Goal: Communication & Community: Answer question/provide support

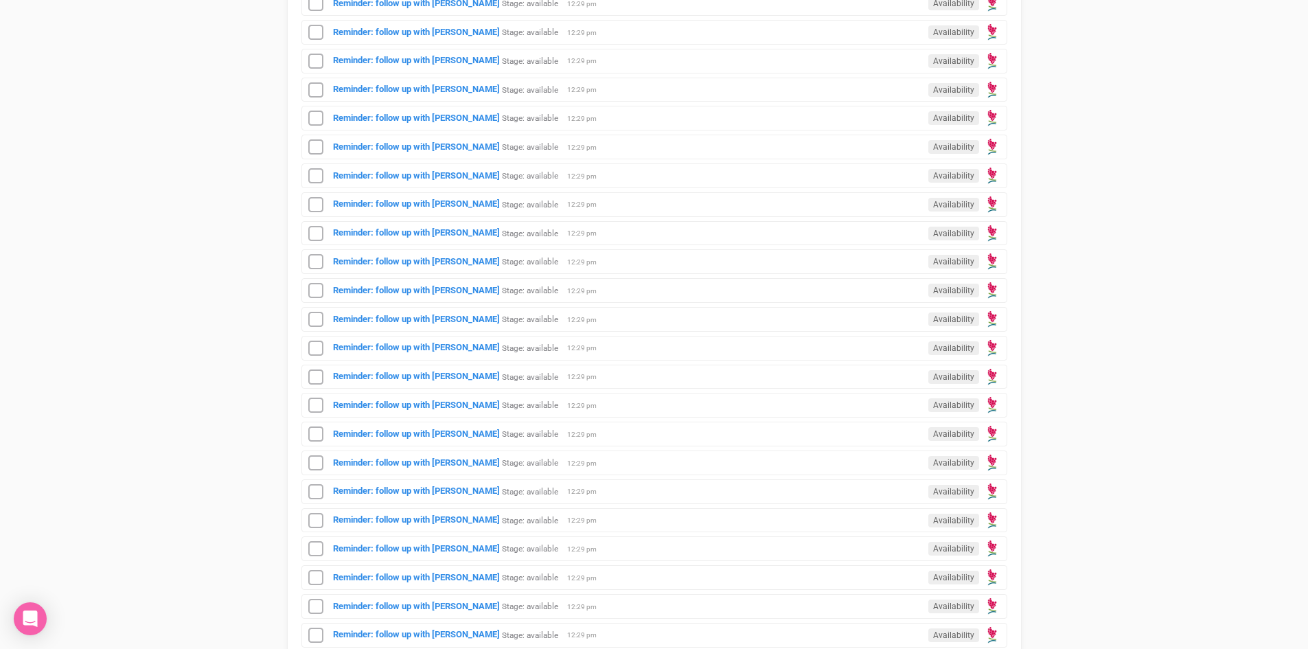
scroll to position [275, 0]
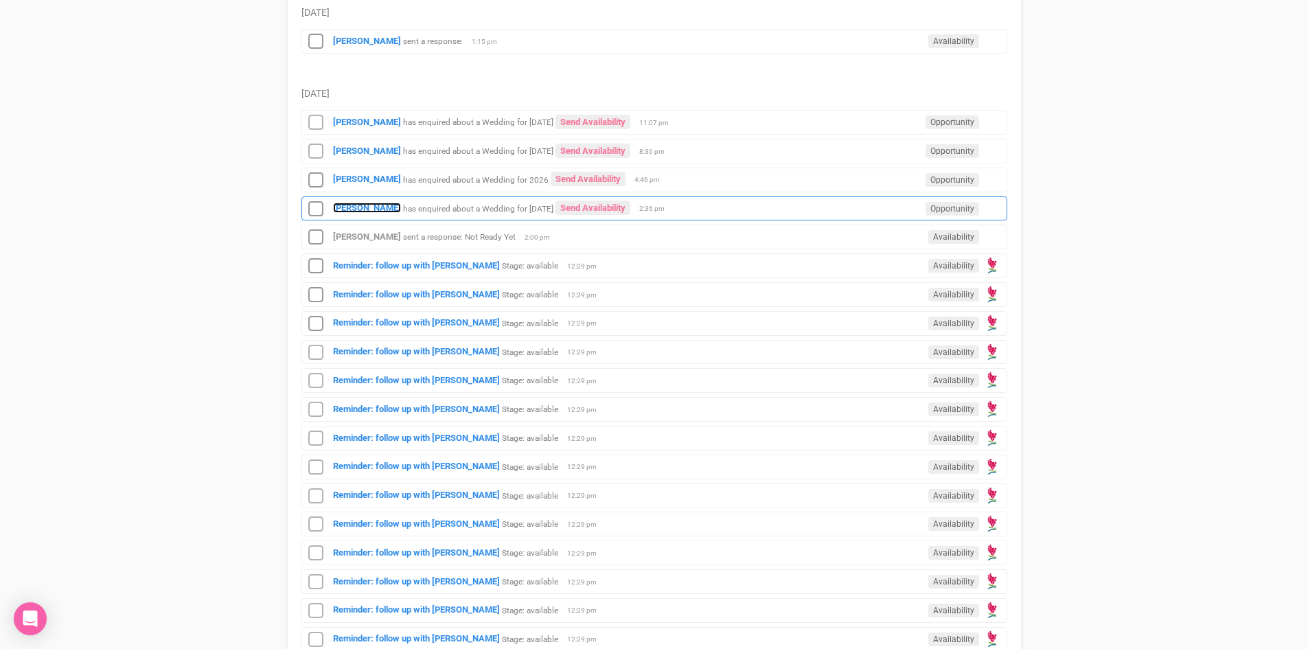
click at [369, 203] on strong "[PERSON_NAME]" at bounding box center [367, 208] width 68 height 10
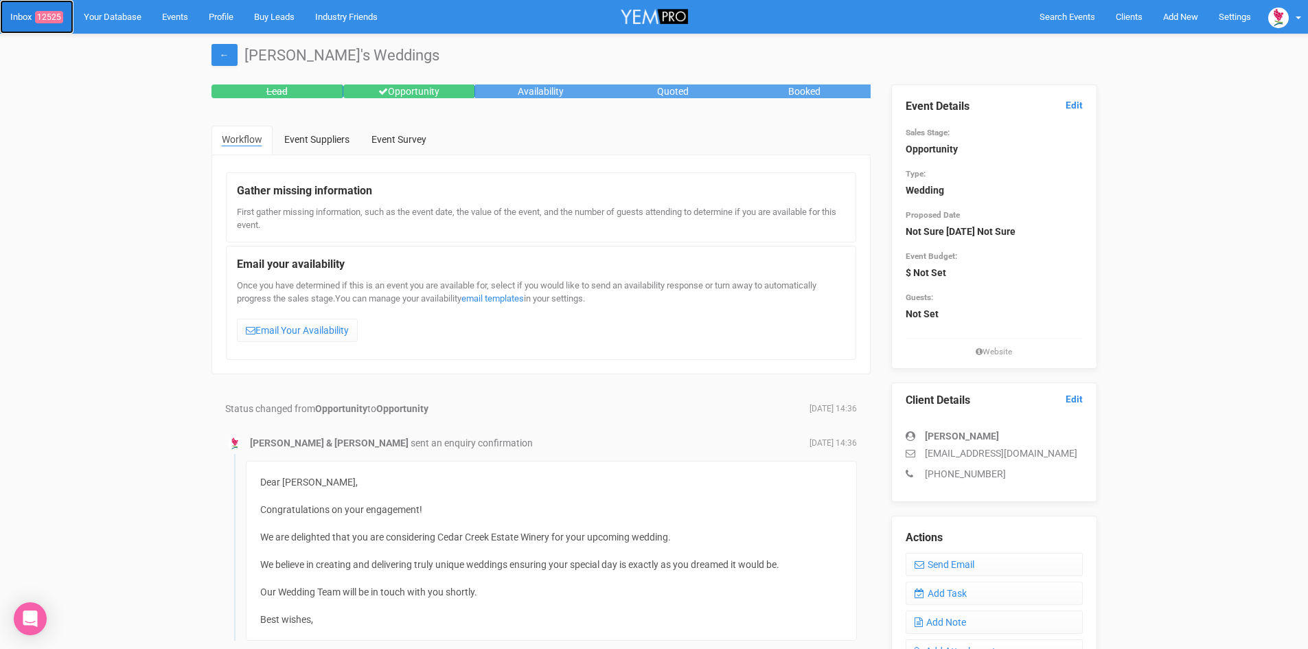
click at [45, 10] on link "Inbox 12525" at bounding box center [36, 17] width 73 height 34
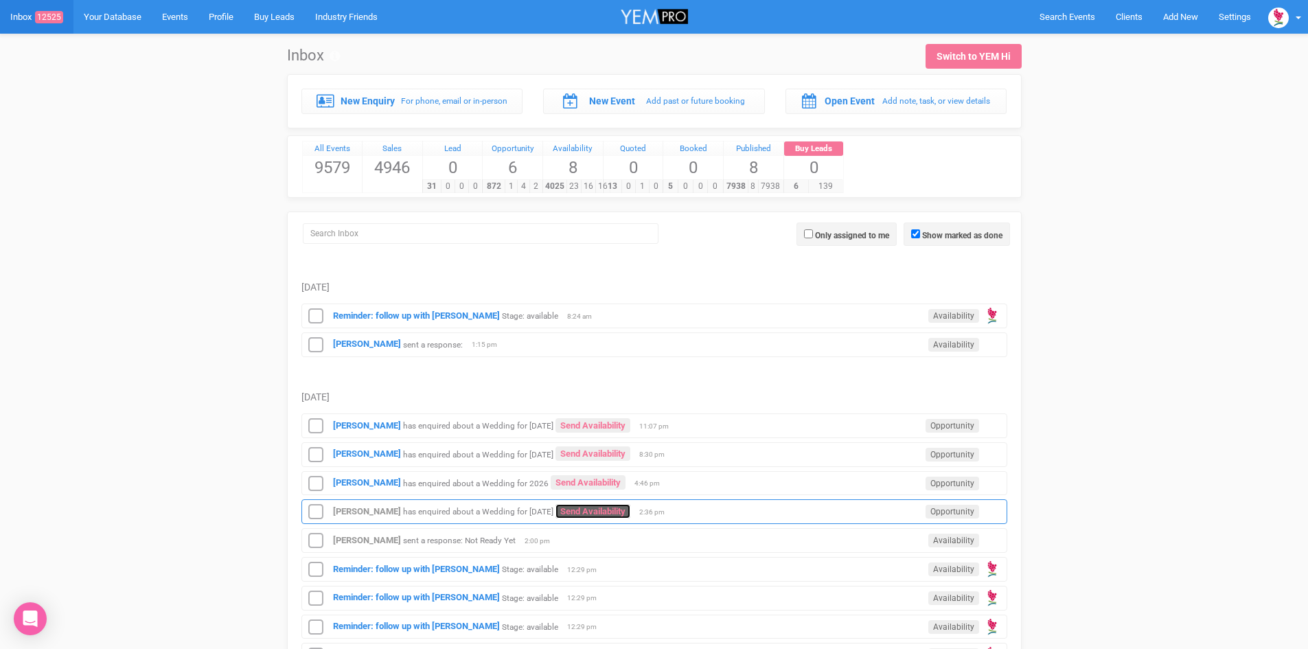
click at [579, 506] on link "Send Availability" at bounding box center [593, 511] width 75 height 14
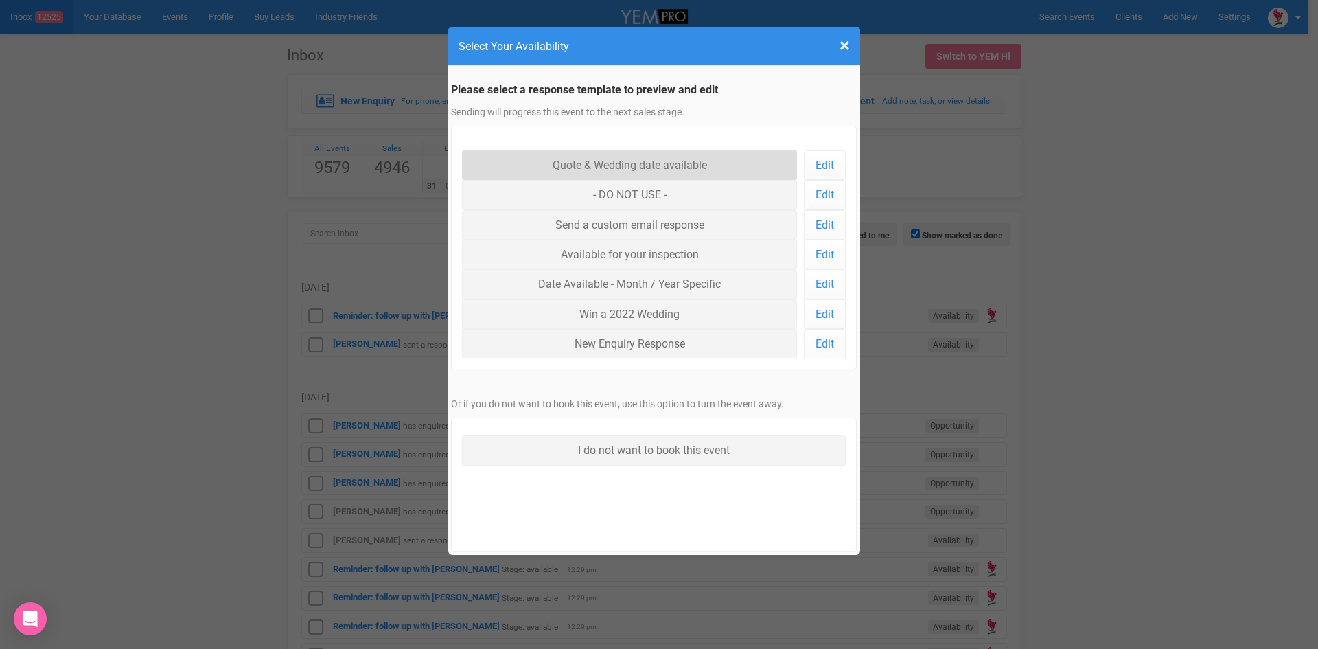
click at [619, 163] on link "Quote & Wedding date available" at bounding box center [630, 165] width 336 height 30
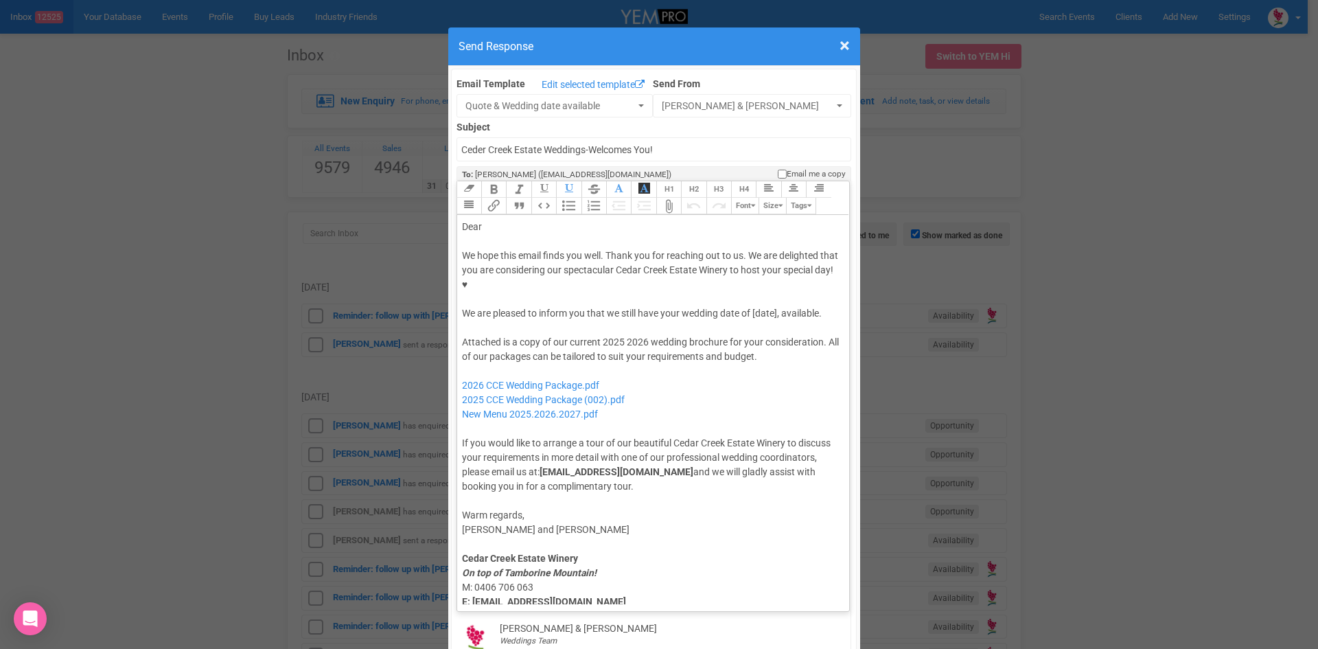
click at [503, 220] on div "Dear" at bounding box center [651, 227] width 378 height 14
click at [655, 269] on div "We hope this email finds you well. Thank you for reaching out to us. We are del…" at bounding box center [651, 285] width 378 height 72
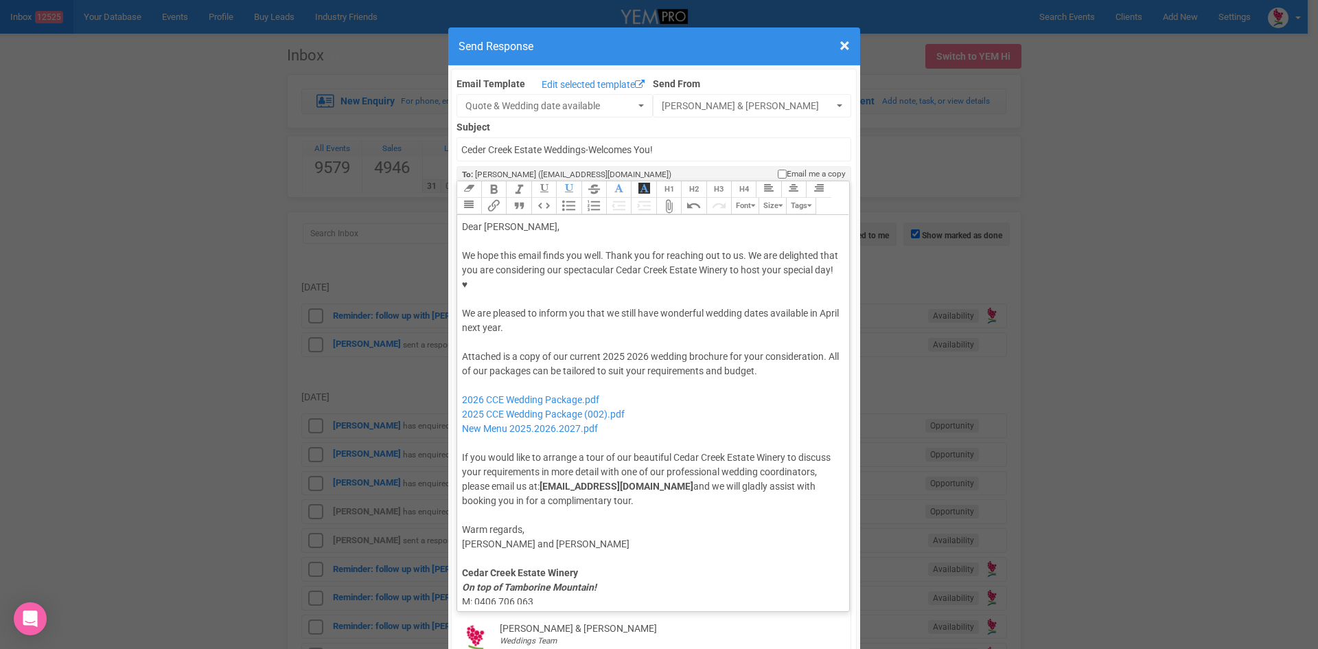
click at [624, 350] on div "Attached is a copy of our current 2025 2026 wedding brochure for your considera…" at bounding box center [651, 429] width 378 height 159
click at [757, 350] on div "Attached is a copy of our current 2026 wedding brochure for your consideration.…" at bounding box center [651, 429] width 378 height 159
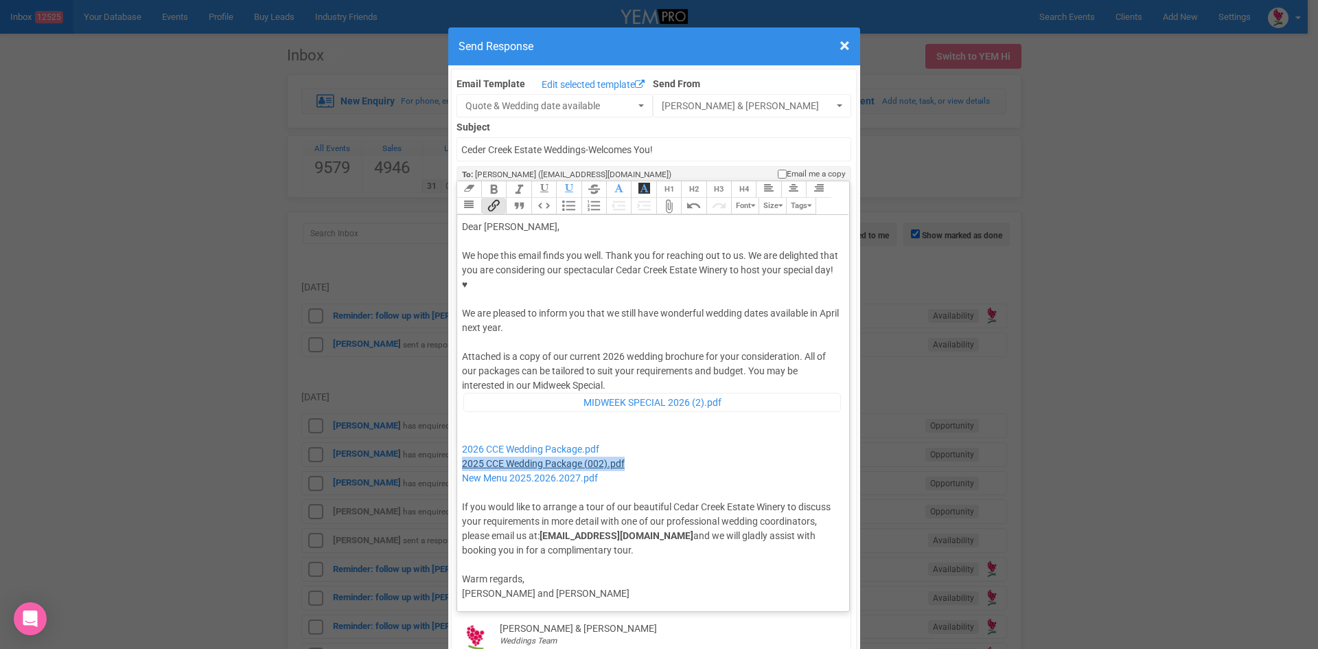
drag, startPoint x: 630, startPoint y: 421, endPoint x: 459, endPoint y: 420, distance: 171.0
click at [462, 420] on div "Attached is a copy of our current 2026 wedding brochure for your consideration.…" at bounding box center [651, 453] width 378 height 207
click at [462, 387] on div "Attached is a copy of our current 2026 wedding brochure for your consideration.…" at bounding box center [651, 453] width 378 height 207
type trix-editor "<div>Dear David,</div><div><strong>&nbsp;</strong></div><div>We hope this email…"
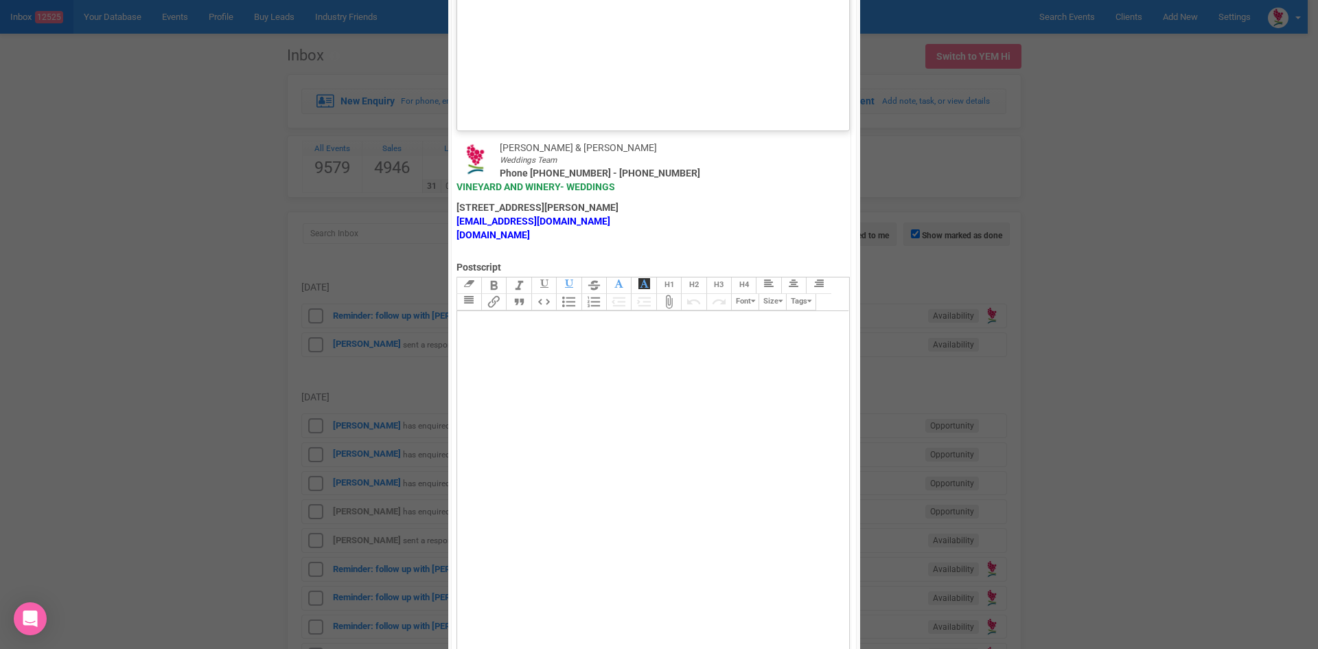
scroll to position [951, 0]
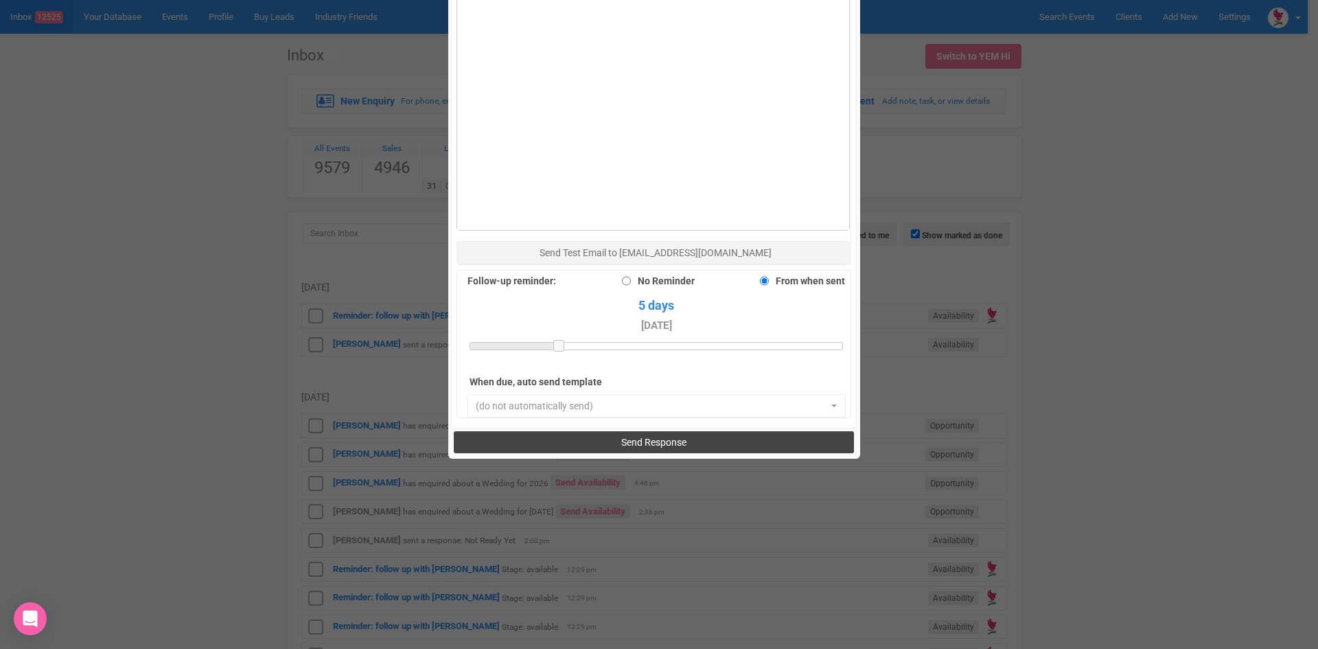
click at [562, 431] on button "Send Response" at bounding box center [654, 442] width 400 height 22
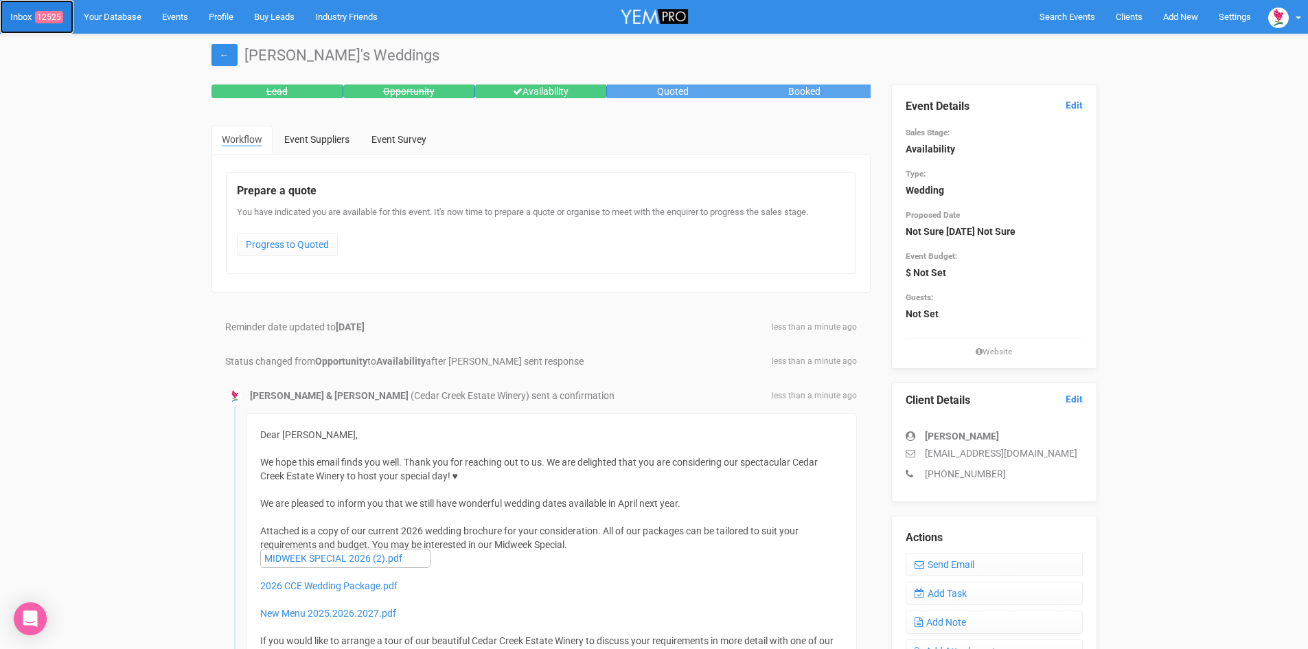
click at [46, 10] on link "Inbox 12525" at bounding box center [36, 17] width 73 height 34
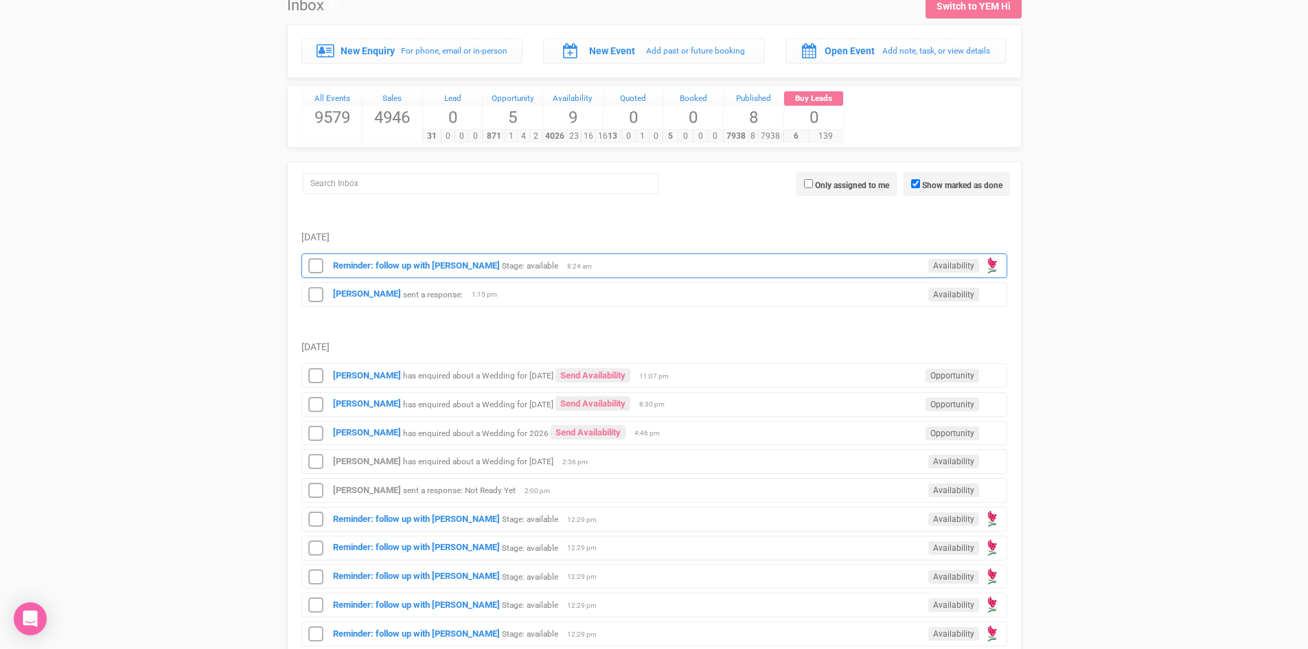
scroll to position [137, 0]
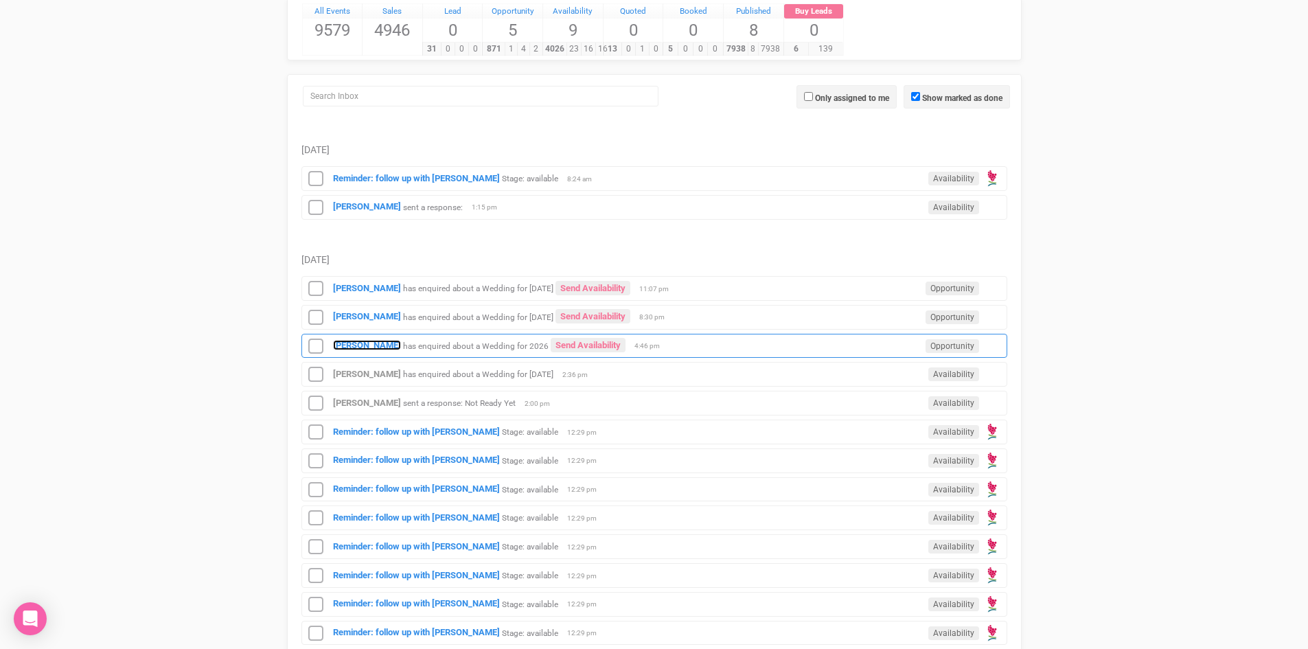
click at [351, 343] on strong "[PERSON_NAME]" at bounding box center [367, 345] width 68 height 10
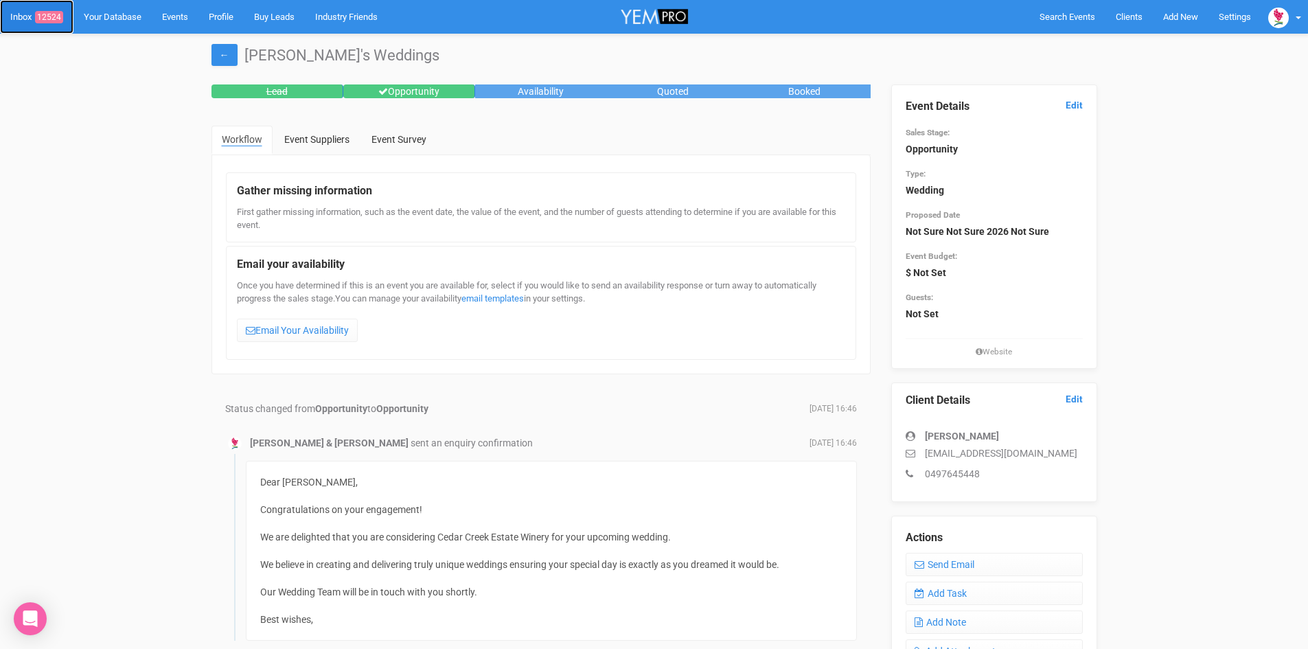
click at [45, 8] on link "Inbox 12524" at bounding box center [36, 17] width 73 height 34
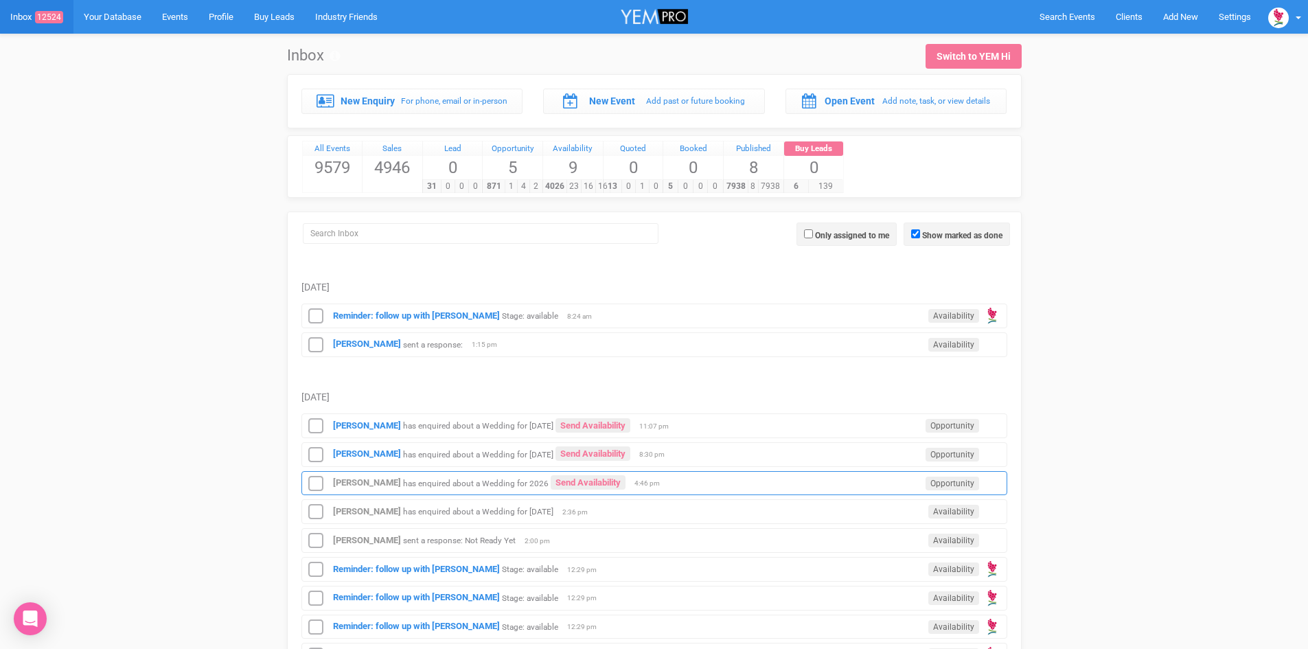
click at [561, 475] on div "[PERSON_NAME] has enquired about a Wedding for 2026 Send Availability Opportuni…" at bounding box center [654, 483] width 706 height 25
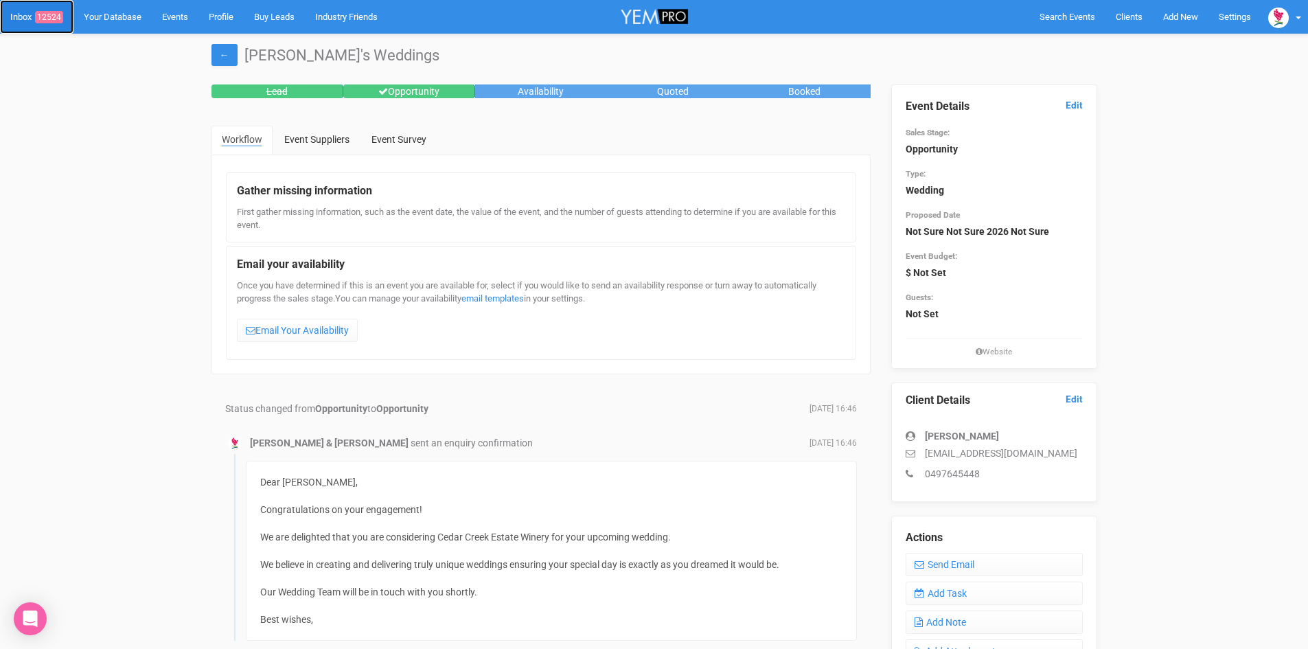
click at [45, 12] on span "12524" at bounding box center [49, 17] width 28 height 12
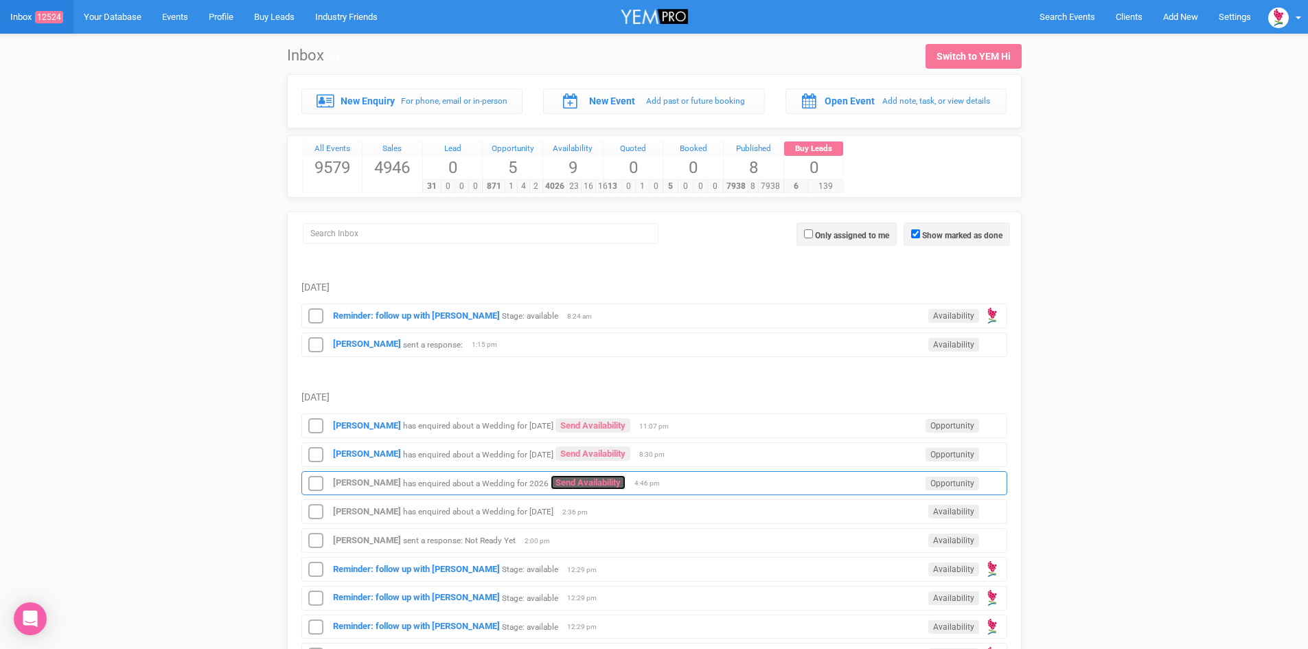
click at [583, 479] on link "Send Availability" at bounding box center [588, 482] width 75 height 14
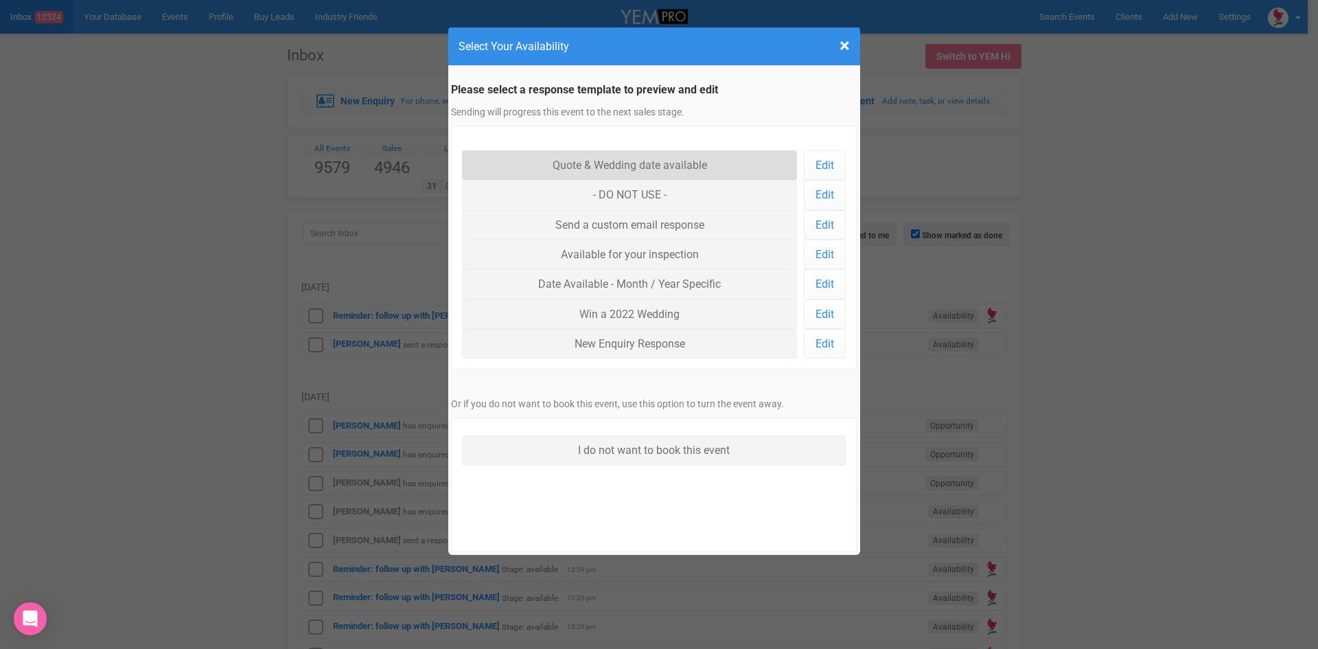
click at [582, 157] on link "Quote & Wedding date available" at bounding box center [630, 165] width 336 height 30
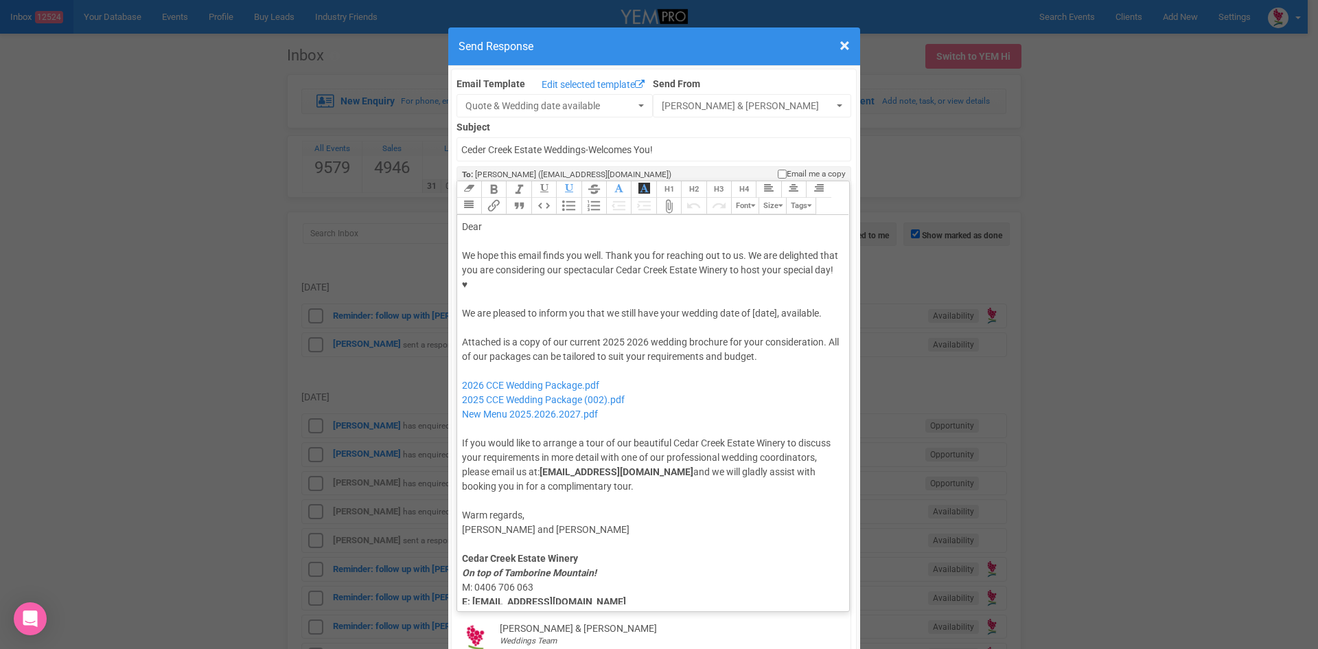
click at [512, 220] on div "Dear" at bounding box center [651, 227] width 378 height 14
click at [658, 269] on div "We hope this email finds you well. Thank you for reaching out to us. We are del…" at bounding box center [651, 285] width 378 height 72
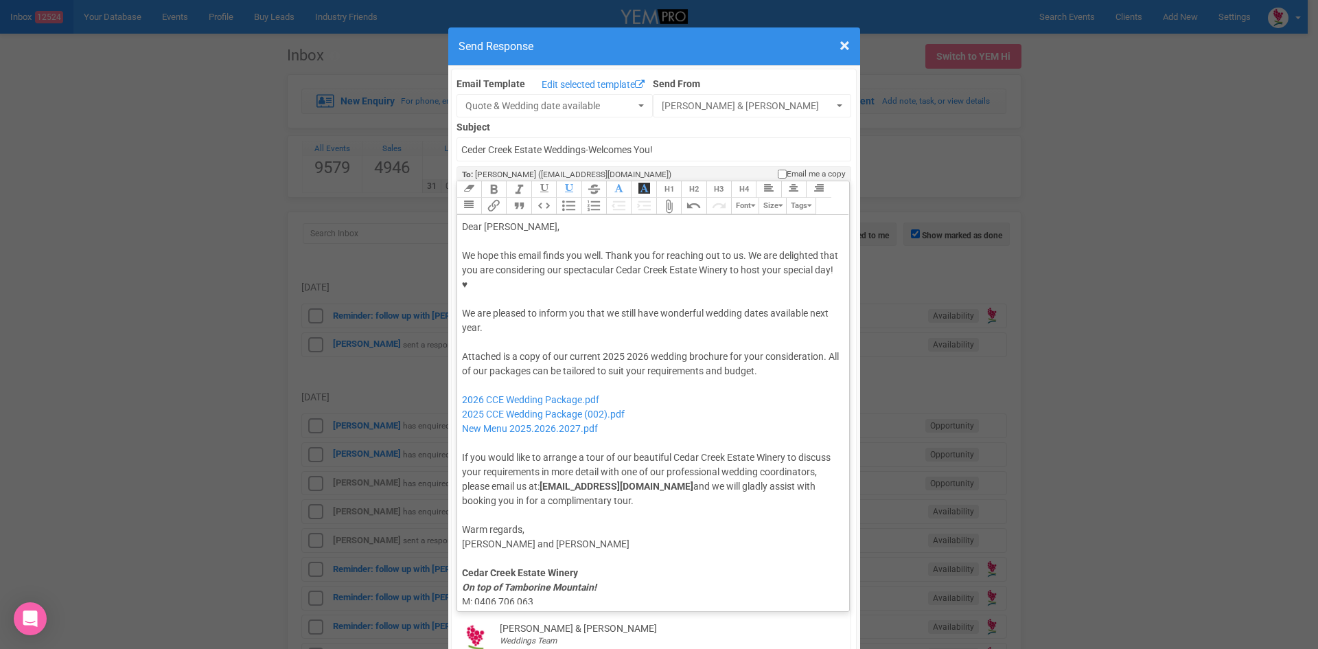
click at [619, 350] on div "Attached is a copy of our current 2025 2026 wedding brochure for your considera…" at bounding box center [651, 429] width 378 height 159
click at [755, 350] on div "Attached is a copy of our current 2026 wedding brochure for your consideration.…" at bounding box center [651, 429] width 378 height 159
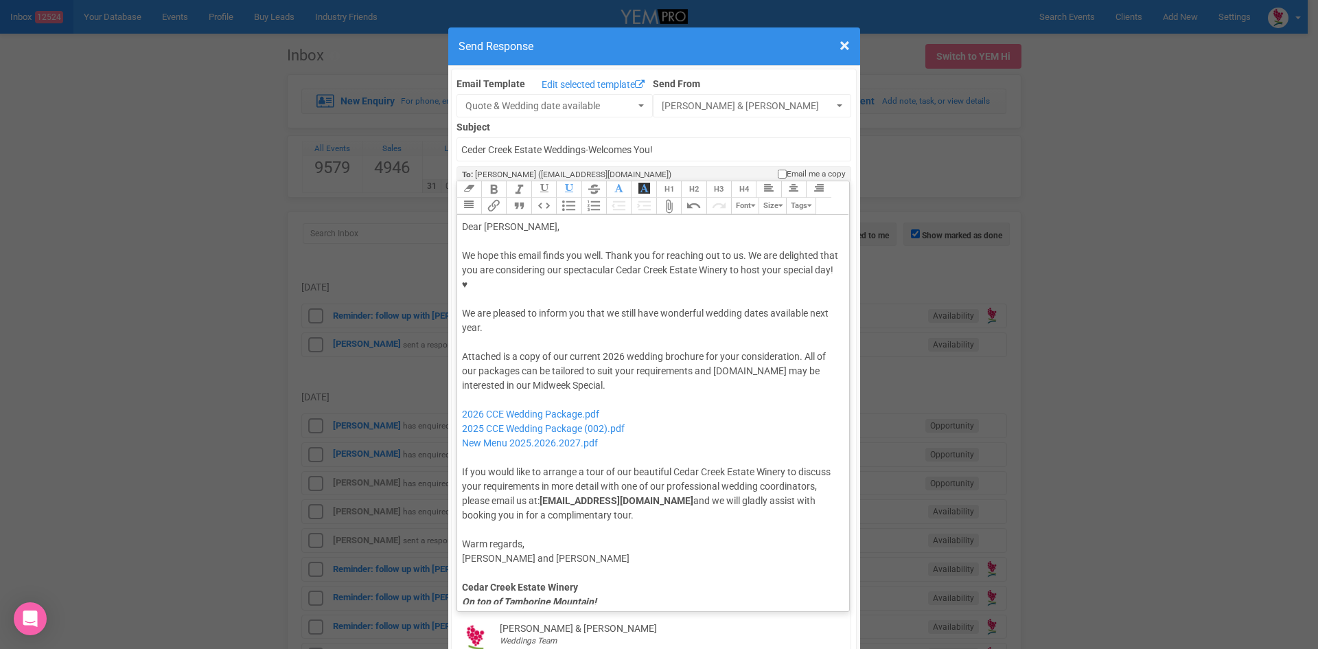
click at [742, 350] on div "Attached is a copy of our current 2026 wedding brochure for your consideration.…" at bounding box center [651, 436] width 378 height 173
click at [628, 350] on div "Attached is a copy of our current 2026 wedding brochure for your consideration.…" at bounding box center [651, 436] width 378 height 173
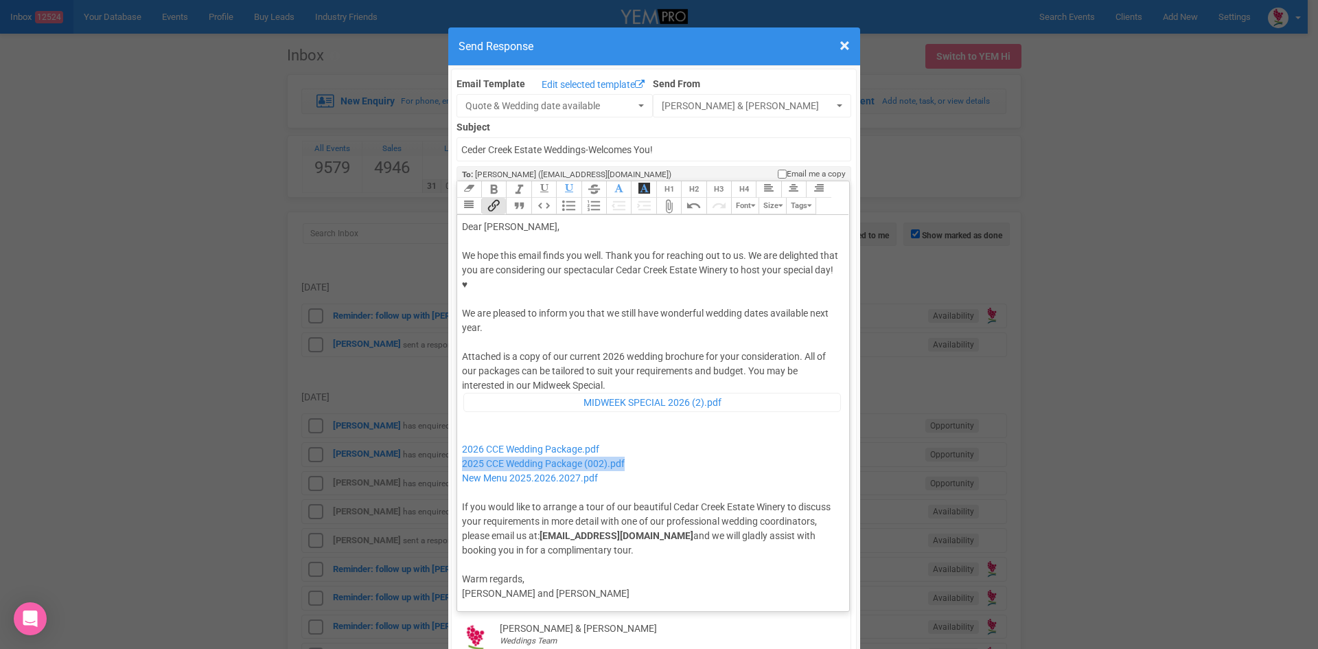
drag, startPoint x: 630, startPoint y: 417, endPoint x: 450, endPoint y: 418, distance: 179.2
click at [509, 287] on div "We hope this email finds you well. Thank you for reaching out to us. We are del…" at bounding box center [651, 292] width 378 height 87
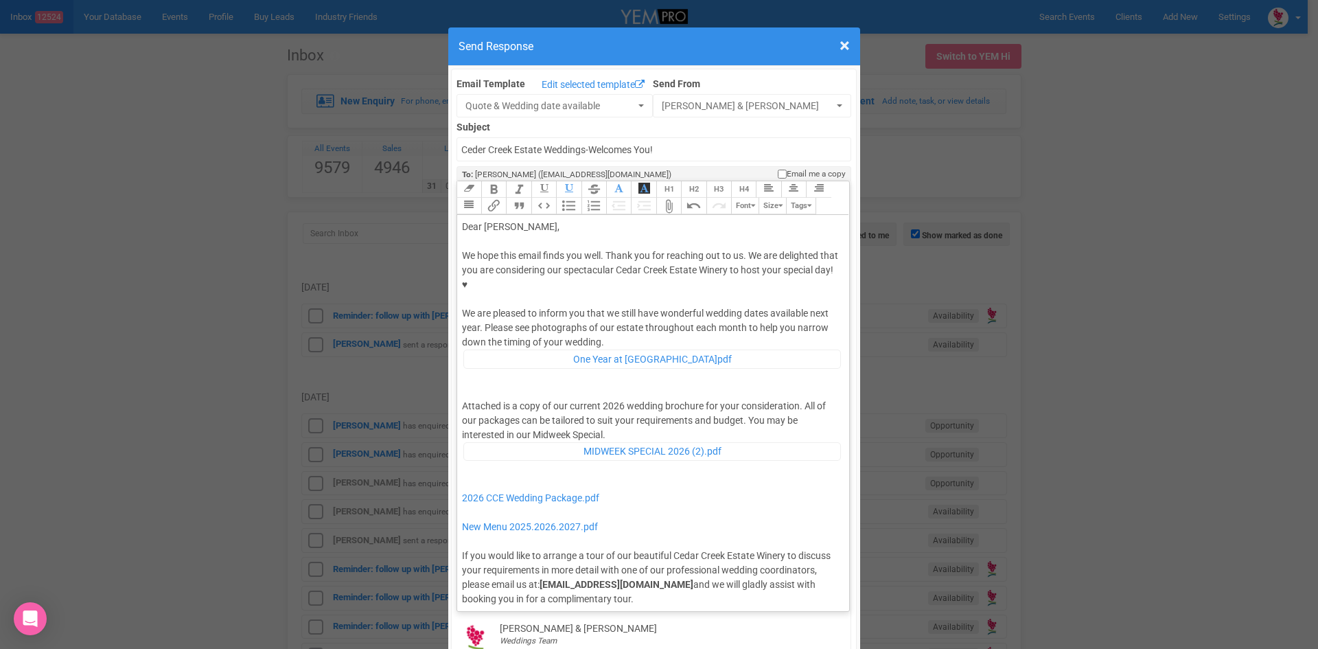
click at [632, 294] on div "We hope this email finds you well. Thank you for reaching out to us. We are del…" at bounding box center [651, 316] width 378 height 135
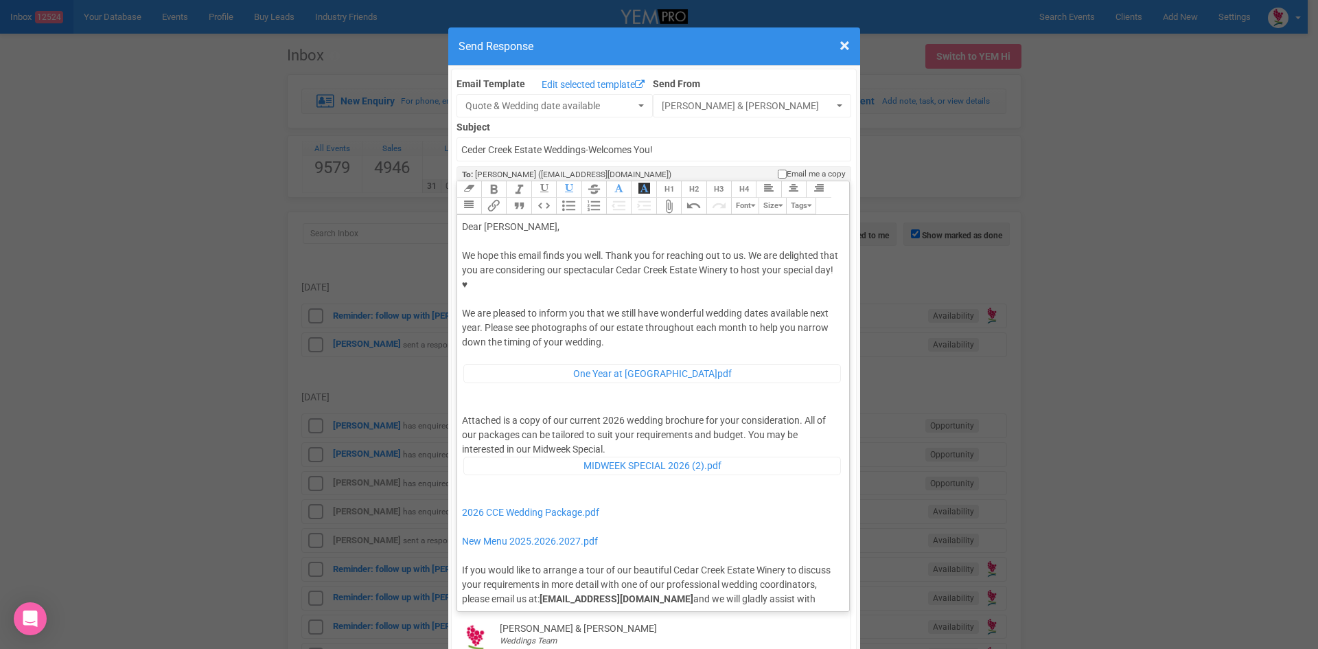
type trix-editor "<div>Dear Jacinta,</div><div><strong>&nbsp;</strong></div><div>We hope this ema…"
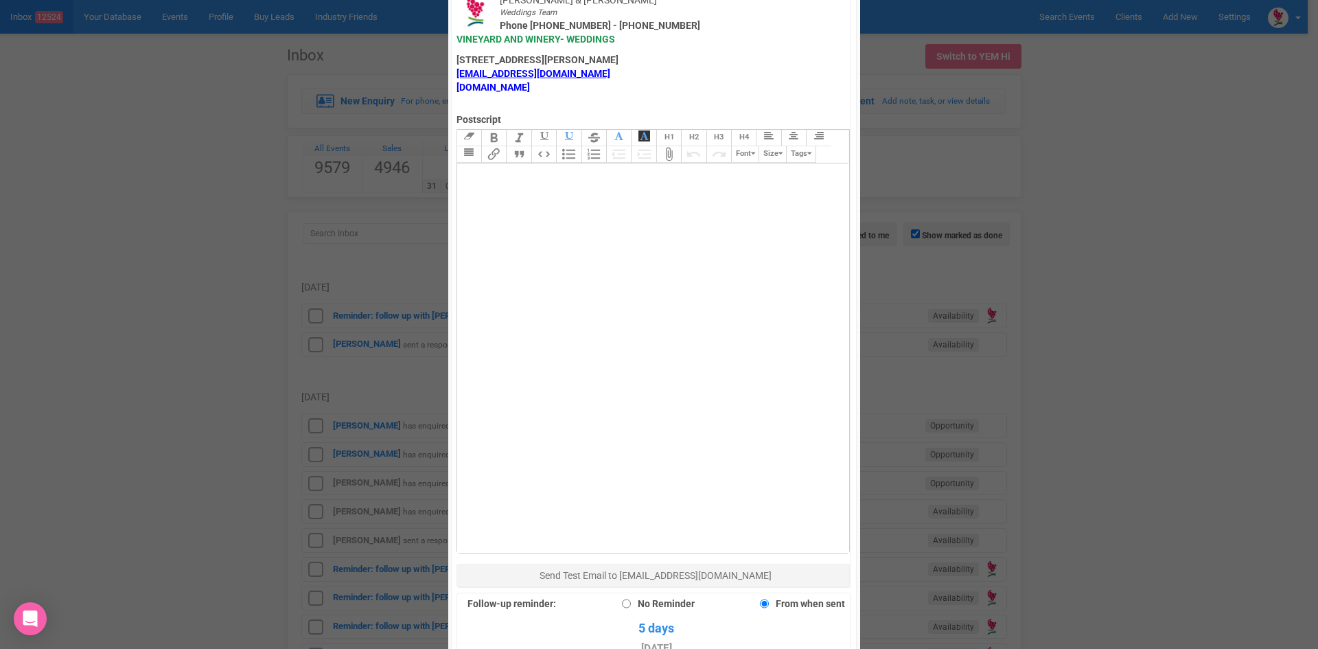
scroll to position [824, 0]
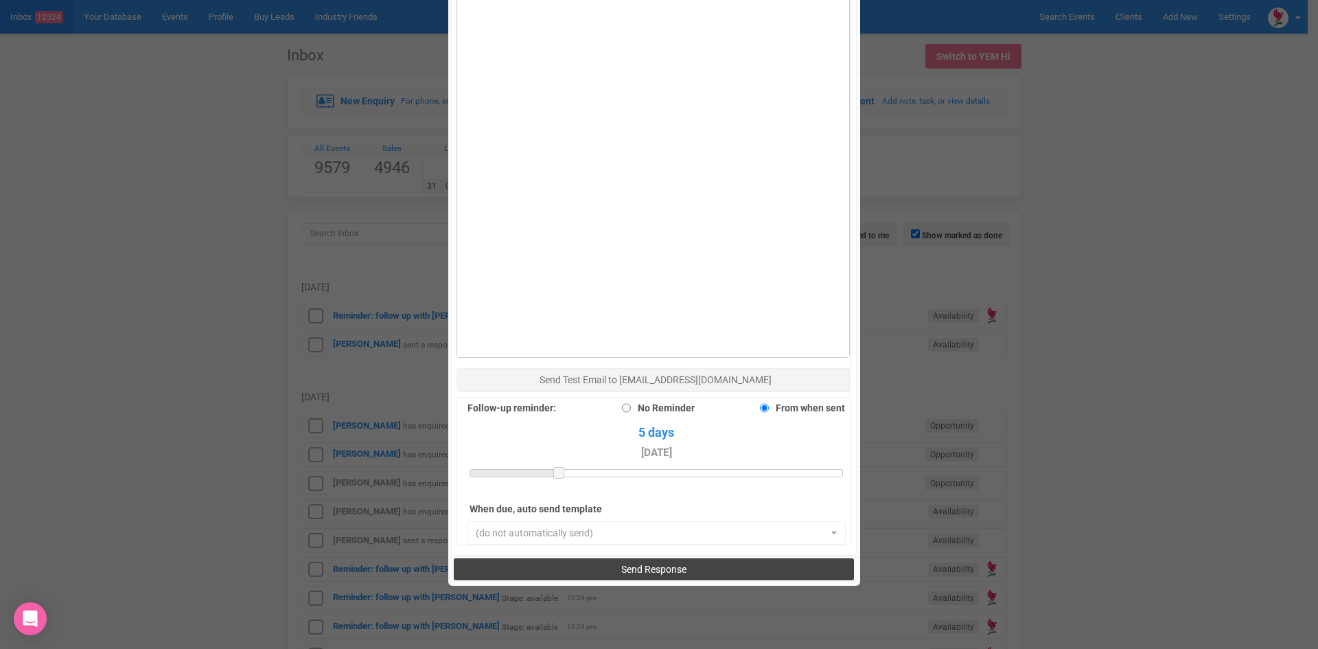
click at [621, 564] on span "Send Response" at bounding box center [653, 569] width 65 height 11
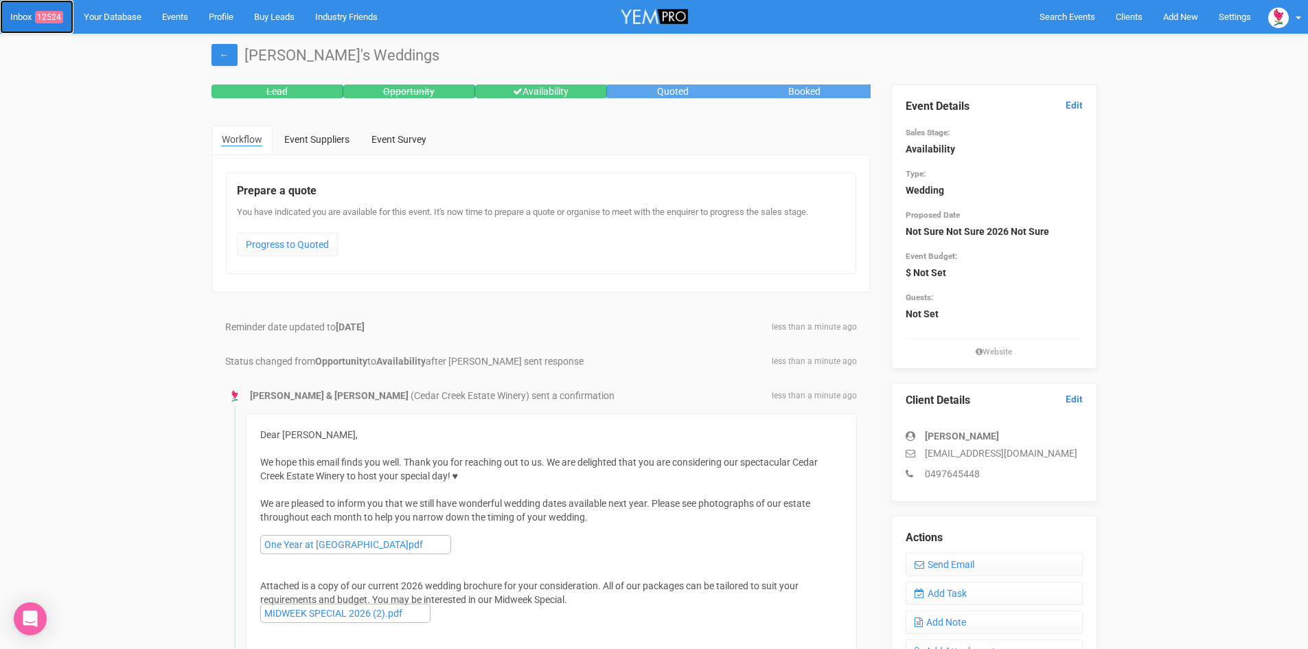
click at [47, 13] on span "12524" at bounding box center [49, 17] width 28 height 12
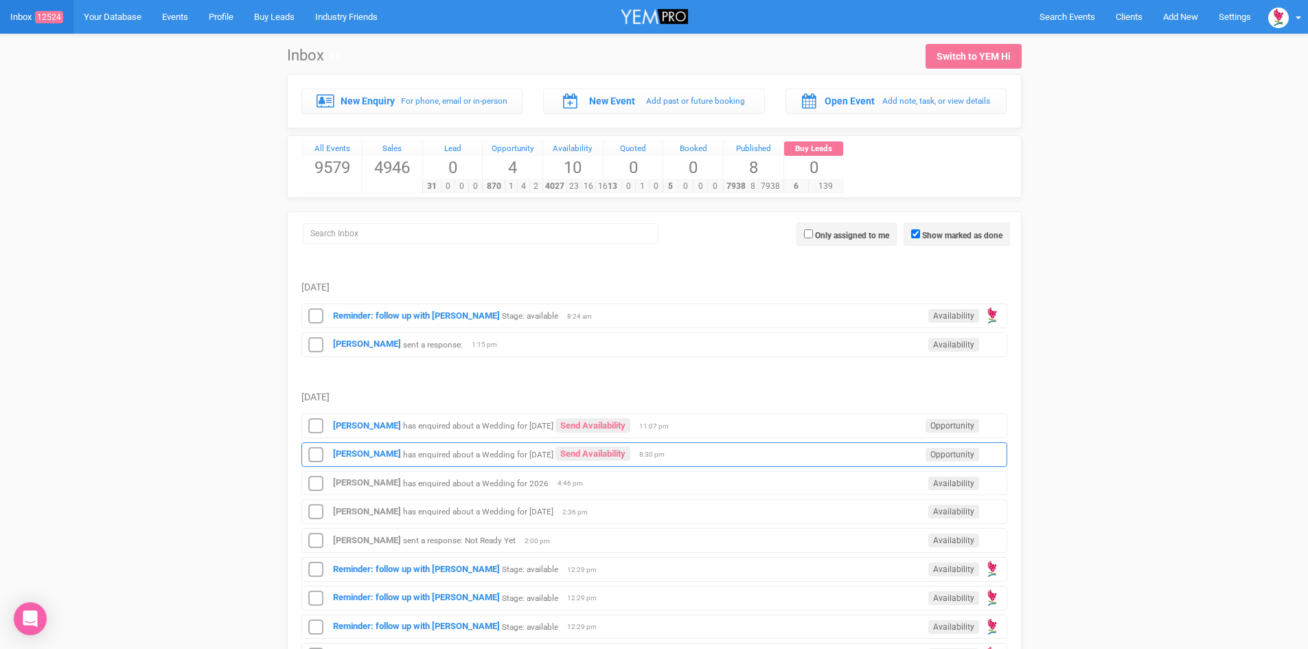
click at [354, 447] on div "Luci Alder has enquired about a Wedding for 20th March 2027 Send Availability O…" at bounding box center [654, 454] width 706 height 25
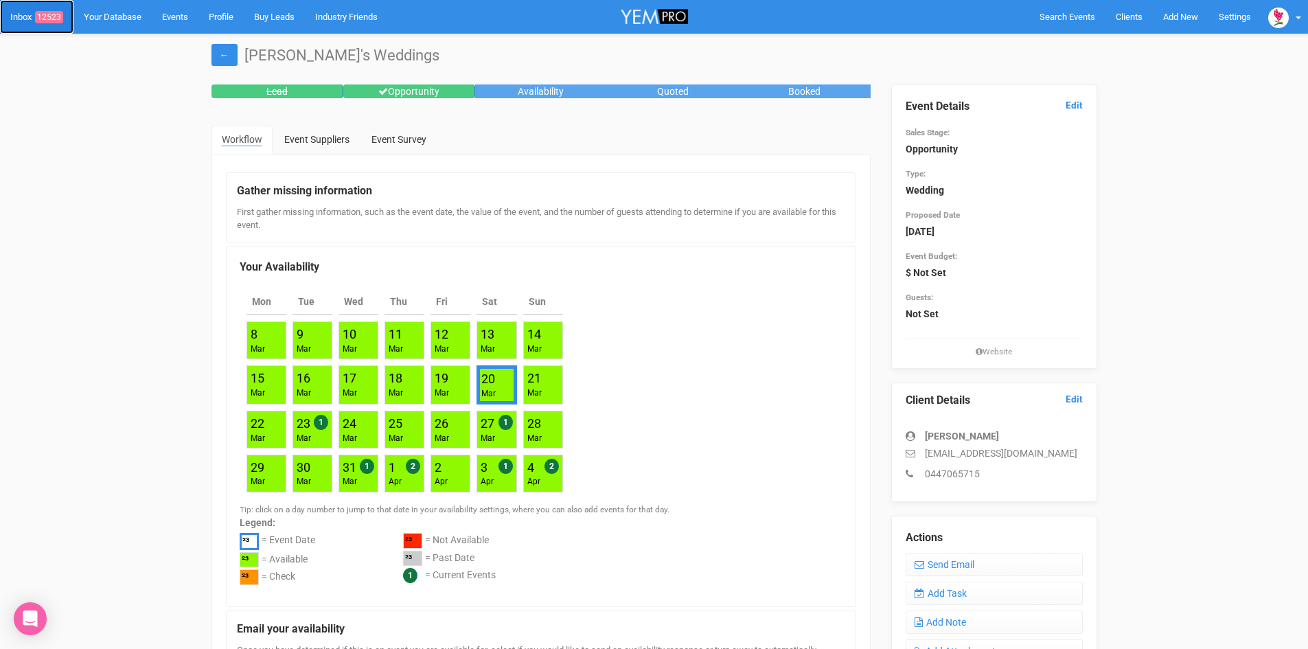
click at [54, 13] on span "12523" at bounding box center [49, 17] width 28 height 12
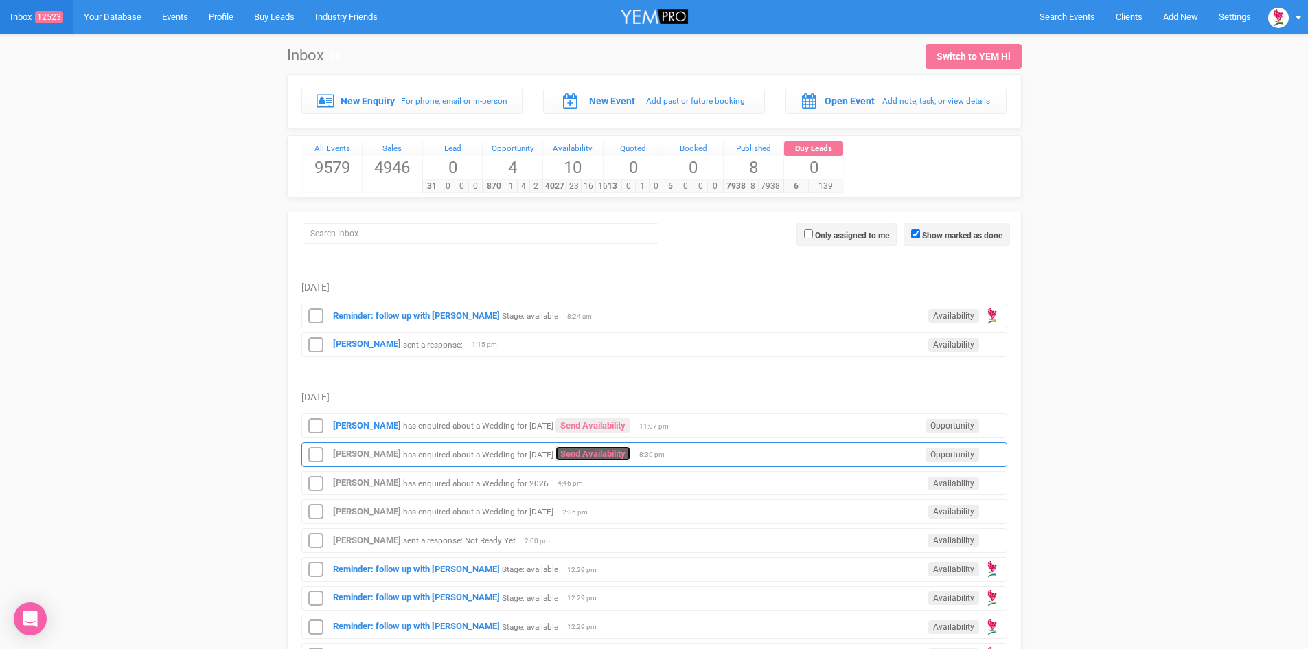
click at [599, 449] on link "Send Availability" at bounding box center [593, 453] width 75 height 14
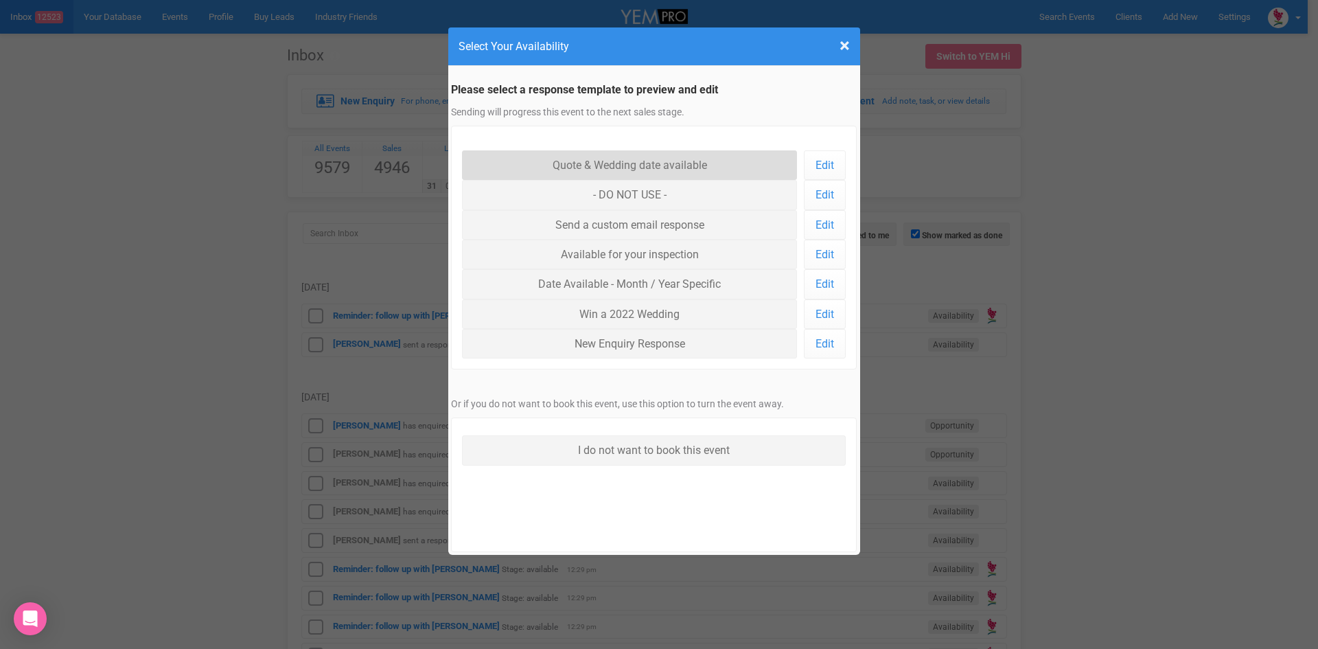
click at [543, 153] on link "Quote & Wedding date available" at bounding box center [630, 165] width 336 height 30
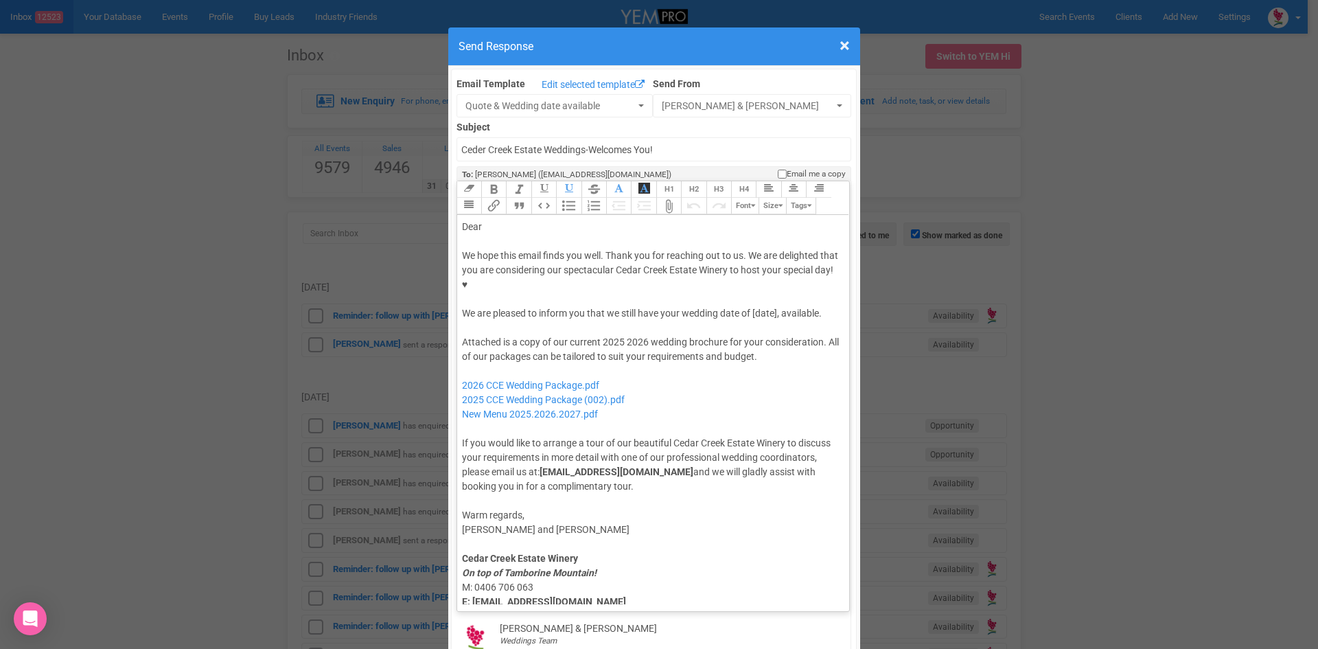
click at [527, 220] on div "Dear" at bounding box center [651, 227] width 378 height 14
click at [751, 266] on div "We hope this email finds you well. Thank you for reaching out to us. We are del…" at bounding box center [651, 285] width 378 height 72
click at [613, 335] on div "Attached is a copy of our current 2025 2026 wedding brochure for your considera…" at bounding box center [651, 414] width 378 height 159
click at [762, 335] on div "Attached is a copy of our current 2027 wedding brochure for your consideration.…" at bounding box center [651, 414] width 378 height 159
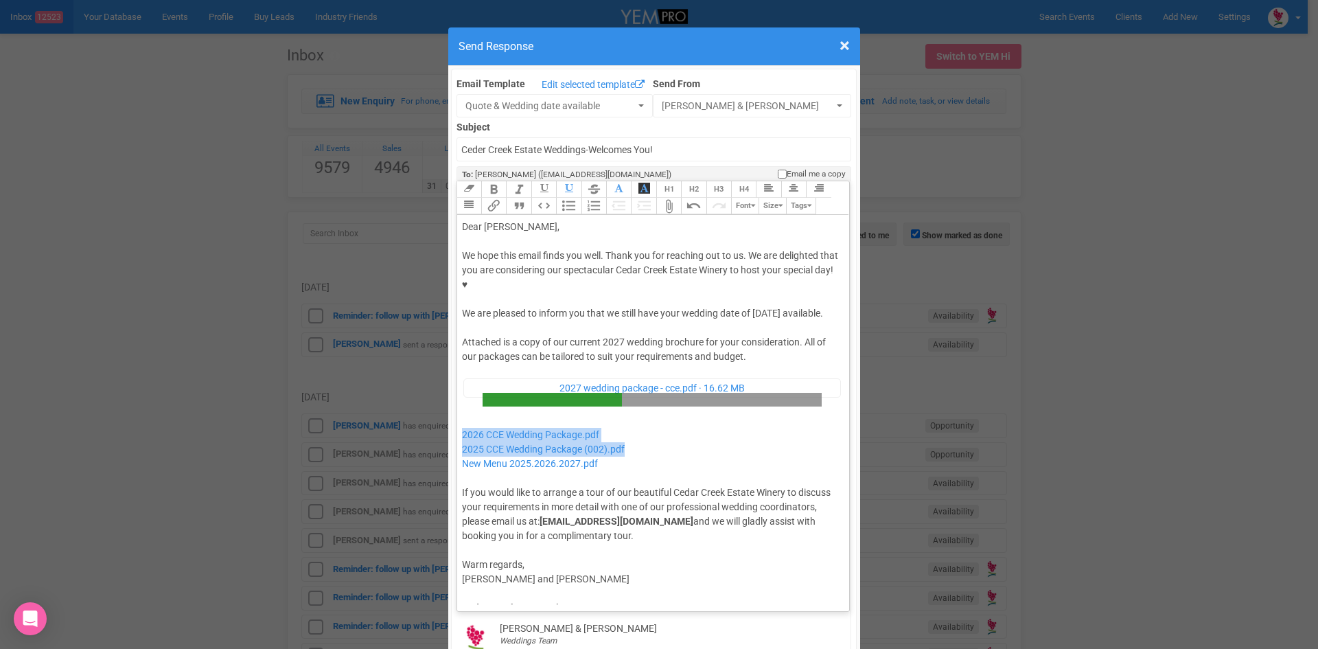
drag, startPoint x: 636, startPoint y: 419, endPoint x: 455, endPoint y: 411, distance: 181.5
click at [457, 411] on trix-editor "Dear Luci, We hope this email finds you well. Thank you for reaching out to us.…" at bounding box center [653, 409] width 393 height 389
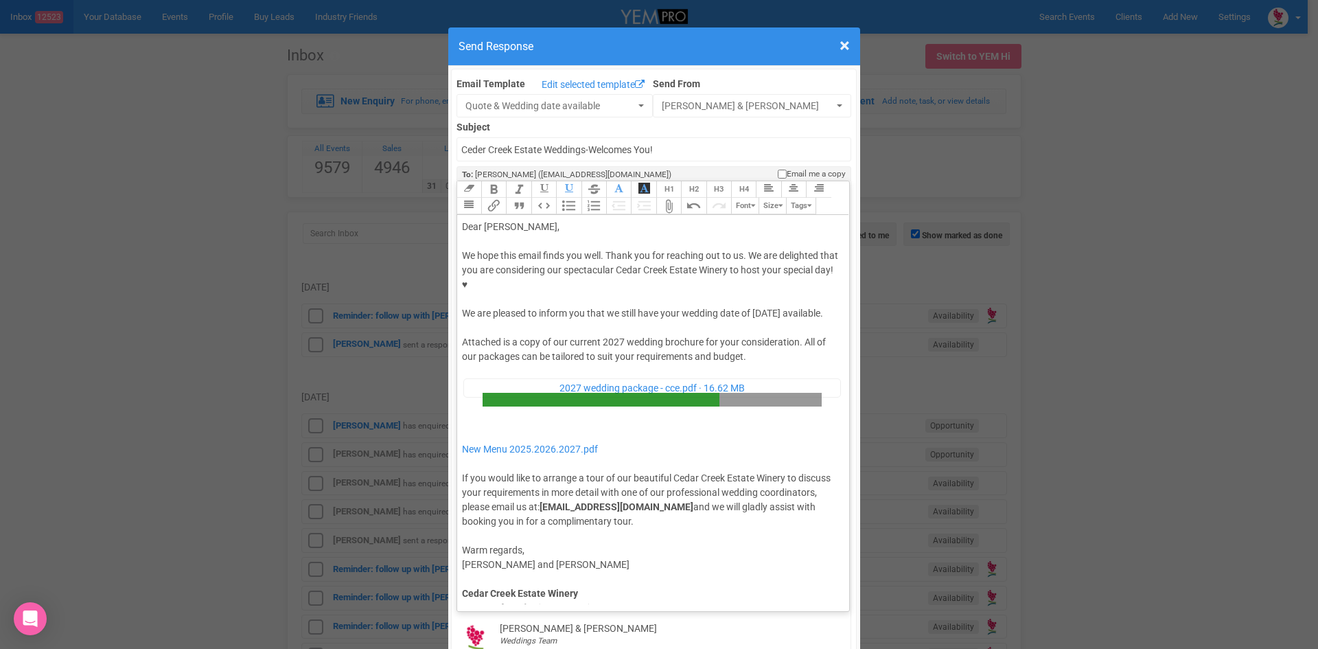
click at [462, 396] on div "Attached is a copy of our current 2027 wedding brochure for your consideration.…" at bounding box center [651, 431] width 378 height 193
type trix-editor "<div>Dear Luci,</div><div><strong>&nbsp;</strong></div><div>We hope this email …"
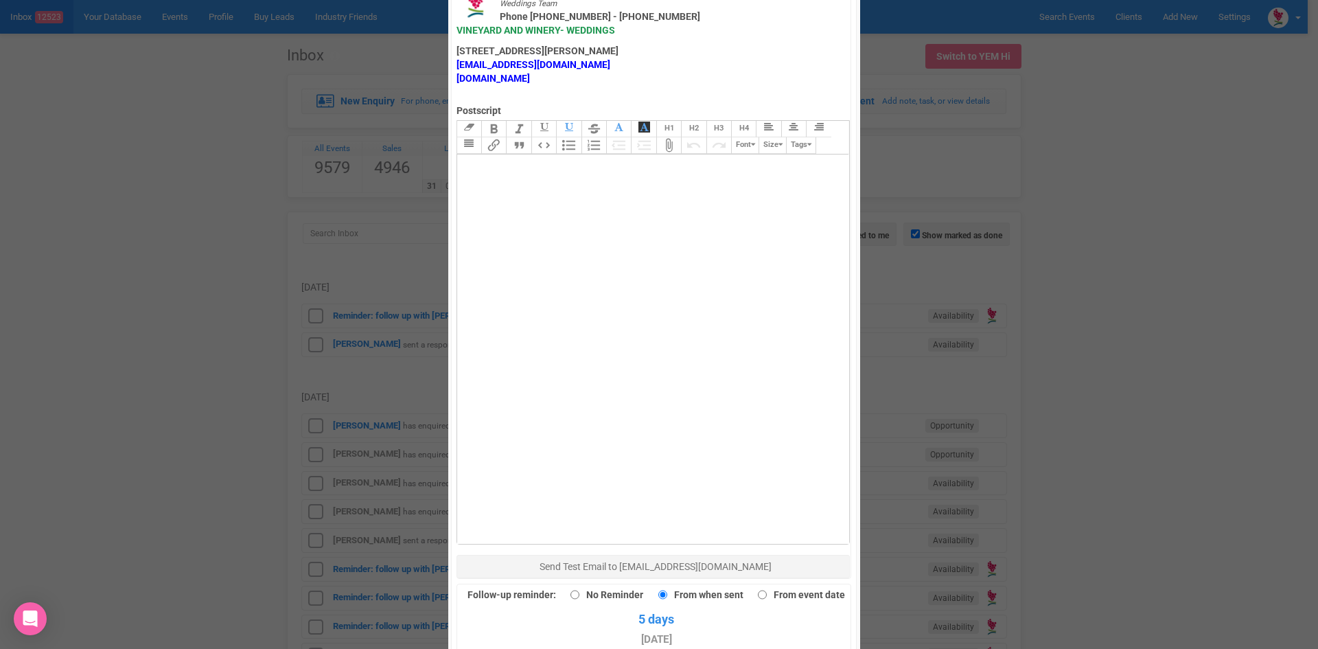
scroll to position [824, 0]
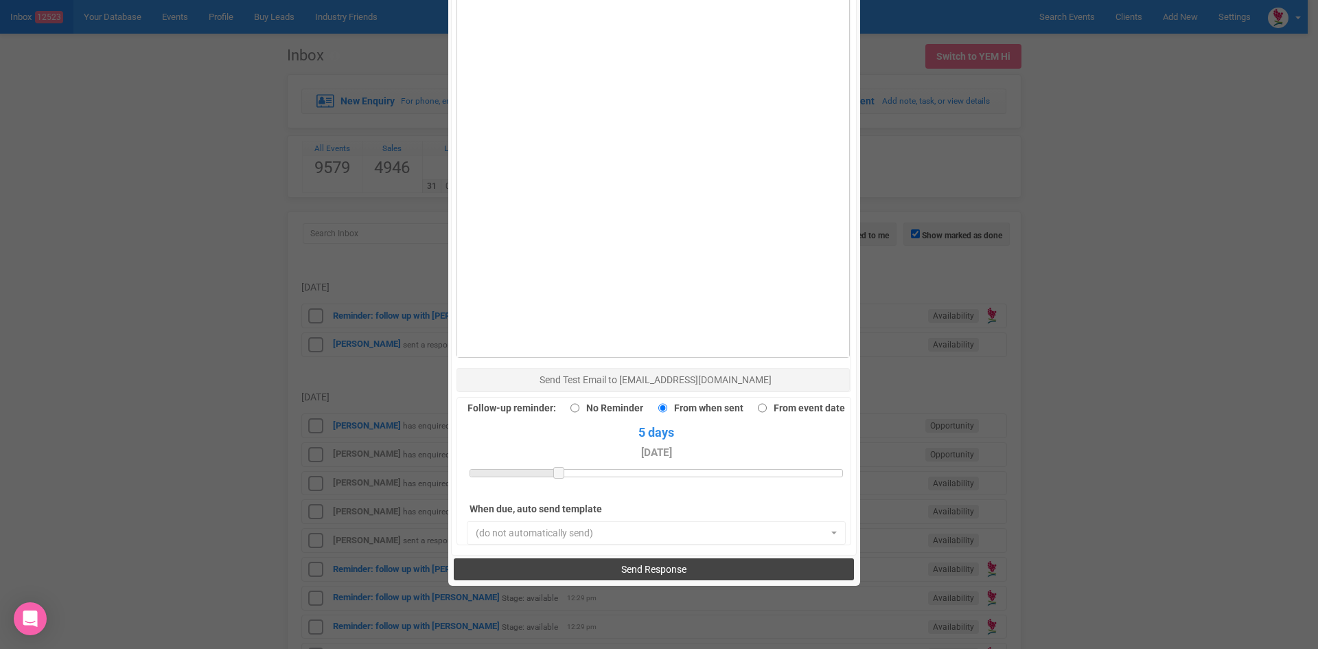
click at [624, 564] on span "Send Response" at bounding box center [653, 569] width 65 height 11
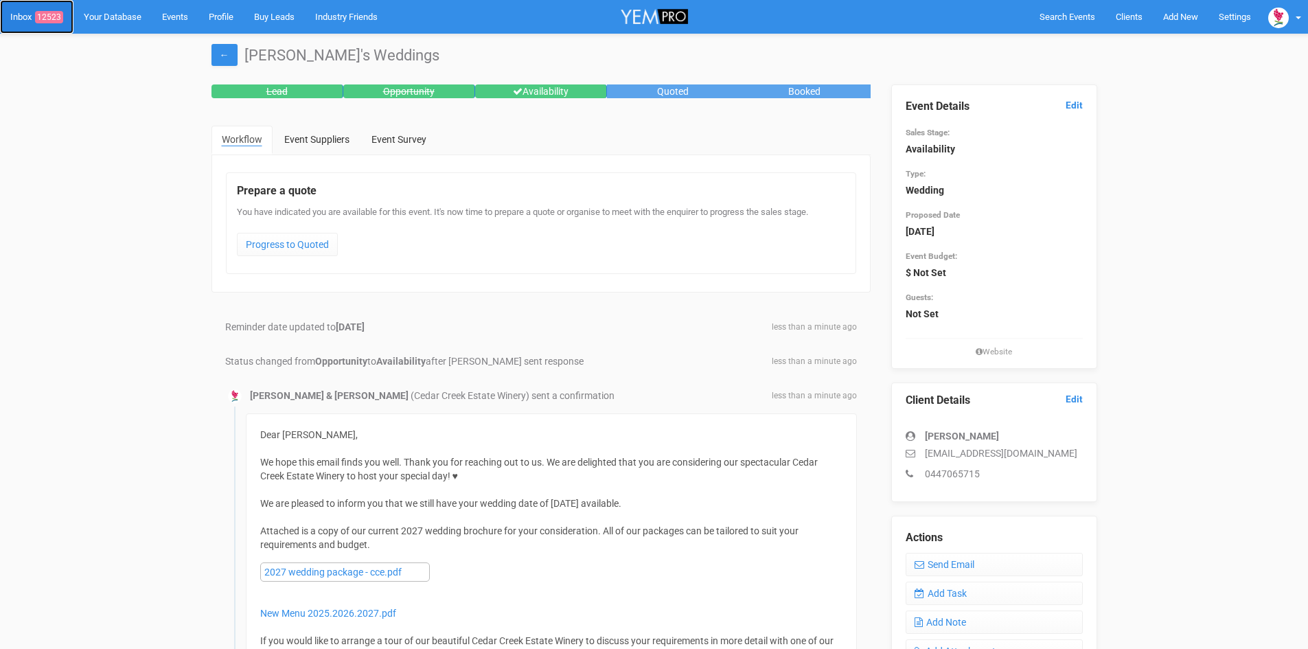
click at [62, 12] on span "12523" at bounding box center [49, 17] width 28 height 12
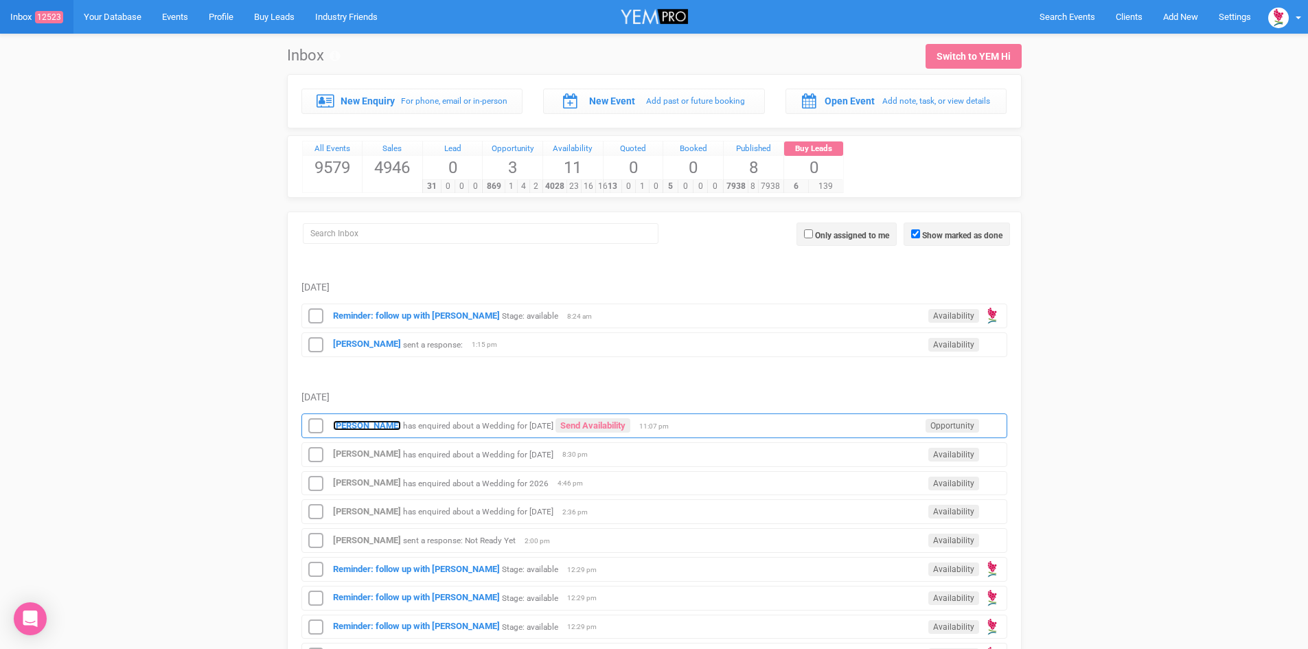
click at [346, 420] on strong "[PERSON_NAME]" at bounding box center [367, 425] width 68 height 10
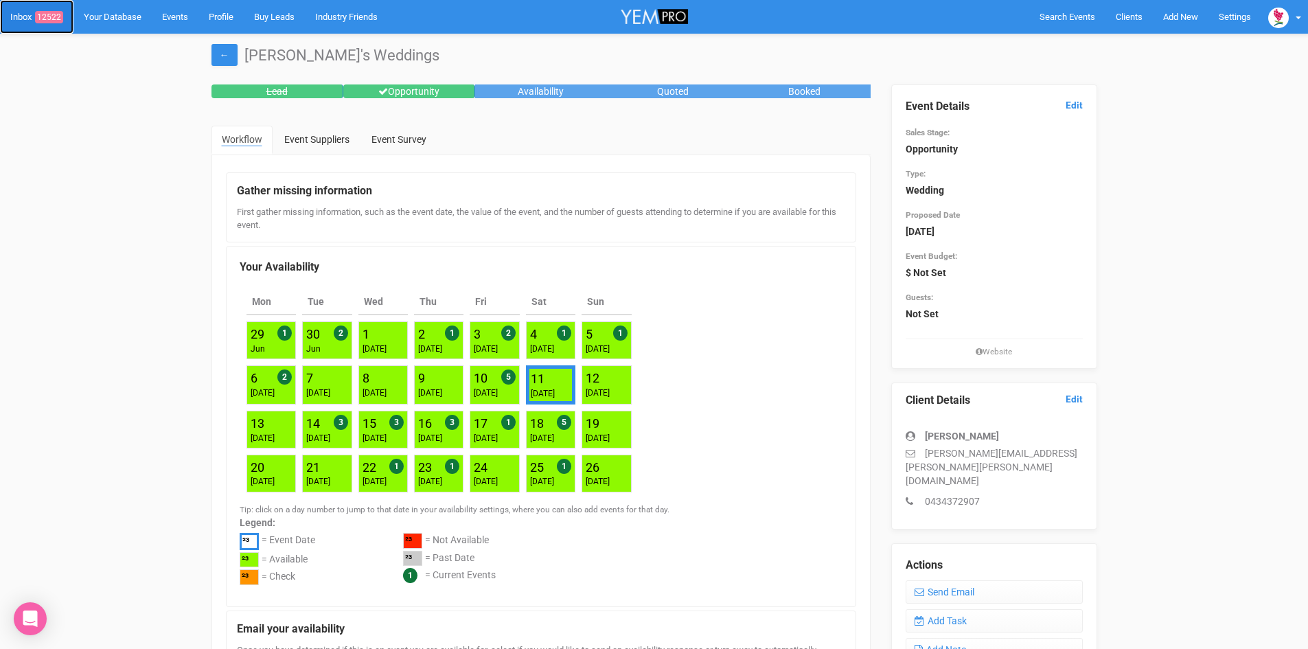
click at [53, 12] on span "12522" at bounding box center [49, 17] width 28 height 12
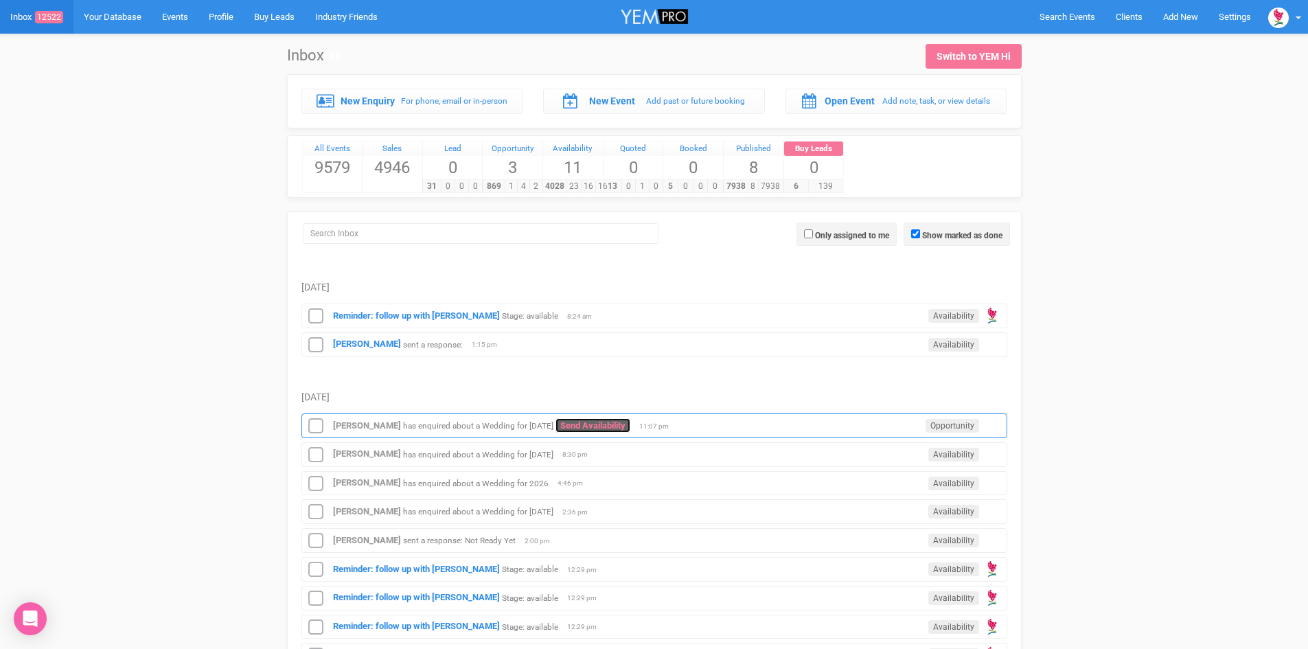
click at [611, 423] on link "Send Availability" at bounding box center [593, 425] width 75 height 14
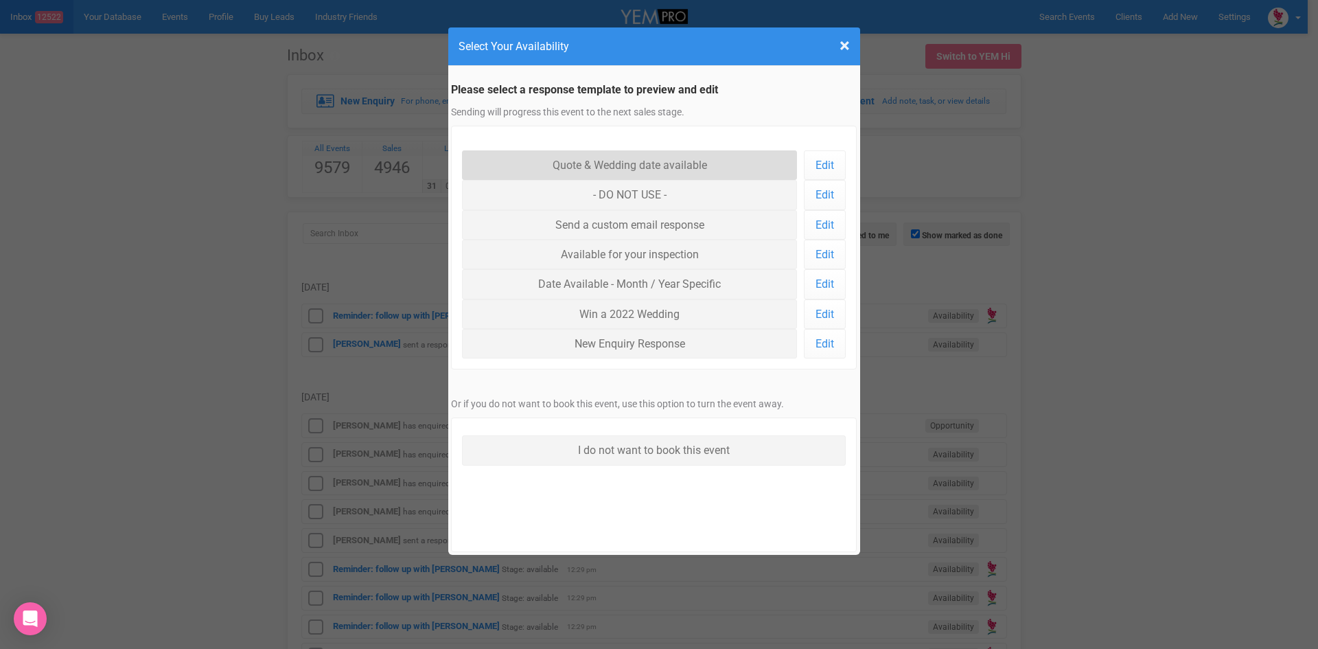
click at [573, 161] on link "Quote & Wedding date available" at bounding box center [630, 165] width 336 height 30
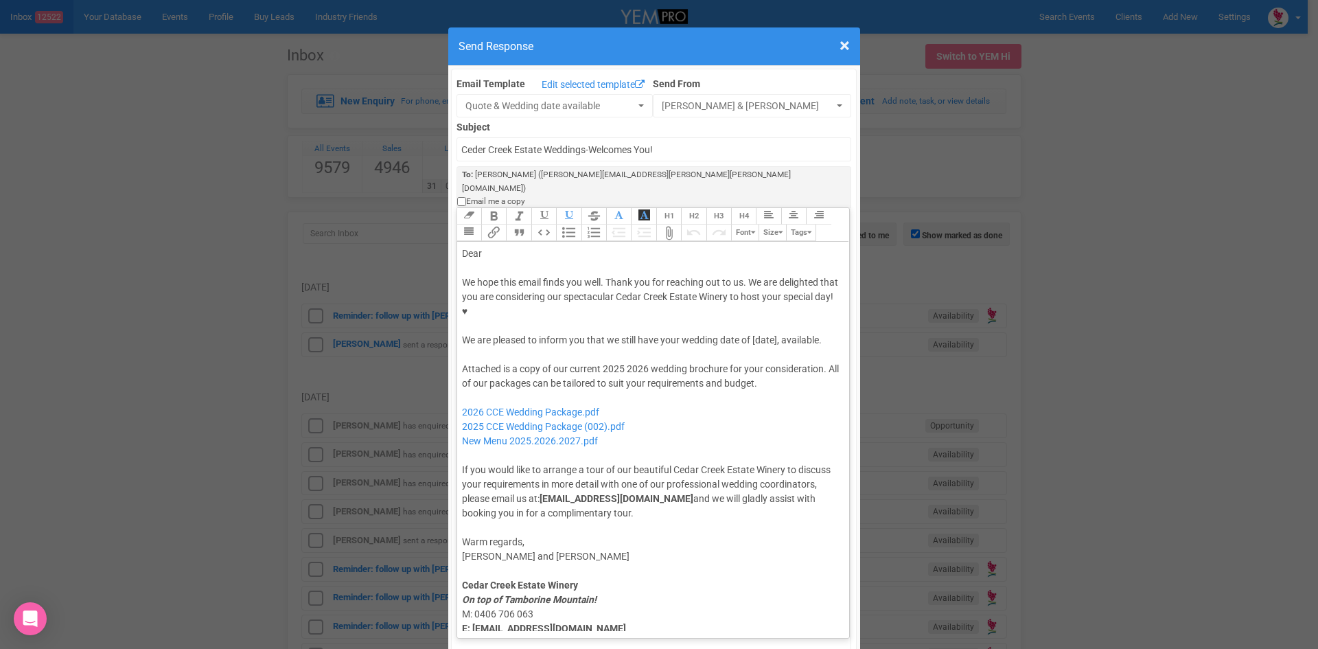
click at [542, 247] on div "Dear" at bounding box center [651, 254] width 378 height 14
click at [749, 275] on div "We hope this email finds you well. Thank you for reaching out to us. We are del…" at bounding box center [651, 311] width 378 height 72
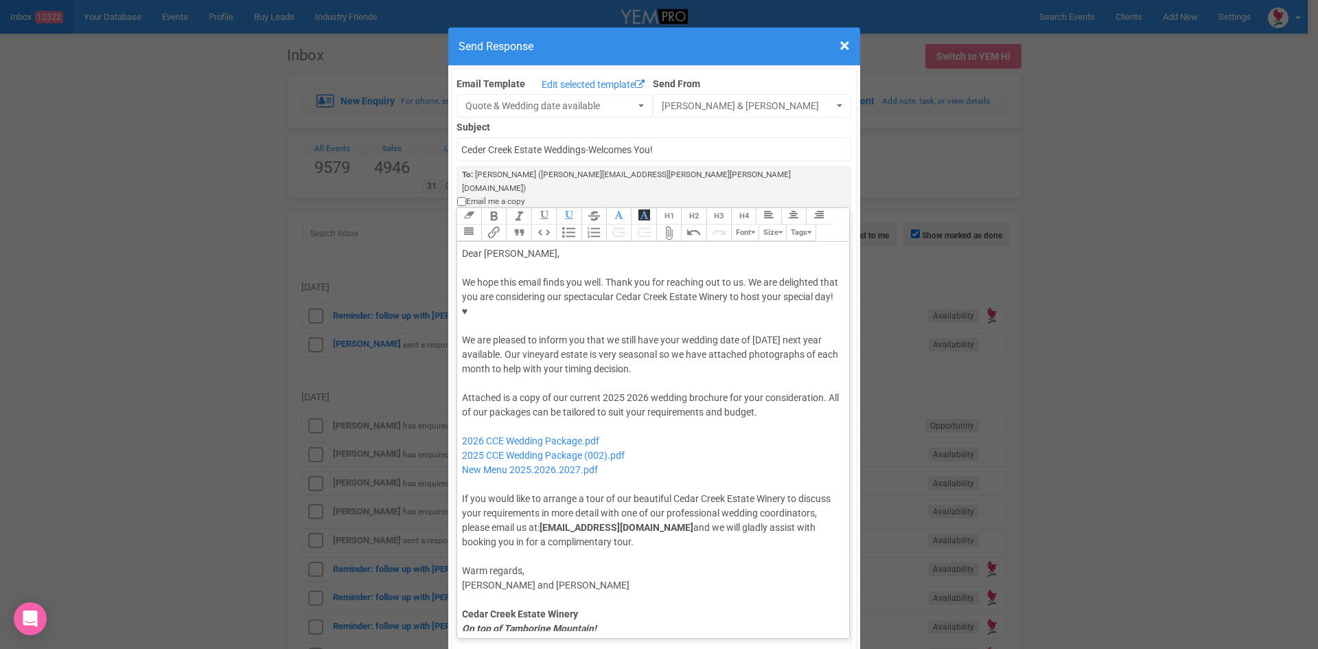
click at [621, 391] on div "Attached is a copy of our current 2025 2026 wedding brochure for your considera…" at bounding box center [651, 470] width 378 height 159
click at [751, 391] on div "Attached is a copy of our current 2026 wedding brochure for your consideration.…" at bounding box center [651, 470] width 378 height 159
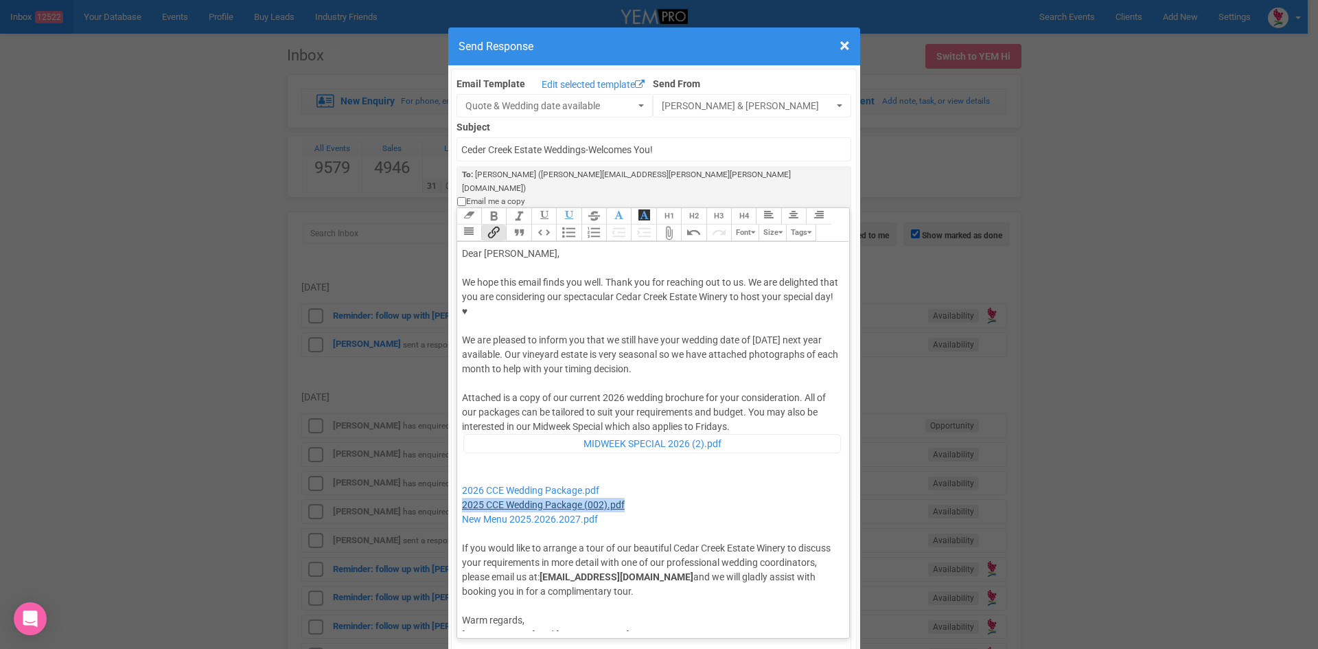
drag, startPoint x: 644, startPoint y: 430, endPoint x: 458, endPoint y: 433, distance: 186.1
click at [462, 433] on div "Attached is a copy of our current 2026 wedding brochure for your consideration.…" at bounding box center [651, 494] width 378 height 207
click at [740, 391] on div "Attached is a copy of our current 2026 wedding brochure for your consideration.…" at bounding box center [651, 494] width 378 height 207
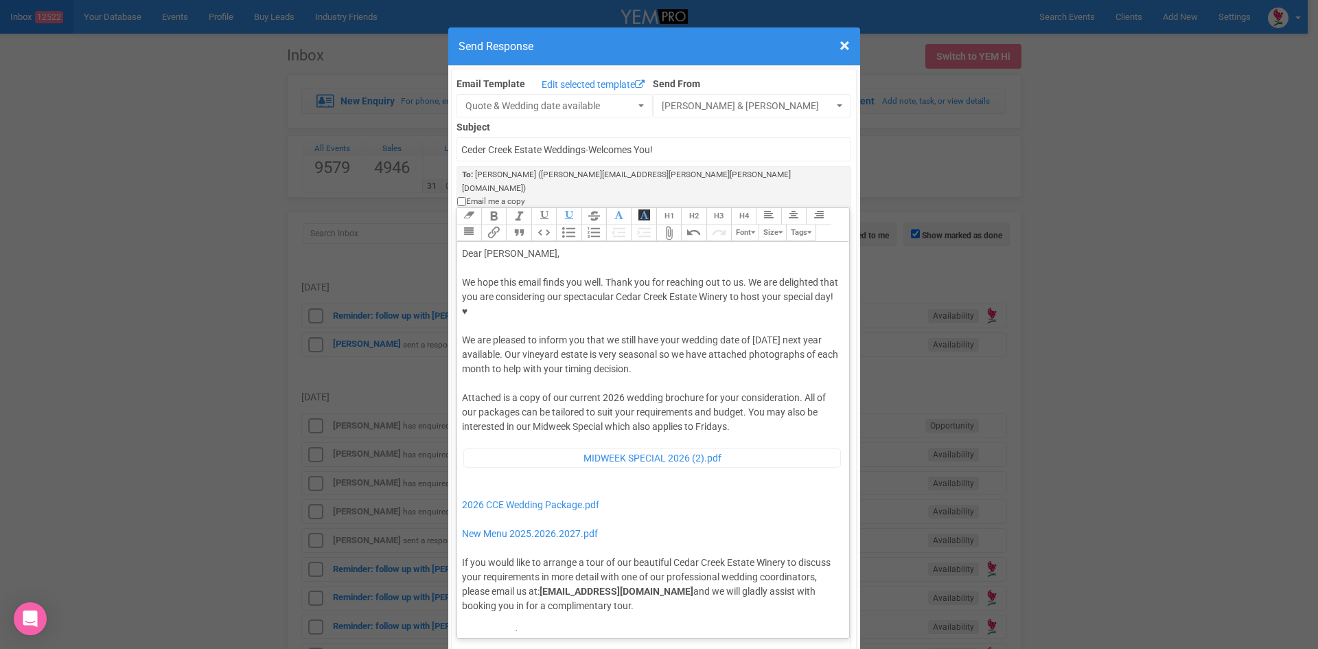
type trix-editor "<div>Dear Tabitha,</div><div><strong>&nbsp;</strong></div><div>We hope this ema…"
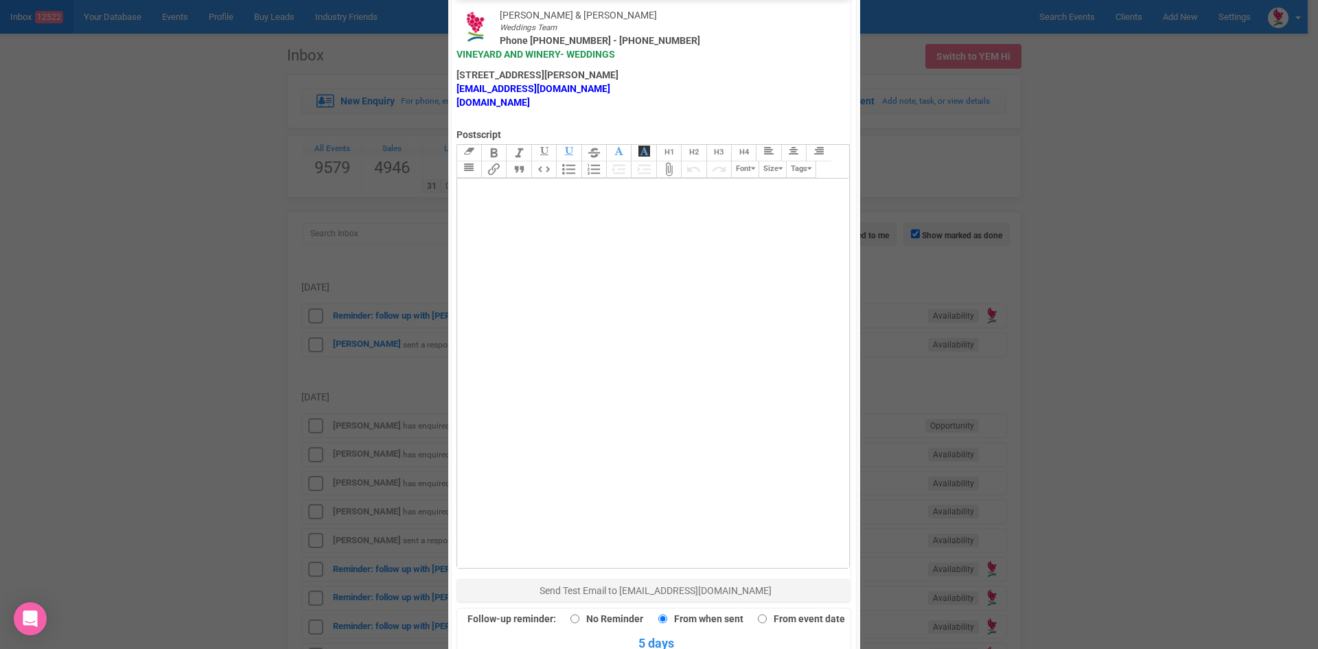
scroll to position [951, 0]
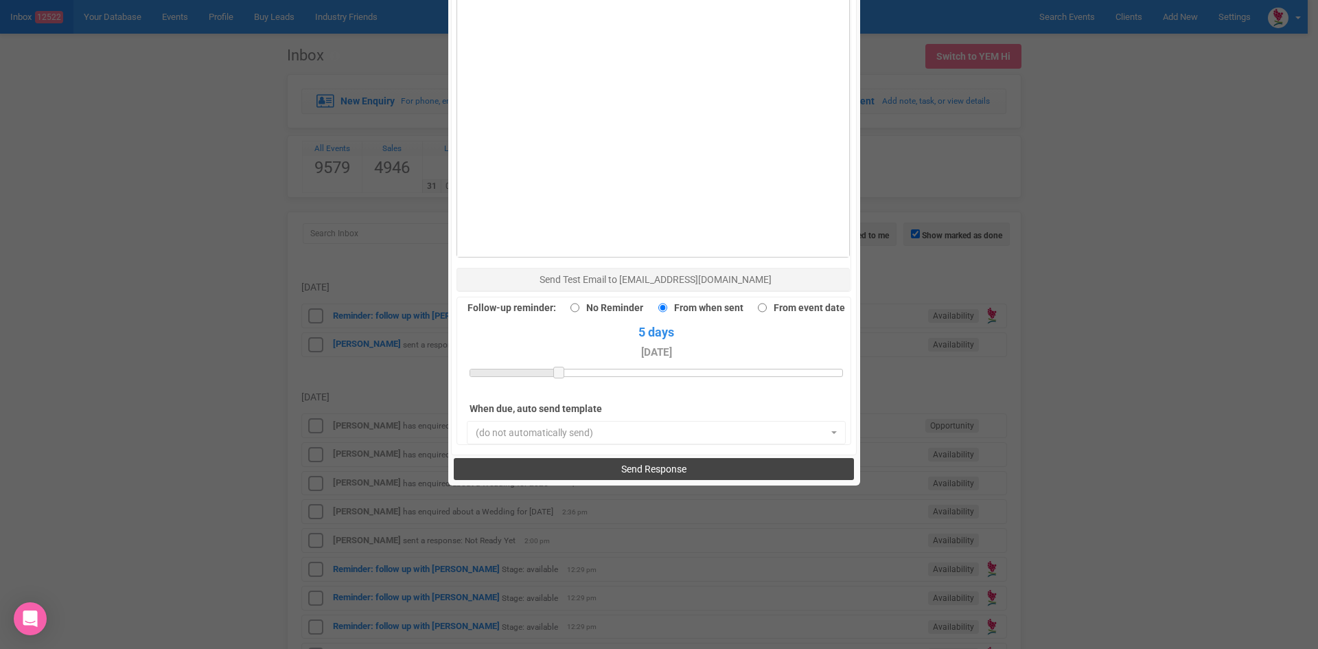
click at [590, 458] on button "Send Response" at bounding box center [654, 469] width 400 height 22
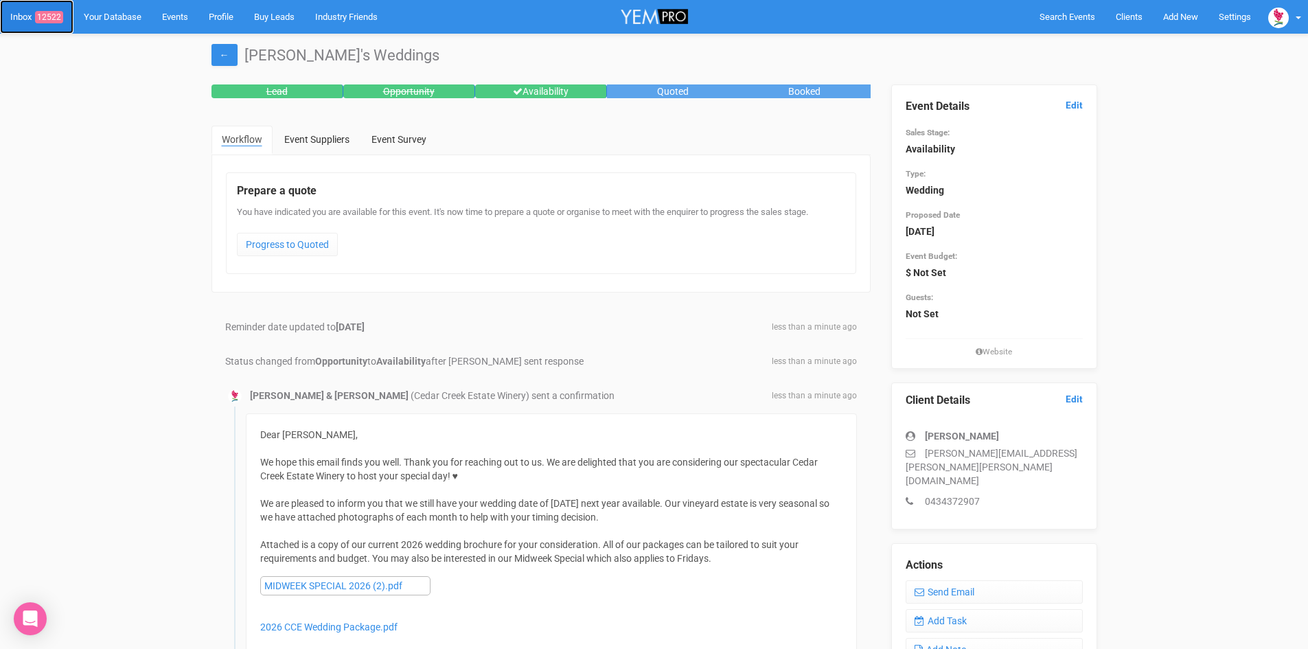
click at [54, 12] on span "12522" at bounding box center [49, 17] width 28 height 12
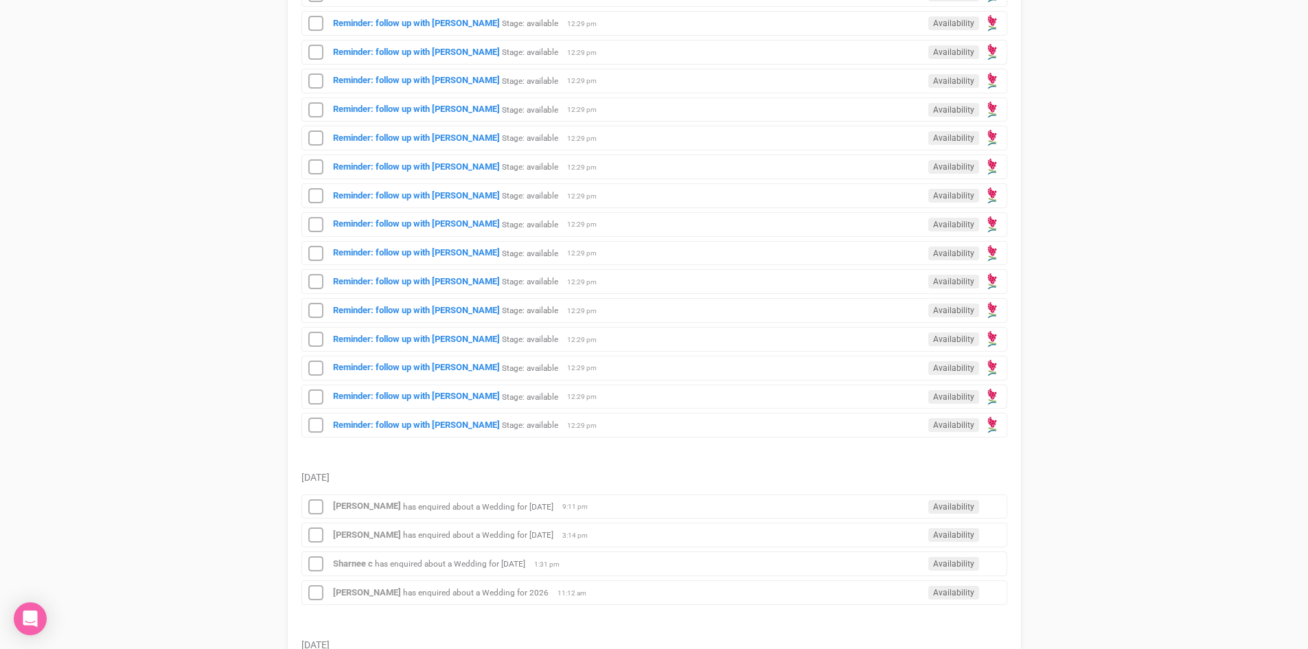
scroll to position [1099, 0]
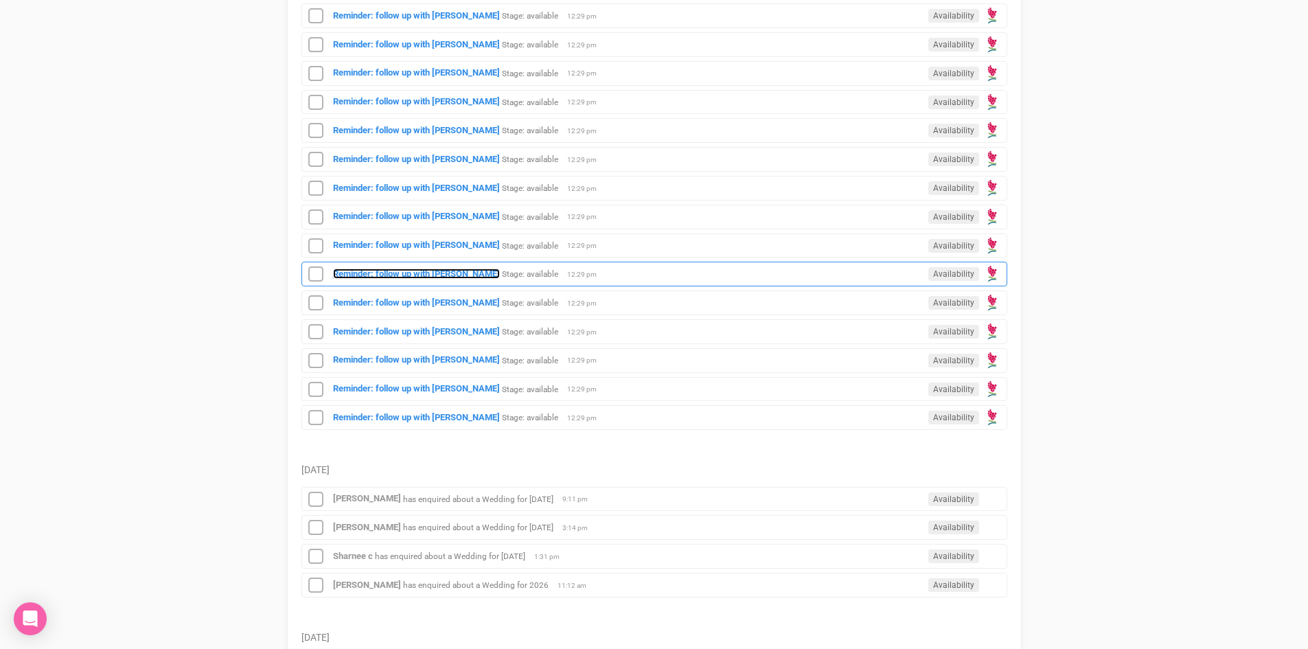
click at [436, 271] on strong "Reminder: follow up with [PERSON_NAME]" at bounding box center [416, 274] width 167 height 10
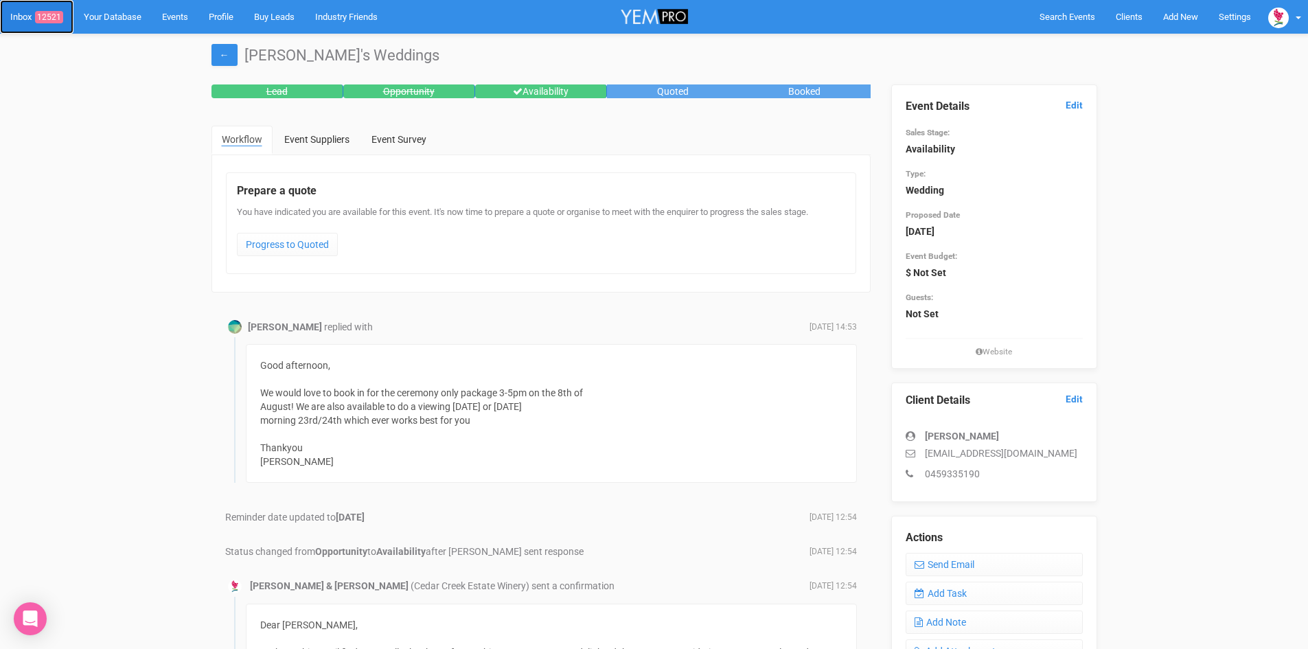
click at [47, 10] on link "Inbox 12521" at bounding box center [36, 17] width 73 height 34
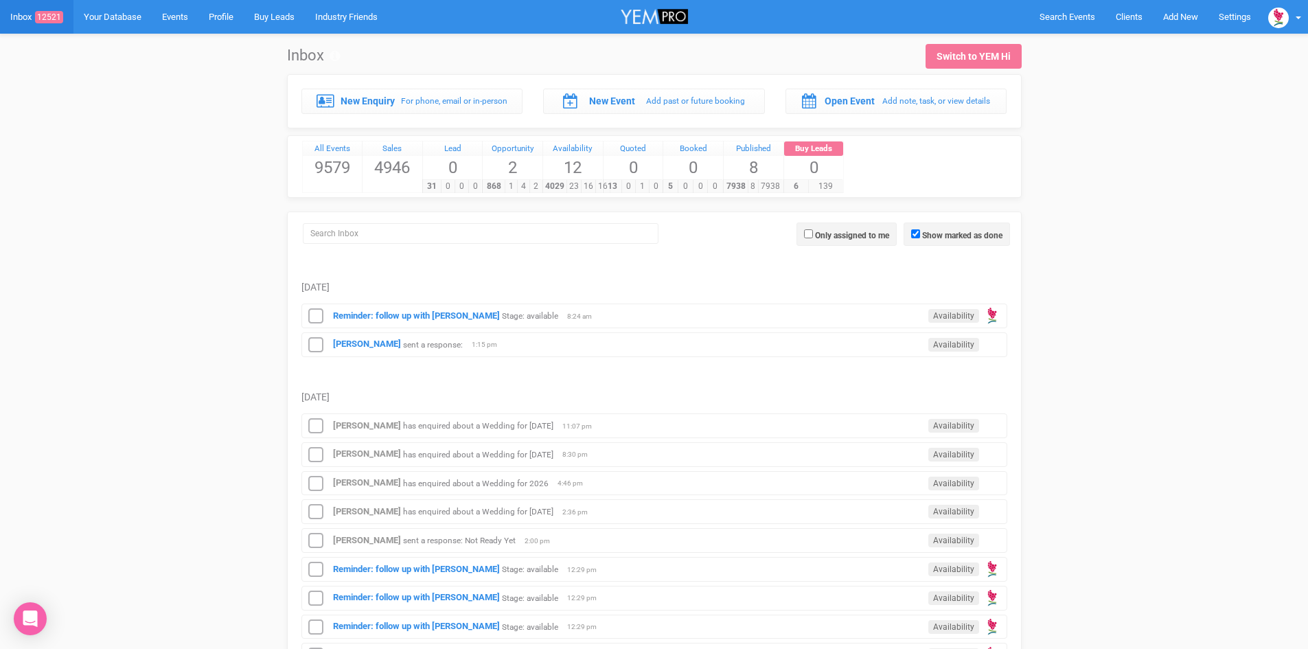
scroll to position [343, 0]
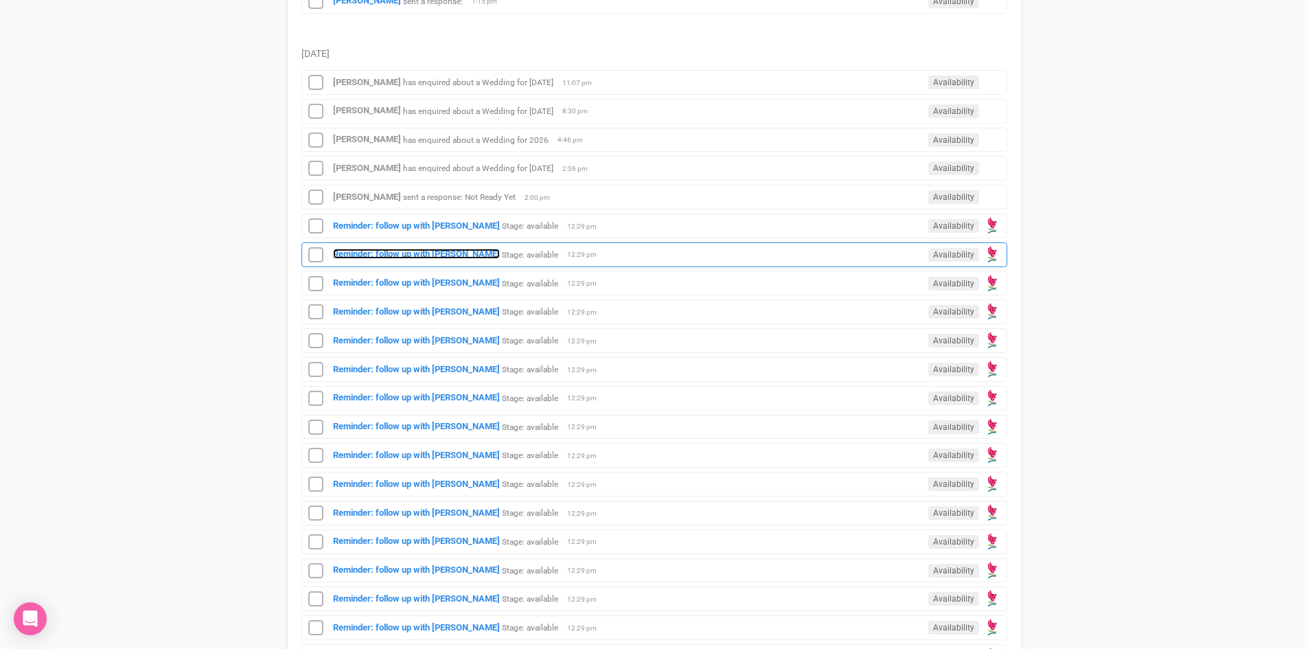
click at [415, 251] on strong "Reminder: follow up with [PERSON_NAME]" at bounding box center [416, 254] width 167 height 10
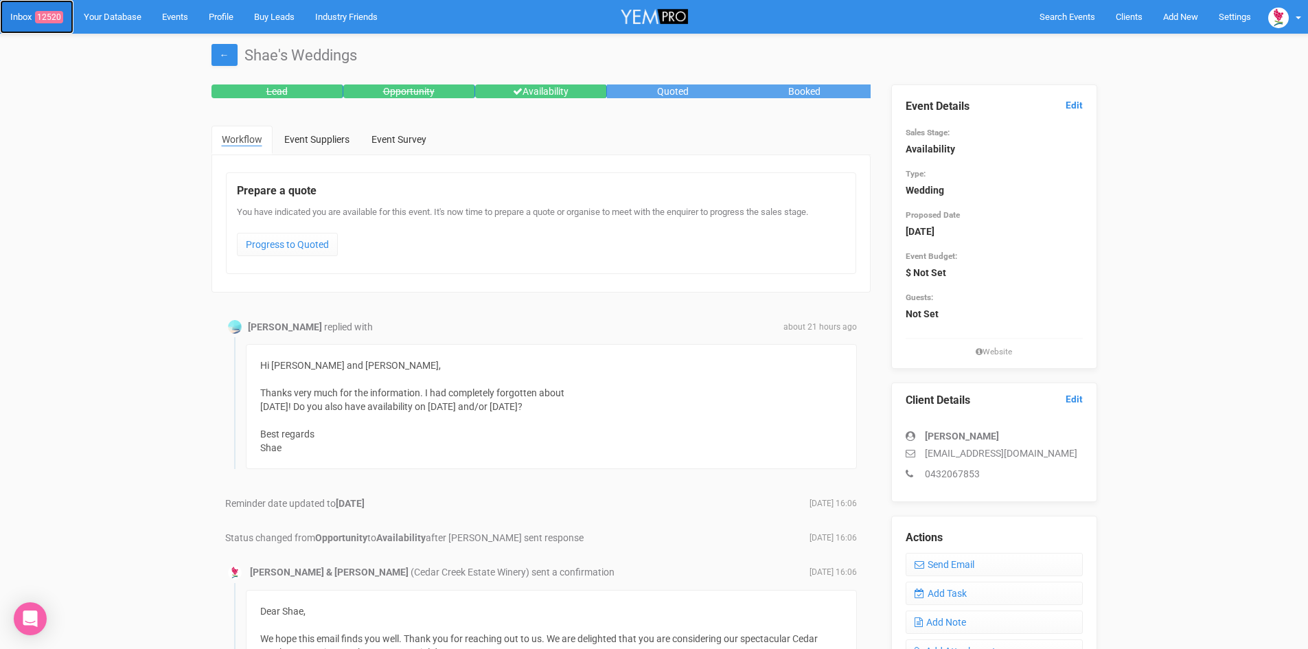
click at [56, 12] on span "12520" at bounding box center [49, 17] width 28 height 12
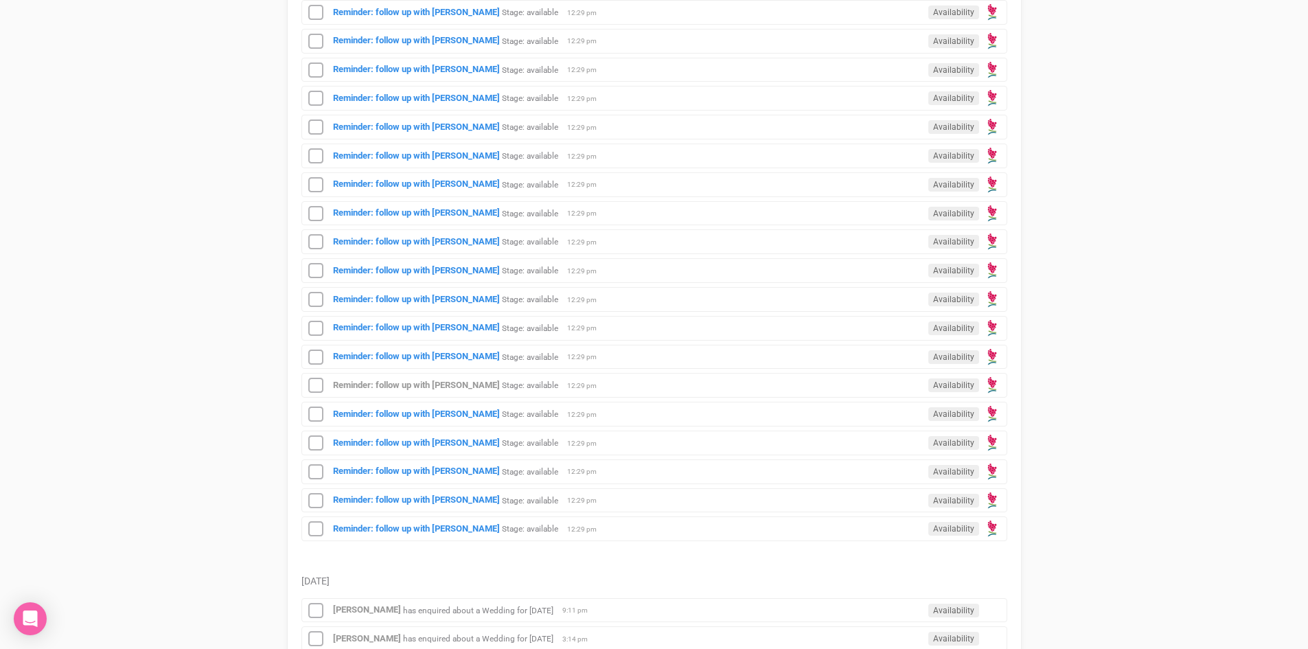
scroll to position [1099, 0]
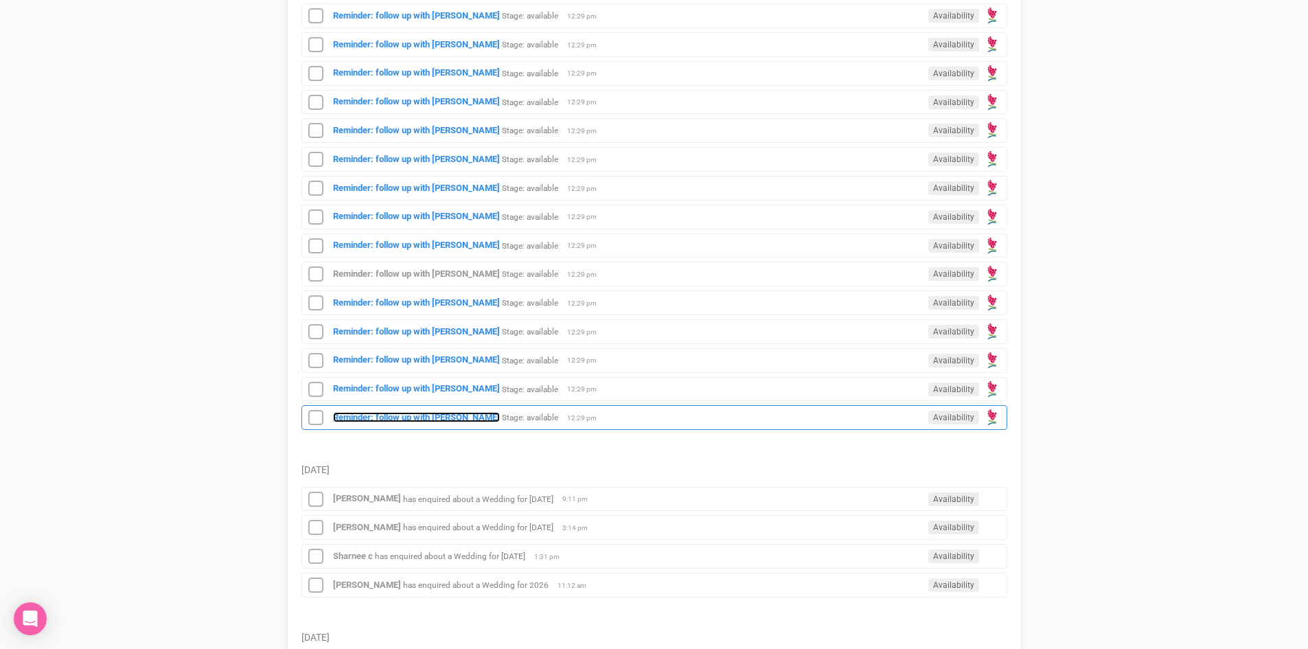
click at [407, 412] on strong "Reminder: follow up with [PERSON_NAME]" at bounding box center [416, 417] width 167 height 10
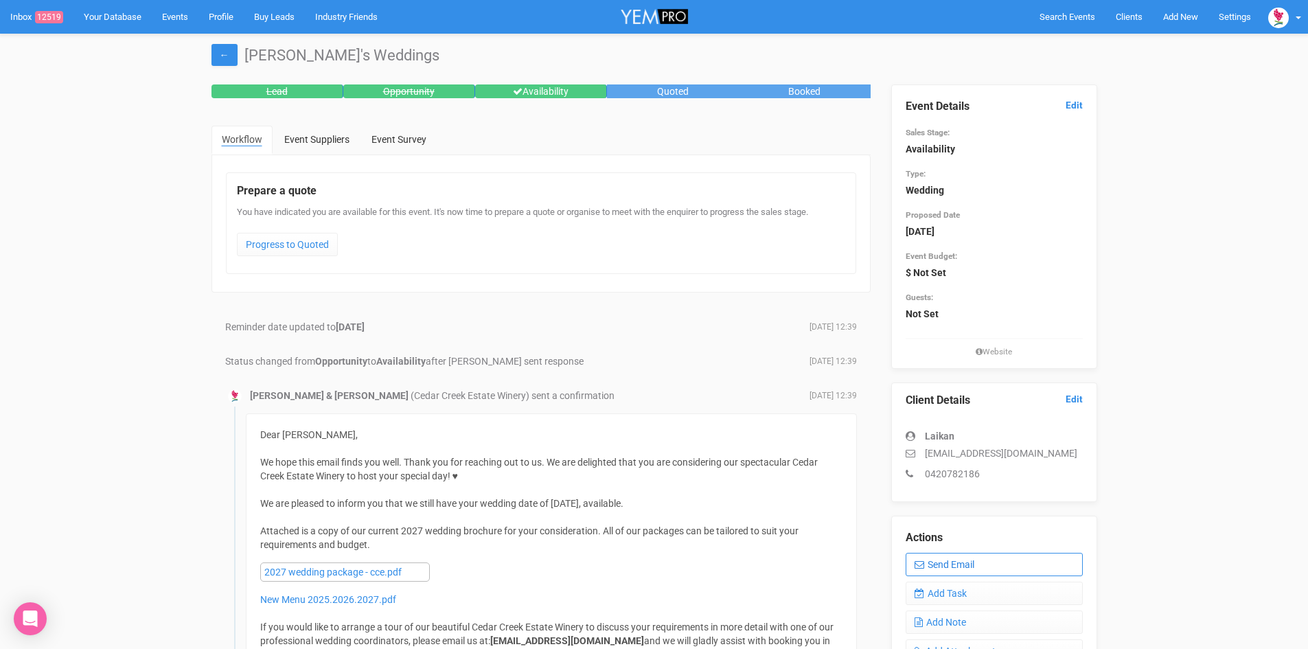
click at [928, 559] on link "Send Email" at bounding box center [994, 564] width 177 height 23
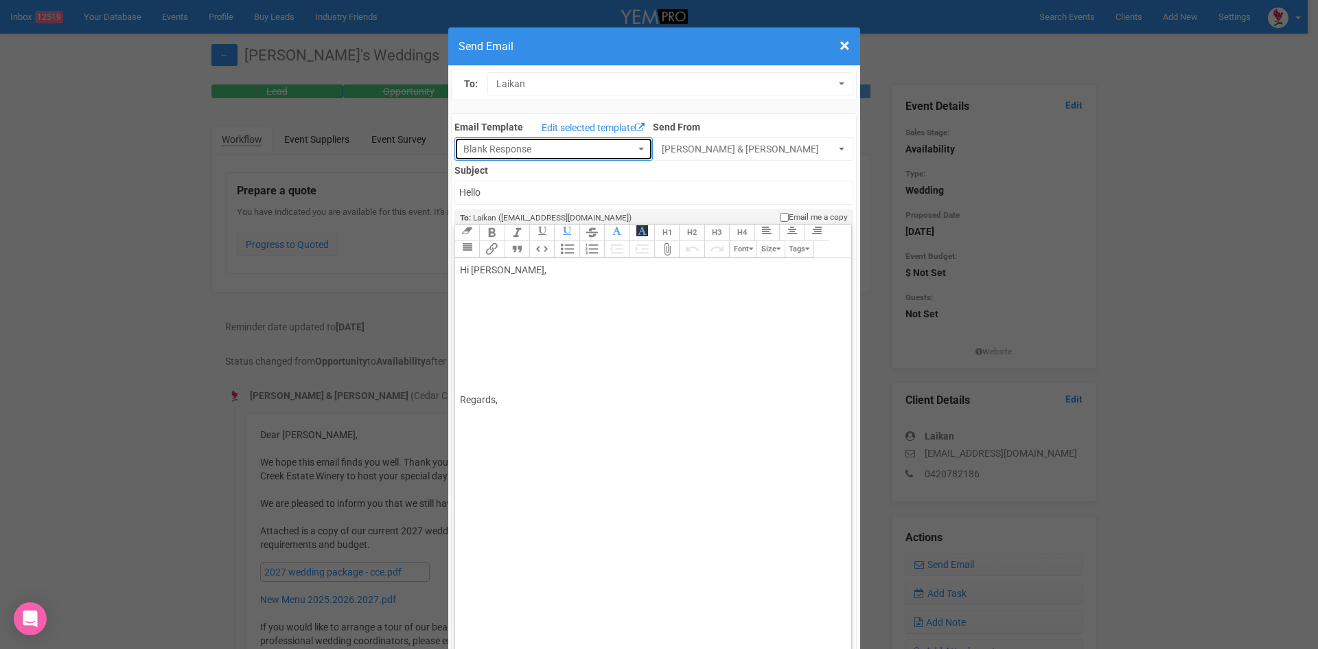
click at [626, 143] on button "Blank Response" at bounding box center [554, 148] width 198 height 23
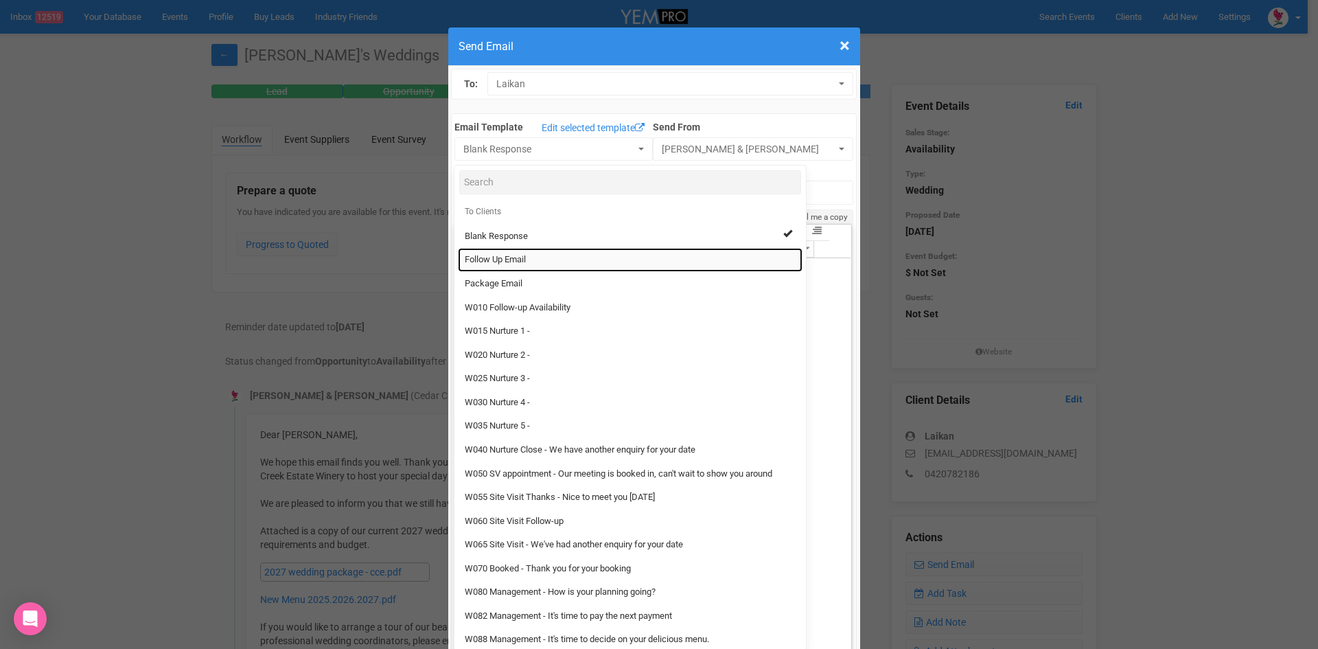
click at [516, 254] on span "Follow Up Email" at bounding box center [495, 259] width 61 height 13
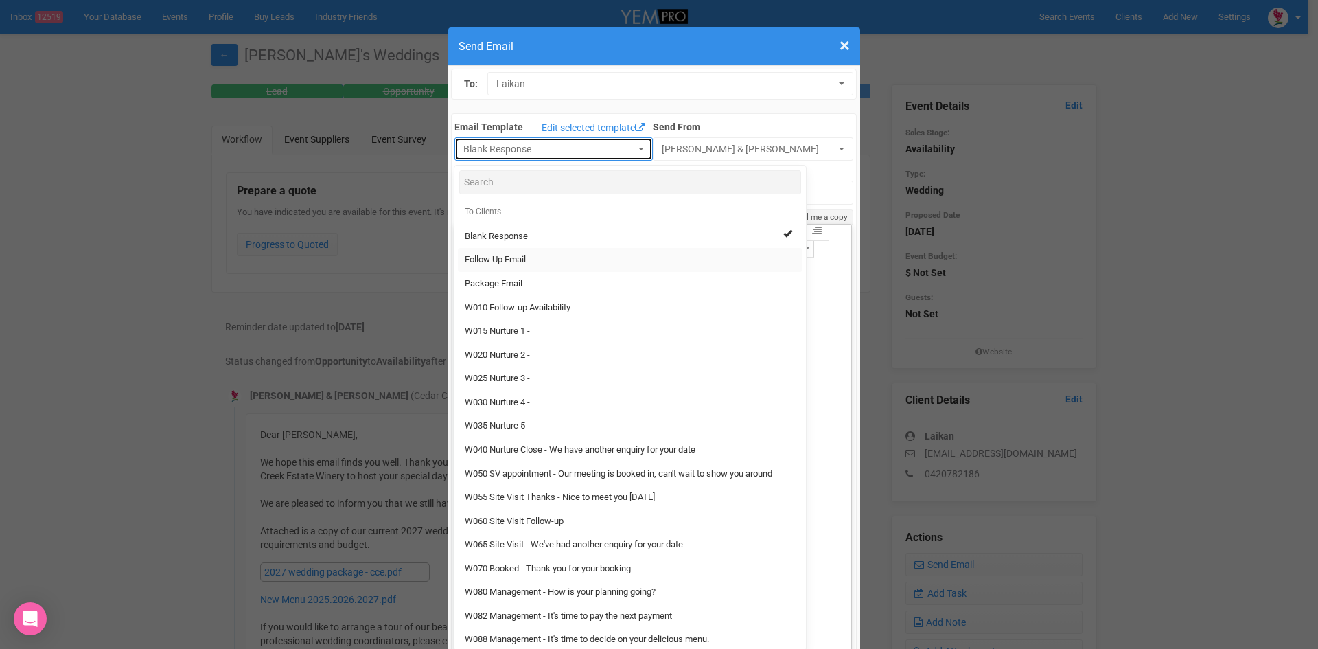
select select "88639"
type input "[GEOGRAPHIC_DATA] - Follow Up"
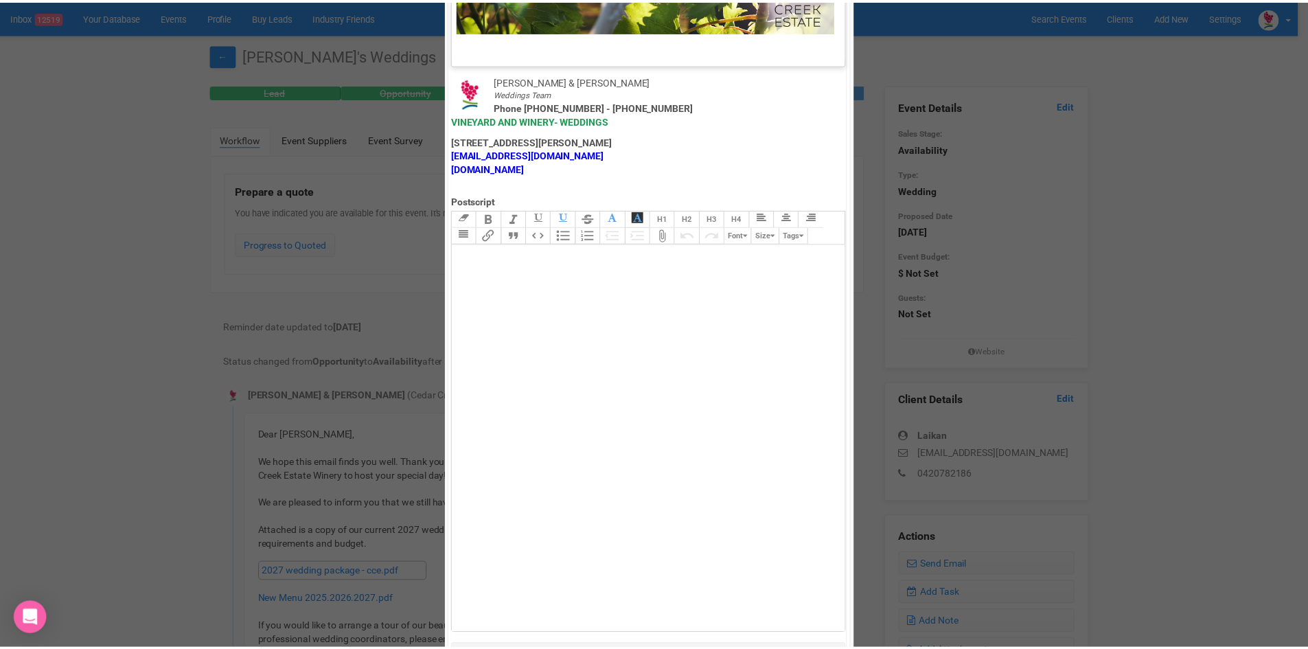
scroll to position [681, 0]
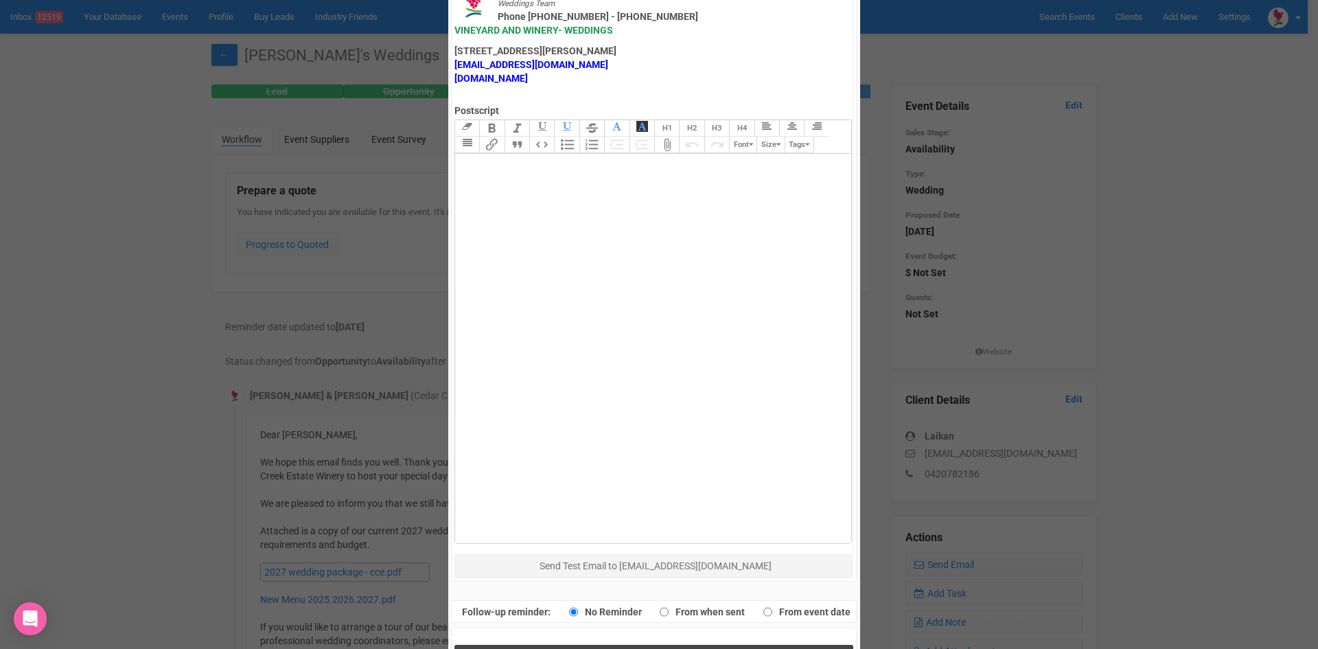
click at [652, 645] on button "Send Response" at bounding box center [654, 659] width 399 height 28
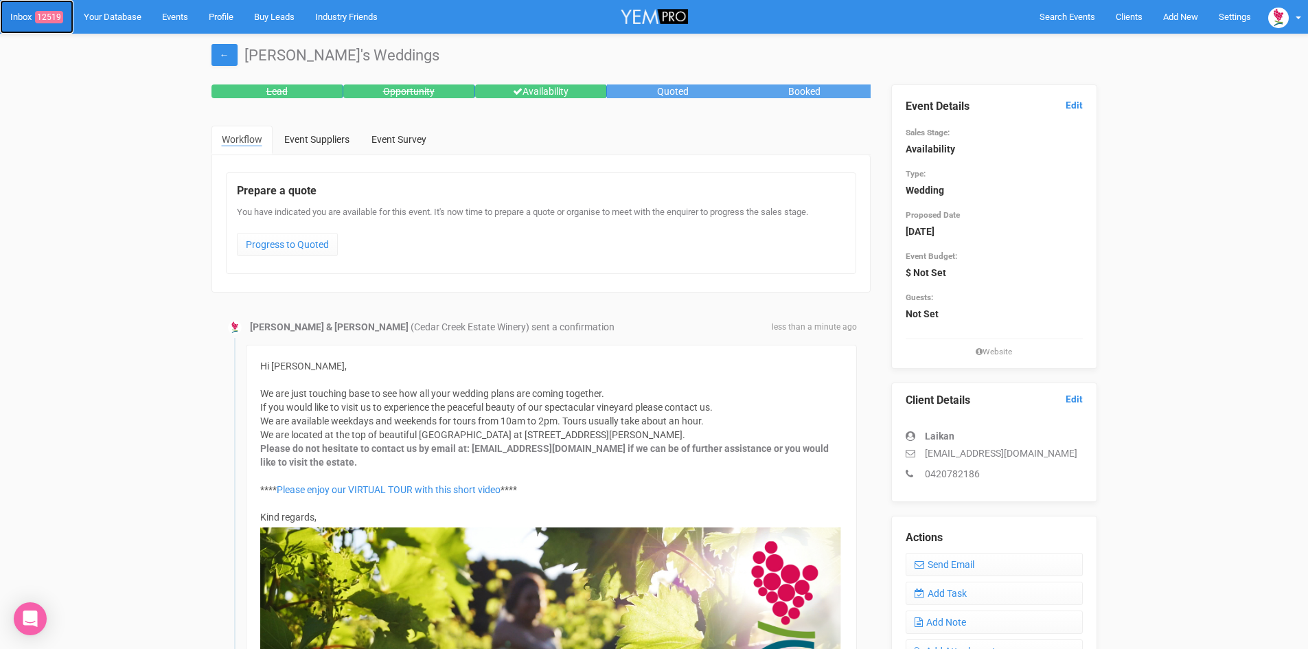
click at [51, 9] on link "Inbox 12519" at bounding box center [36, 17] width 73 height 34
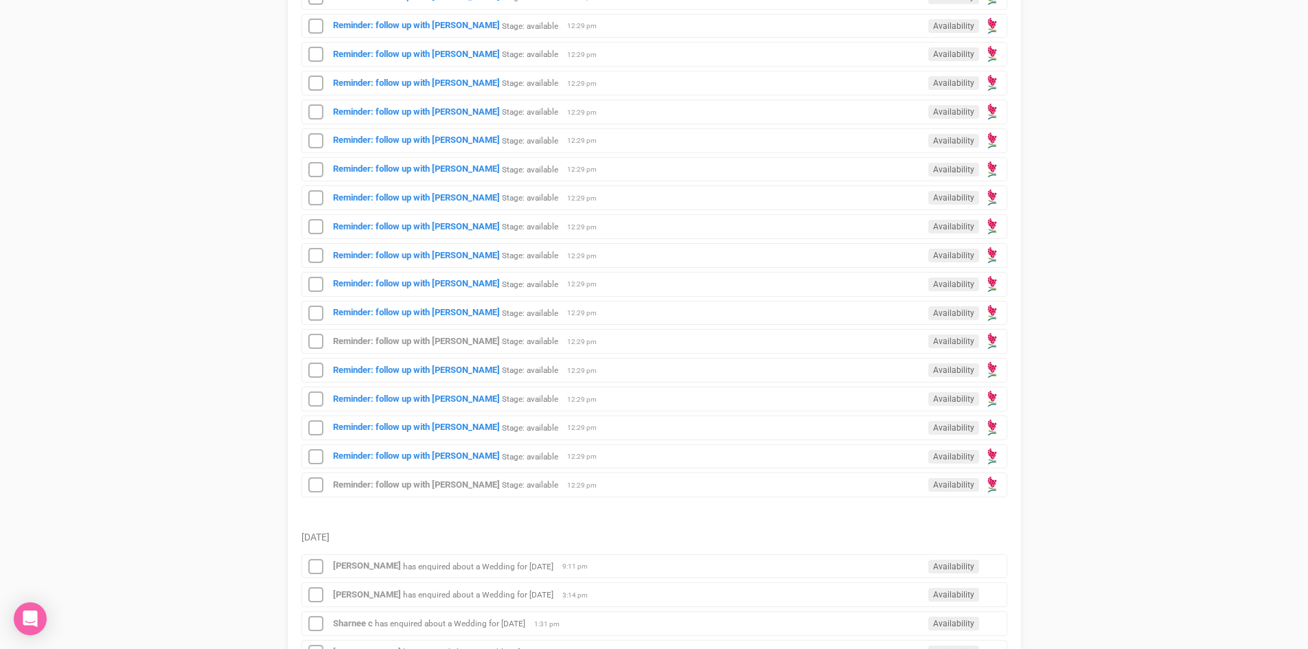
scroll to position [1099, 0]
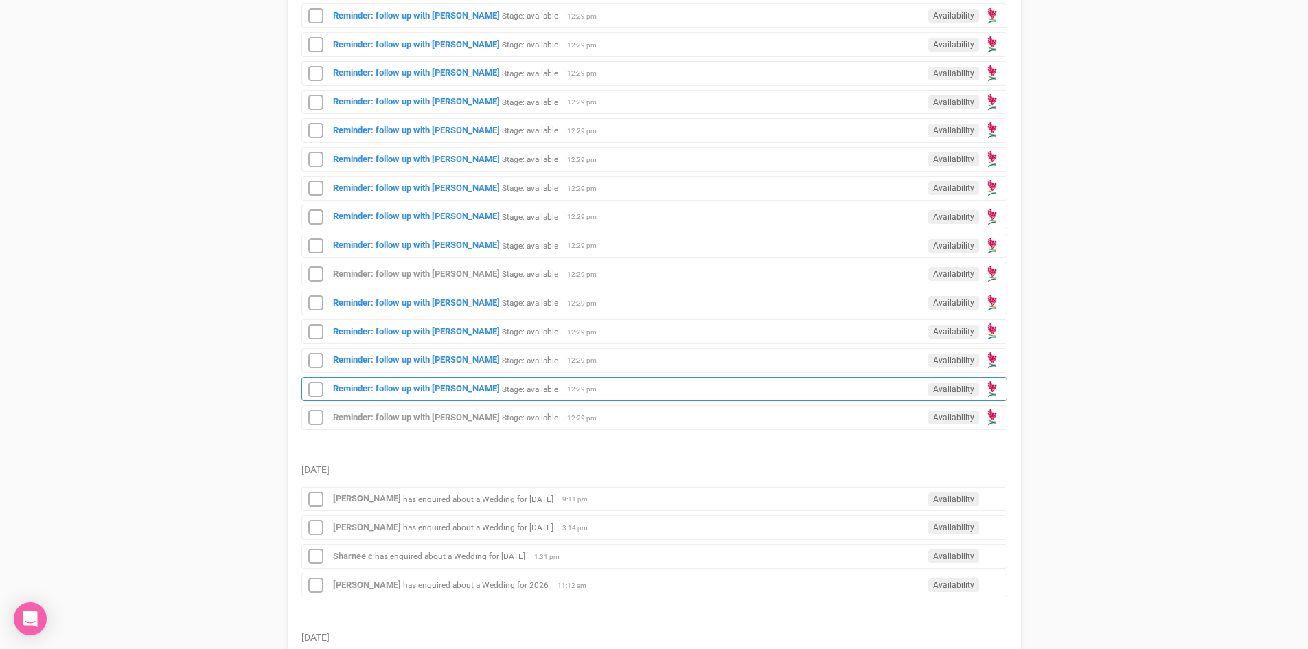
click at [393, 382] on div "Reminder: follow up with [PERSON_NAME] Stage: available Availability 12:29 pm" at bounding box center [654, 389] width 706 height 25
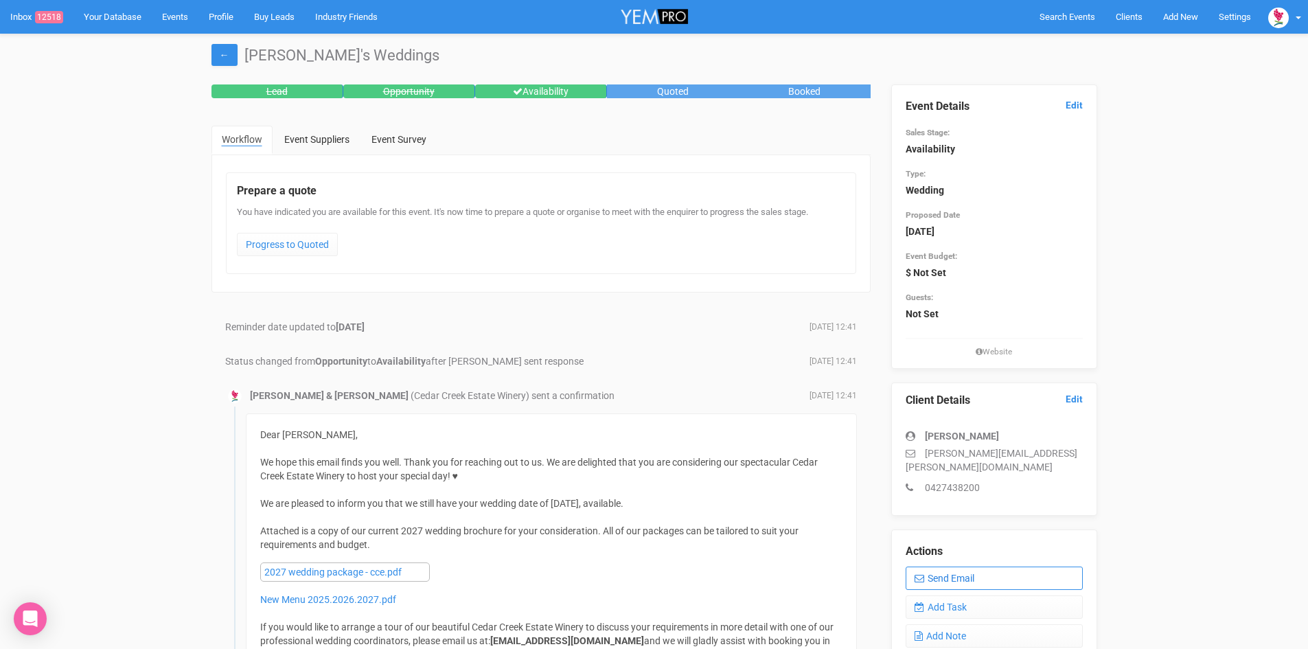
click at [950, 567] on link "Send Email" at bounding box center [994, 578] width 177 height 23
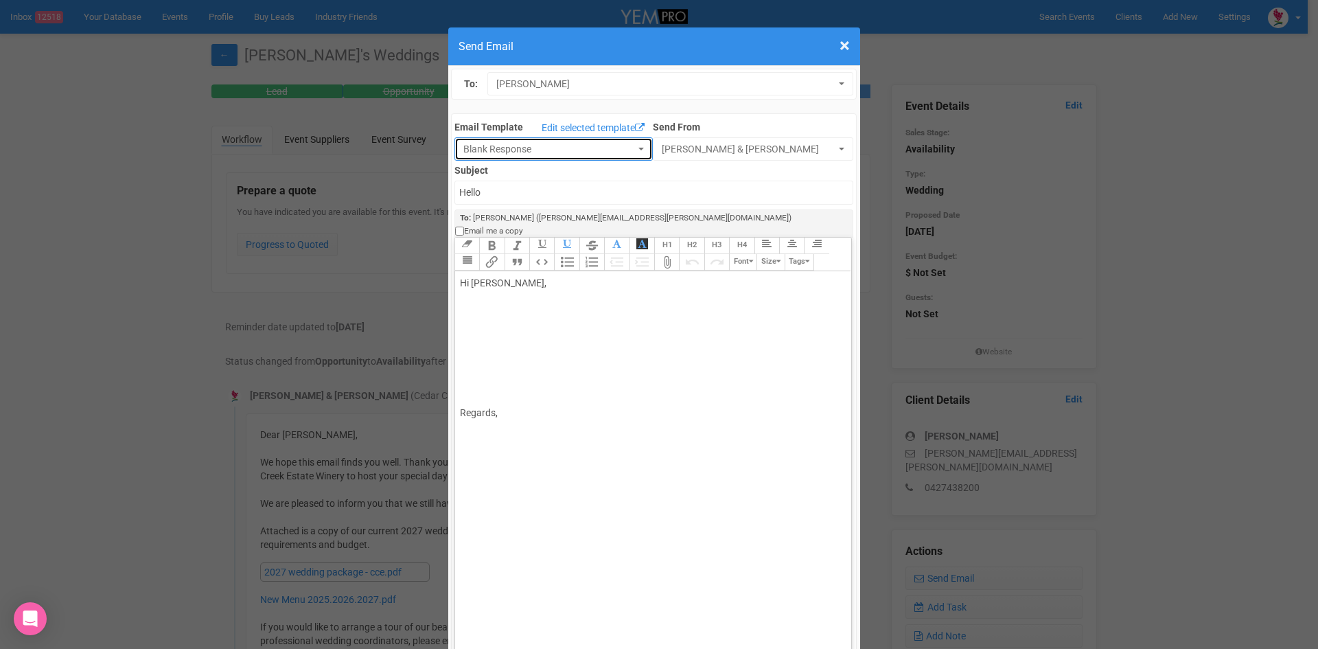
click at [633, 147] on button "Blank Response" at bounding box center [554, 148] width 198 height 23
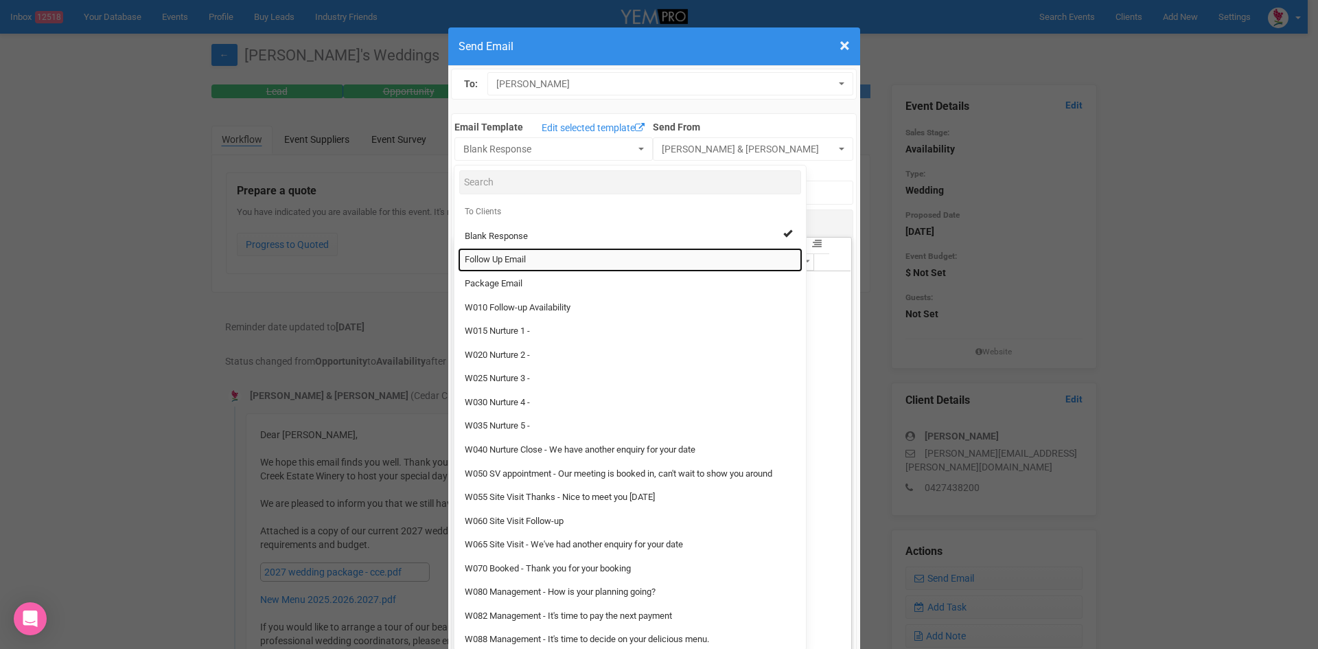
click at [524, 256] on link "Follow Up Email" at bounding box center [630, 260] width 345 height 24
select select "88639"
type input "[GEOGRAPHIC_DATA] - Follow Up"
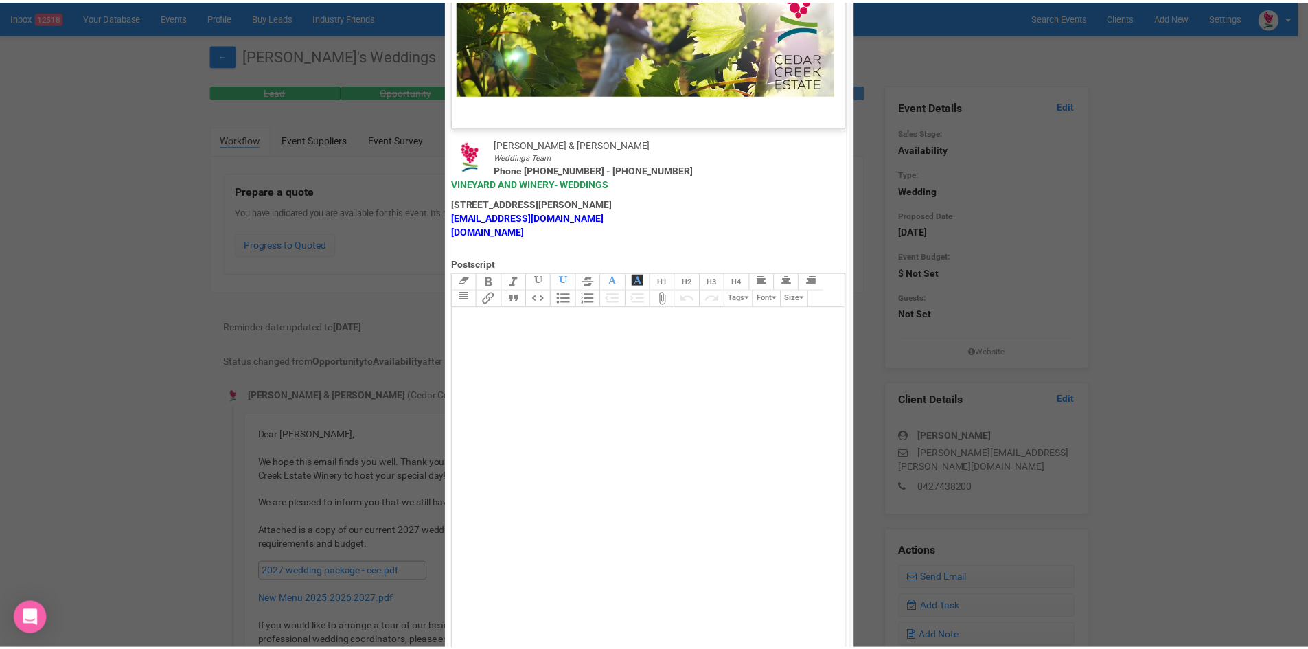
scroll to position [681, 0]
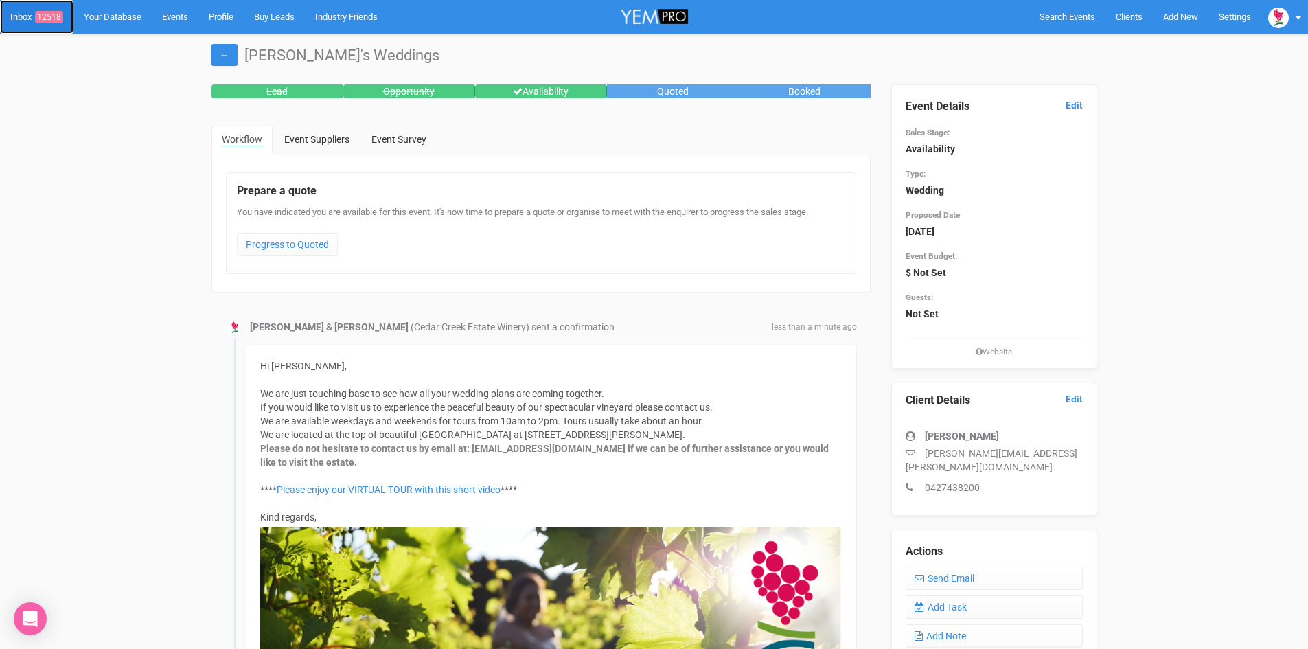
click at [58, 14] on span "12518" at bounding box center [49, 17] width 28 height 12
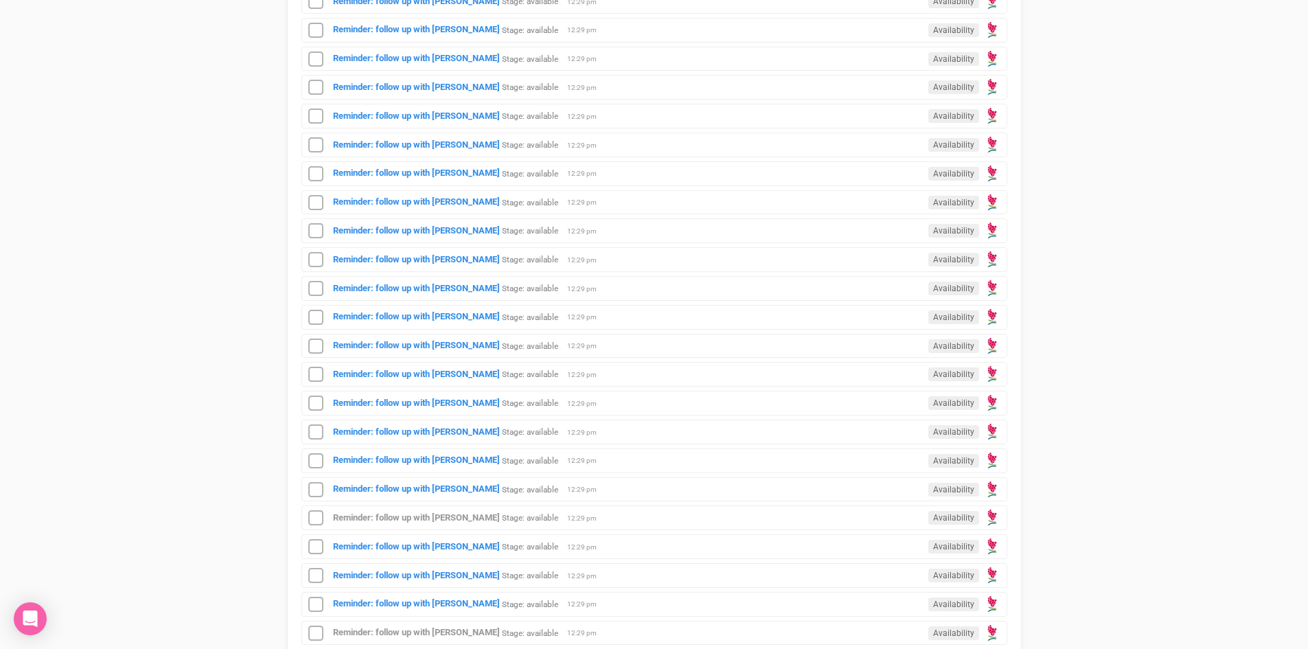
scroll to position [1030, 0]
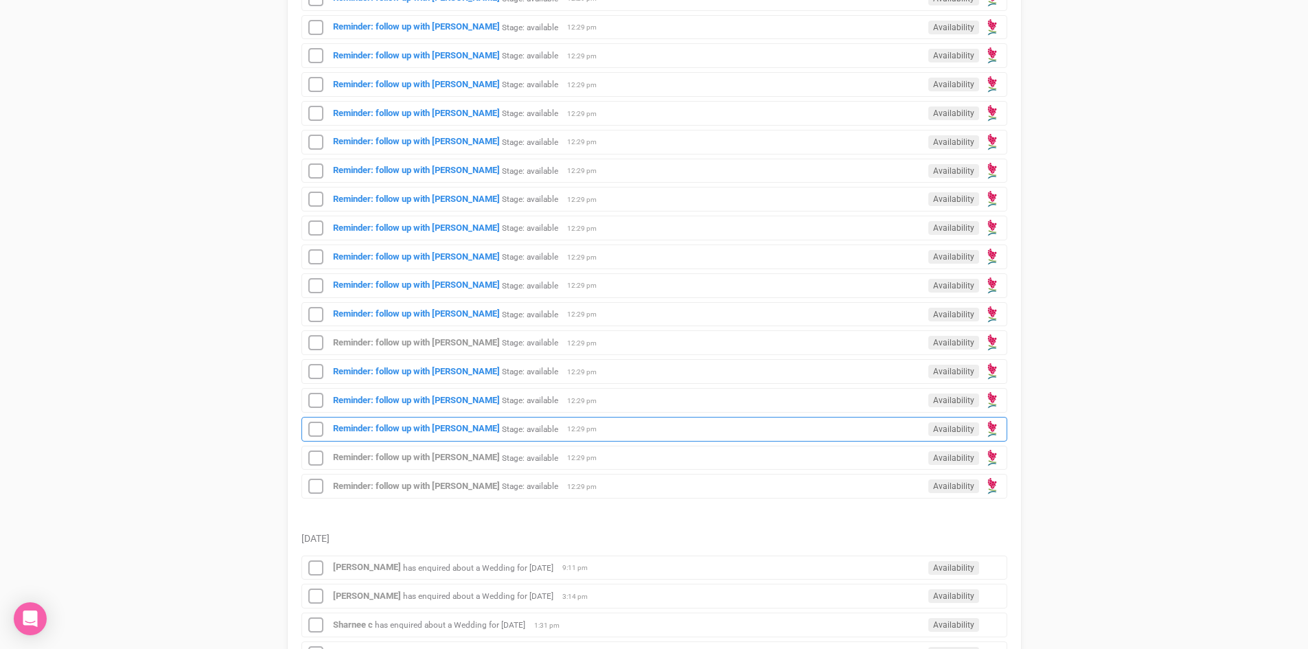
click at [420, 422] on div "Reminder: follow up with [PERSON_NAME] Stage: available Availability 12:29 pm" at bounding box center [654, 429] width 706 height 25
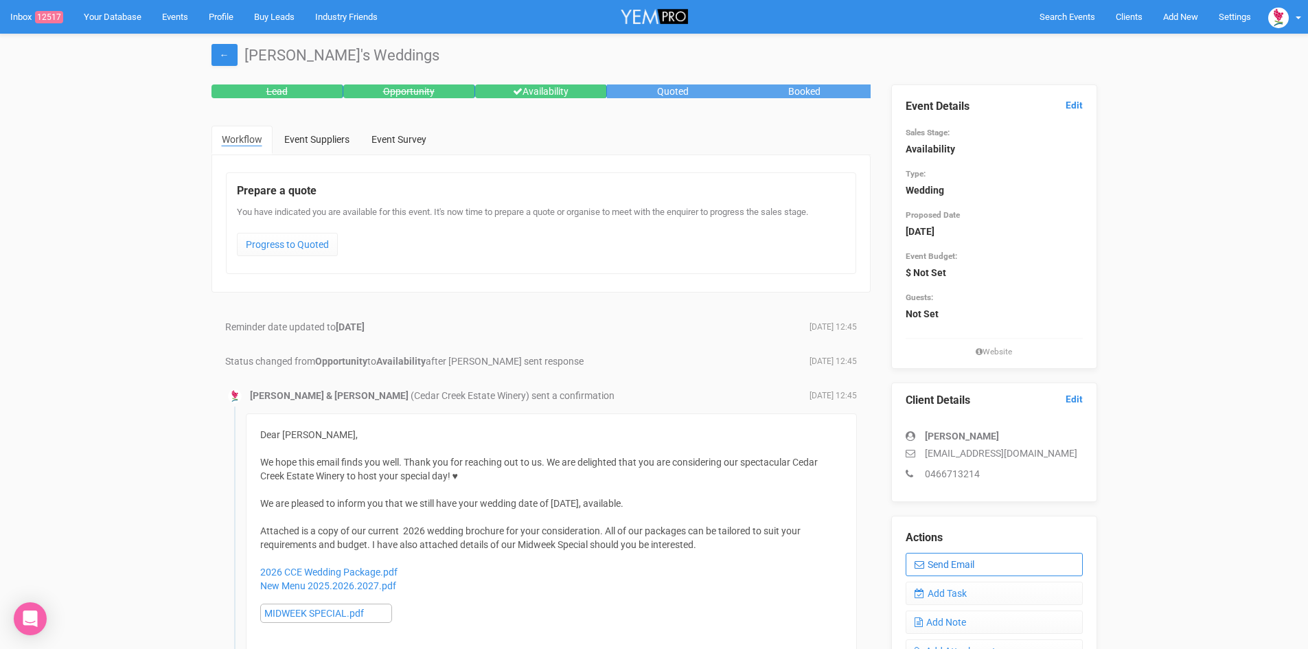
click at [953, 558] on link "Send Email" at bounding box center [994, 564] width 177 height 23
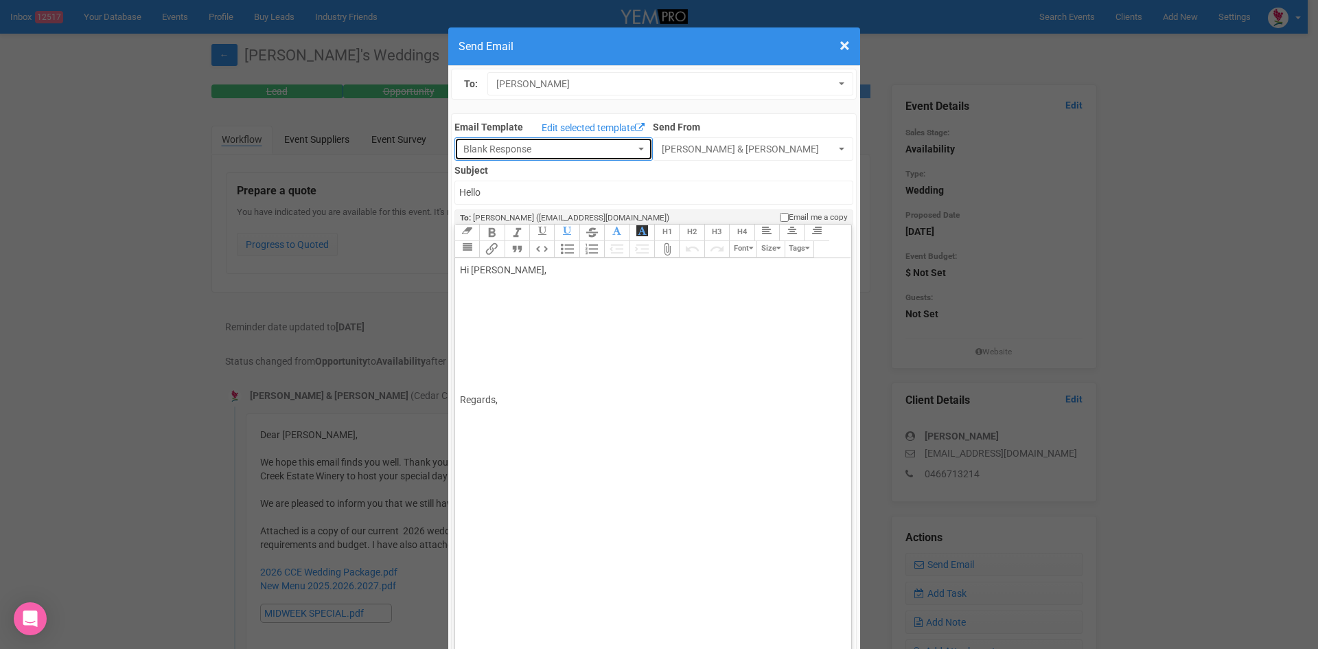
click at [628, 145] on button "Blank Response" at bounding box center [554, 148] width 198 height 23
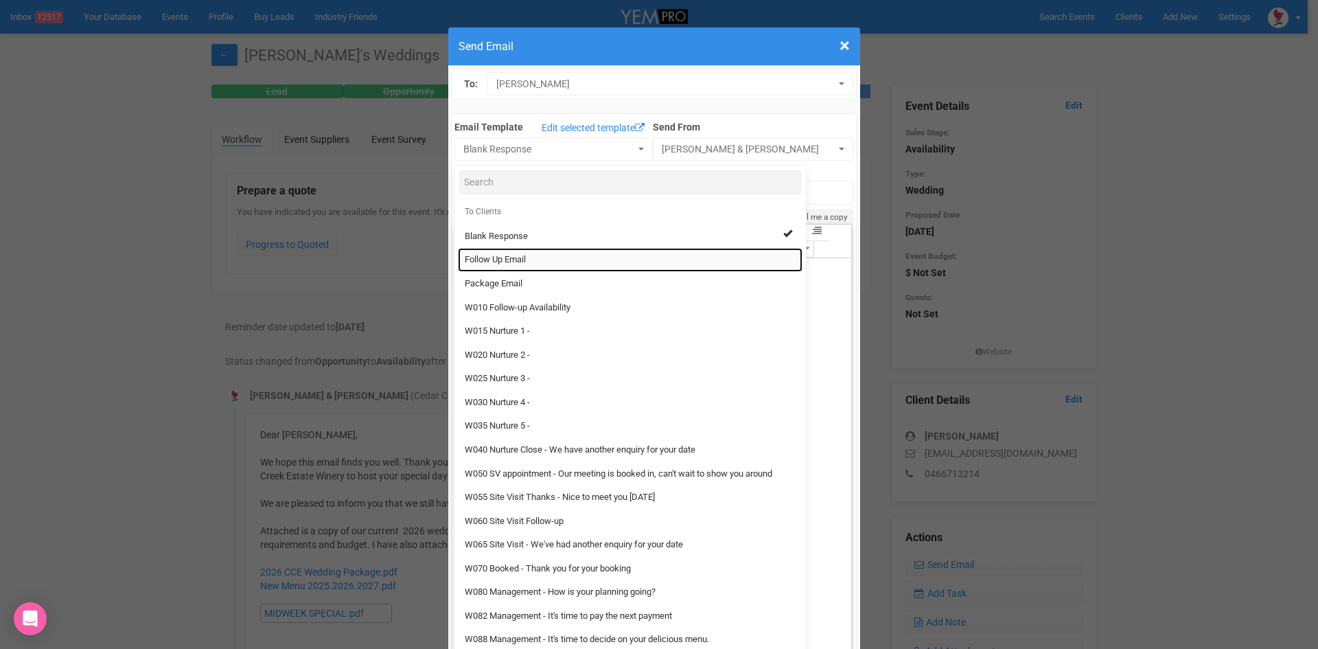
click at [490, 256] on span "Follow Up Email" at bounding box center [495, 259] width 61 height 13
select select "88639"
type input "[GEOGRAPHIC_DATA] - Follow Up"
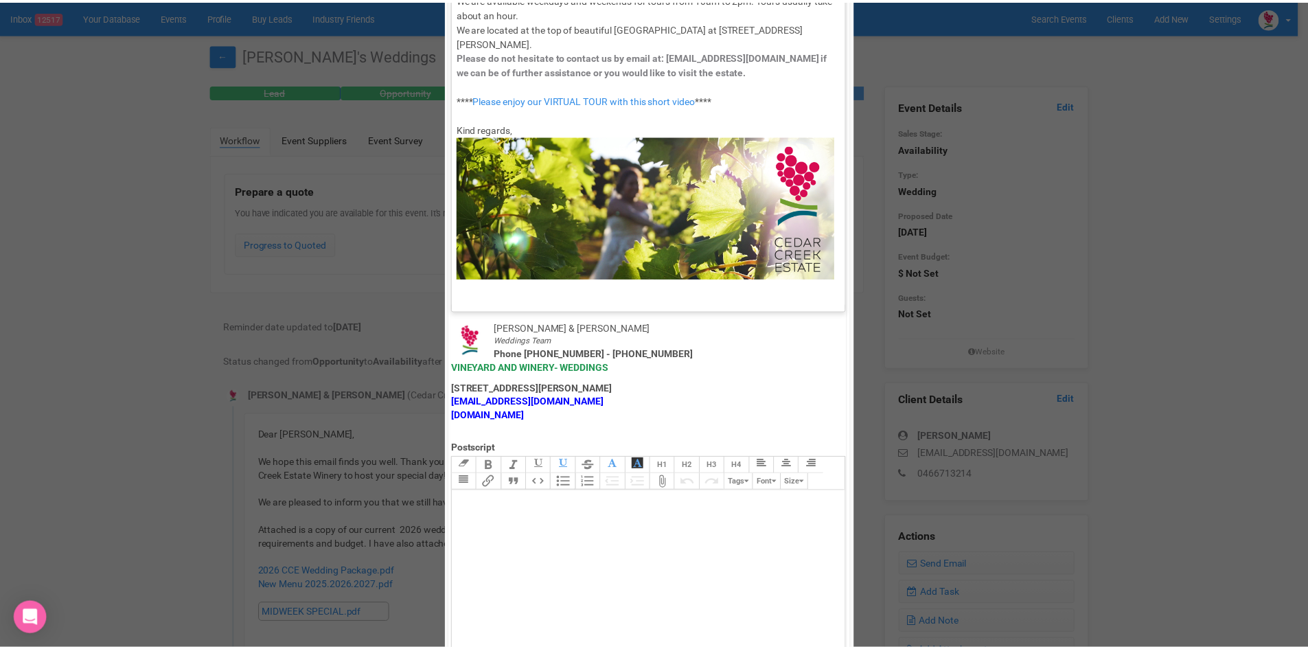
scroll to position [681, 0]
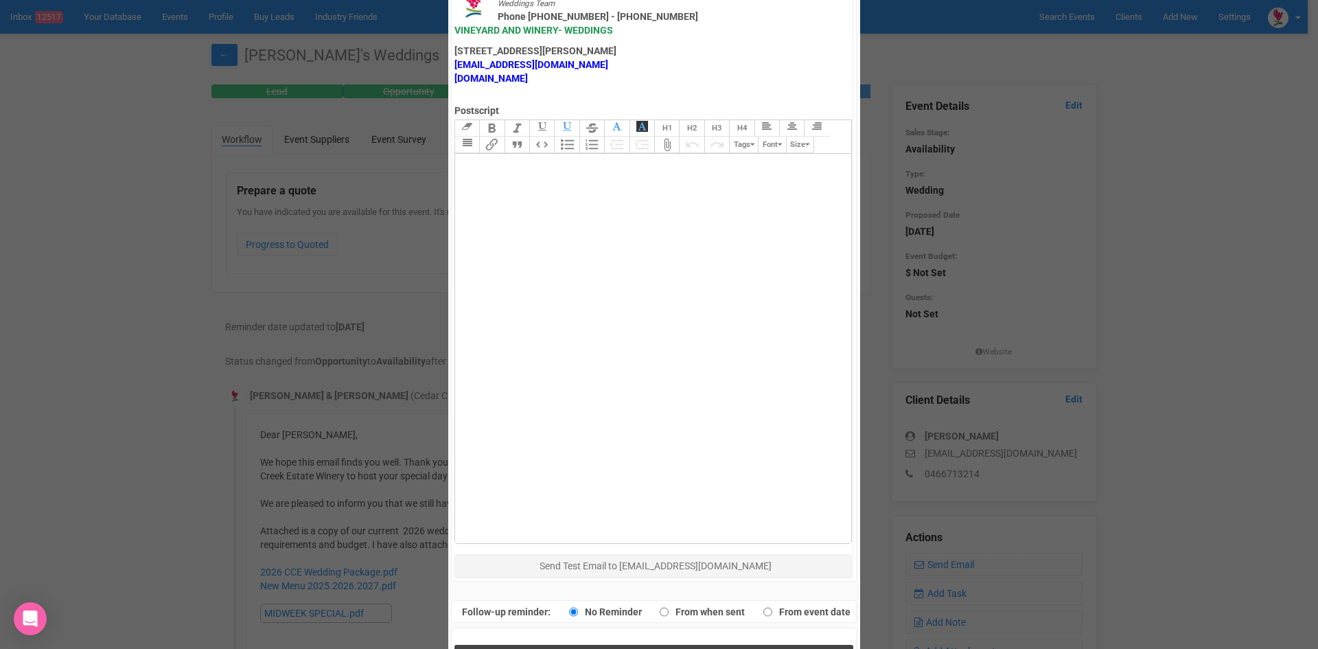
click at [596, 645] on button "Send Response" at bounding box center [654, 659] width 399 height 28
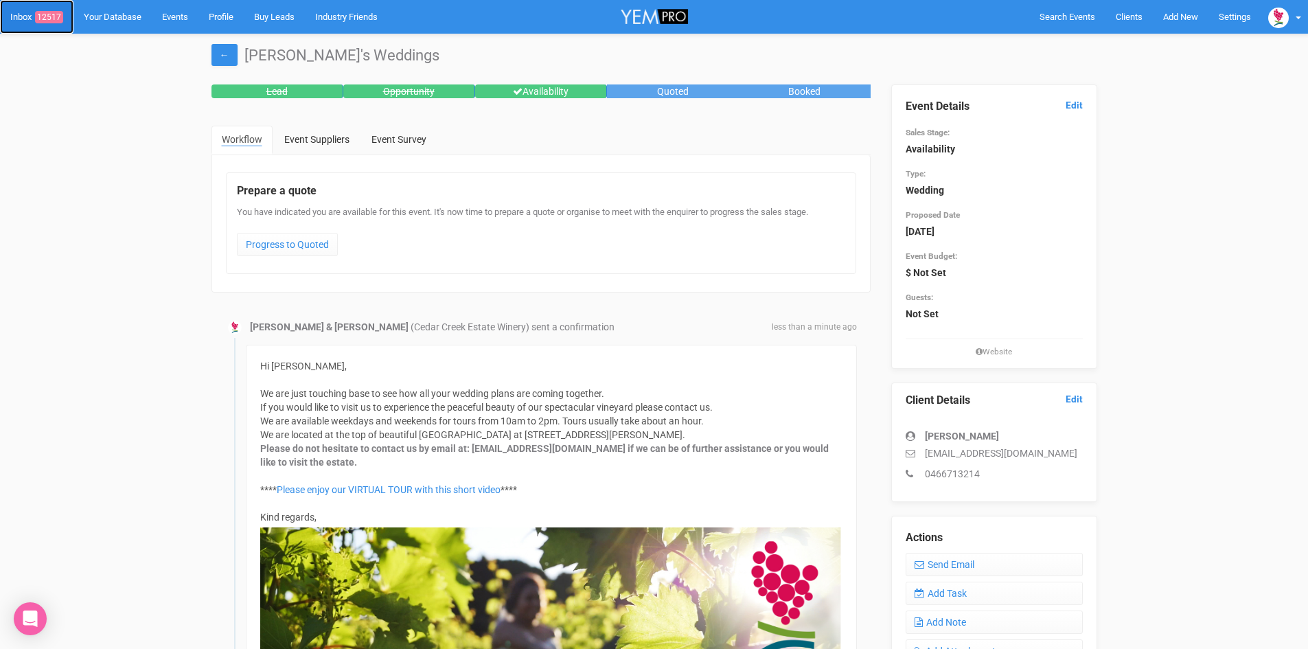
click at [52, 8] on link "Inbox 12517" at bounding box center [36, 17] width 73 height 34
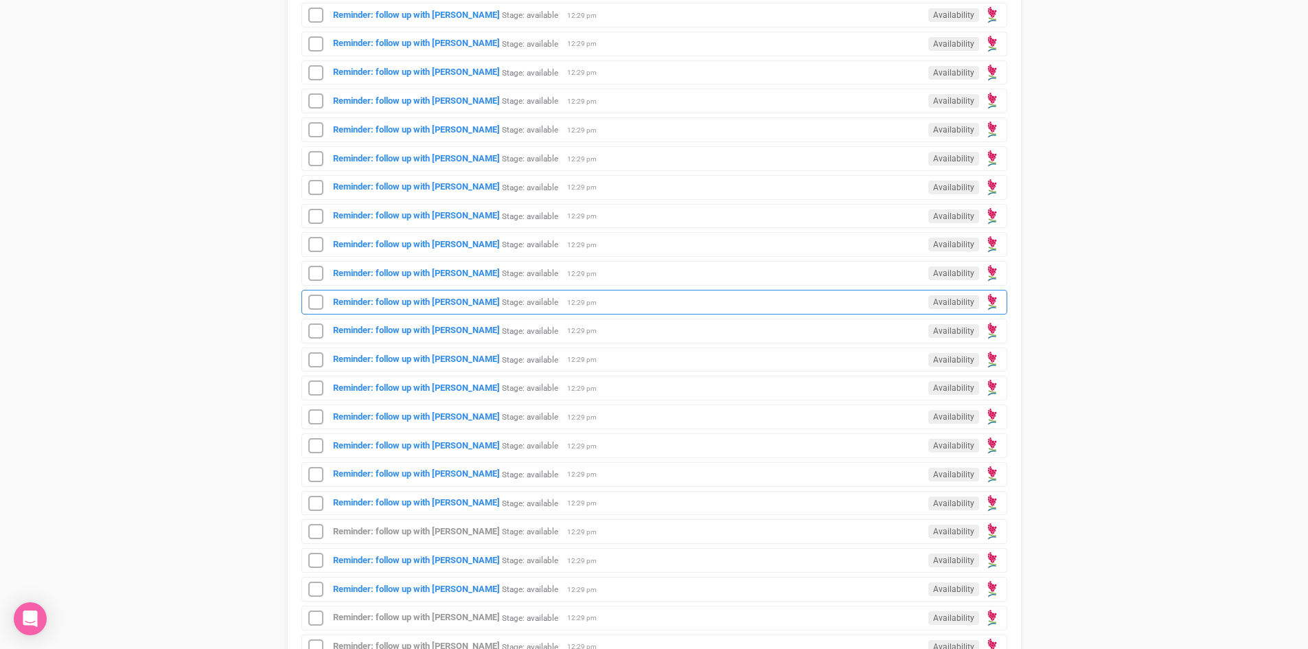
scroll to position [961, 0]
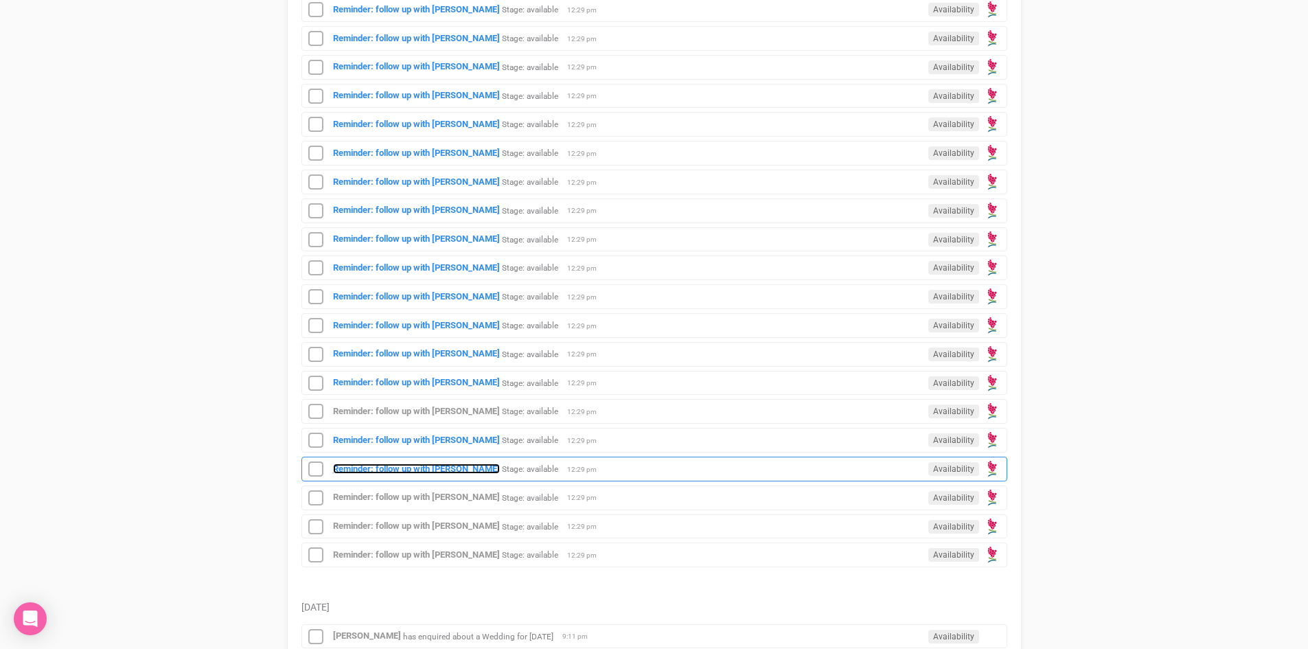
click at [449, 464] on strong "Reminder: follow up with [PERSON_NAME]" at bounding box center [416, 469] width 167 height 10
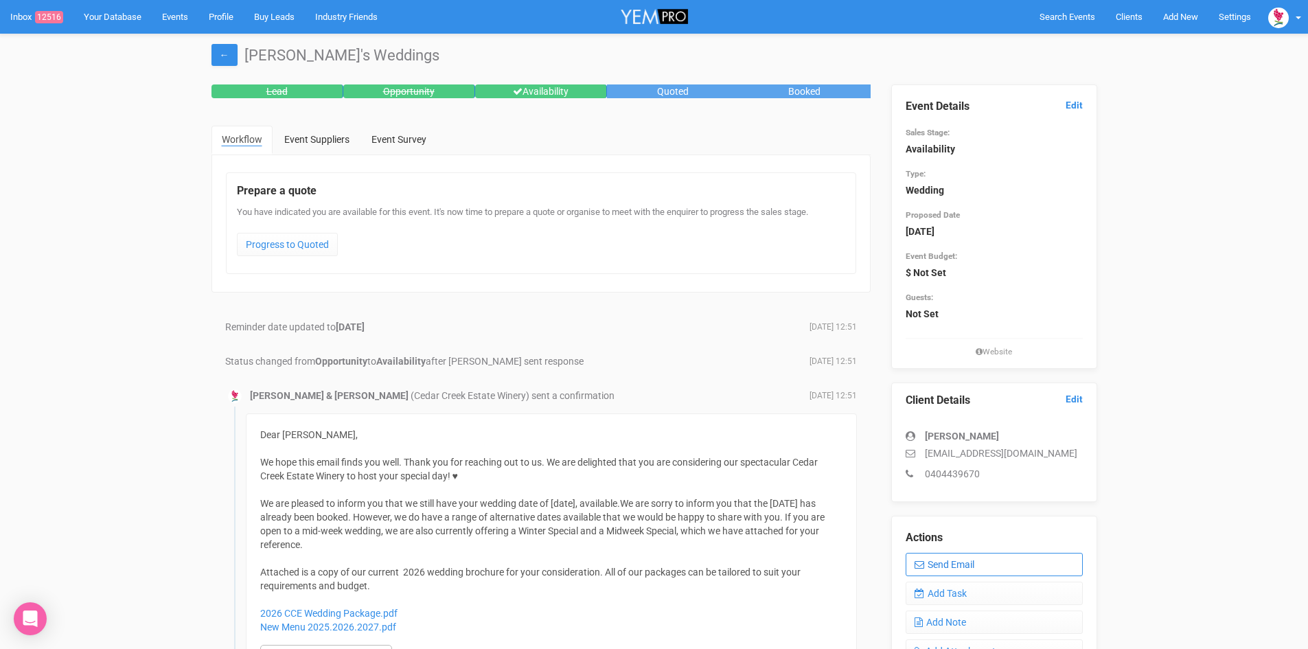
click at [962, 560] on link "Send Email" at bounding box center [994, 564] width 177 height 23
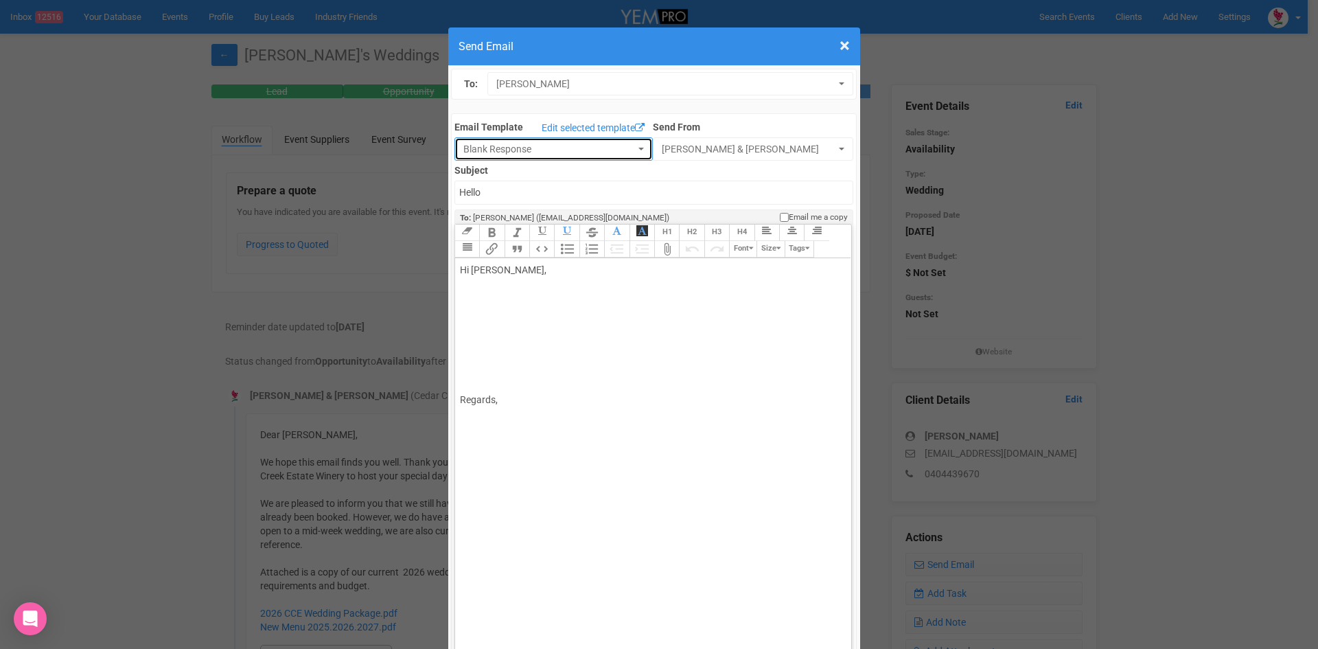
click at [629, 144] on button "Blank Response" at bounding box center [554, 148] width 198 height 23
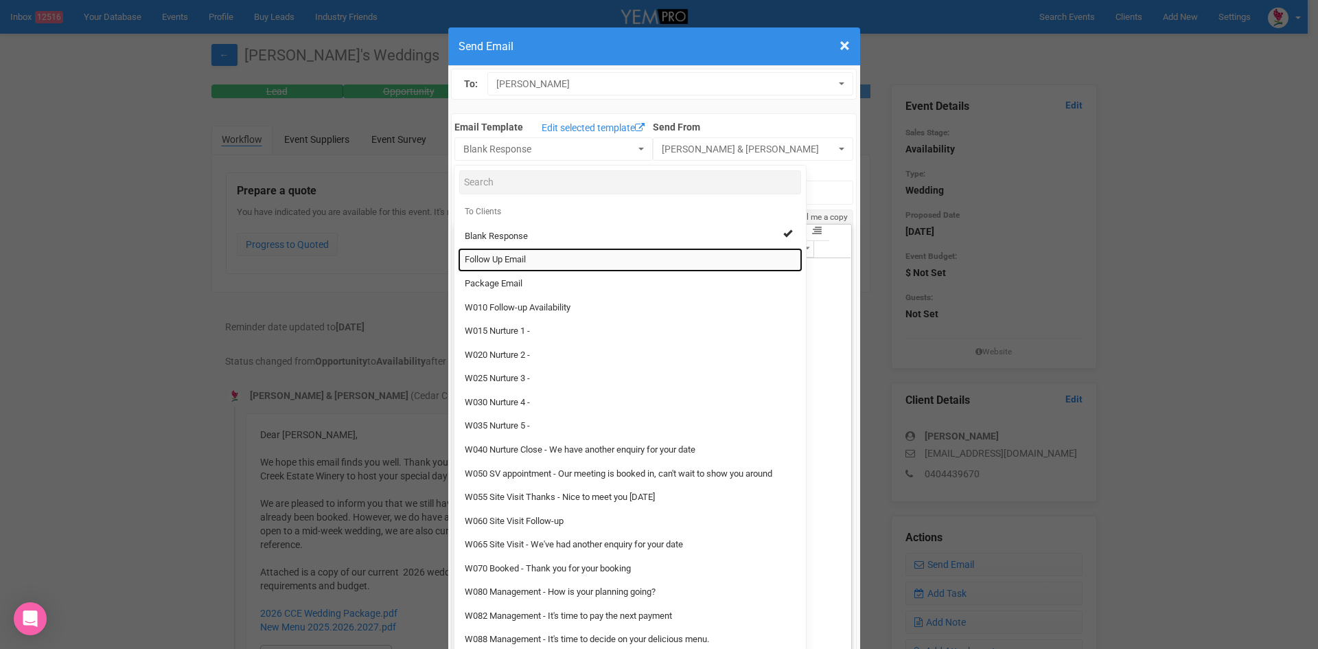
click at [505, 255] on span "Follow Up Email" at bounding box center [495, 259] width 61 height 13
select select "88639"
type input "[GEOGRAPHIC_DATA] - Follow Up"
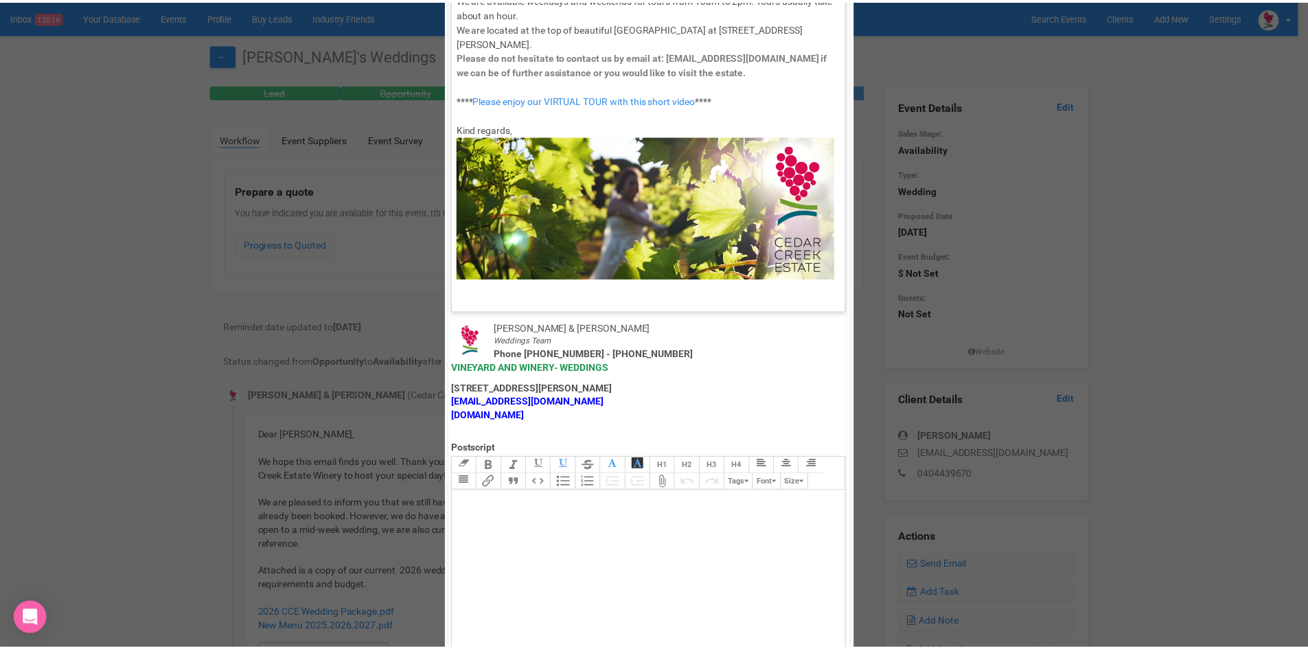
scroll to position [681, 0]
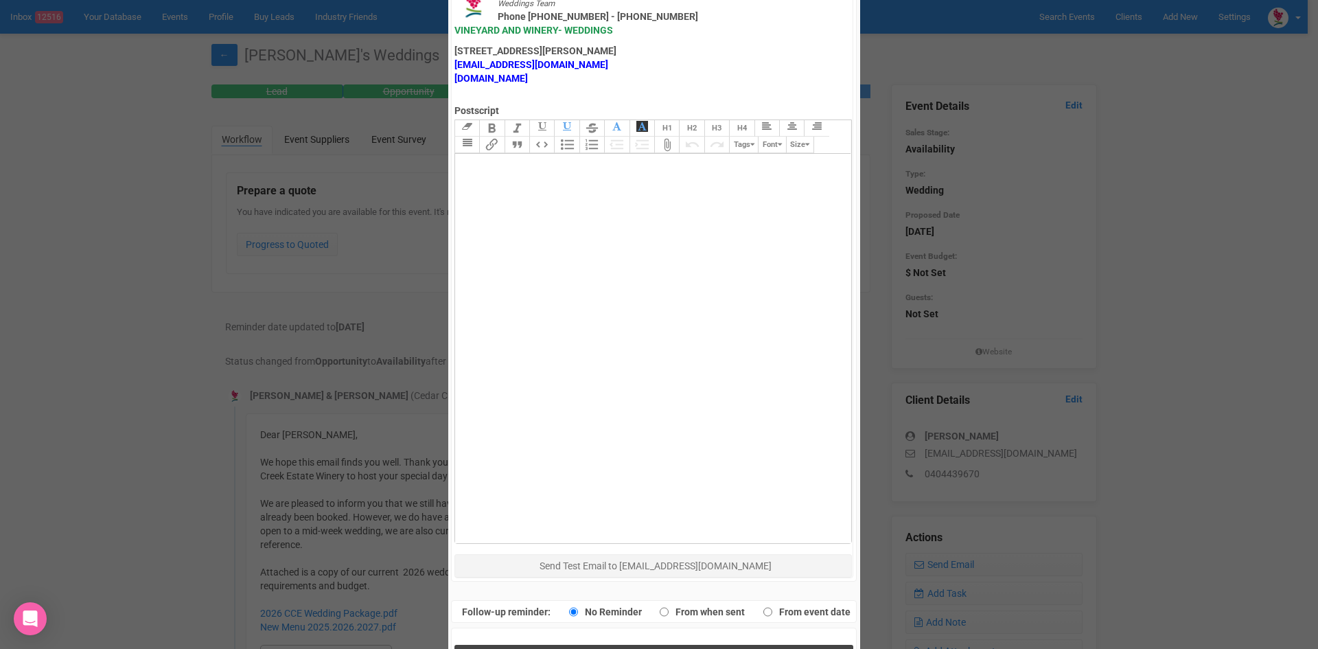
click at [569, 645] on button "Send Response" at bounding box center [654, 659] width 399 height 28
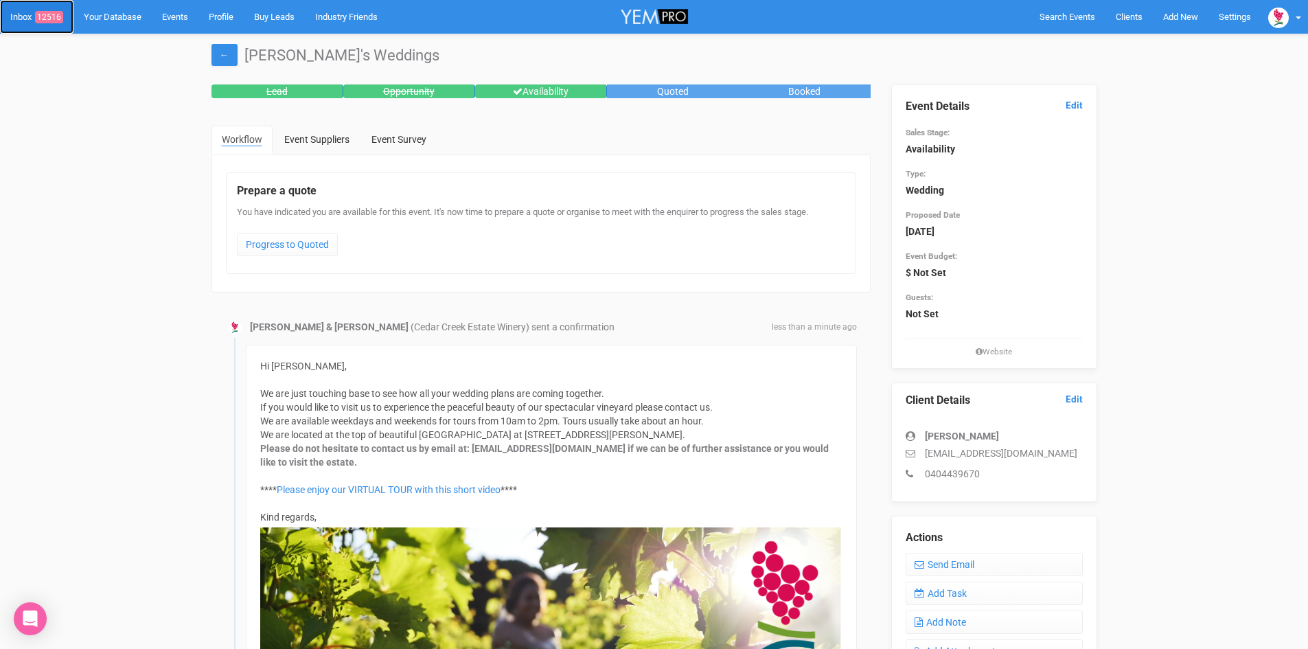
click at [57, 10] on link "Inbox 12516" at bounding box center [36, 17] width 73 height 34
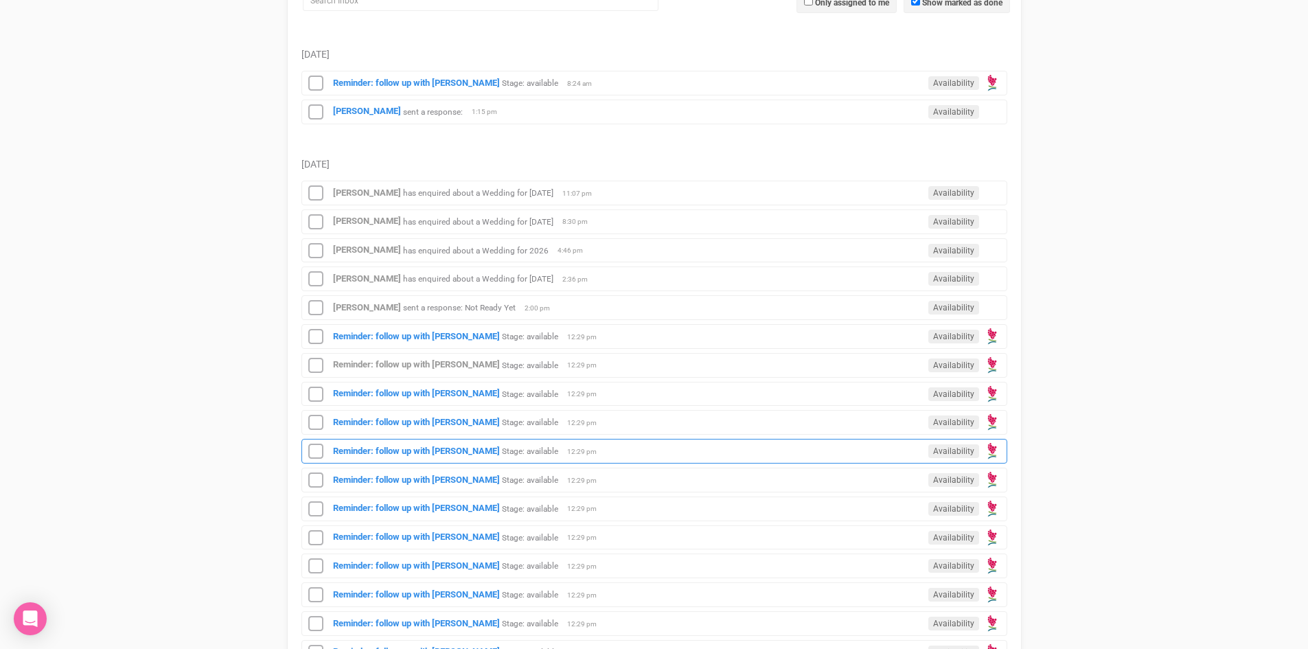
scroll to position [275, 0]
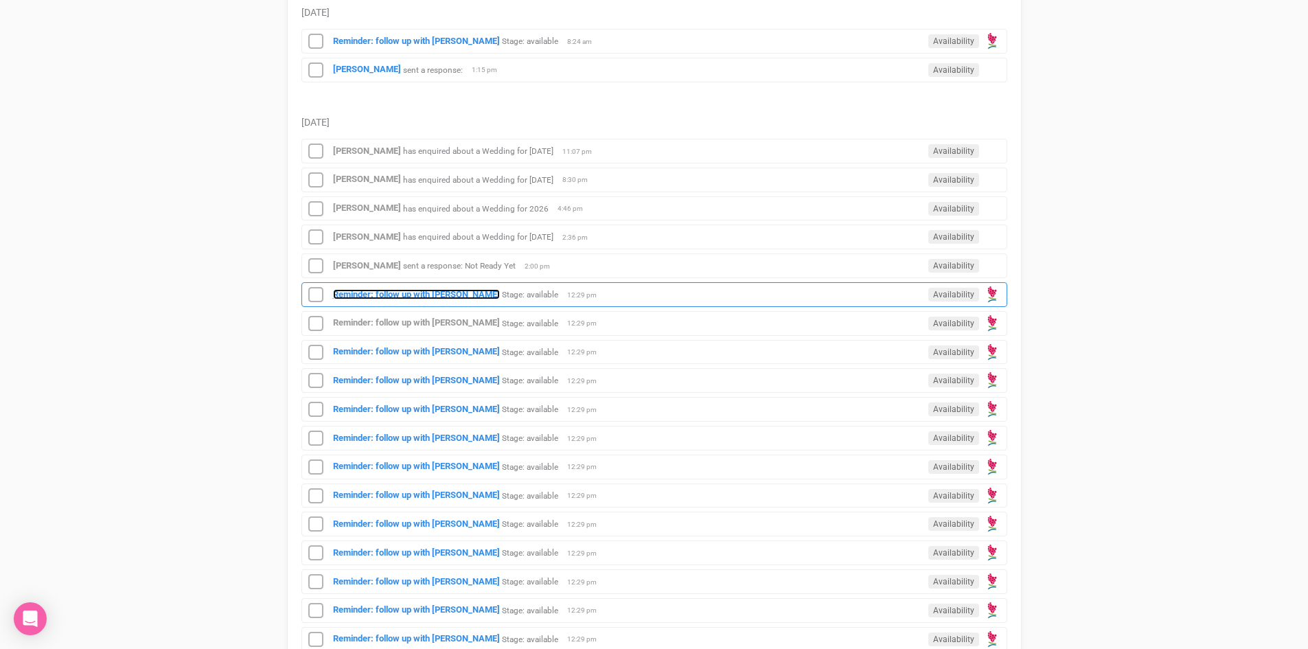
click at [446, 290] on strong "Reminder: follow up with [PERSON_NAME]" at bounding box center [416, 294] width 167 height 10
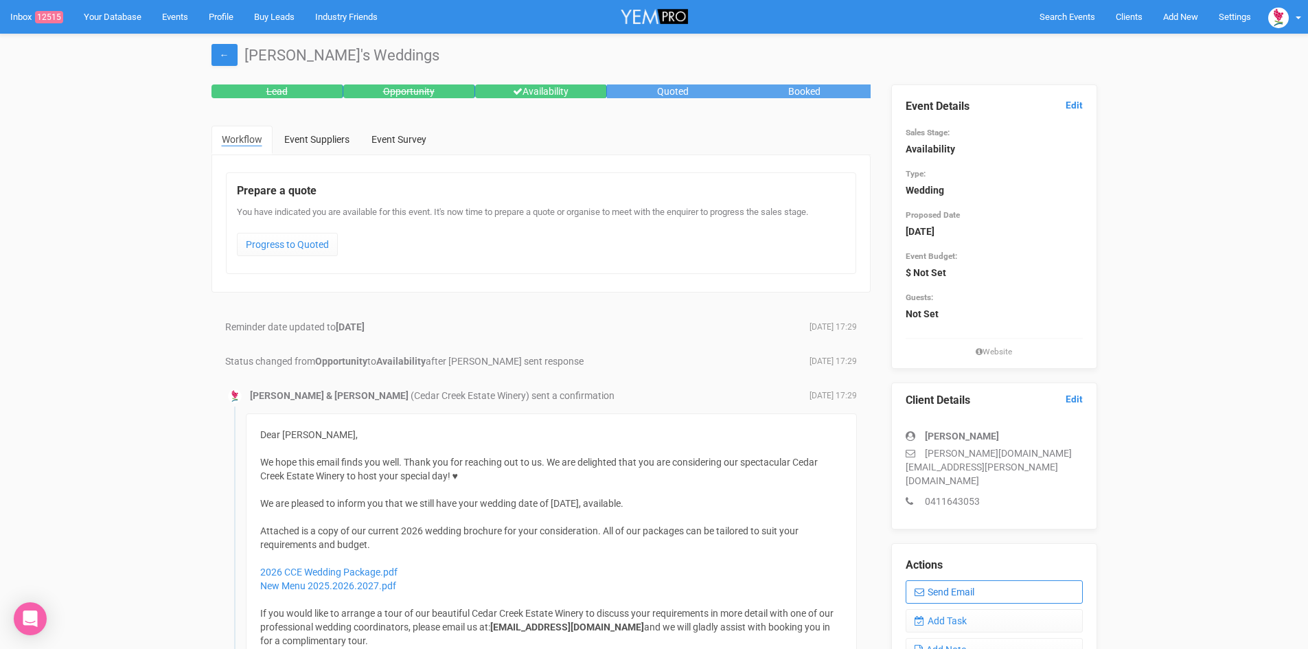
click at [962, 580] on link "Send Email" at bounding box center [994, 591] width 177 height 23
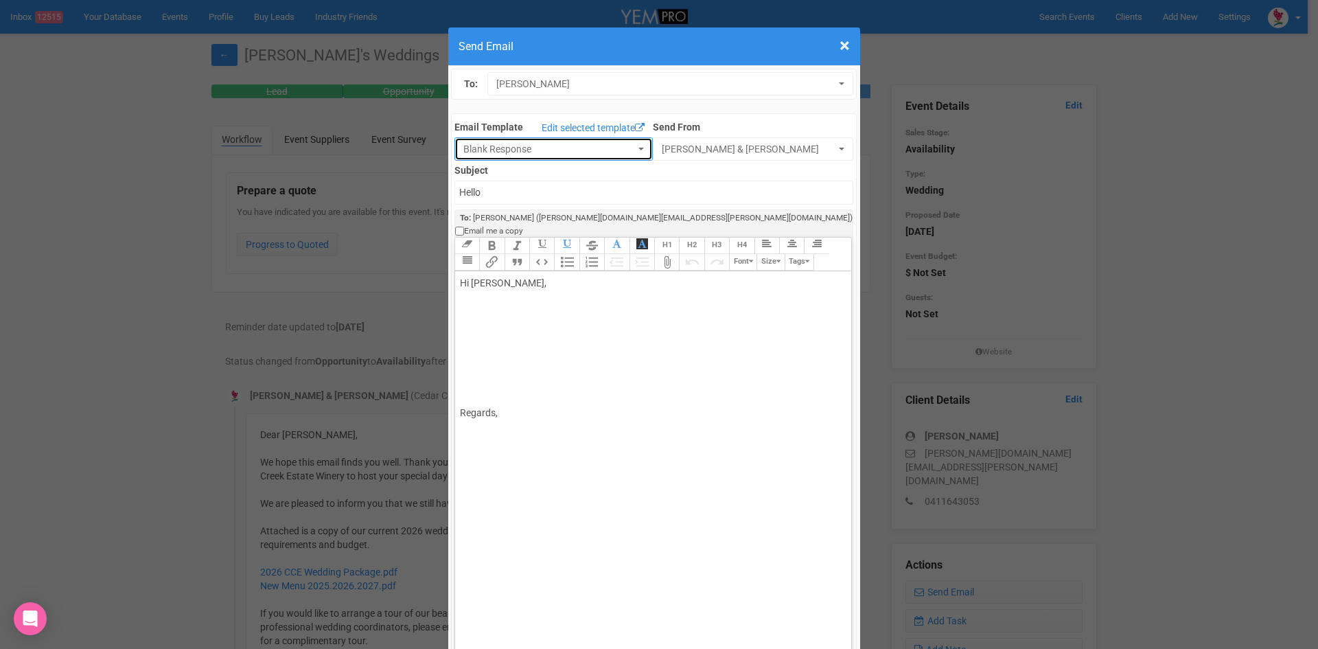
click at [626, 146] on button "Blank Response" at bounding box center [554, 148] width 198 height 23
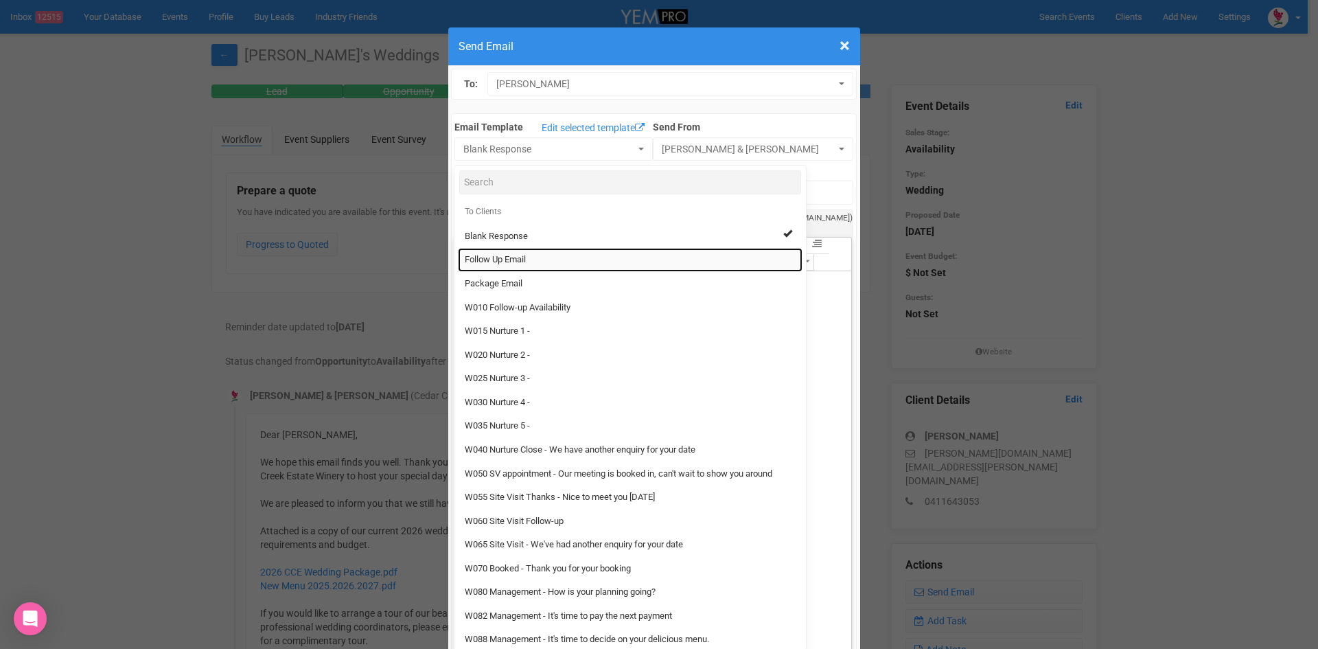
click at [477, 253] on link "Follow Up Email" at bounding box center [630, 260] width 345 height 24
select select "88639"
type input "[GEOGRAPHIC_DATA] - Follow Up"
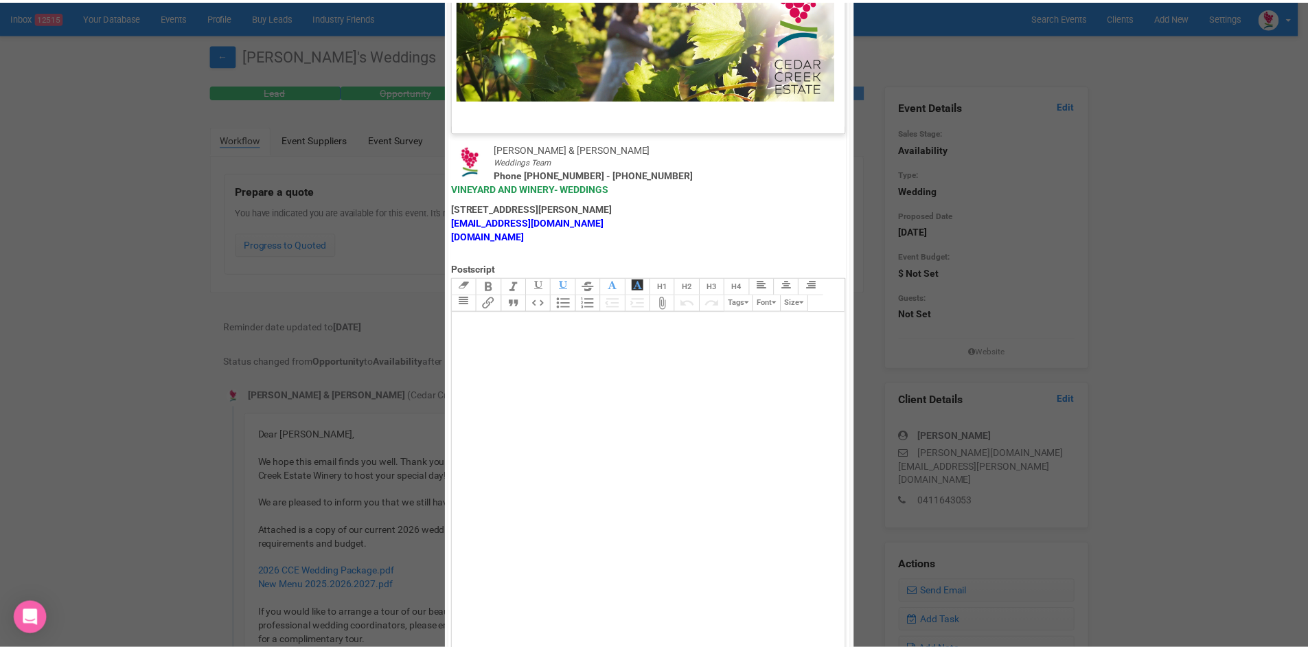
scroll to position [681, 0]
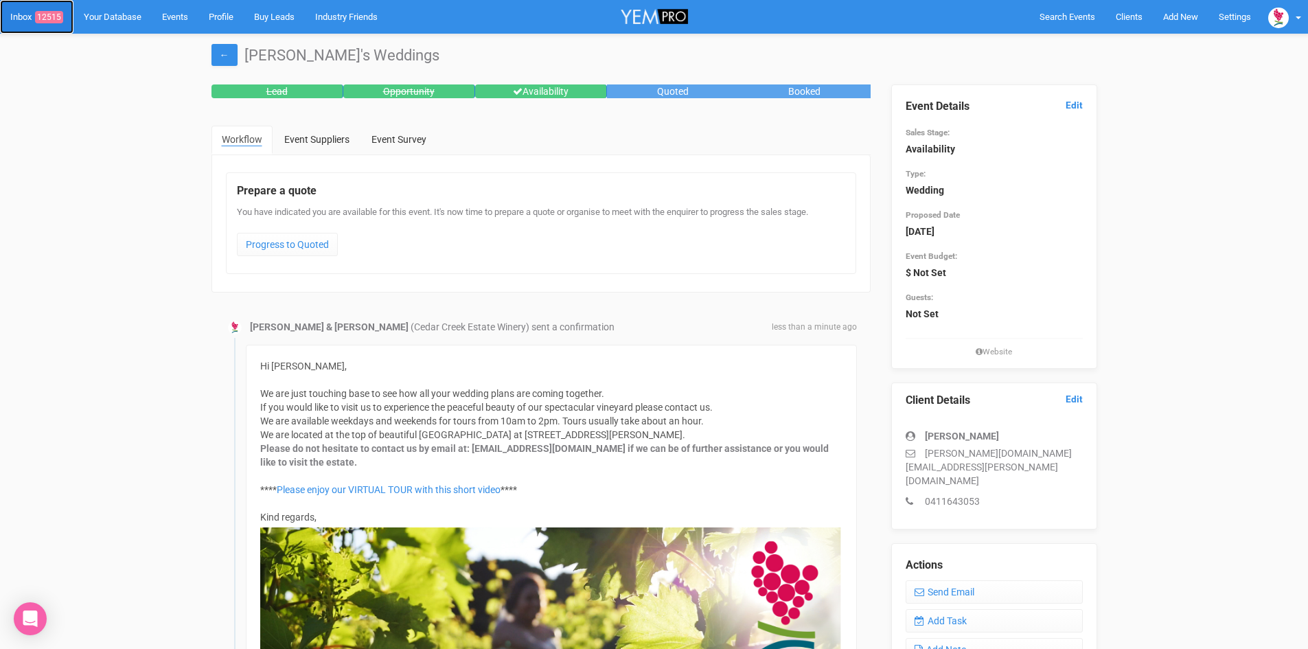
click at [63, 12] on span "12515" at bounding box center [49, 17] width 28 height 12
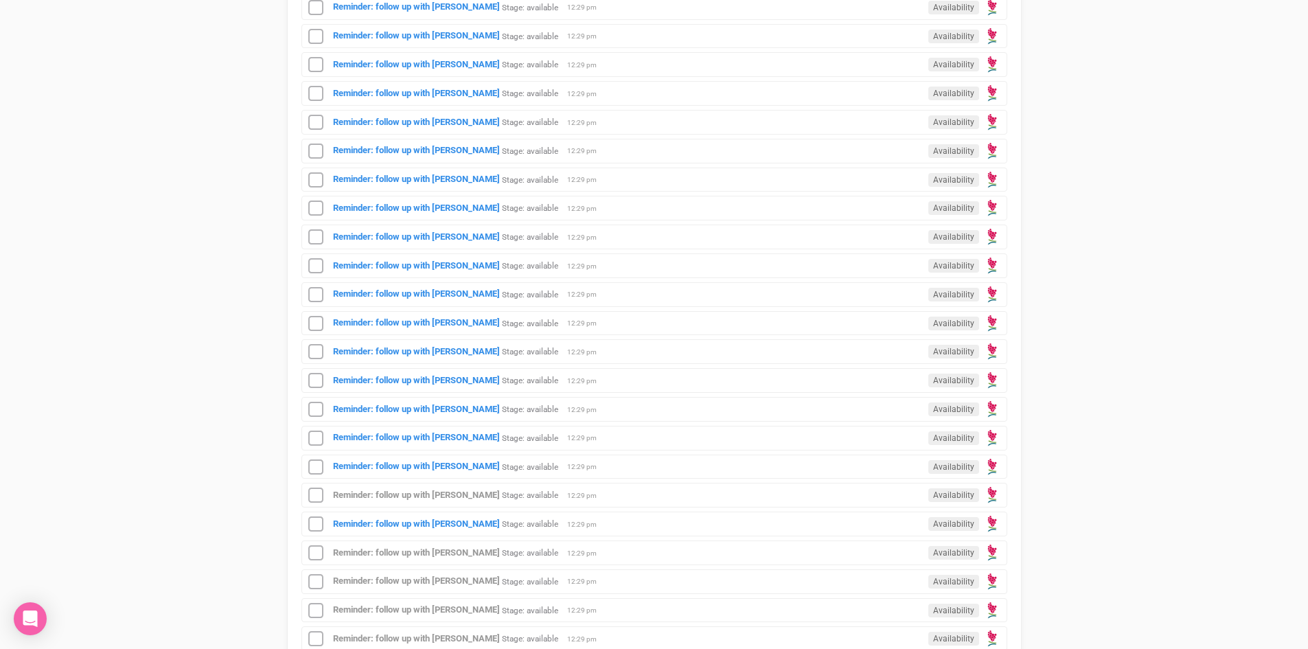
scroll to position [1030, 0]
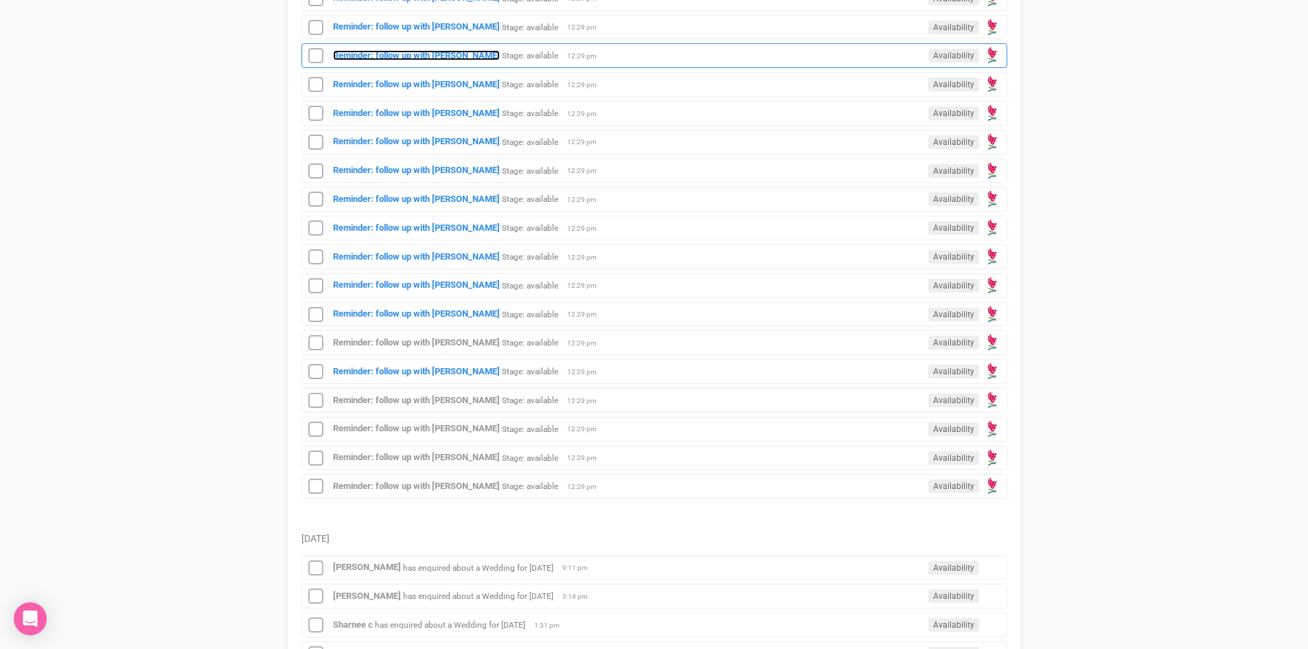
click at [426, 50] on strong "Reminder: follow up with [PERSON_NAME]" at bounding box center [416, 55] width 167 height 10
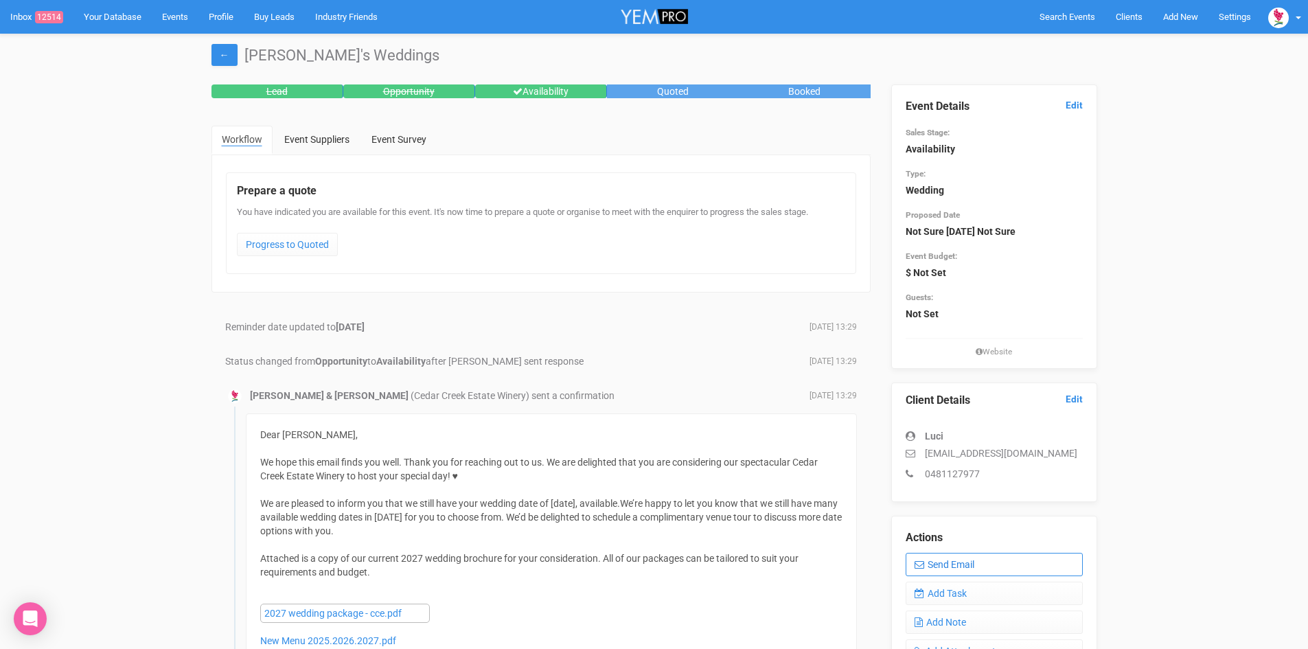
click at [952, 560] on link "Send Email" at bounding box center [994, 564] width 177 height 23
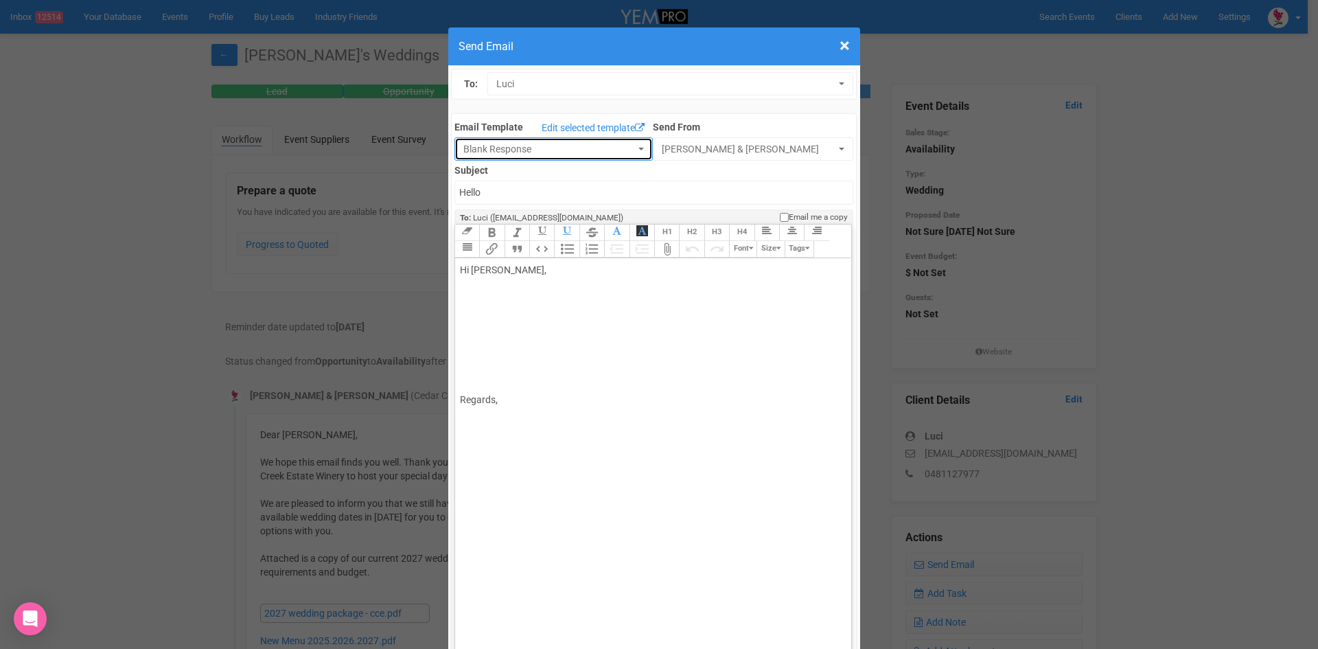
click at [639, 148] on span "button" at bounding box center [641, 149] width 5 height 3
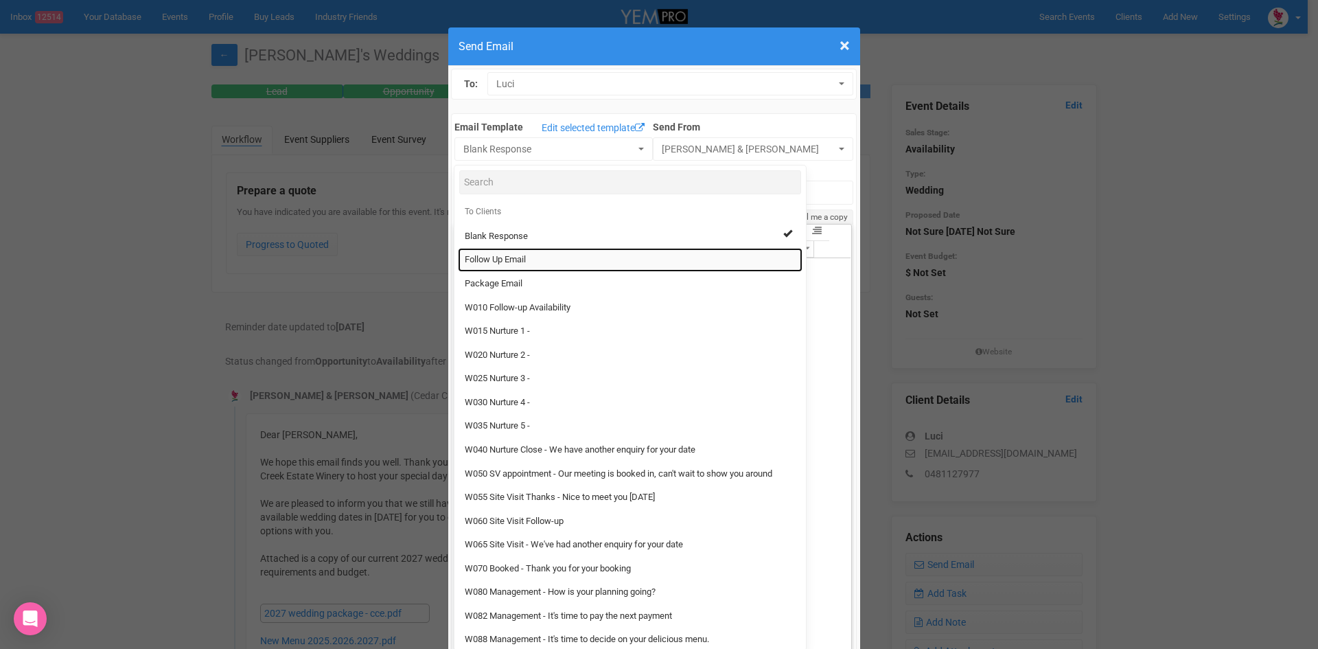
click at [499, 254] on span "Follow Up Email" at bounding box center [495, 259] width 61 height 13
select select "88639"
type input "[GEOGRAPHIC_DATA] - Follow Up"
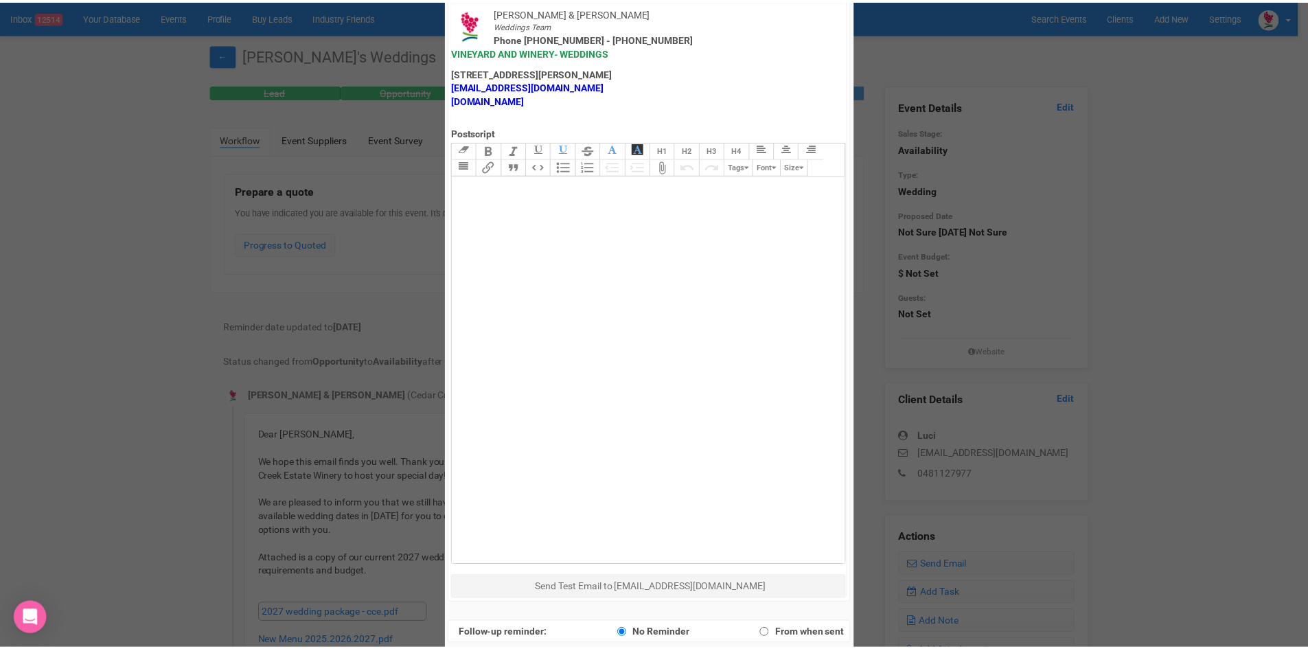
scroll to position [681, 0]
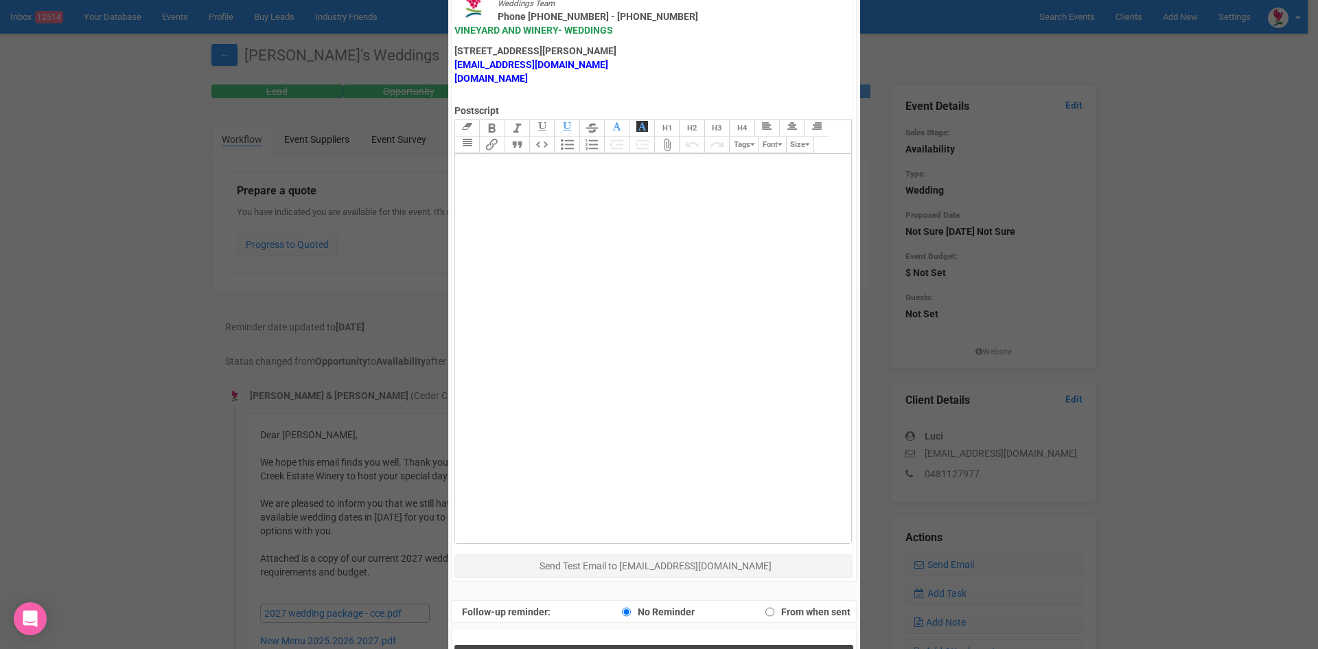
click at [619, 648] on span "Send Response" at bounding box center [656, 658] width 75 height 13
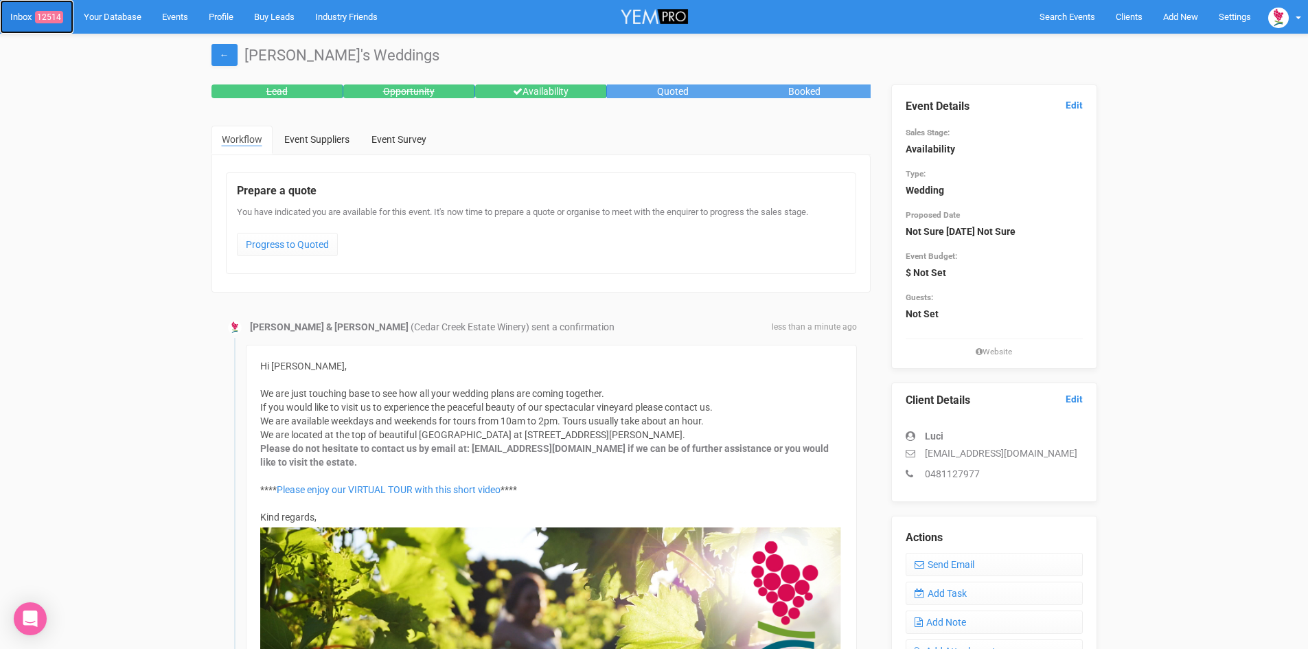
click at [59, 12] on span "12514" at bounding box center [49, 17] width 28 height 12
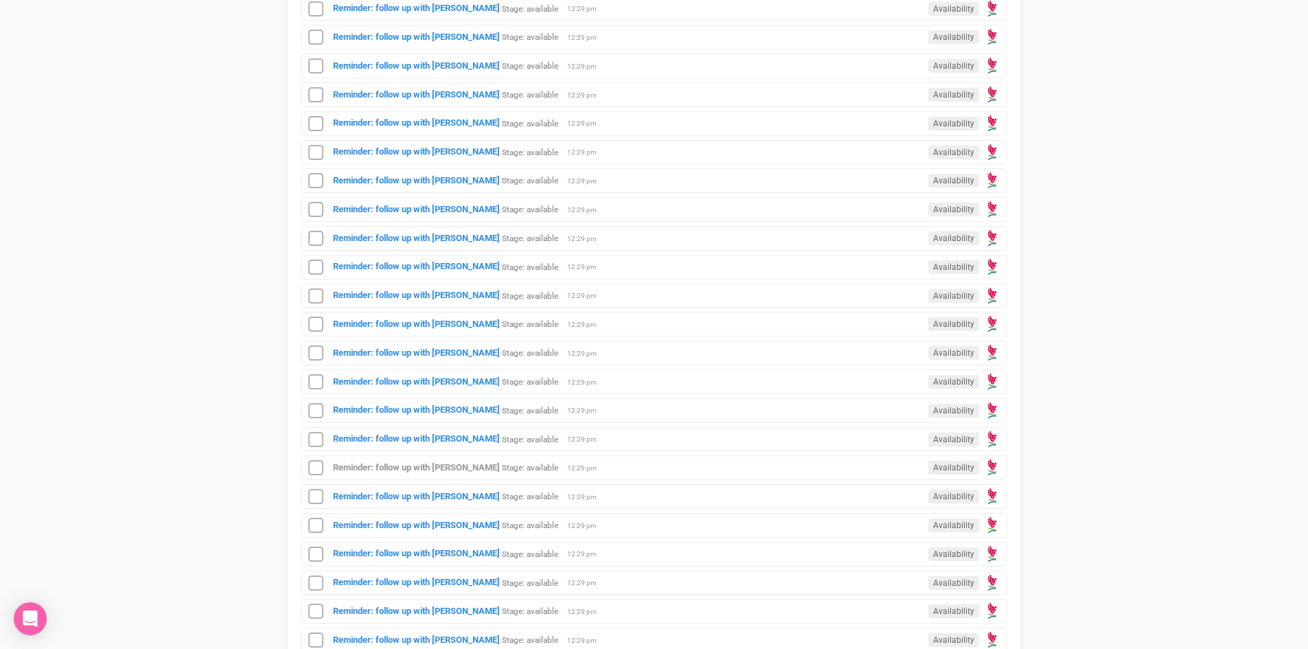
scroll to position [893, 0]
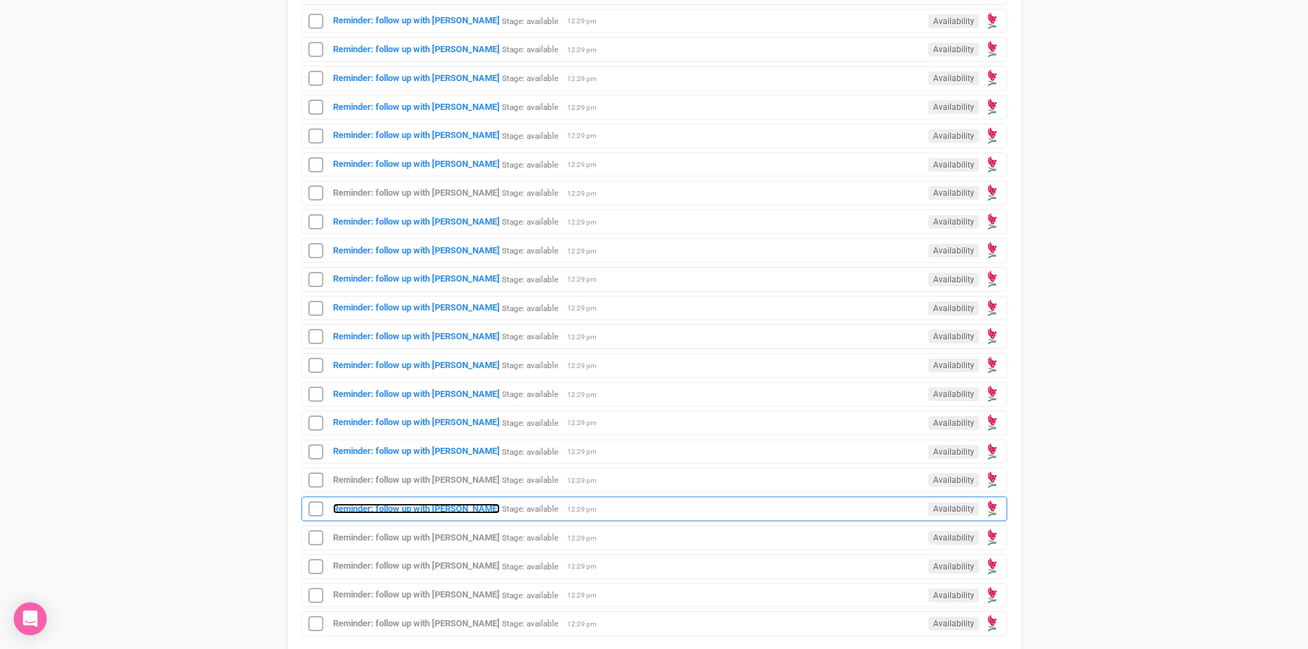
click at [439, 503] on strong "Reminder: follow up with [PERSON_NAME]" at bounding box center [416, 508] width 167 height 10
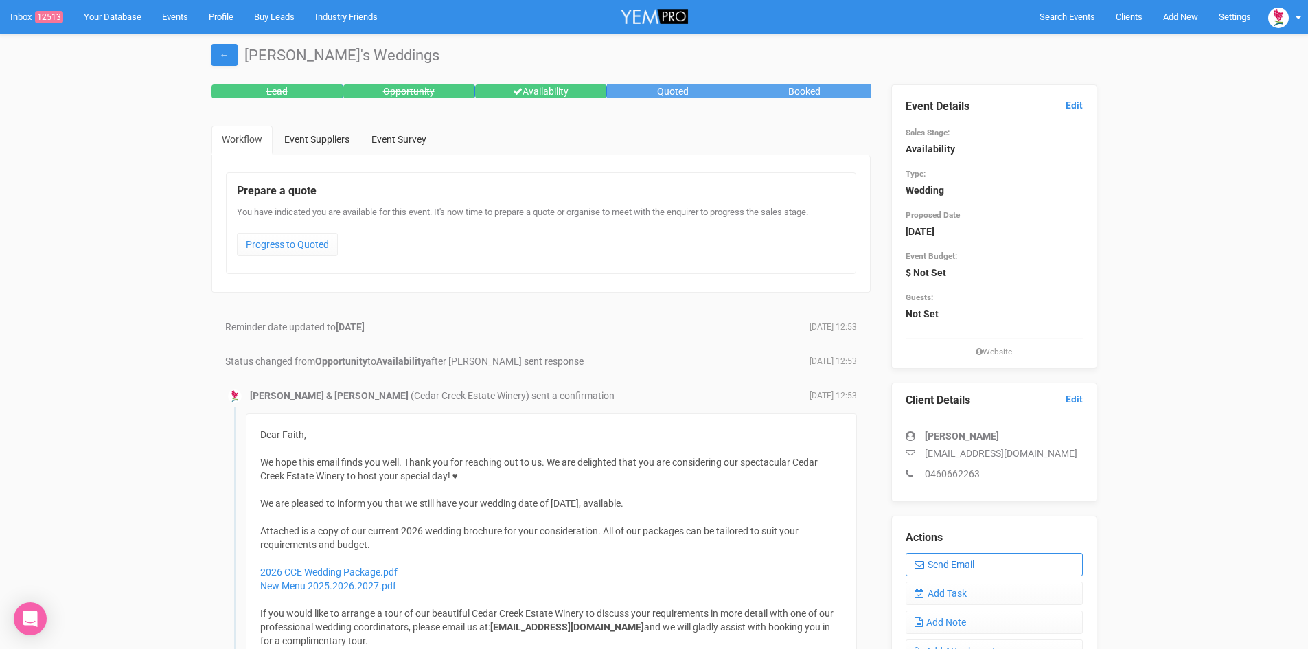
click at [980, 558] on link "Send Email" at bounding box center [994, 564] width 177 height 23
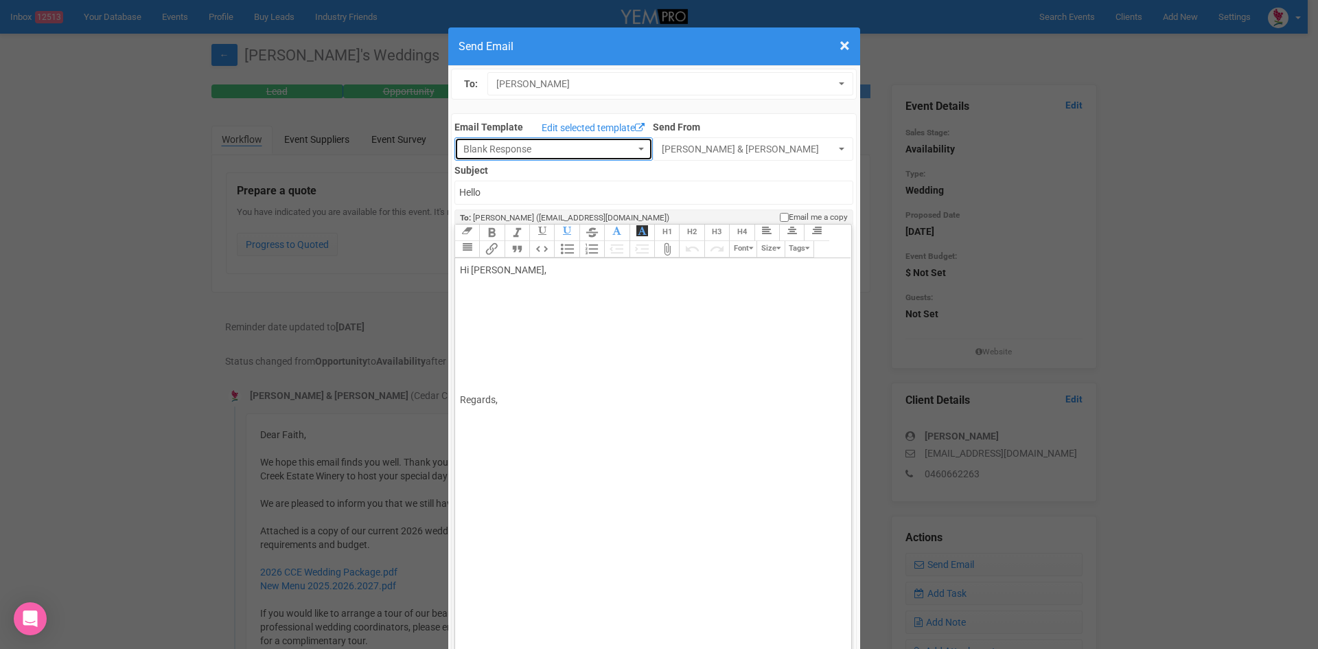
click at [639, 149] on span "button" at bounding box center [641, 149] width 5 height 3
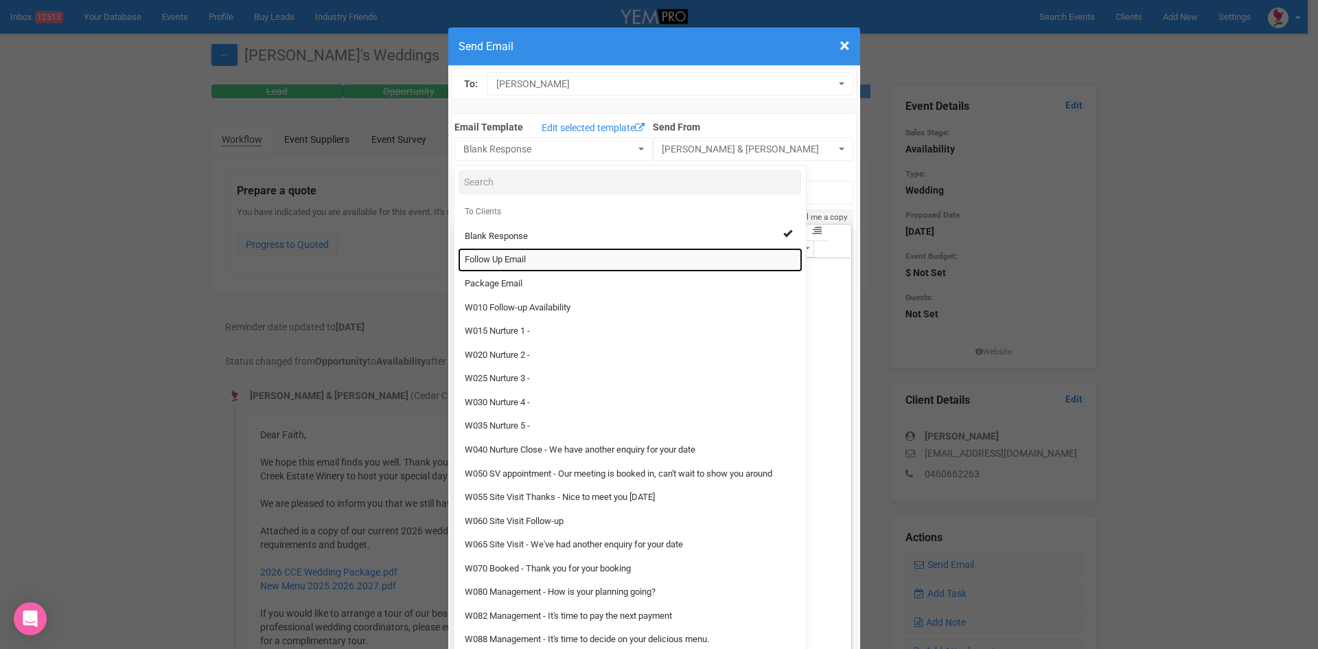
click at [502, 262] on span "Follow Up Email" at bounding box center [495, 259] width 61 height 13
select select "88639"
type input "[GEOGRAPHIC_DATA] - Follow Up"
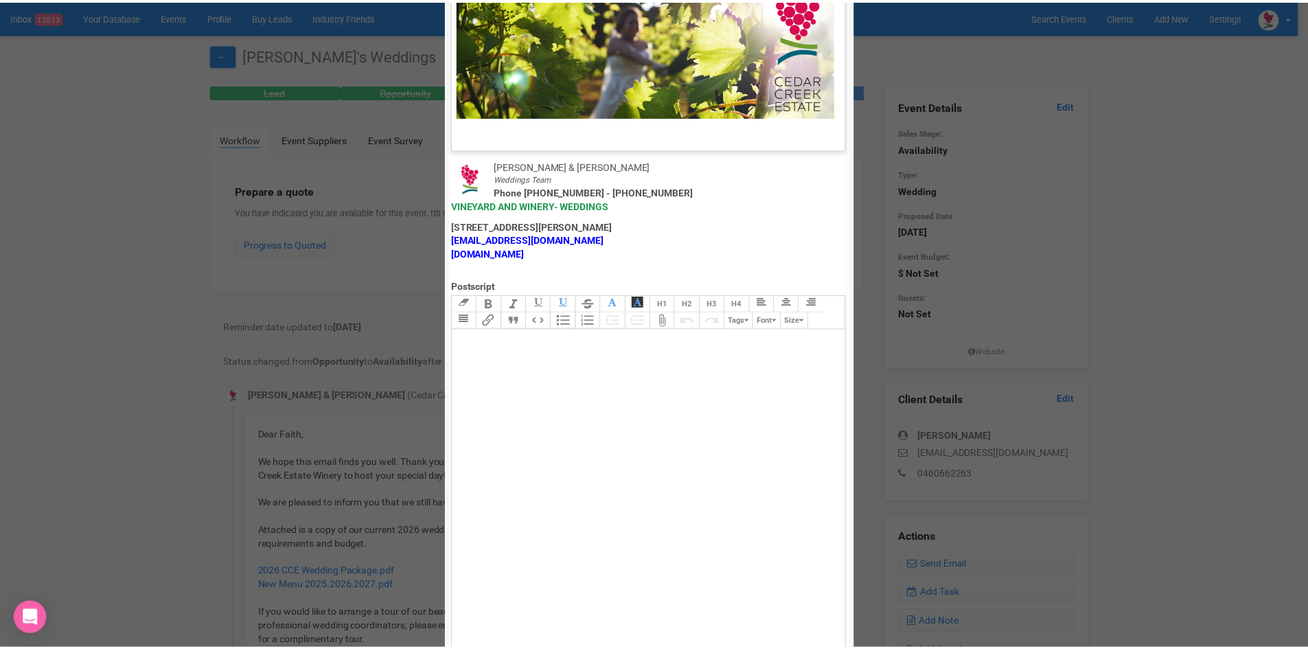
scroll to position [681, 0]
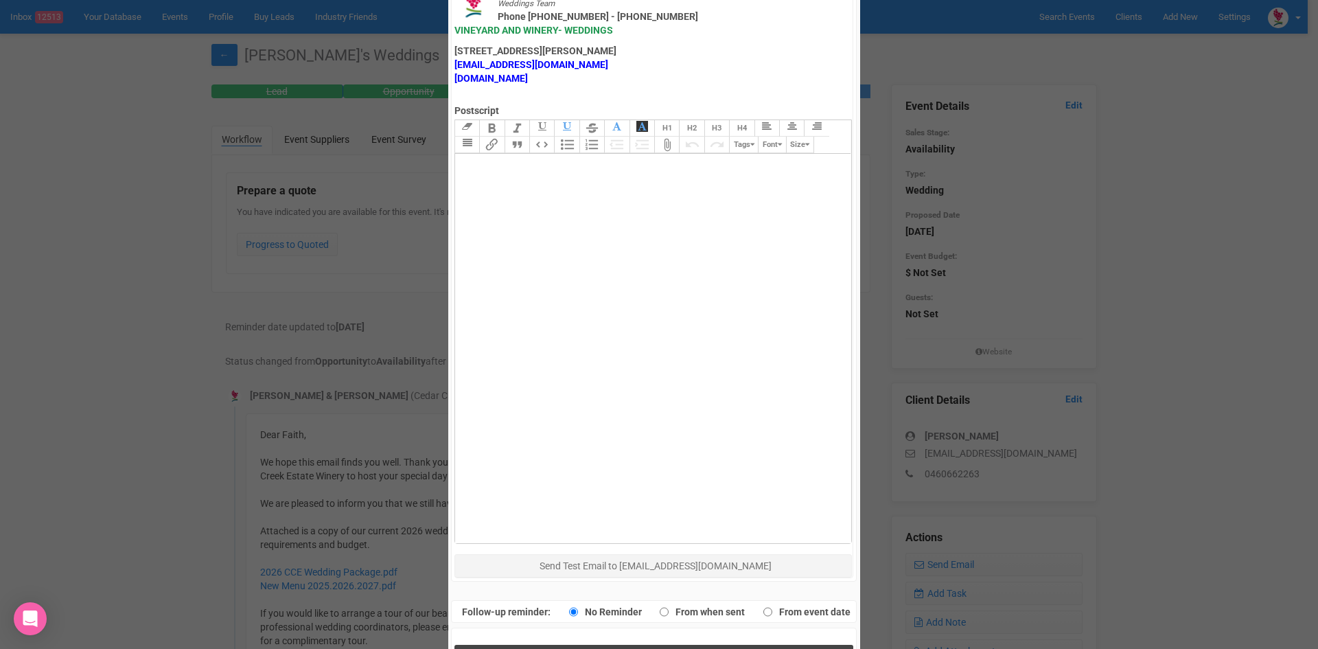
click at [574, 645] on button "Send Response" at bounding box center [654, 659] width 399 height 28
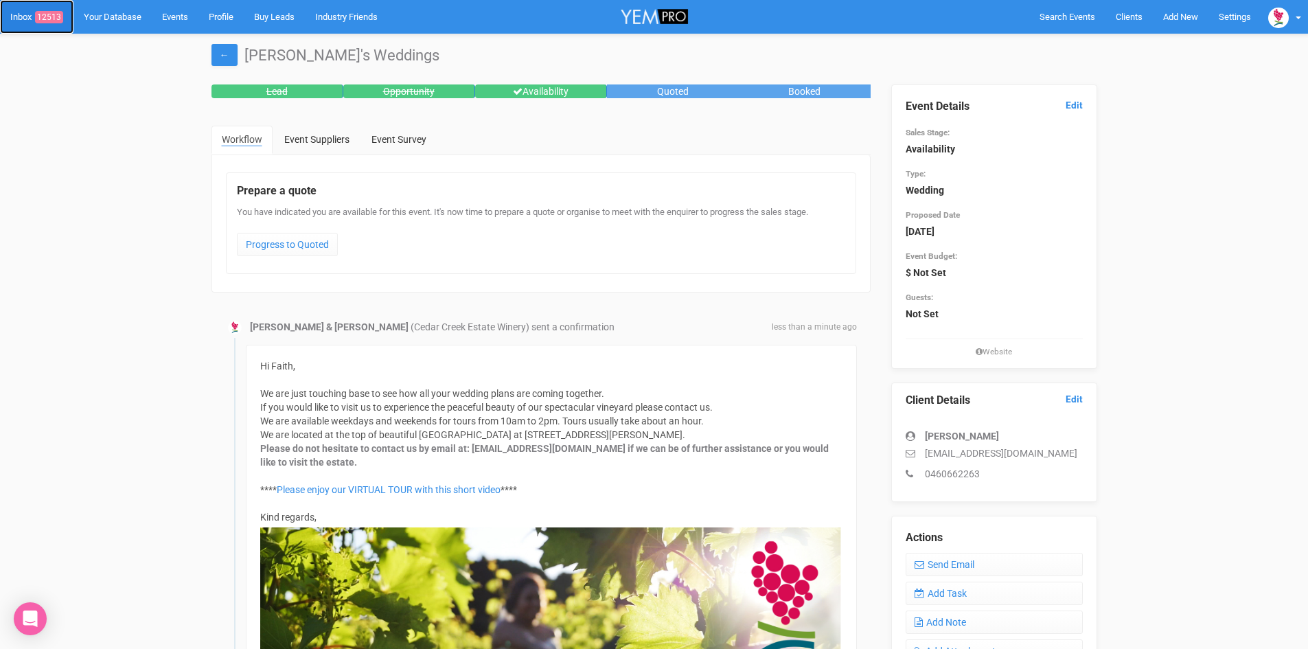
click at [52, 12] on span "12513" at bounding box center [49, 17] width 28 height 12
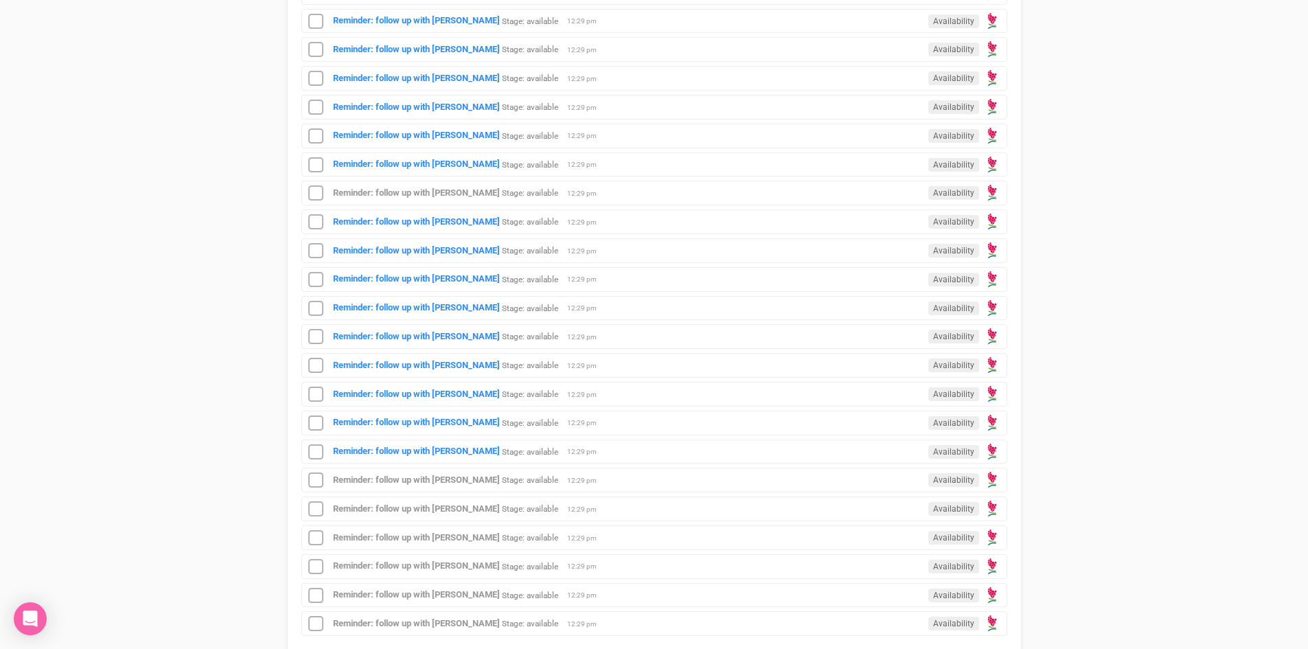
scroll to position [1099, 0]
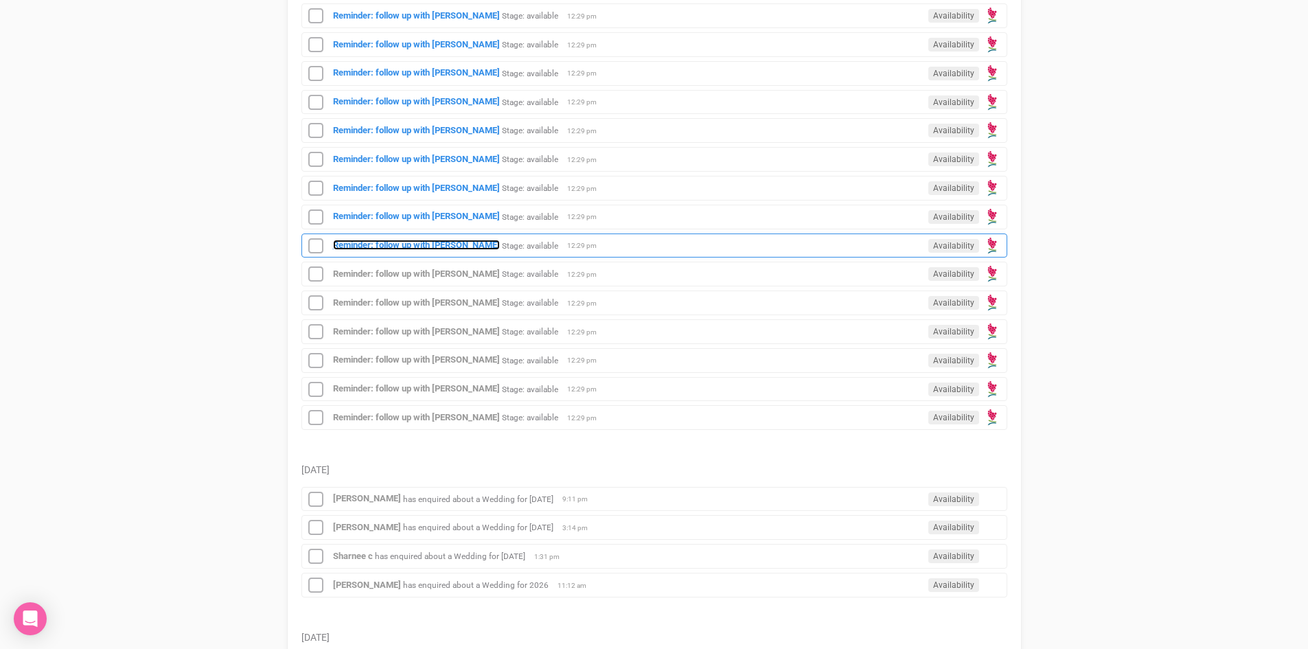
click at [409, 240] on strong "Reminder: follow up with [PERSON_NAME]" at bounding box center [416, 245] width 167 height 10
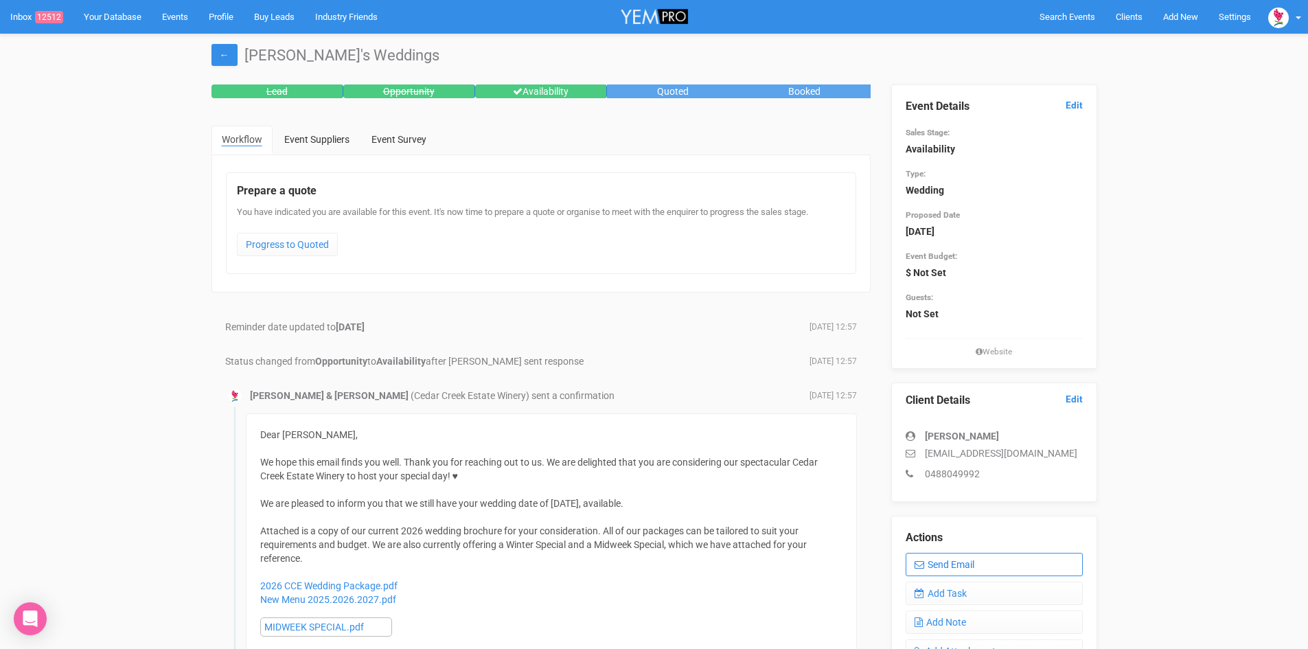
click at [972, 559] on link "Send Email" at bounding box center [994, 564] width 177 height 23
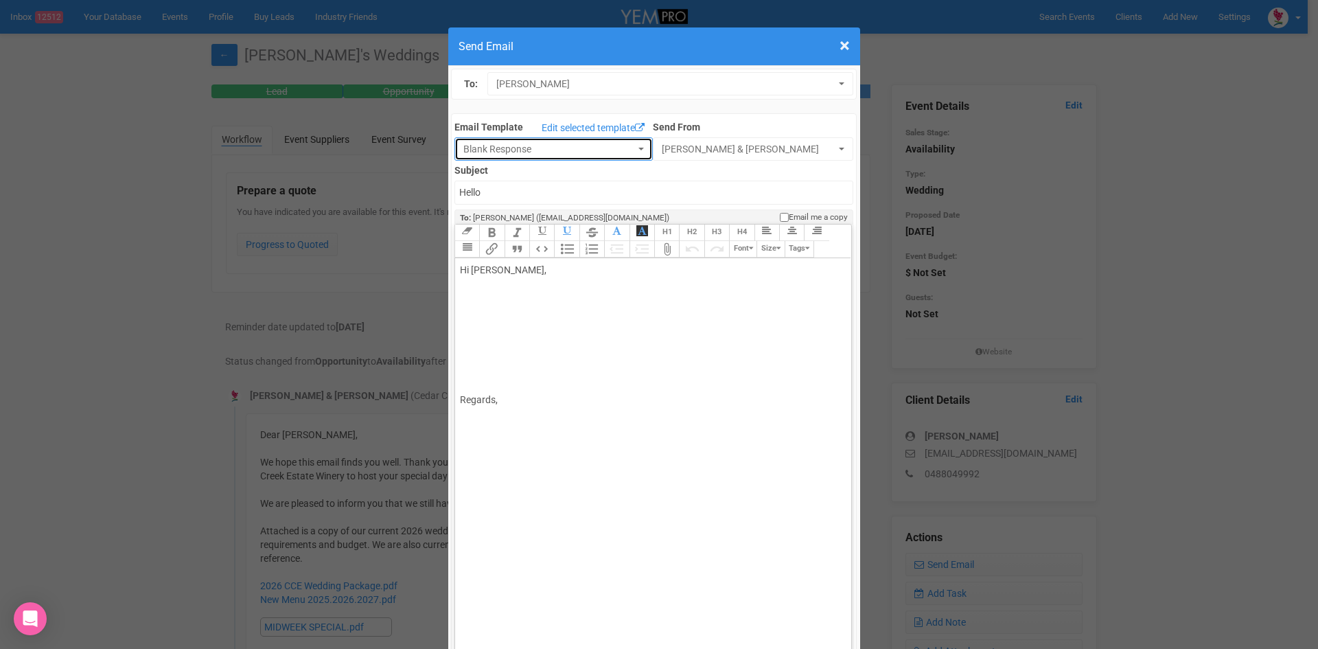
click at [630, 145] on button "Blank Response" at bounding box center [554, 148] width 198 height 23
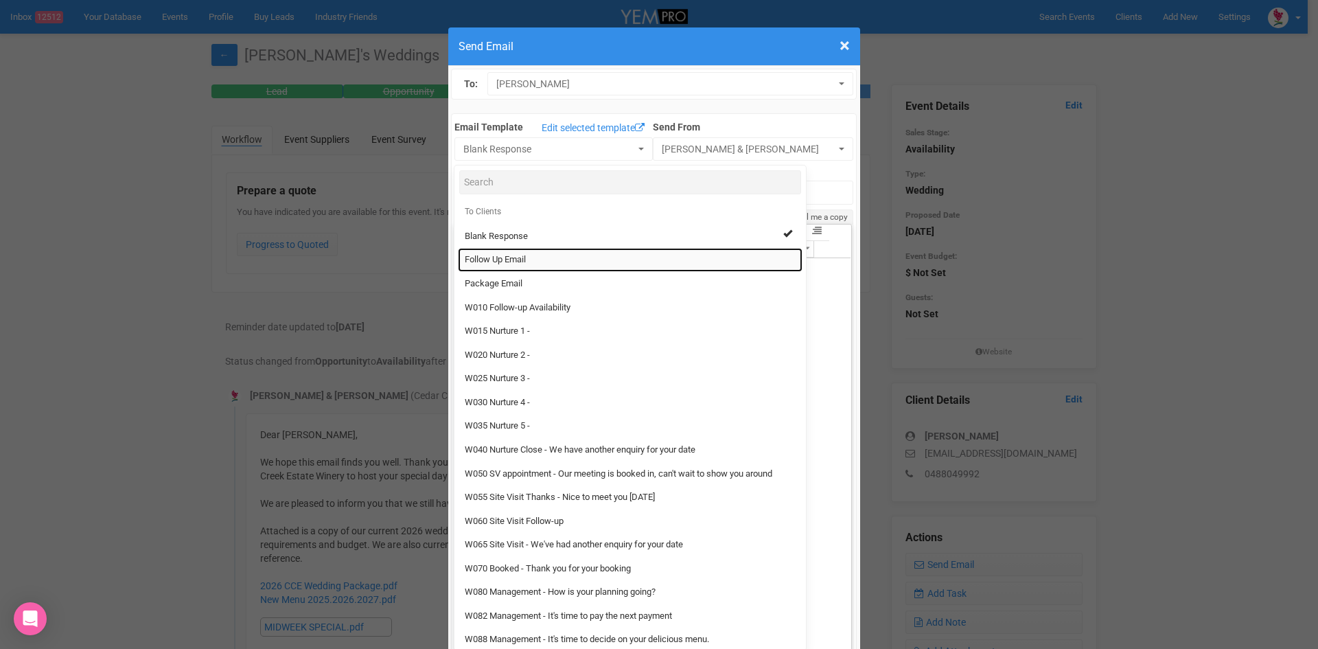
click at [483, 253] on link "Follow Up Email" at bounding box center [630, 260] width 345 height 24
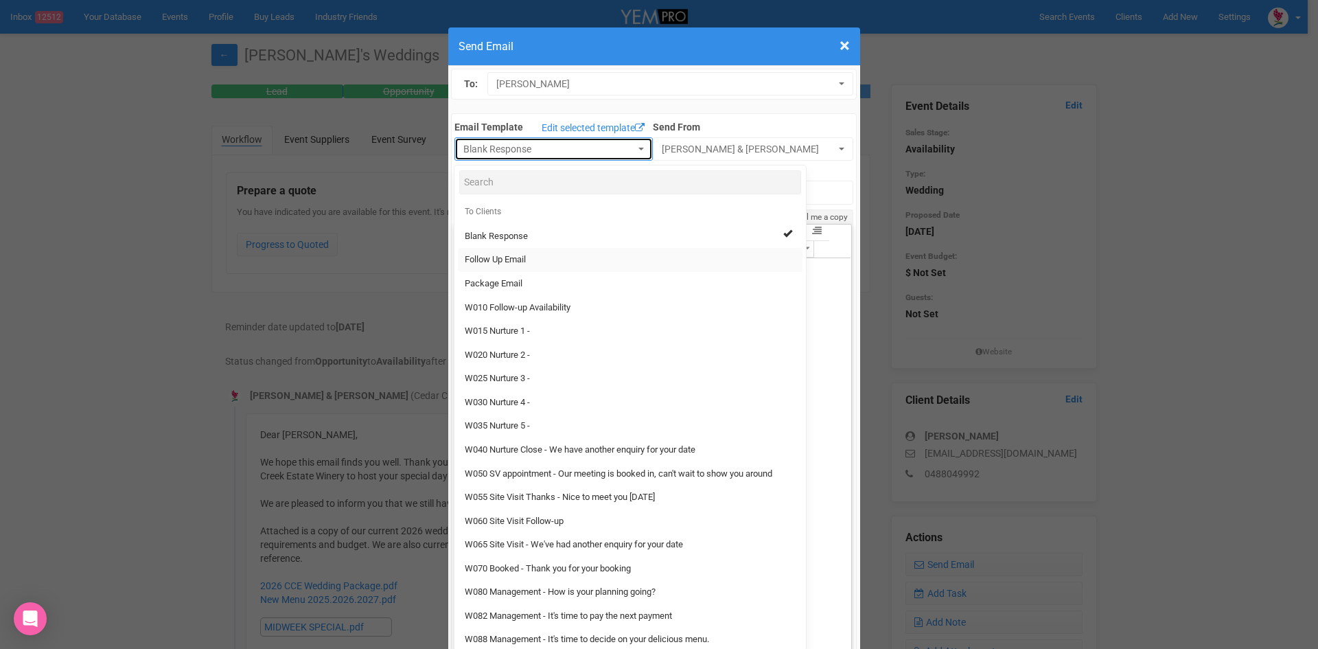
select select "88639"
type input "[GEOGRAPHIC_DATA] - Follow Up"
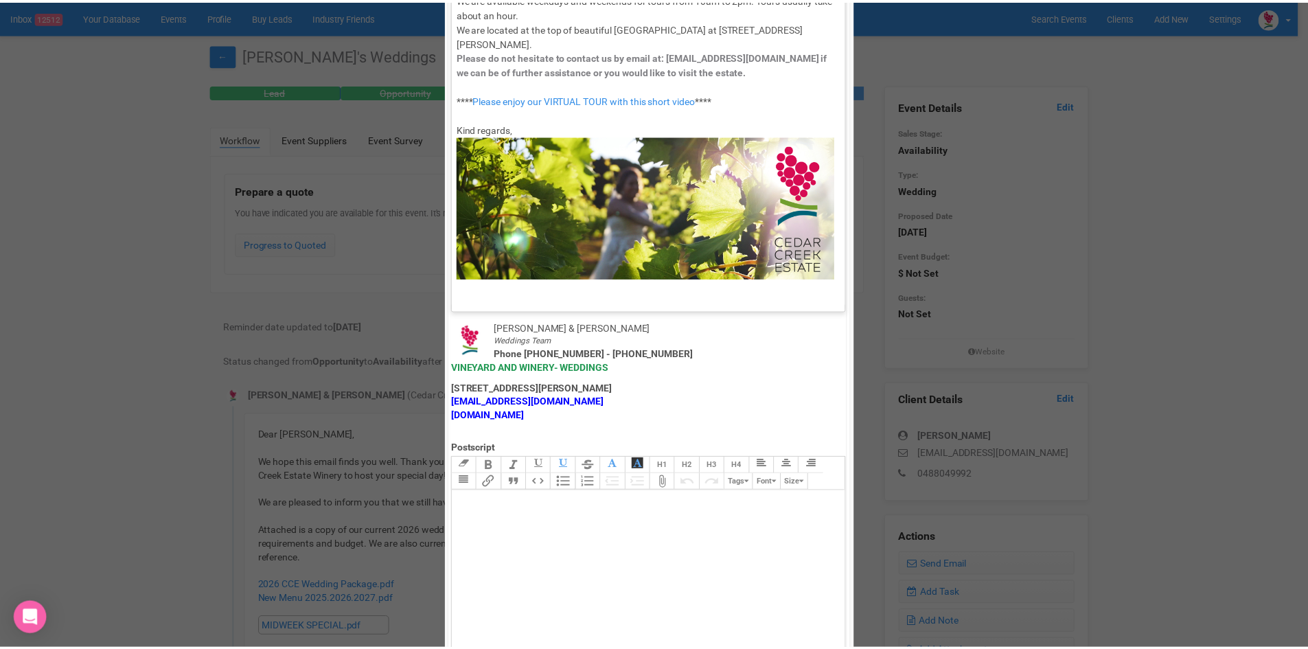
scroll to position [681, 0]
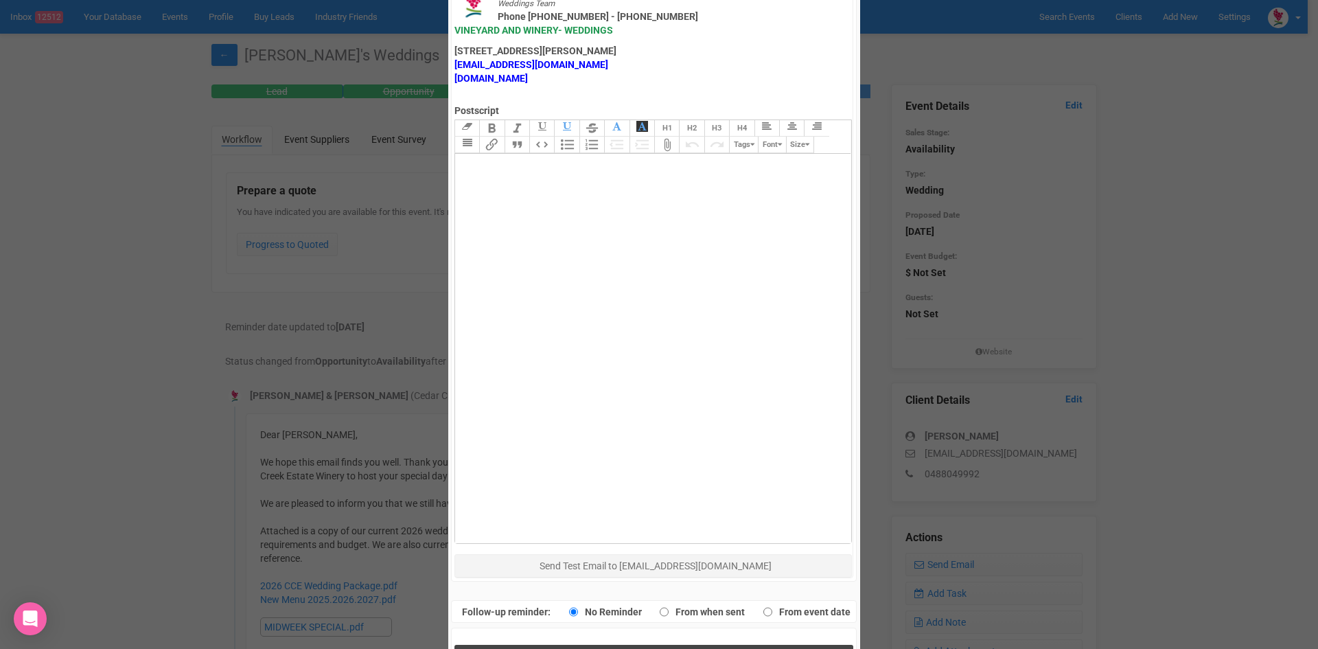
click at [584, 645] on button "Send Response" at bounding box center [654, 659] width 399 height 28
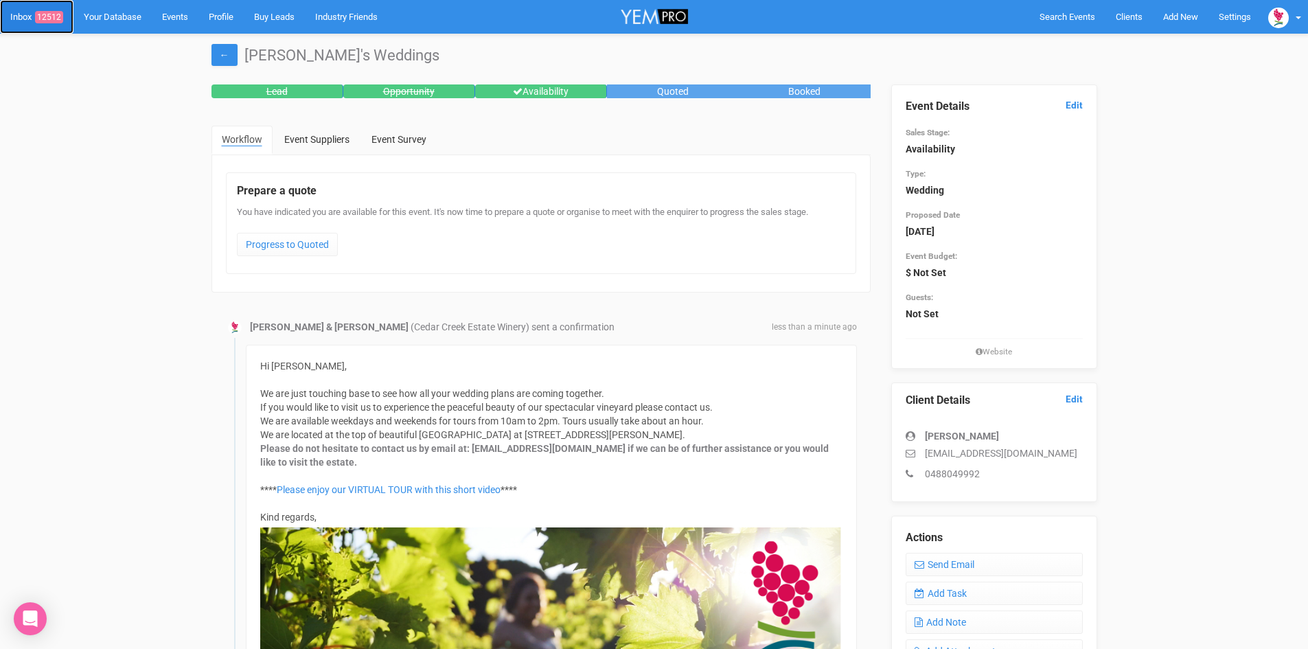
click at [44, 8] on link "Inbox 12512" at bounding box center [36, 17] width 73 height 34
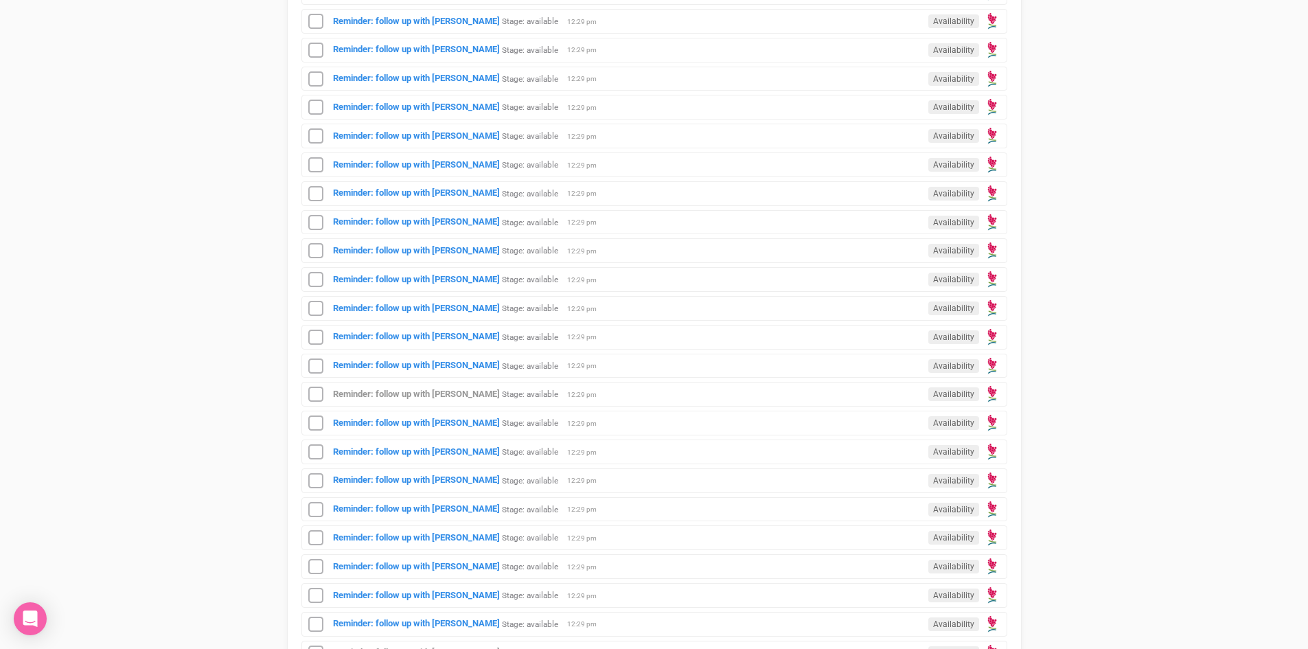
scroll to position [893, 0]
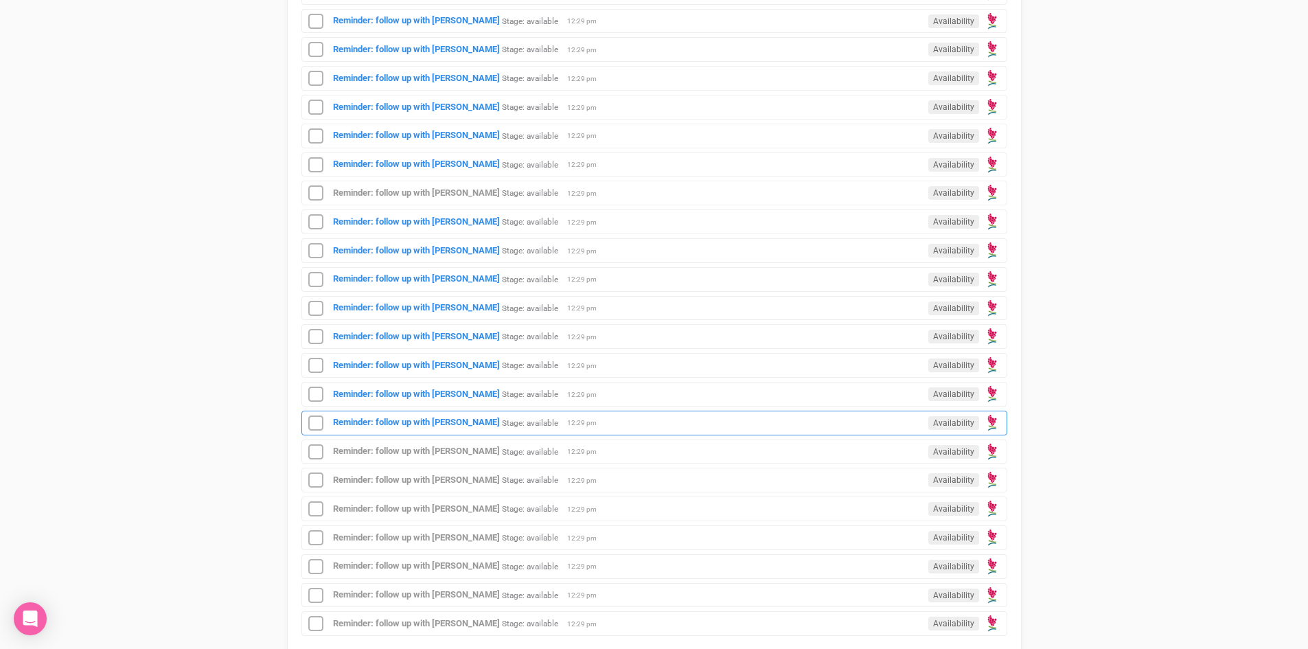
click at [426, 416] on div "Reminder: follow up with [PERSON_NAME] Stage: available Availability 12:29 pm" at bounding box center [654, 423] width 706 height 25
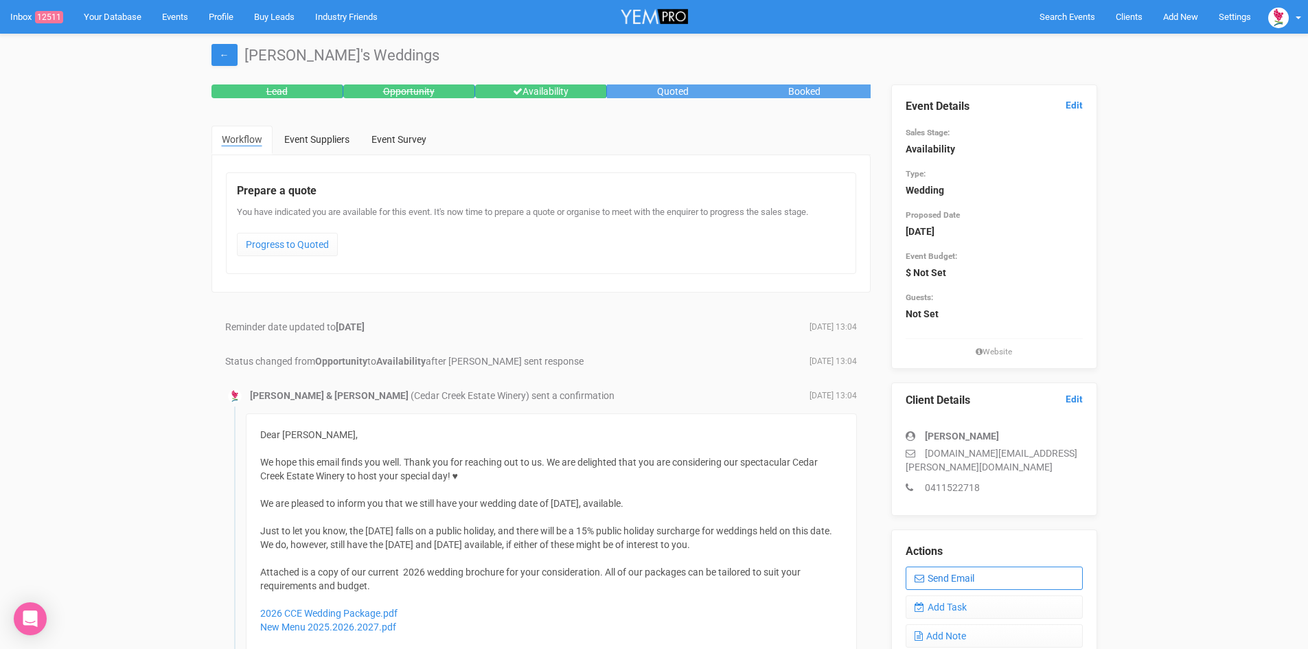
click at [950, 567] on link "Send Email" at bounding box center [994, 578] width 177 height 23
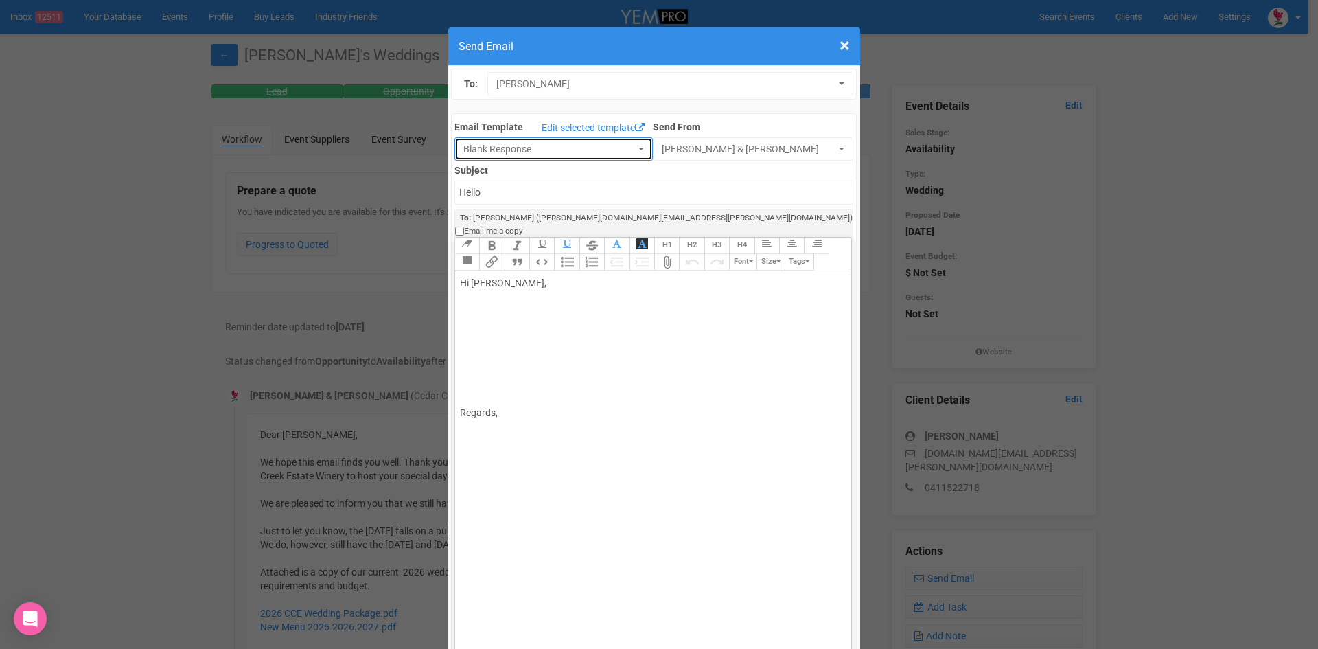
click at [632, 144] on button "Blank Response" at bounding box center [554, 148] width 198 height 23
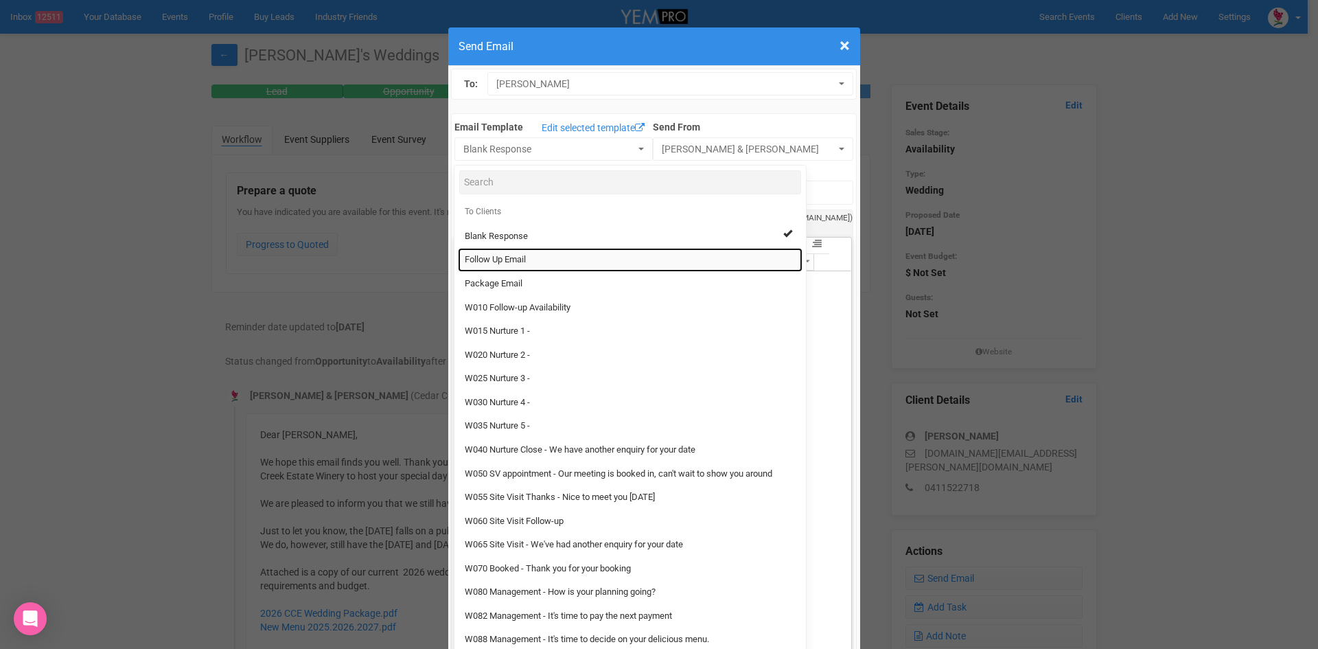
click at [485, 251] on link "Follow Up Email" at bounding box center [630, 260] width 345 height 24
select select "88639"
type input "[GEOGRAPHIC_DATA] - Follow Up"
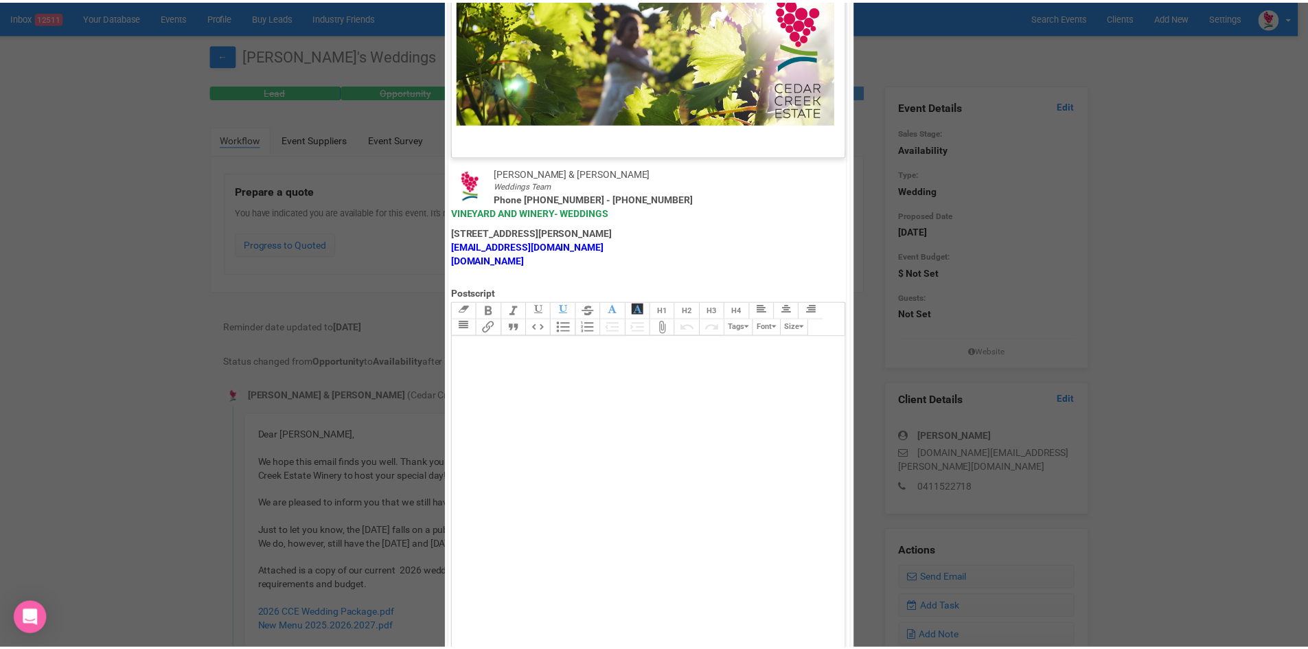
scroll to position [681, 0]
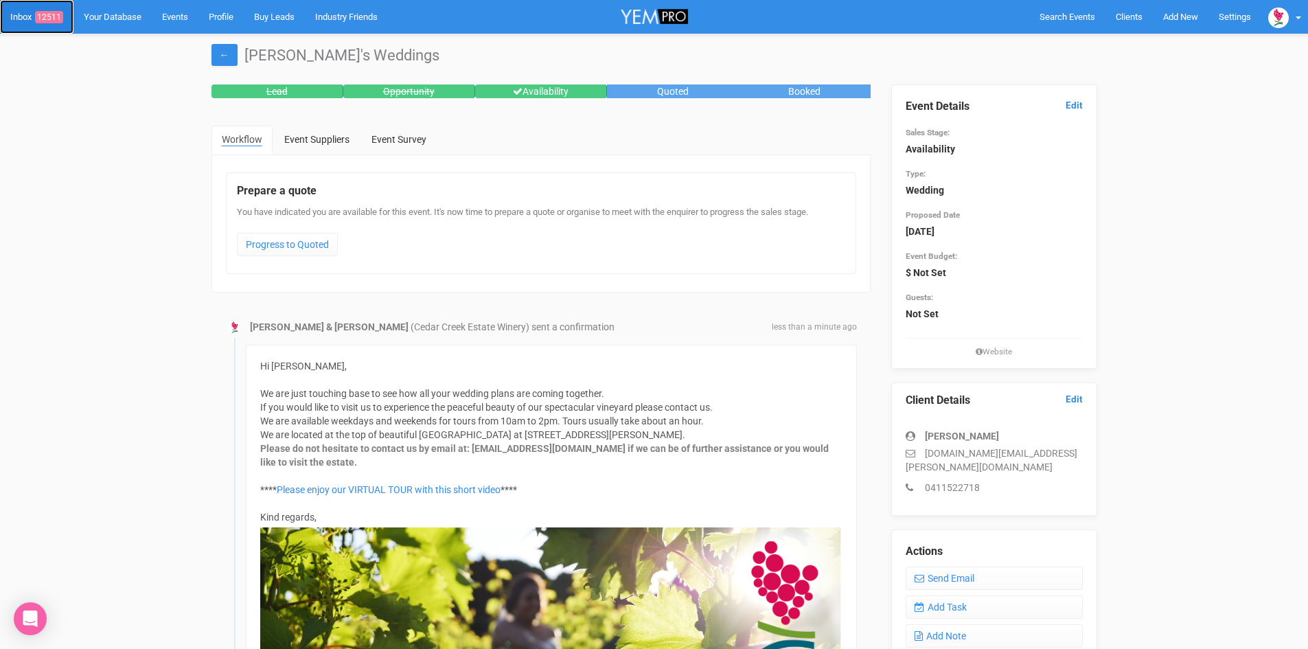
click at [49, 11] on span "12511" at bounding box center [49, 17] width 28 height 12
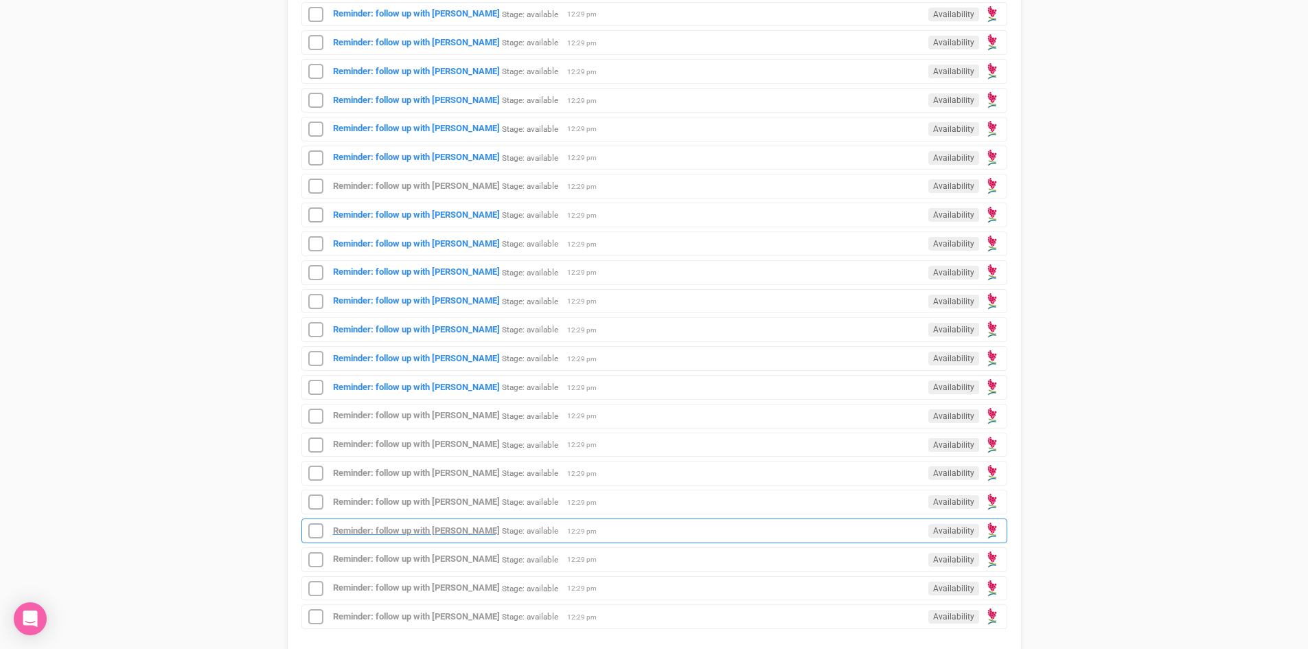
scroll to position [961, 0]
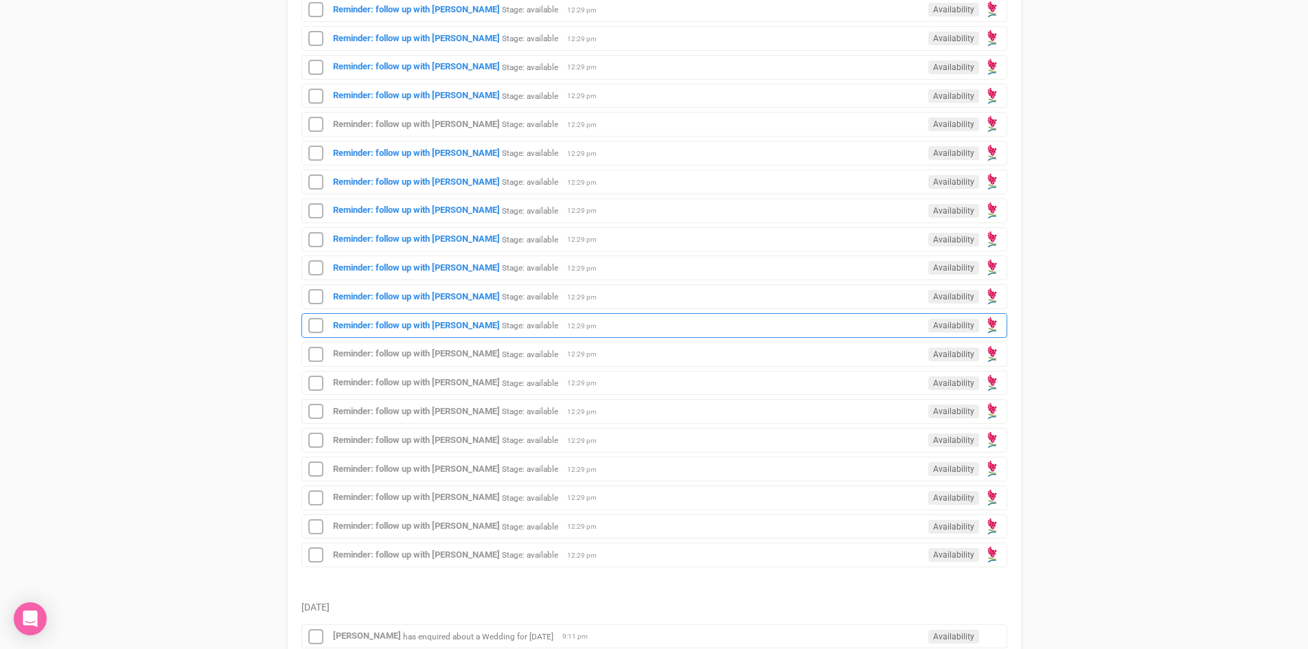
click at [413, 317] on div "Reminder: follow up with [PERSON_NAME] Stage: available Availability 12:29 pm" at bounding box center [654, 325] width 706 height 25
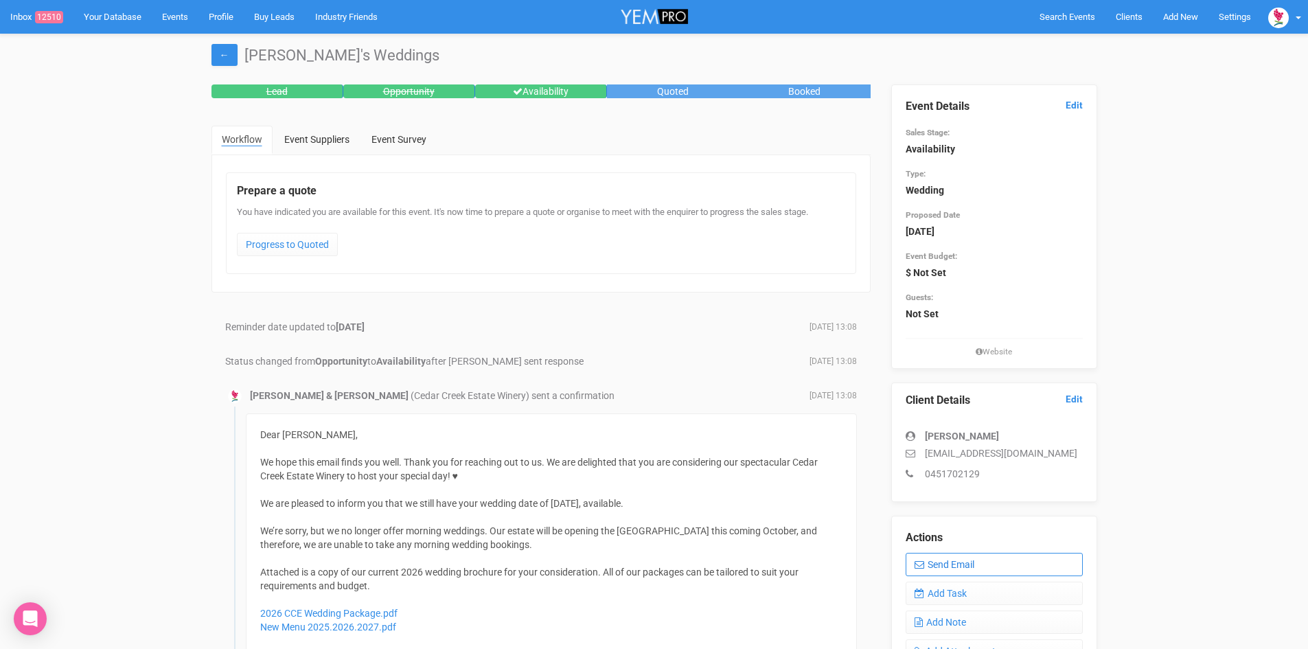
click at [969, 555] on link "Send Email" at bounding box center [994, 564] width 177 height 23
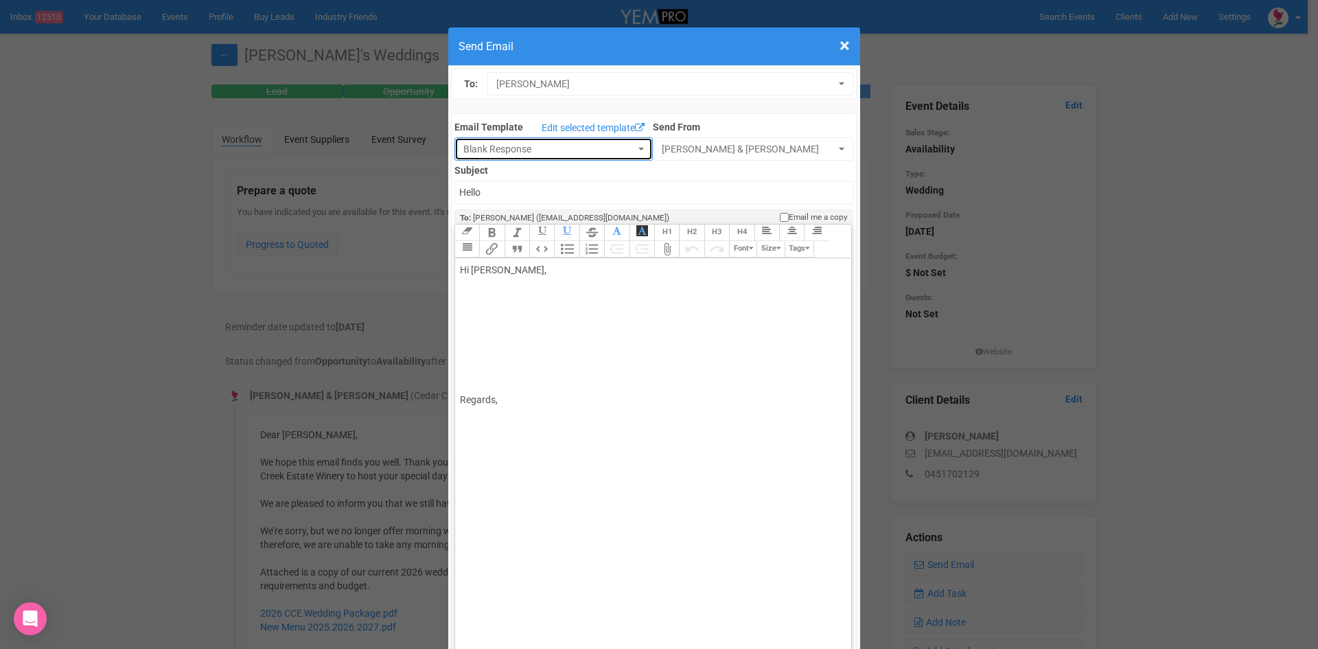
click at [630, 144] on button "Blank Response" at bounding box center [554, 148] width 198 height 23
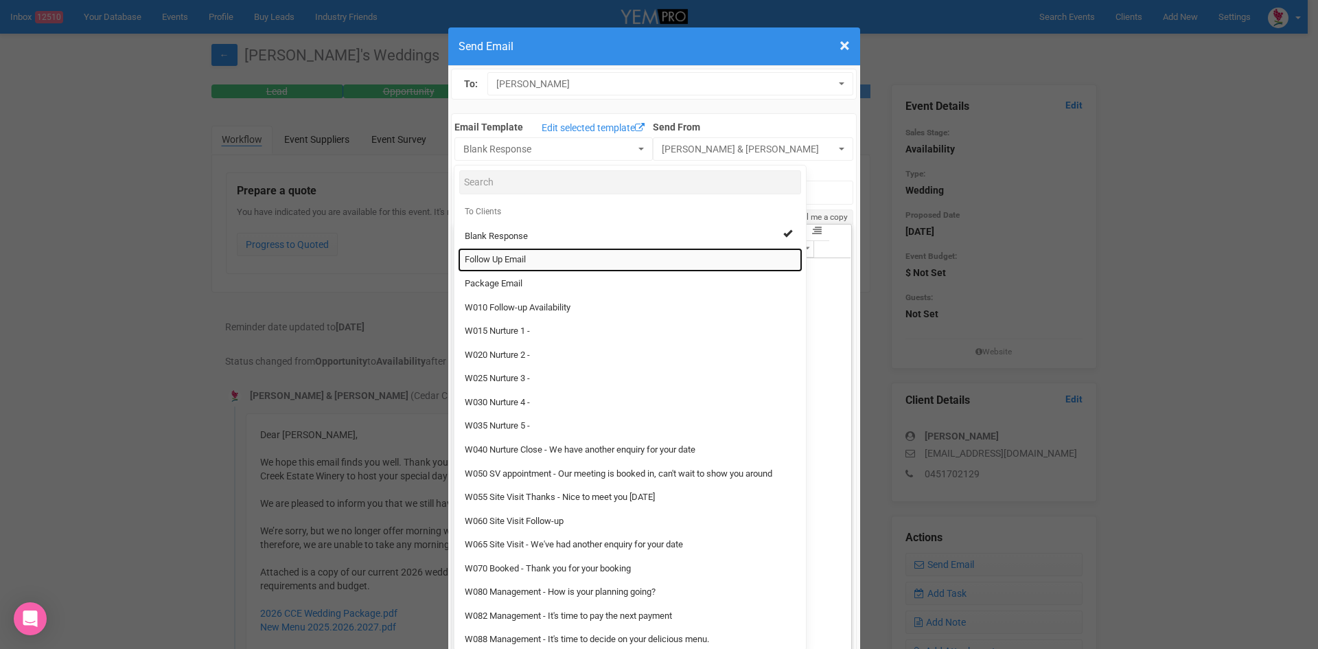
click at [472, 255] on span "Follow Up Email" at bounding box center [495, 259] width 61 height 13
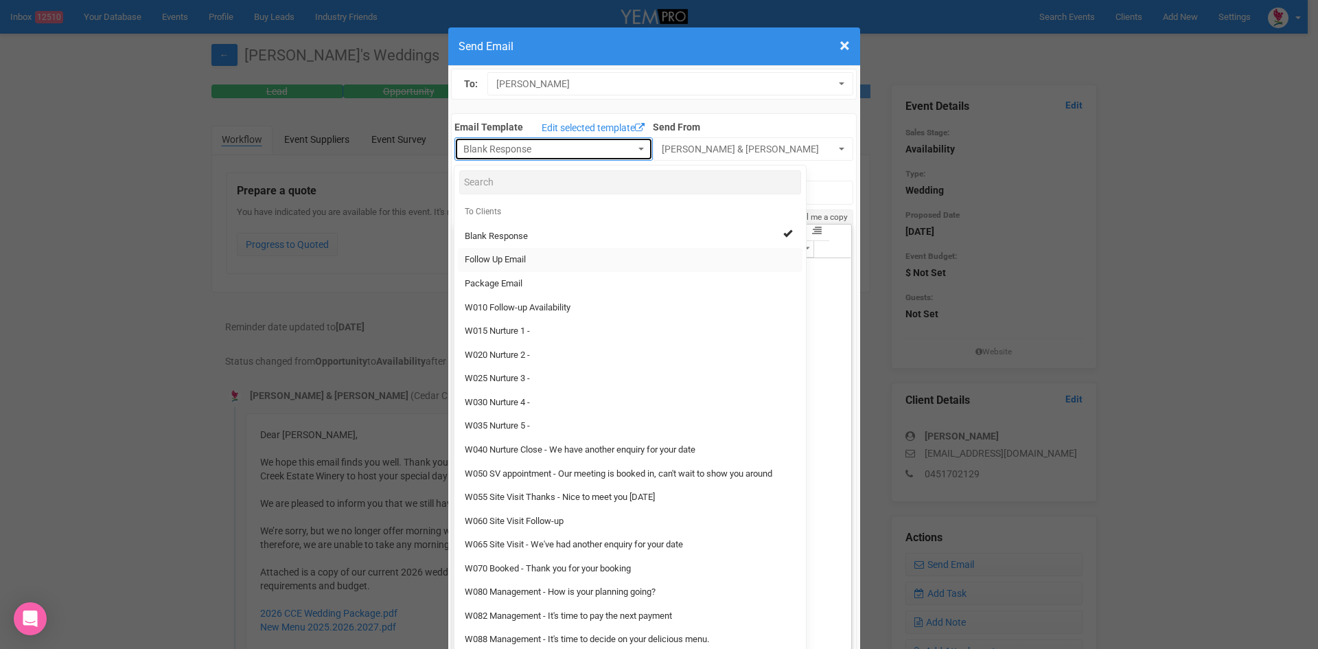
select select "88639"
type input "[GEOGRAPHIC_DATA] - Follow Up"
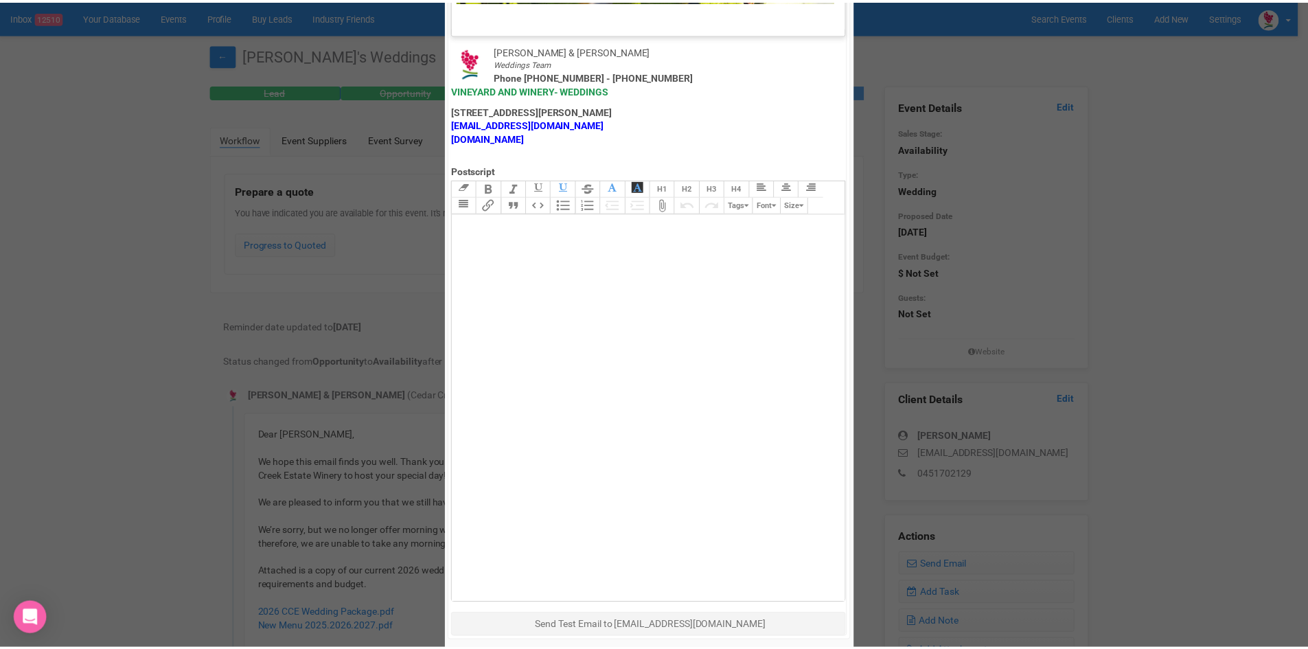
scroll to position [681, 0]
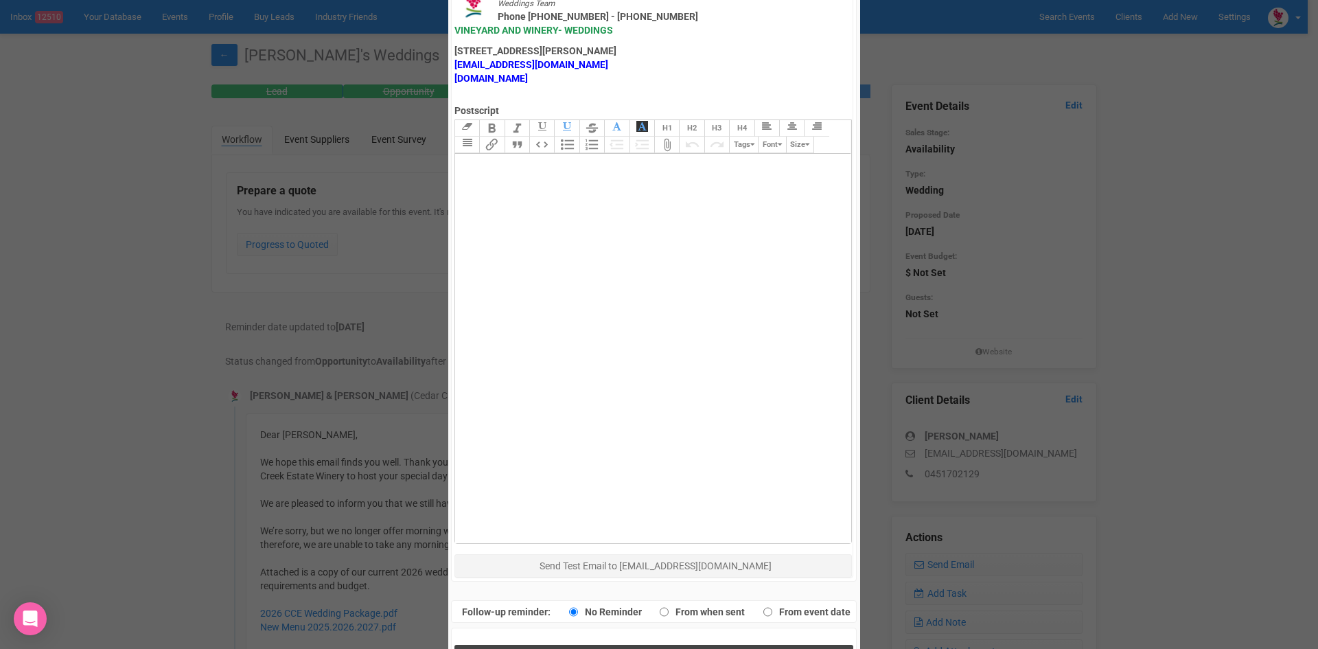
click at [624, 648] on span "Send Response" at bounding box center [656, 658] width 75 height 13
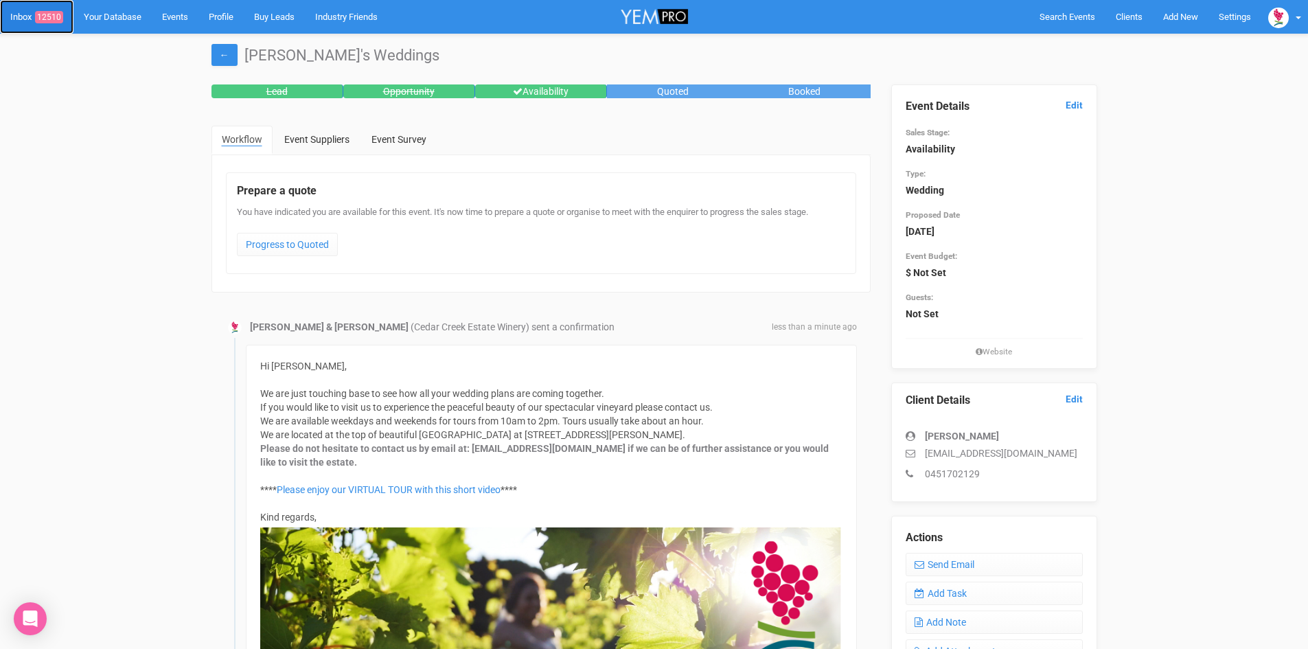
click at [52, 12] on span "12510" at bounding box center [49, 17] width 28 height 12
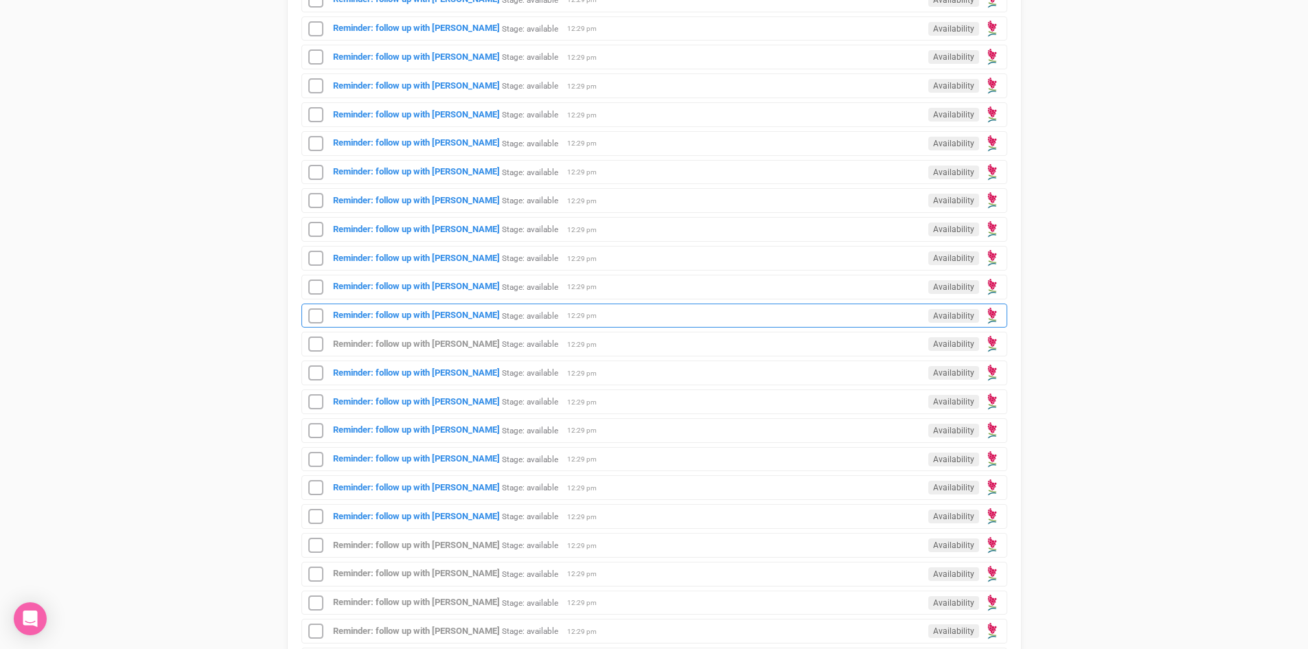
scroll to position [755, 0]
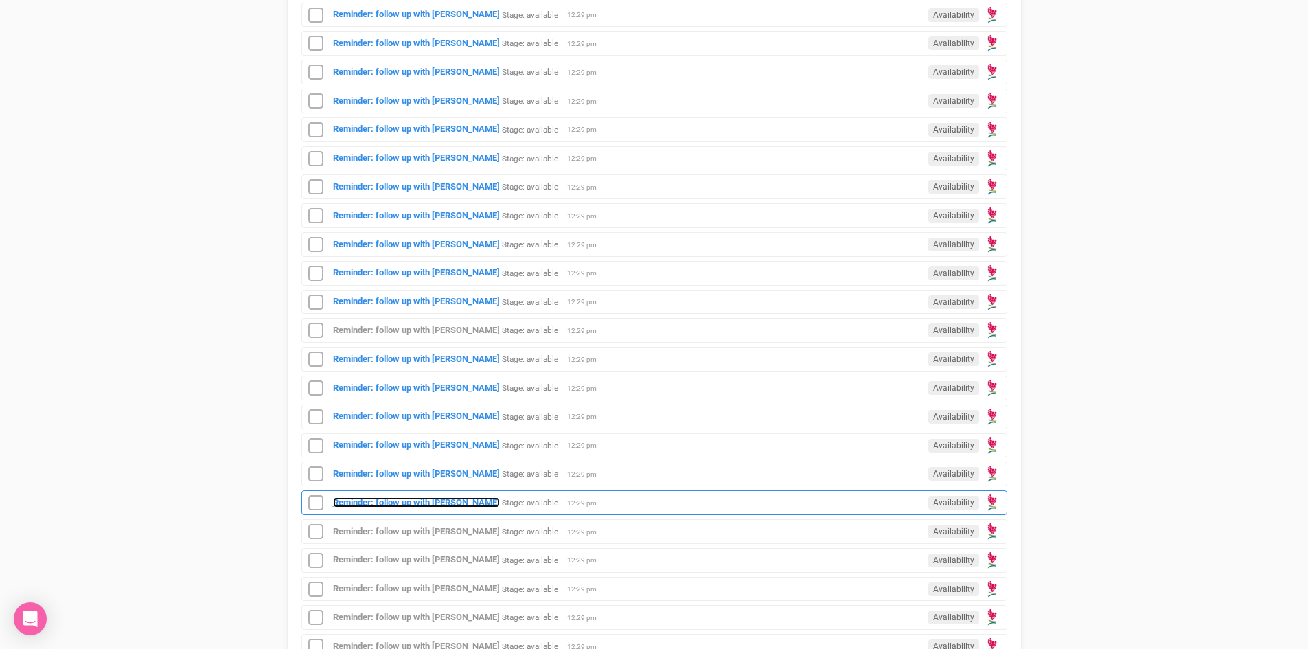
click at [441, 499] on strong "Reminder: follow up with [PERSON_NAME]" at bounding box center [416, 502] width 167 height 10
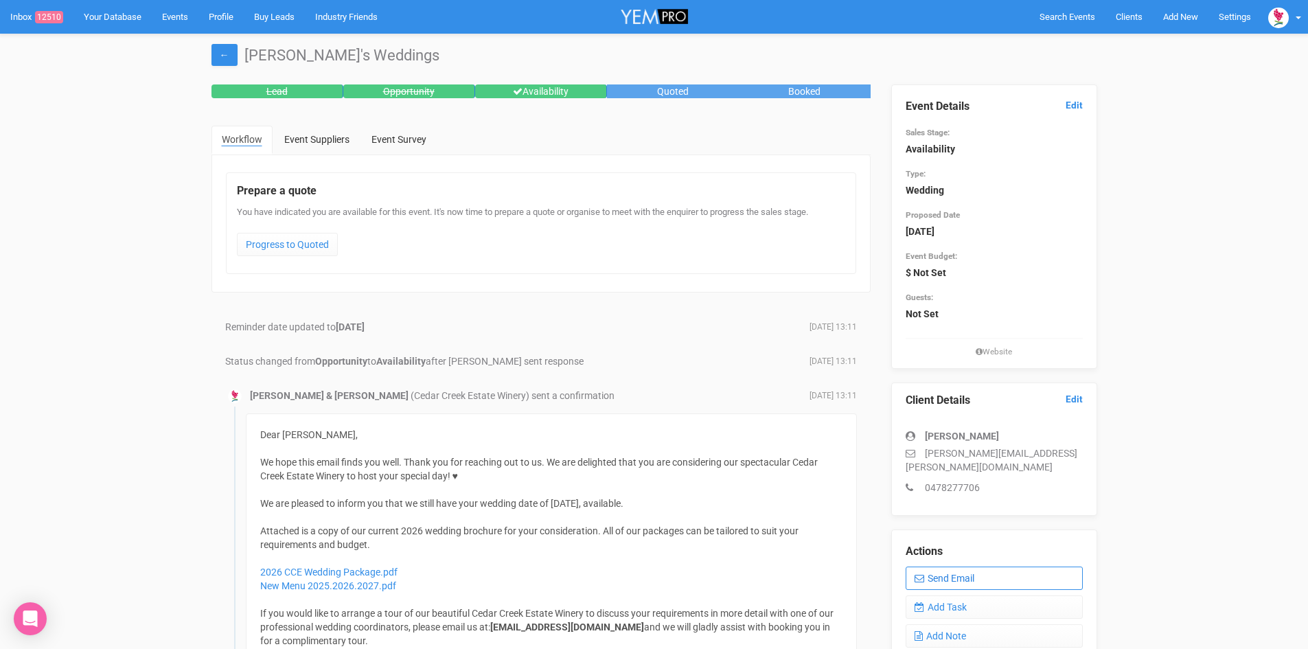
click at [972, 567] on link "Send Email" at bounding box center [994, 578] width 177 height 23
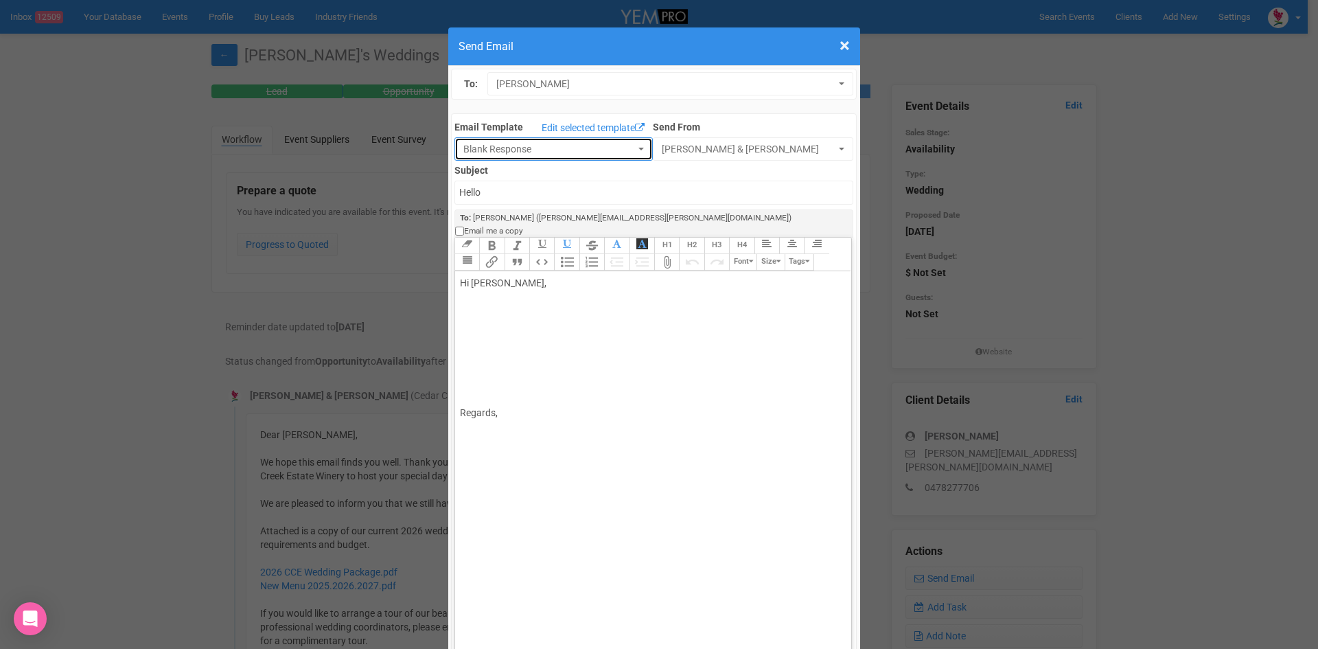
click at [628, 143] on button "Blank Response" at bounding box center [554, 148] width 198 height 23
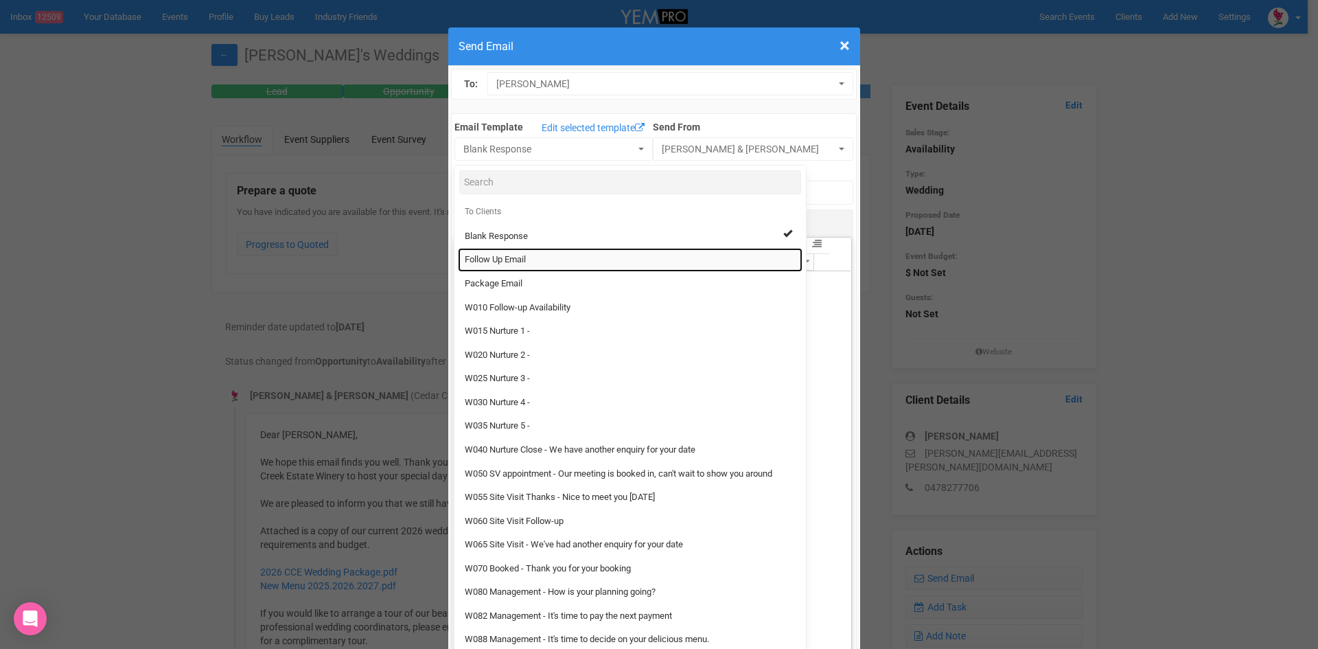
click at [527, 253] on link "Follow Up Email" at bounding box center [630, 260] width 345 height 24
select select "88639"
type input "[GEOGRAPHIC_DATA] - Follow Up"
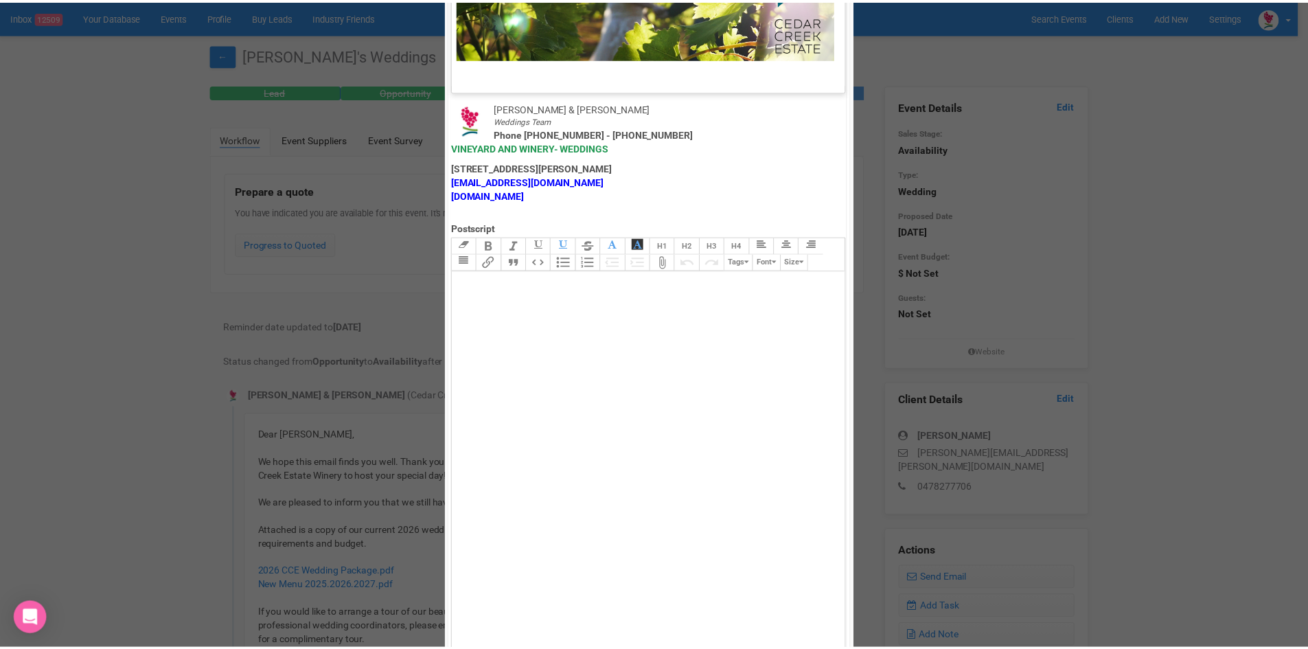
scroll to position [681, 0]
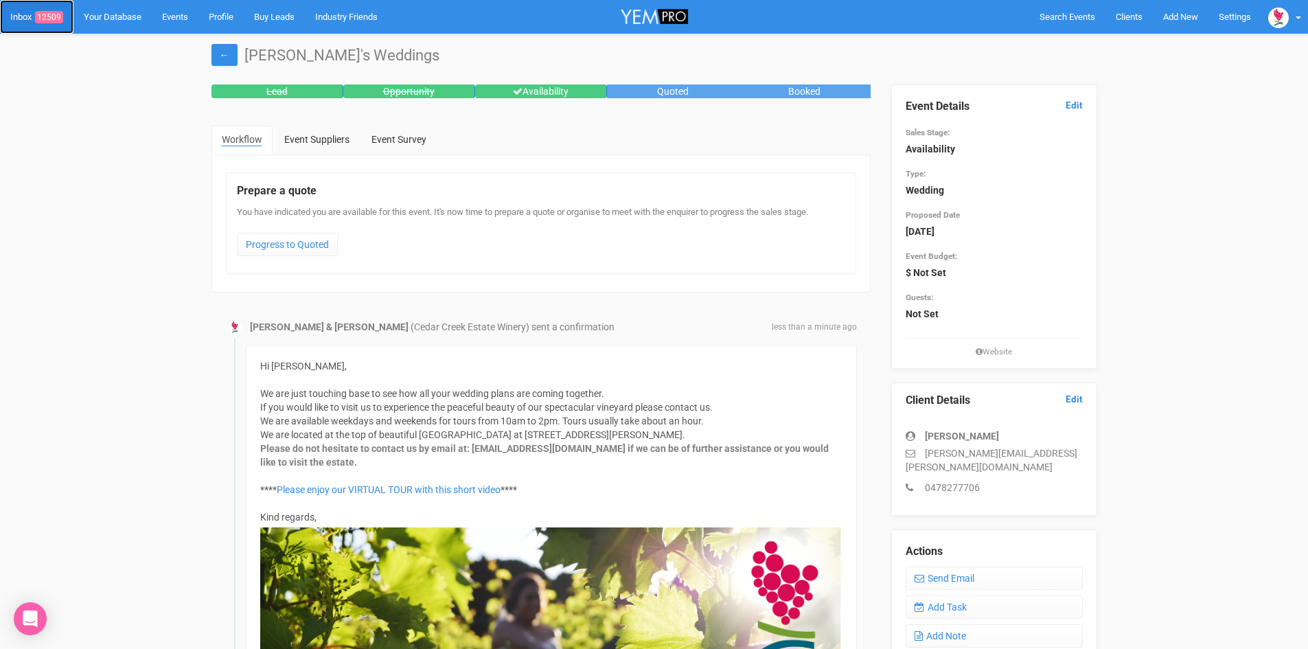
click at [55, 12] on span "12509" at bounding box center [49, 17] width 28 height 12
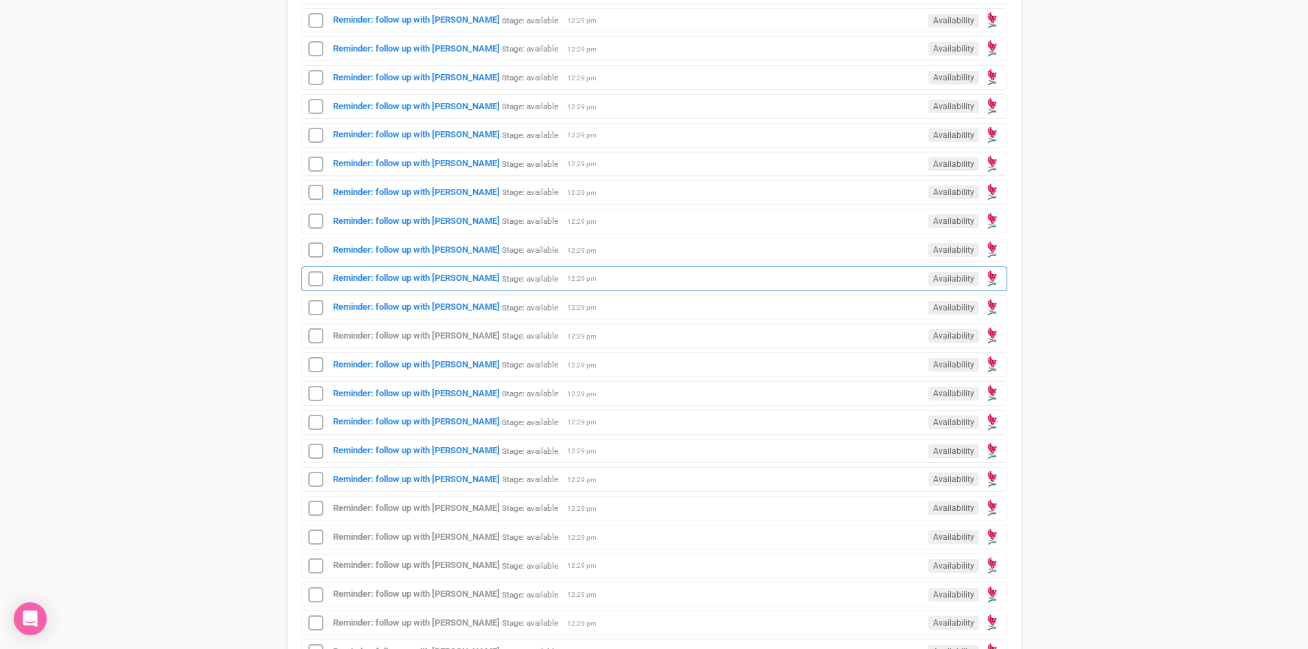
scroll to position [755, 0]
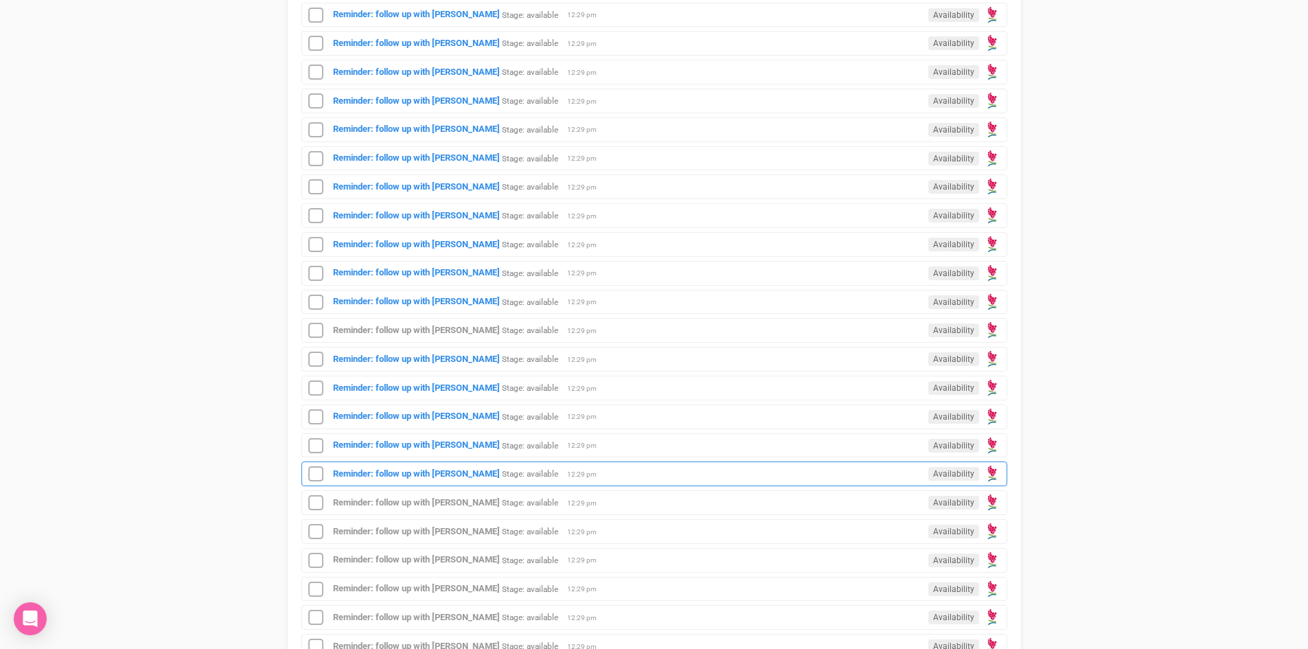
click at [402, 466] on div "Reminder: follow up with [PERSON_NAME] Stage: available Availability 12:29 pm" at bounding box center [654, 473] width 706 height 25
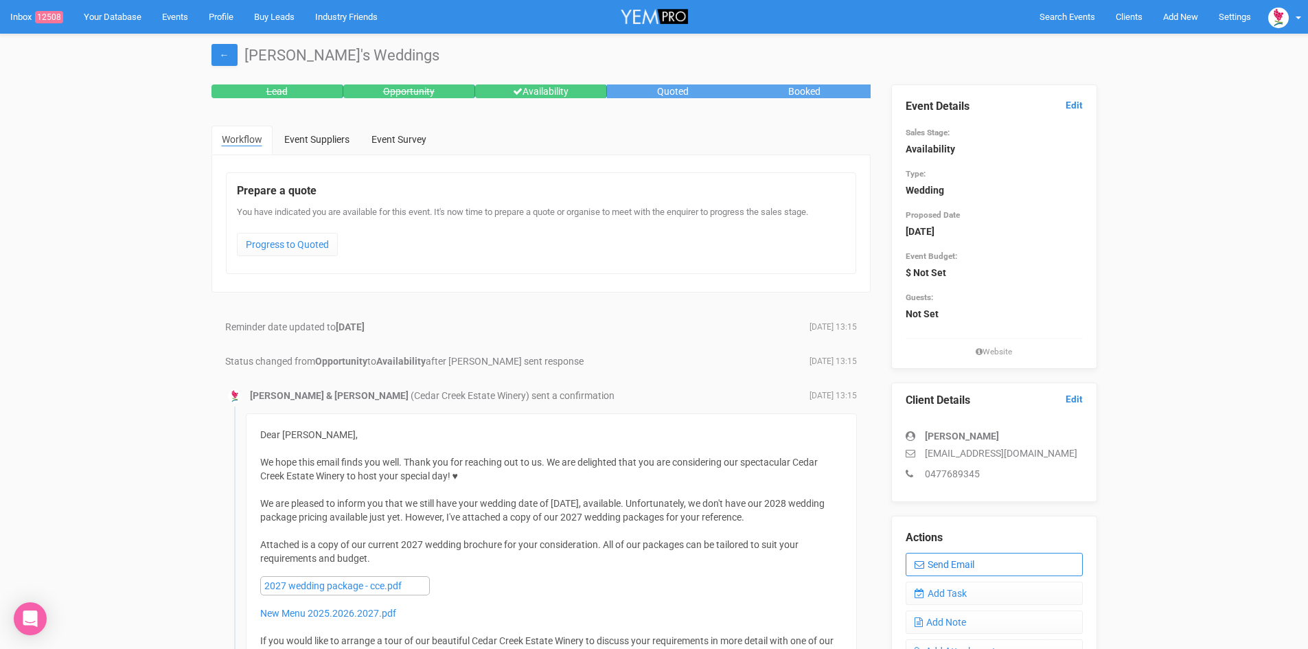
click at [955, 559] on link "Send Email" at bounding box center [994, 564] width 177 height 23
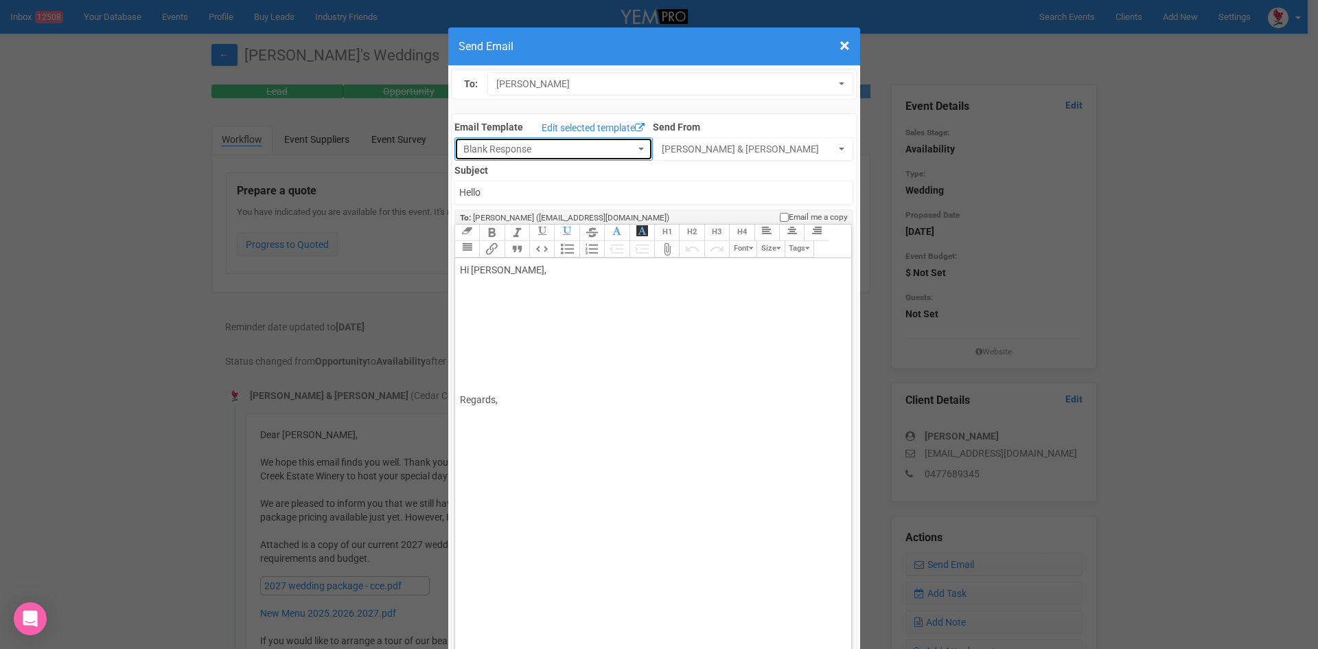
click at [628, 146] on button "Blank Response" at bounding box center [554, 148] width 198 height 23
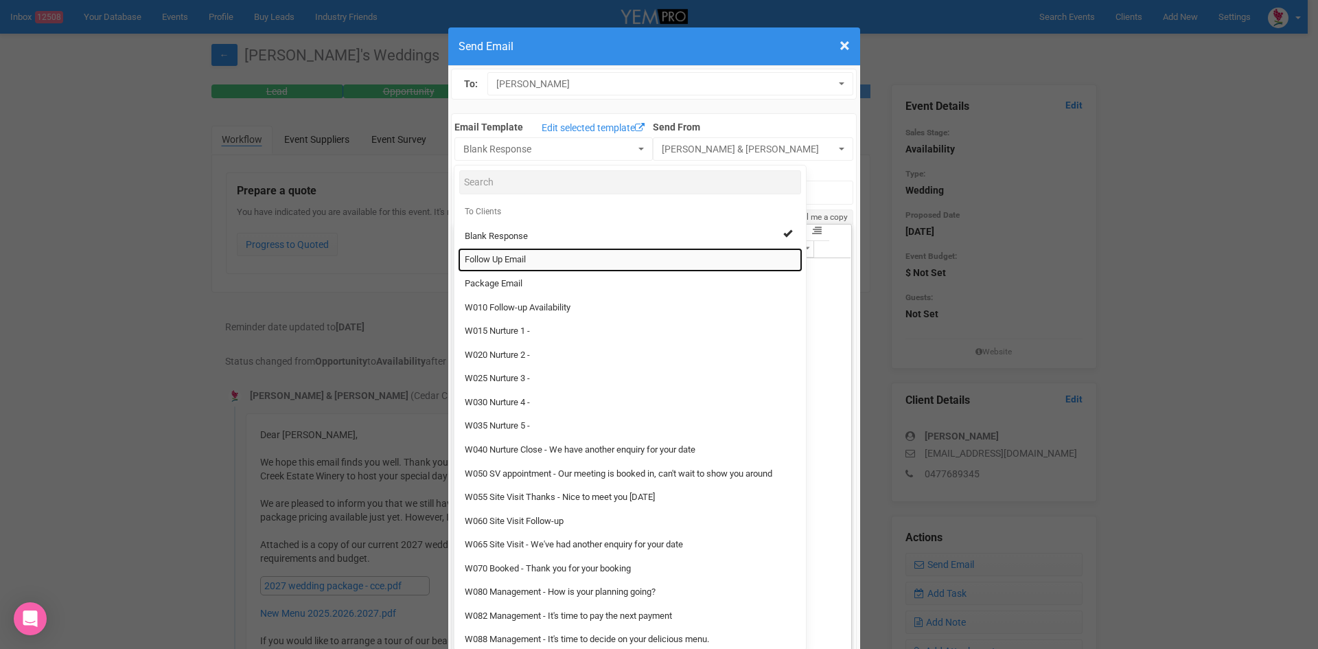
click at [521, 254] on span "Follow Up Email" at bounding box center [495, 259] width 61 height 13
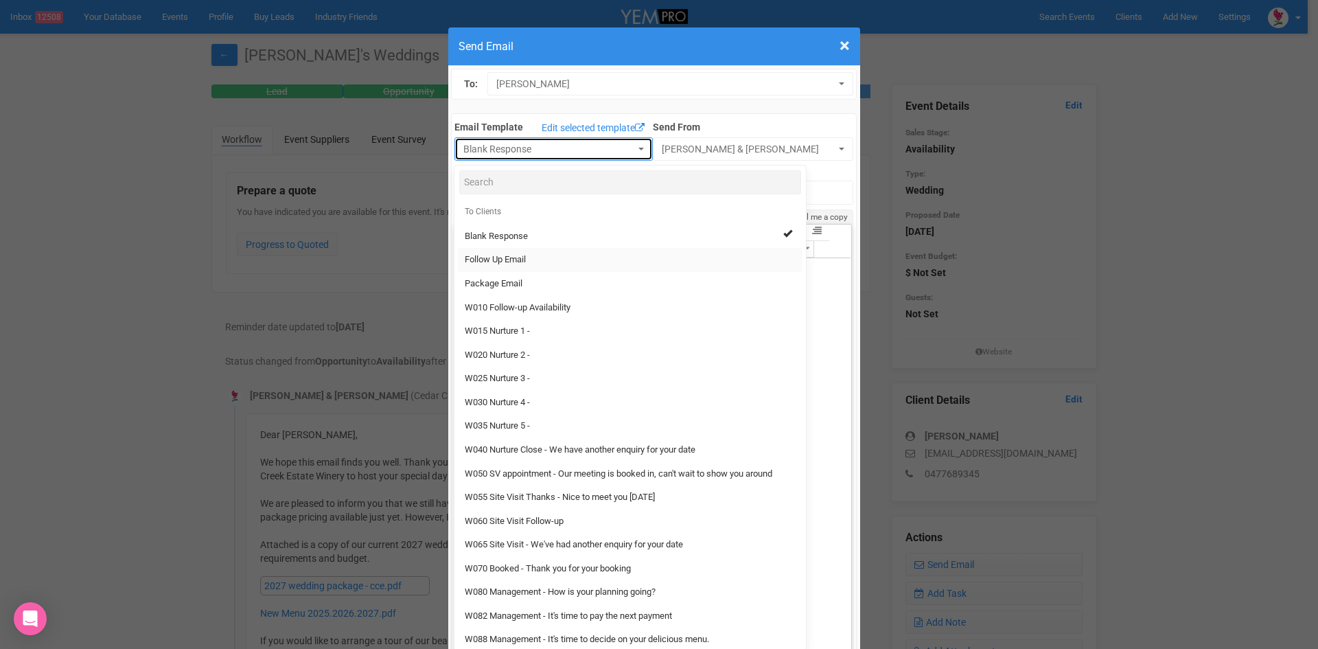
select select "88639"
type input "[GEOGRAPHIC_DATA] - Follow Up"
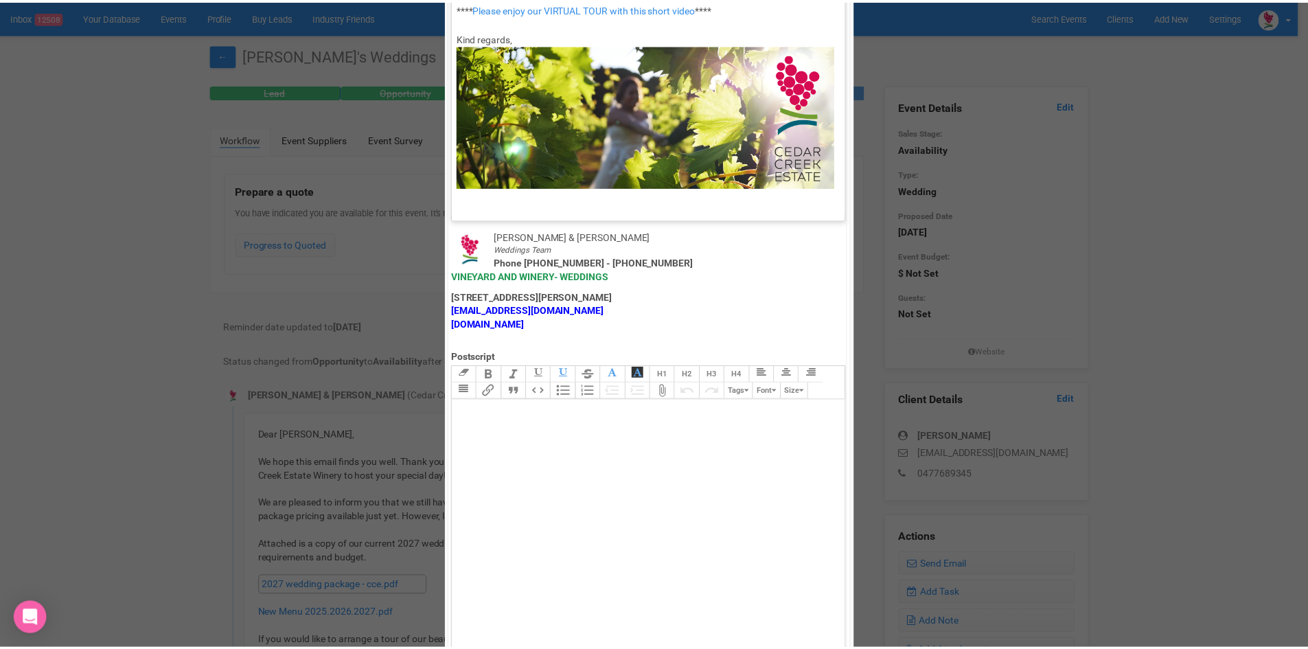
scroll to position [681, 0]
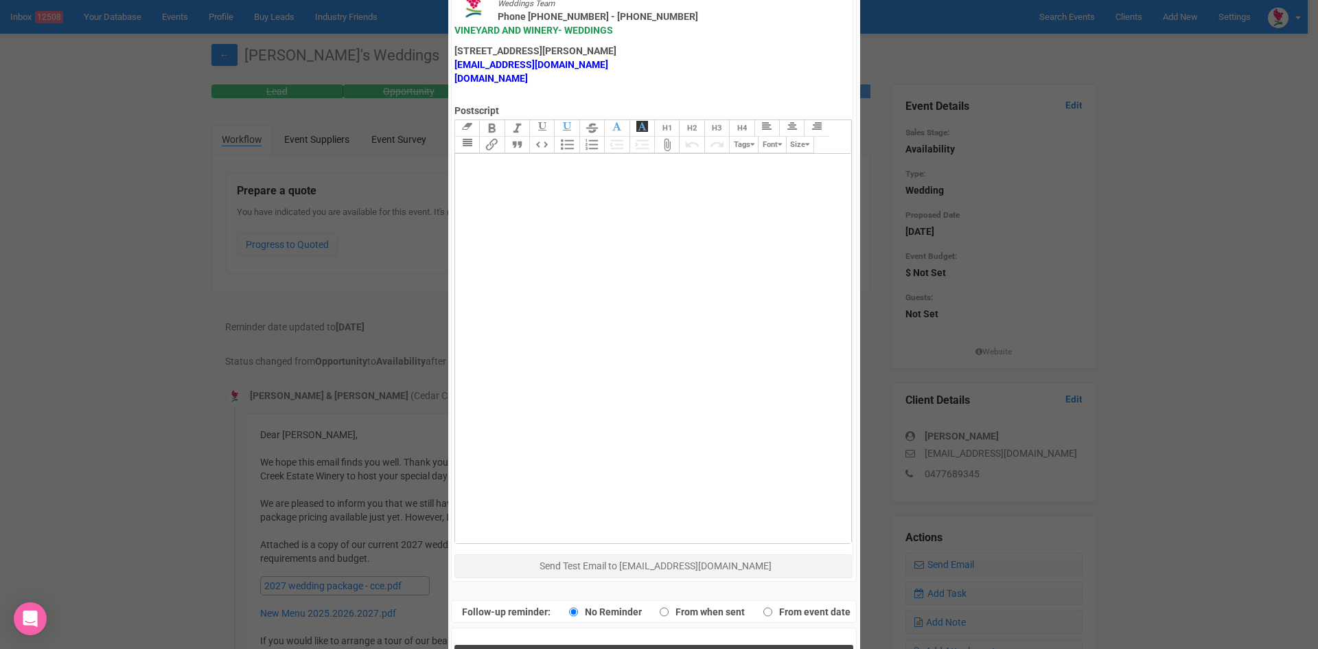
click at [641, 648] on span "Send Response" at bounding box center [656, 658] width 75 height 13
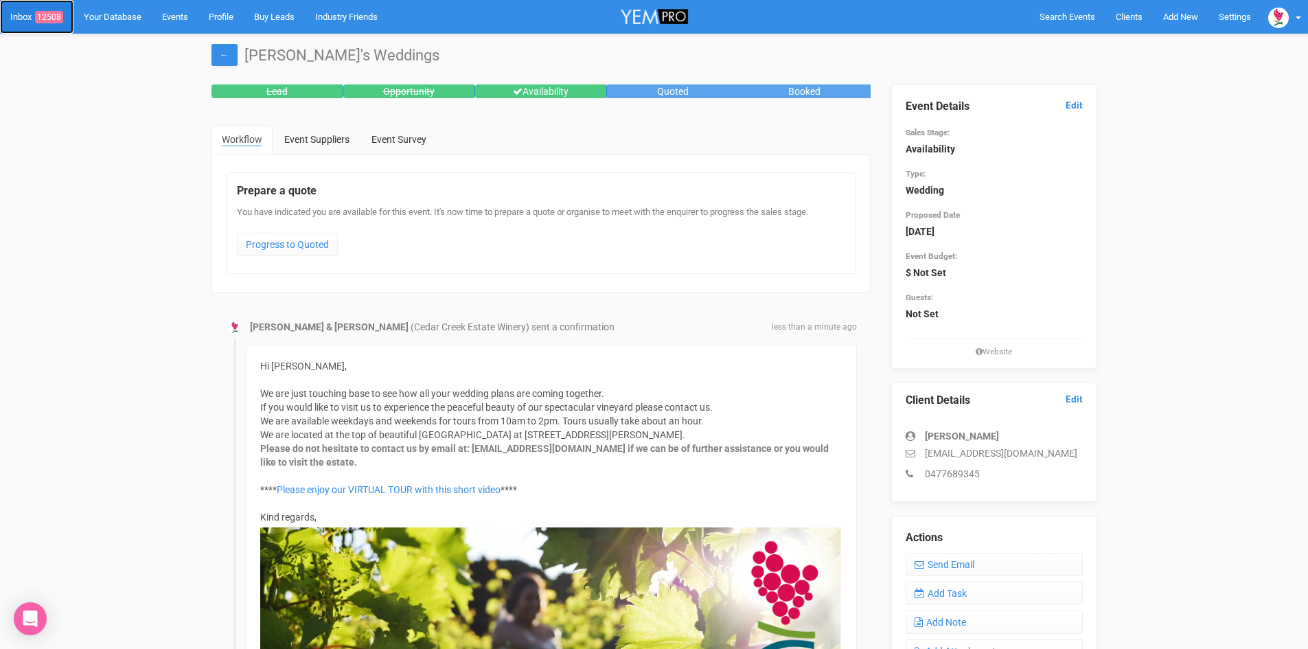
click at [47, 10] on link "Inbox 12508" at bounding box center [36, 17] width 73 height 34
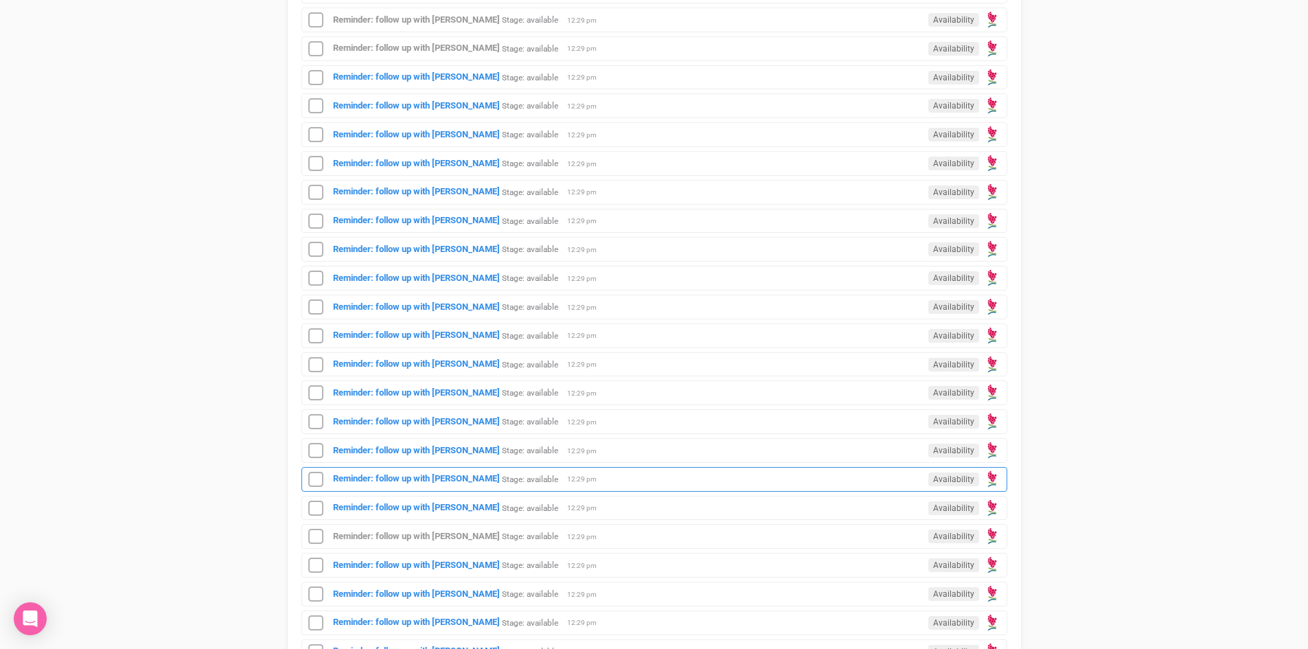
scroll to position [824, 0]
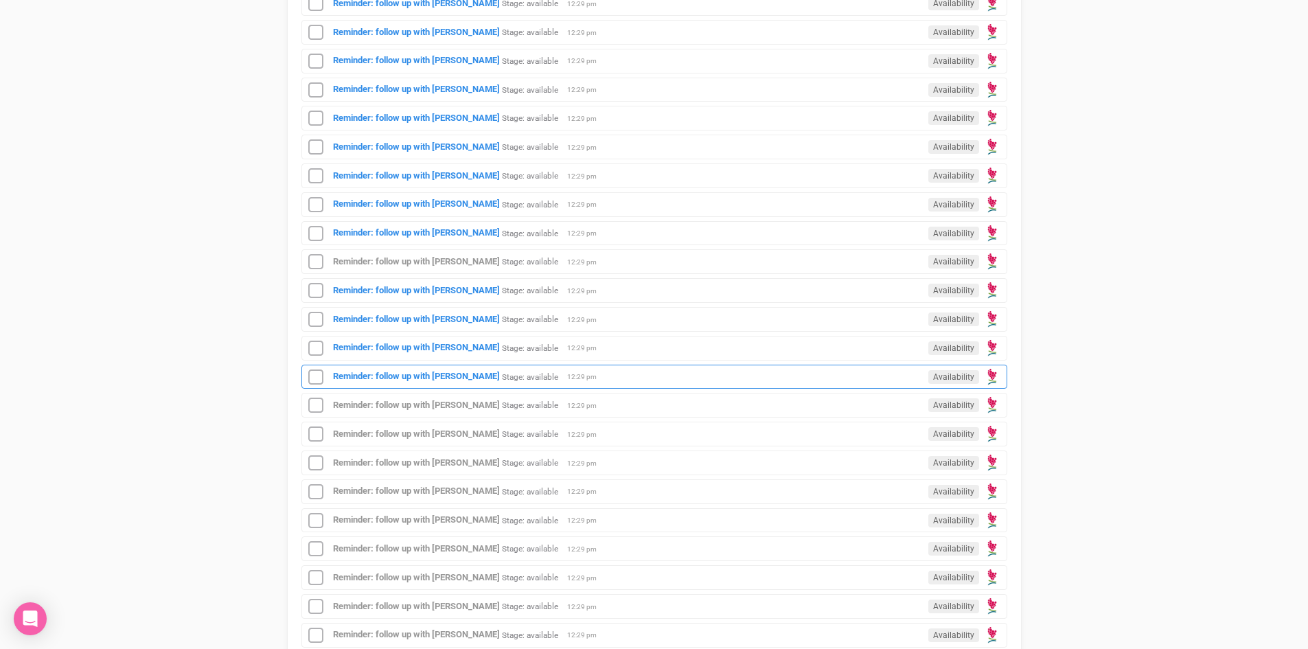
click at [444, 370] on div "Reminder: follow up with [PERSON_NAME] Stage: available Availability 12:29 pm" at bounding box center [654, 377] width 706 height 25
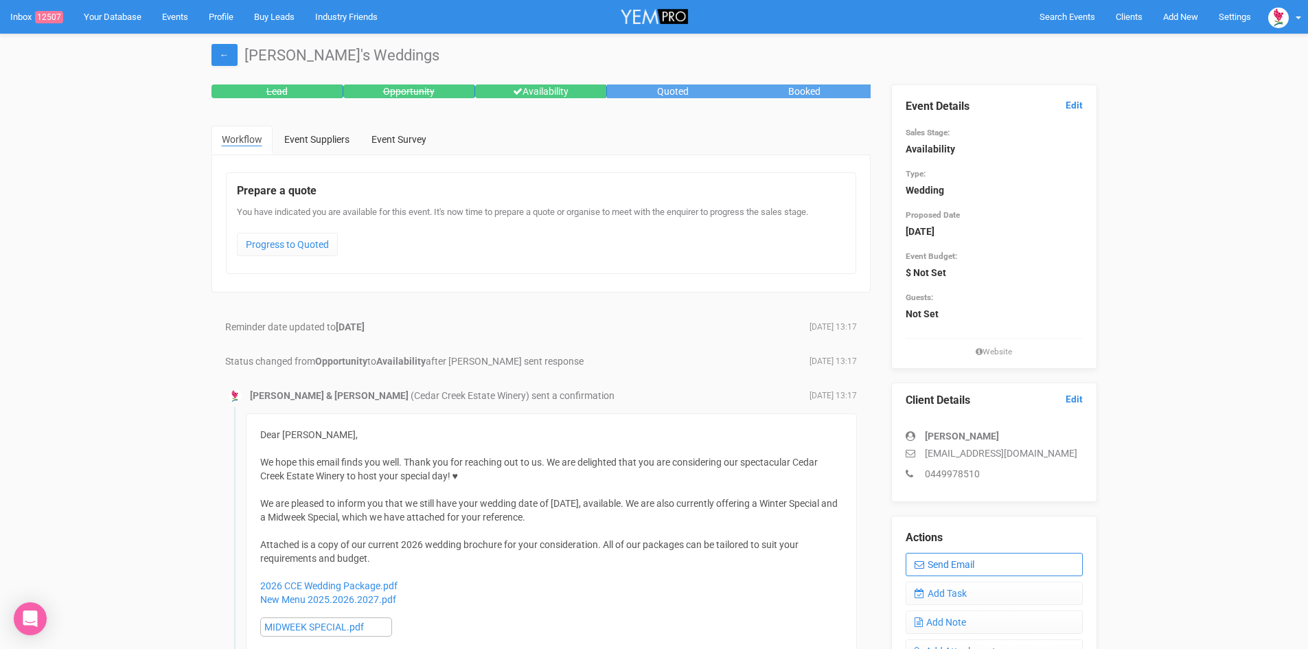
click at [996, 562] on link "Send Email" at bounding box center [994, 564] width 177 height 23
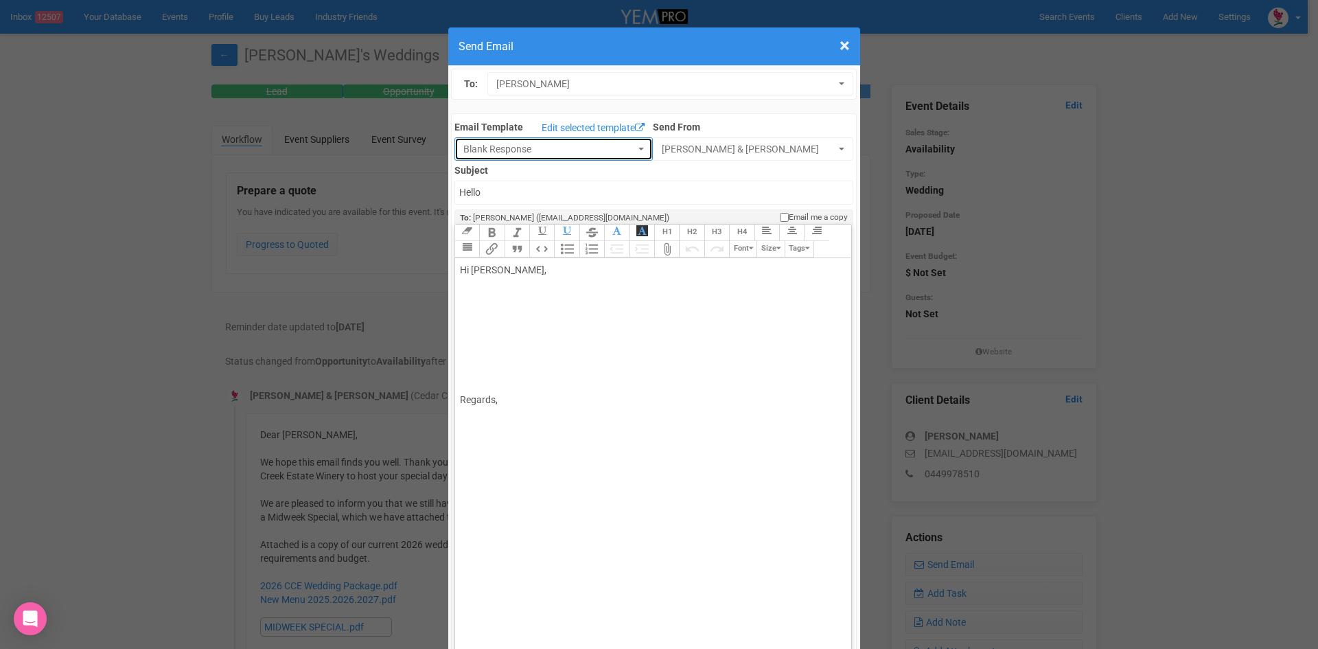
click at [632, 146] on button "Blank Response" at bounding box center [554, 148] width 198 height 23
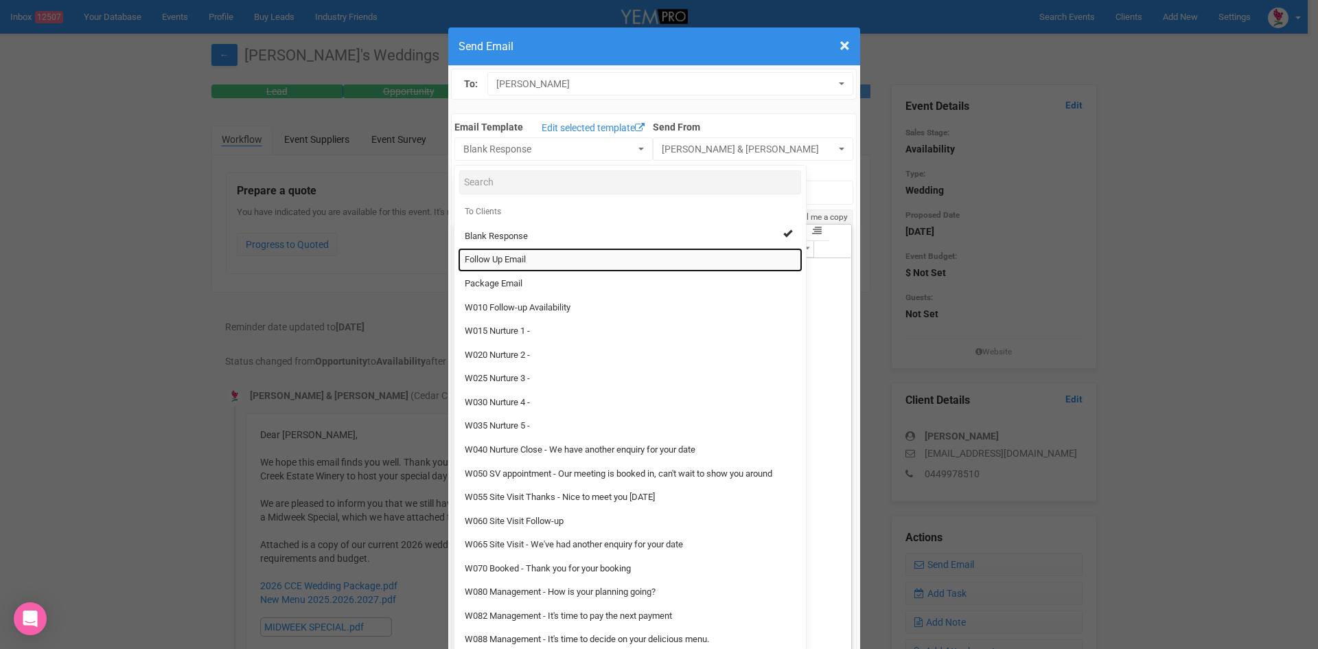
click at [510, 254] on span "Follow Up Email" at bounding box center [495, 259] width 61 height 13
select select "88639"
type input "[GEOGRAPHIC_DATA] - Follow Up"
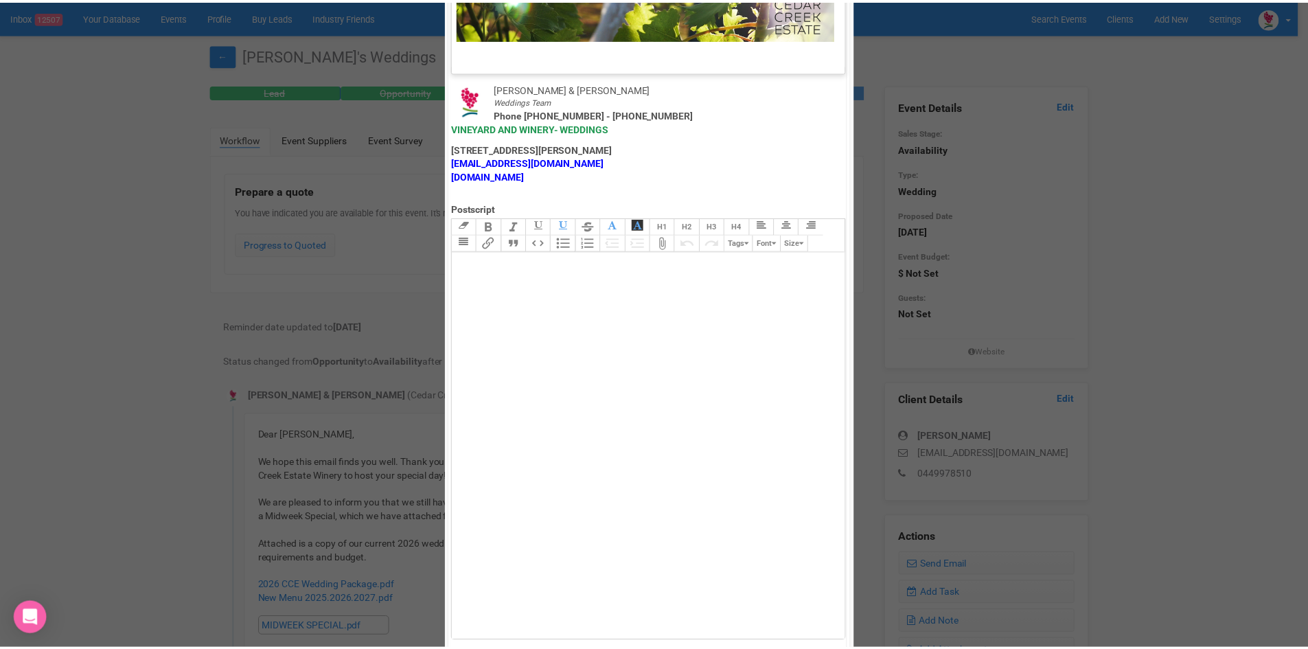
scroll to position [681, 0]
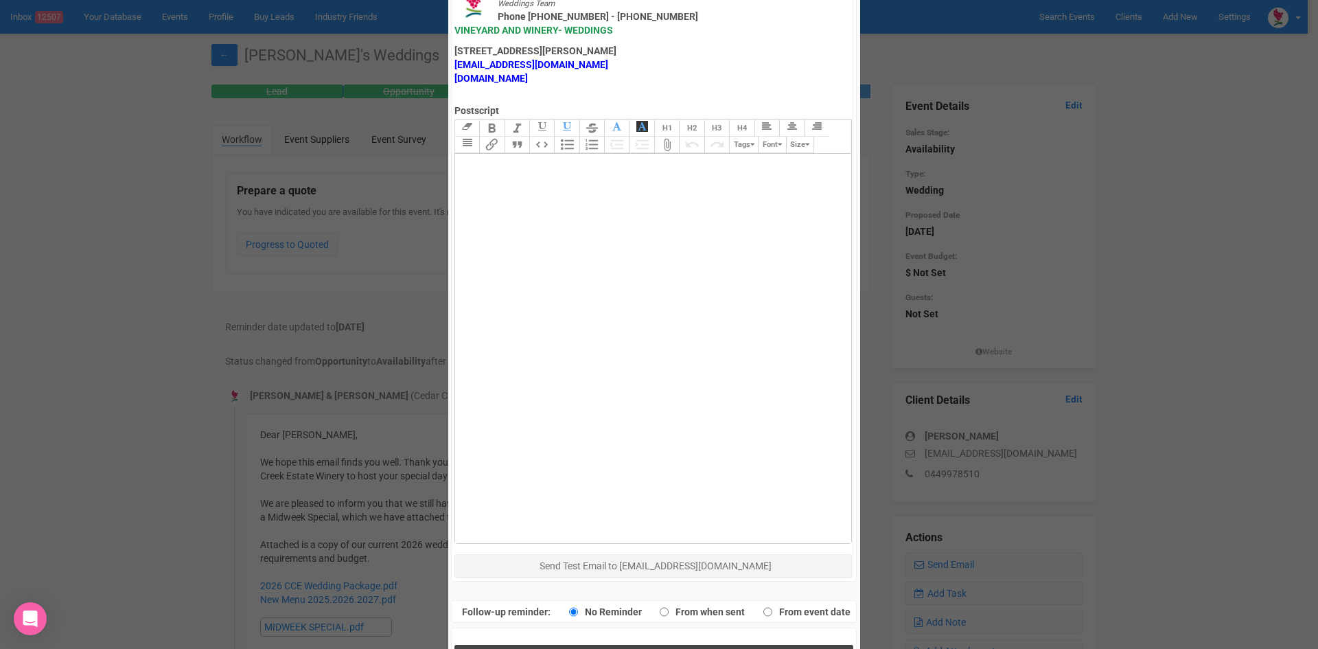
click at [521, 645] on button "Send Response" at bounding box center [654, 659] width 399 height 28
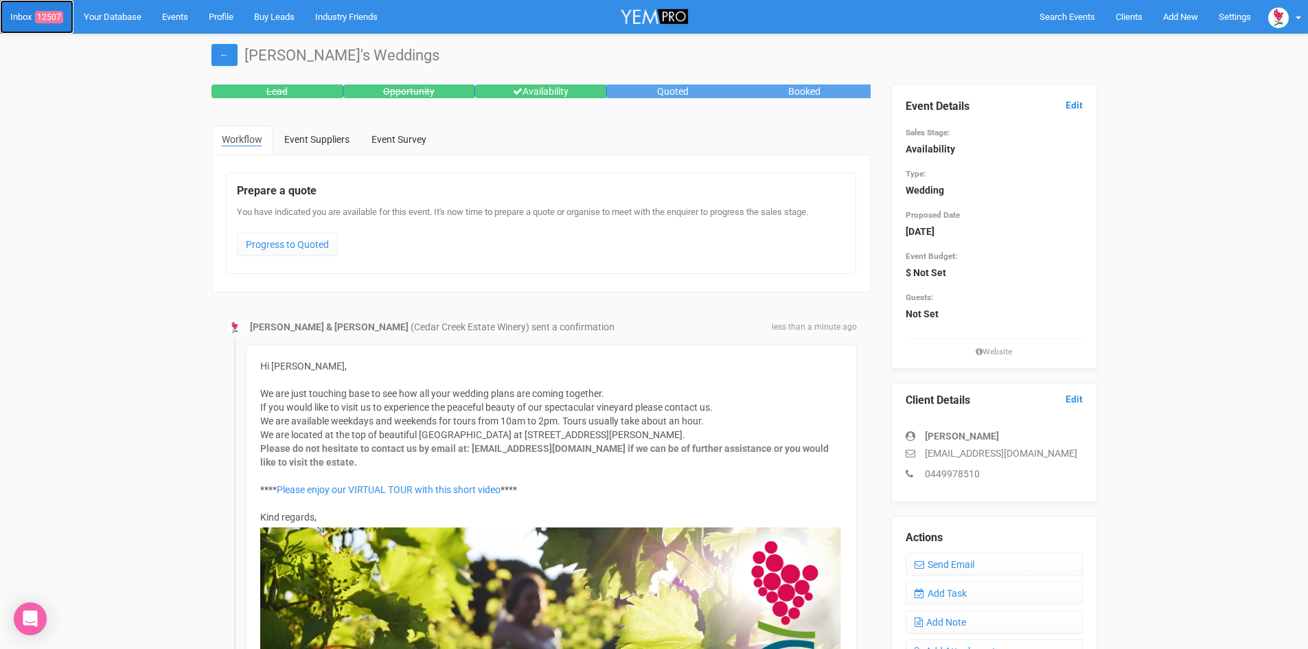
click at [51, 15] on span "12507" at bounding box center [49, 17] width 28 height 12
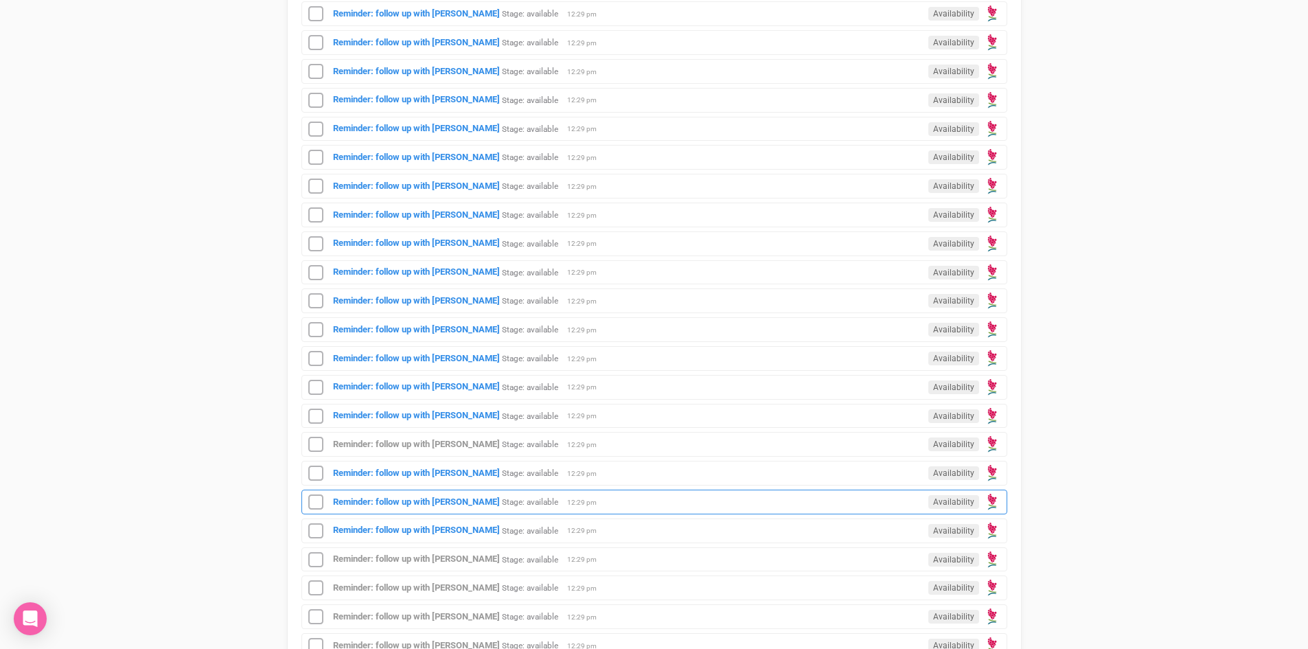
scroll to position [824, 0]
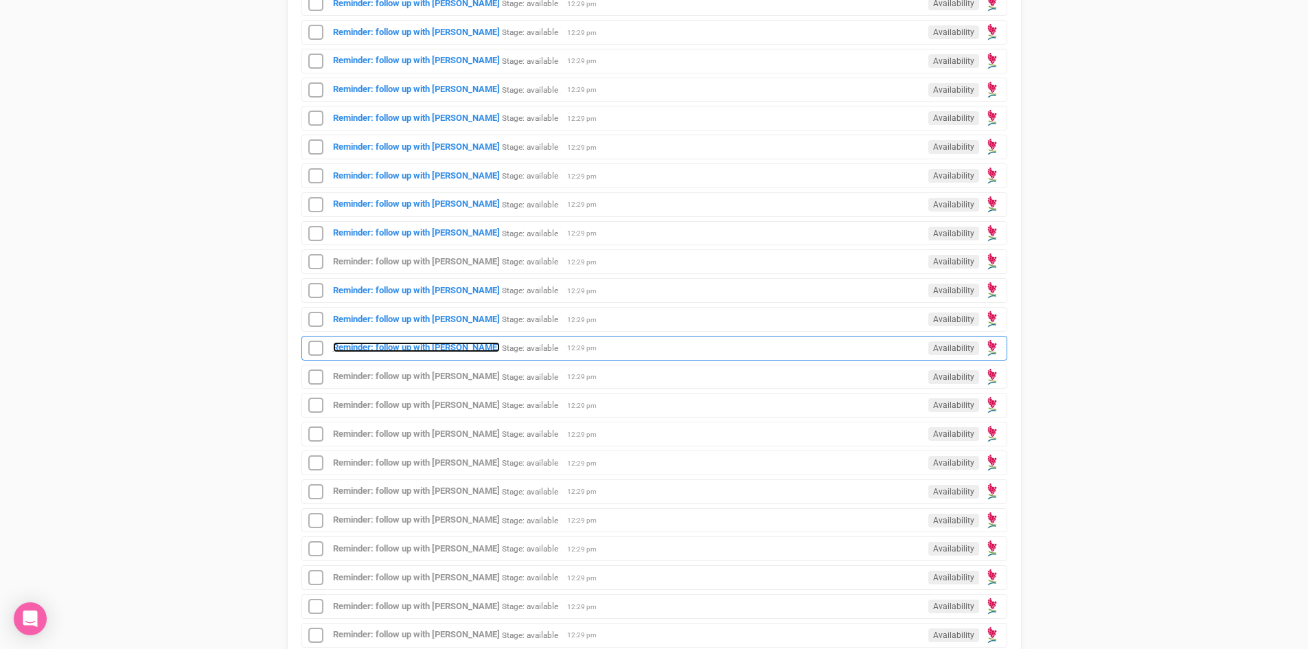
click at [391, 343] on strong "Reminder: follow up with [PERSON_NAME]" at bounding box center [416, 347] width 167 height 10
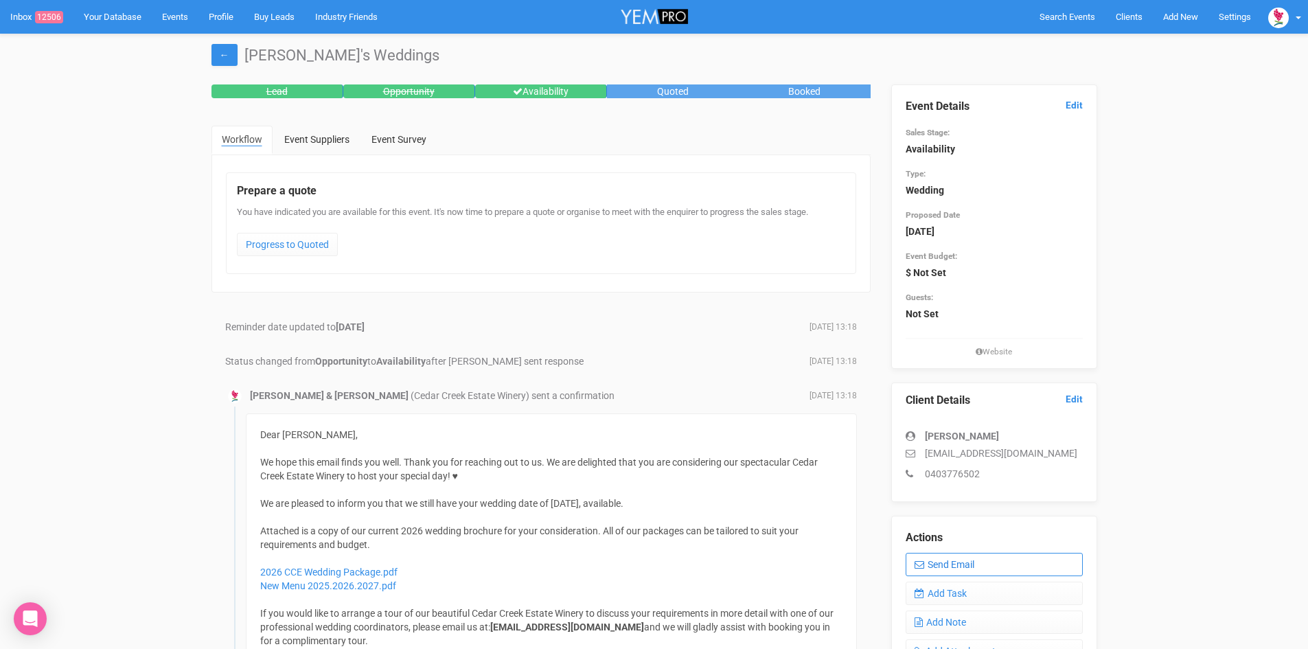
click at [968, 560] on link "Send Email" at bounding box center [994, 564] width 177 height 23
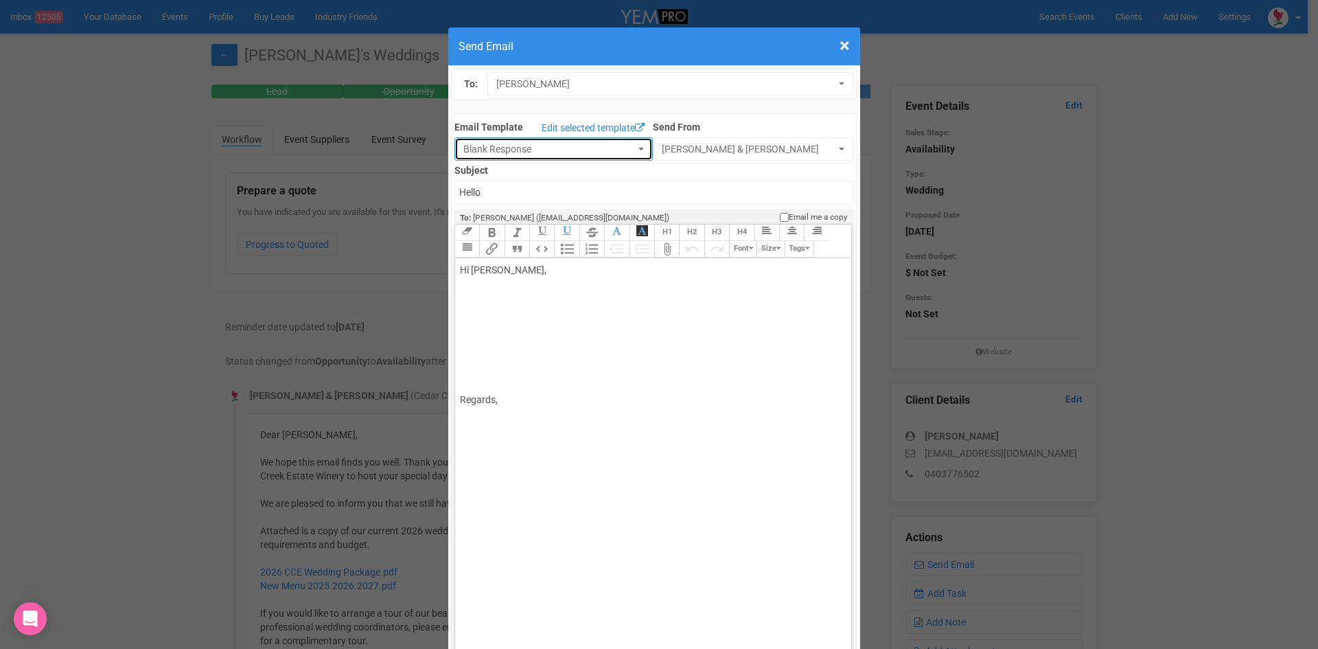
click at [630, 141] on button "Blank Response" at bounding box center [554, 148] width 198 height 23
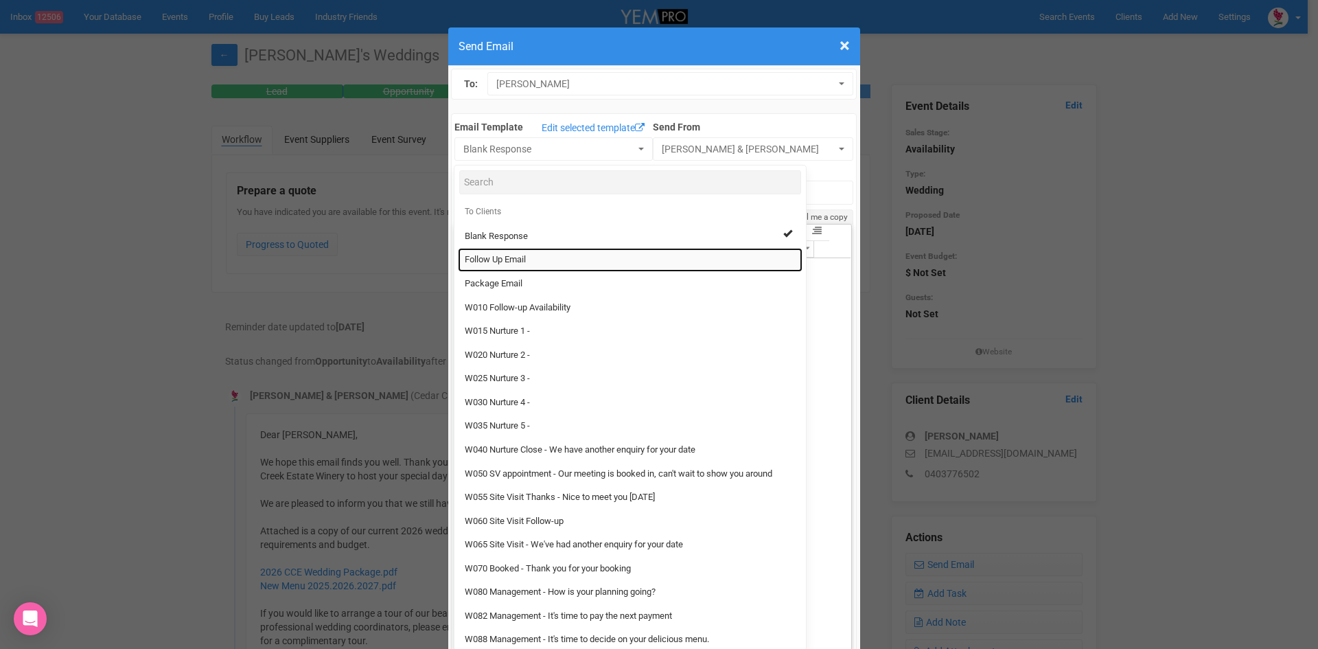
click at [488, 259] on span "Follow Up Email" at bounding box center [495, 259] width 61 height 13
select select "88639"
type input "[GEOGRAPHIC_DATA] - Follow Up"
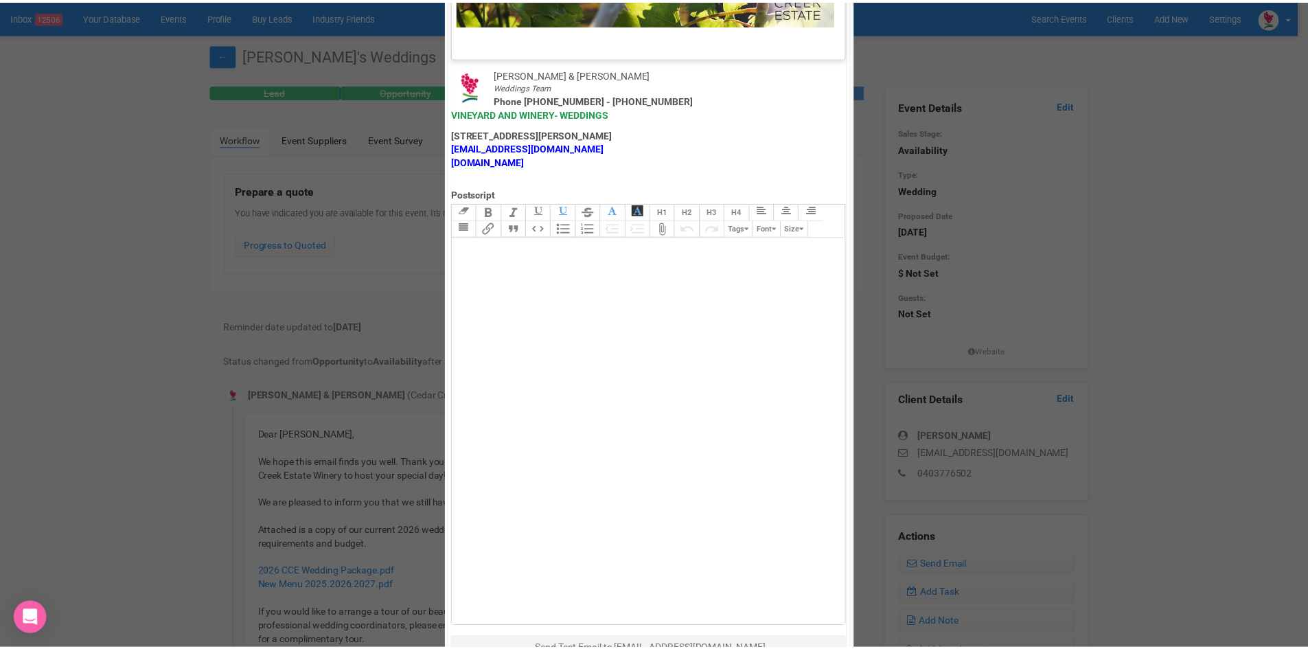
scroll to position [681, 0]
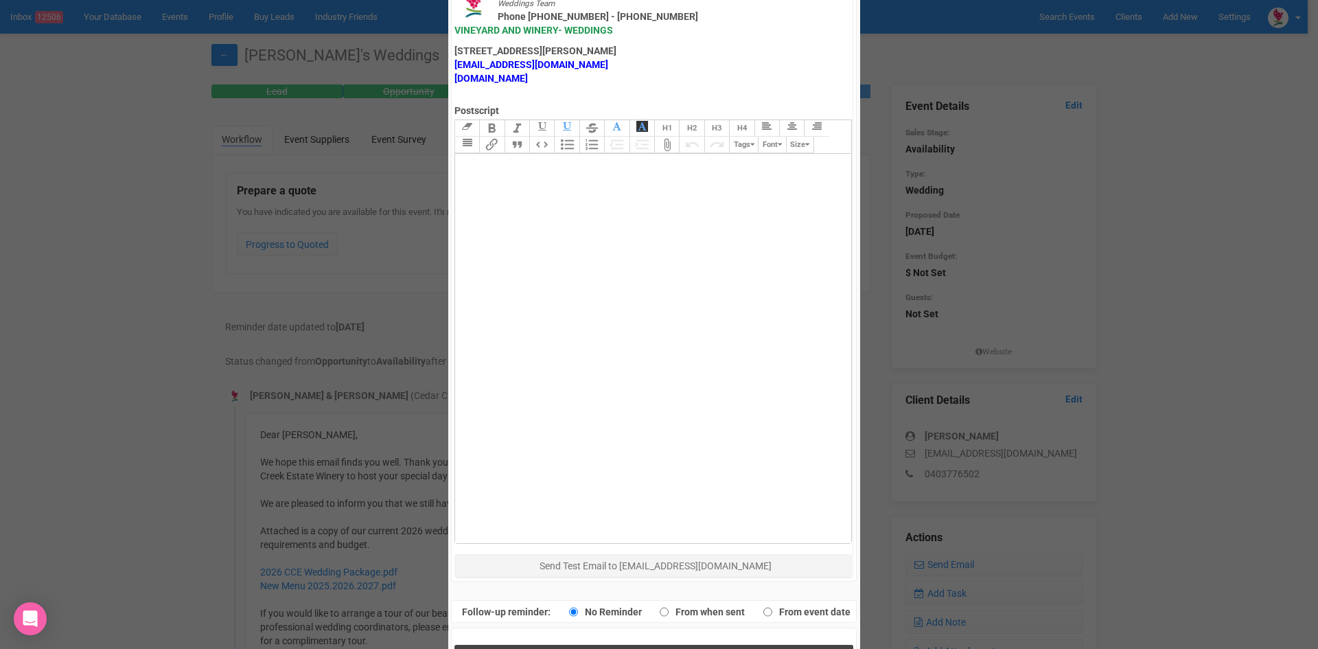
click at [617, 645] on button "Send Response" at bounding box center [654, 659] width 399 height 28
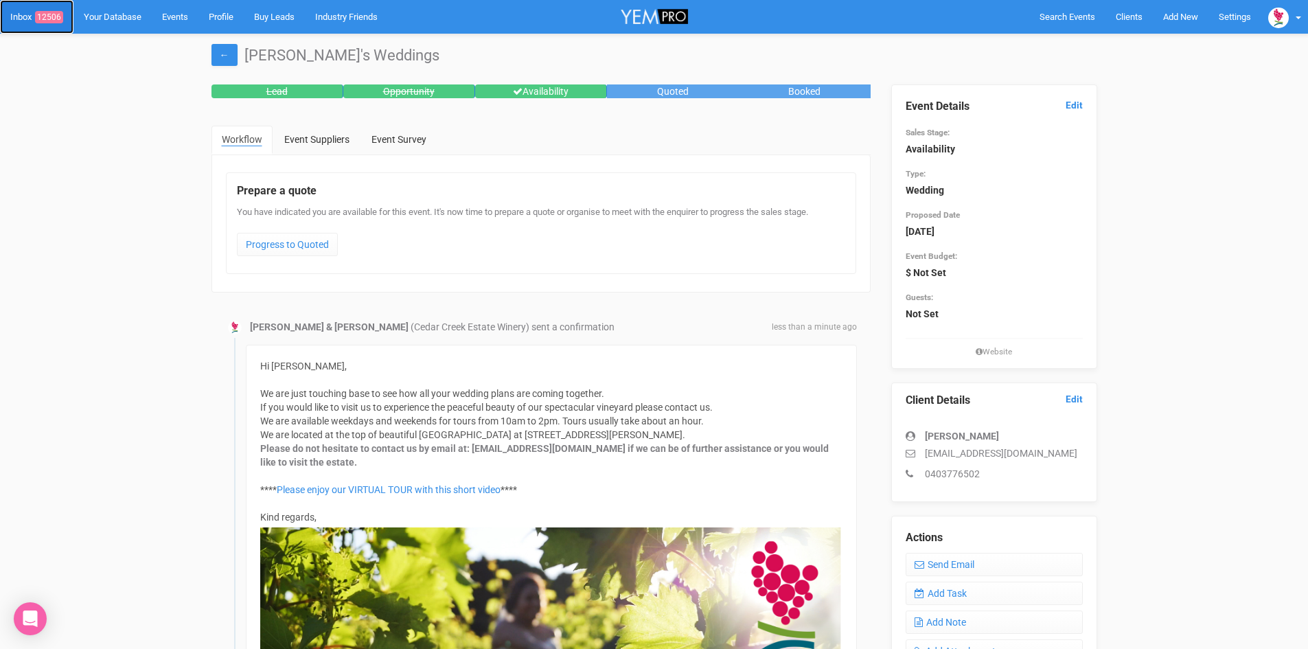
click at [47, 8] on link "Inbox 12506" at bounding box center [36, 17] width 73 height 34
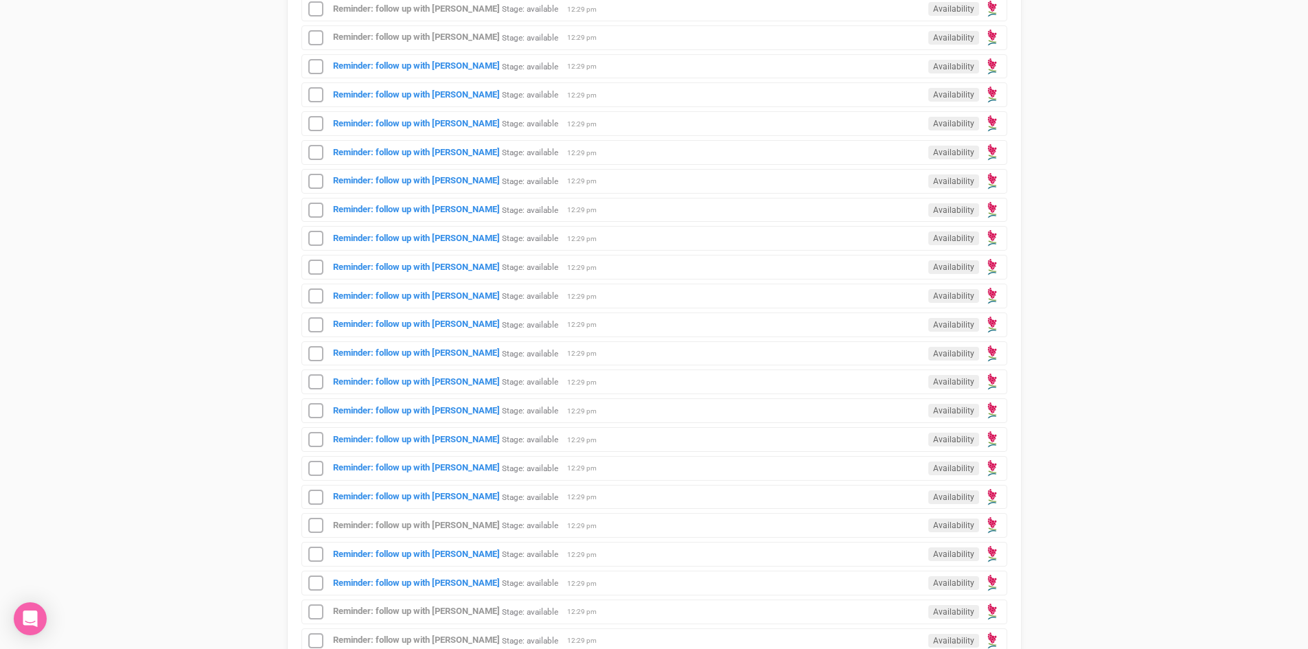
scroll to position [618, 0]
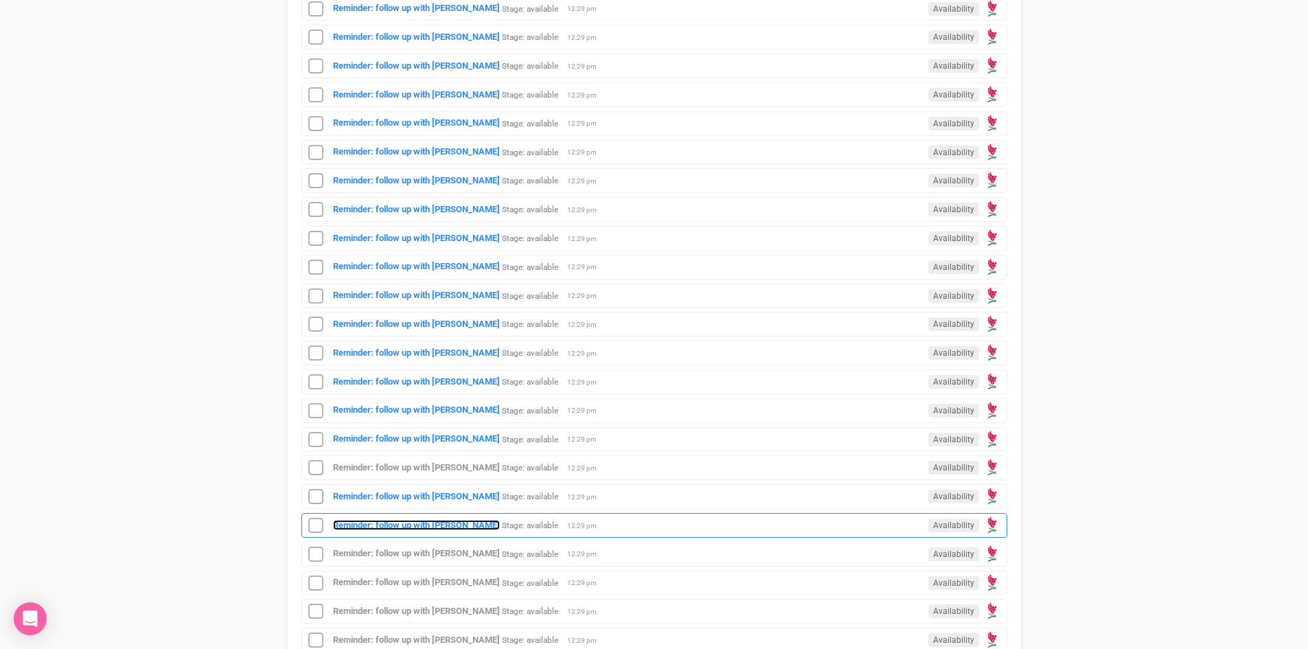
click at [427, 522] on strong "Reminder: follow up with [PERSON_NAME]" at bounding box center [416, 525] width 167 height 10
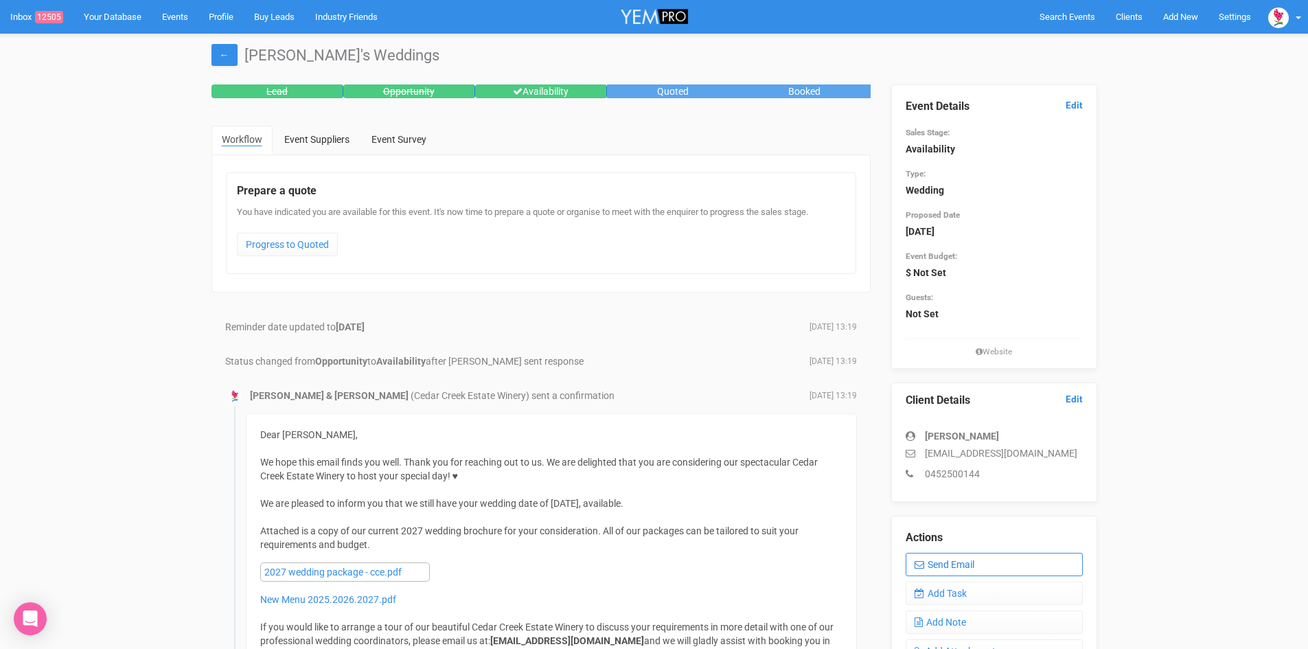
click at [984, 558] on link "Send Email" at bounding box center [994, 564] width 177 height 23
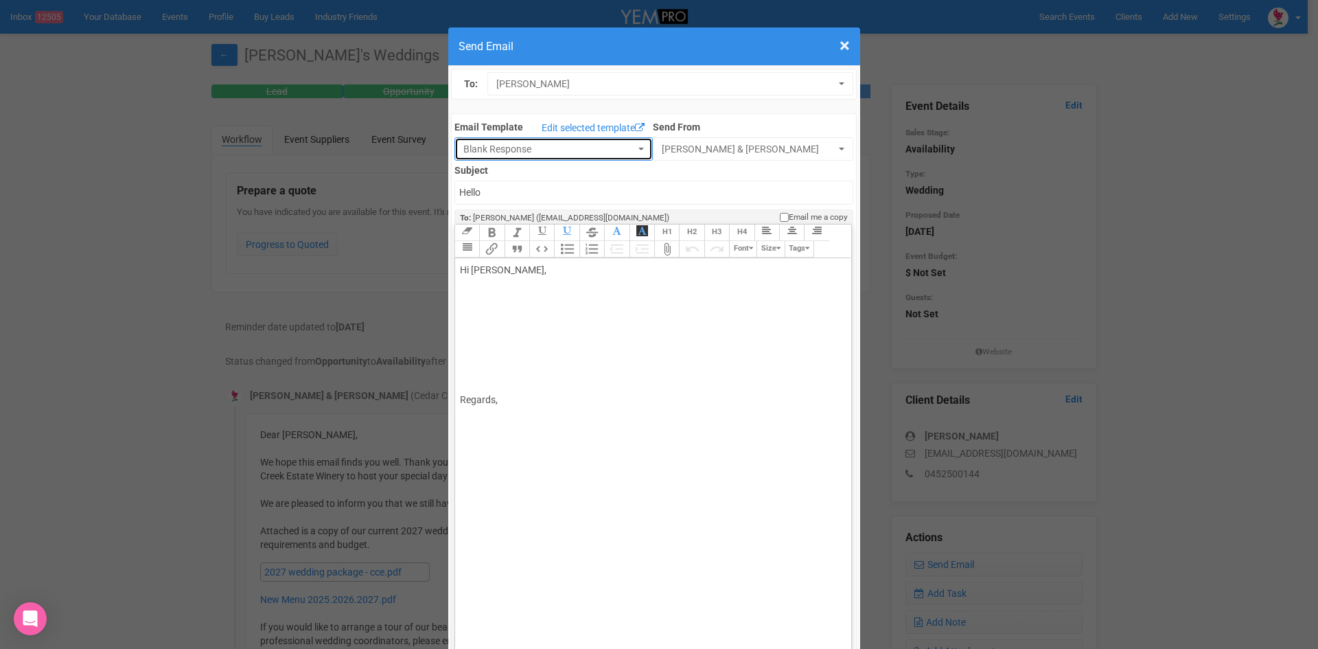
click at [628, 144] on button "Blank Response" at bounding box center [554, 148] width 198 height 23
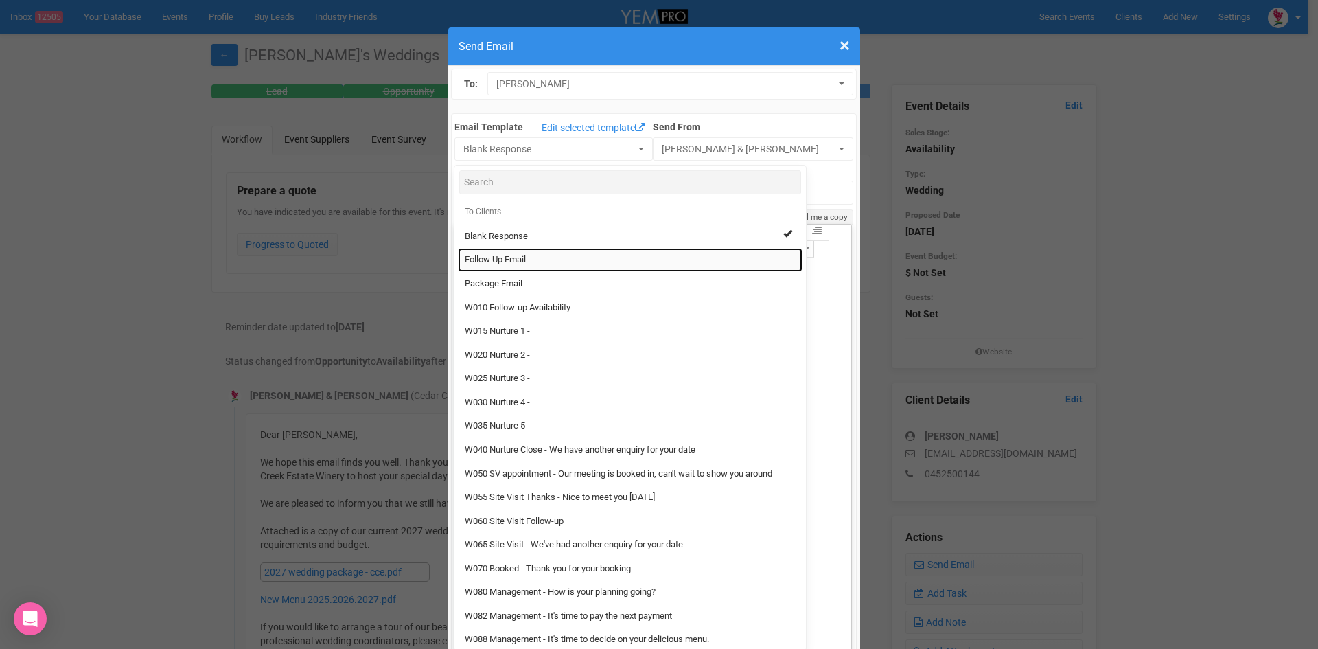
click at [494, 256] on span "Follow Up Email" at bounding box center [495, 259] width 61 height 13
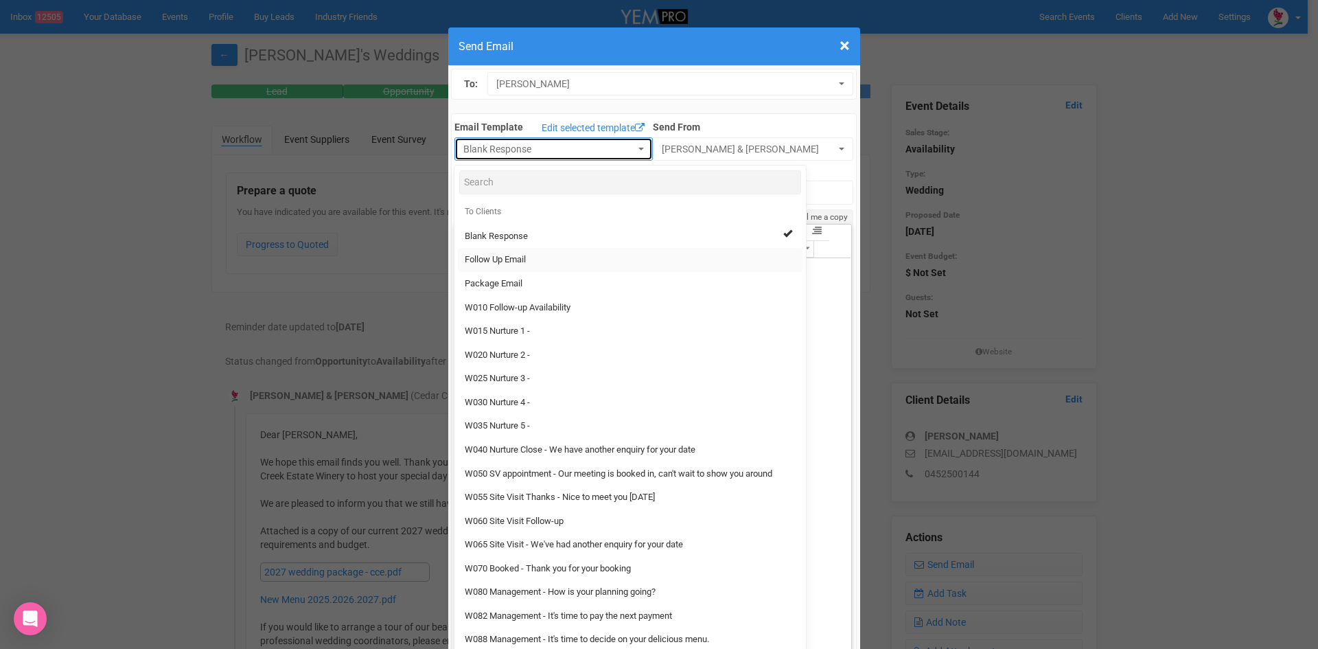
select select "88639"
type input "[GEOGRAPHIC_DATA] - Follow Up"
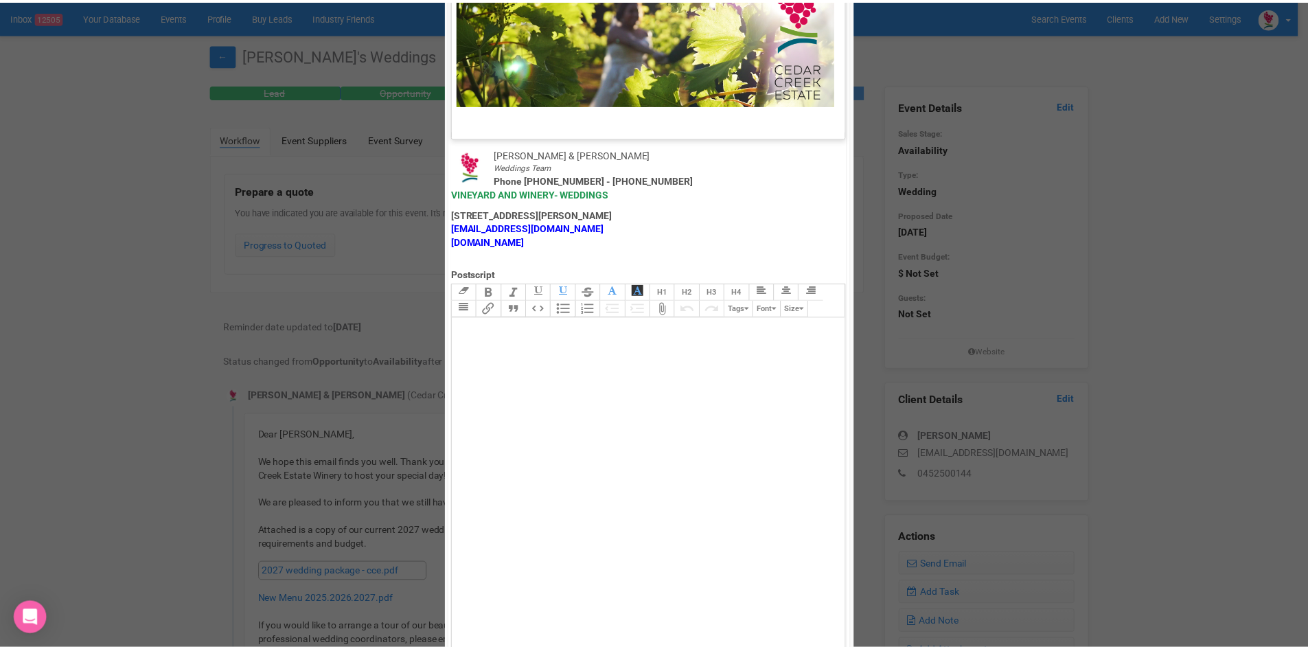
scroll to position [681, 0]
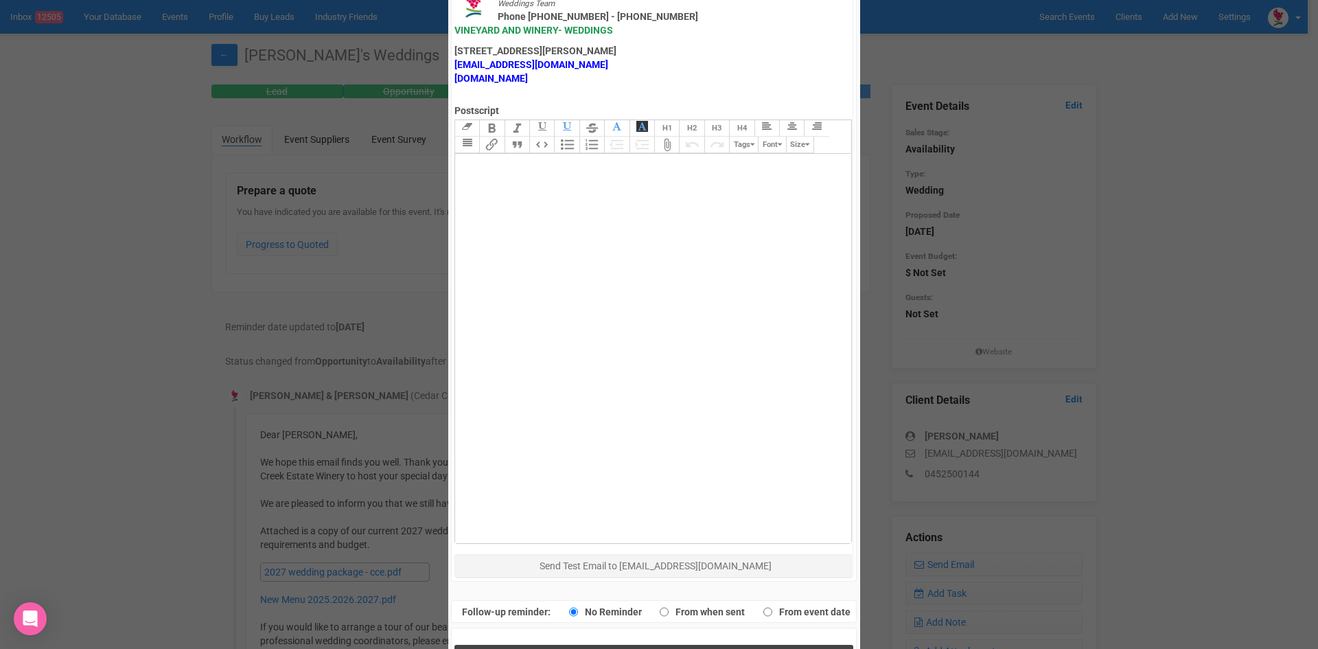
click at [536, 645] on button "Send Response" at bounding box center [654, 659] width 399 height 28
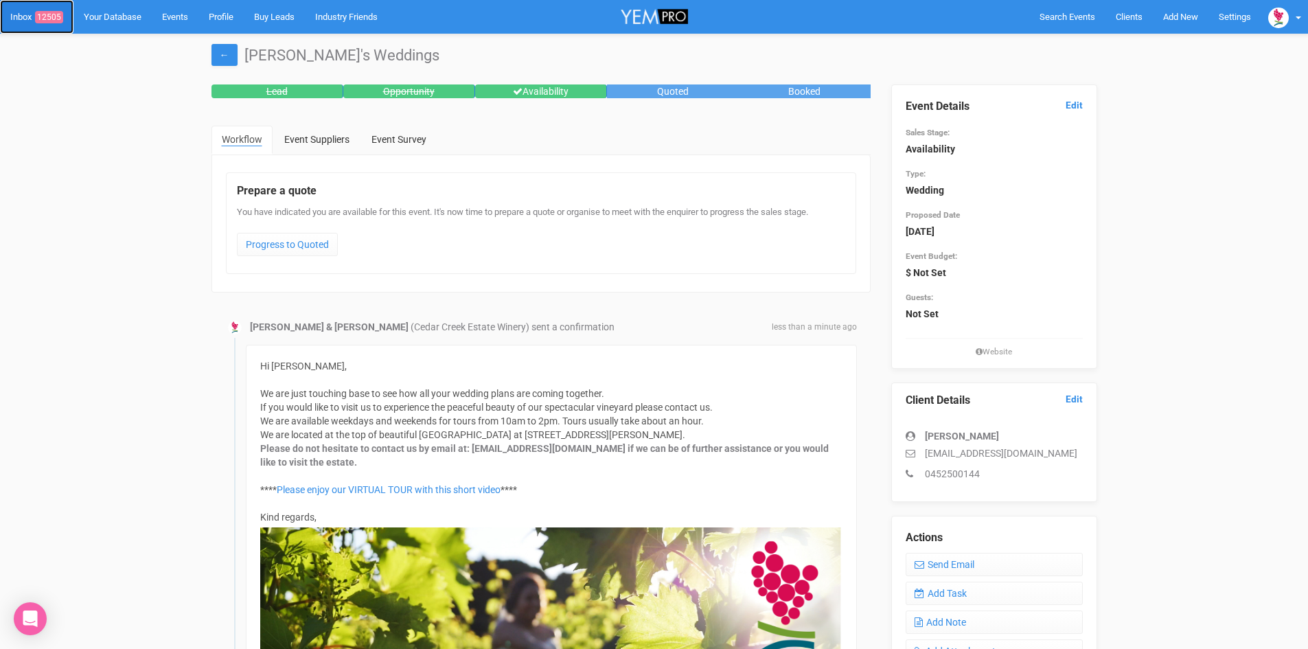
click at [45, 10] on link "Inbox 12505" at bounding box center [36, 17] width 73 height 34
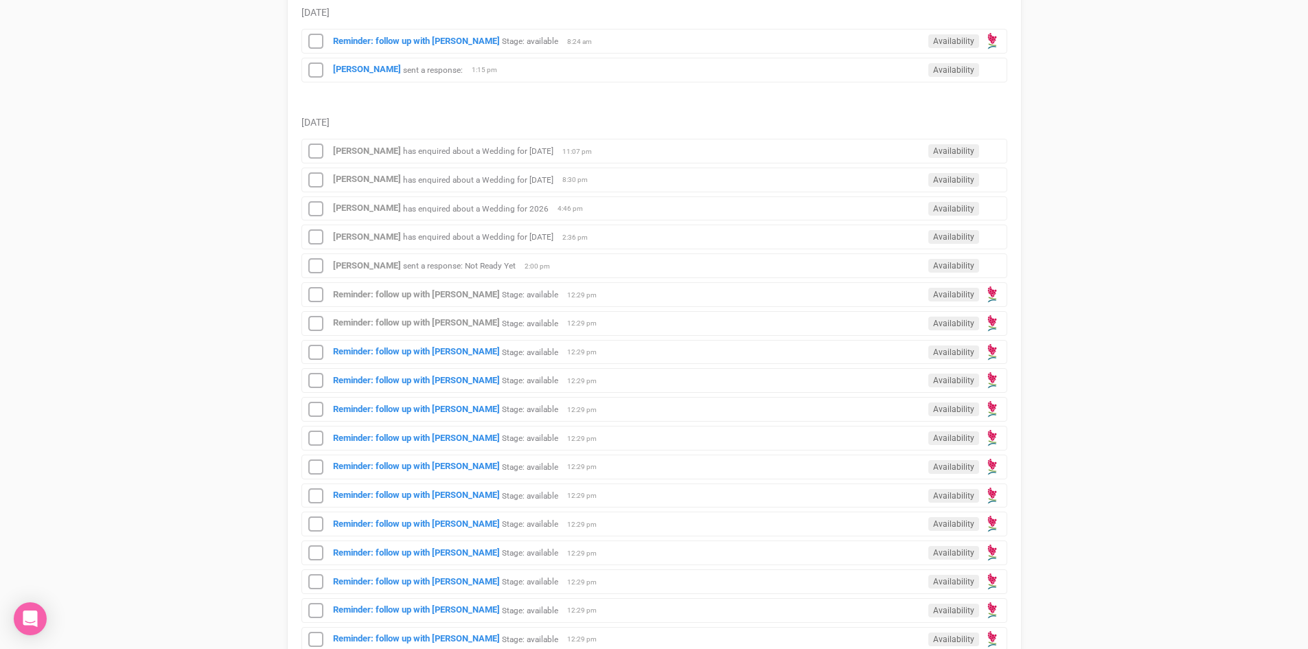
scroll to position [618, 0]
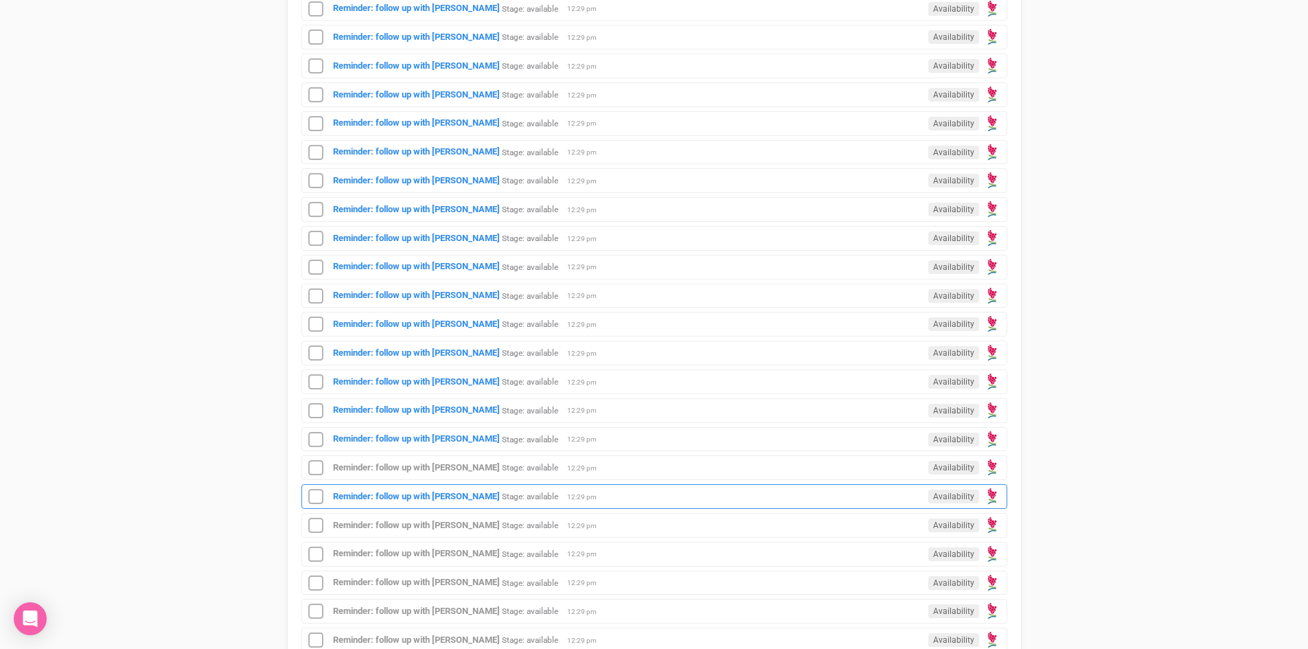
click at [453, 488] on div "Reminder: follow up with [PERSON_NAME] Stage: available Availability 12:29 pm" at bounding box center [654, 496] width 706 height 25
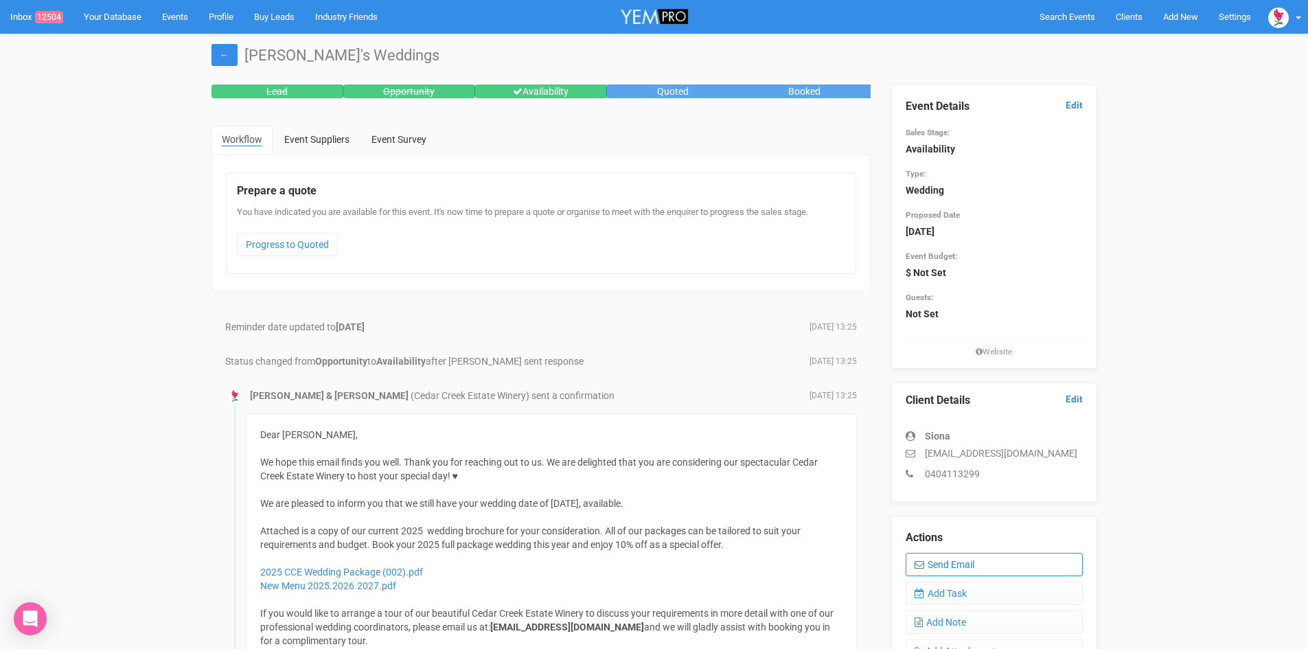
click at [944, 556] on link "Send Email" at bounding box center [994, 564] width 177 height 23
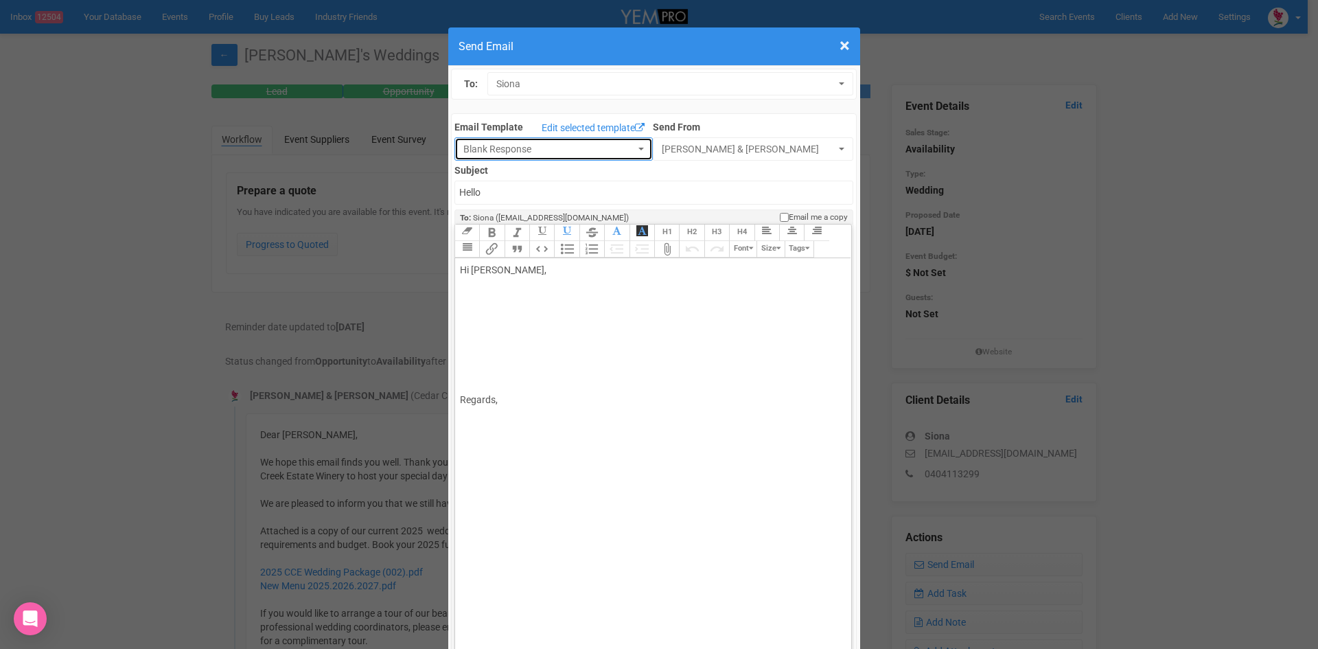
click at [630, 146] on button "Blank Response" at bounding box center [554, 148] width 198 height 23
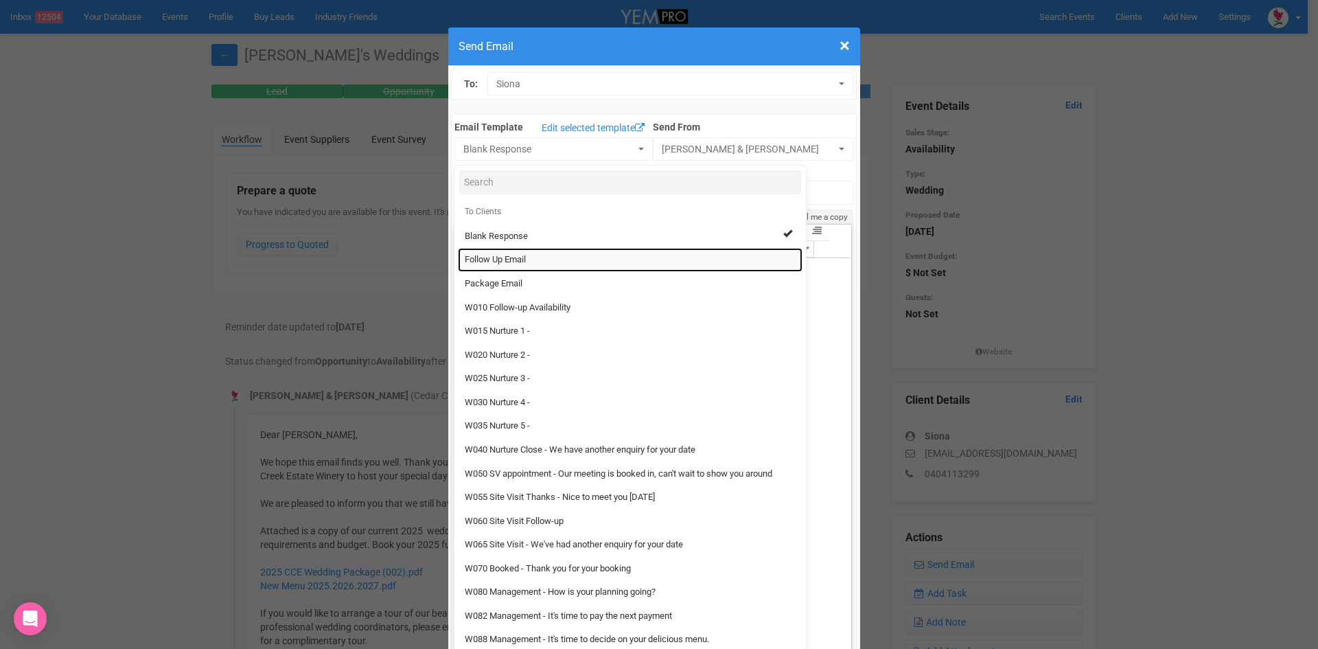
click at [525, 258] on link "Follow Up Email" at bounding box center [630, 260] width 345 height 24
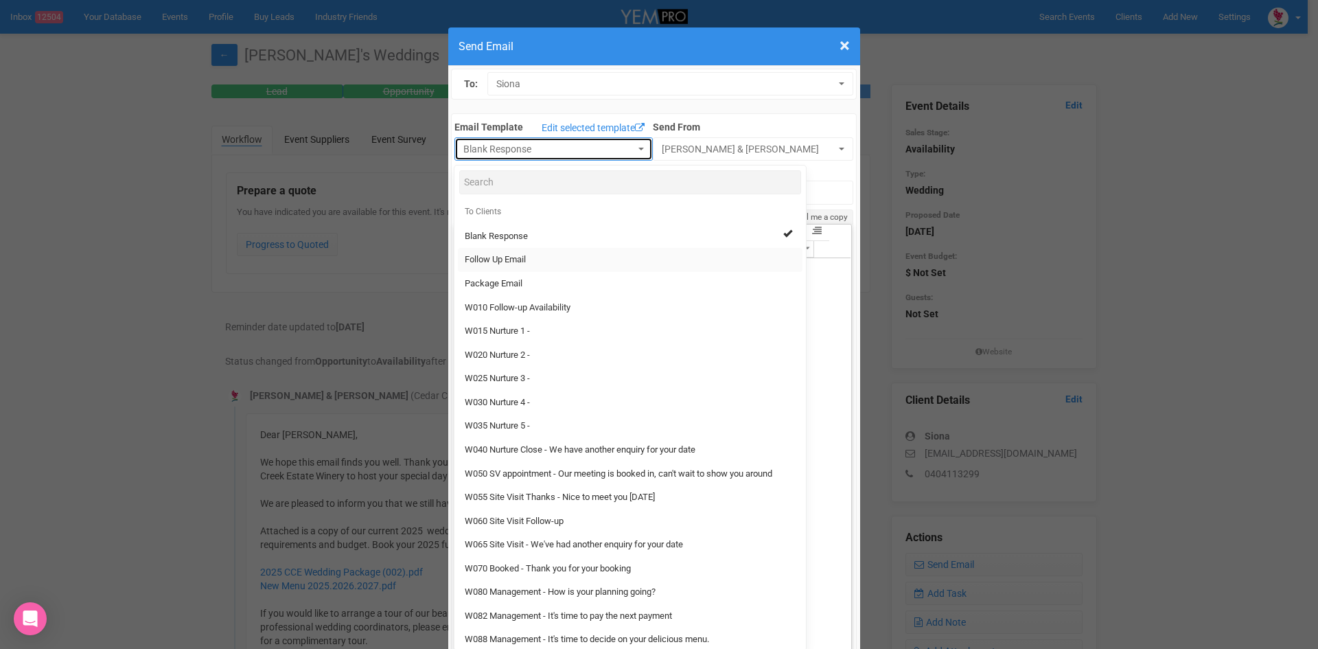
select select "88639"
type input "[GEOGRAPHIC_DATA] - Follow Up"
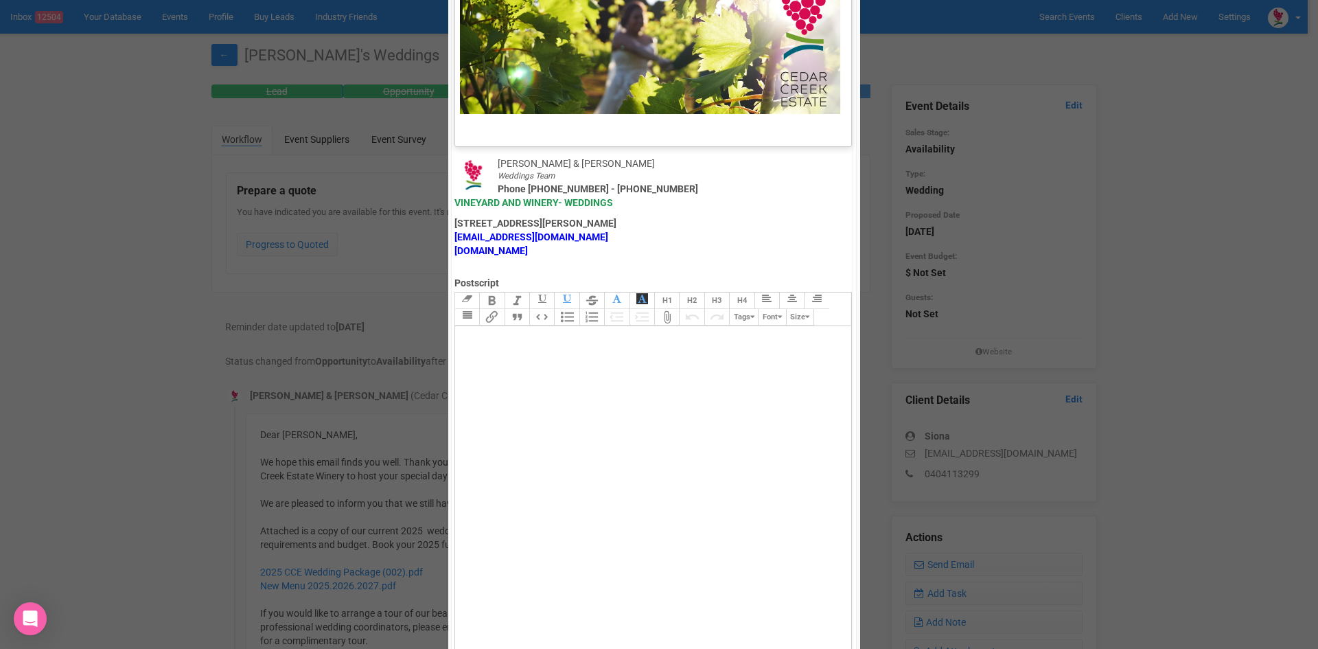
scroll to position [681, 0]
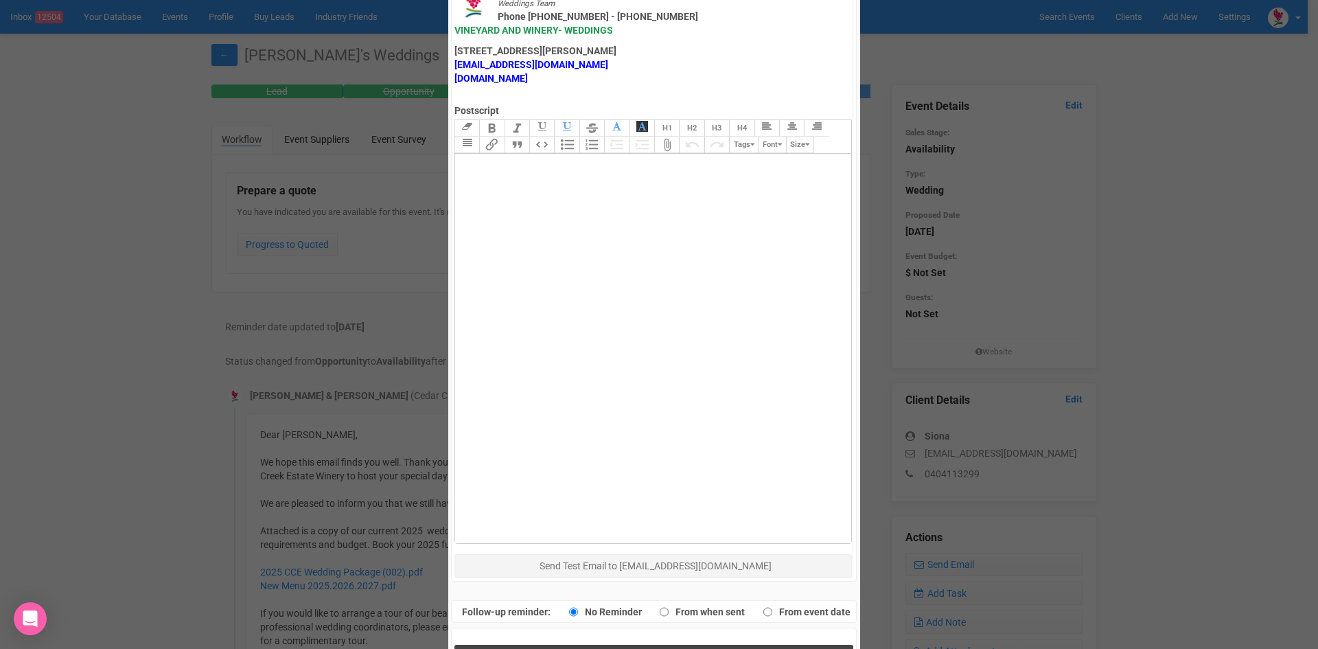
click at [565, 645] on button "Send Response" at bounding box center [654, 659] width 399 height 28
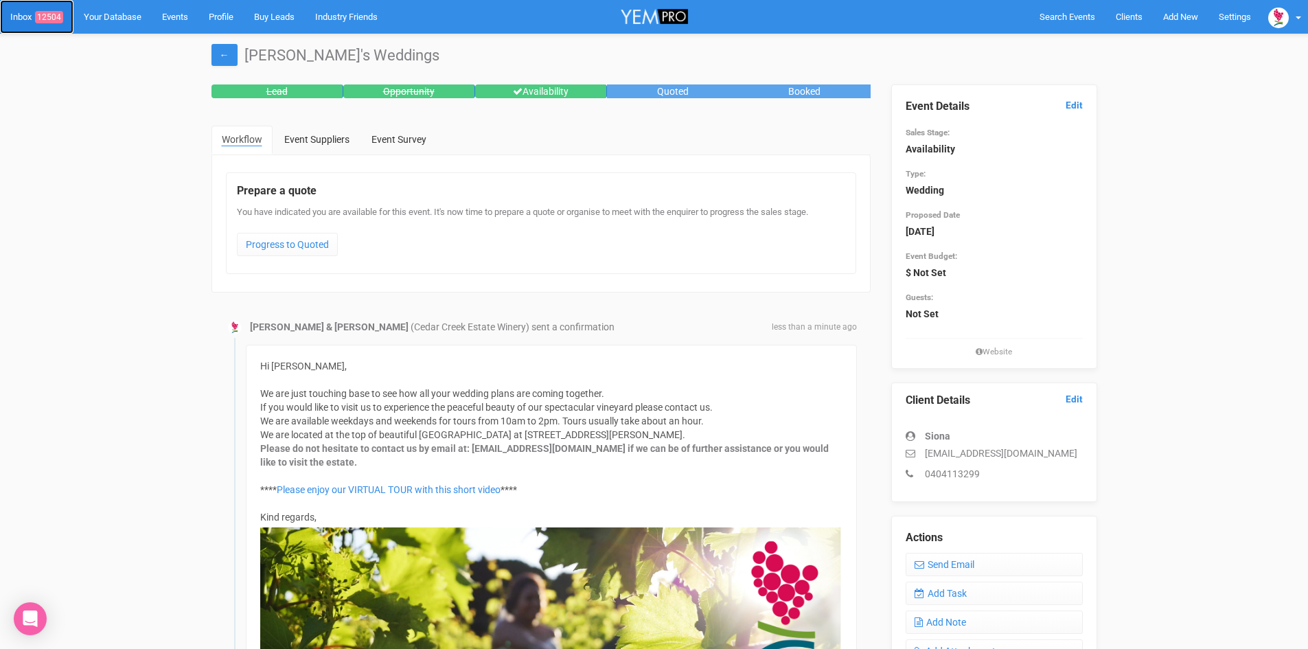
click at [49, 6] on link "Inbox 12504" at bounding box center [36, 17] width 73 height 34
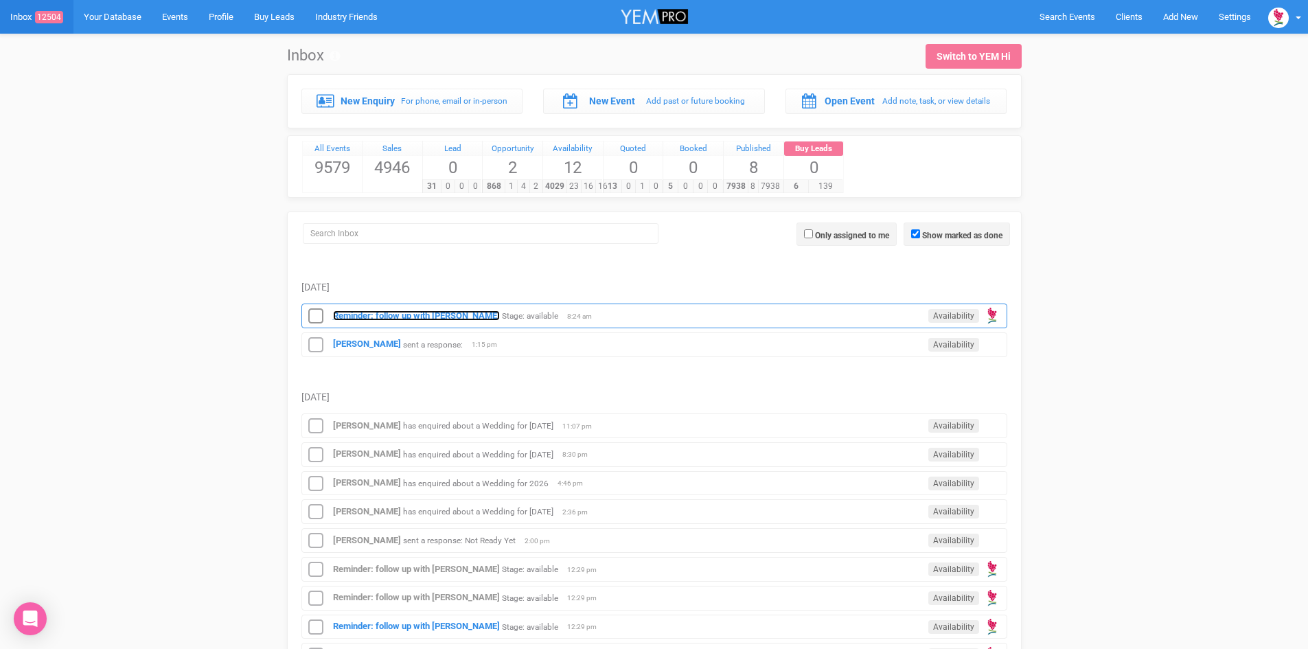
click at [388, 310] on strong "Reminder: follow up with [PERSON_NAME]" at bounding box center [416, 315] width 167 height 10
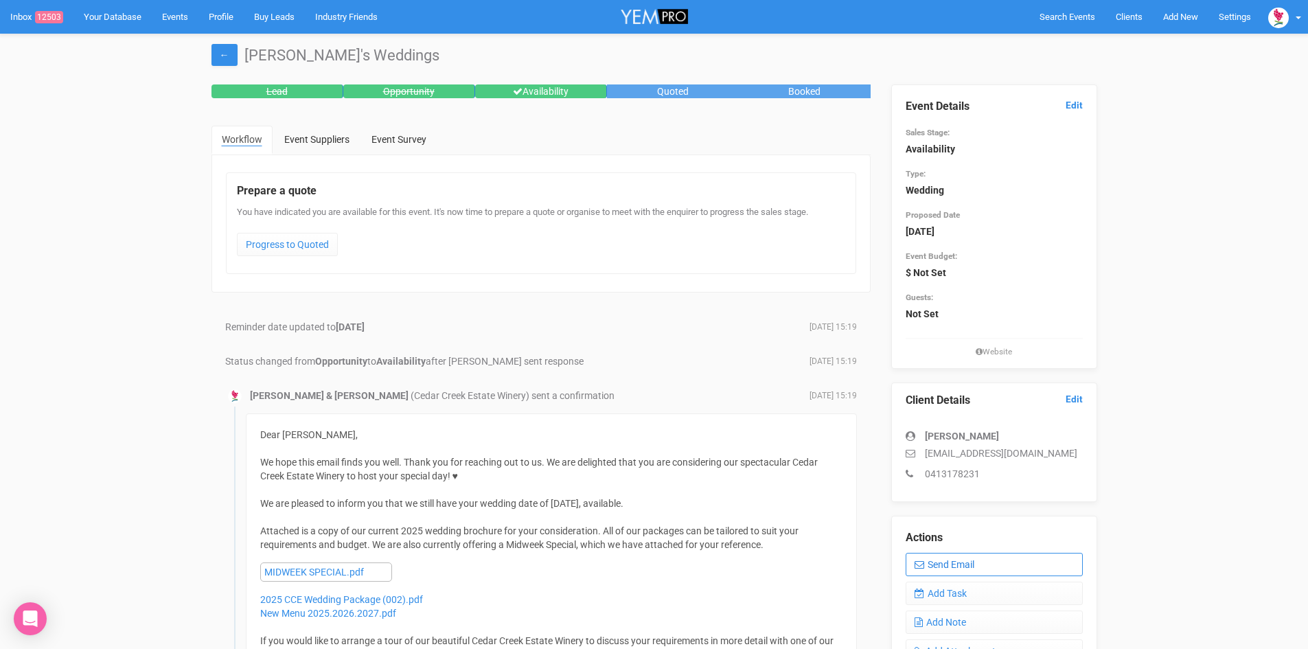
click at [976, 562] on link "Send Email" at bounding box center [994, 564] width 177 height 23
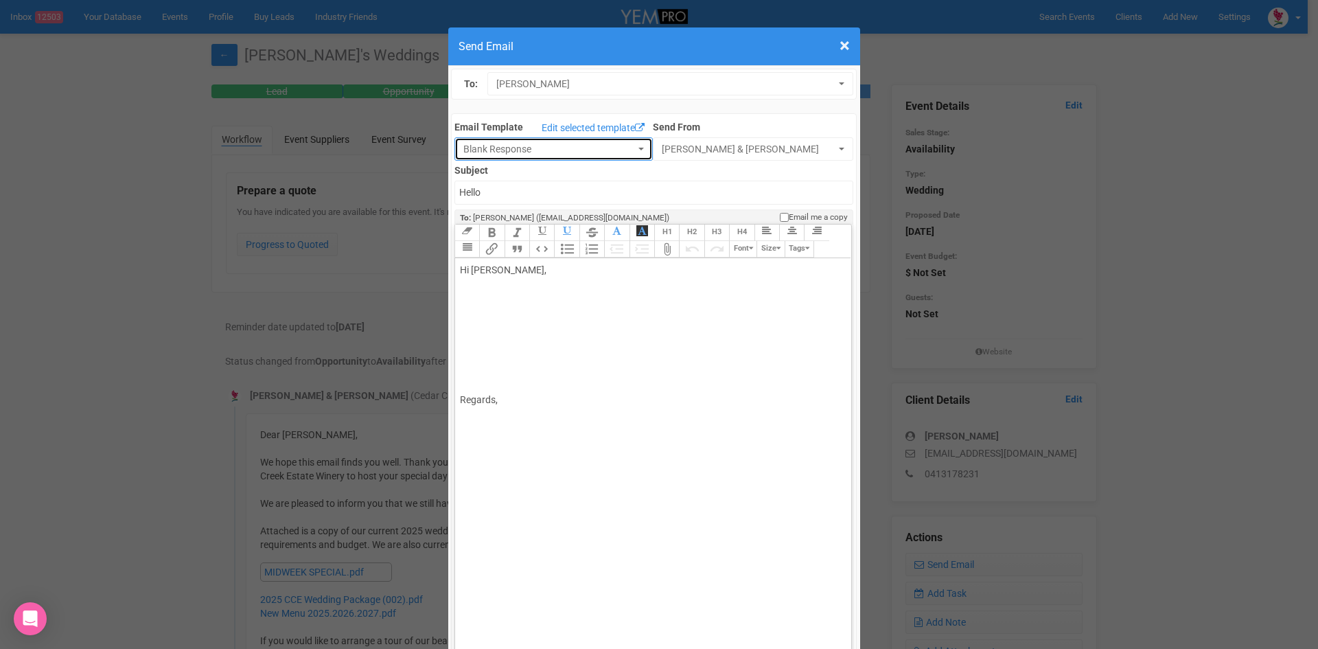
click at [635, 145] on button "Blank Response" at bounding box center [554, 148] width 198 height 23
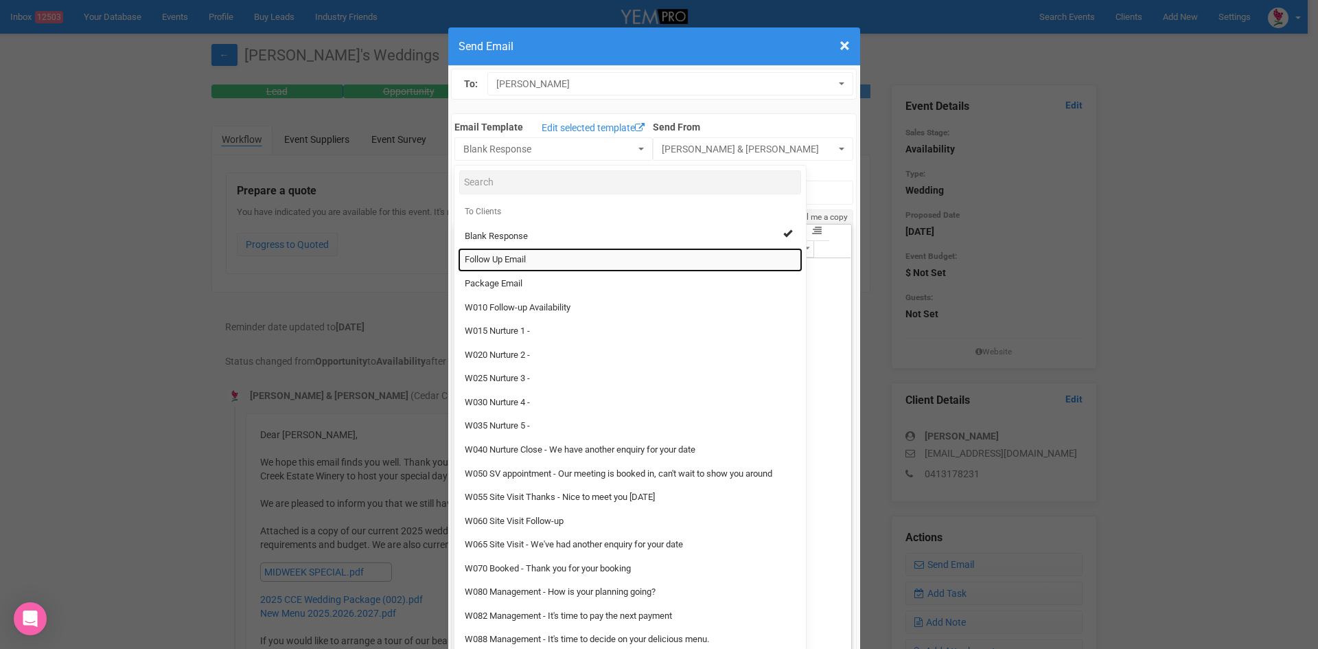
click at [514, 257] on span "Follow Up Email" at bounding box center [495, 259] width 61 height 13
select select "88639"
type input "[GEOGRAPHIC_DATA] - Follow Up"
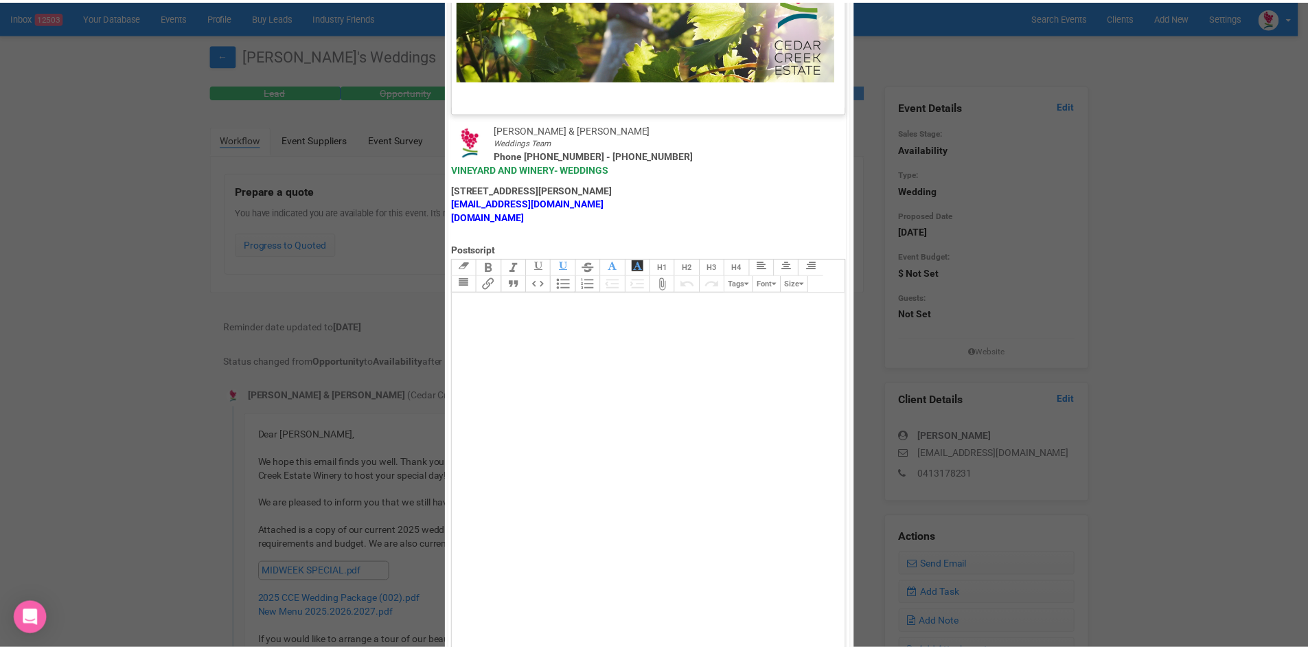
scroll to position [681, 0]
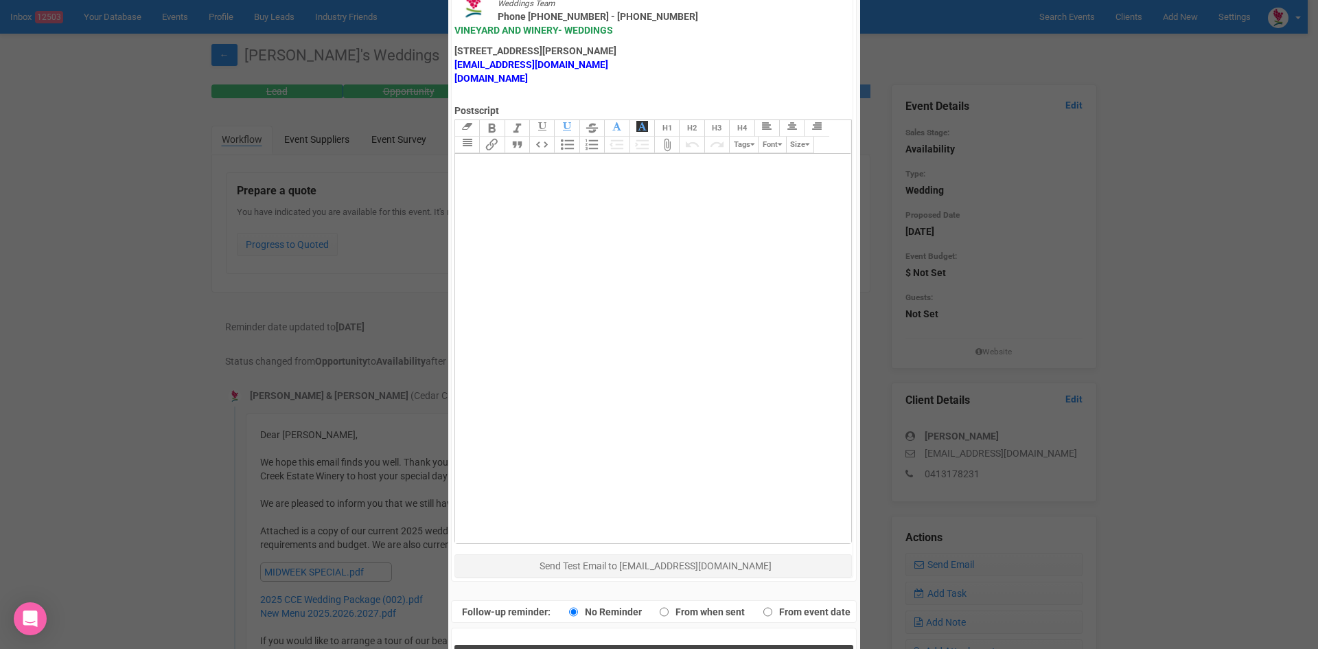
click at [613, 645] on button "Send Response" at bounding box center [654, 659] width 399 height 28
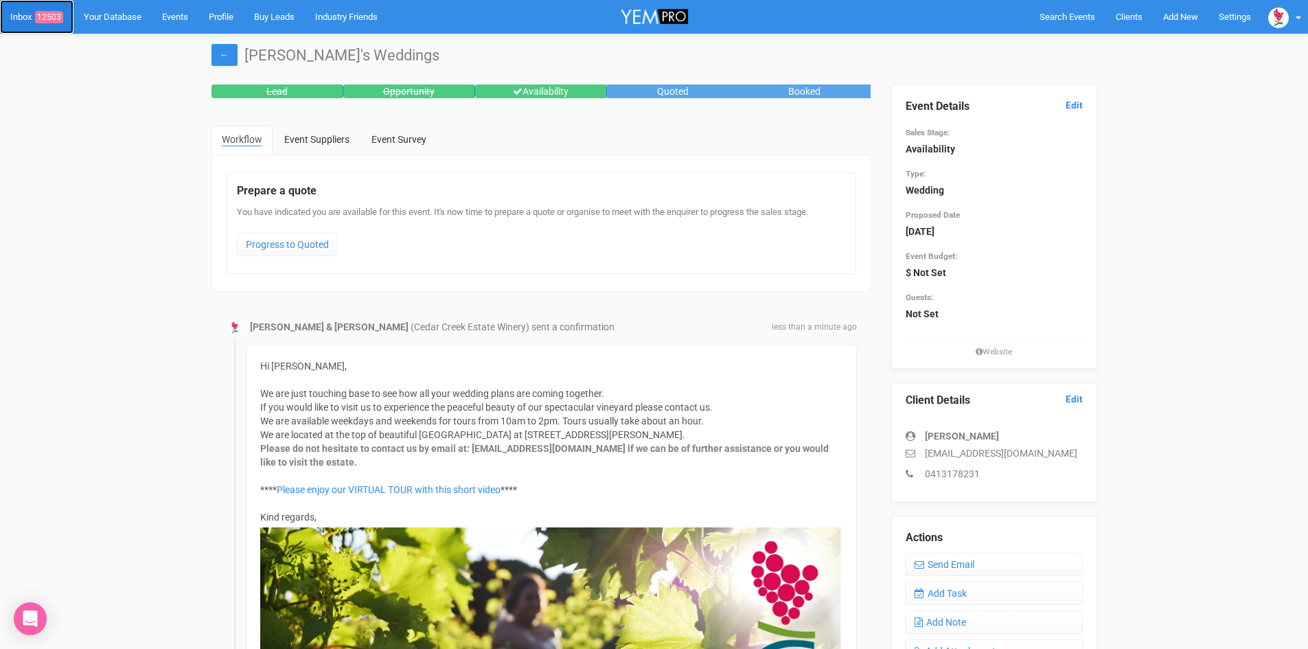
click at [57, 13] on span "12503" at bounding box center [49, 17] width 28 height 12
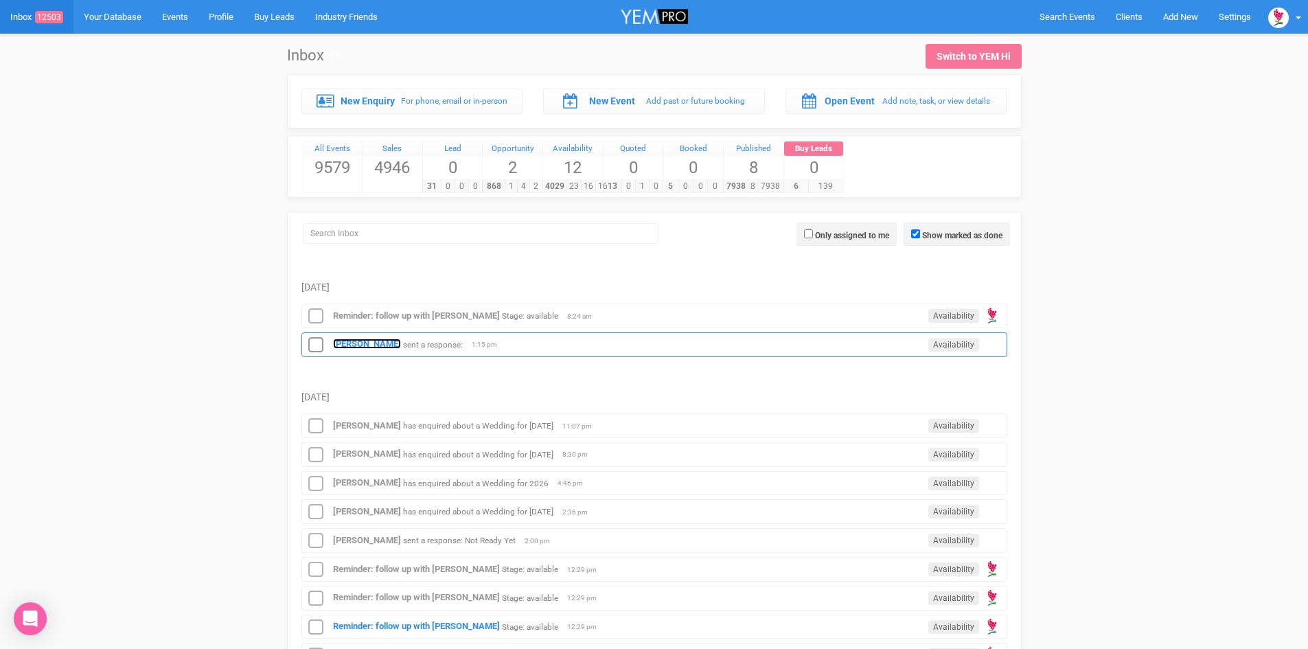
click at [372, 339] on strong "[PERSON_NAME]" at bounding box center [367, 344] width 68 height 10
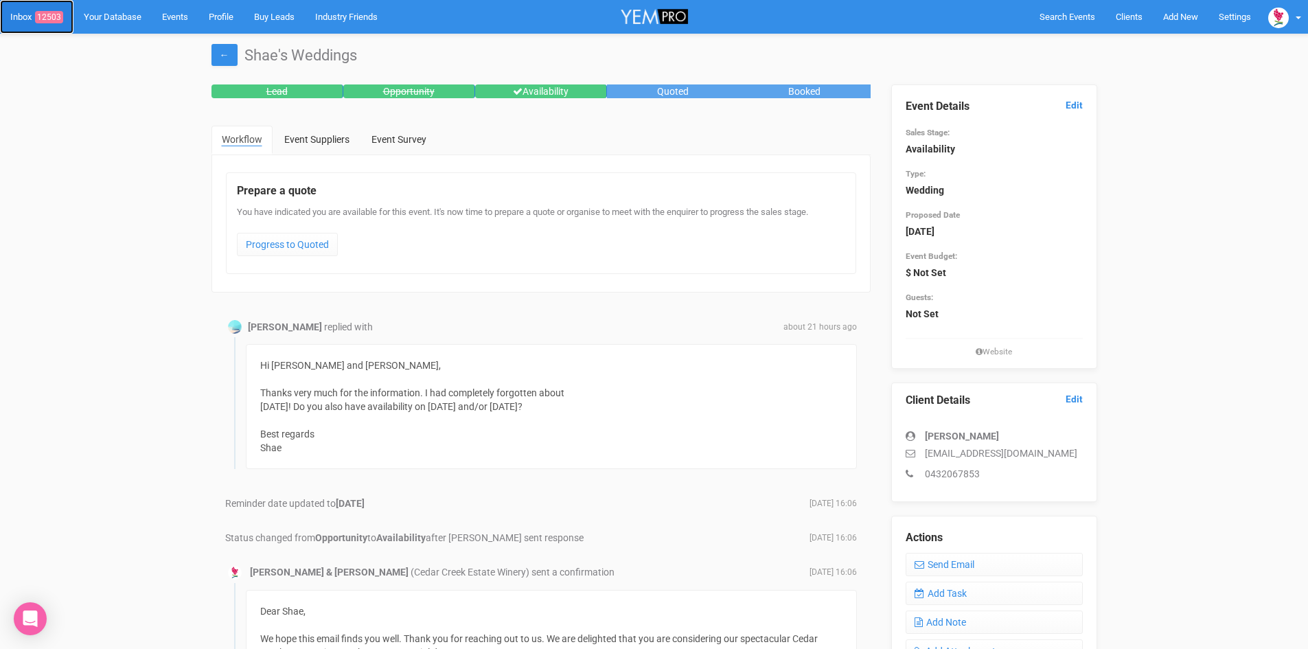
click at [54, 7] on link "Inbox 12503" at bounding box center [36, 17] width 73 height 34
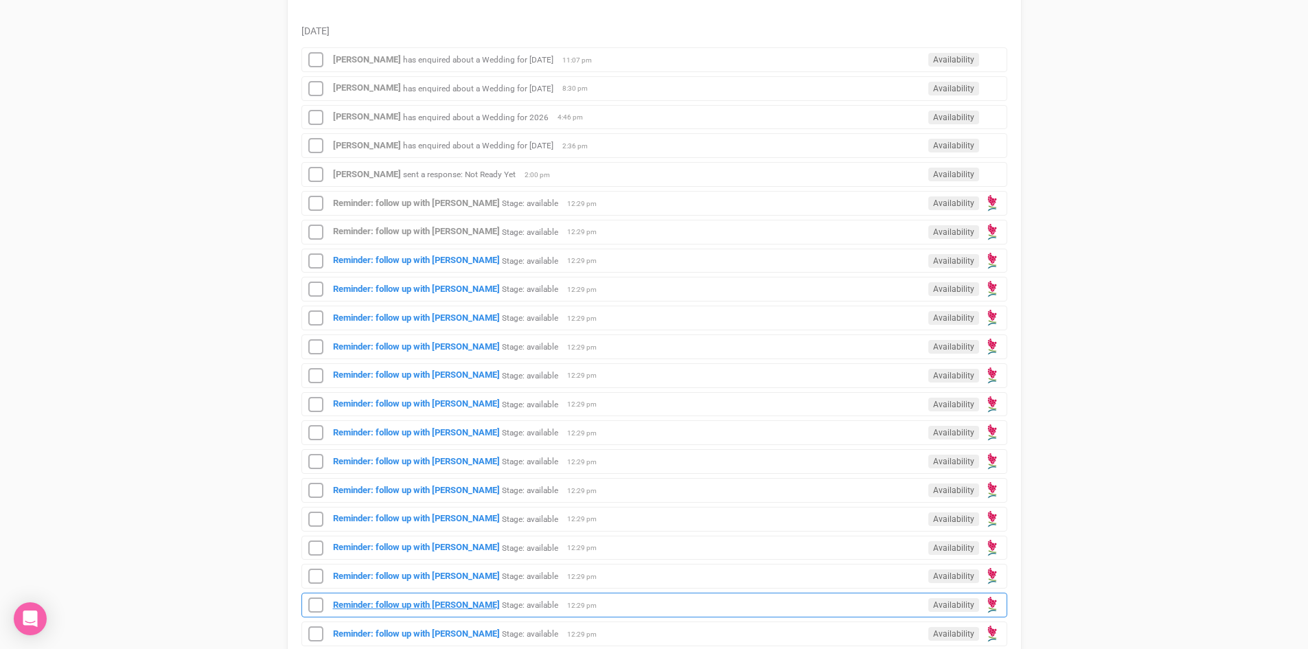
scroll to position [549, 0]
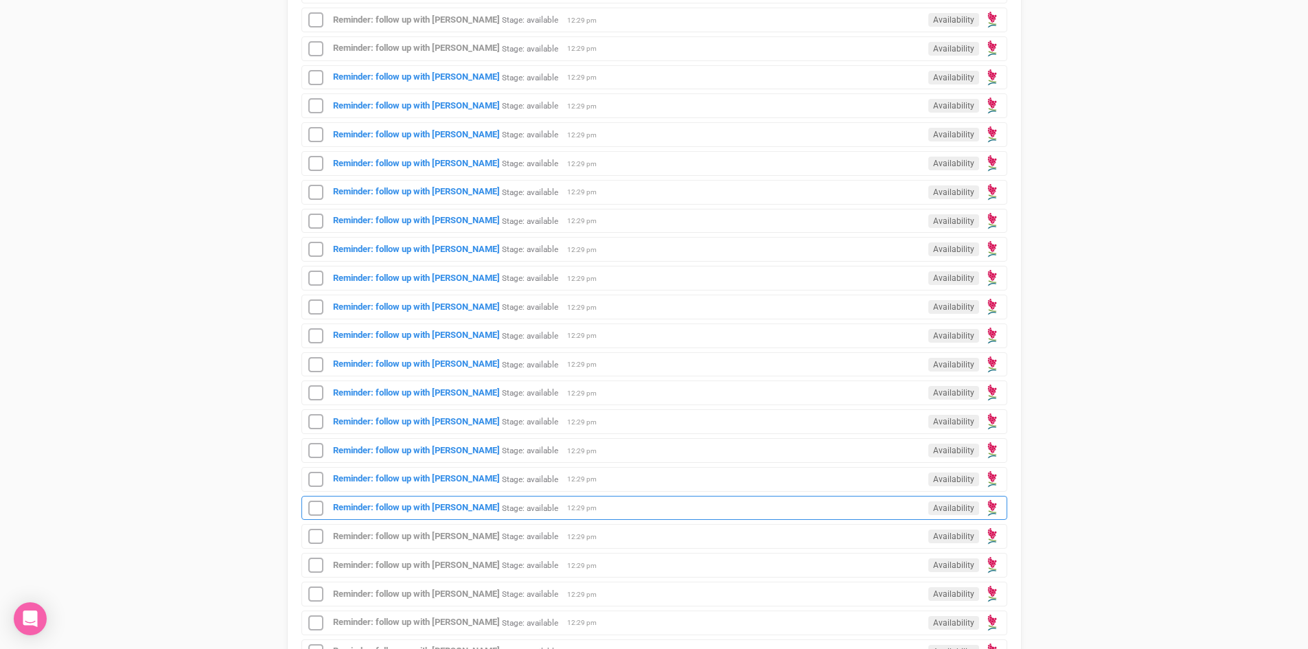
click at [400, 501] on div "Reminder: follow up with [PERSON_NAME] Stage: available Availability 12:29 pm" at bounding box center [654, 508] width 706 height 25
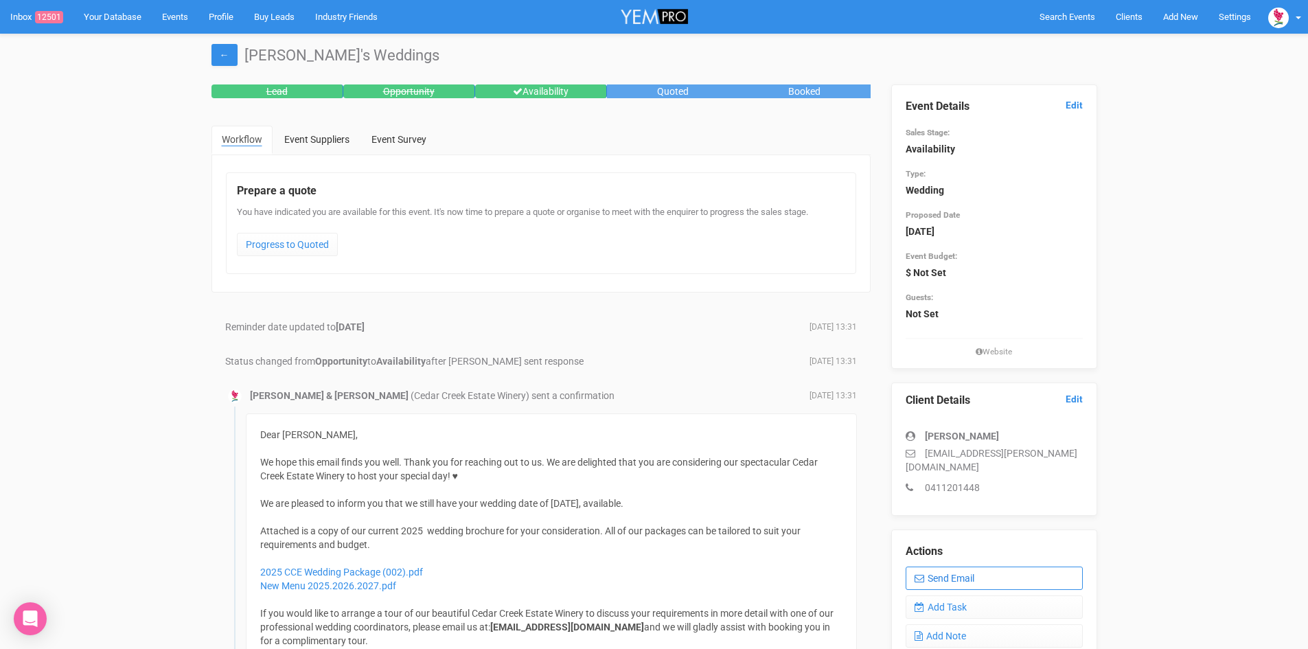
click at [974, 567] on link "Send Email" at bounding box center [994, 578] width 177 height 23
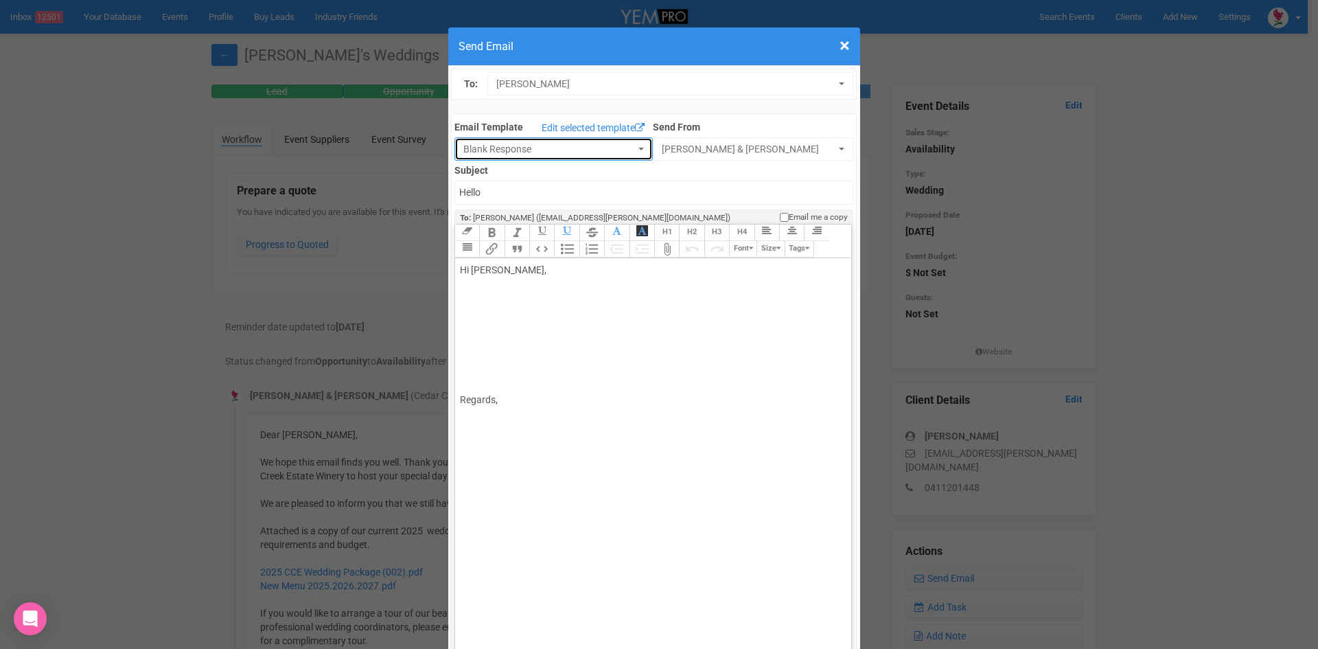
click at [630, 146] on button "Blank Response" at bounding box center [554, 148] width 198 height 23
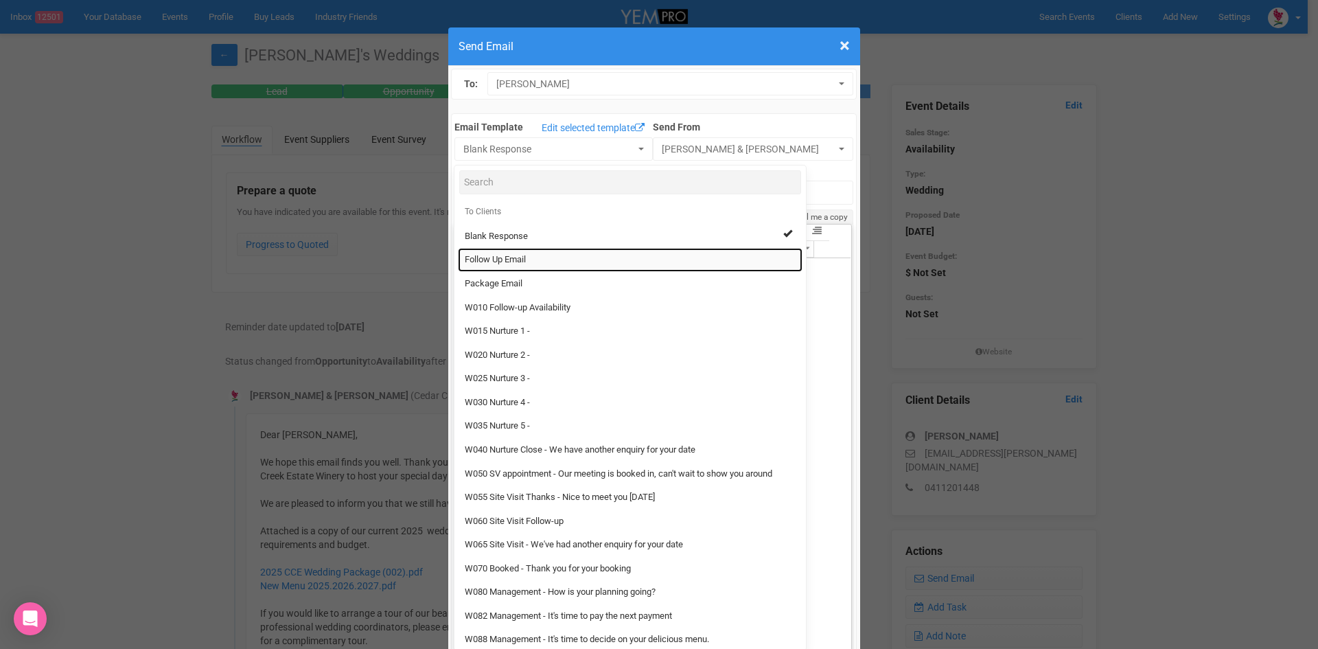
click at [492, 254] on span "Follow Up Email" at bounding box center [495, 259] width 61 height 13
select select "88639"
type input "[GEOGRAPHIC_DATA] - Follow Up"
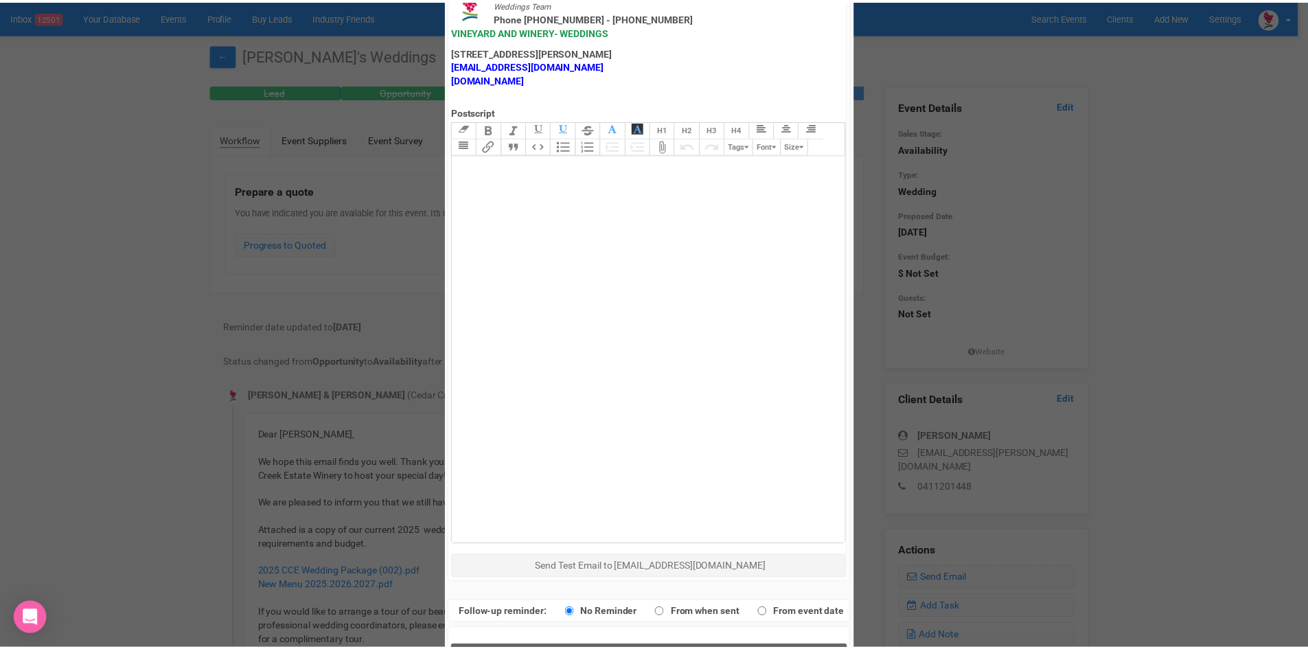
scroll to position [681, 0]
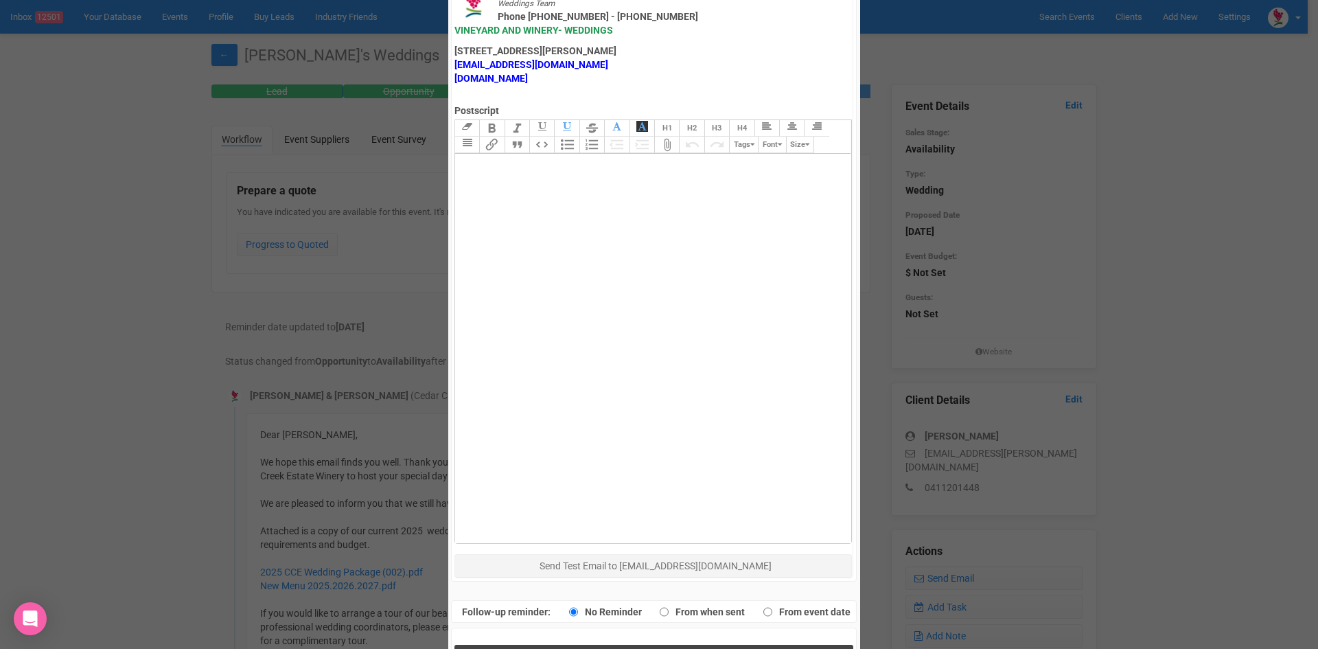
click at [493, 645] on button "Send Response" at bounding box center [654, 659] width 399 height 28
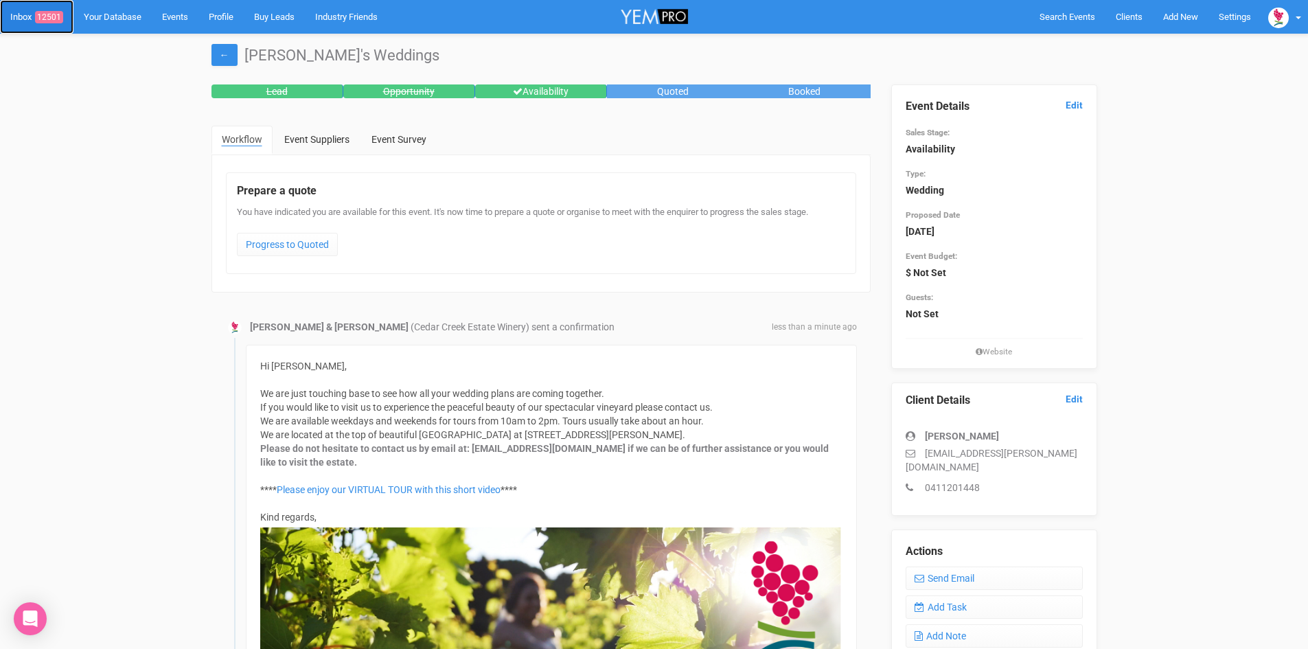
click at [50, 10] on link "Inbox 12501" at bounding box center [36, 17] width 73 height 34
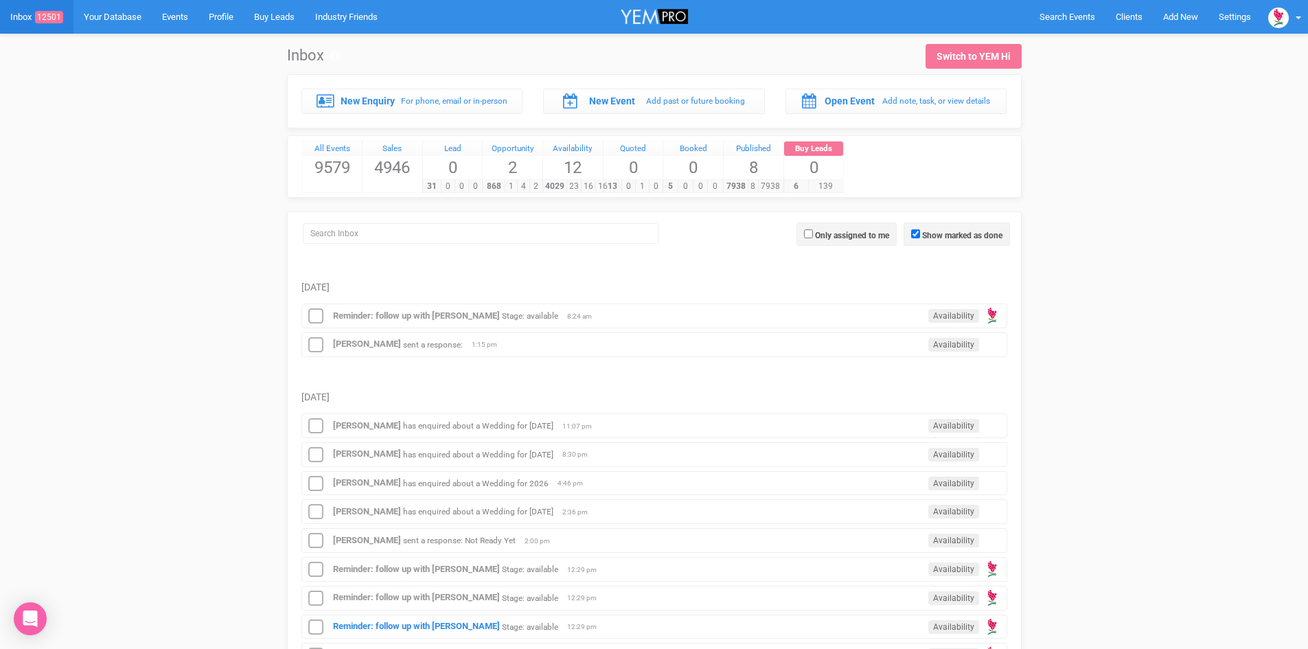
scroll to position [343, 0]
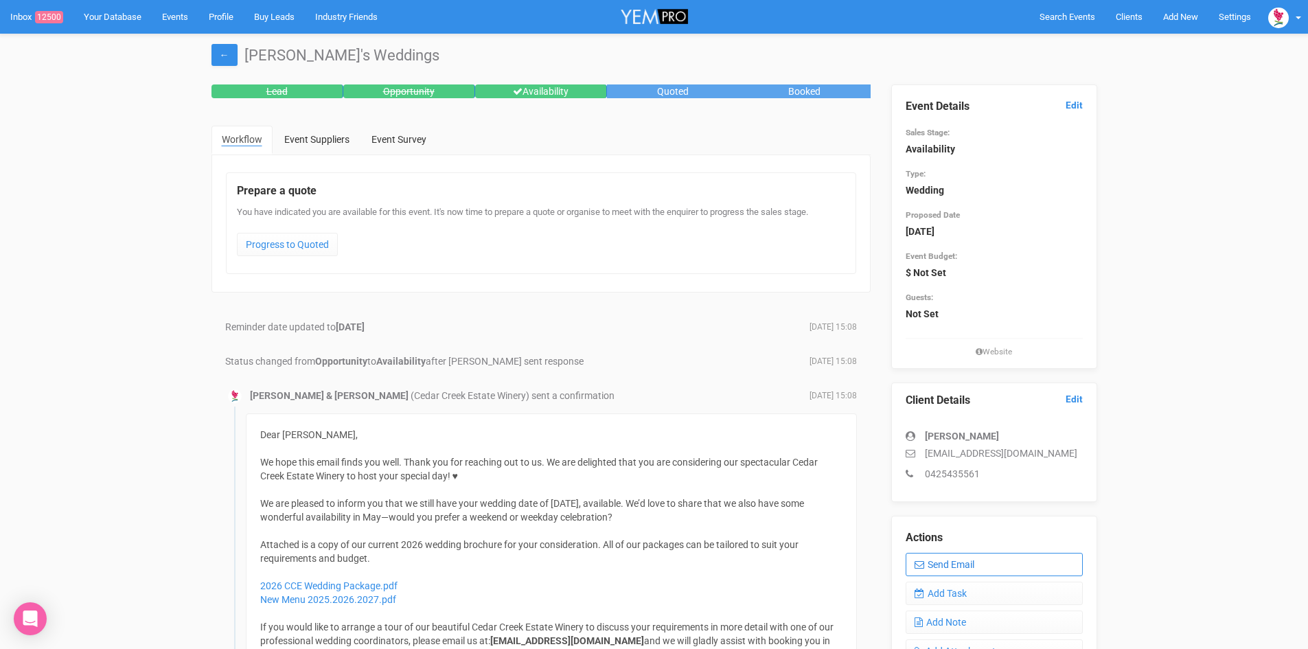
click at [971, 561] on link "Send Email" at bounding box center [994, 564] width 177 height 23
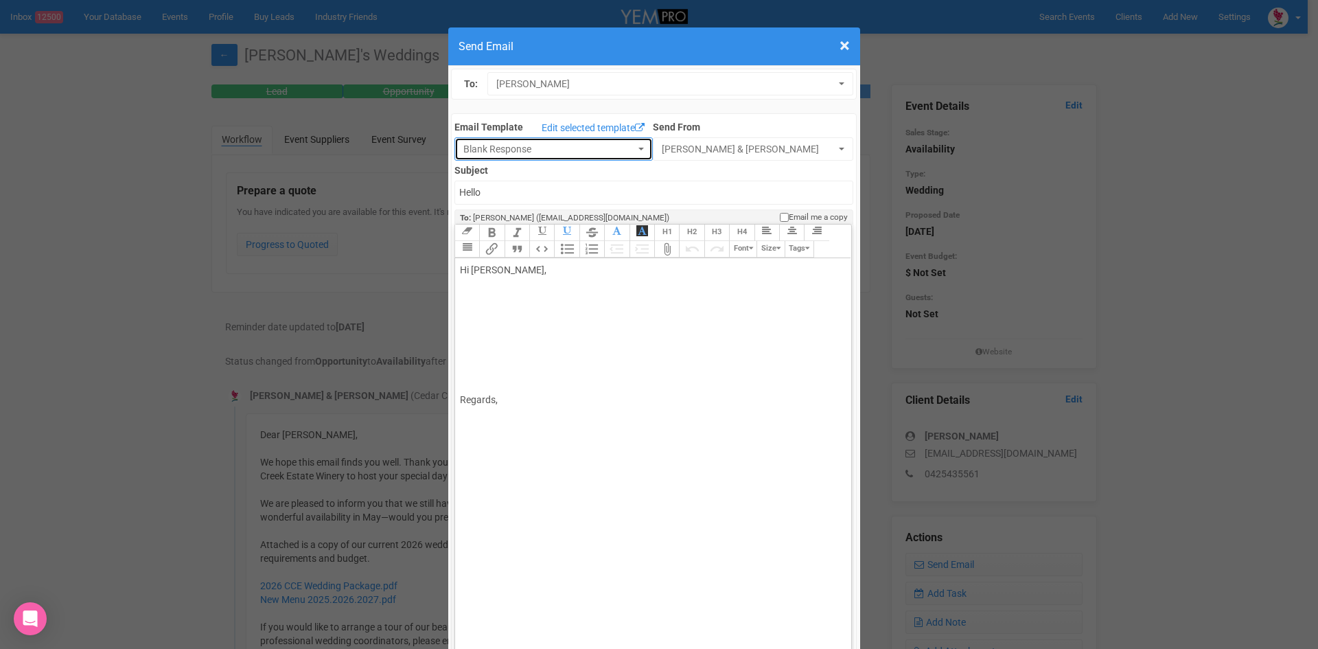
click at [636, 146] on button "Blank Response" at bounding box center [554, 148] width 198 height 23
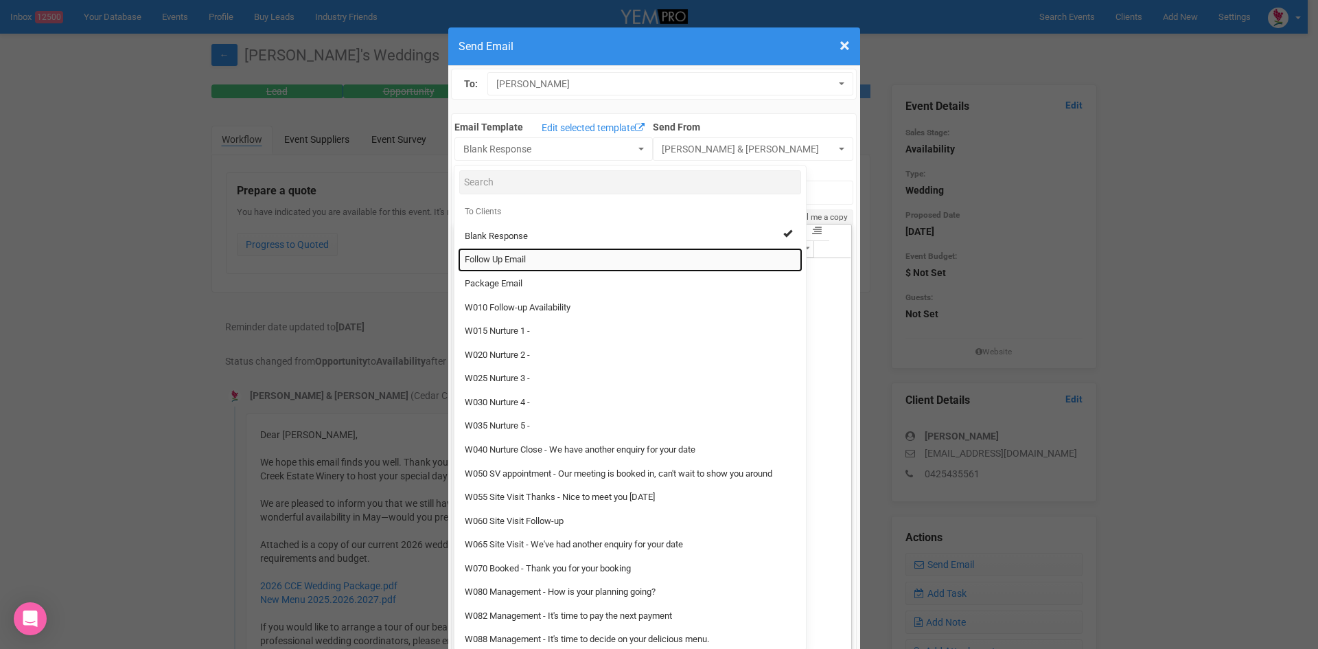
click at [511, 258] on span "Follow Up Email" at bounding box center [495, 259] width 61 height 13
select select "88639"
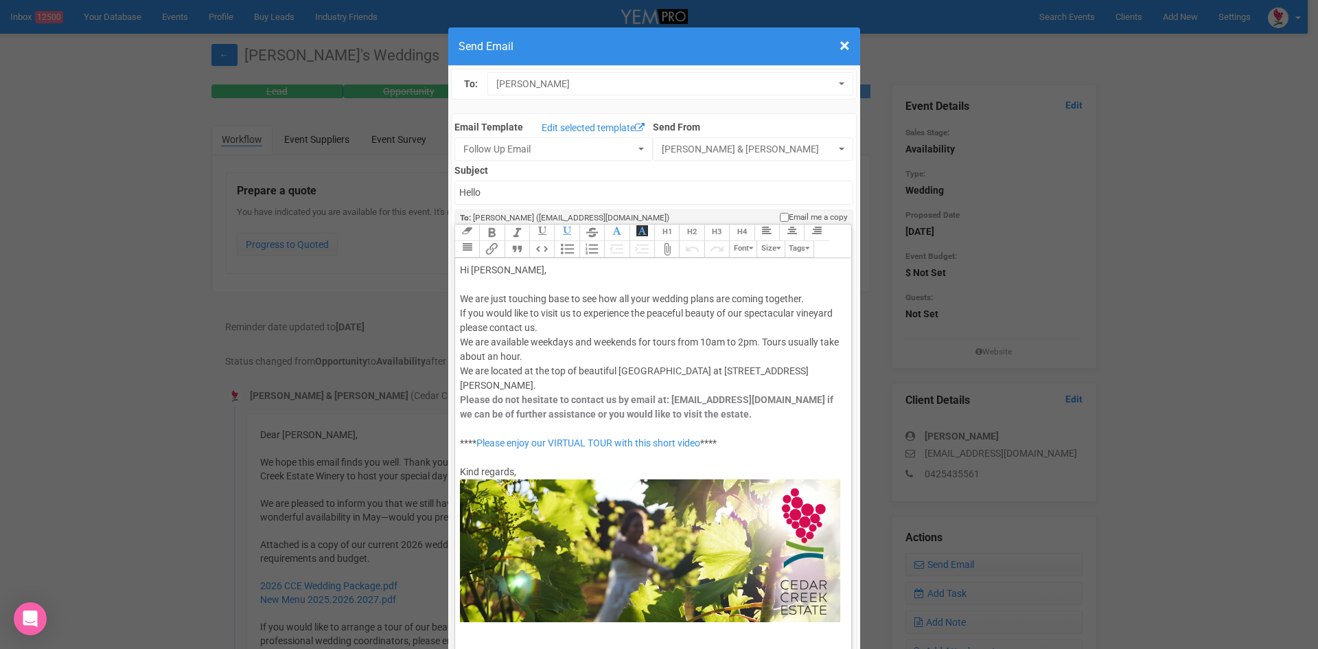
type input "[GEOGRAPHIC_DATA] - Follow Up"
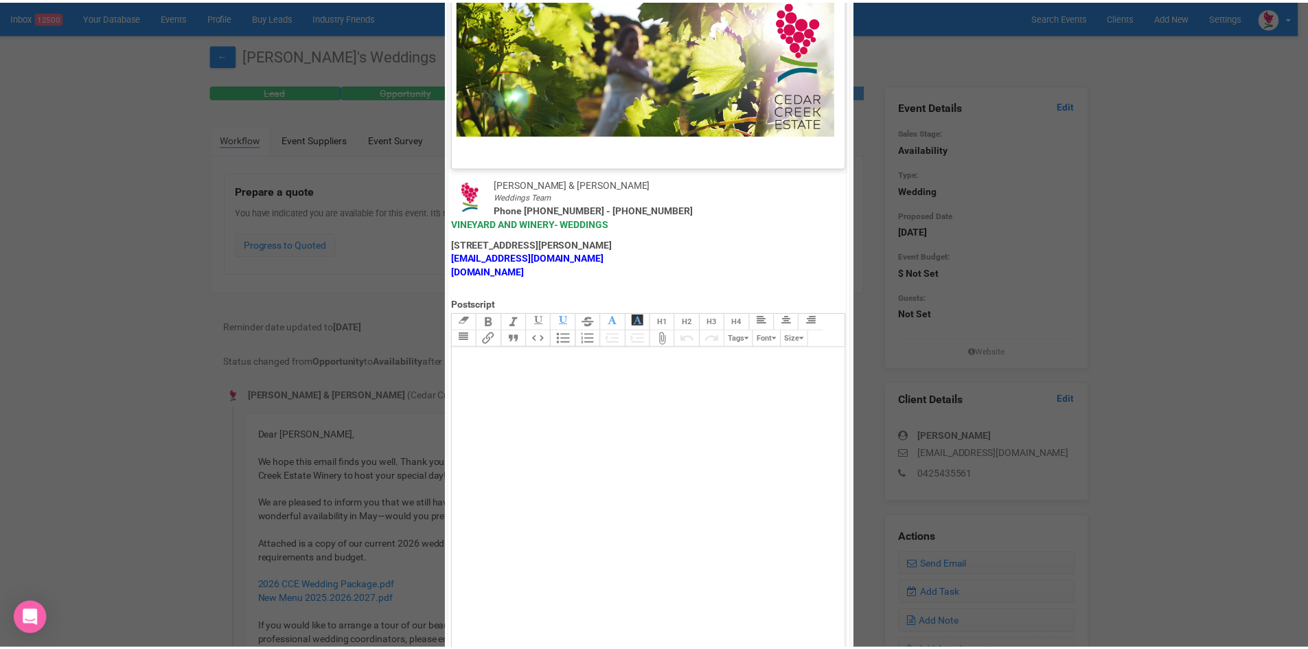
scroll to position [681, 0]
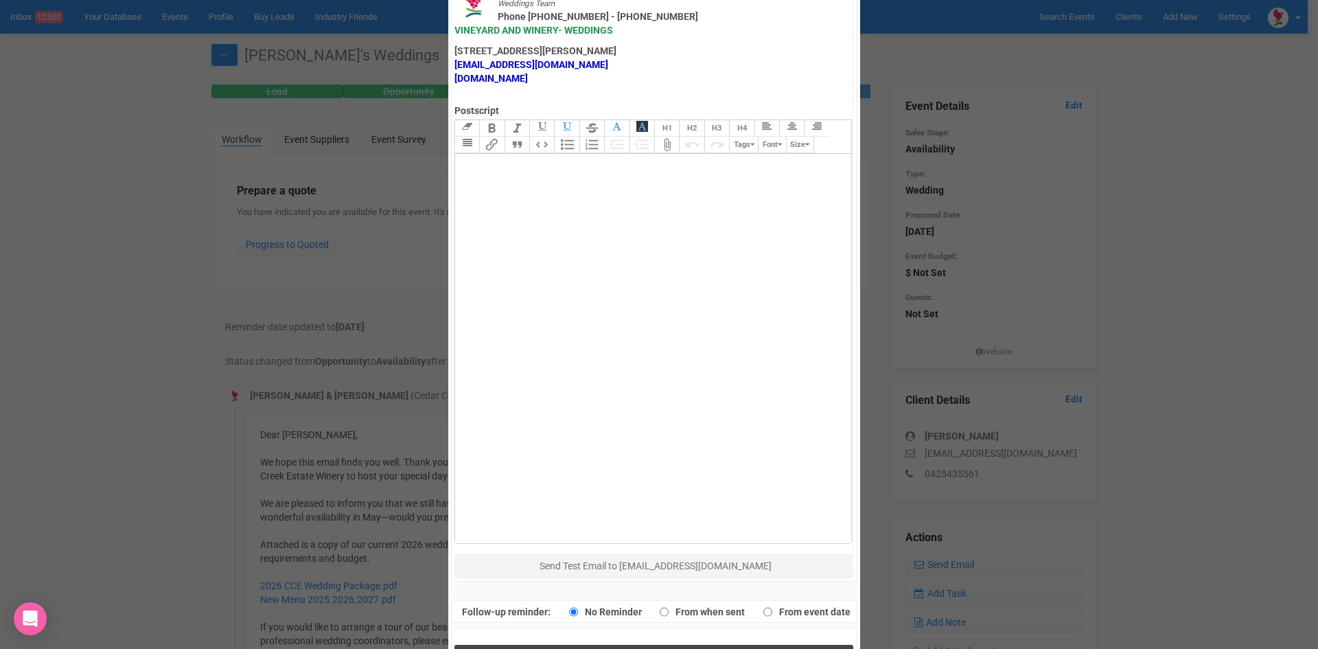
click at [565, 645] on button "Send Response" at bounding box center [654, 659] width 399 height 28
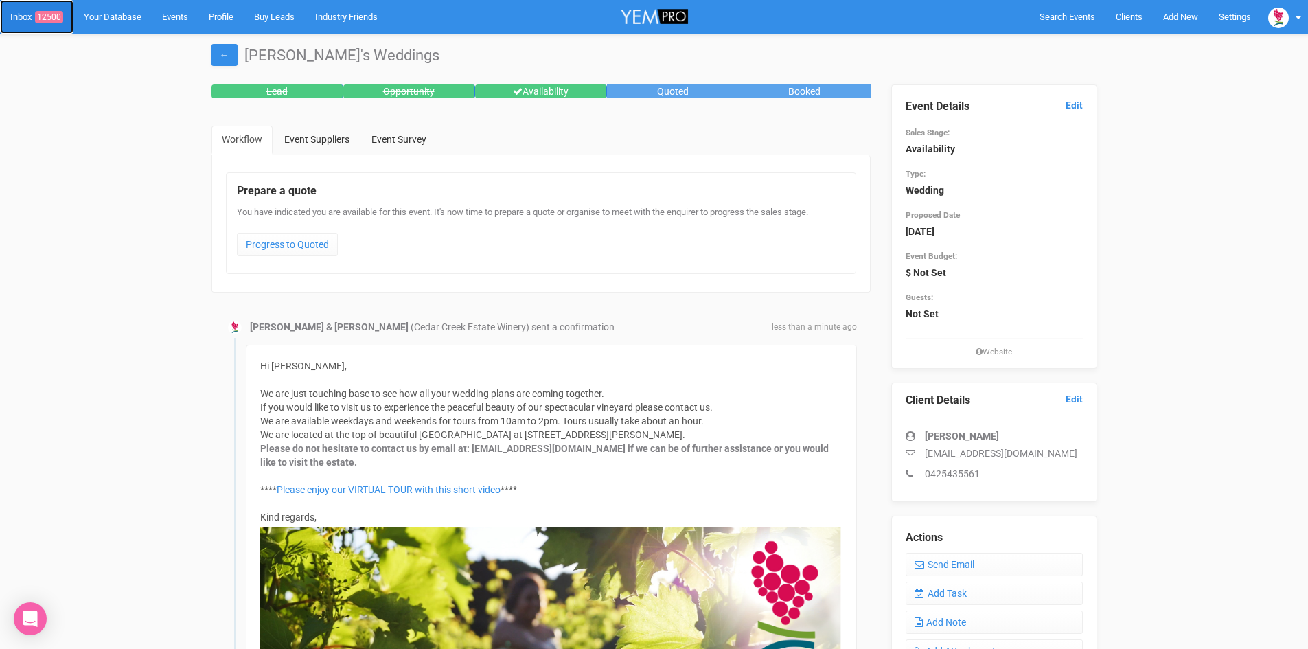
click at [55, 14] on span "12500" at bounding box center [49, 17] width 28 height 12
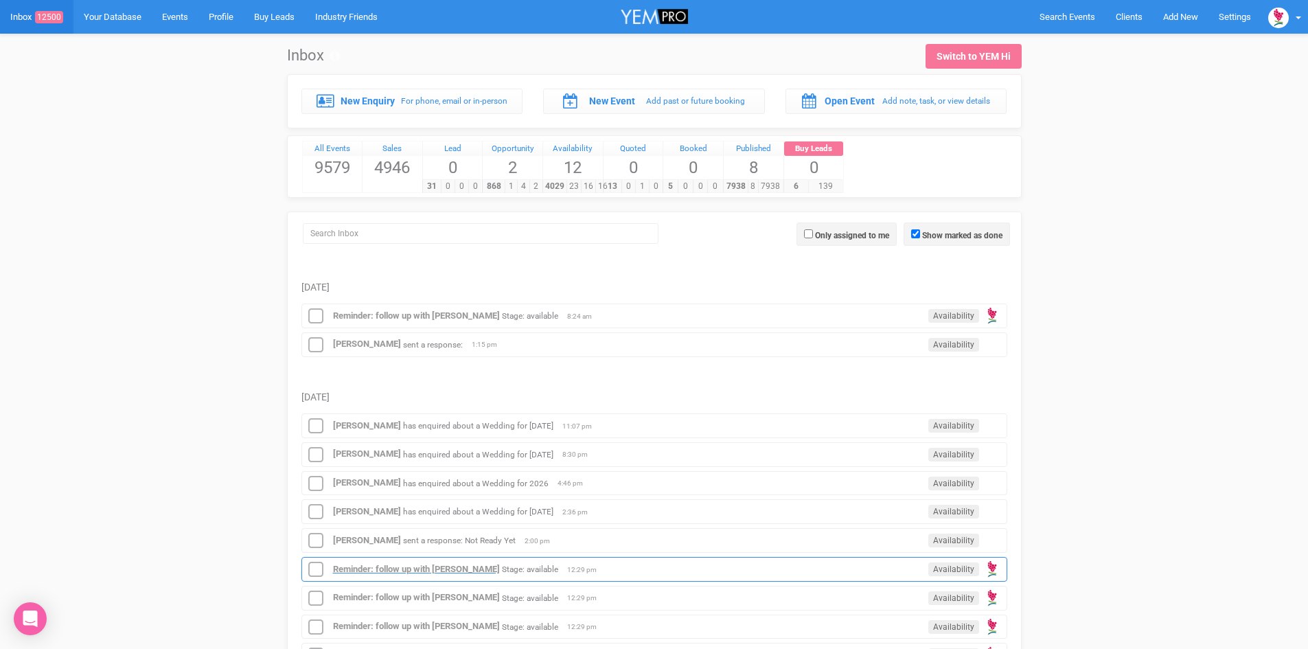
scroll to position [343, 0]
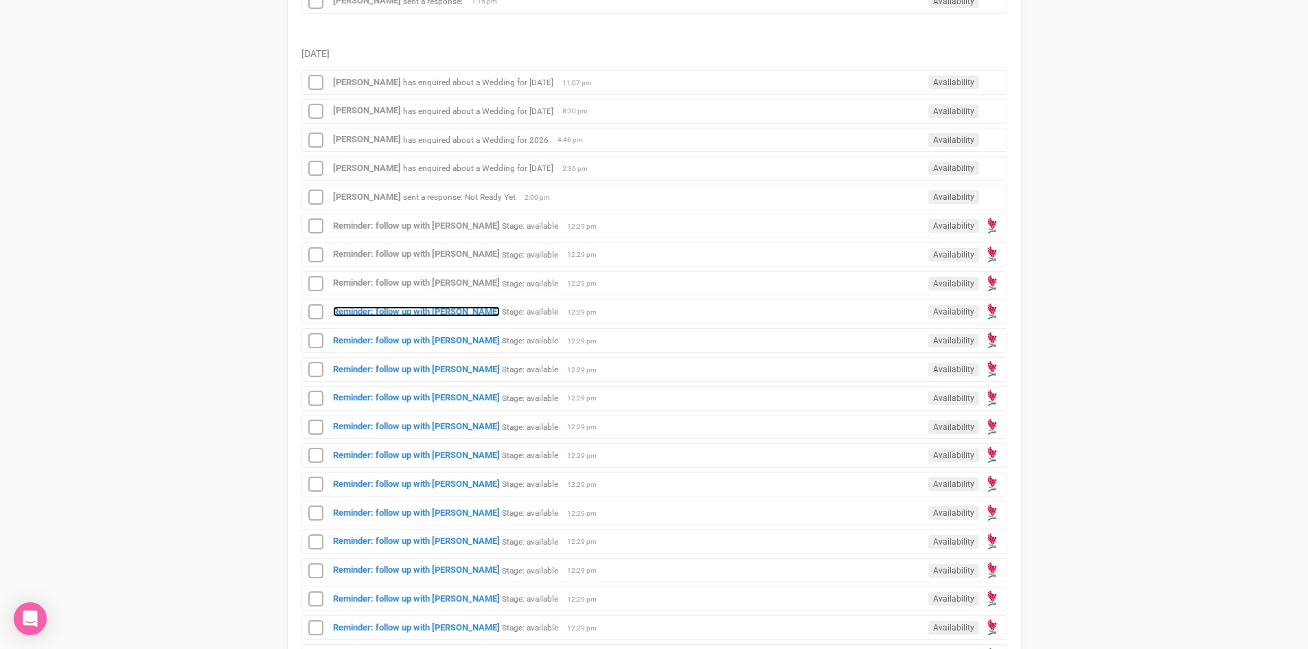
click at [405, 306] on strong "Reminder: follow up with [PERSON_NAME]" at bounding box center [416, 311] width 167 height 10
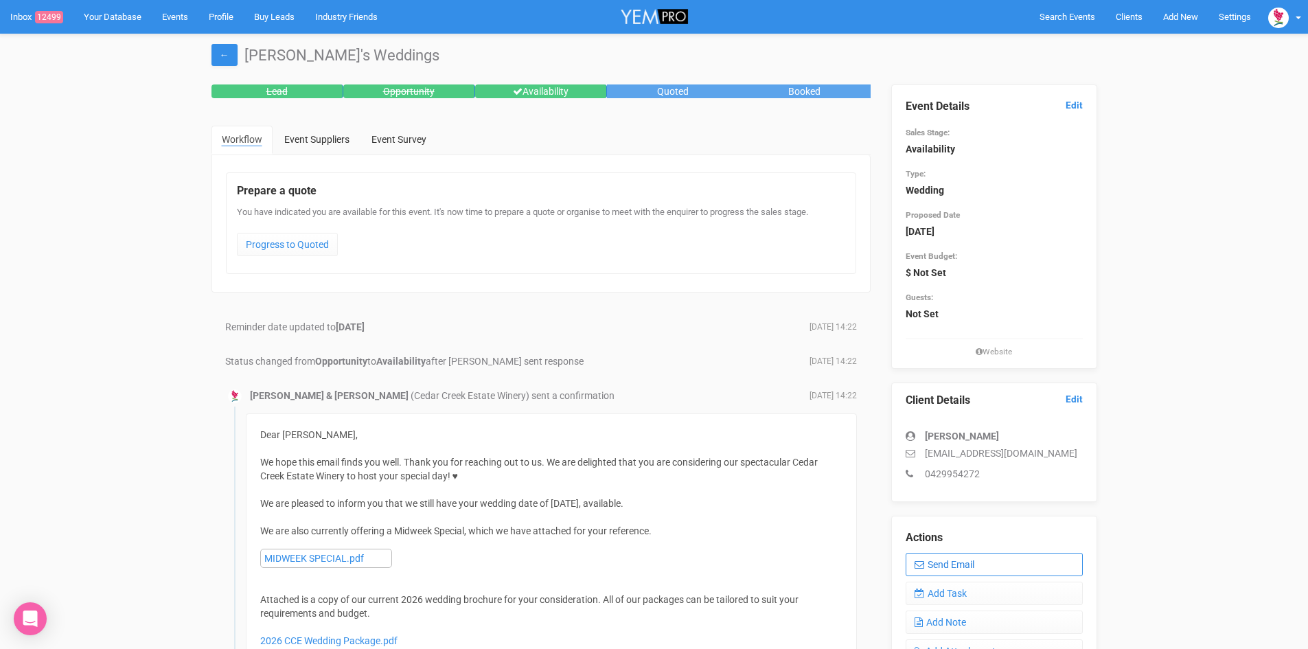
click at [990, 559] on link "Send Email" at bounding box center [994, 564] width 177 height 23
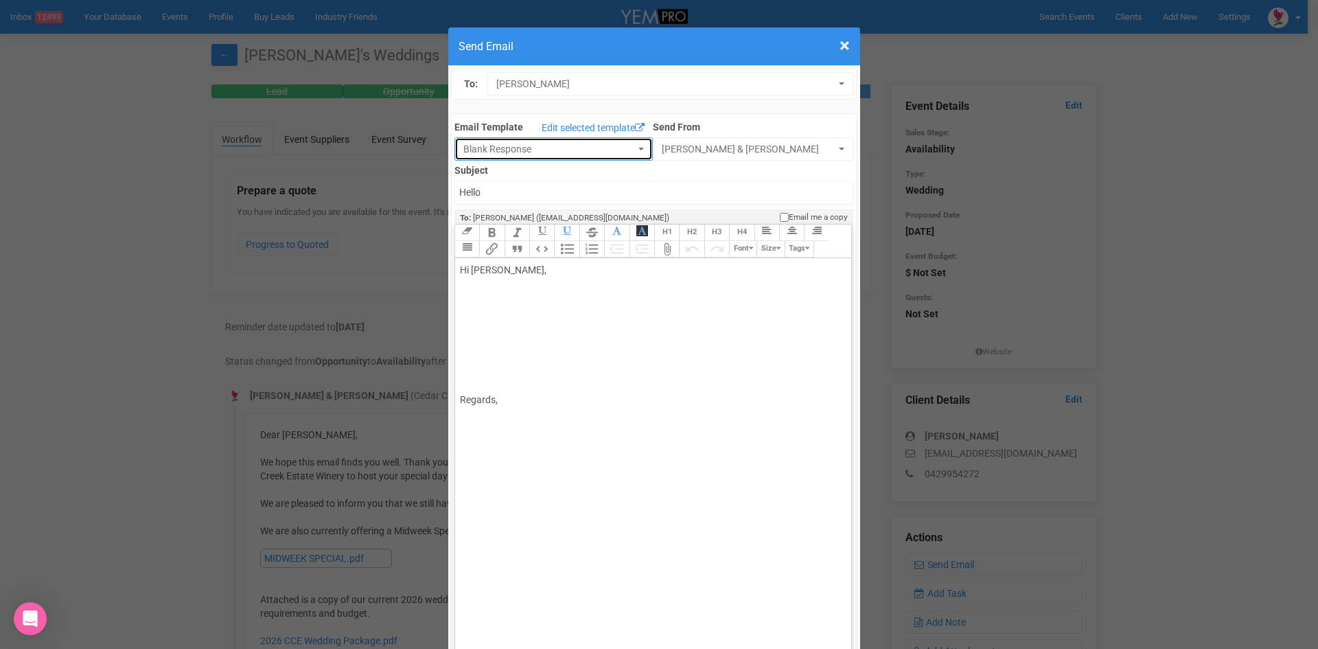
click at [639, 148] on span "button" at bounding box center [641, 149] width 5 height 3
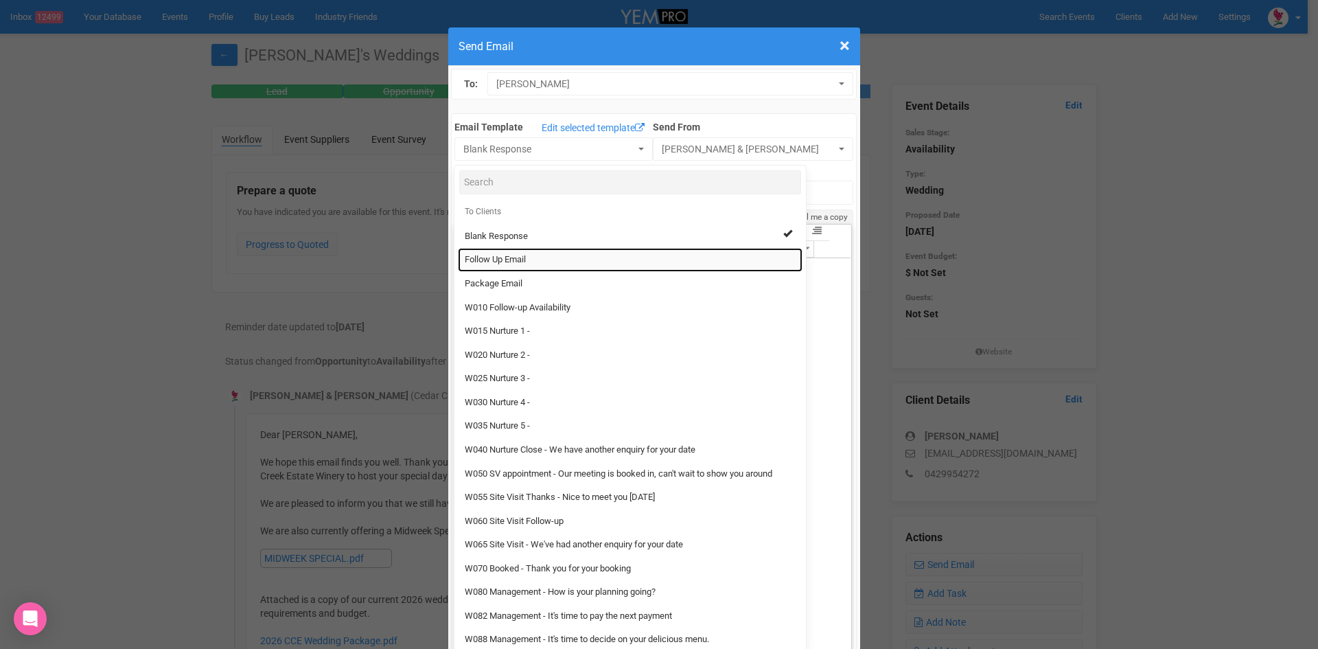
click at [513, 256] on span "Follow Up Email" at bounding box center [495, 259] width 61 height 13
select select "88639"
type input "[GEOGRAPHIC_DATA] - Follow Up"
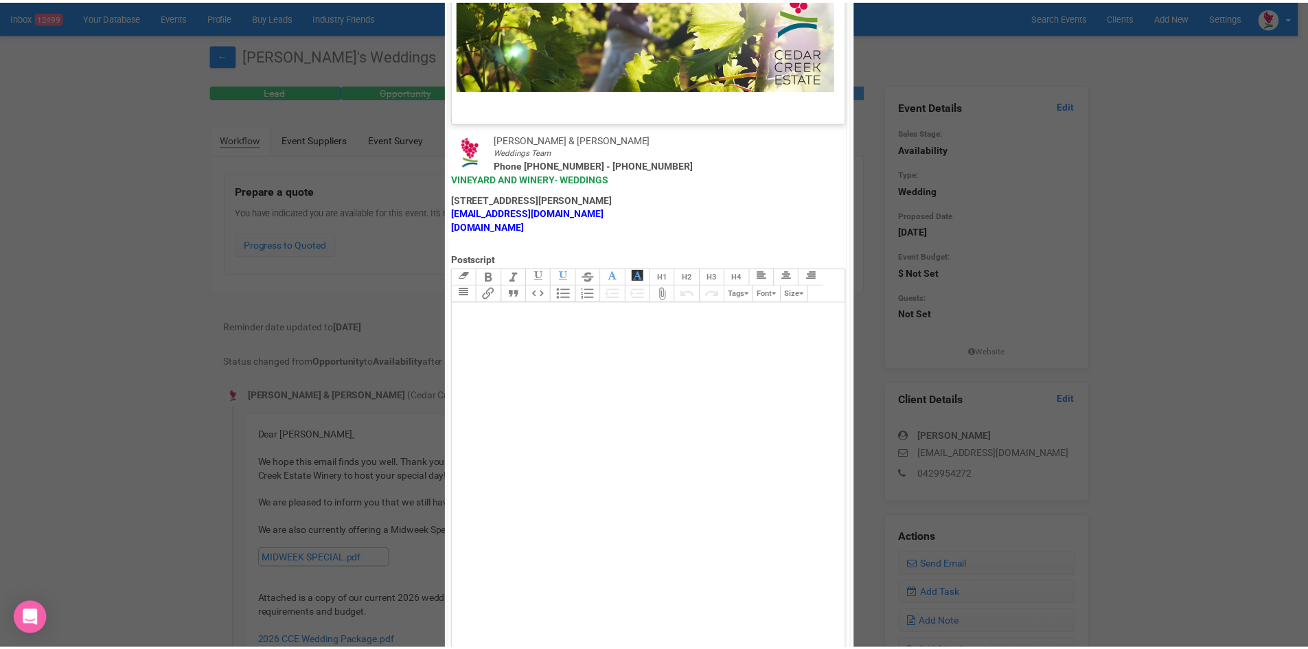
scroll to position [681, 0]
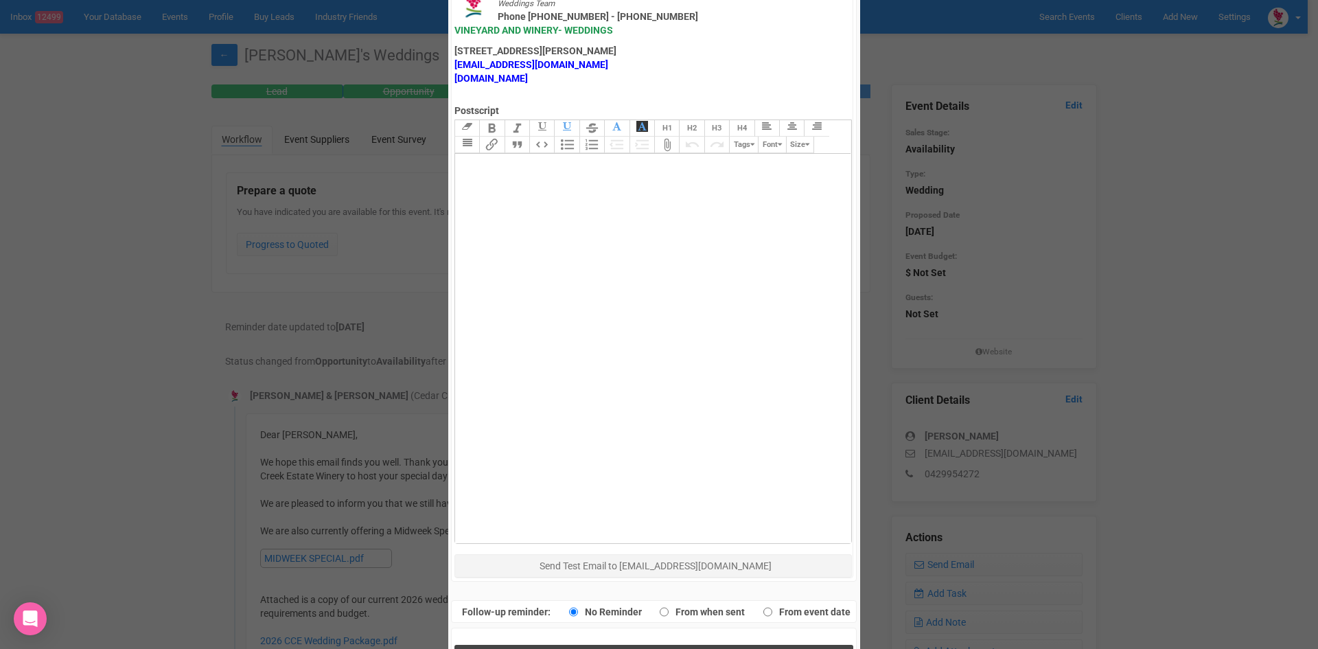
click at [547, 645] on button "Send Response" at bounding box center [654, 659] width 399 height 28
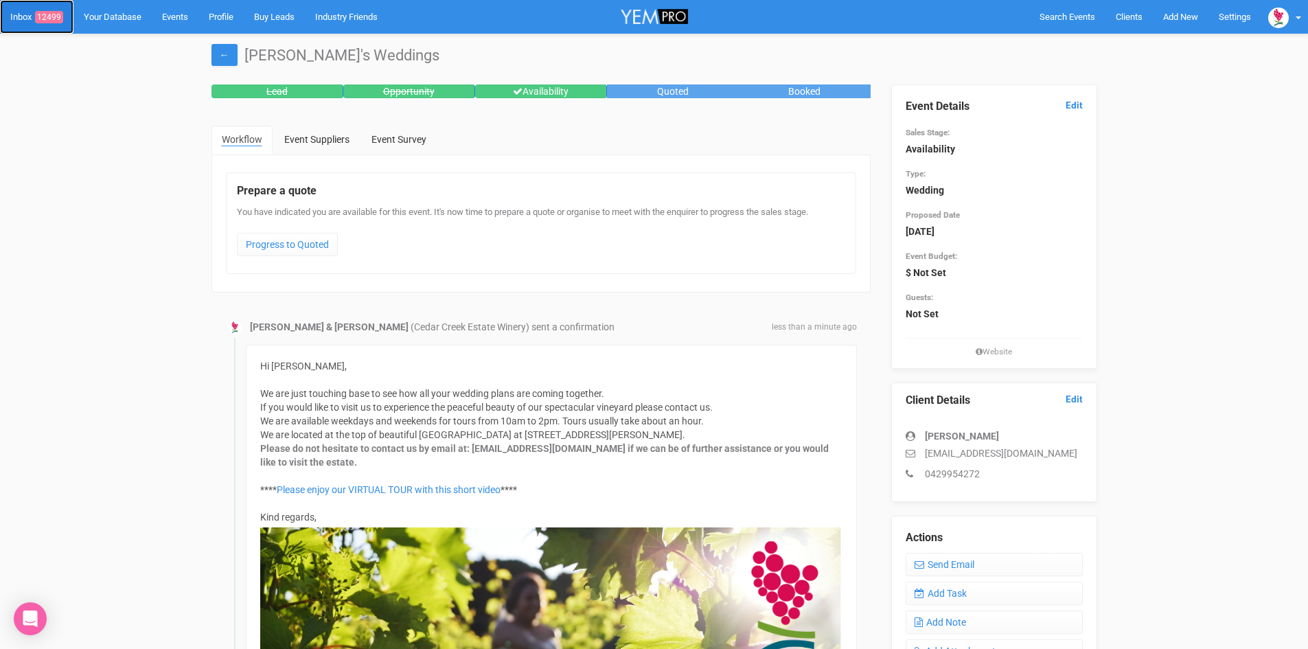
click at [55, 8] on link "Inbox 12499" at bounding box center [36, 17] width 73 height 34
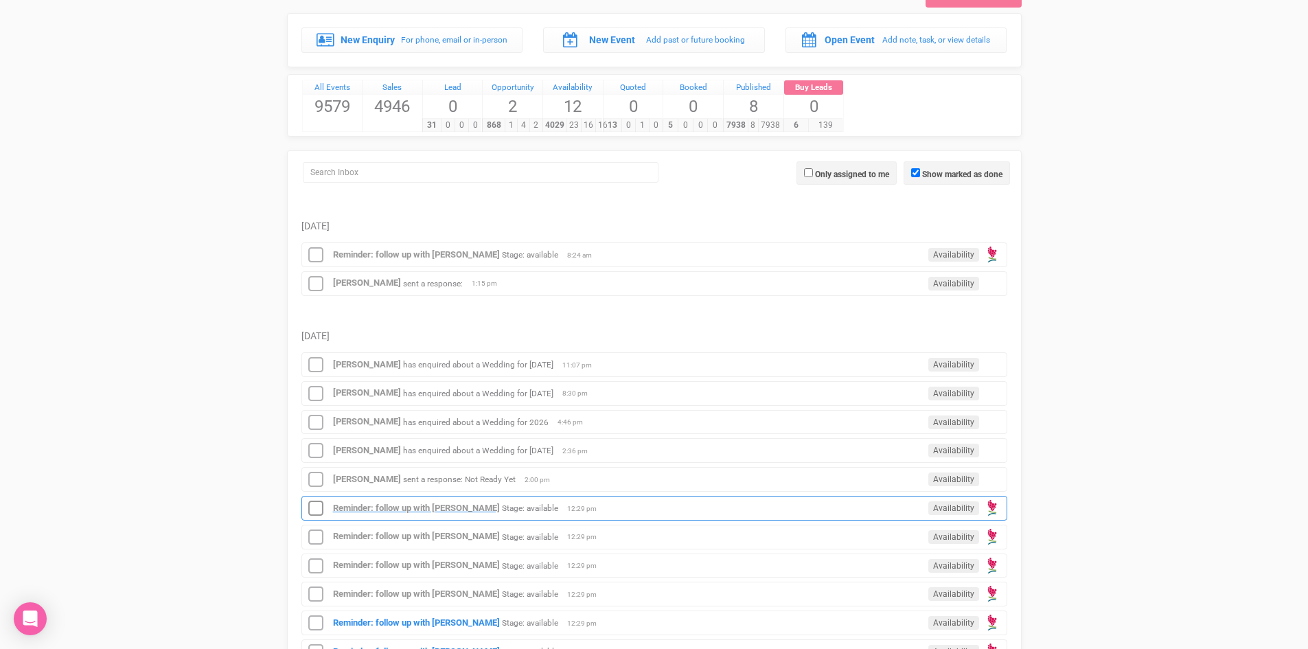
scroll to position [206, 0]
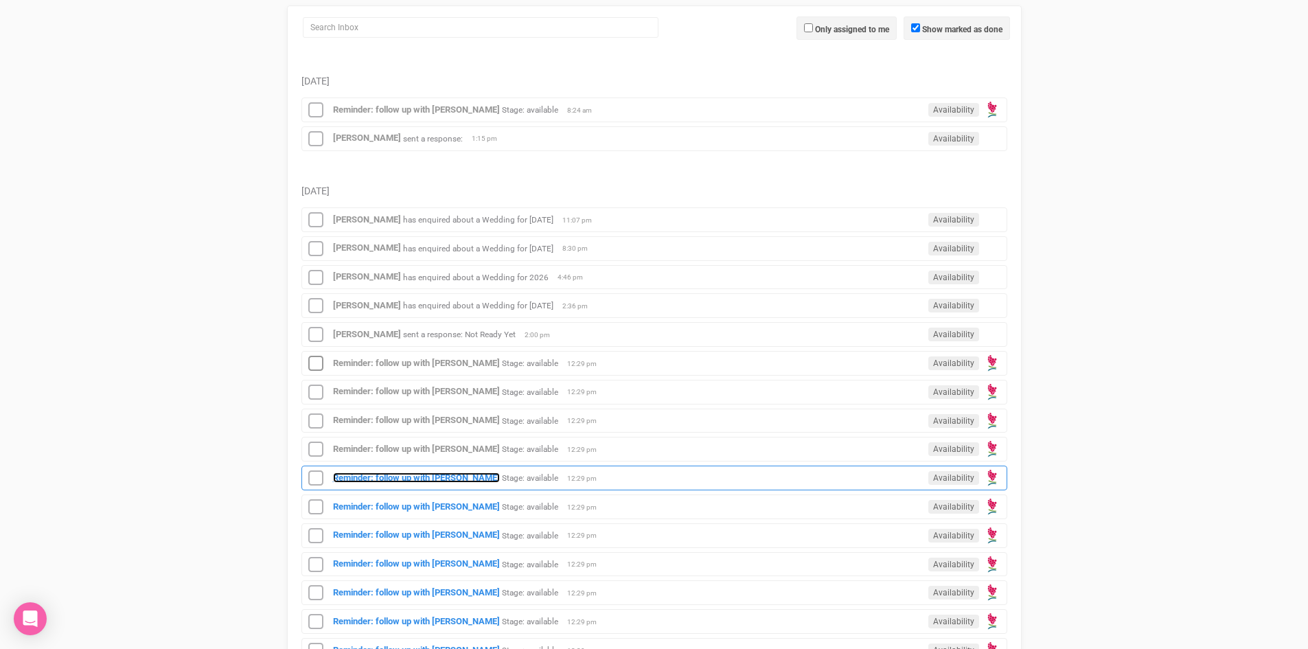
click at [368, 472] on strong "Reminder: follow up with [PERSON_NAME]" at bounding box center [416, 477] width 167 height 10
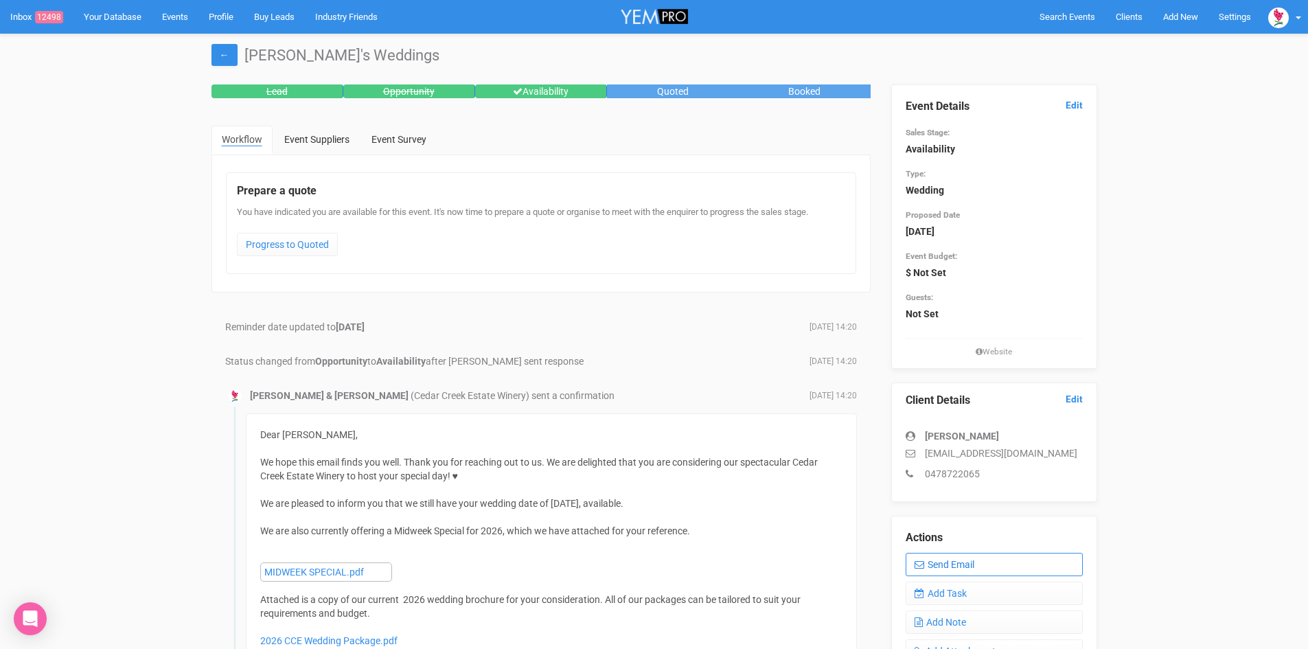
click at [972, 558] on link "Send Email" at bounding box center [994, 564] width 177 height 23
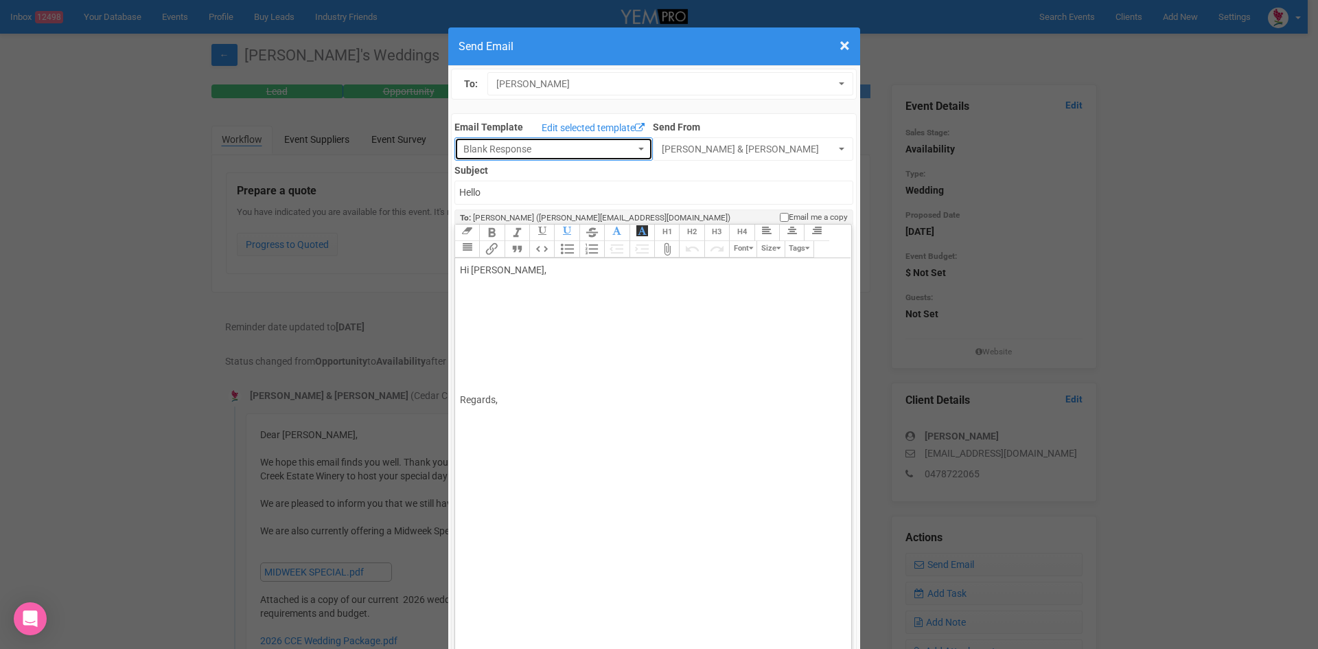
click at [635, 144] on button "Blank Response" at bounding box center [554, 148] width 198 height 23
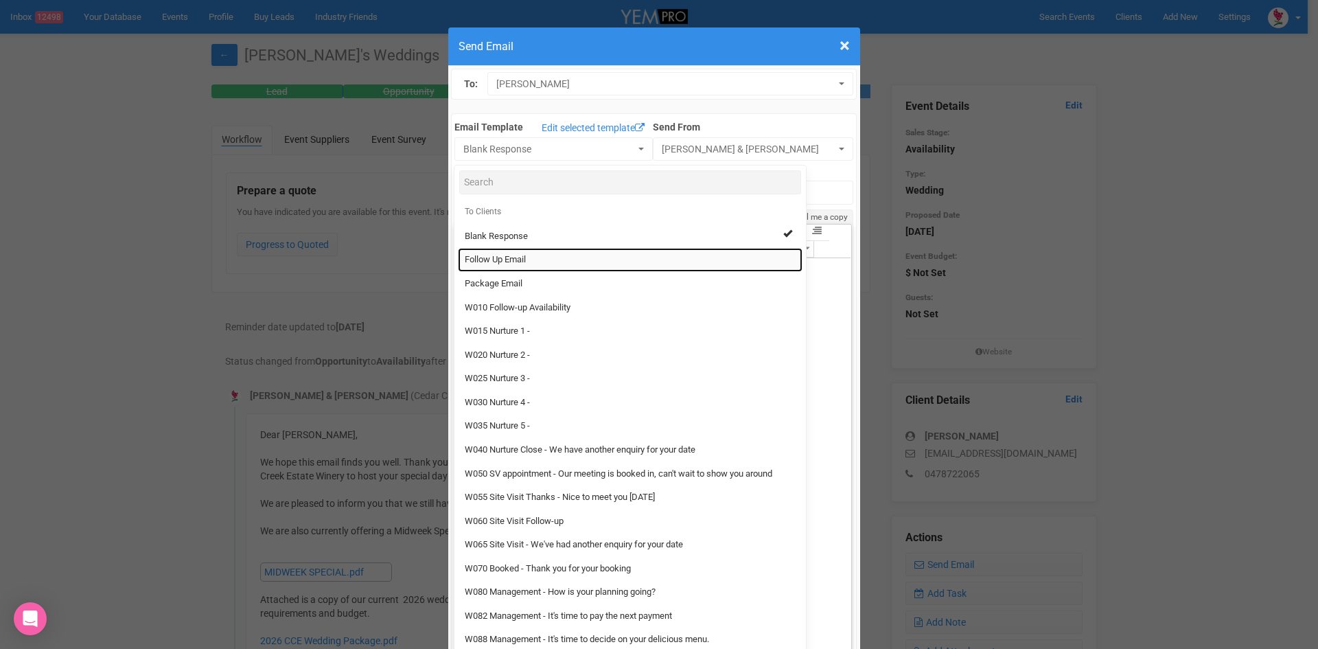
click at [514, 251] on link "Follow Up Email" at bounding box center [630, 260] width 345 height 24
select select "88639"
type input "[GEOGRAPHIC_DATA] - Follow Up"
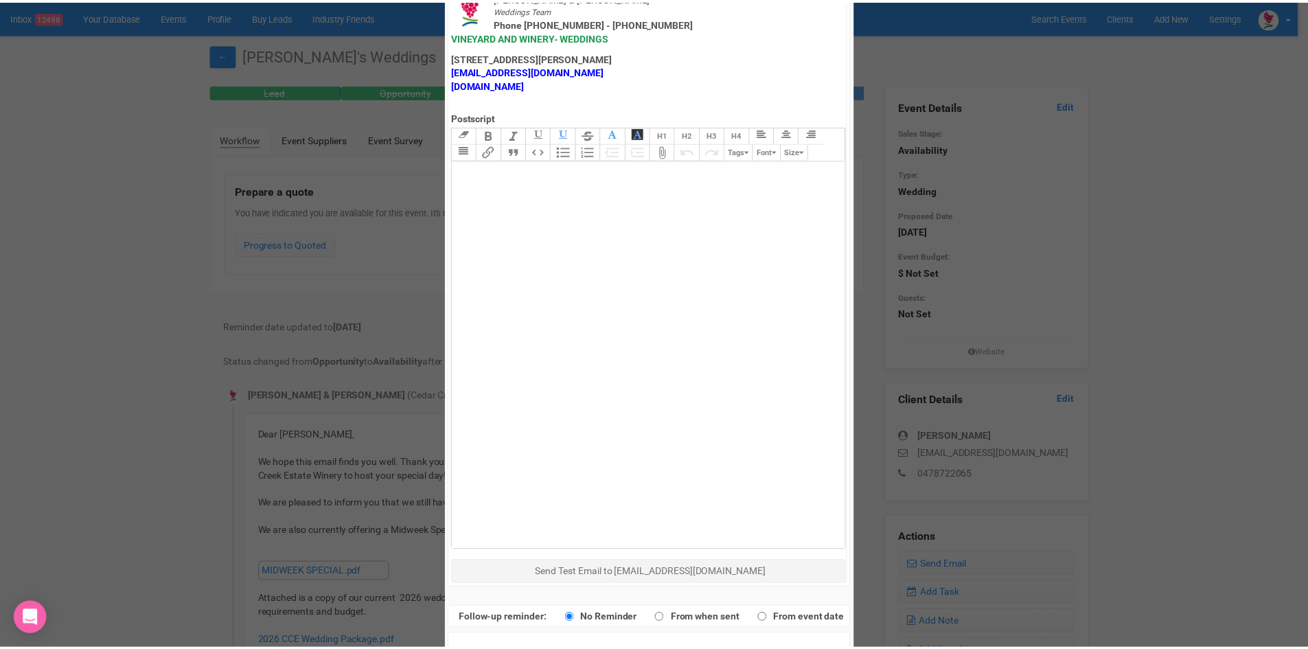
scroll to position [681, 0]
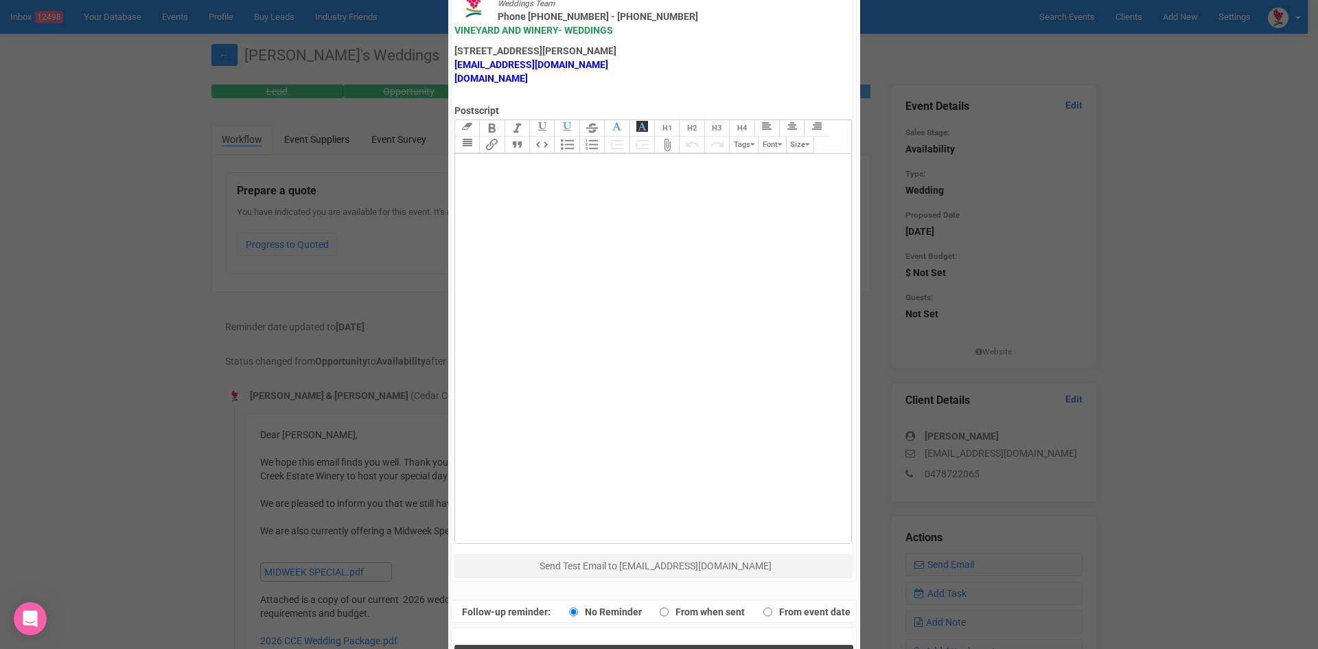
click at [580, 645] on button "Send Response" at bounding box center [654, 659] width 399 height 28
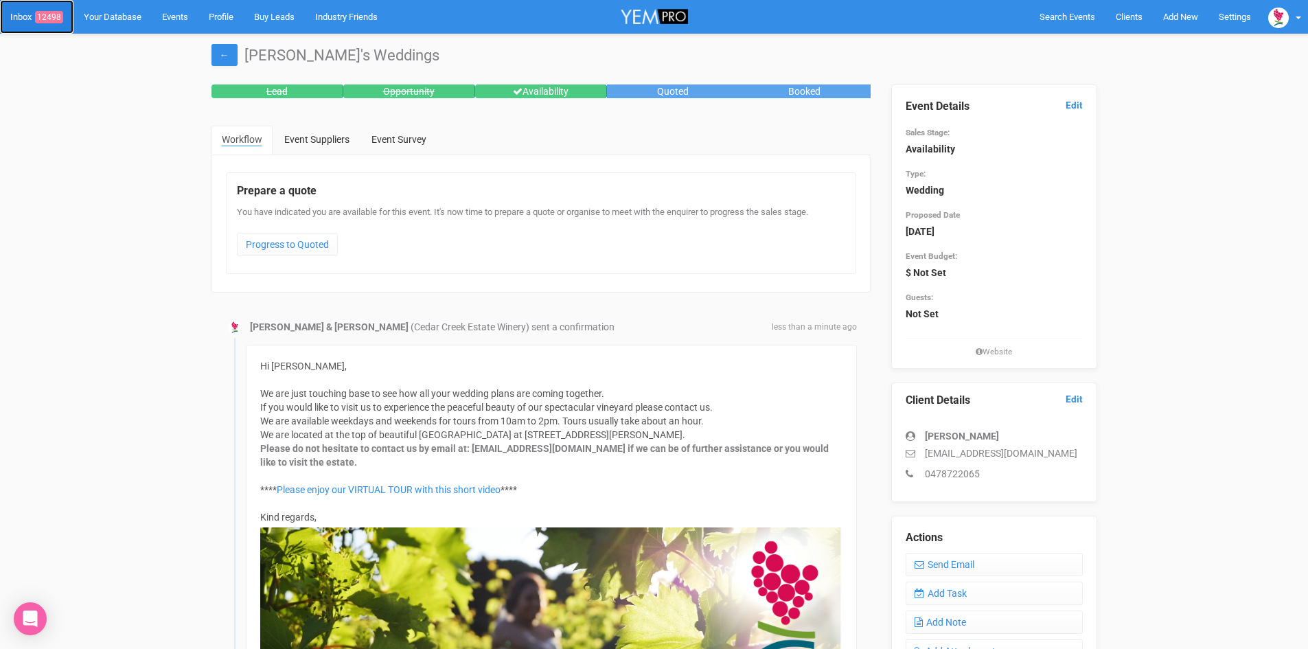
click at [45, 10] on link "Inbox 12498" at bounding box center [36, 17] width 73 height 34
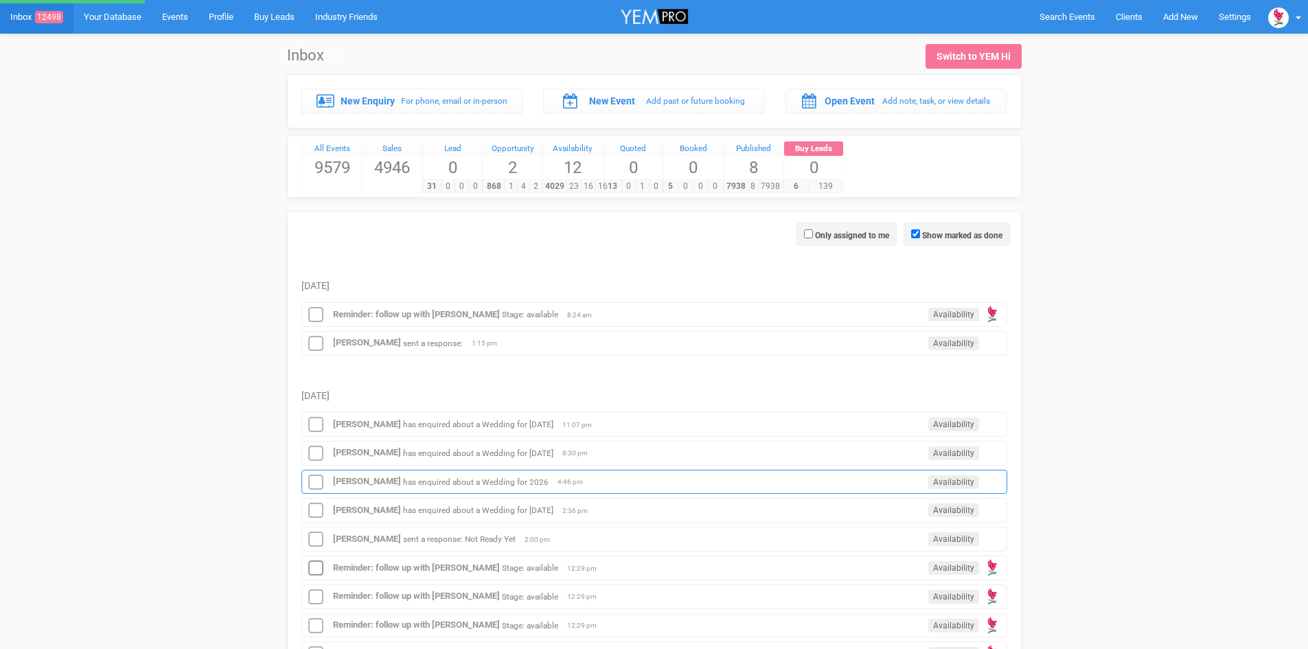
scroll to position [206, 0]
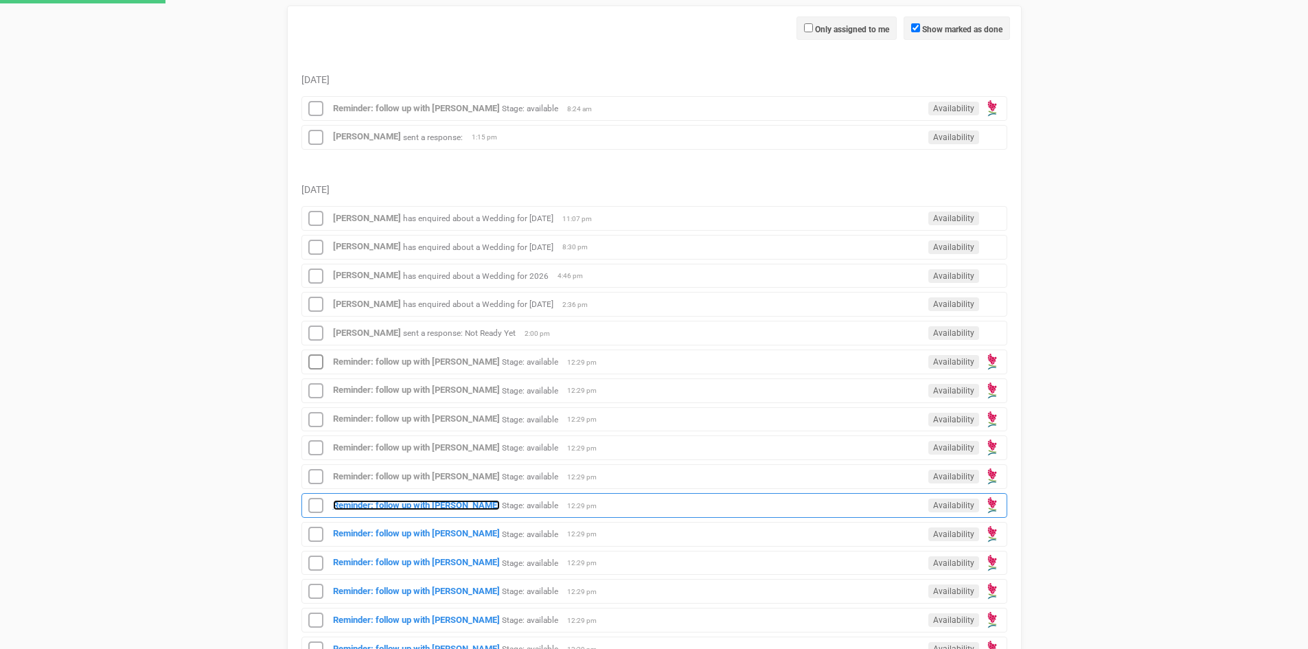
click at [412, 500] on strong "Reminder: follow up with [PERSON_NAME]" at bounding box center [416, 505] width 167 height 10
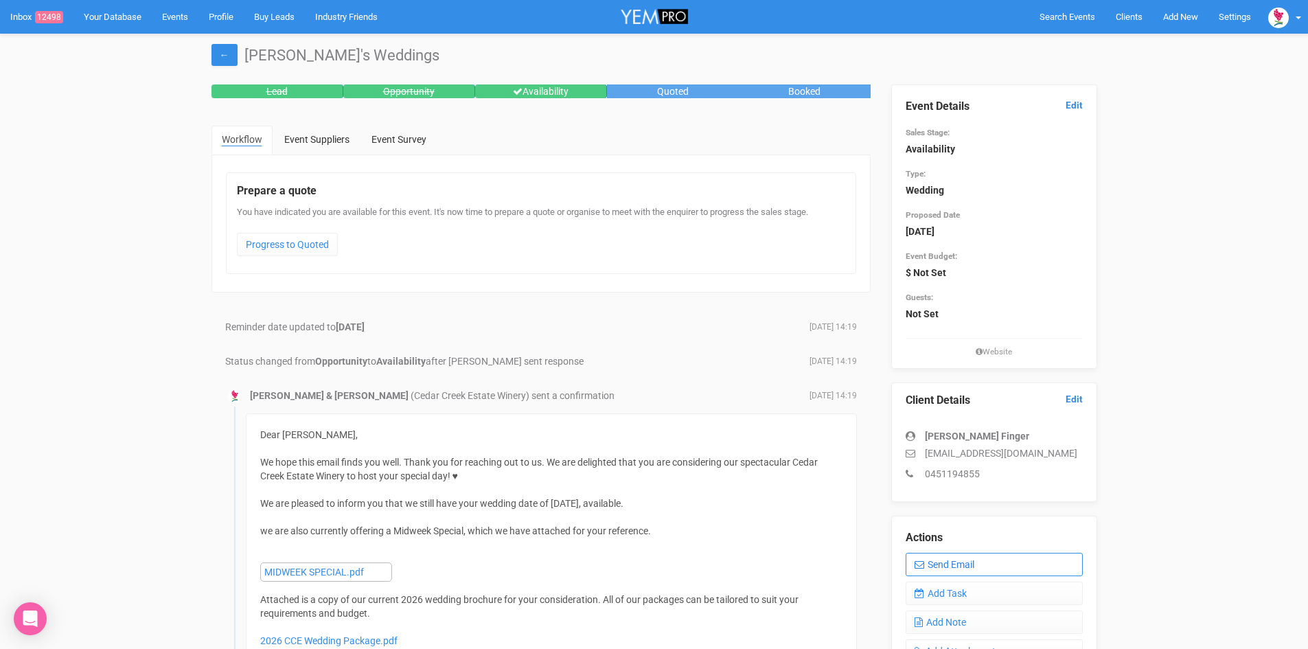
click at [963, 562] on link "Send Email" at bounding box center [994, 564] width 177 height 23
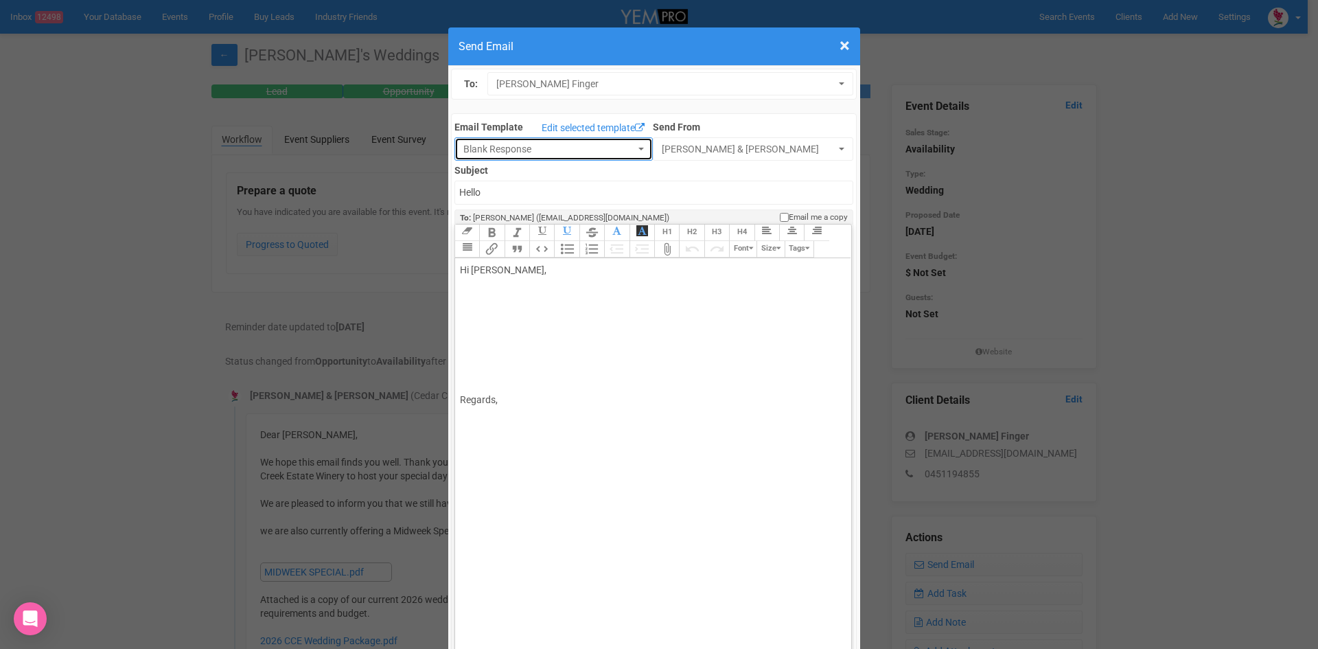
click at [626, 144] on button "Blank Response" at bounding box center [554, 148] width 198 height 23
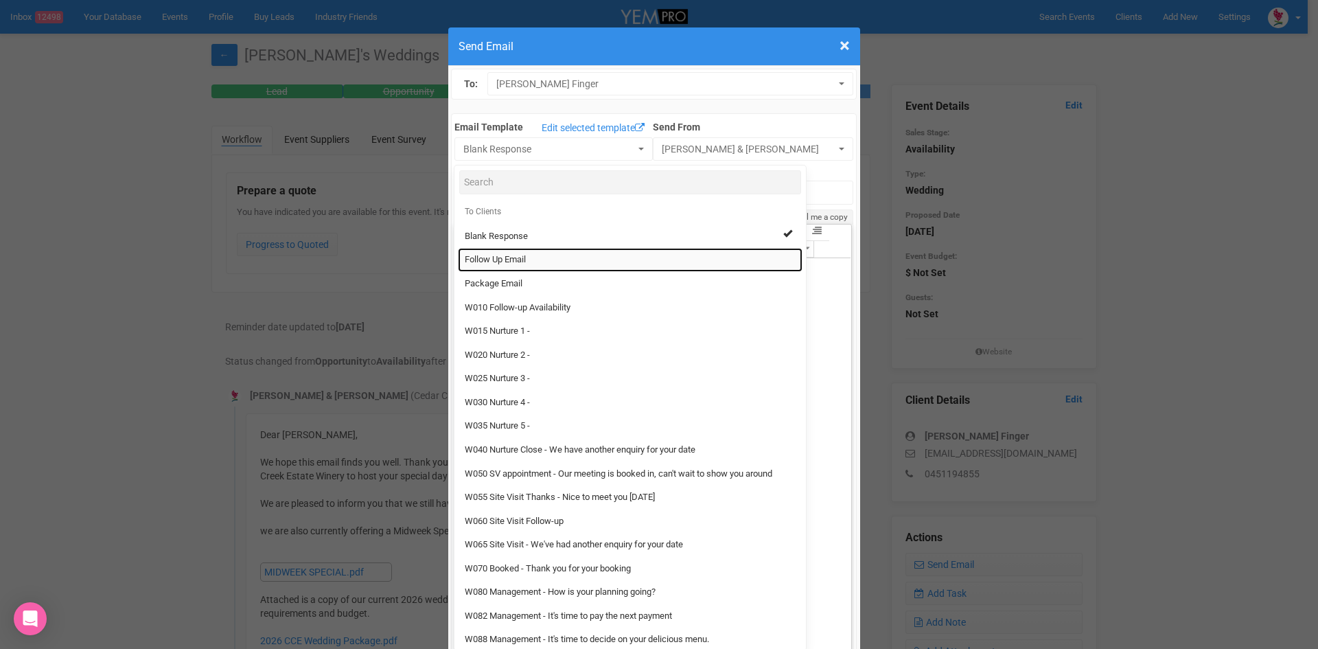
click at [525, 251] on link "Follow Up Email" at bounding box center [630, 260] width 345 height 24
select select "88639"
type input "[GEOGRAPHIC_DATA] - Follow Up"
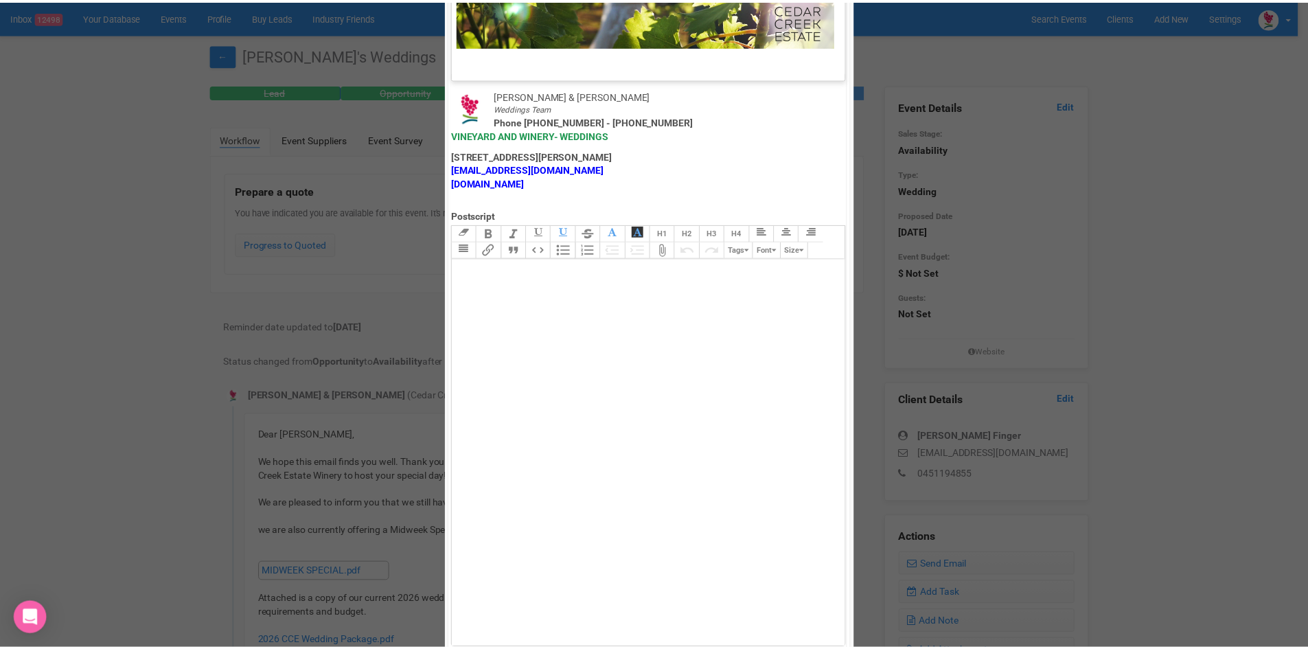
scroll to position [681, 0]
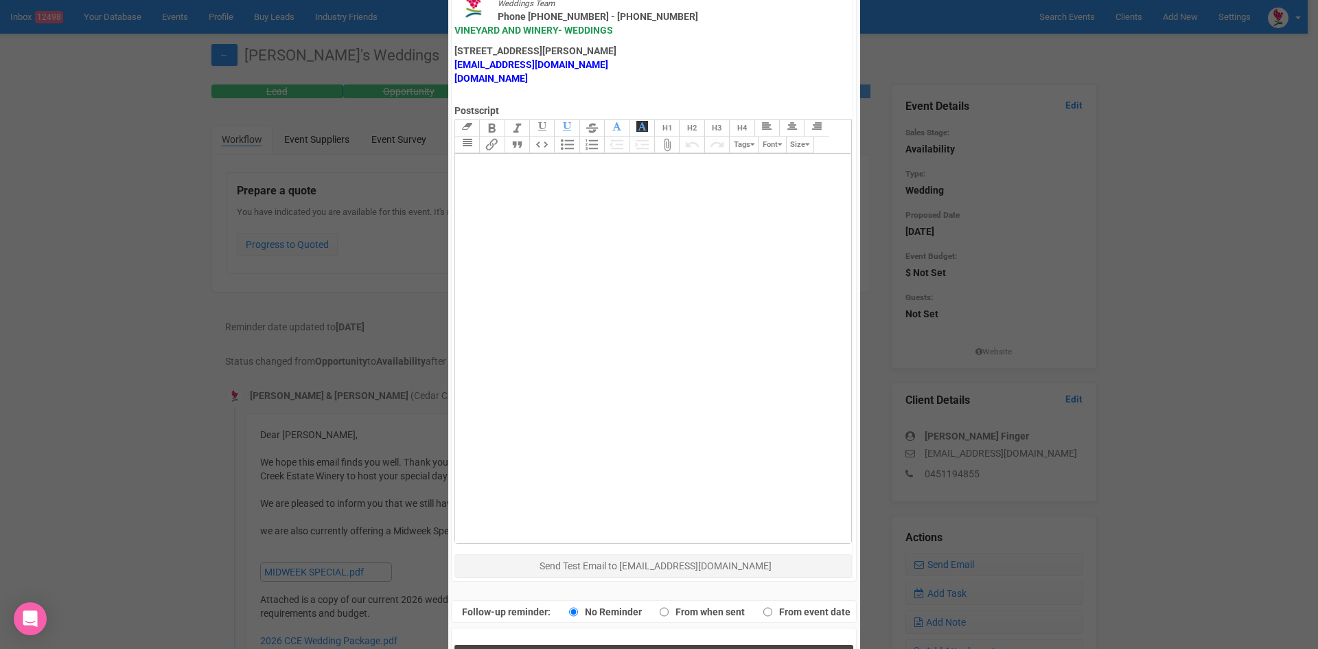
click at [639, 645] on button "Send Response" at bounding box center [654, 659] width 399 height 28
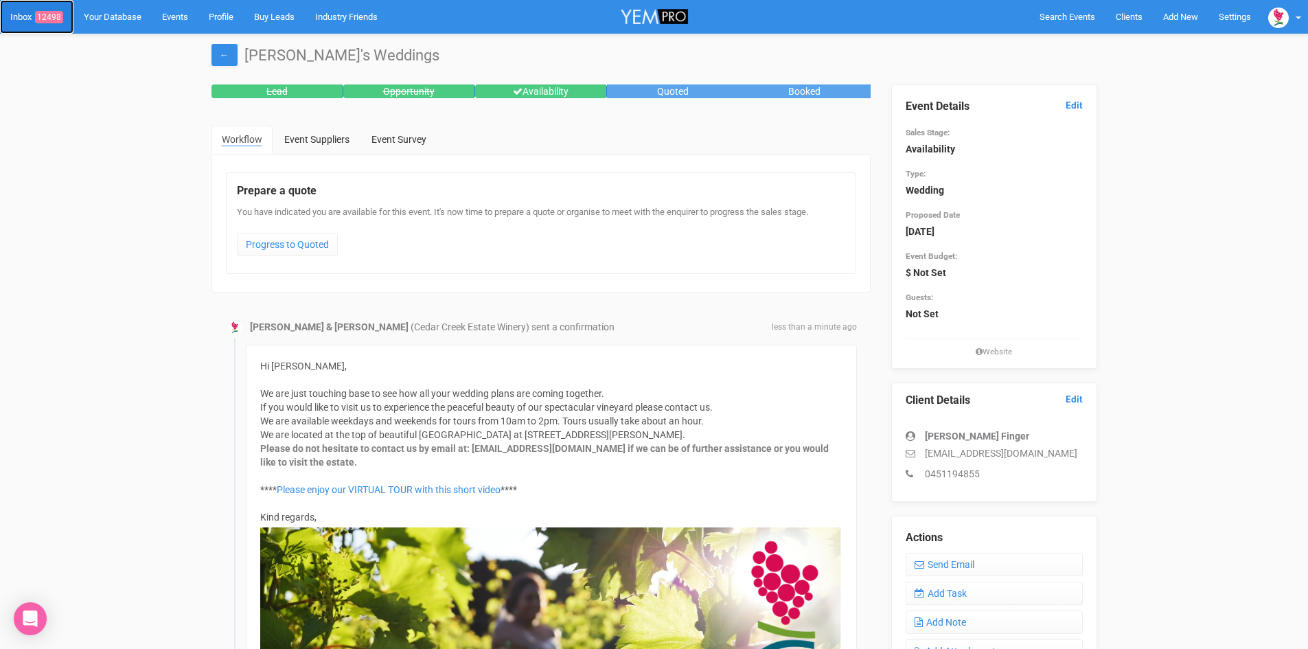
click at [50, 14] on span "12498" at bounding box center [49, 17] width 28 height 12
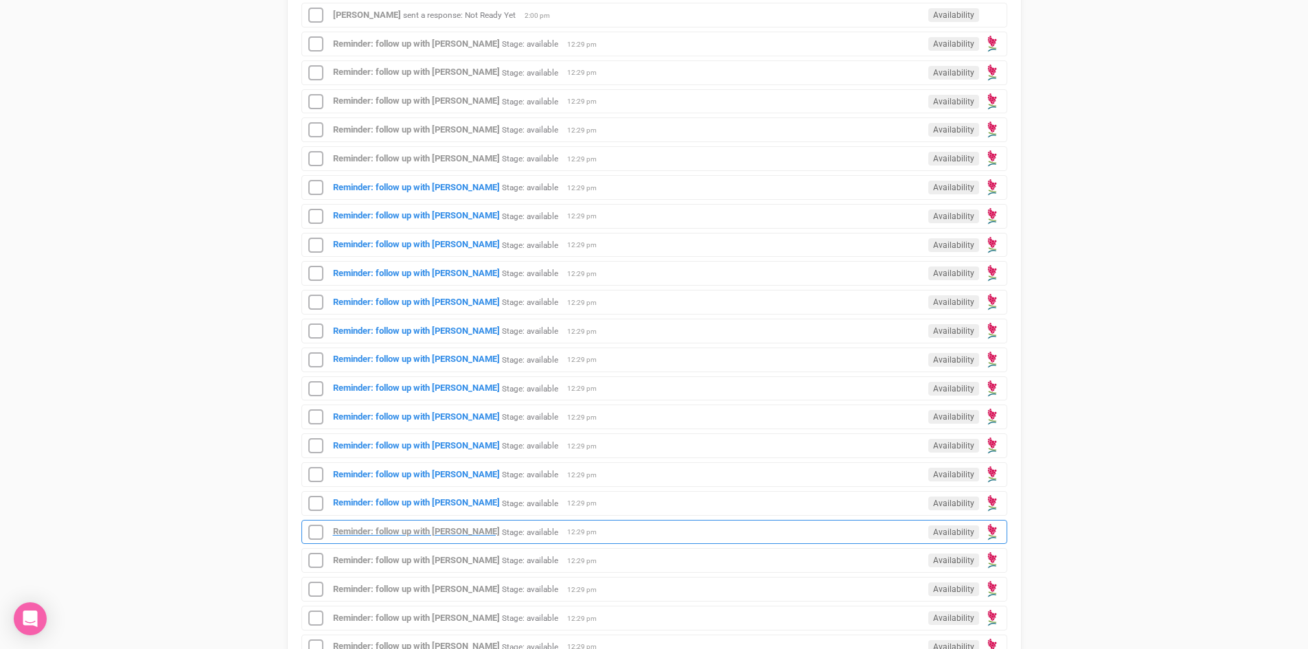
scroll to position [549, 0]
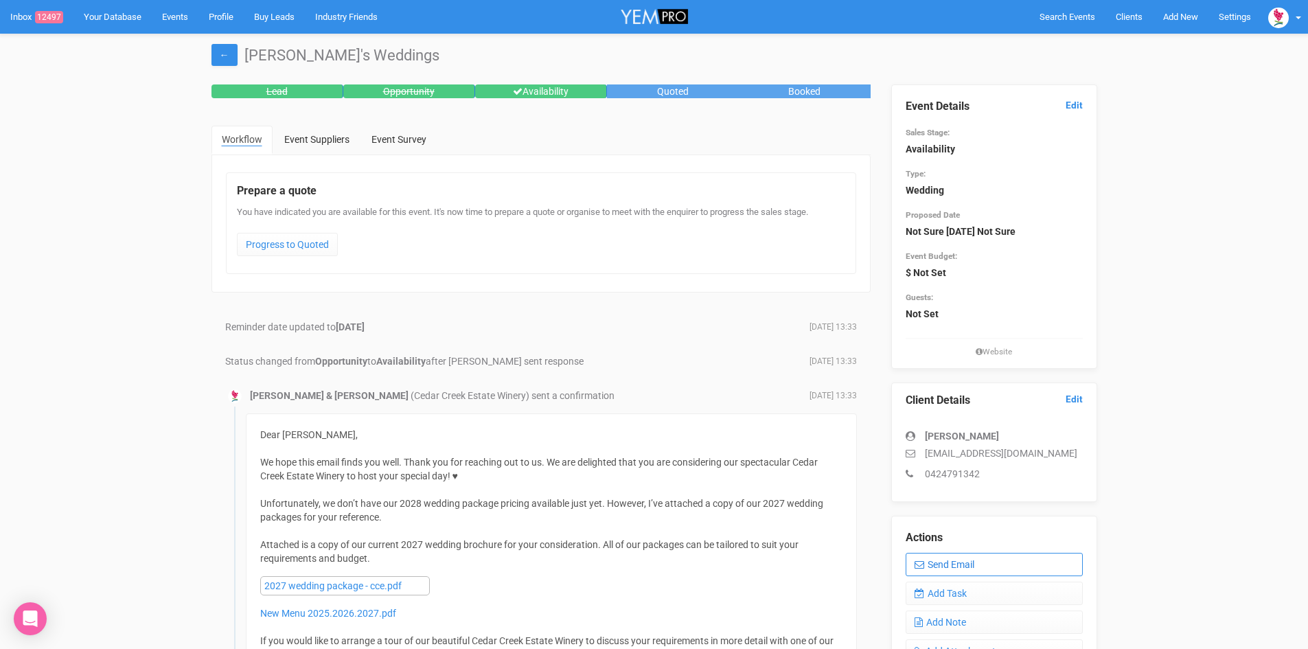
click at [994, 561] on link "Send Email" at bounding box center [994, 564] width 177 height 23
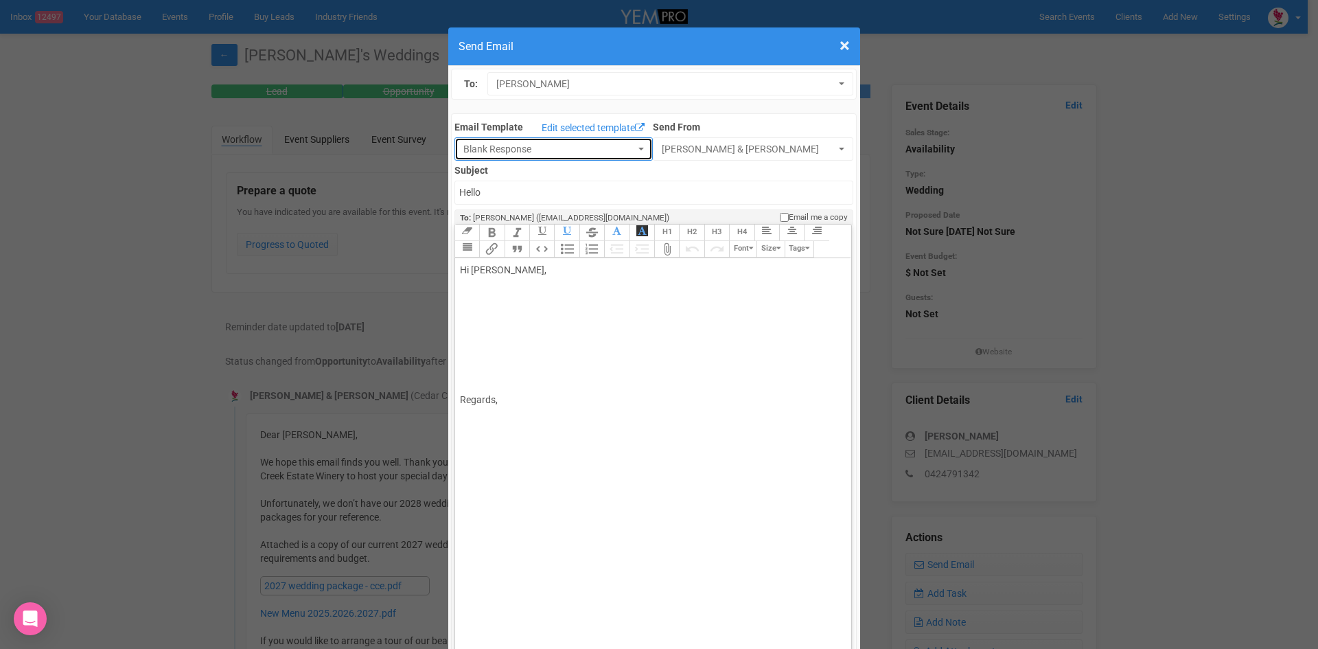
click at [630, 144] on button "Blank Response" at bounding box center [554, 148] width 198 height 23
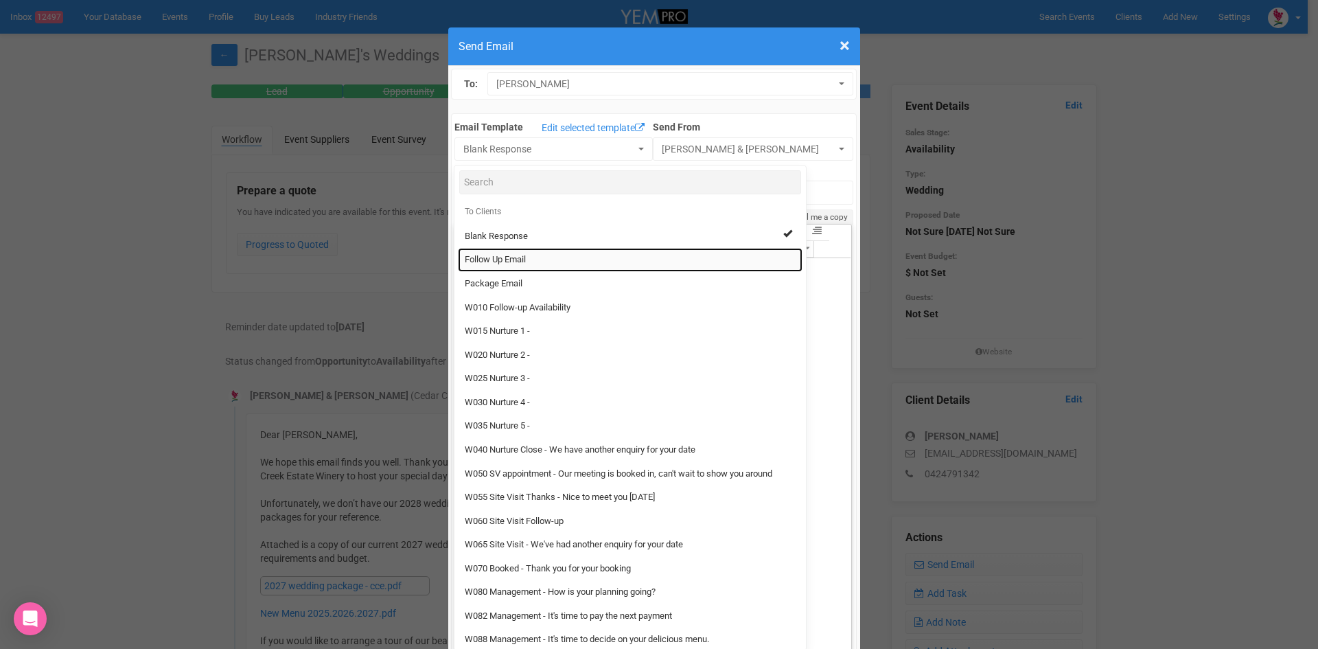
click at [507, 253] on link "Follow Up Email" at bounding box center [630, 260] width 345 height 24
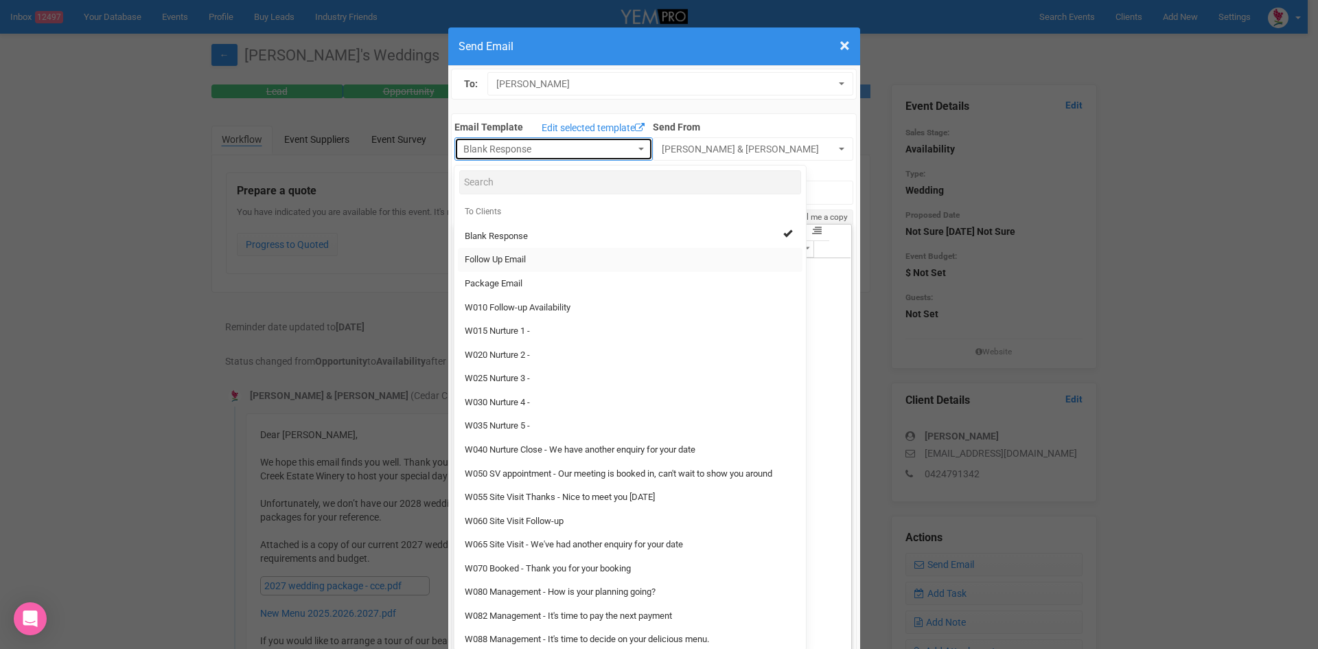
select select "88639"
type input "[GEOGRAPHIC_DATA] - Follow Up"
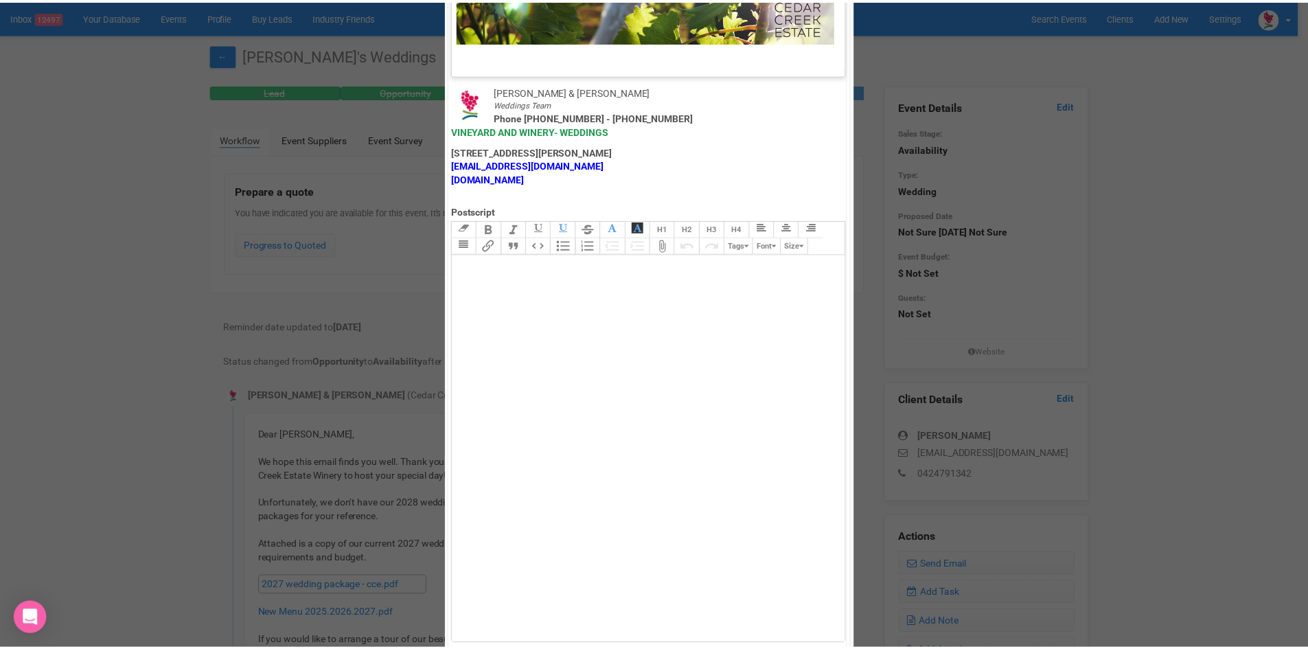
scroll to position [681, 0]
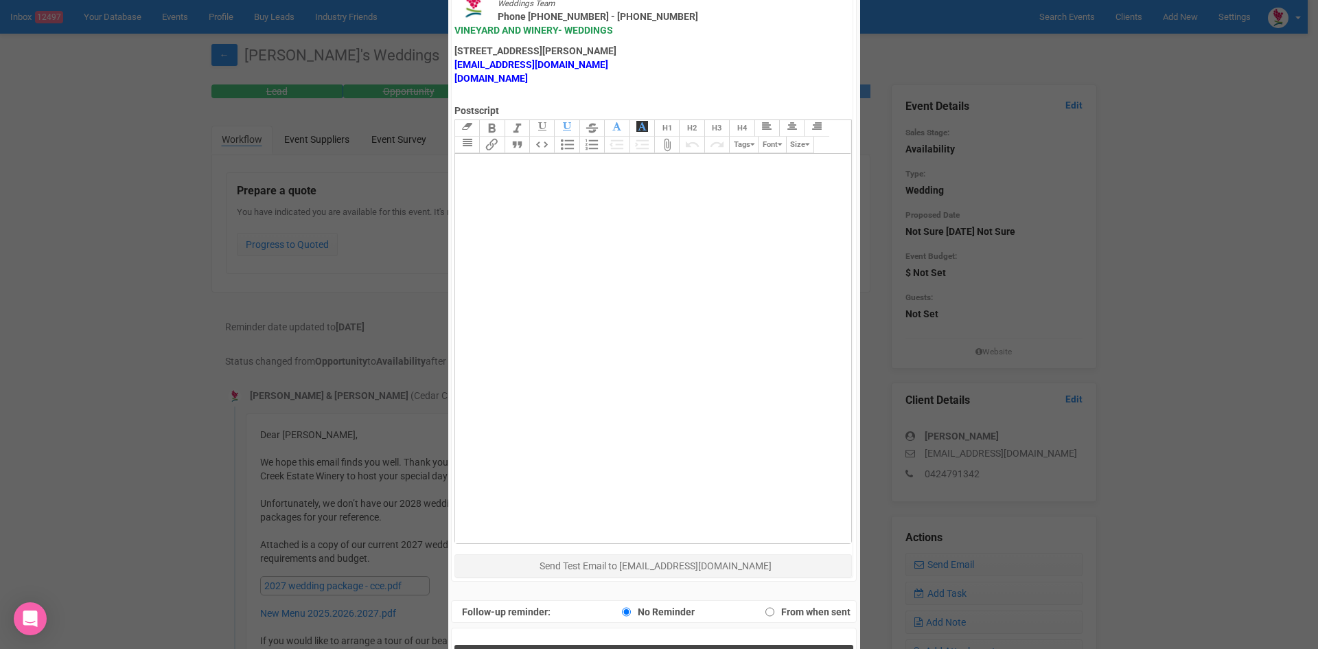
click at [503, 645] on button "Send Response" at bounding box center [654, 659] width 399 height 28
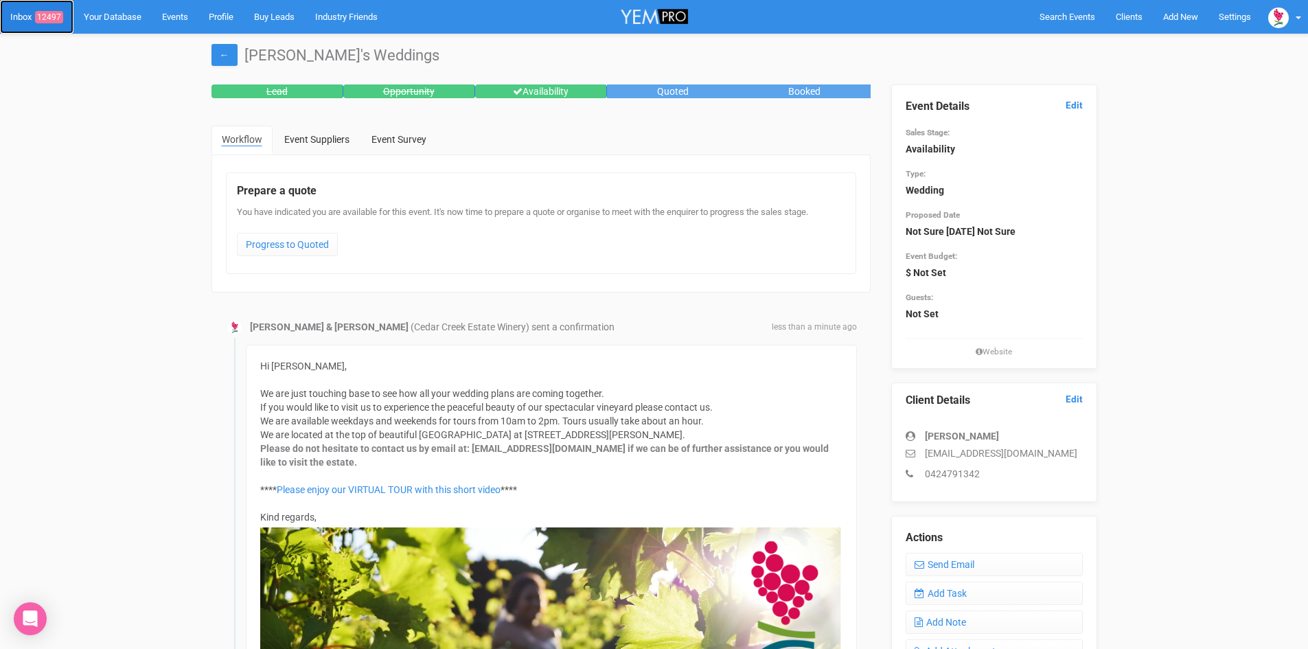
click at [57, 8] on link "Inbox 12497" at bounding box center [36, 17] width 73 height 34
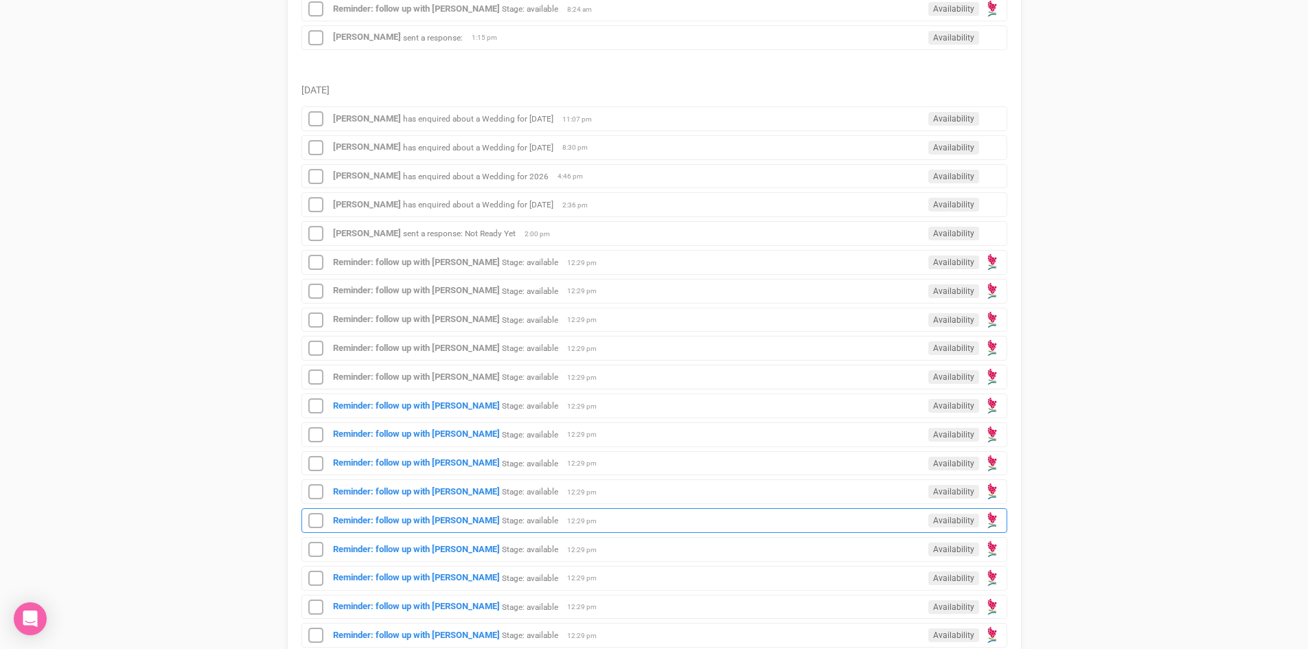
scroll to position [412, 0]
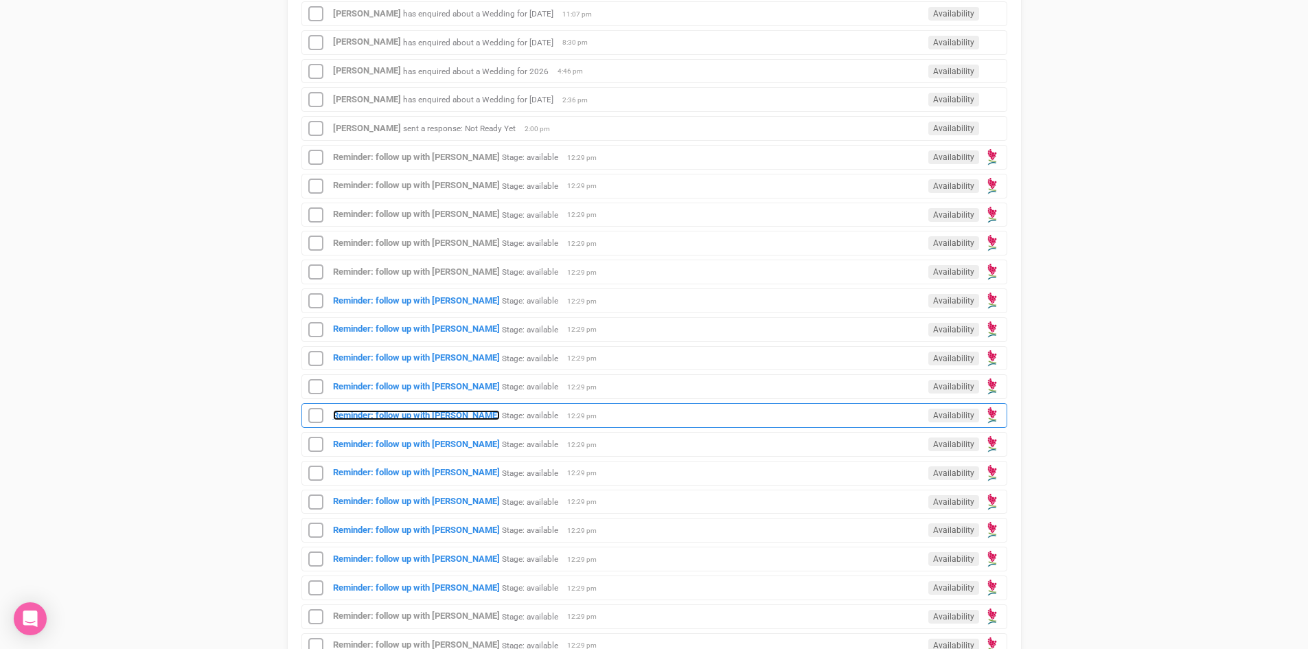
click at [458, 410] on strong "Reminder: follow up with [PERSON_NAME]" at bounding box center [416, 415] width 167 height 10
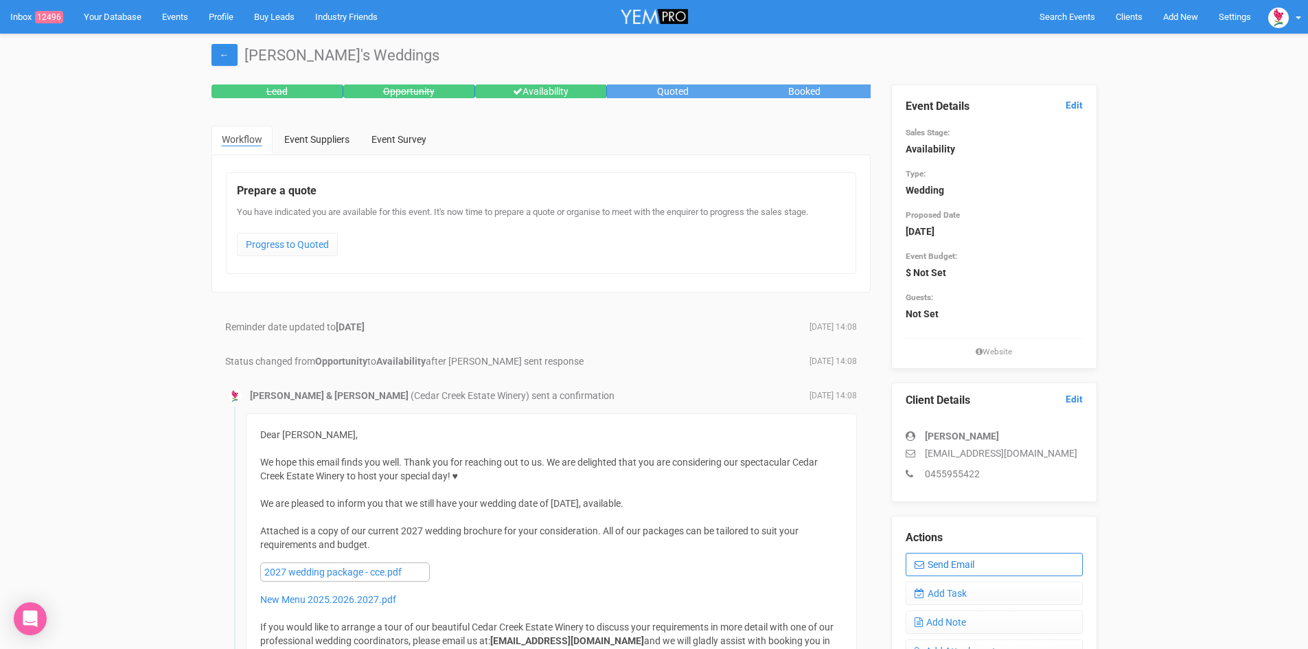
click at [953, 556] on link "Send Email" at bounding box center [994, 564] width 177 height 23
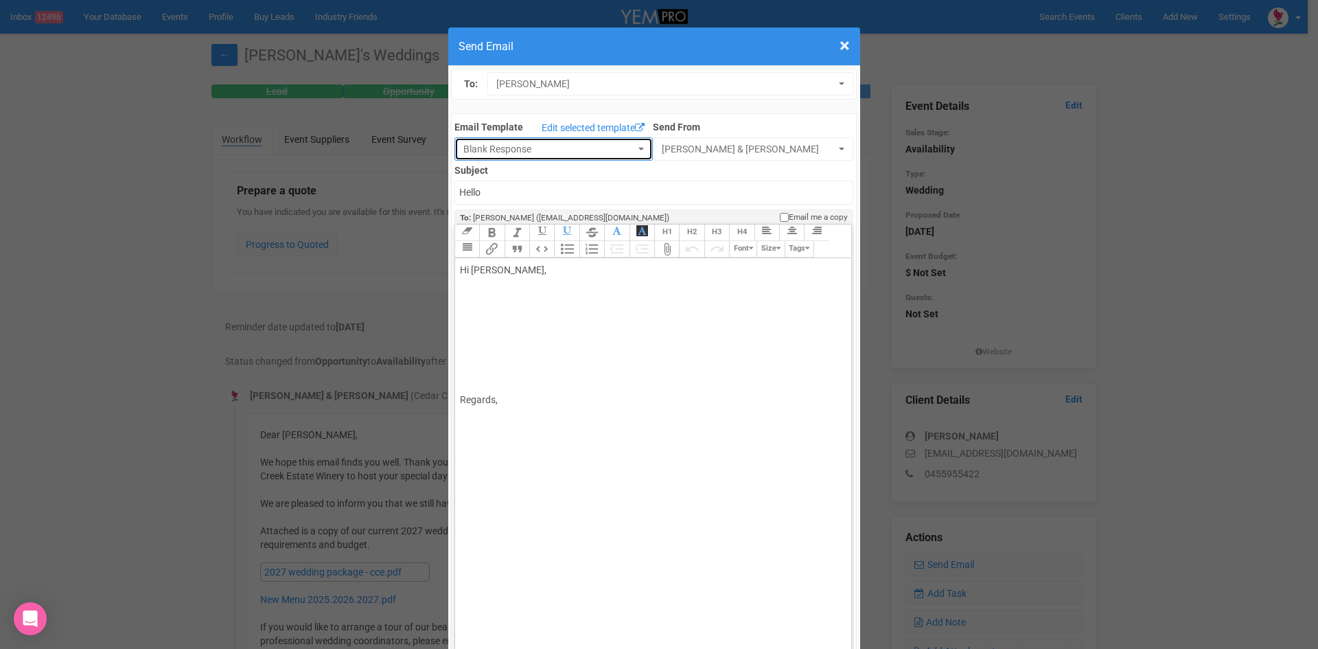
click at [628, 144] on button "Blank Response" at bounding box center [554, 148] width 198 height 23
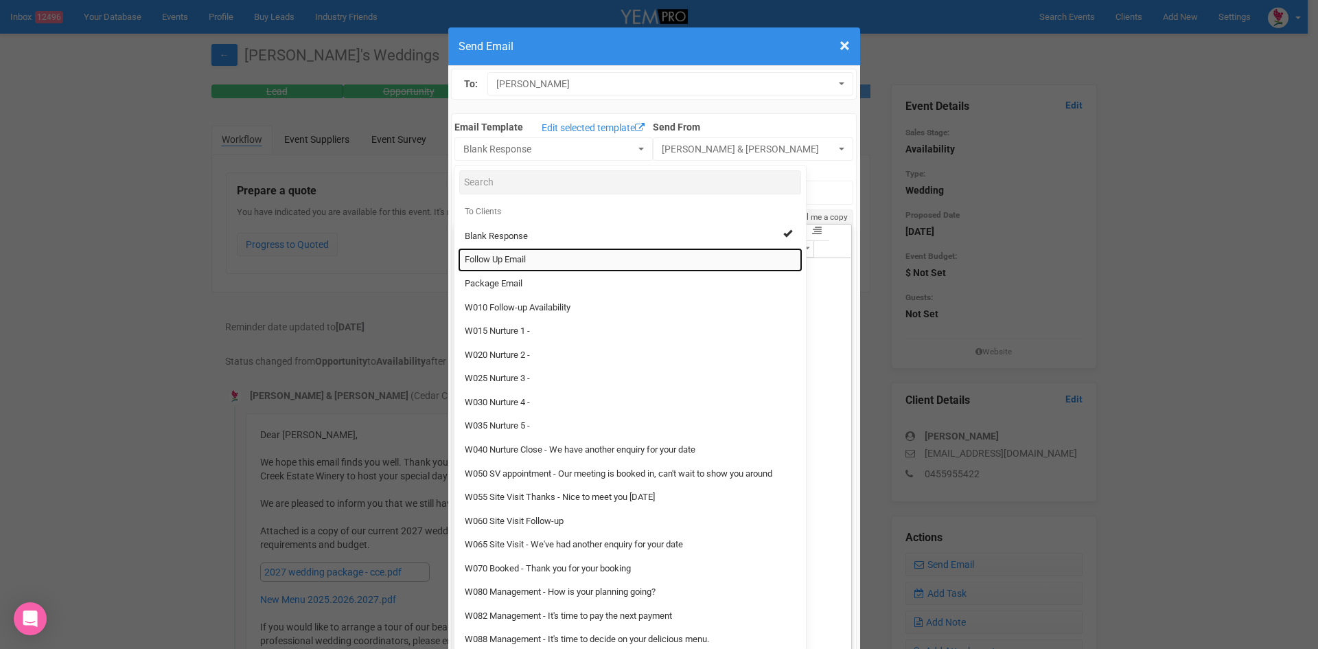
click at [505, 261] on span "Follow Up Email" at bounding box center [495, 259] width 61 height 13
select select "88639"
type input "[GEOGRAPHIC_DATA] - Follow Up"
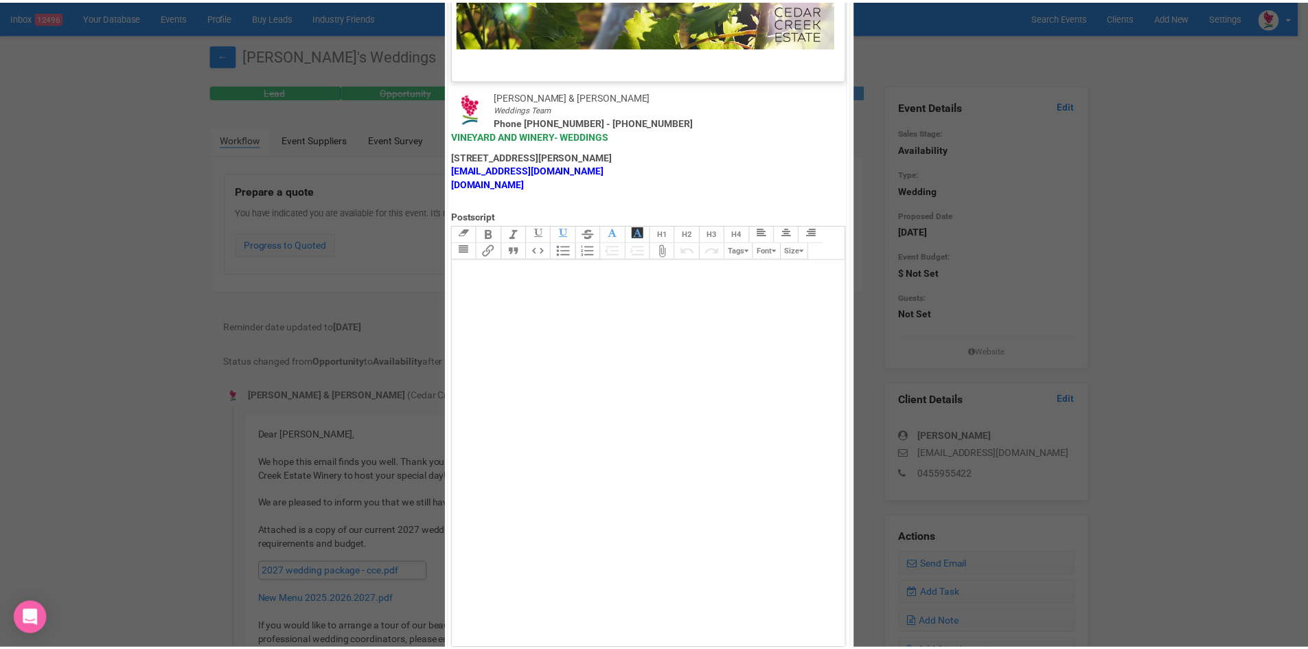
scroll to position [681, 0]
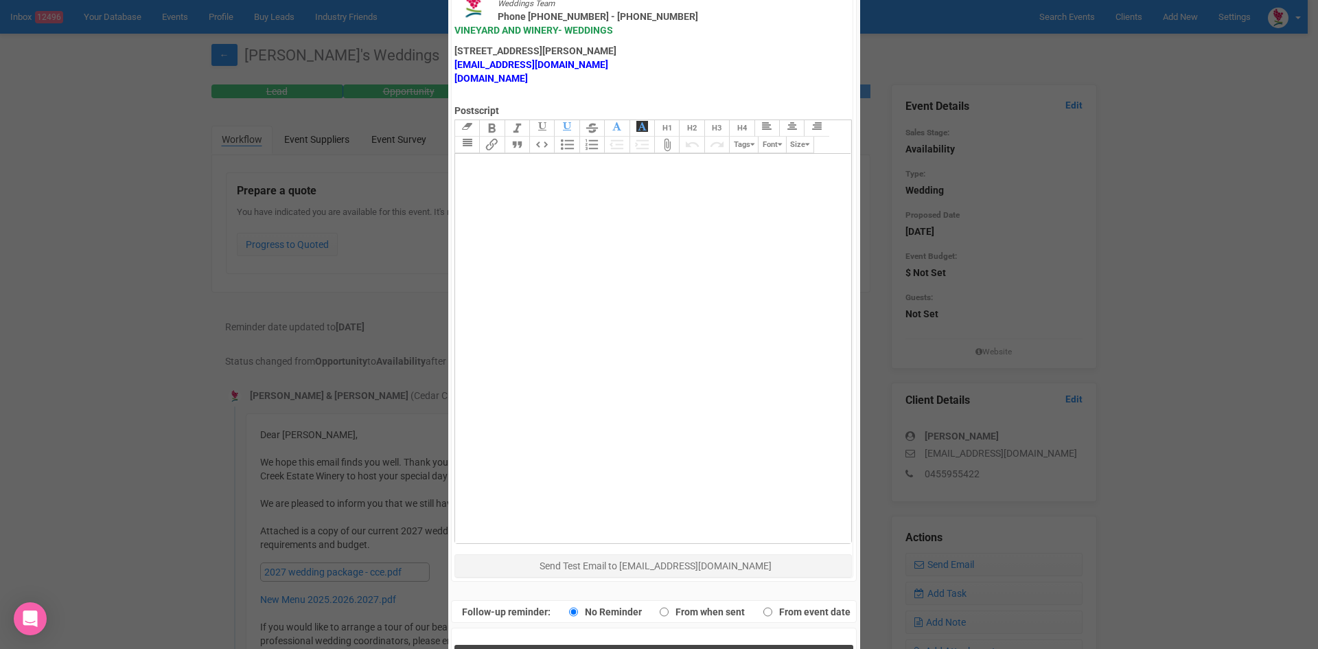
click at [604, 645] on button "Send Response" at bounding box center [654, 659] width 399 height 28
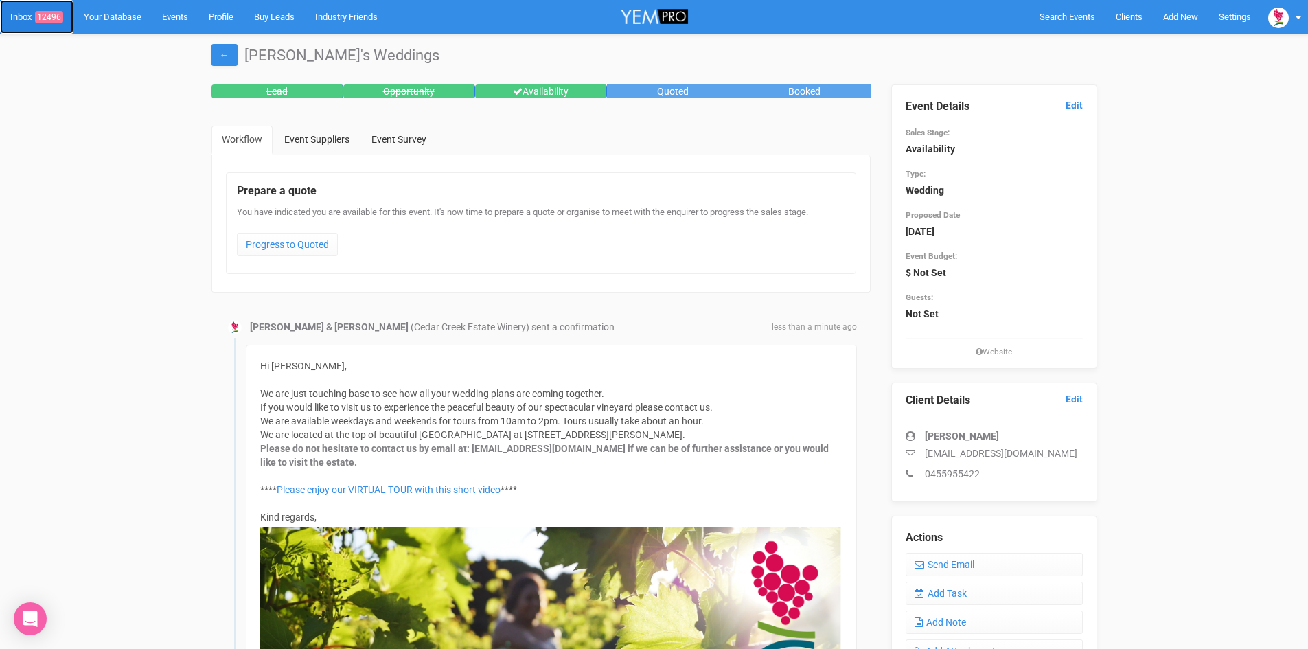
click at [52, 8] on link "Inbox 12496" at bounding box center [36, 17] width 73 height 34
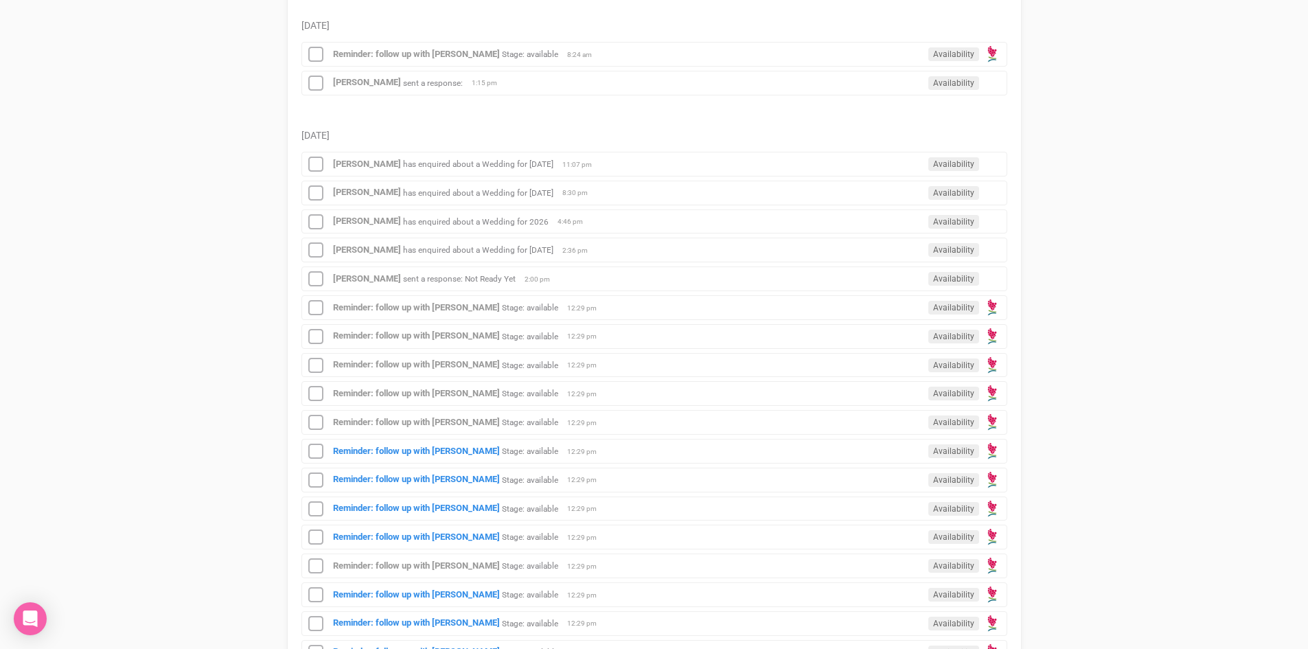
scroll to position [275, 0]
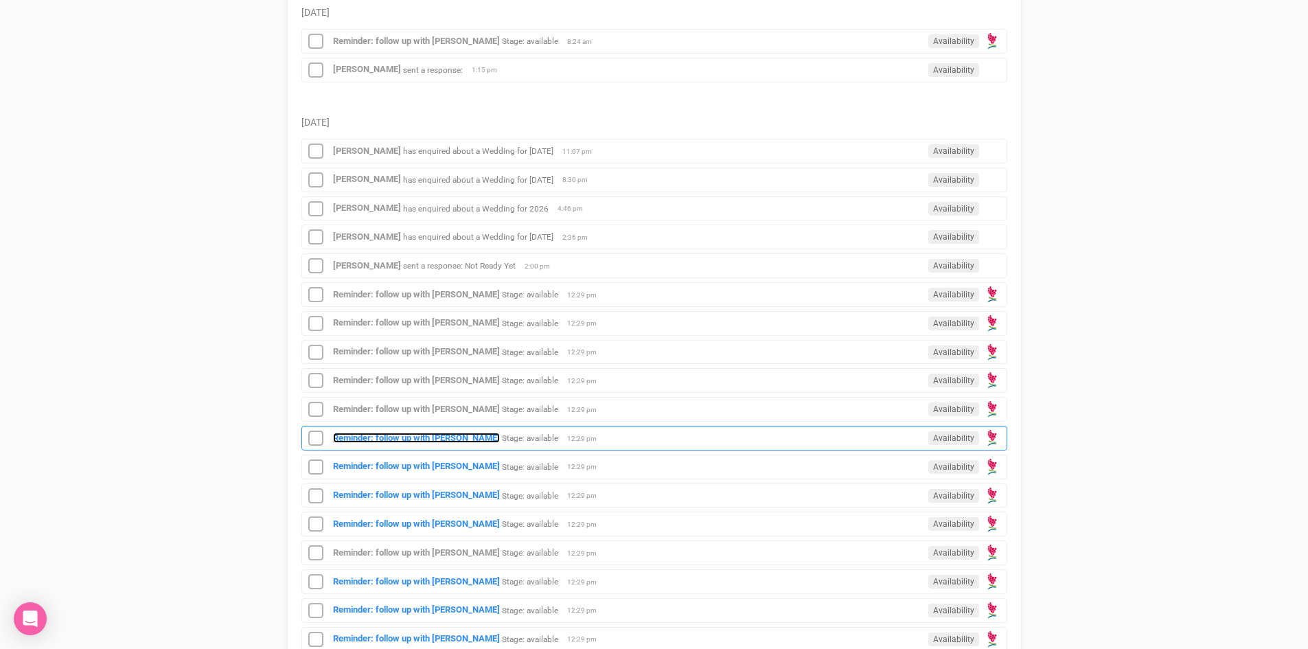
click at [431, 433] on strong "Reminder: follow up with [PERSON_NAME]" at bounding box center [416, 438] width 167 height 10
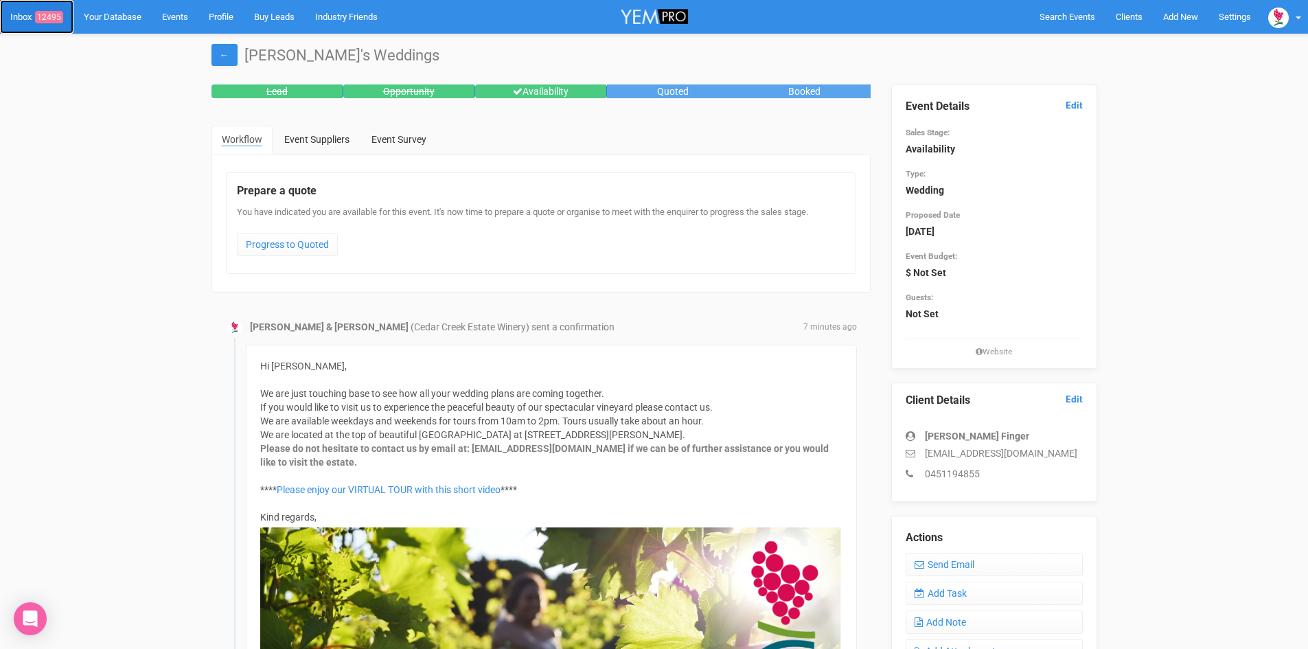
click at [47, 12] on span "12495" at bounding box center [49, 17] width 28 height 12
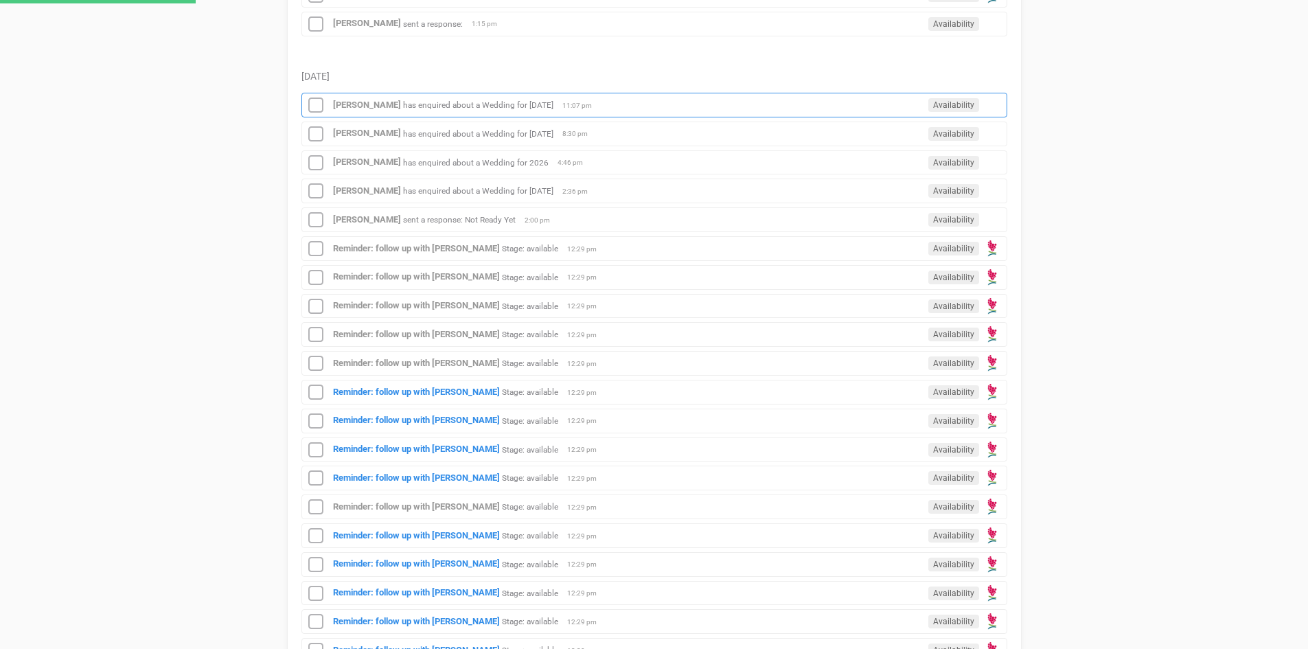
scroll to position [343, 0]
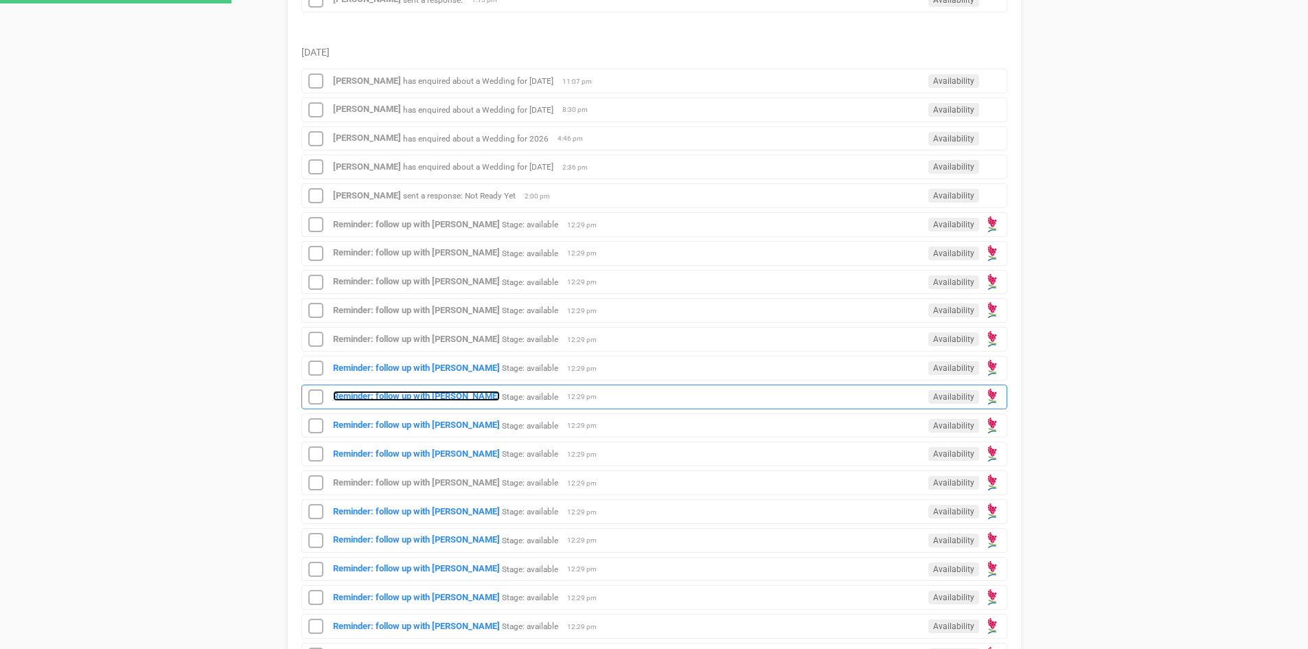
click at [426, 392] on strong "Reminder: follow up with [PERSON_NAME]" at bounding box center [416, 396] width 167 height 10
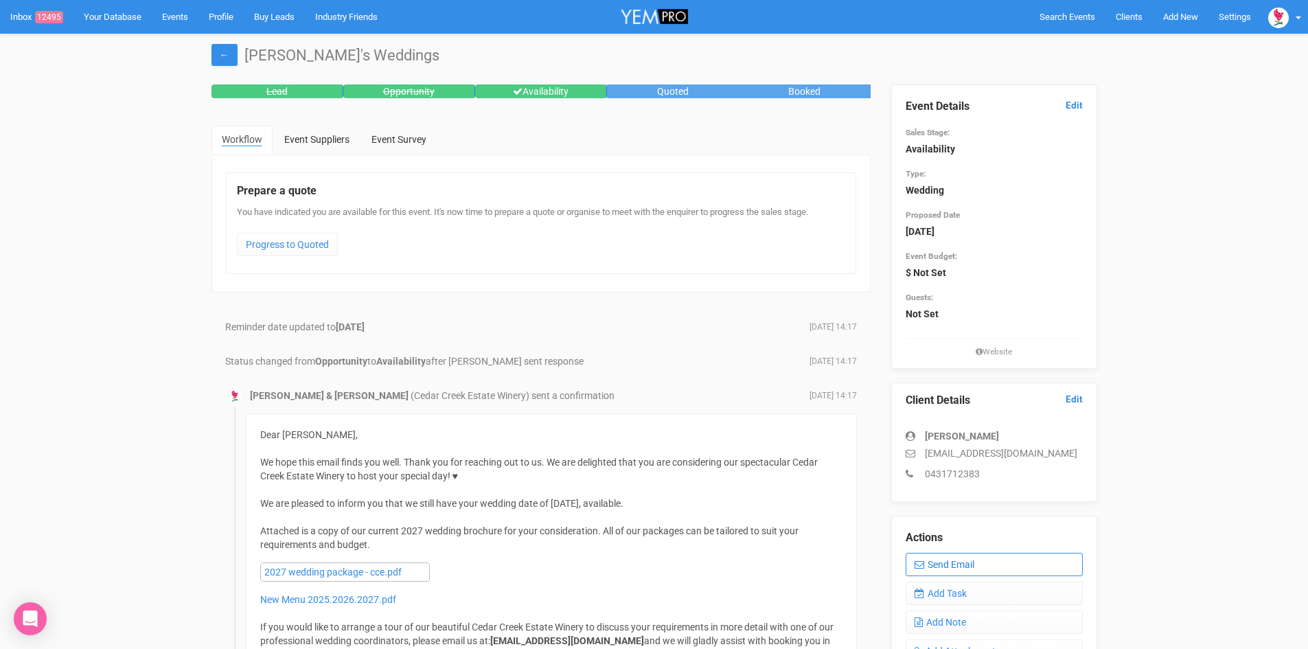
click at [957, 559] on link "Send Email" at bounding box center [994, 564] width 177 height 23
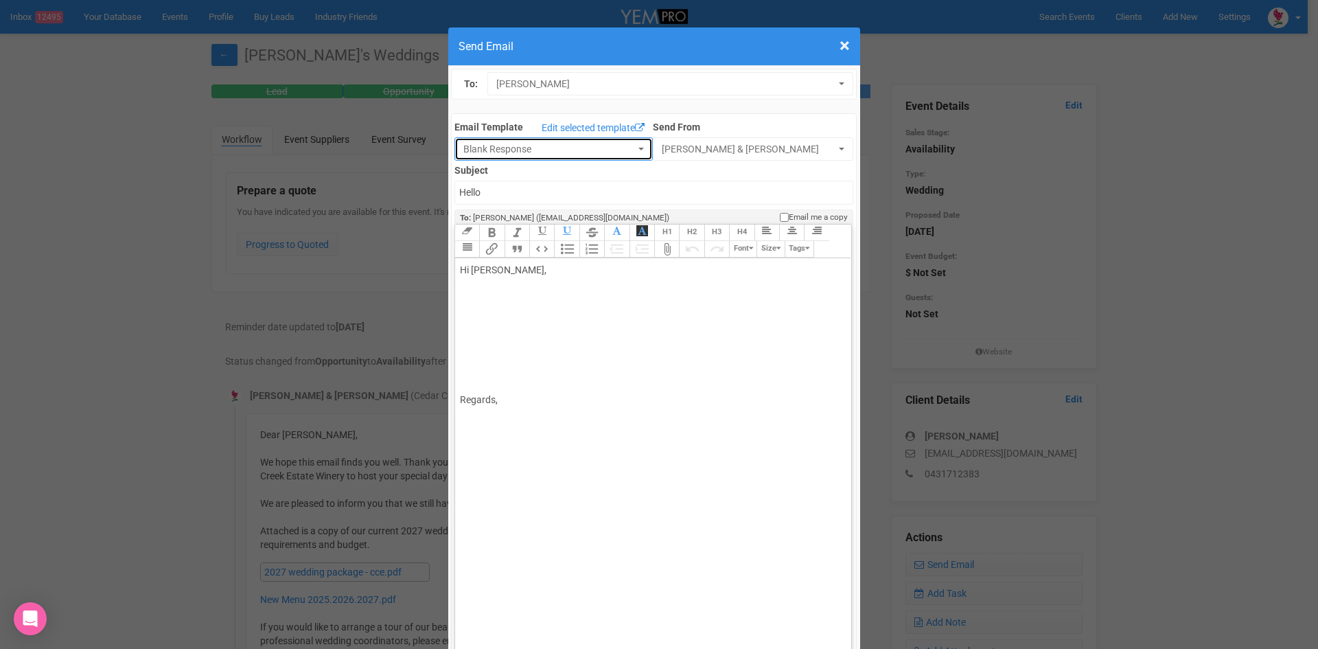
click at [639, 148] on span "button" at bounding box center [641, 149] width 5 height 3
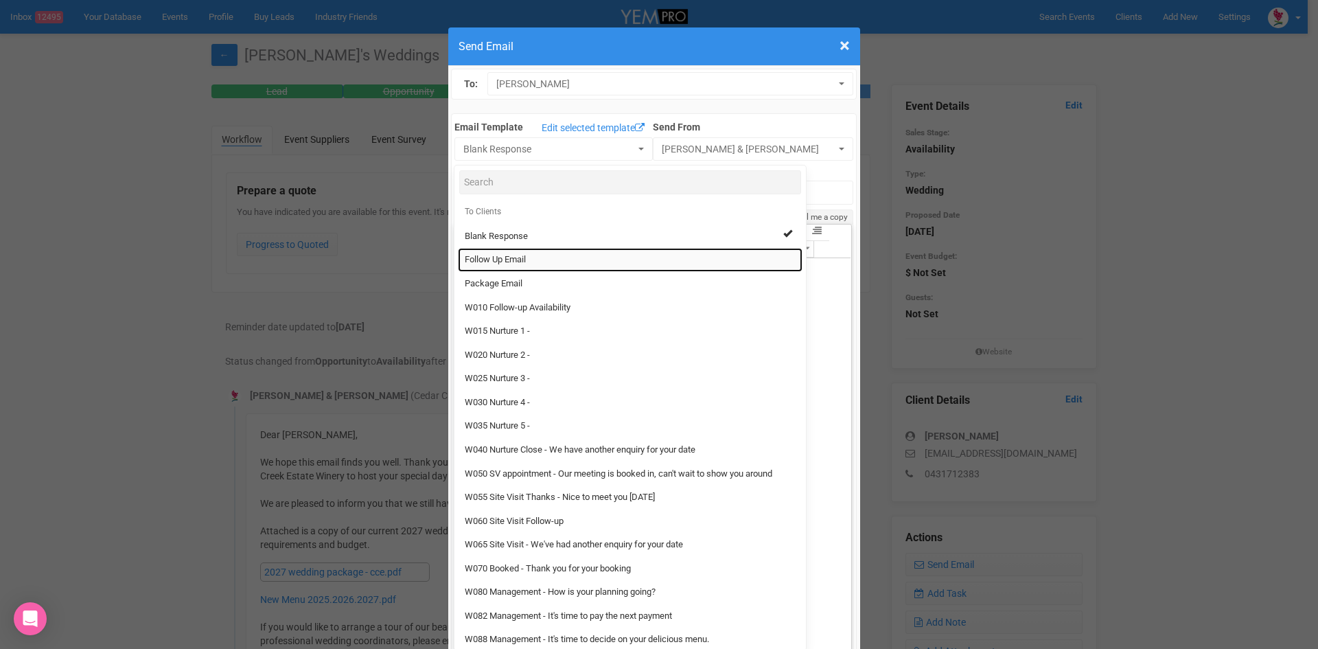
click at [502, 258] on span "Follow Up Email" at bounding box center [495, 259] width 61 height 13
select select "88639"
type input "[GEOGRAPHIC_DATA] - Follow Up"
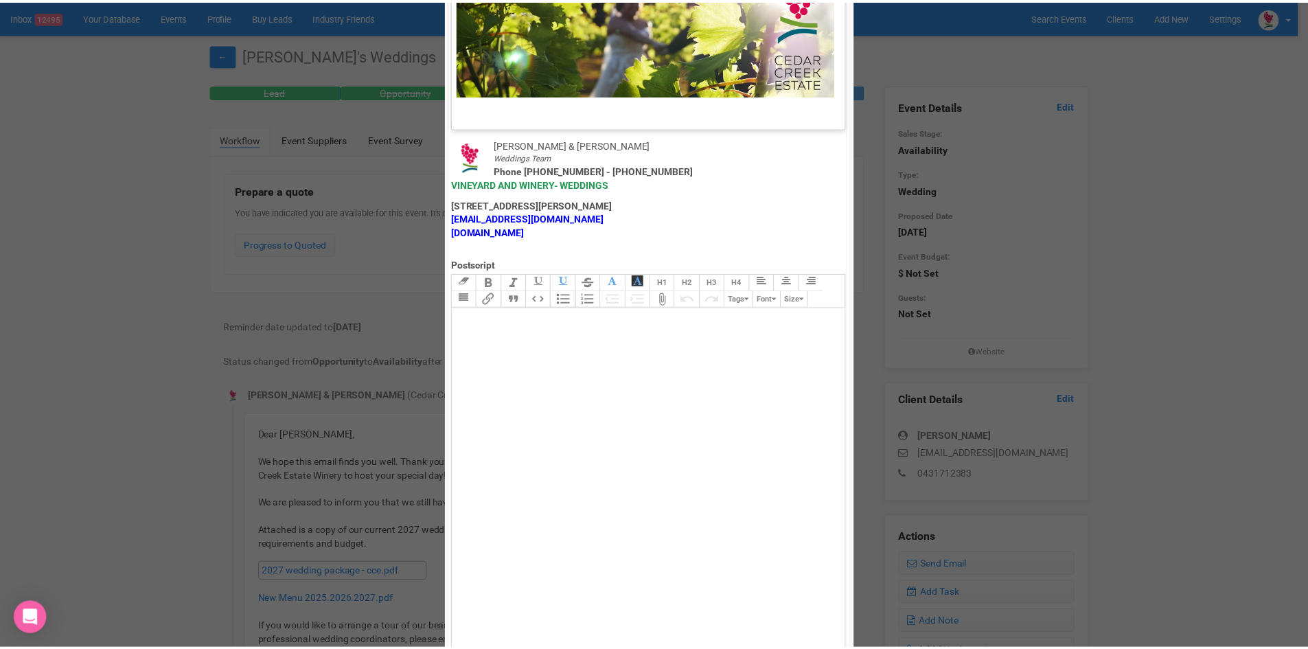
scroll to position [681, 0]
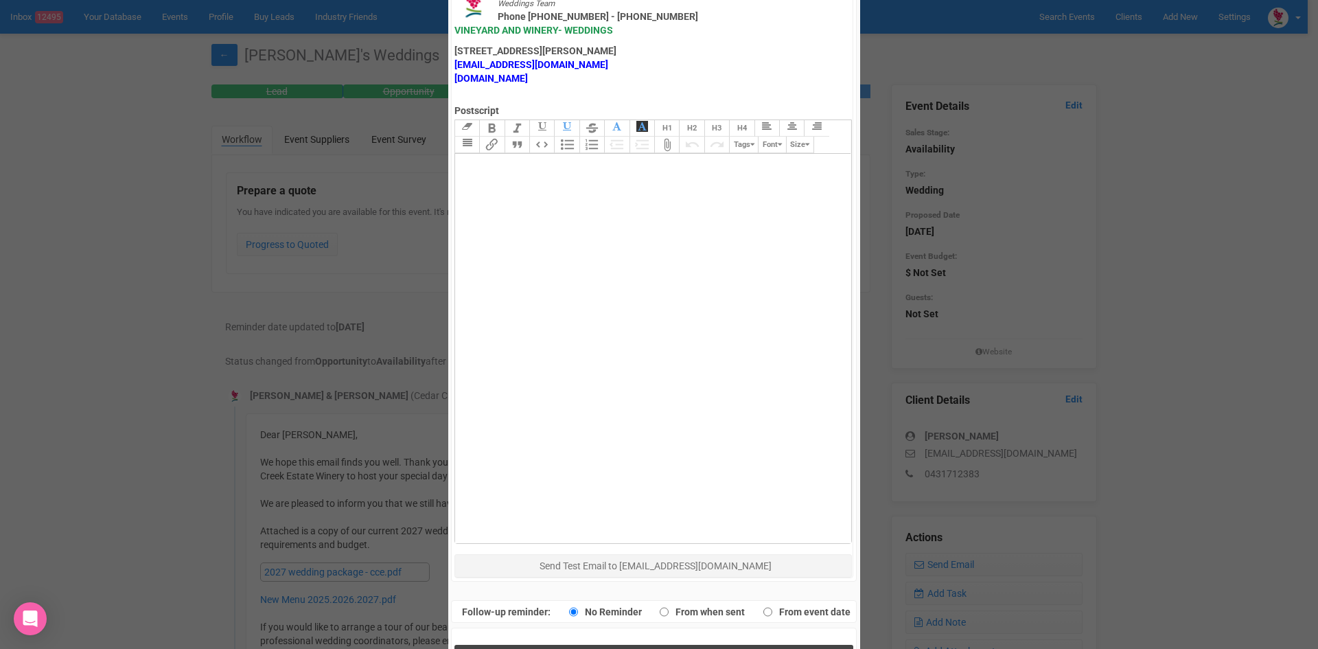
click at [619, 648] on span "Send Response" at bounding box center [656, 658] width 75 height 13
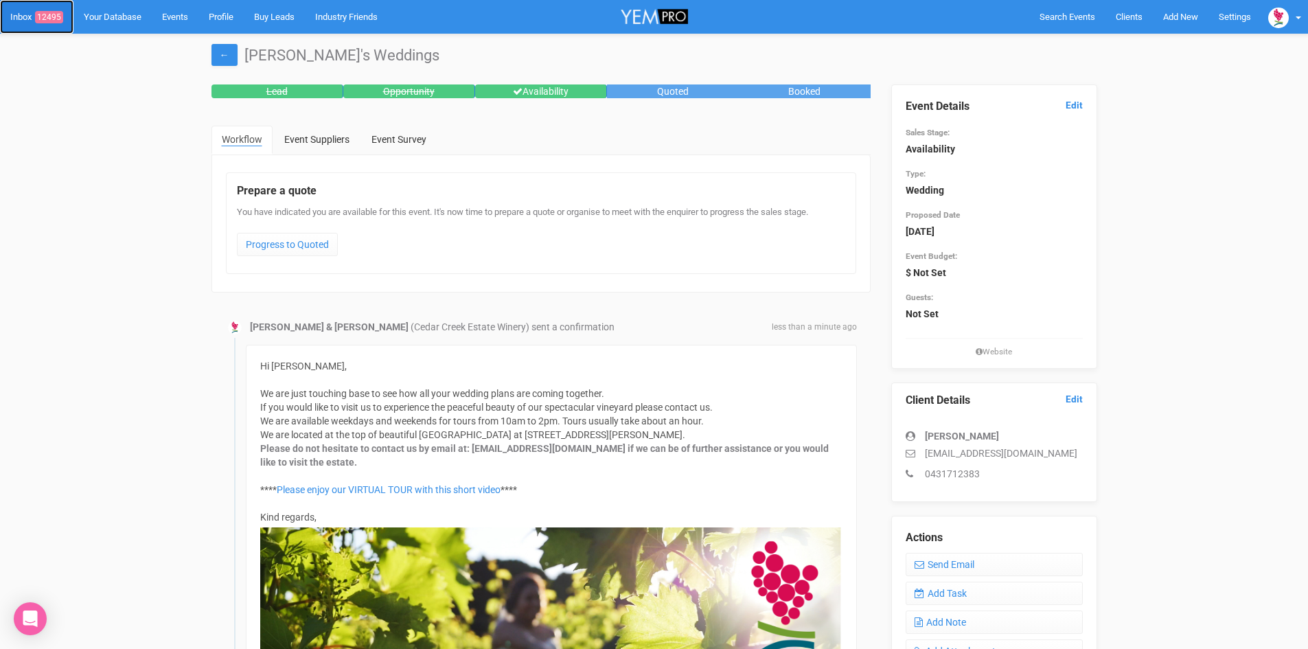
click at [51, 15] on span "12495" at bounding box center [49, 17] width 28 height 12
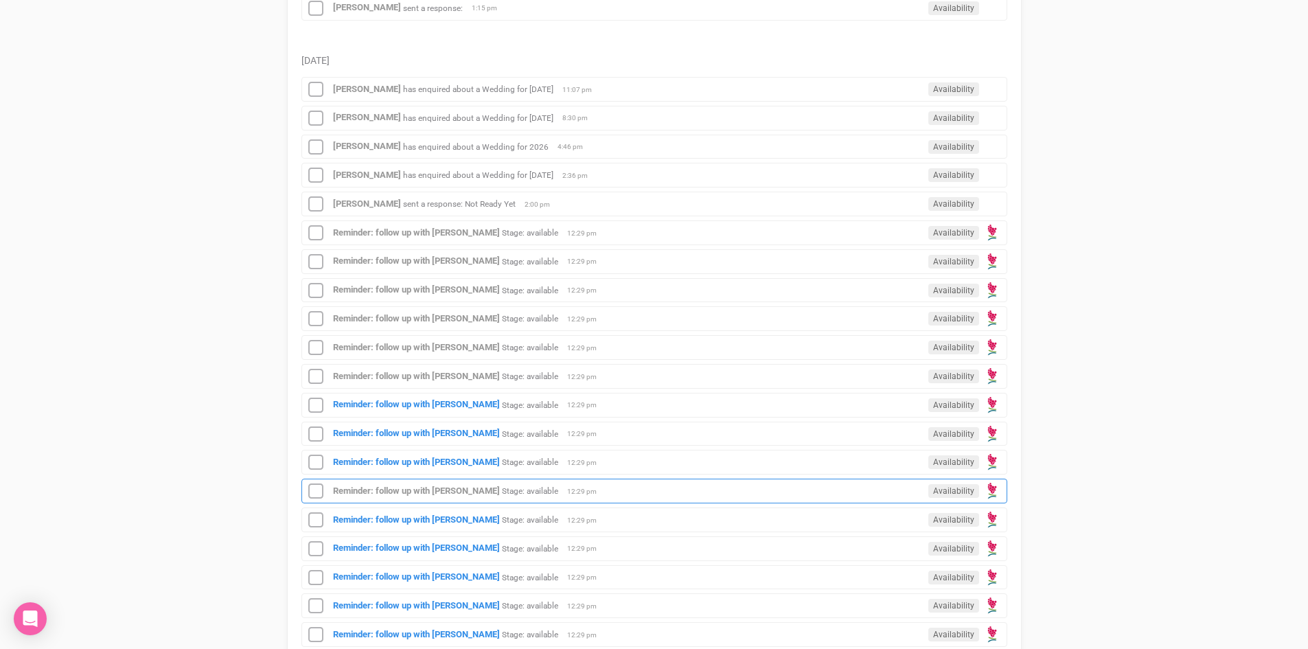
scroll to position [481, 0]
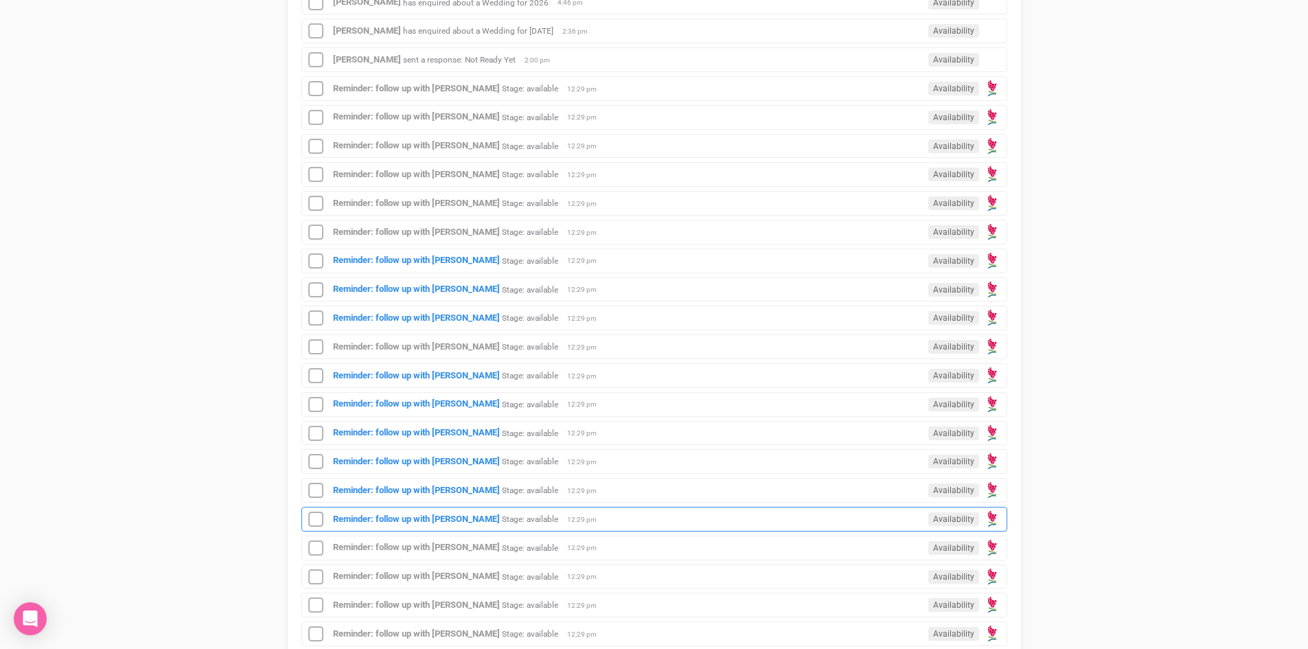
click at [422, 512] on div "Reminder: follow up with [PERSON_NAME]: available Availability 12:29 pm" at bounding box center [654, 519] width 706 height 25
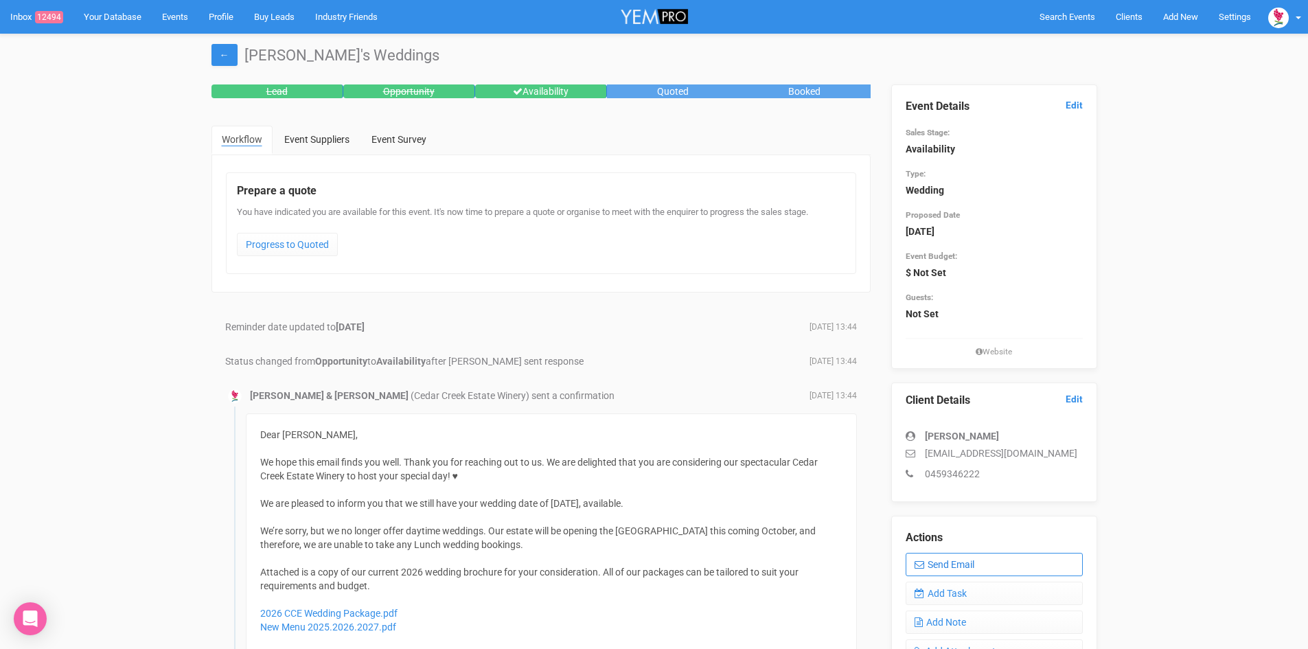
click at [972, 562] on link "Send Email" at bounding box center [994, 564] width 177 height 23
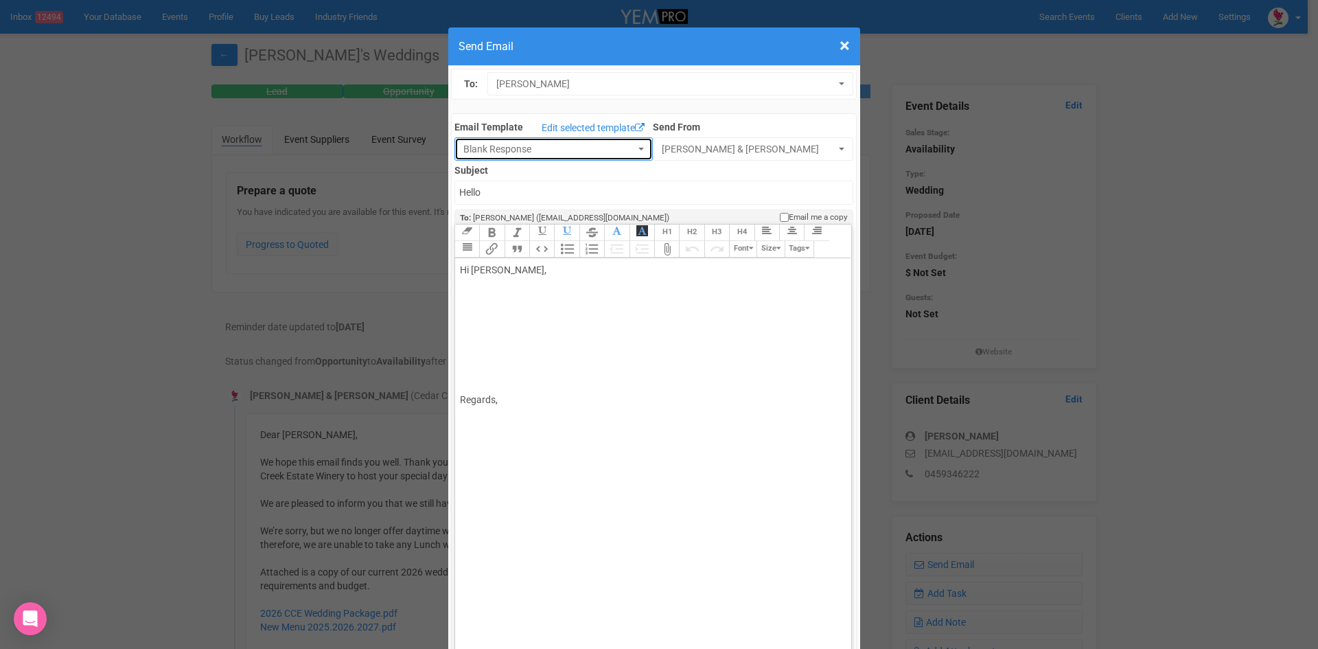
click at [632, 144] on button "Blank Response" at bounding box center [554, 148] width 198 height 23
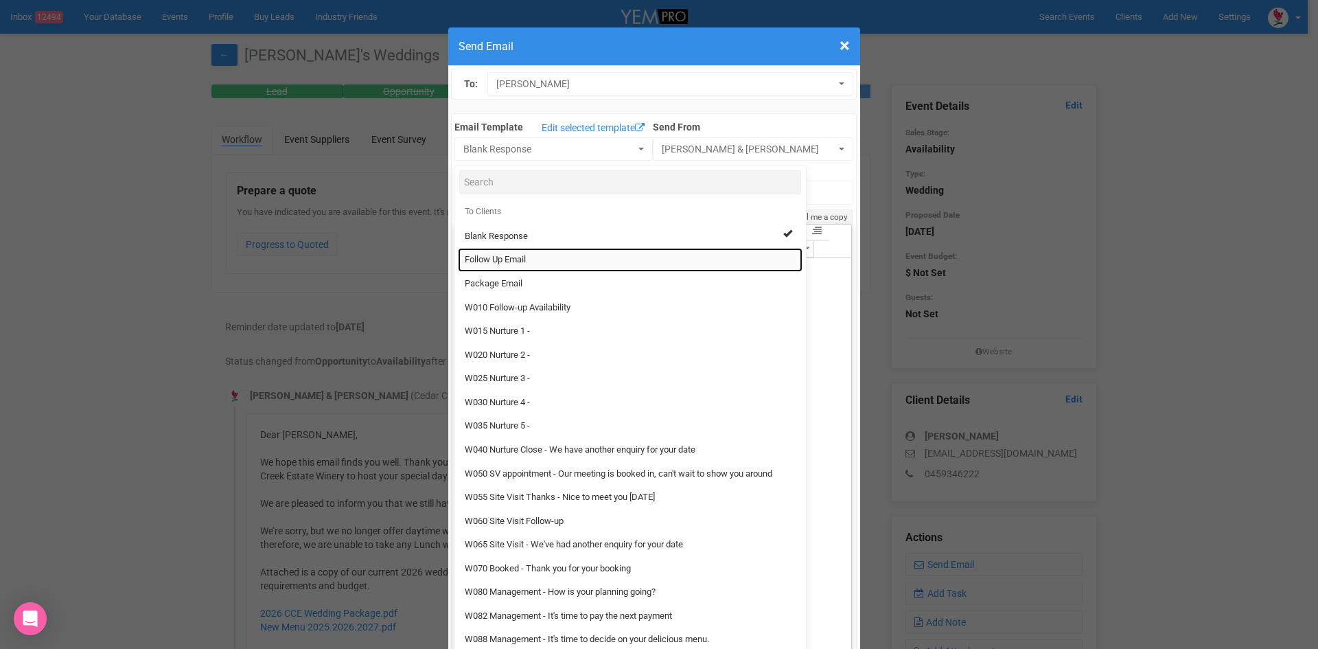
click at [489, 254] on span "Follow Up Email" at bounding box center [495, 259] width 61 height 13
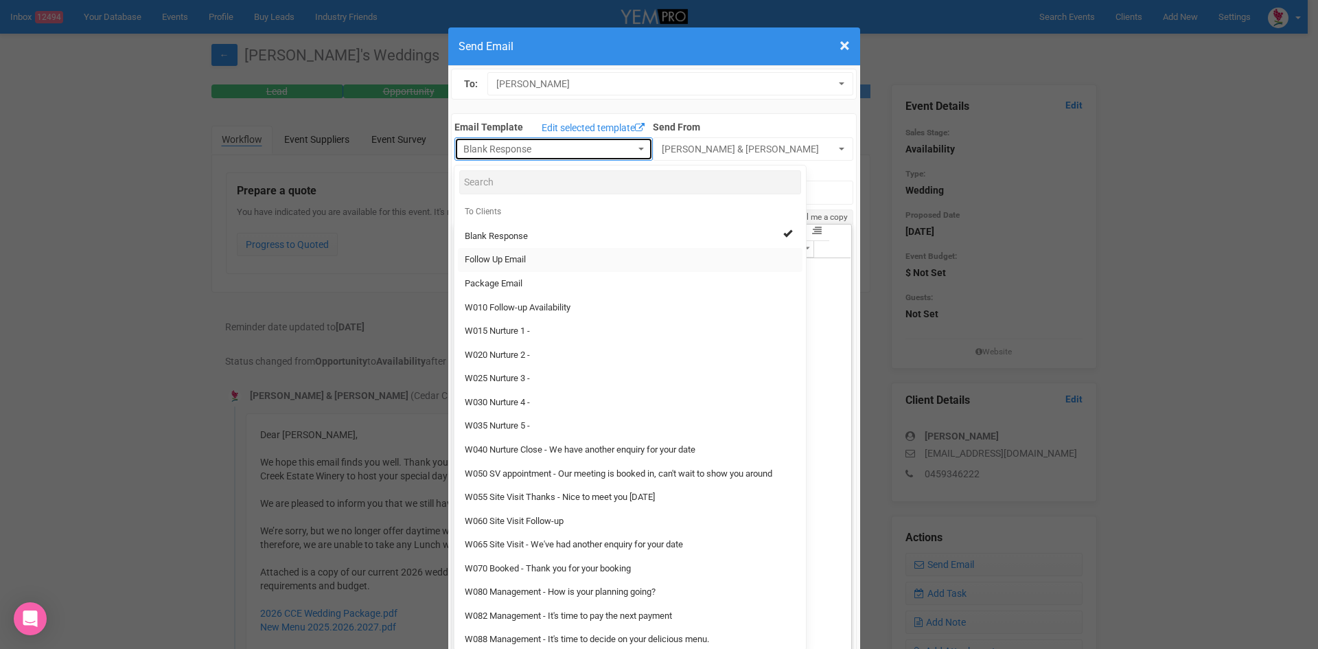
select select "88639"
type input "[GEOGRAPHIC_DATA] - Follow Up"
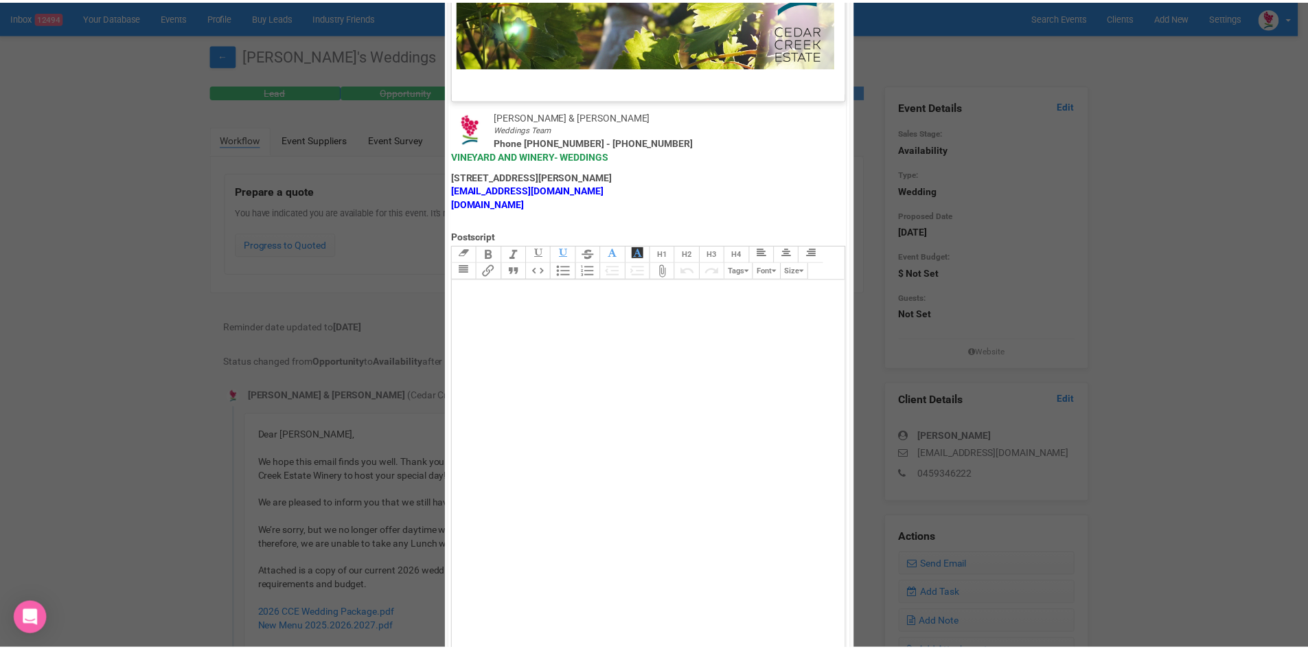
scroll to position [681, 0]
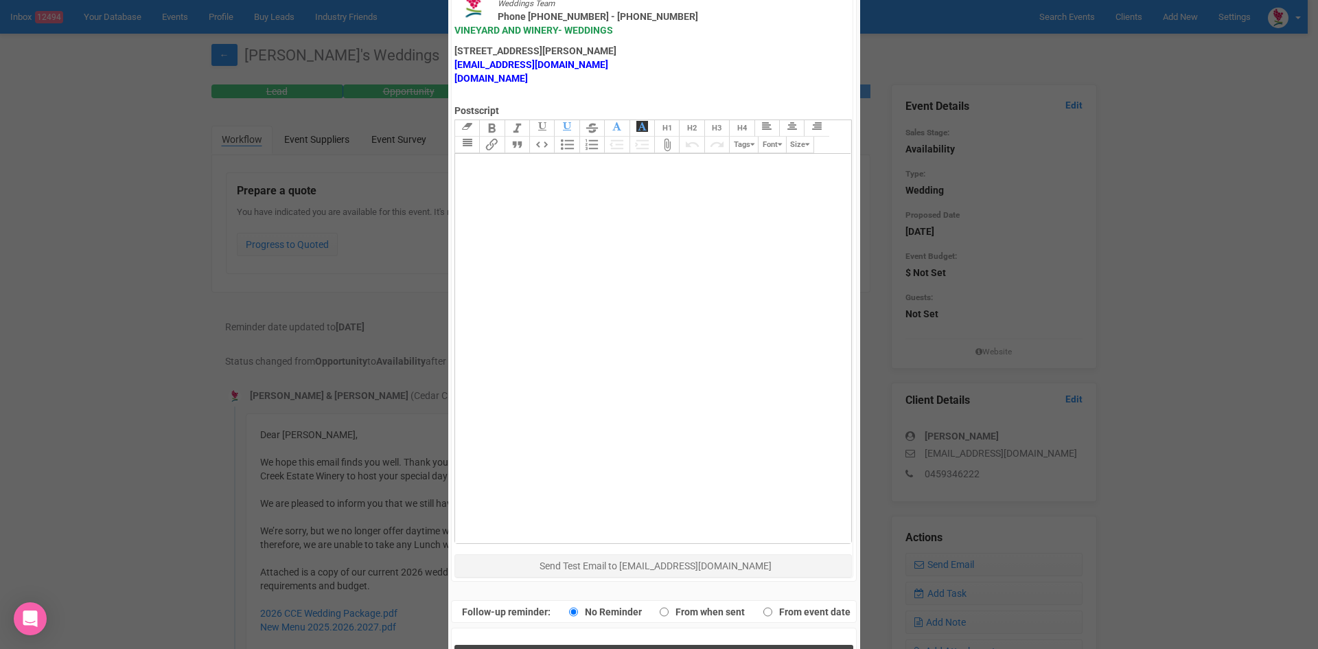
click at [570, 645] on button "Send Response" at bounding box center [654, 659] width 399 height 28
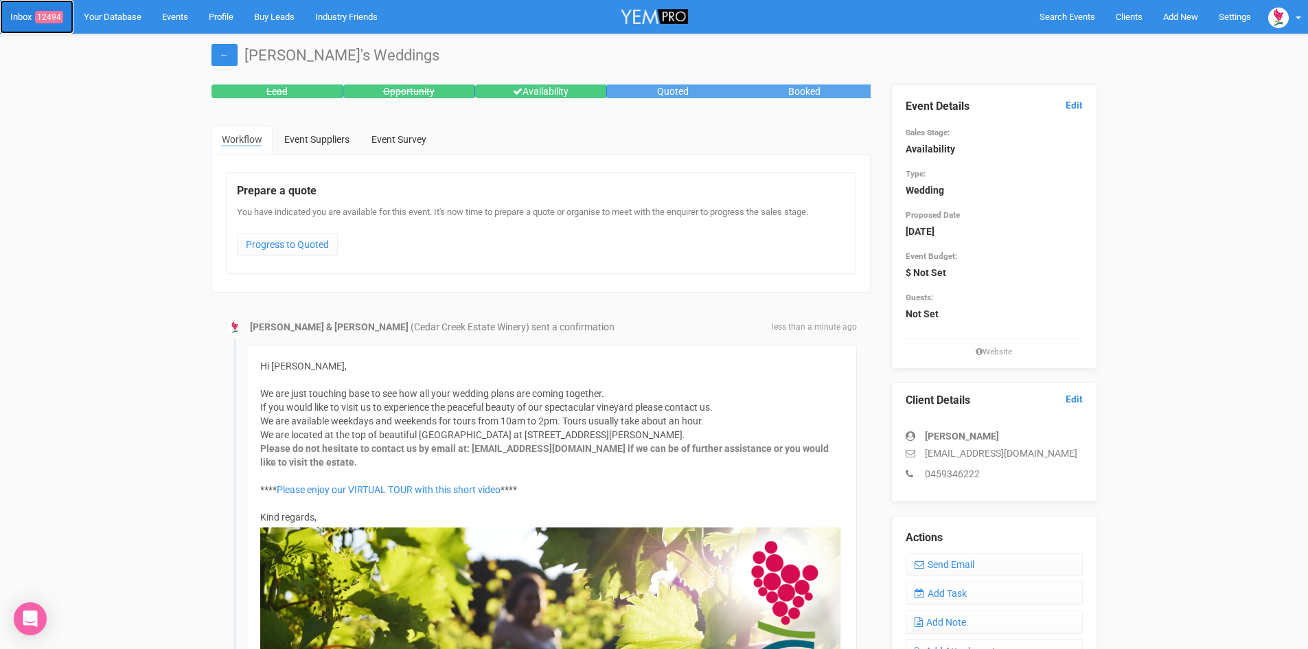
click at [45, 11] on span "12494" at bounding box center [49, 17] width 28 height 12
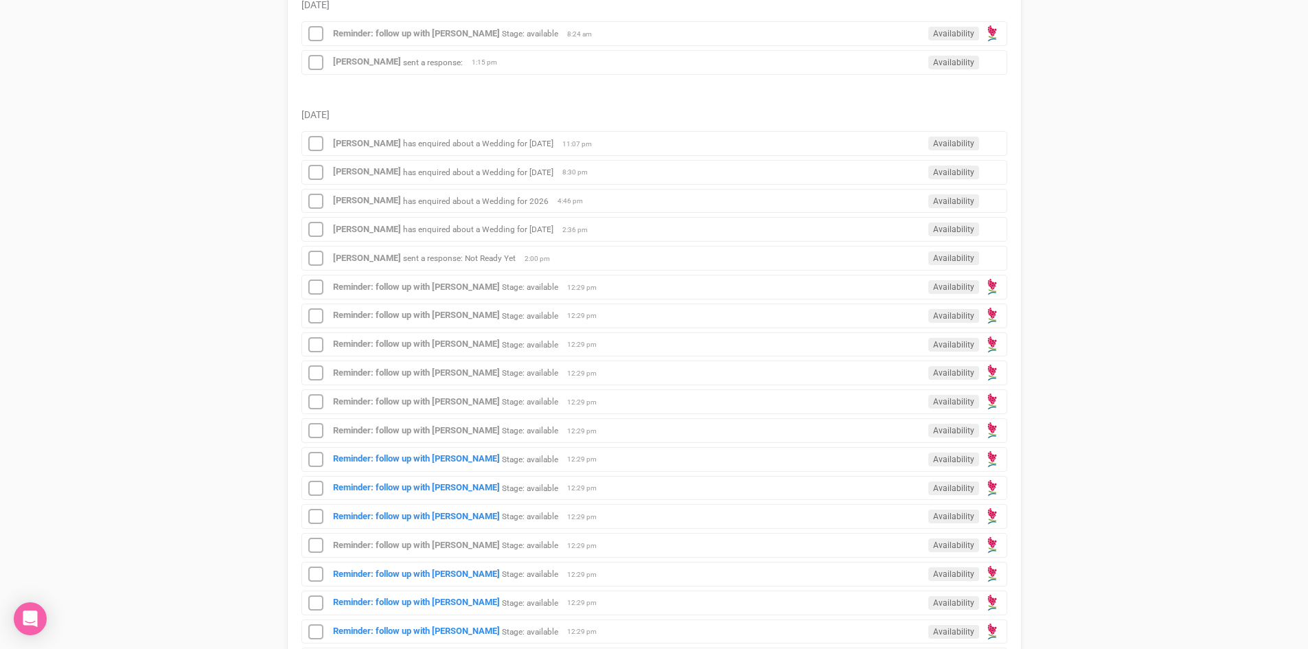
scroll to position [481, 0]
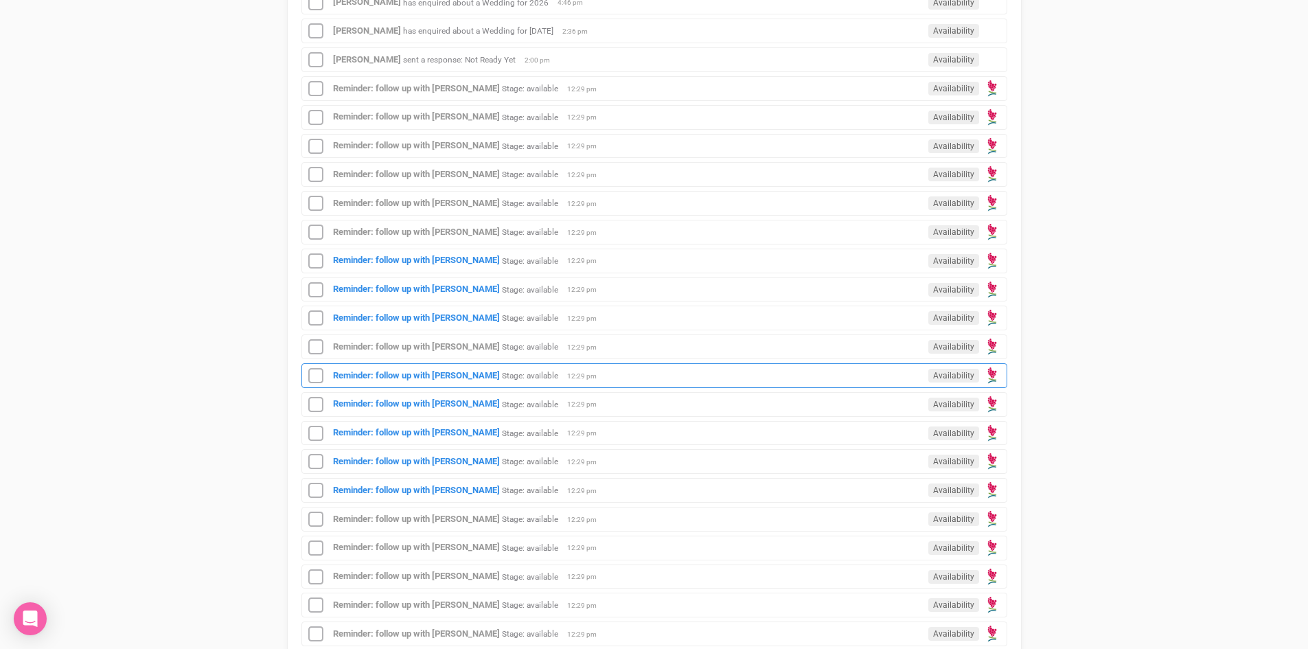
click at [439, 367] on div "Reminder: follow up with [PERSON_NAME] Stage: available Availability 12:29 pm" at bounding box center [654, 375] width 706 height 25
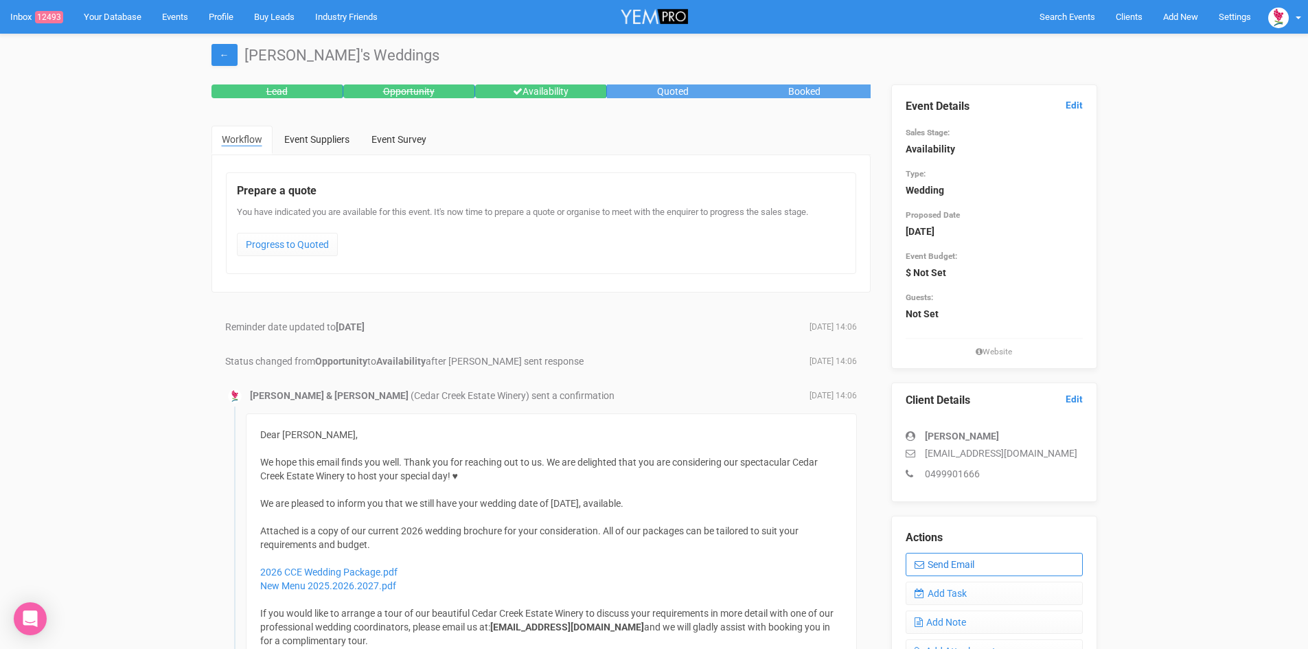
click at [980, 562] on link "Send Email" at bounding box center [994, 564] width 177 height 23
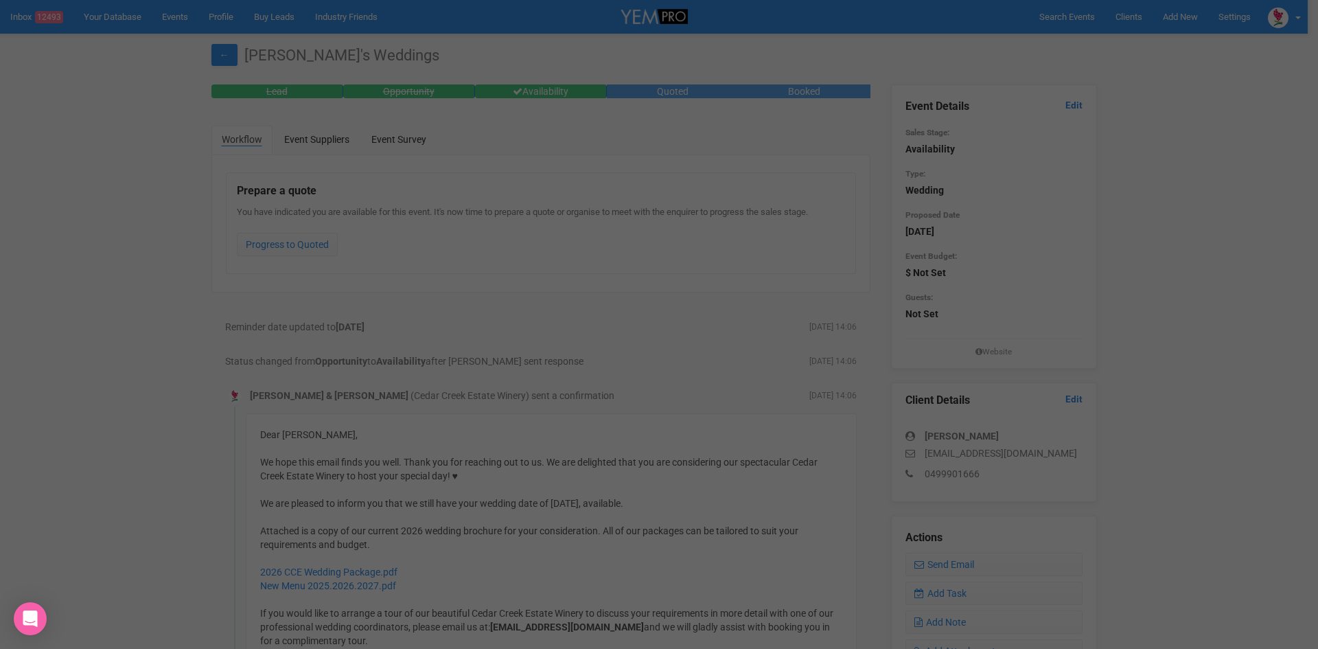
click at [958, 562] on div at bounding box center [659, 324] width 1318 height 649
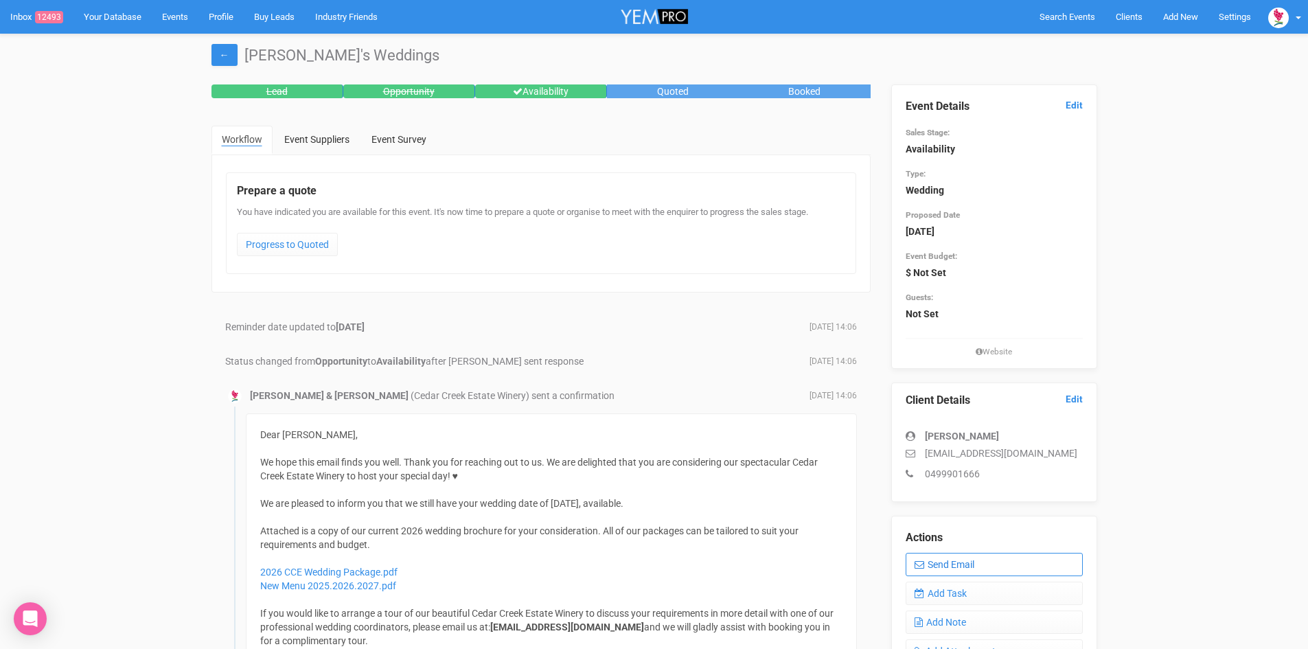
click at [942, 556] on link "Send Email" at bounding box center [994, 564] width 177 height 23
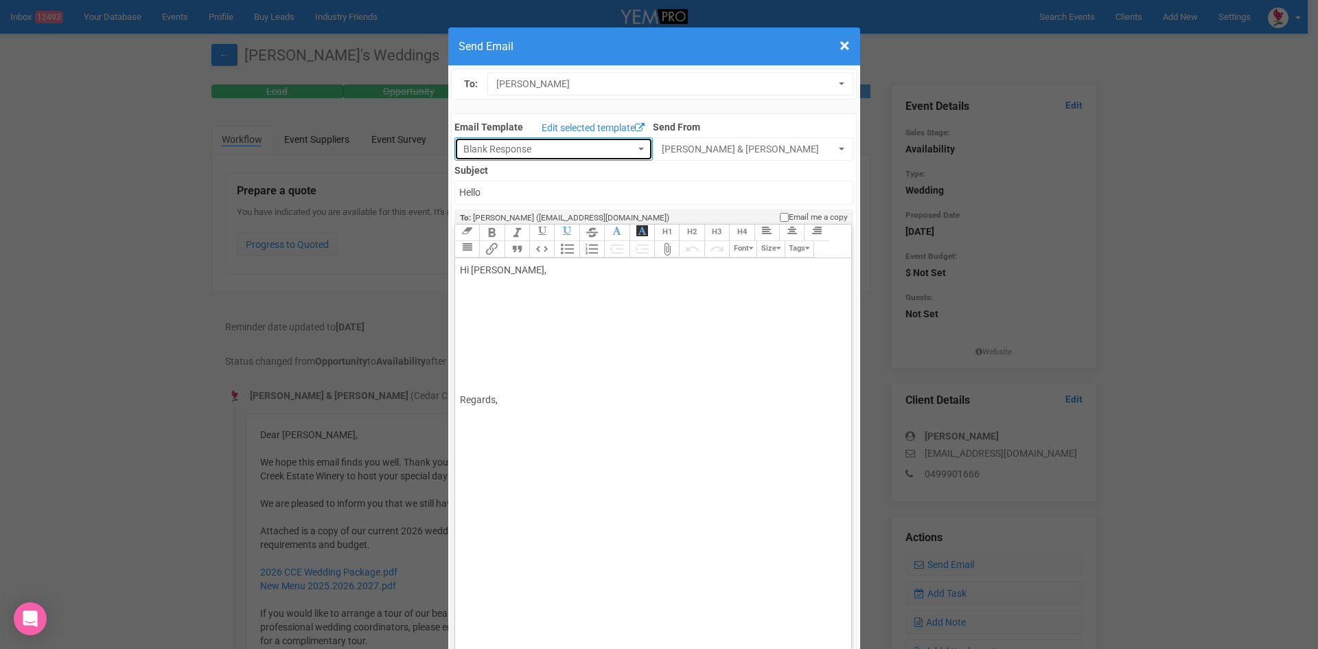
click at [628, 141] on button "Blank Response" at bounding box center [554, 148] width 198 height 23
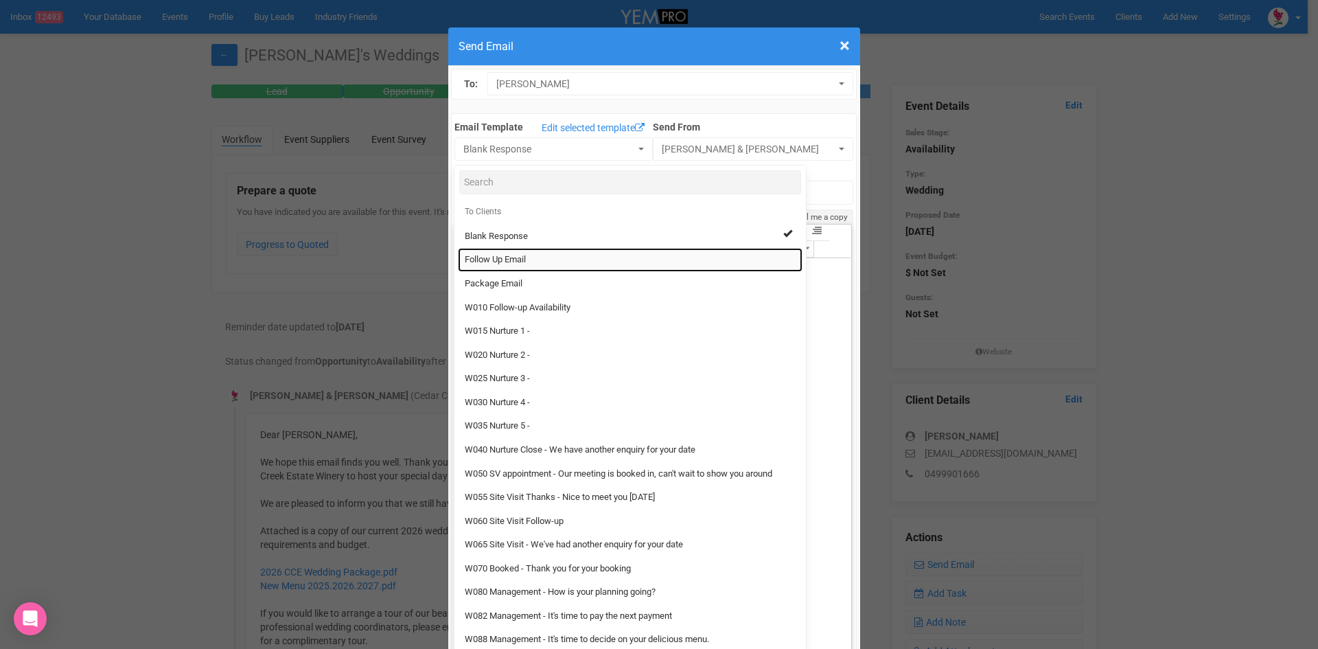
click at [521, 252] on link "Follow Up Email" at bounding box center [630, 260] width 345 height 24
select select "88639"
type input "[GEOGRAPHIC_DATA] - Follow Up"
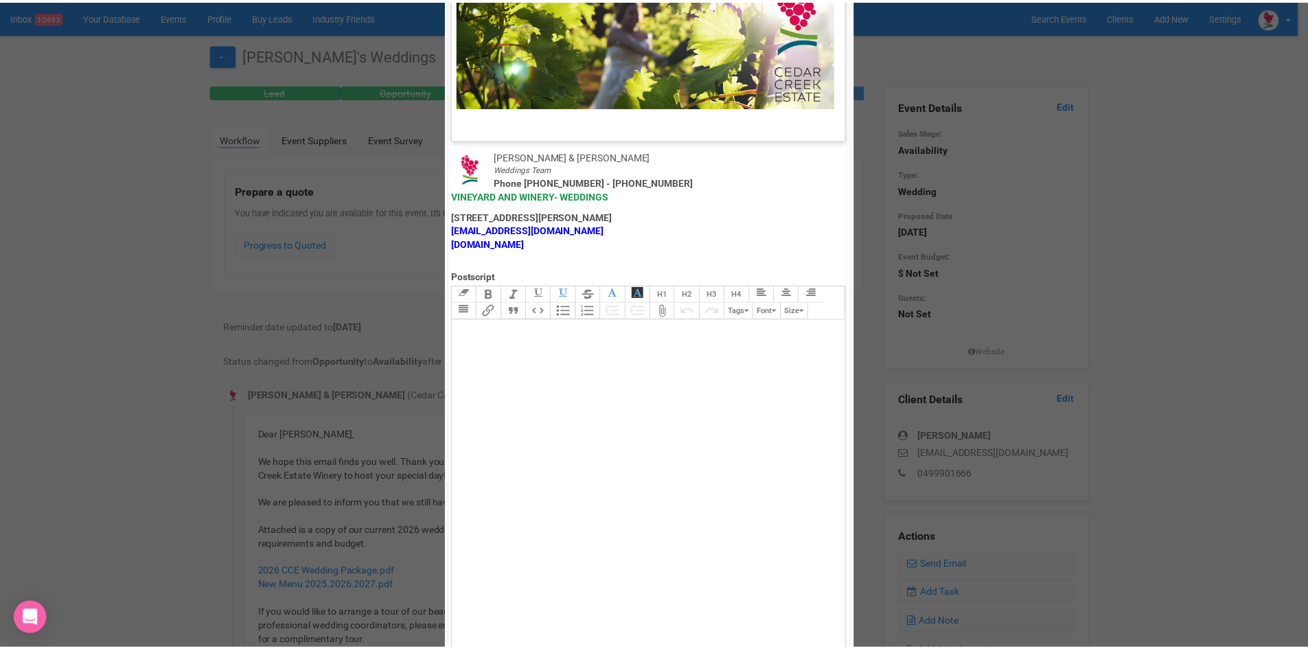
scroll to position [681, 0]
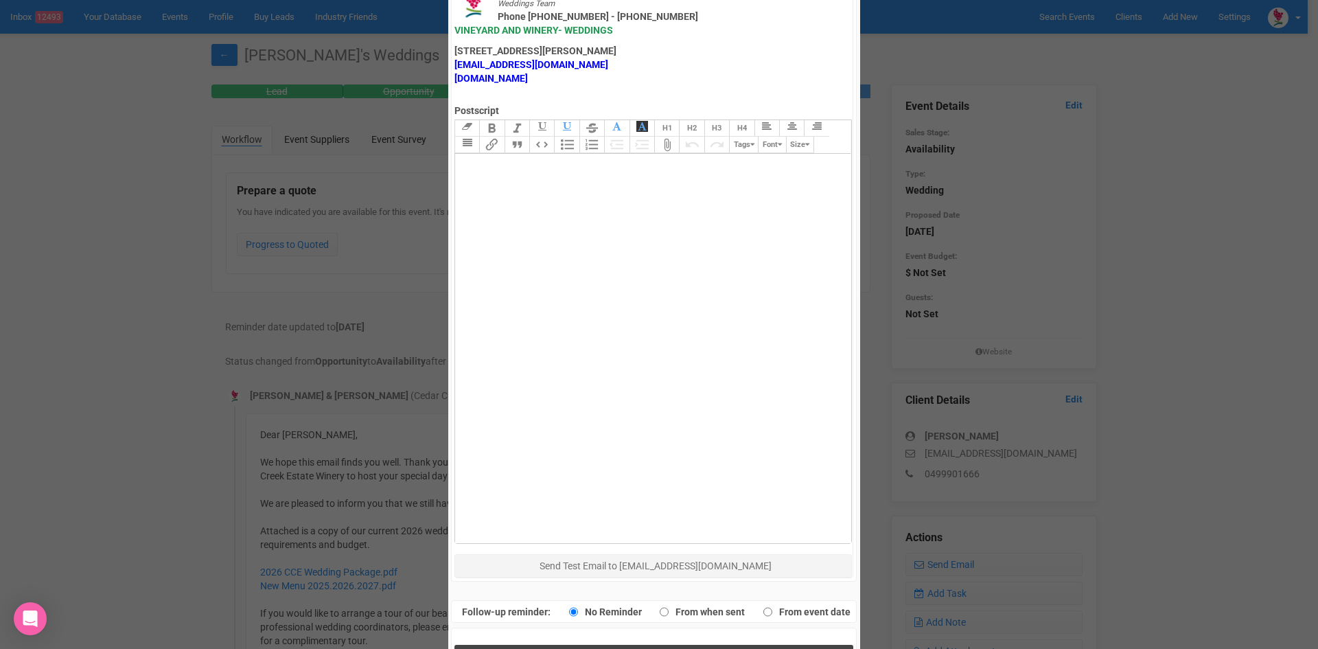
click at [584, 645] on button "Send Response" at bounding box center [654, 659] width 399 height 28
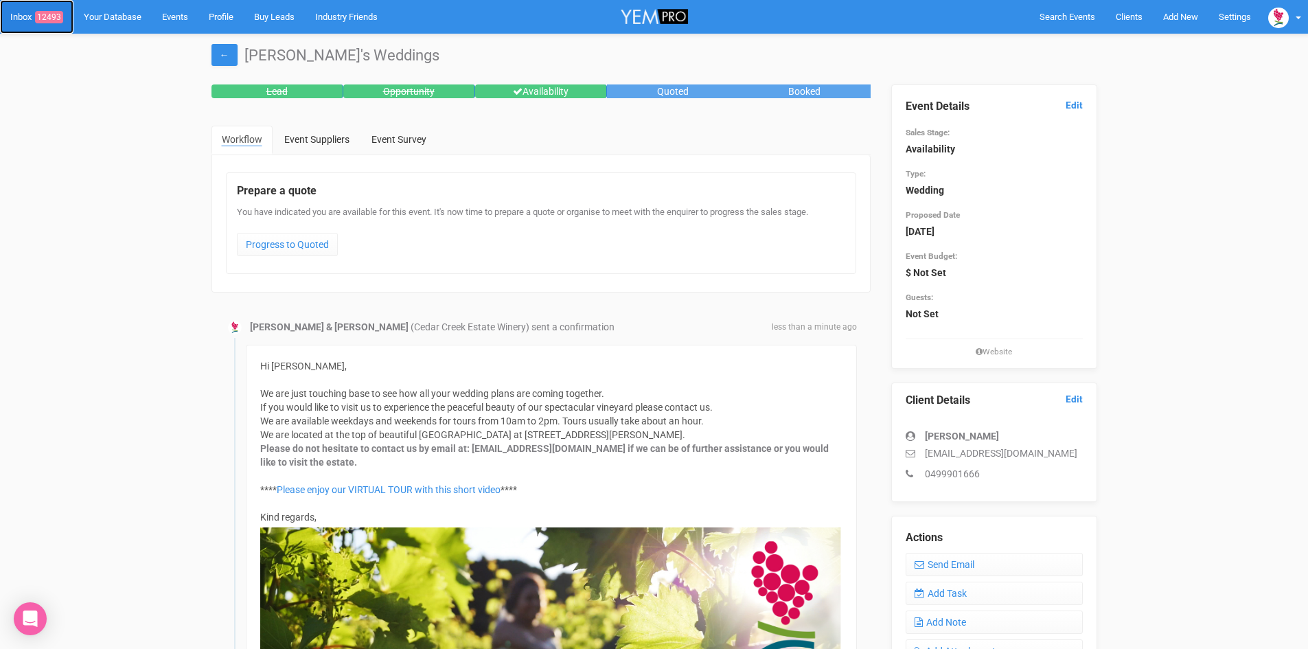
click at [51, 11] on span "12493" at bounding box center [49, 17] width 28 height 12
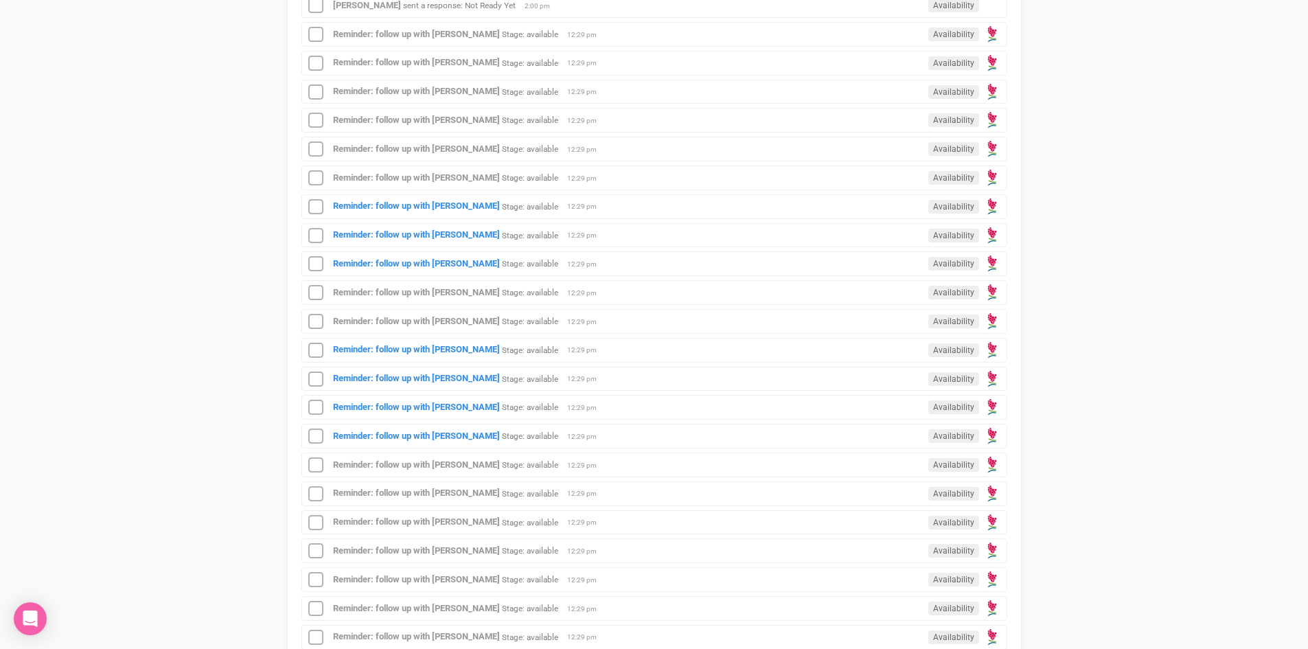
scroll to position [549, 0]
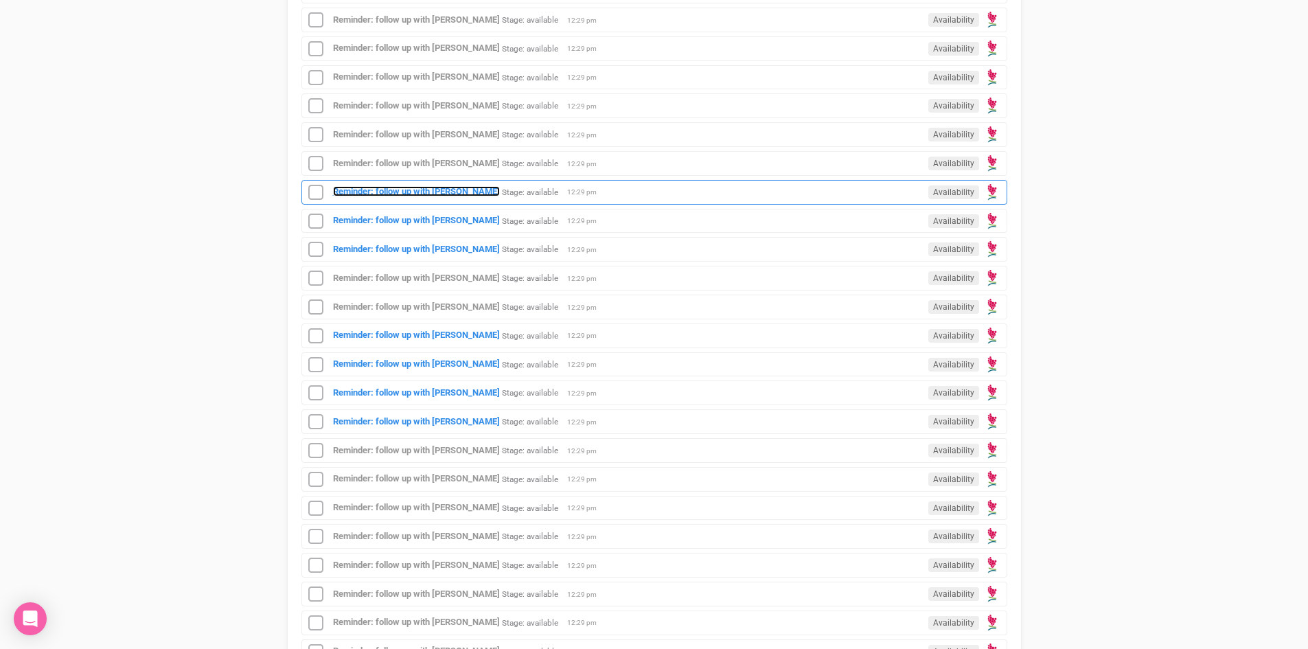
click at [469, 190] on strong "Reminder: follow up with [PERSON_NAME]" at bounding box center [416, 191] width 167 height 10
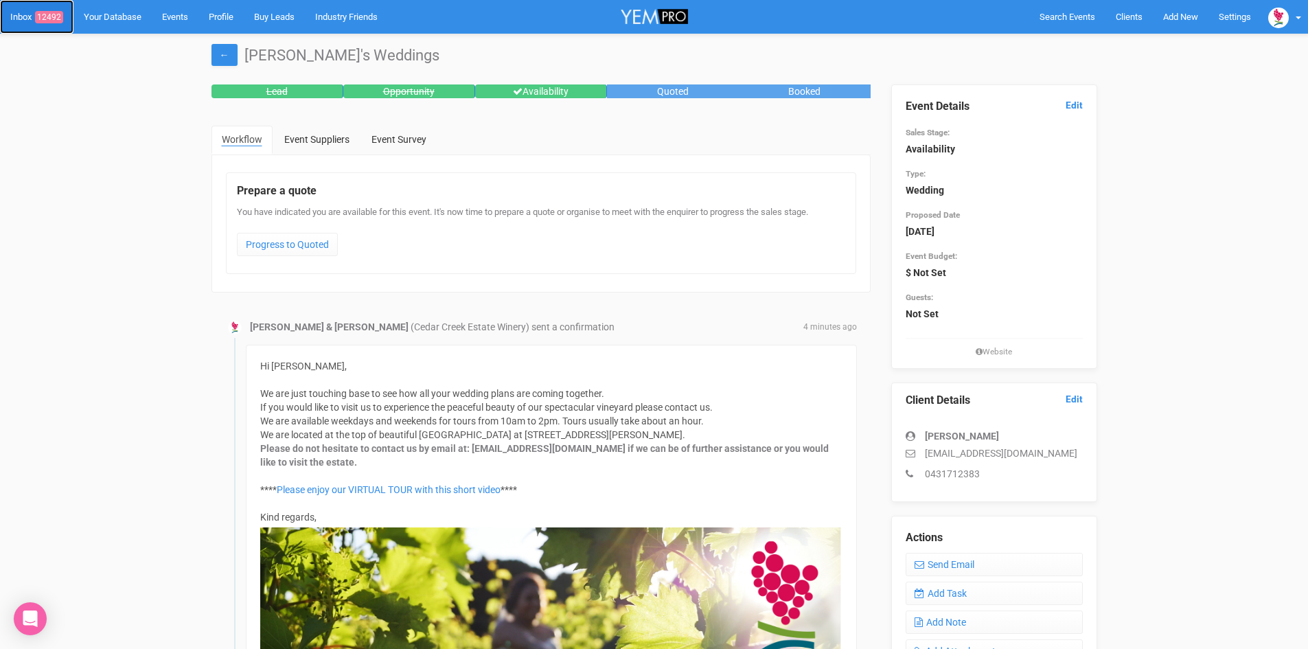
click at [51, 14] on span "12492" at bounding box center [49, 17] width 28 height 12
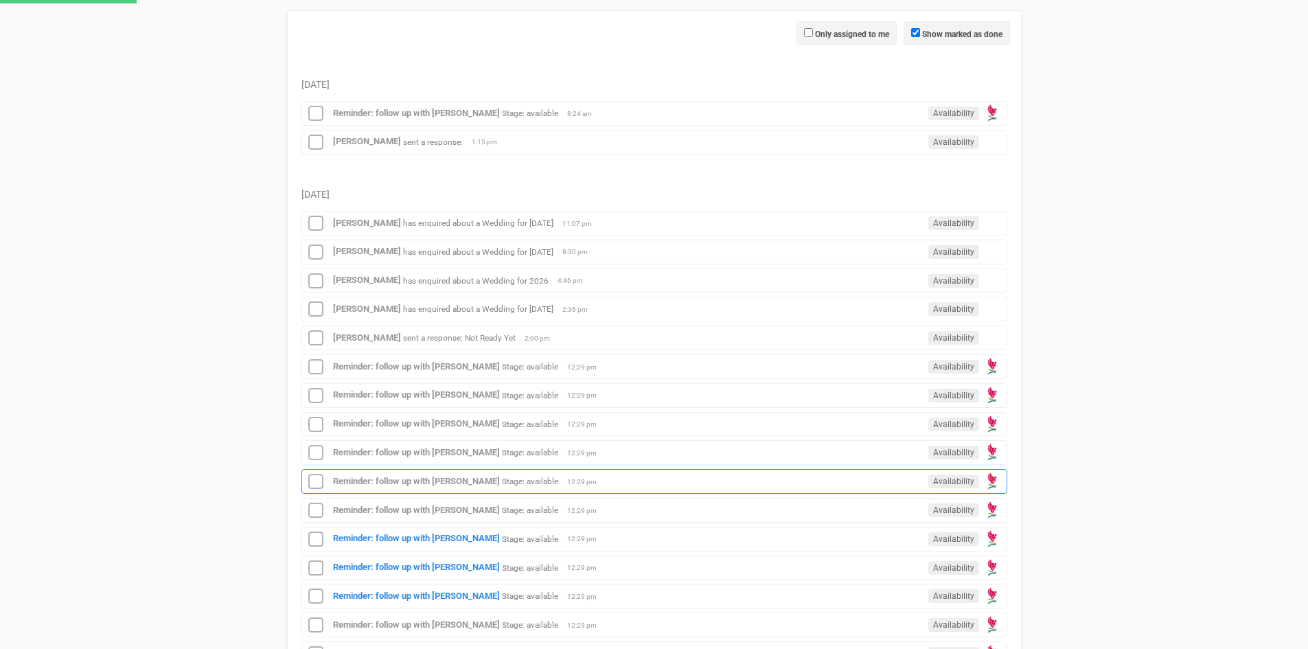
scroll to position [412, 0]
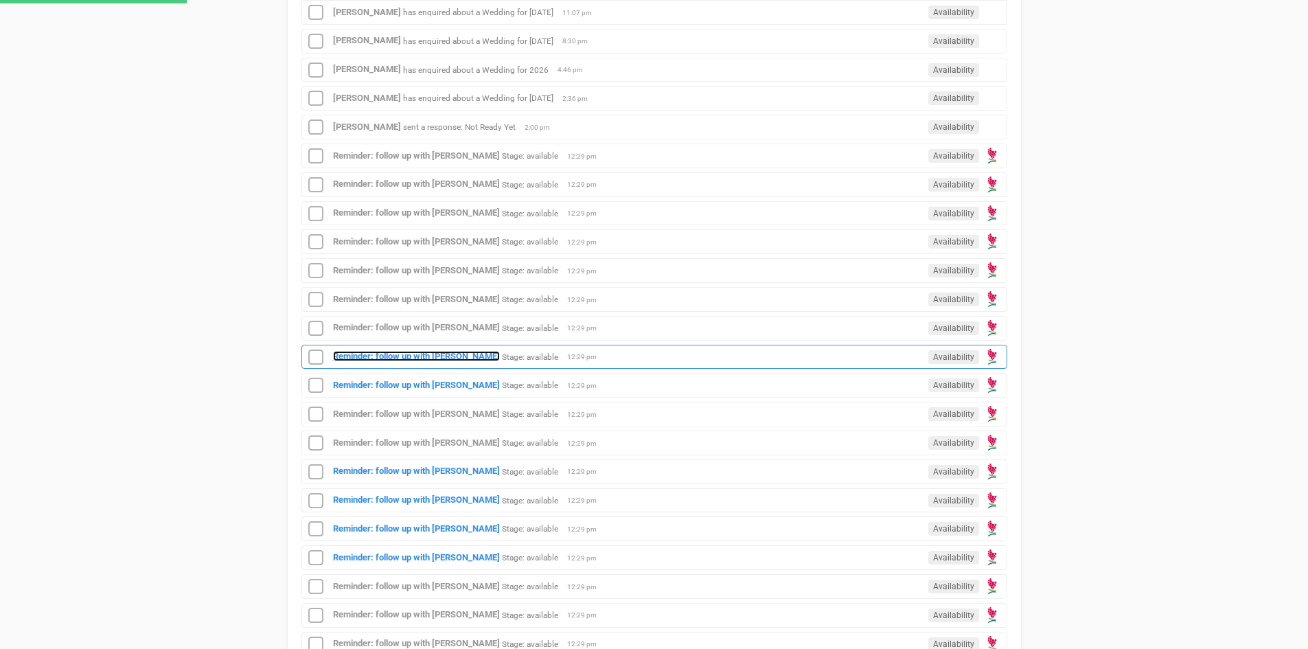
click at [411, 352] on strong "Reminder: follow up with [PERSON_NAME]" at bounding box center [416, 356] width 167 height 10
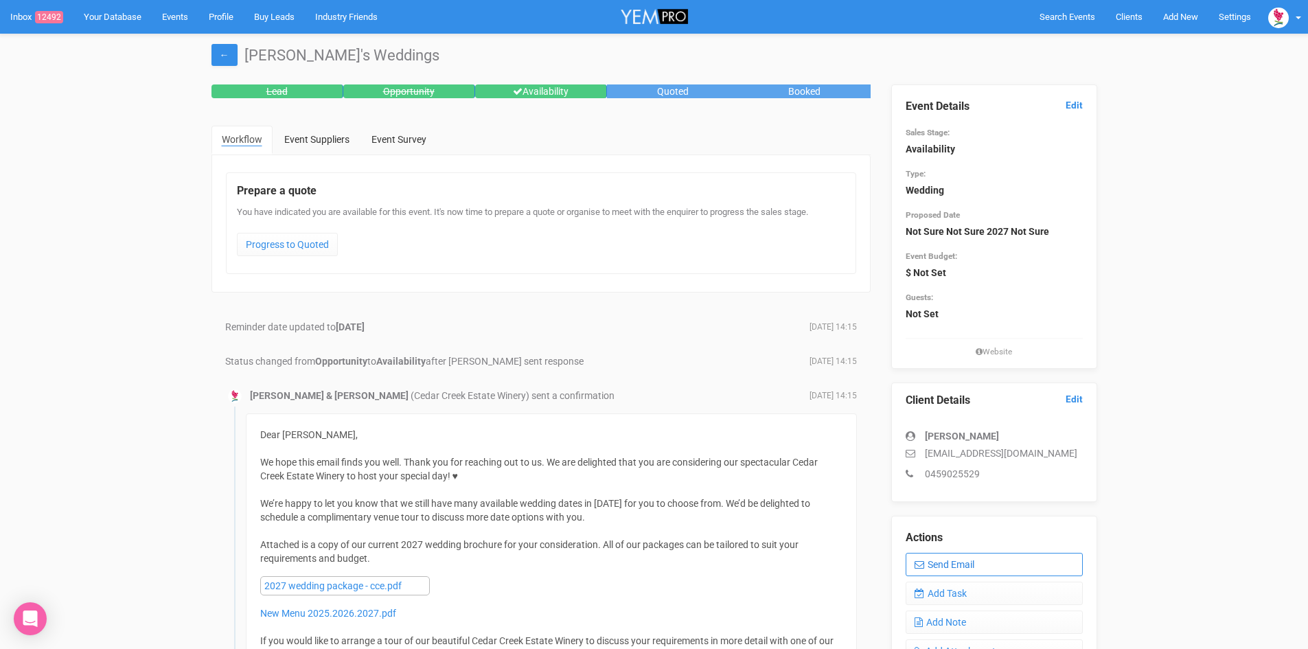
click at [938, 558] on link "Send Email" at bounding box center [994, 564] width 177 height 23
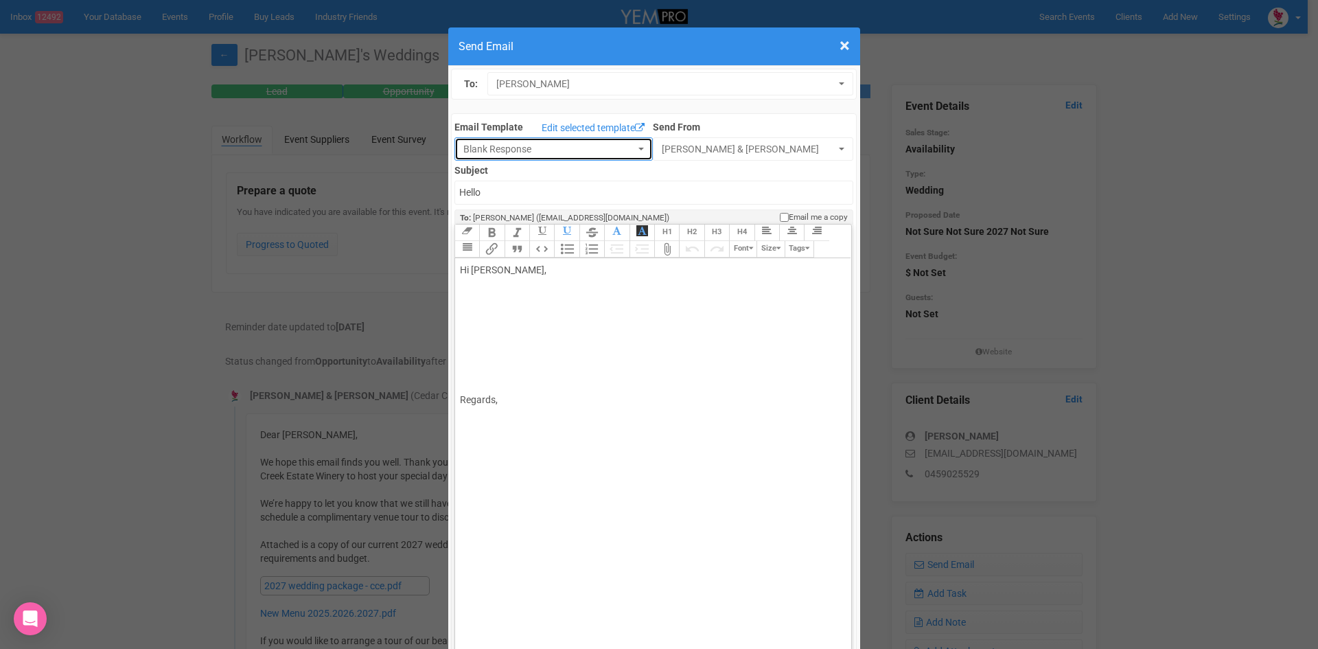
click at [628, 144] on button "Blank Response" at bounding box center [554, 148] width 198 height 23
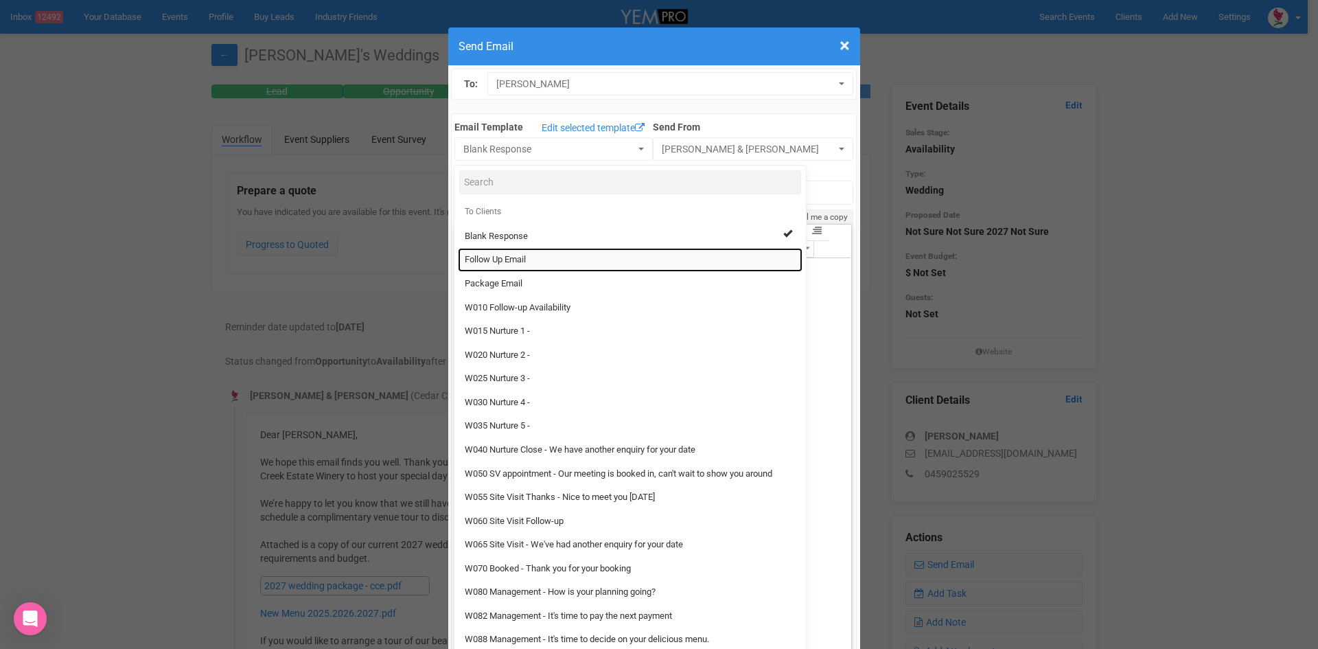
click at [481, 256] on span "Follow Up Email" at bounding box center [495, 259] width 61 height 13
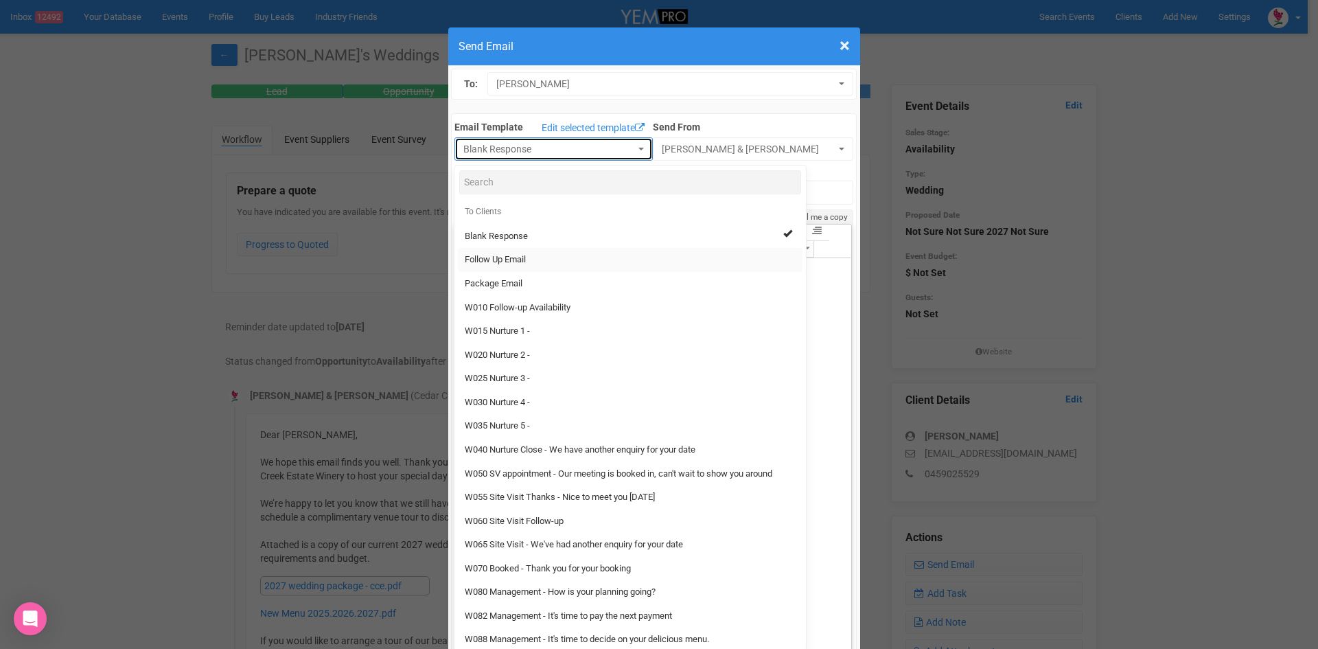
select select "88639"
type input "[GEOGRAPHIC_DATA] - Follow Up"
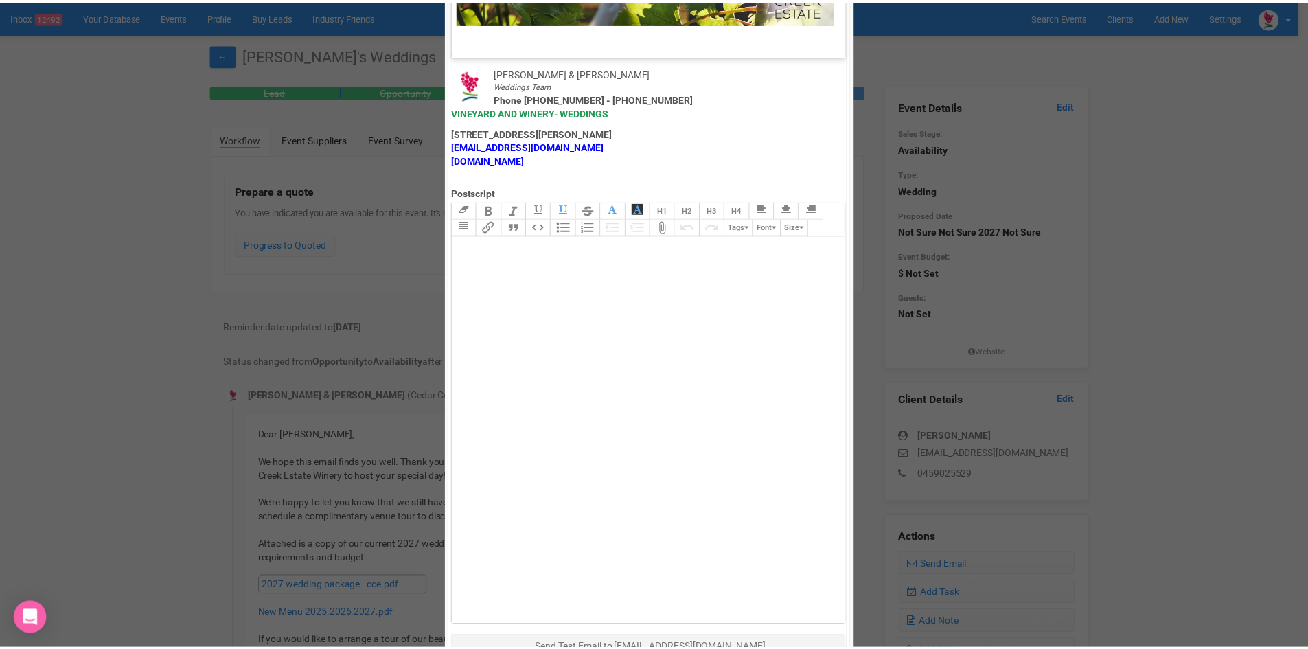
scroll to position [681, 0]
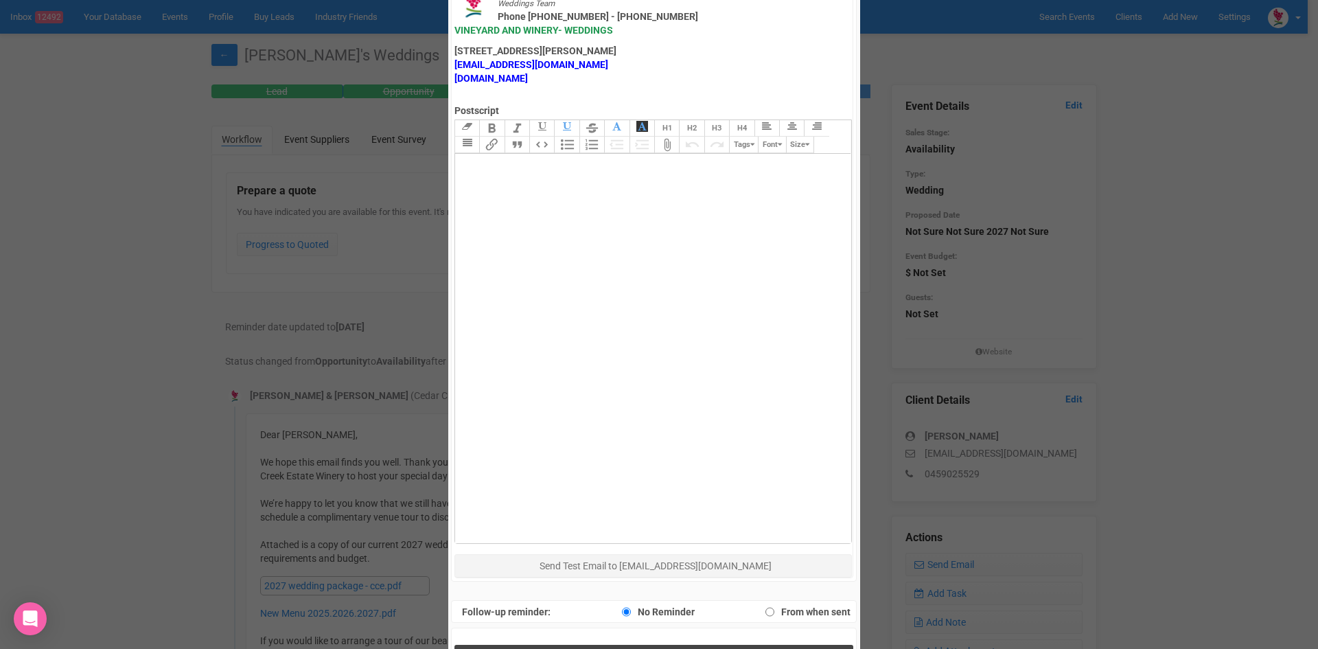
click at [594, 645] on button "Send Response" at bounding box center [654, 659] width 399 height 28
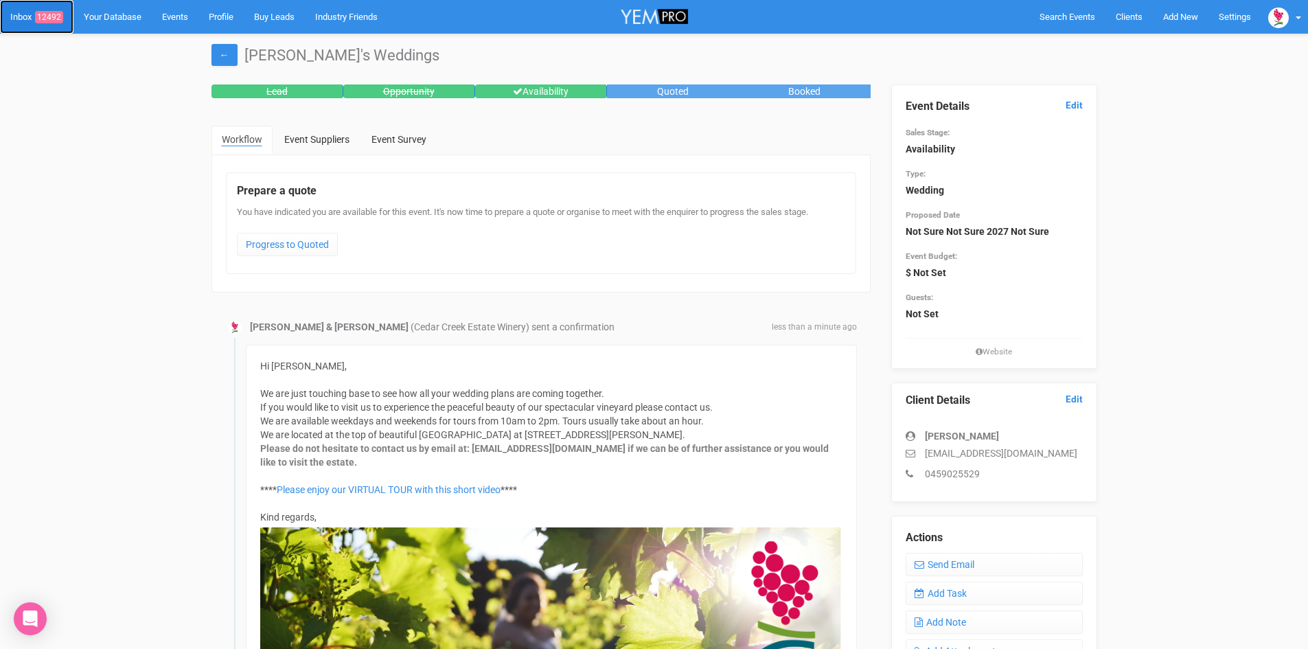
click at [48, 14] on span "12492" at bounding box center [49, 17] width 28 height 12
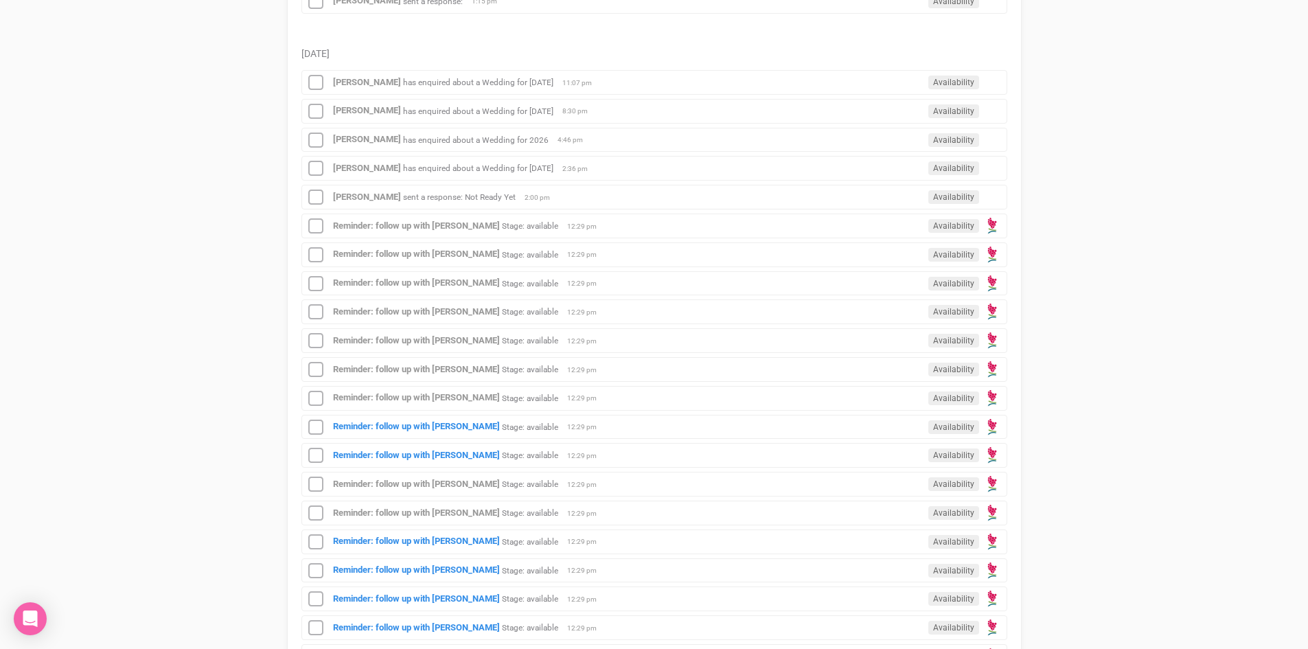
scroll to position [549, 0]
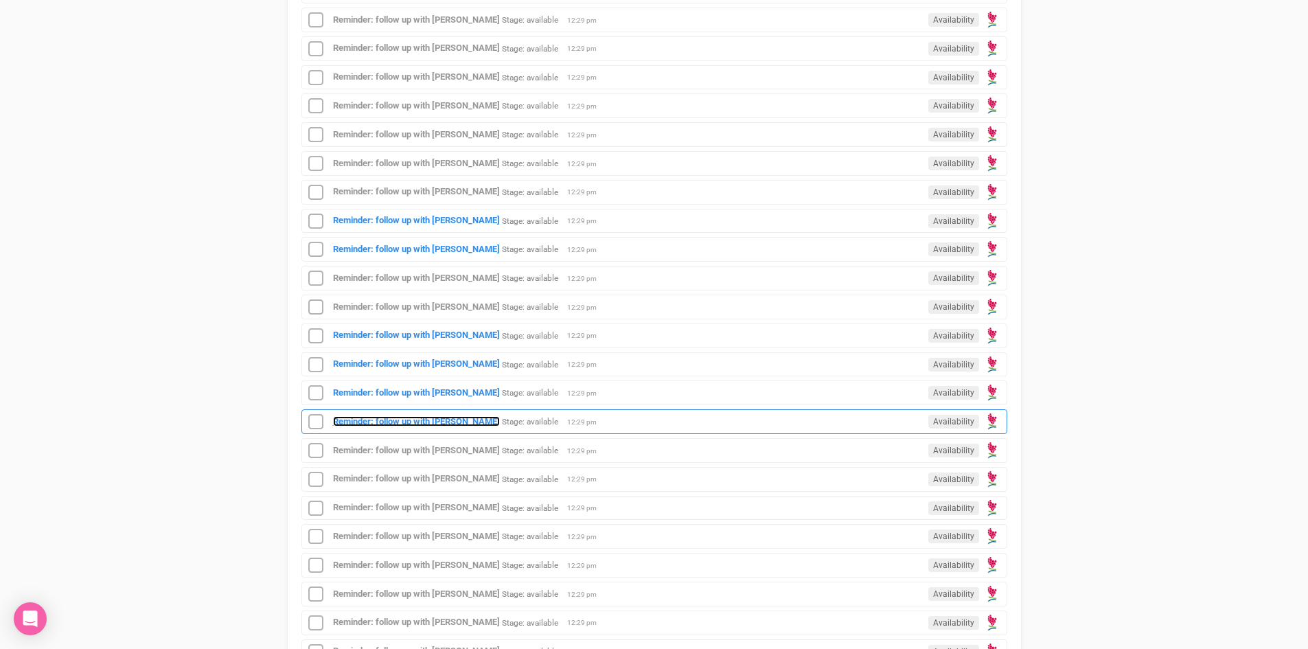
click at [444, 419] on strong "Reminder: follow up with [PERSON_NAME]" at bounding box center [416, 421] width 167 height 10
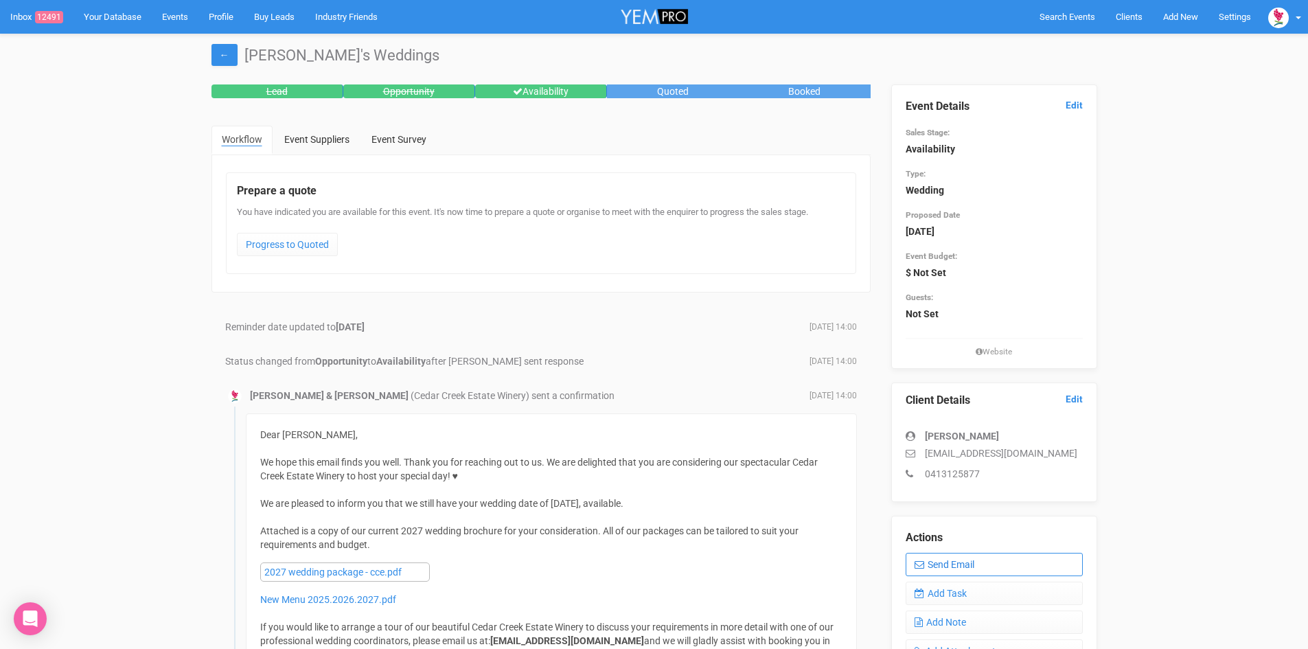
click at [980, 560] on link "Send Email" at bounding box center [994, 564] width 177 height 23
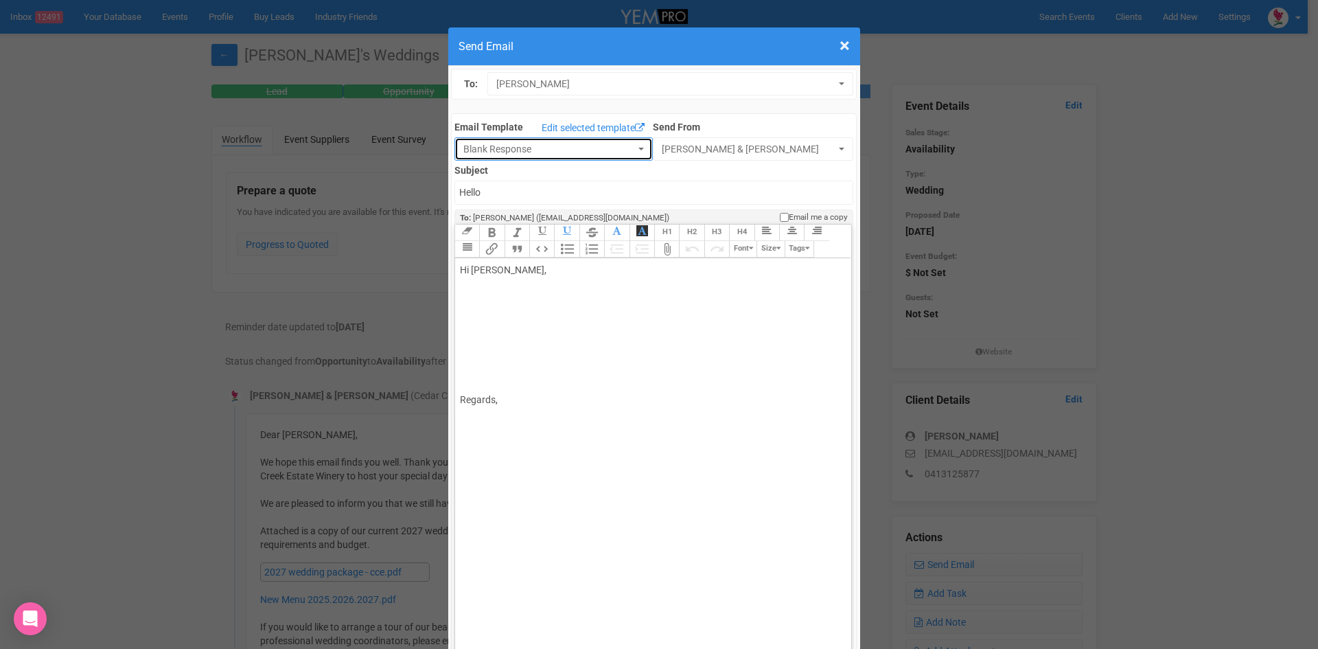
click at [633, 146] on button "Blank Response" at bounding box center [554, 148] width 198 height 23
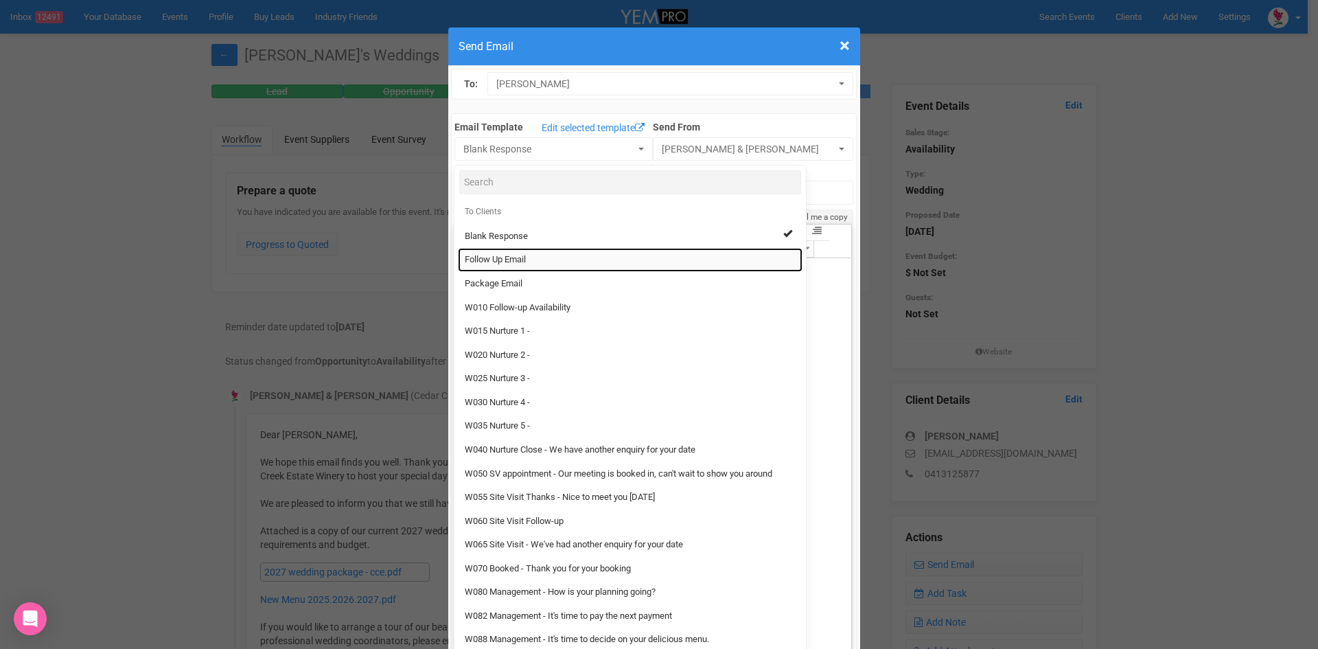
click at [500, 253] on link "Follow Up Email" at bounding box center [630, 260] width 345 height 24
select select "88639"
type input "[GEOGRAPHIC_DATA] - Follow Up"
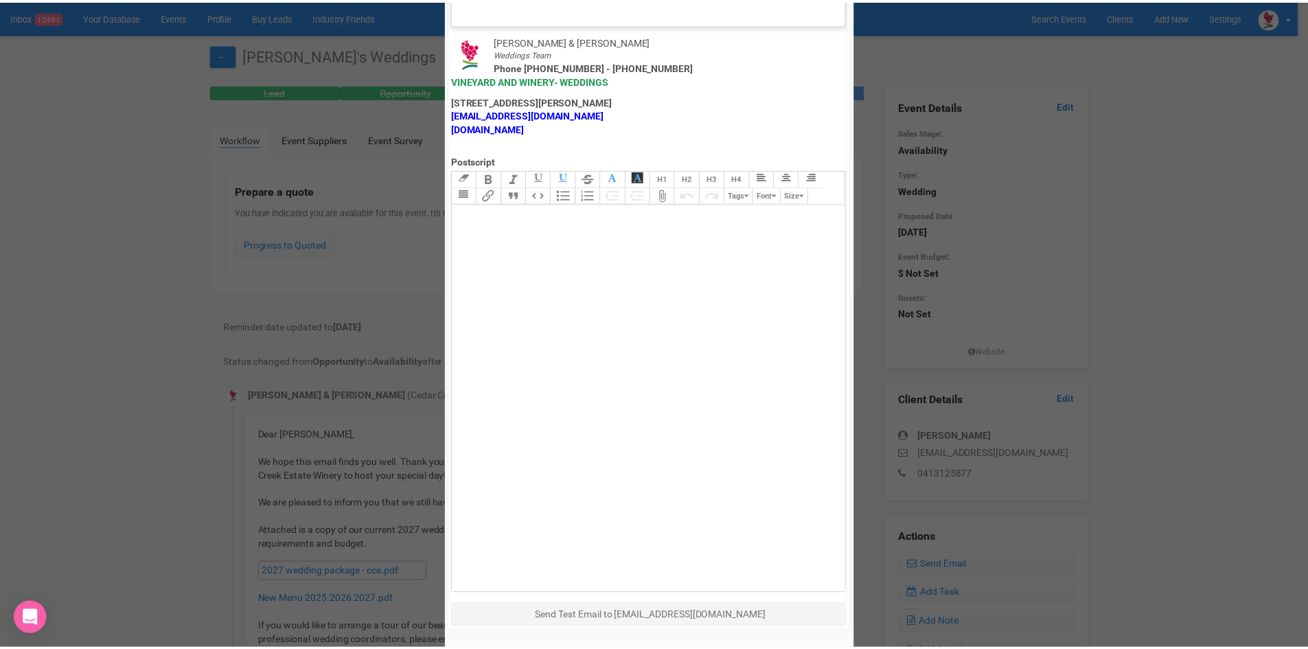
scroll to position [681, 0]
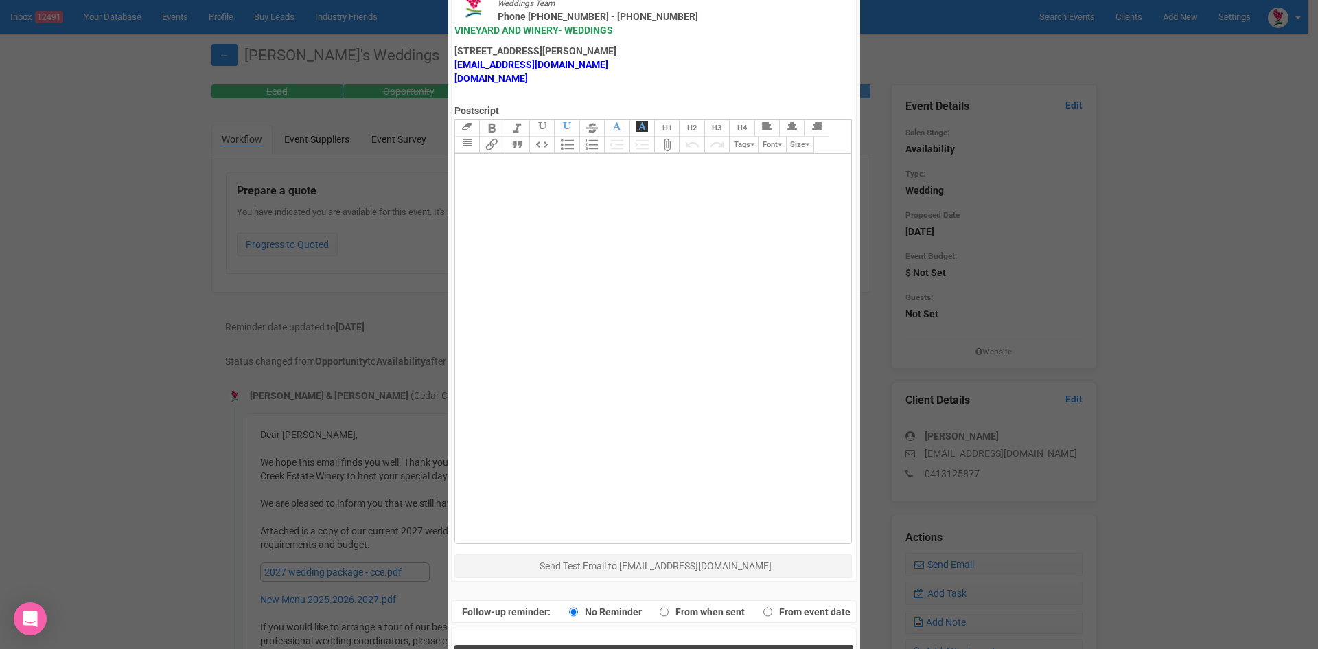
click at [558, 645] on button "Send Response" at bounding box center [654, 659] width 399 height 28
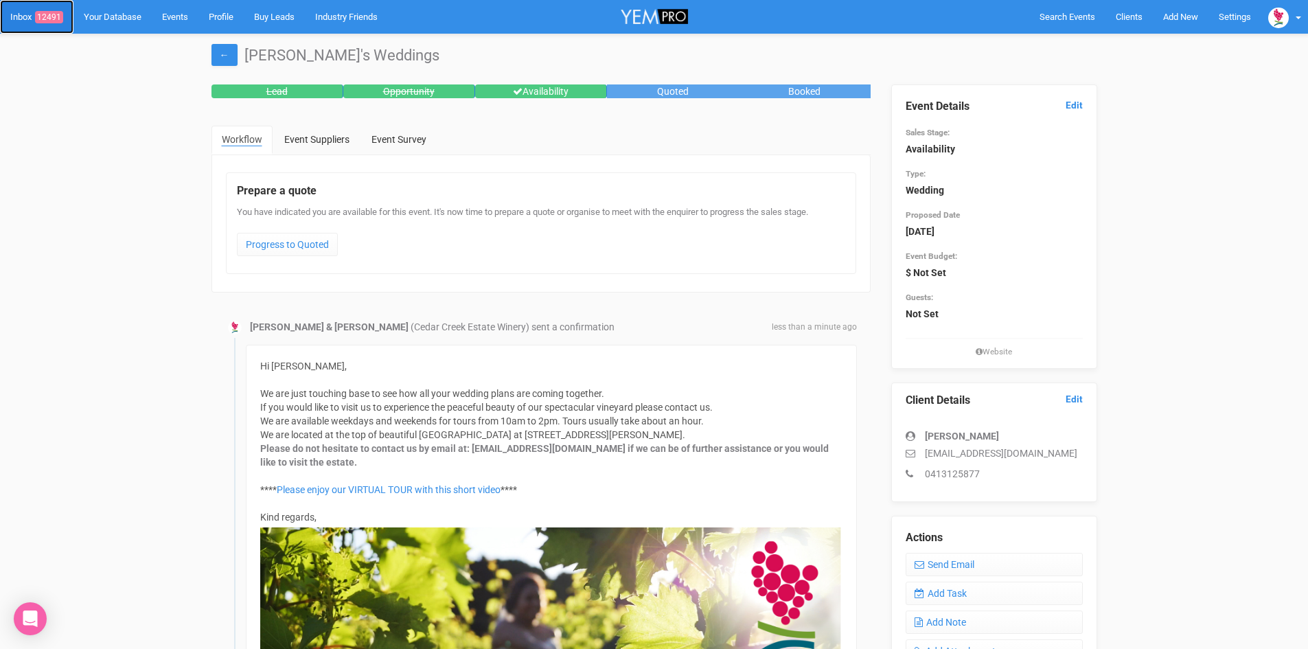
click at [52, 16] on span "12491" at bounding box center [49, 17] width 28 height 12
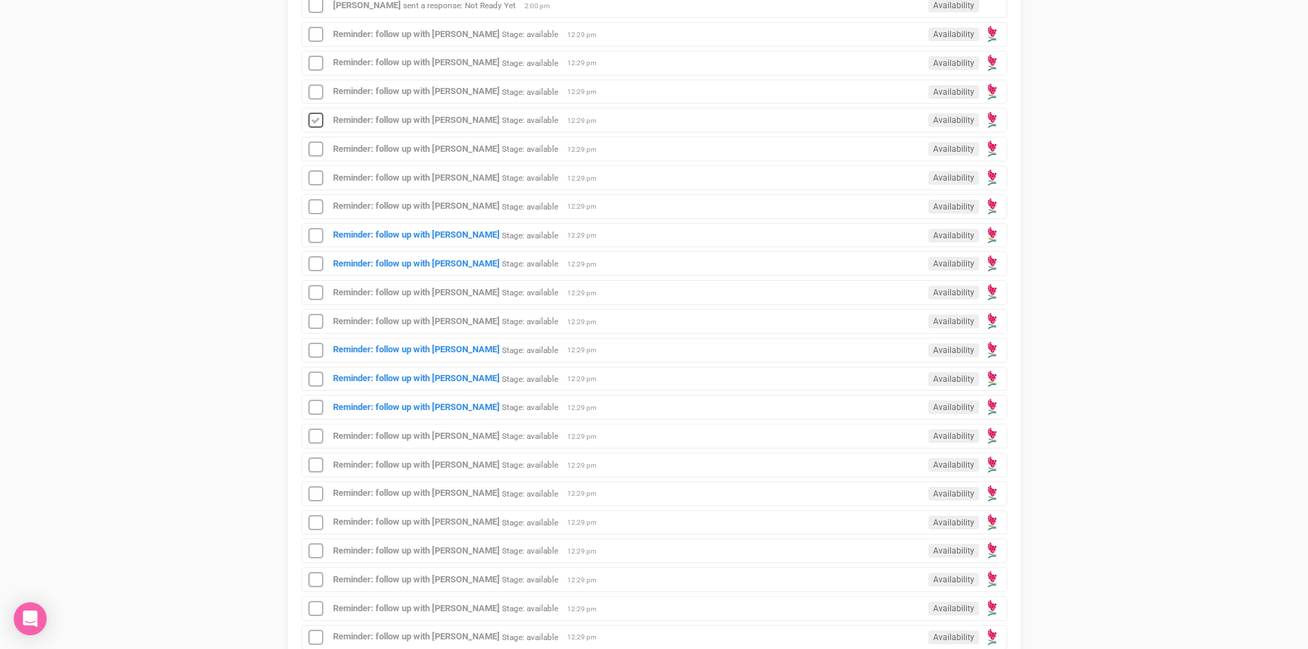
scroll to position [549, 0]
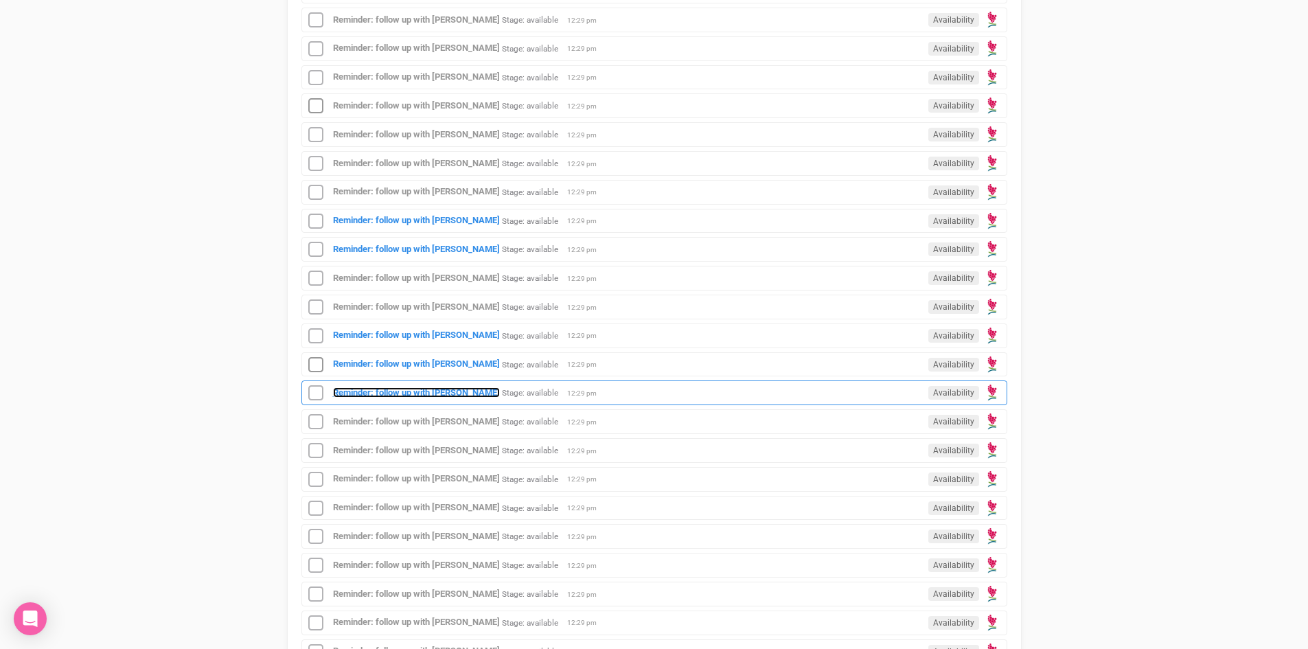
click at [397, 389] on strong "Reminder: follow up with [PERSON_NAME]" at bounding box center [416, 392] width 167 height 10
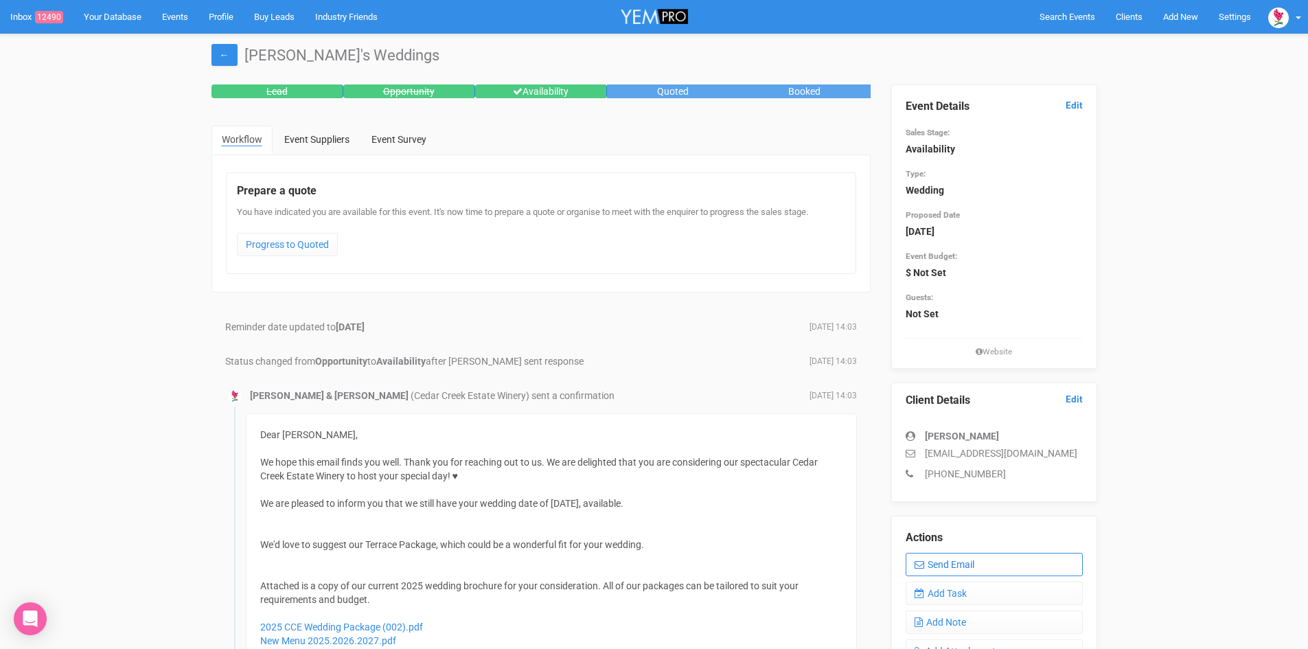
click at [954, 561] on link "Send Email" at bounding box center [994, 564] width 177 height 23
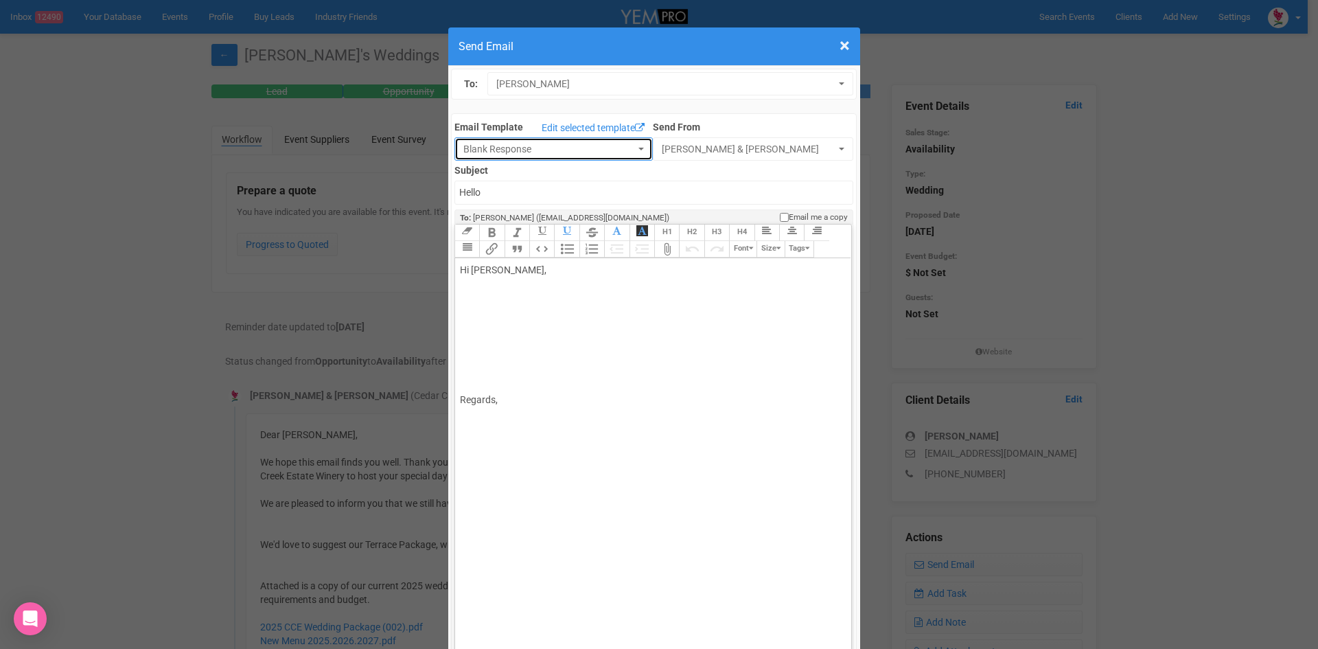
click at [627, 144] on button "Blank Response" at bounding box center [554, 148] width 198 height 23
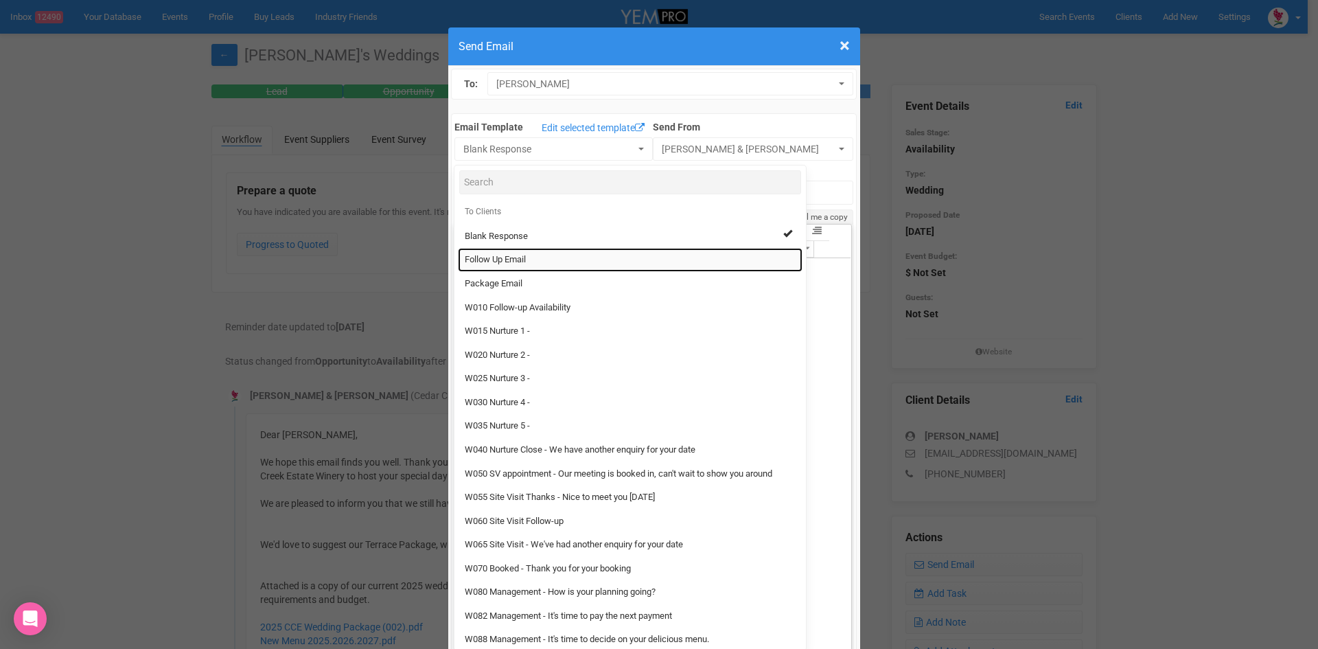
click at [470, 258] on span "Follow Up Email" at bounding box center [495, 259] width 61 height 13
select select "88639"
type input "[GEOGRAPHIC_DATA] - Follow Up"
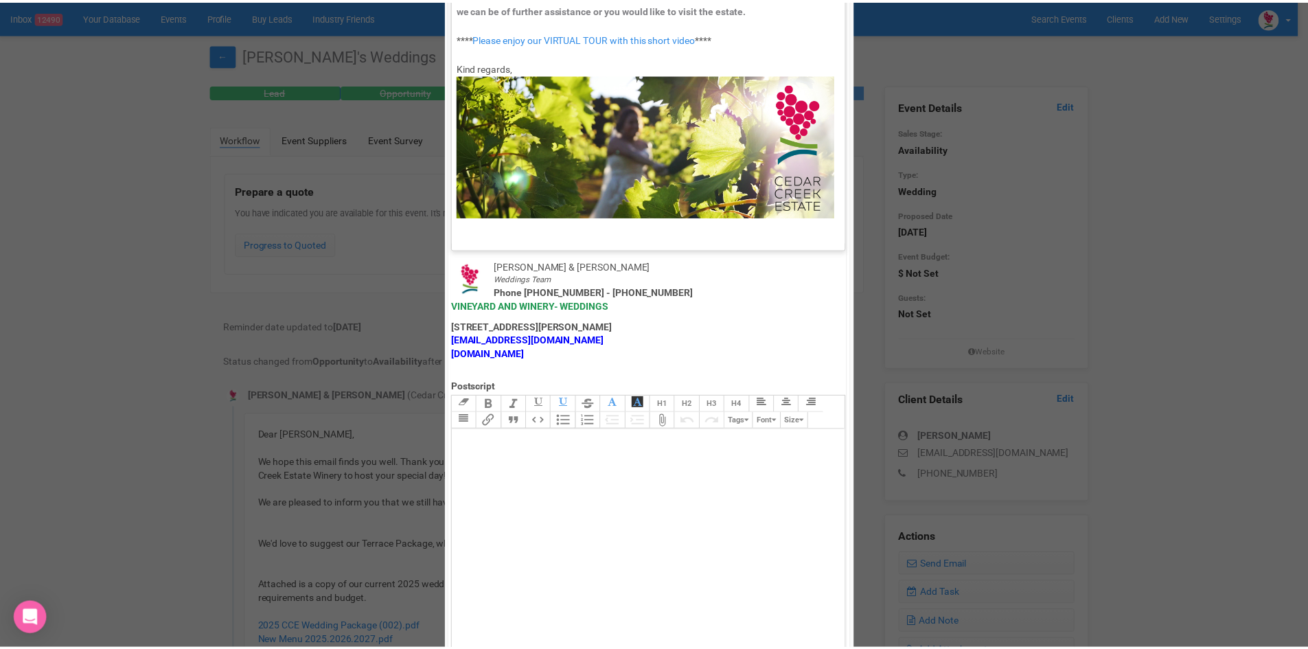
scroll to position [681, 0]
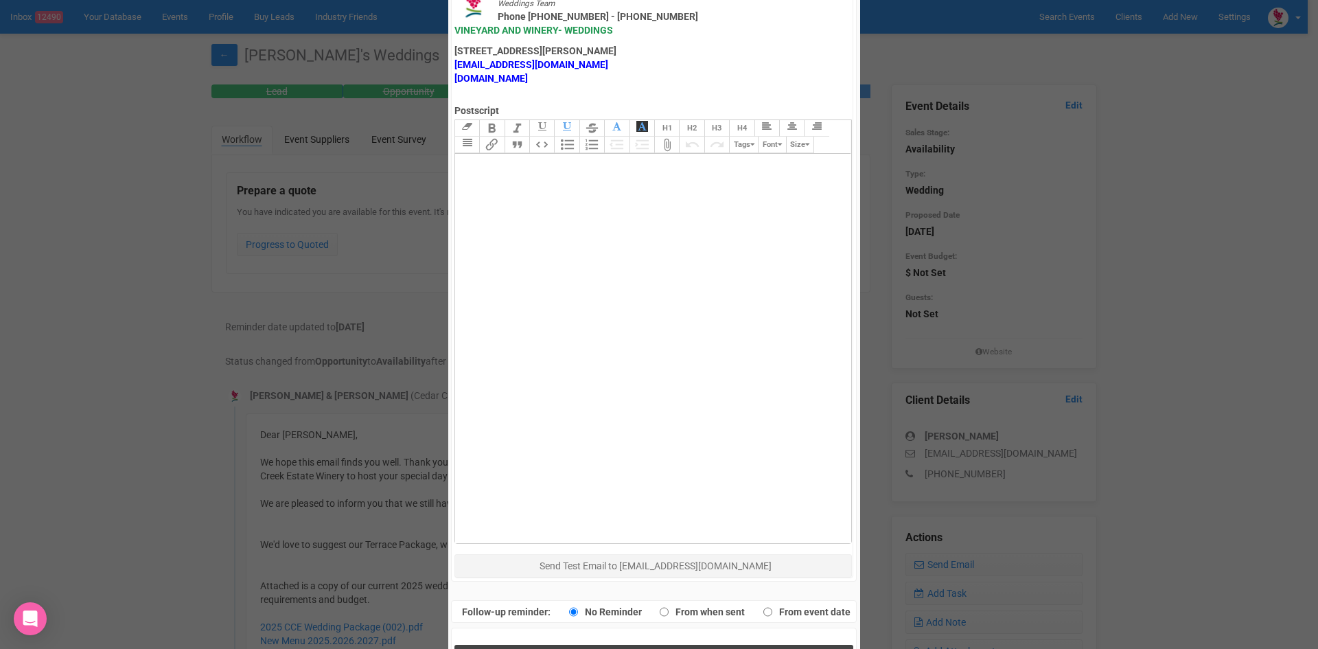
click at [625, 648] on span "Send Response" at bounding box center [656, 658] width 75 height 13
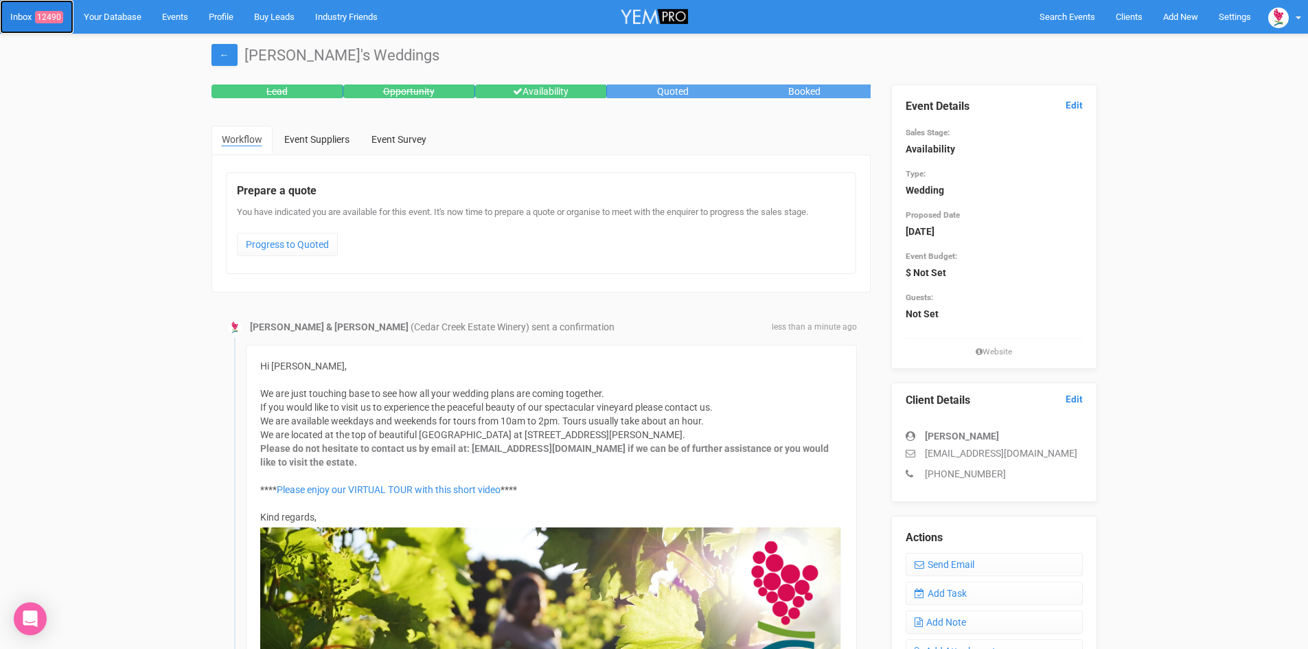
click at [57, 12] on span "12490" at bounding box center [49, 17] width 28 height 12
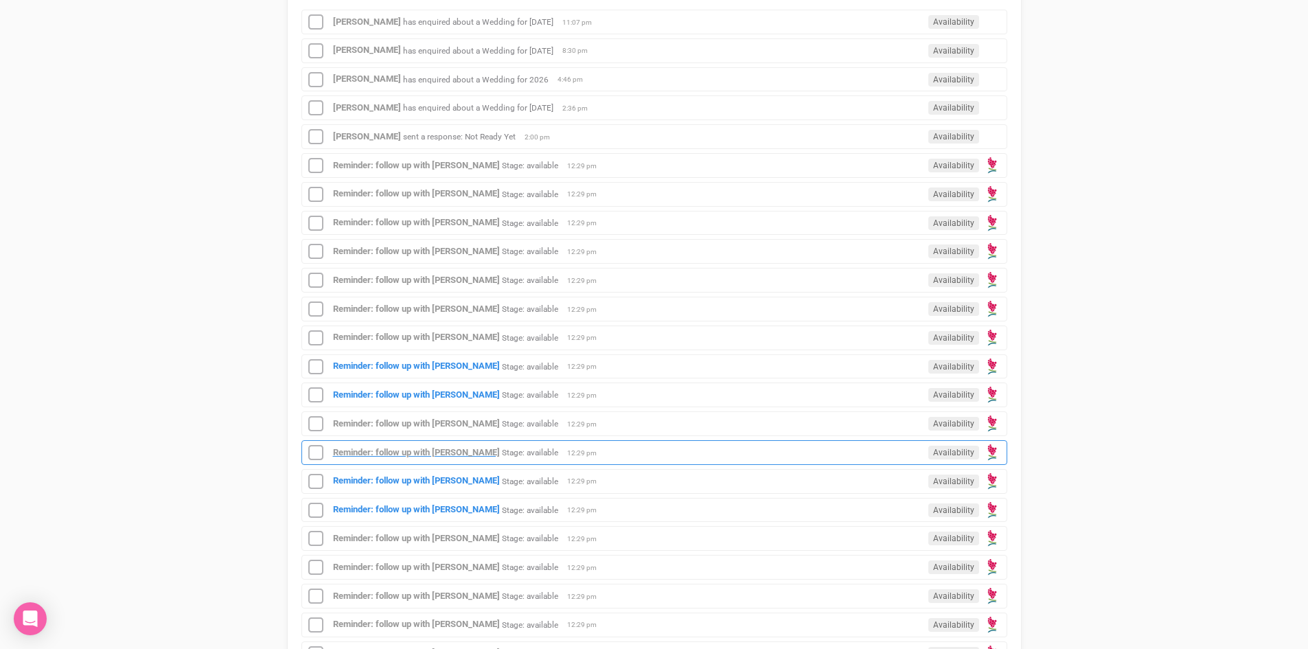
scroll to position [481, 0]
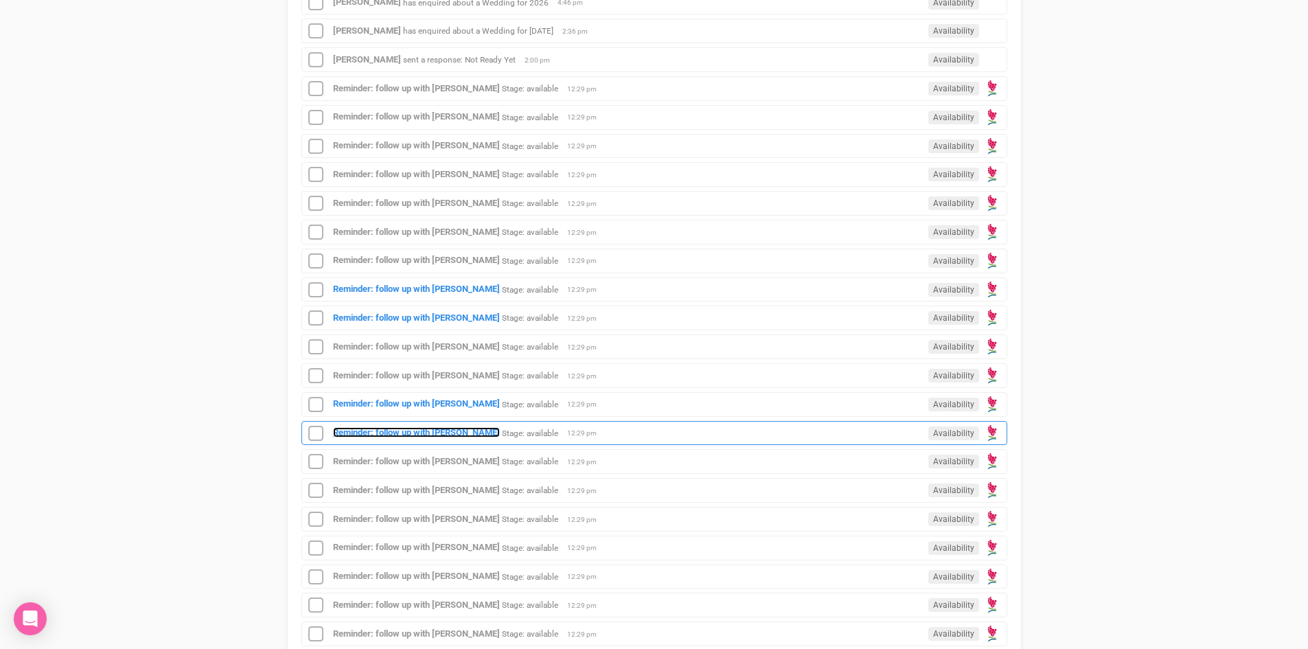
click at [414, 428] on strong "Reminder: follow up with [PERSON_NAME]" at bounding box center [416, 432] width 167 height 10
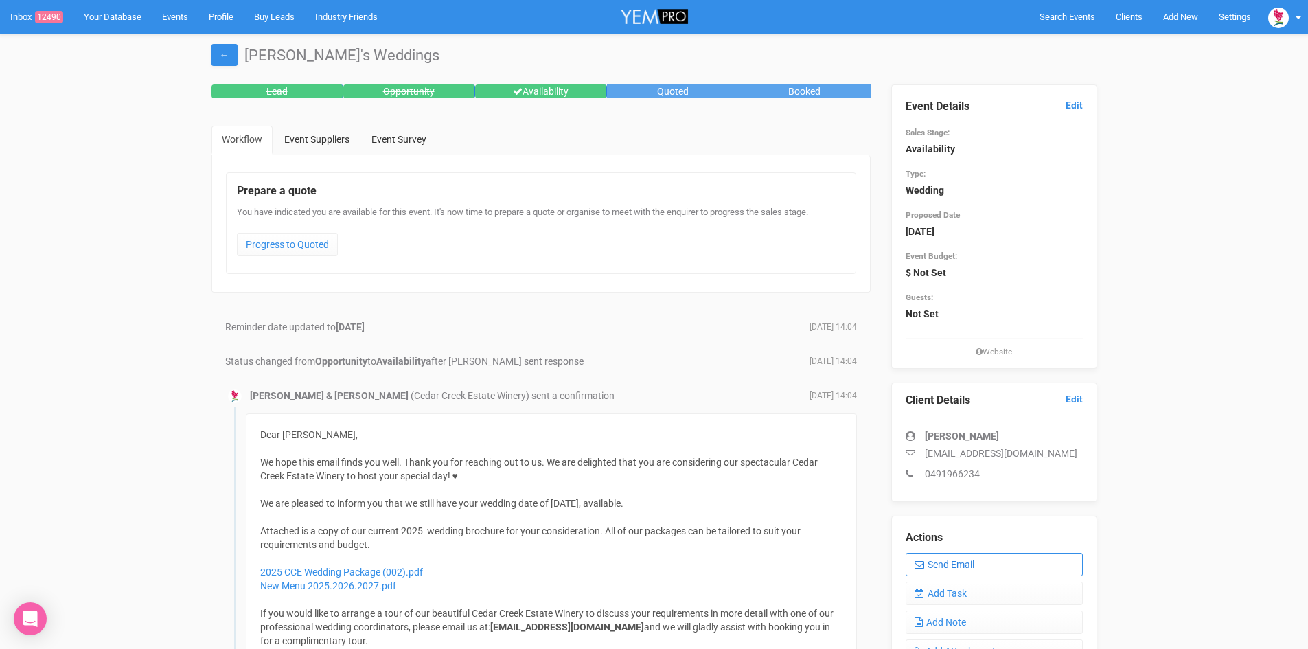
click at [956, 563] on link "Send Email" at bounding box center [994, 564] width 177 height 23
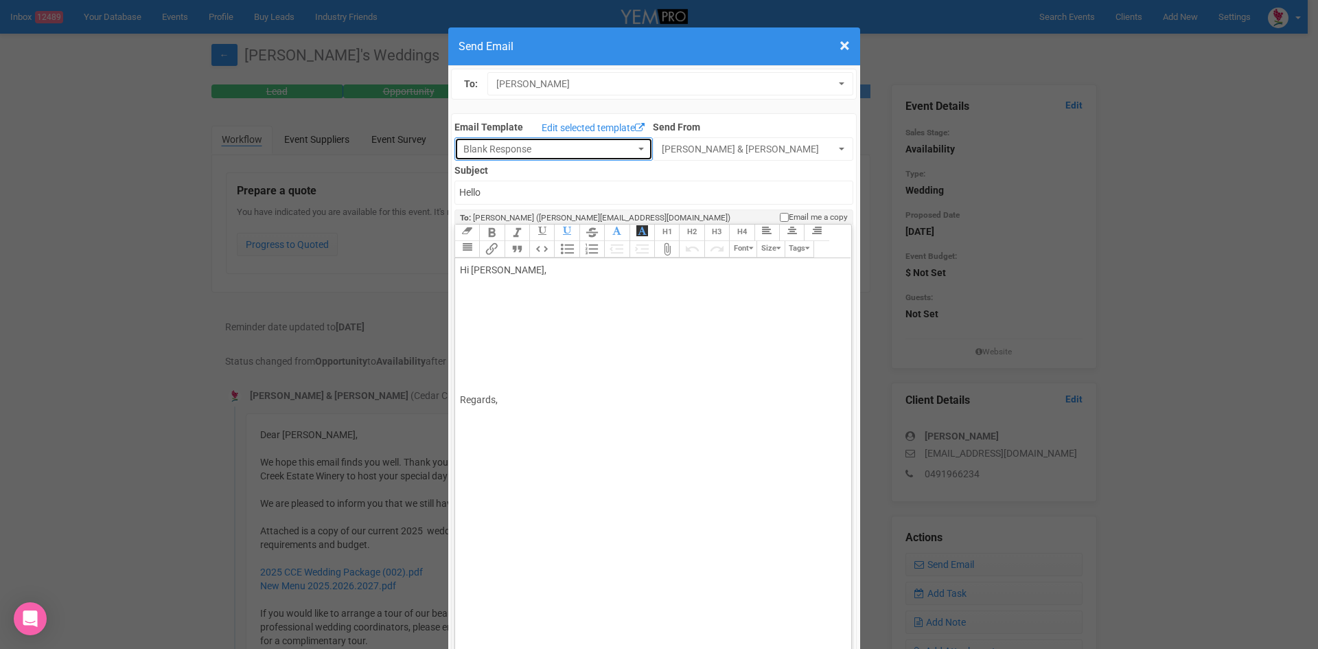
click at [628, 143] on button "Blank Response" at bounding box center [554, 148] width 198 height 23
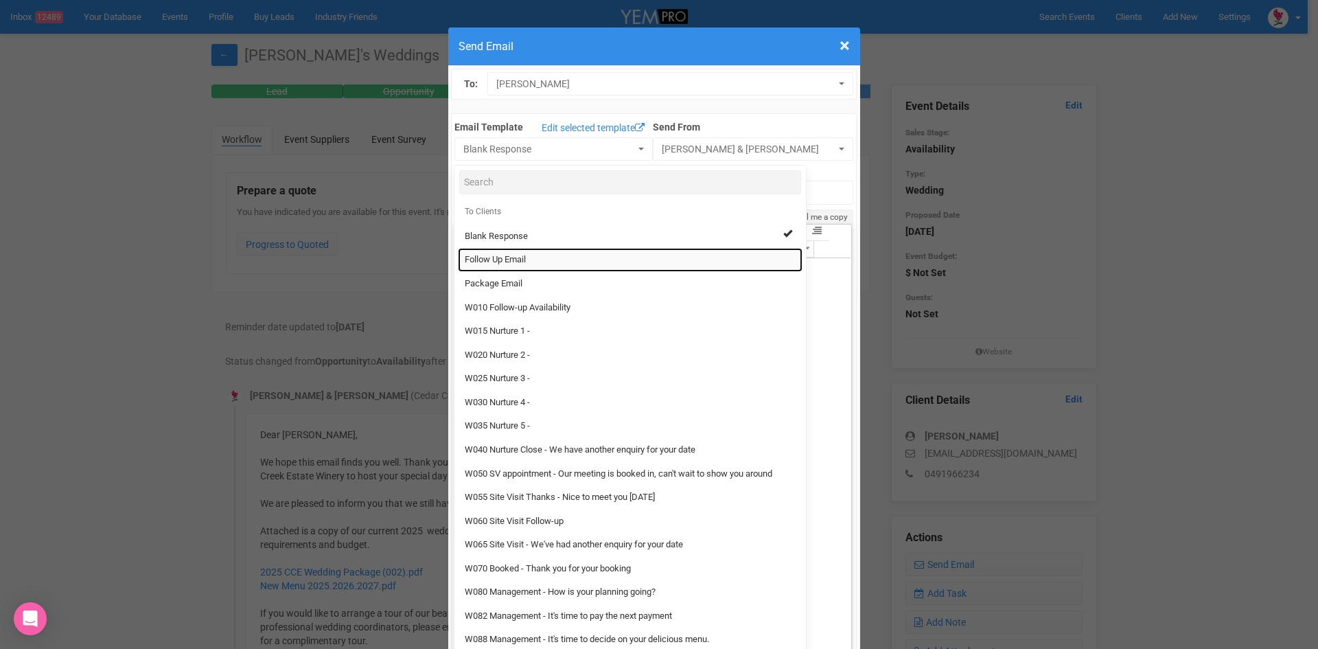
click at [512, 255] on span "Follow Up Email" at bounding box center [495, 259] width 61 height 13
select select "88639"
type input "[GEOGRAPHIC_DATA] - Follow Up"
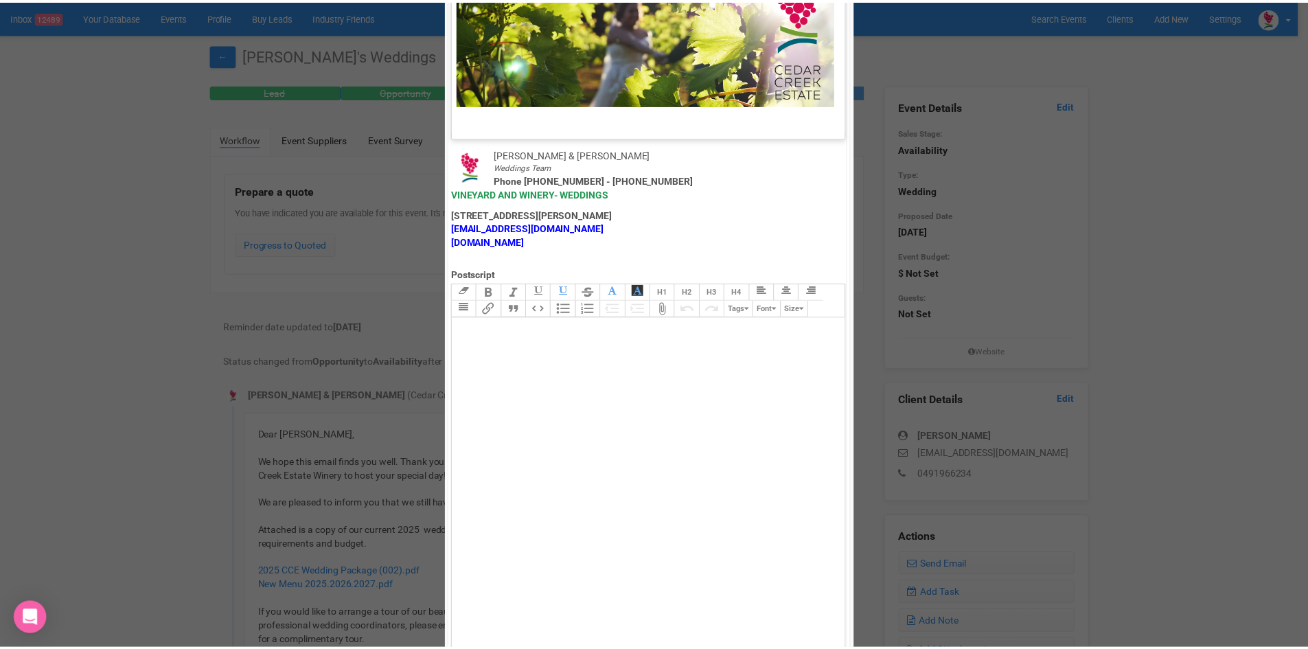
scroll to position [681, 0]
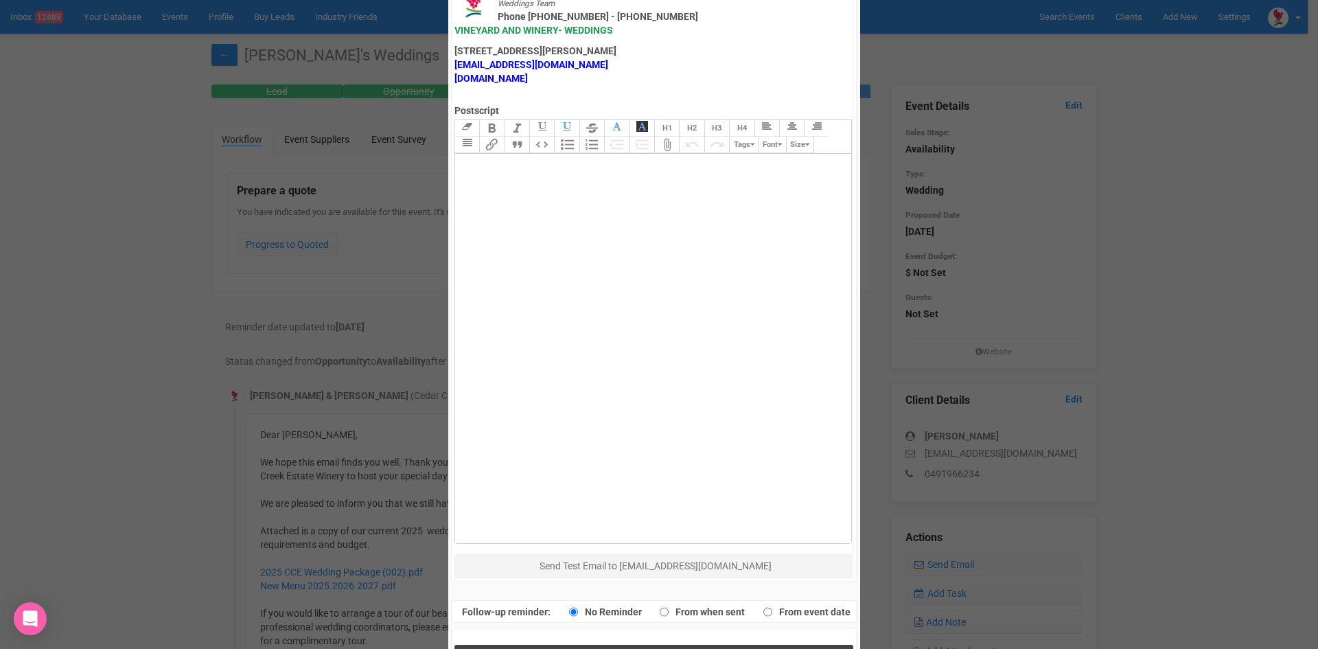
click at [589, 645] on button "Send Response" at bounding box center [654, 659] width 399 height 28
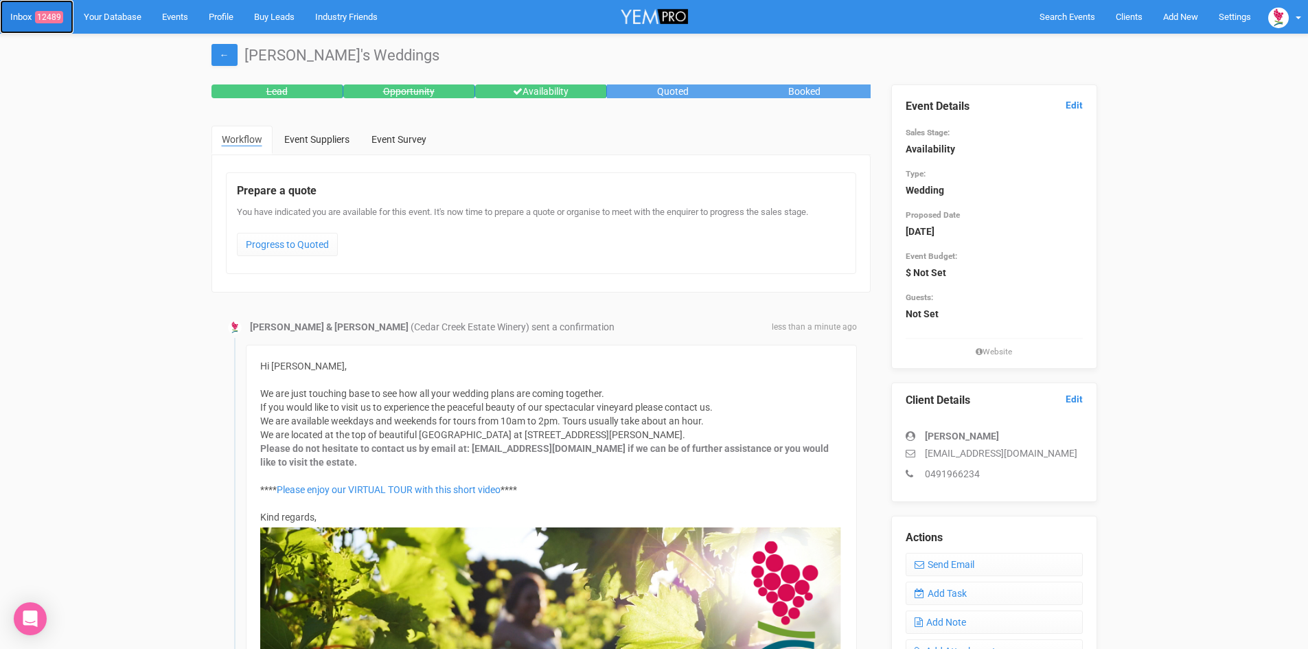
click at [51, 14] on span "12489" at bounding box center [49, 17] width 28 height 12
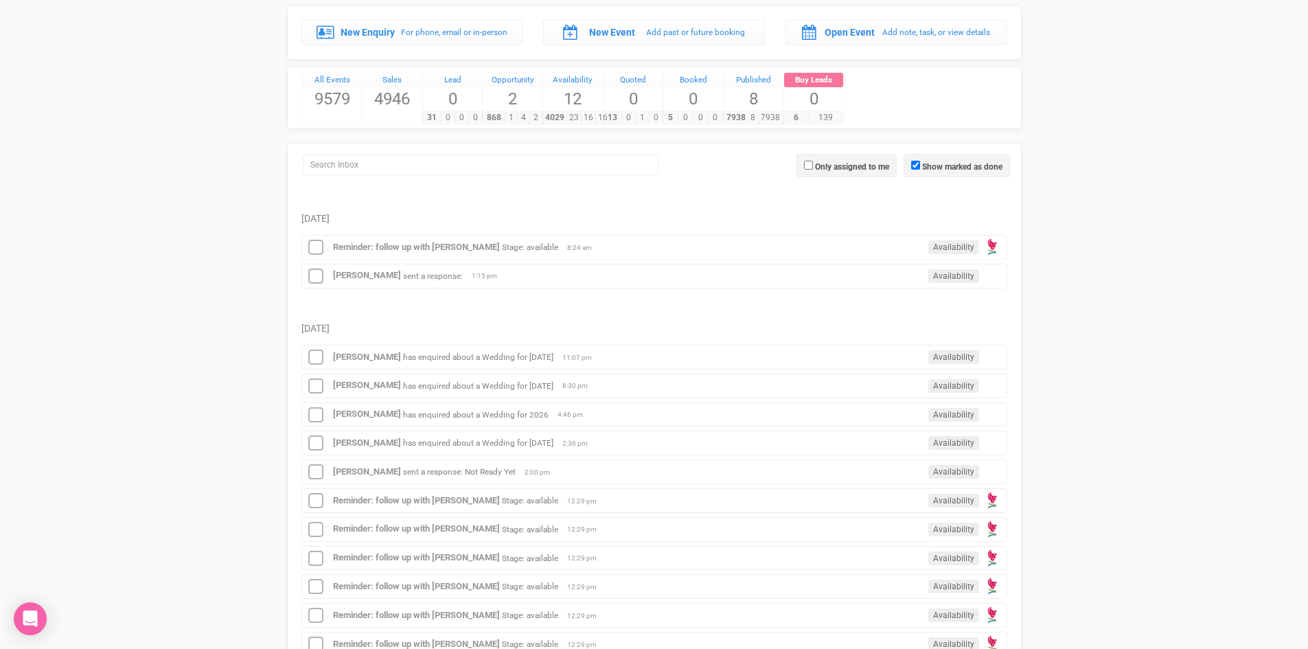
scroll to position [343, 0]
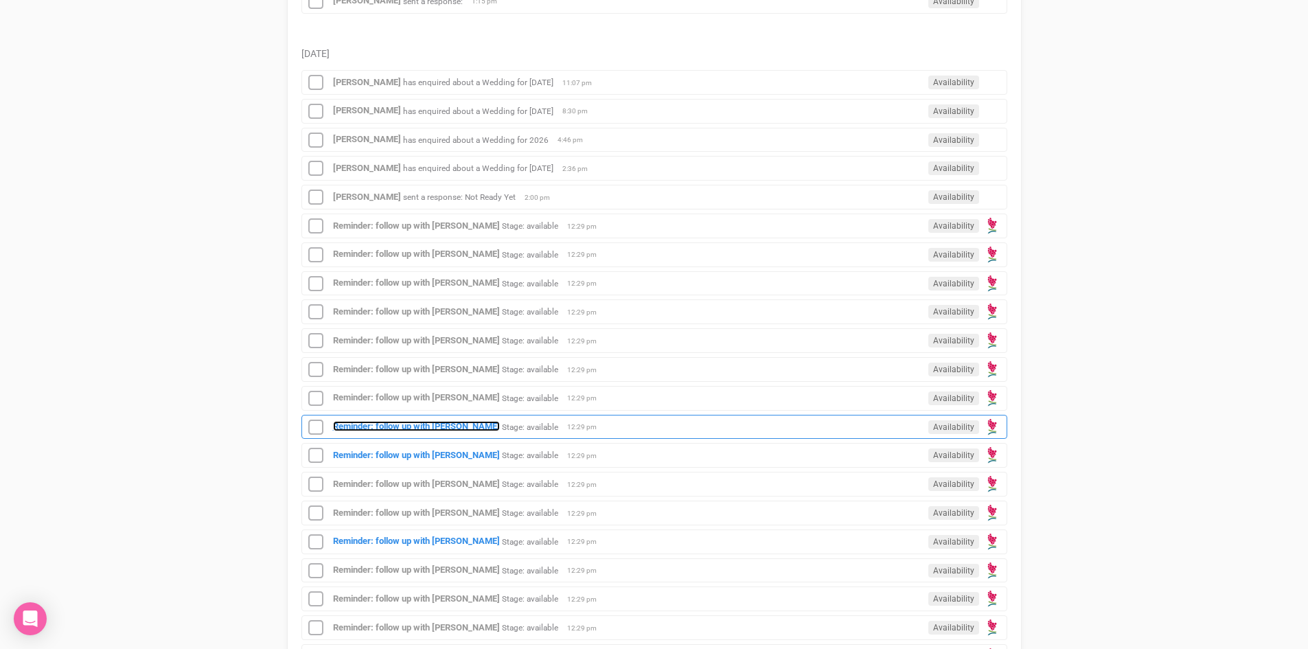
click at [411, 421] on strong "Reminder: follow up with [PERSON_NAME]" at bounding box center [416, 426] width 167 height 10
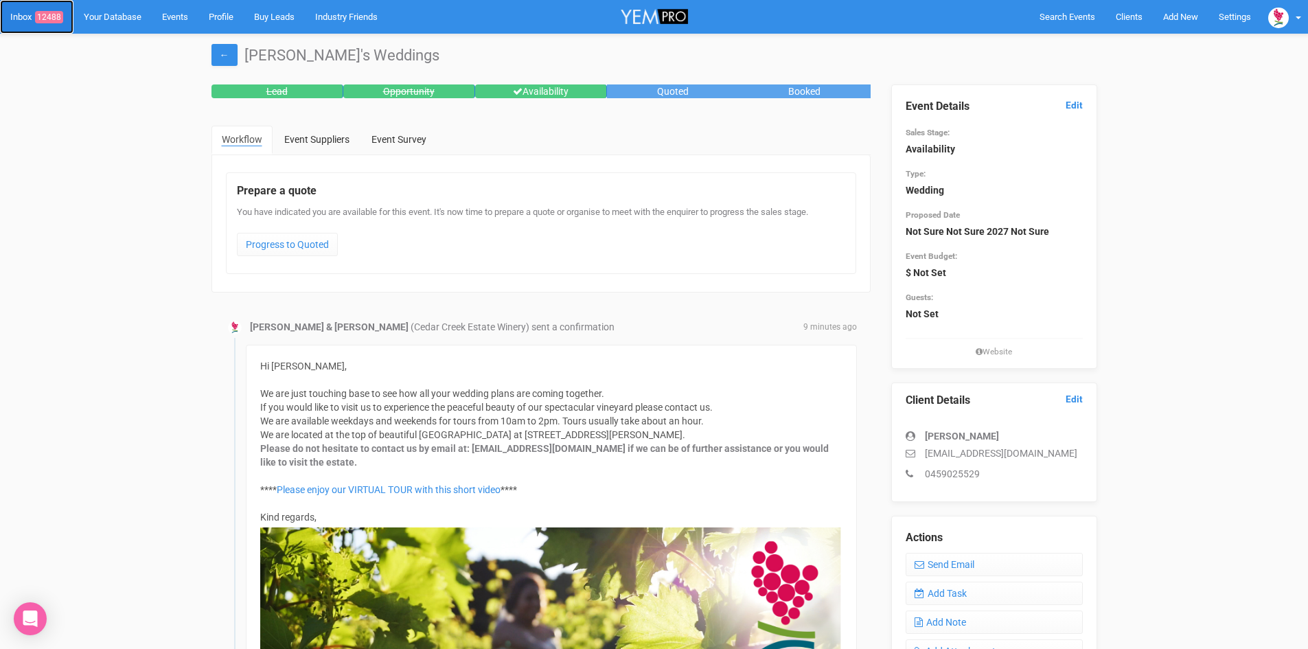
click at [54, 9] on link "Inbox 12488" at bounding box center [36, 17] width 73 height 34
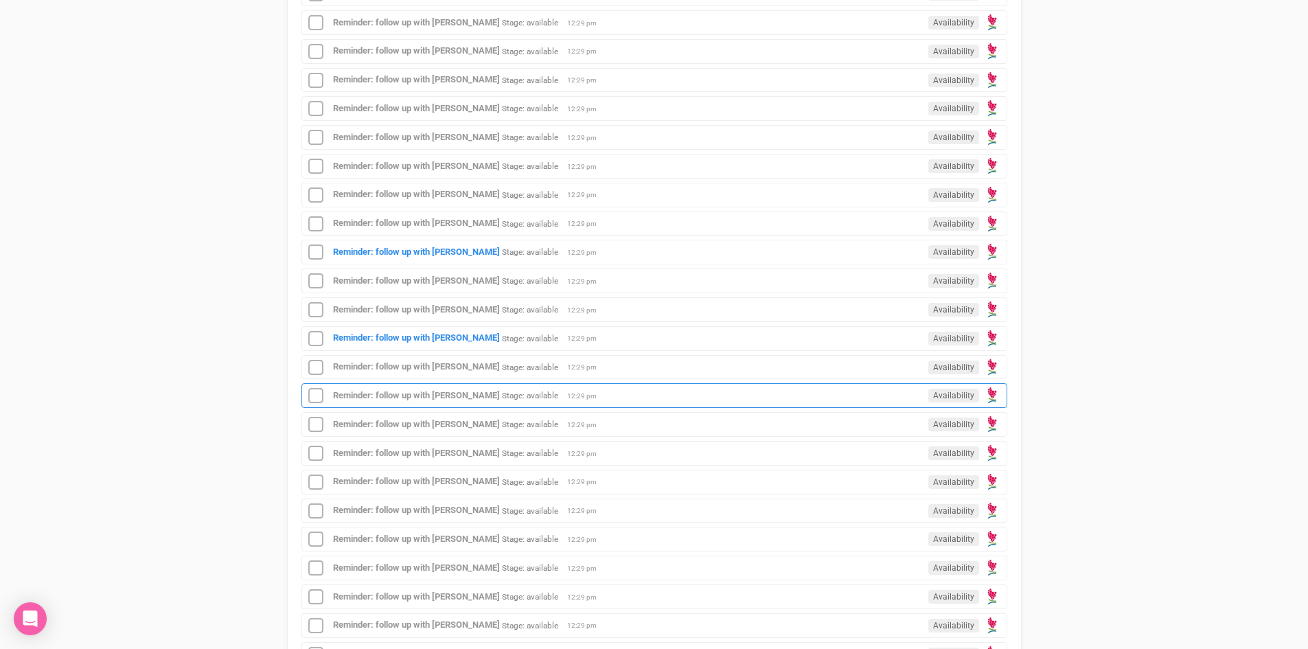
scroll to position [549, 0]
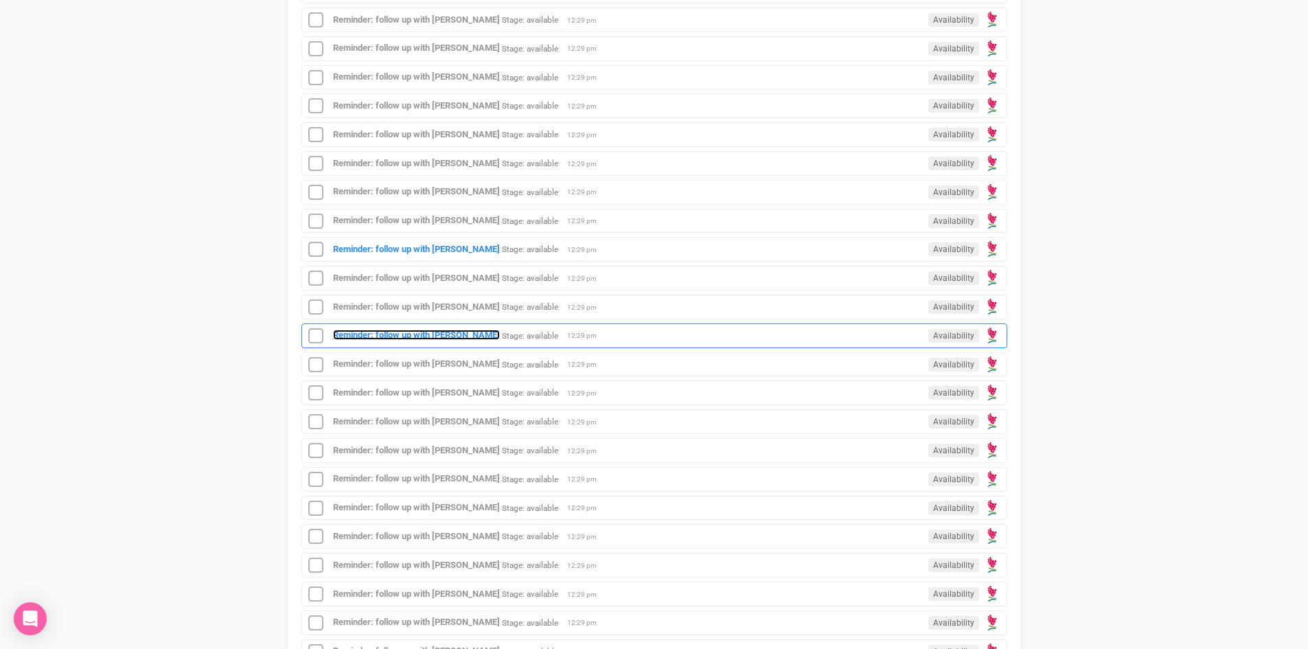
click at [421, 330] on strong "Reminder: follow up with [PERSON_NAME]" at bounding box center [416, 335] width 167 height 10
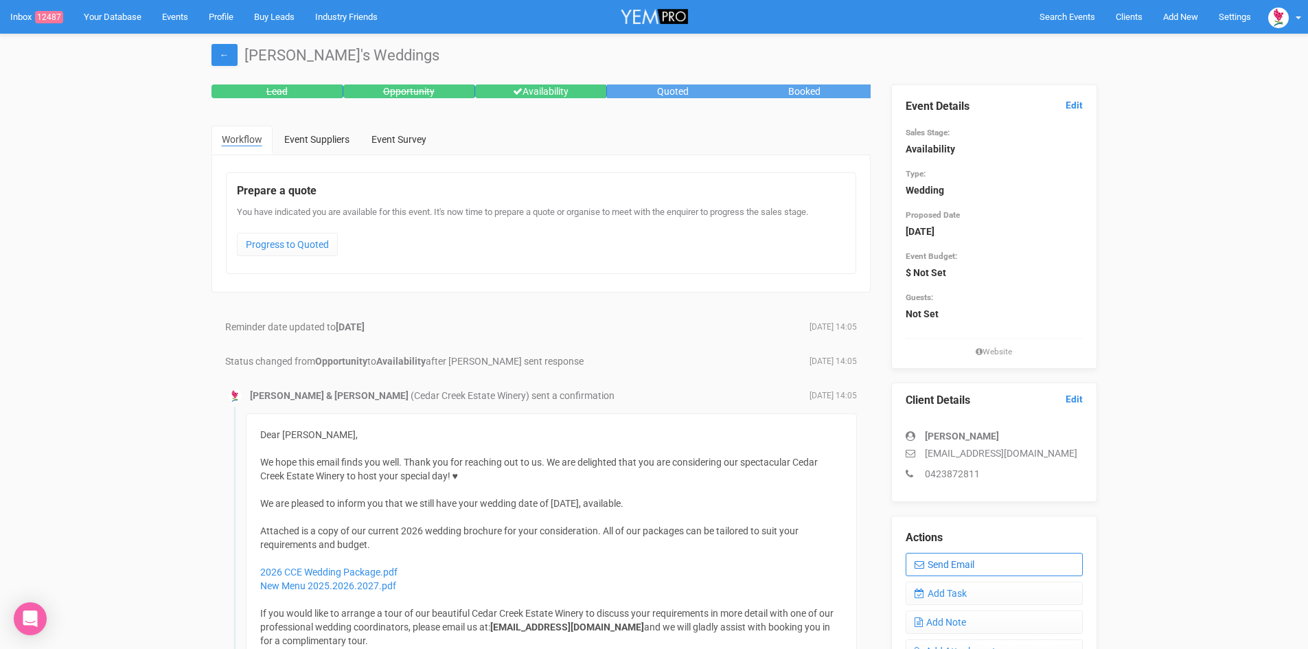
click at [968, 558] on link "Send Email" at bounding box center [994, 564] width 177 height 23
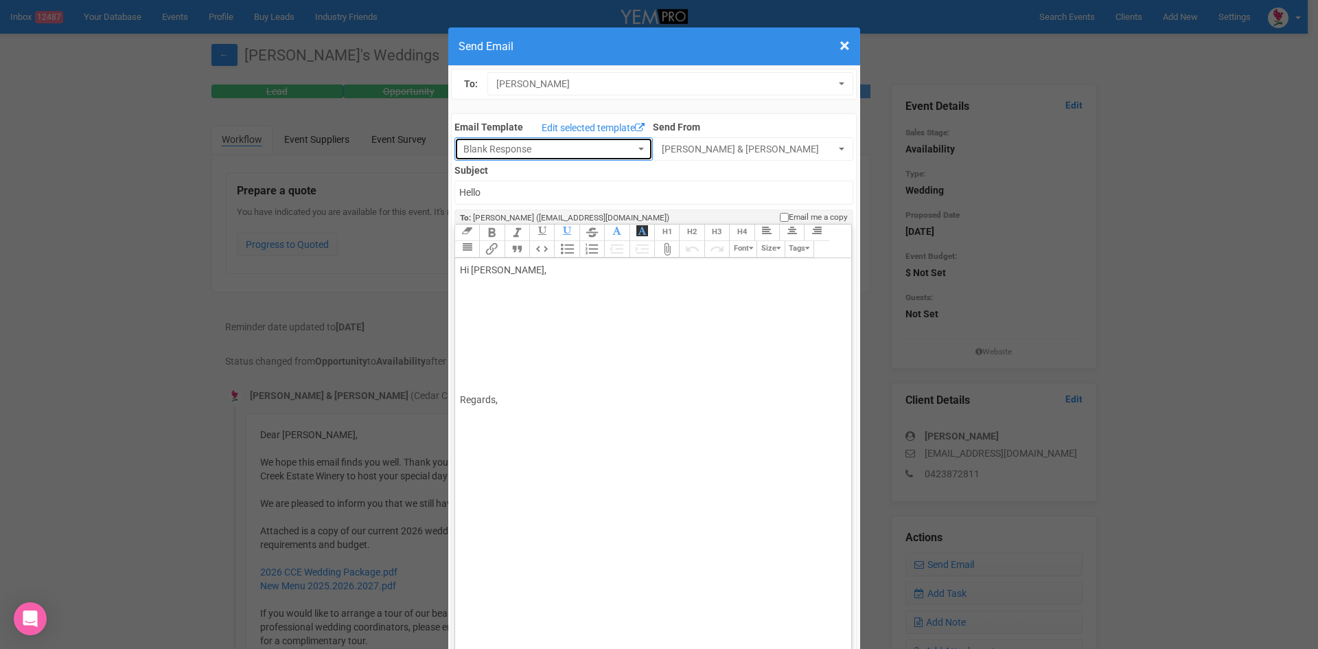
click at [628, 140] on button "Blank Response" at bounding box center [554, 148] width 198 height 23
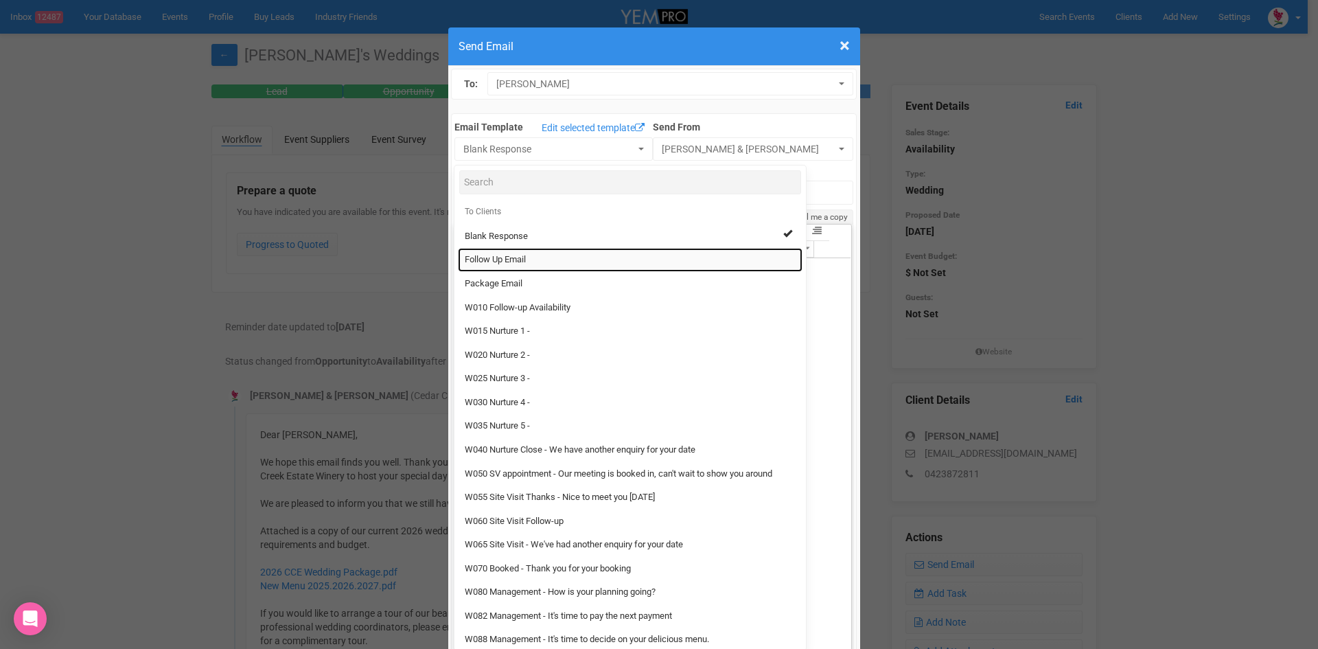
click at [514, 257] on span "Follow Up Email" at bounding box center [495, 259] width 61 height 13
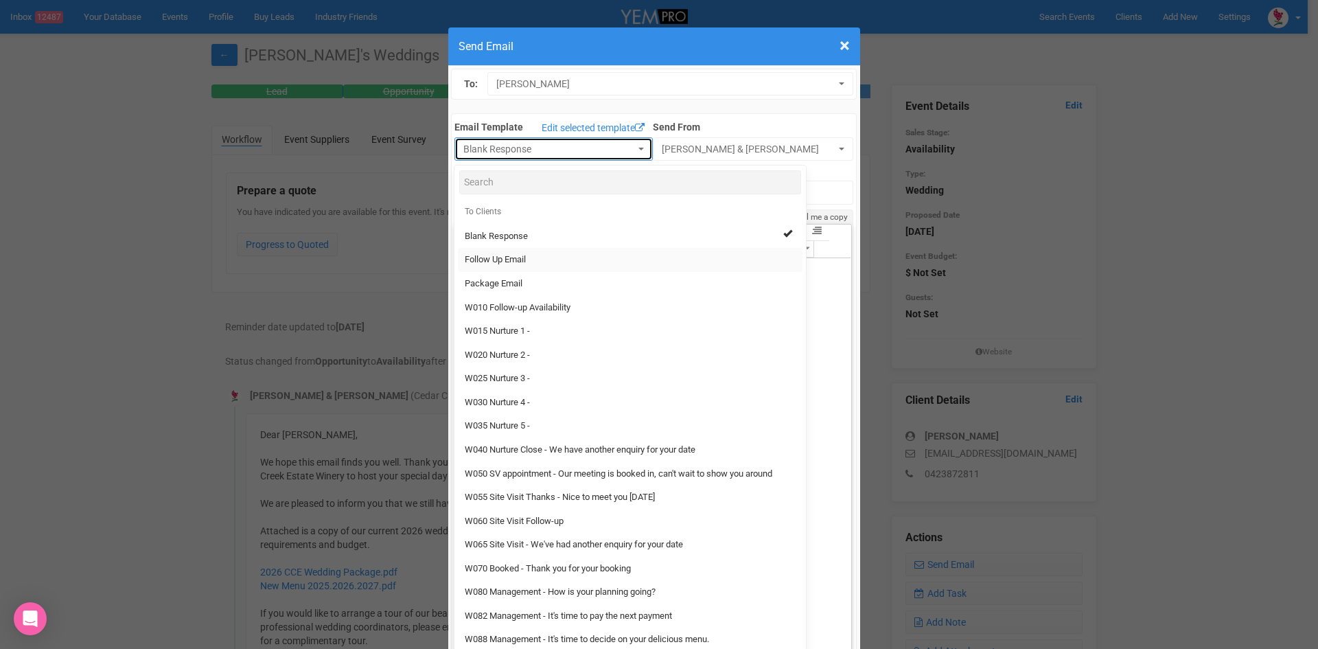
select select "88639"
type input "[GEOGRAPHIC_DATA] - Follow Up"
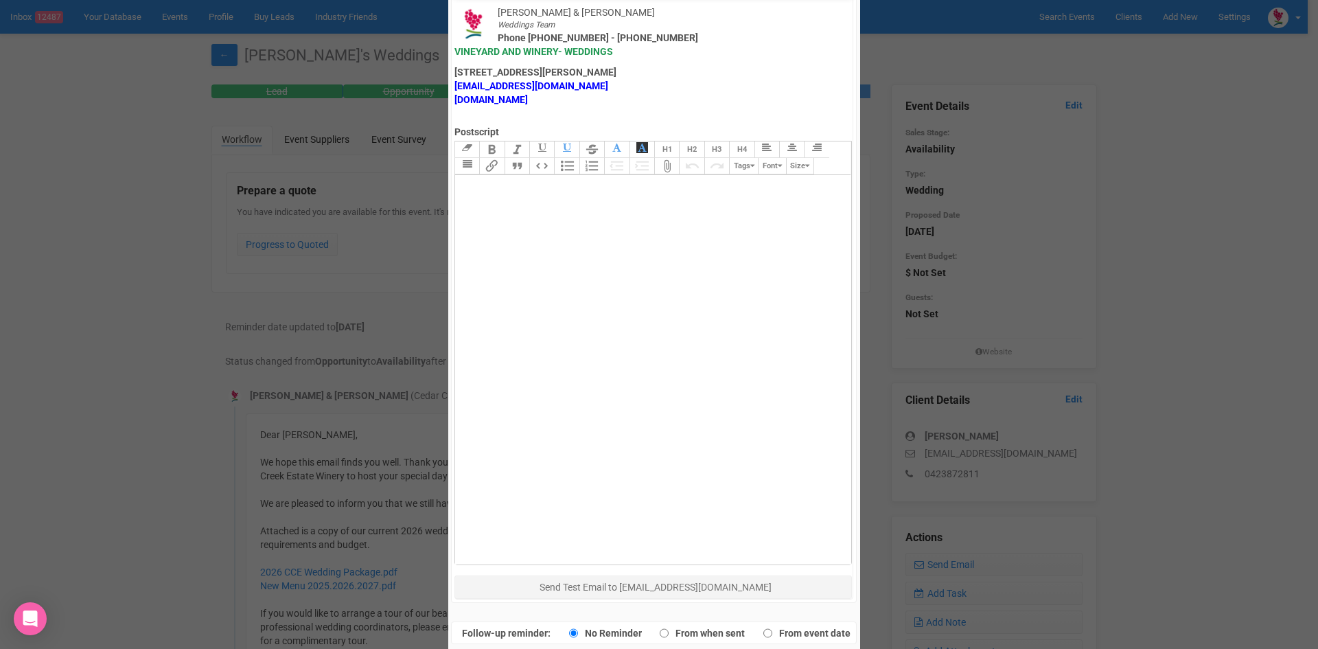
scroll to position [681, 0]
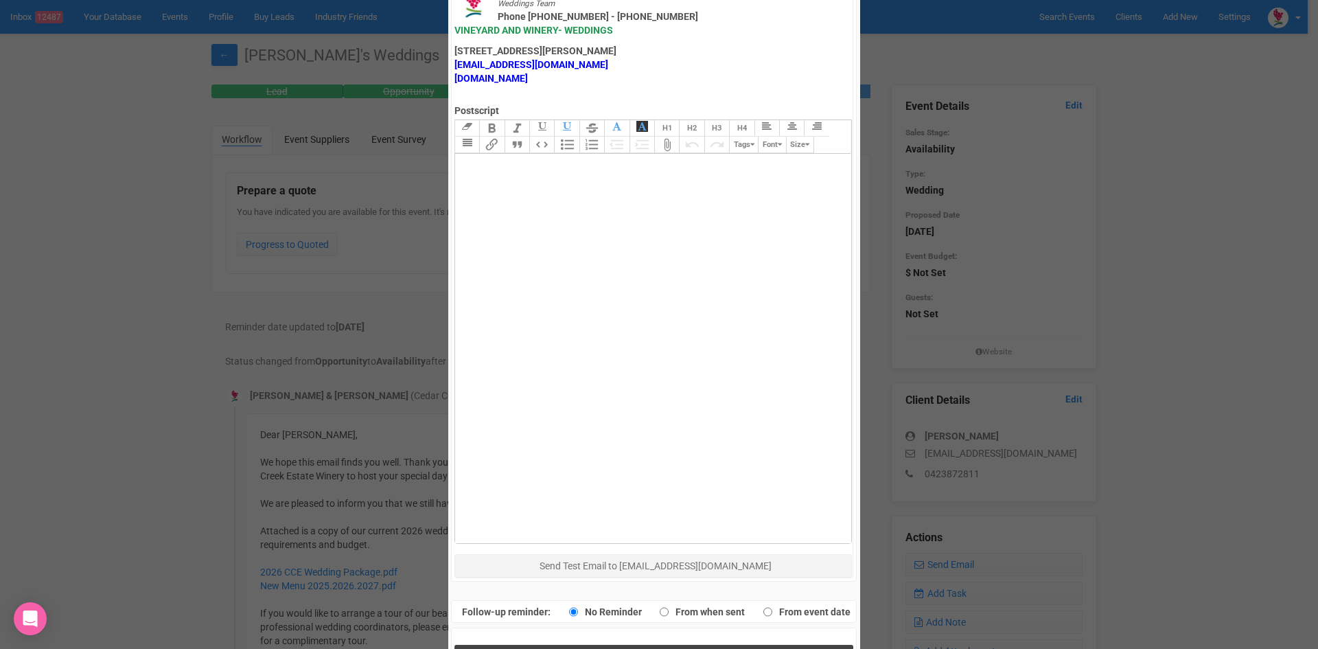
click at [558, 645] on button "Send Response" at bounding box center [654, 659] width 399 height 28
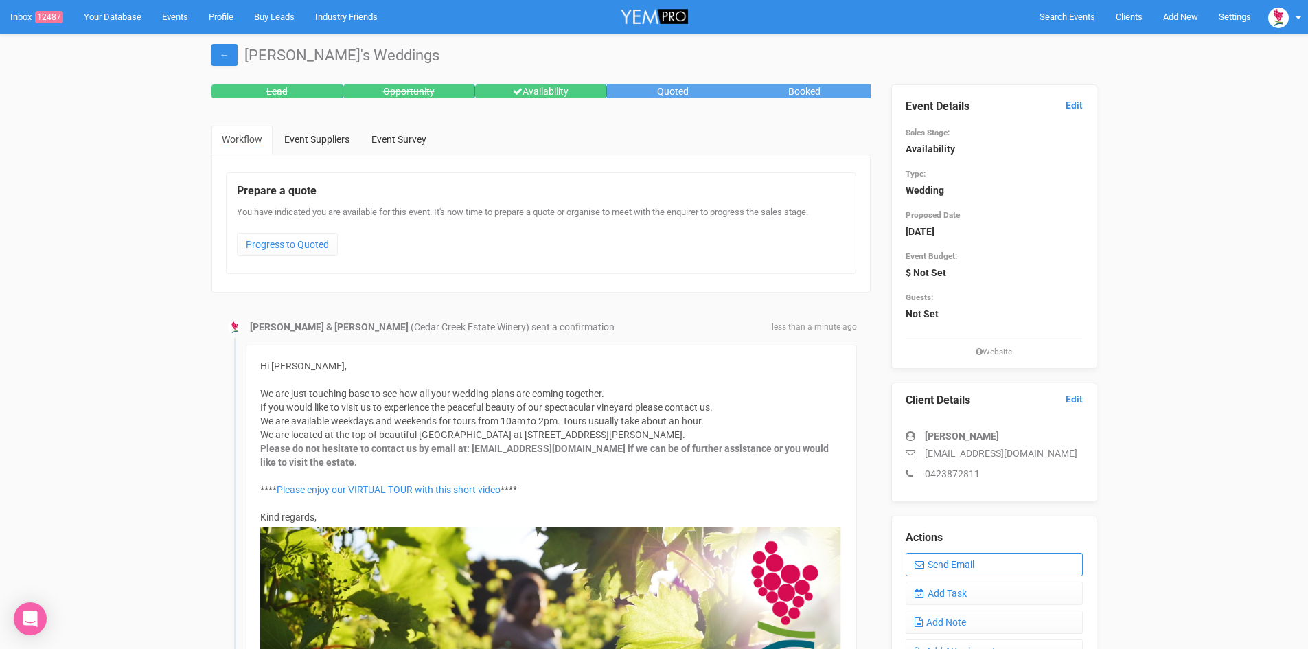
click at [946, 562] on link "Send Email" at bounding box center [994, 564] width 177 height 23
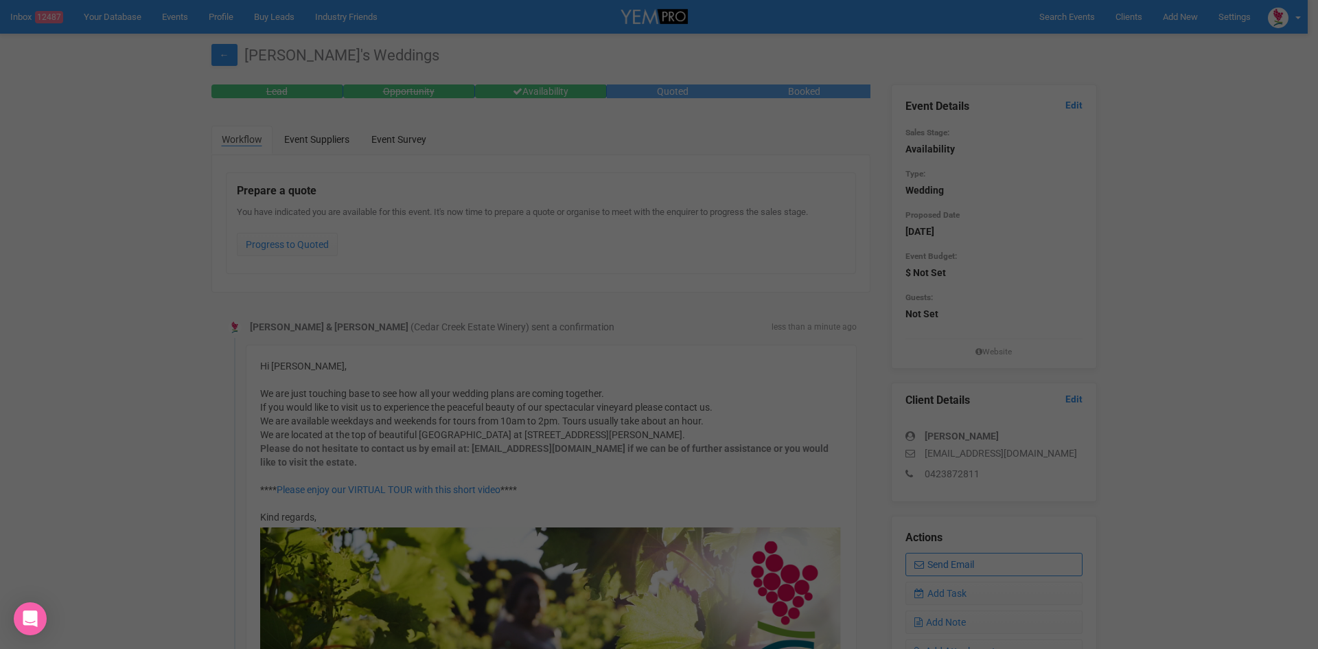
scroll to position [0, 0]
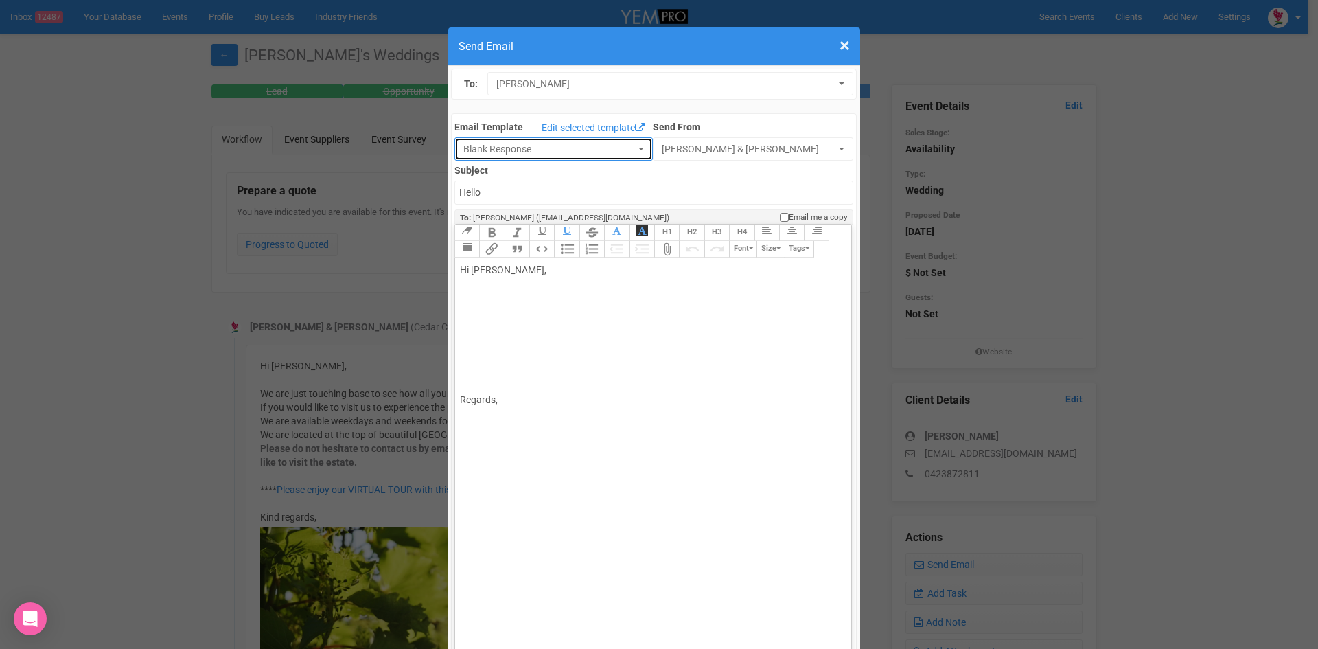
click at [634, 144] on button "Blank Response" at bounding box center [554, 148] width 198 height 23
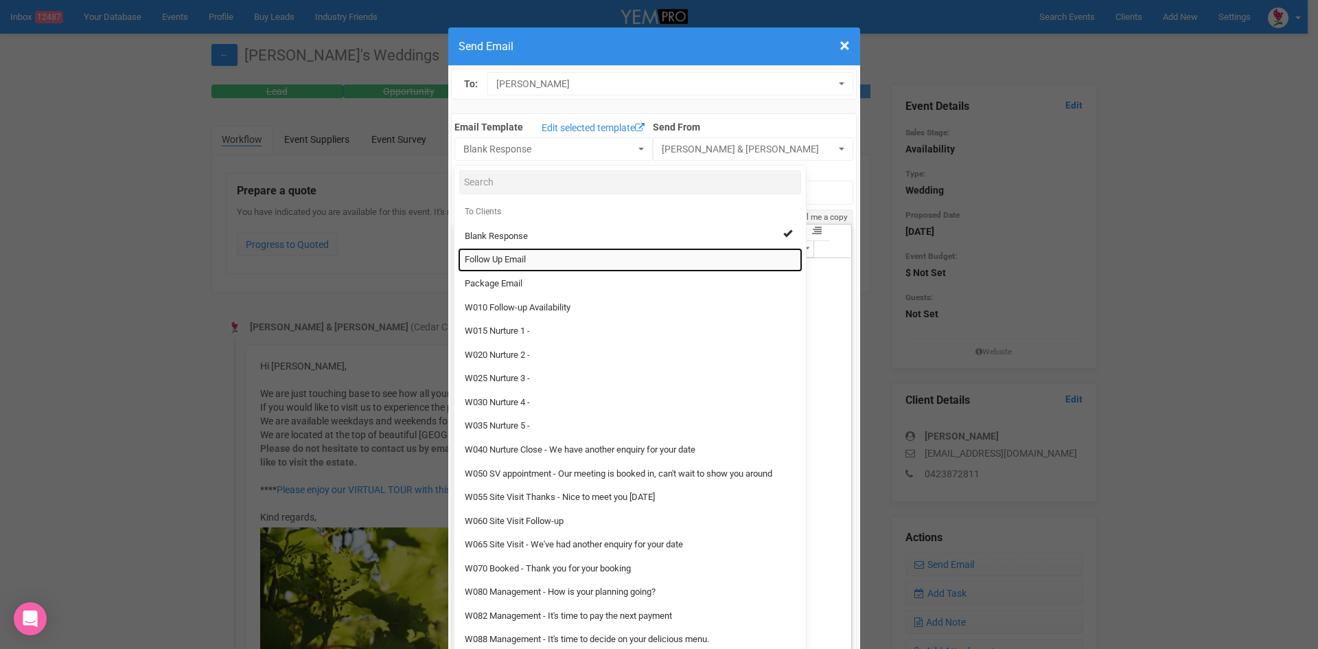
click at [499, 256] on span "Follow Up Email" at bounding box center [495, 259] width 61 height 13
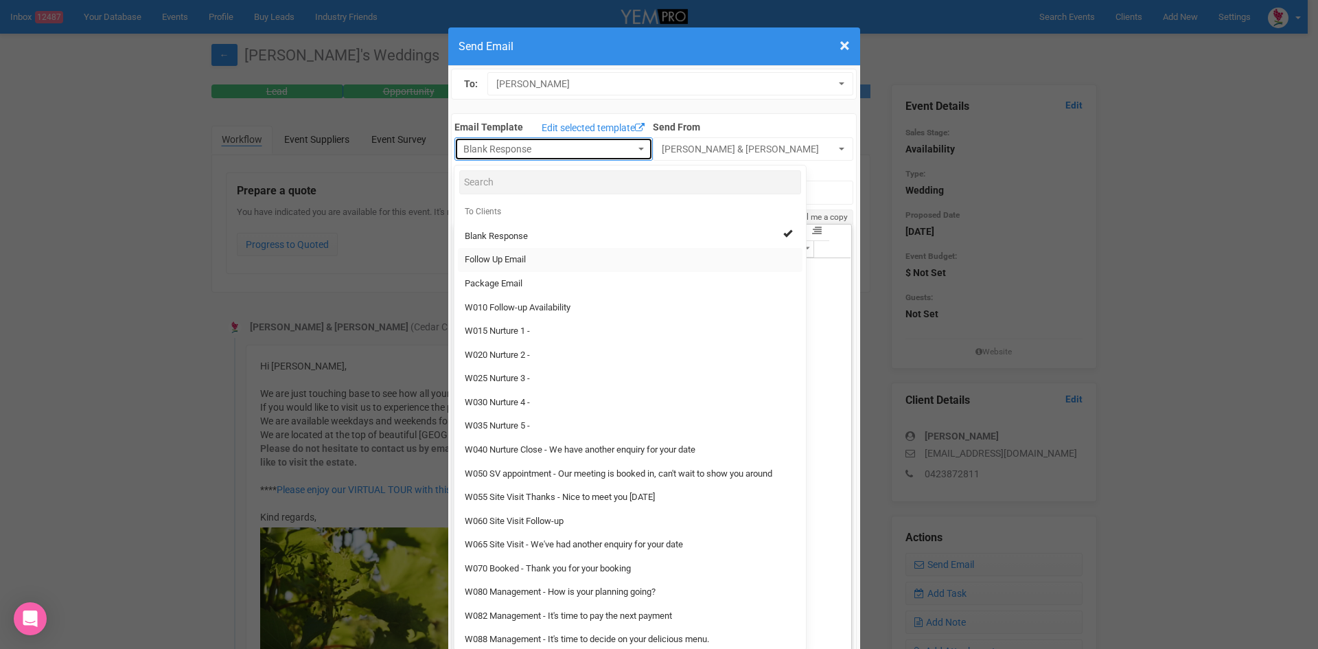
select select "88639"
type input "[GEOGRAPHIC_DATA] - Follow Up"
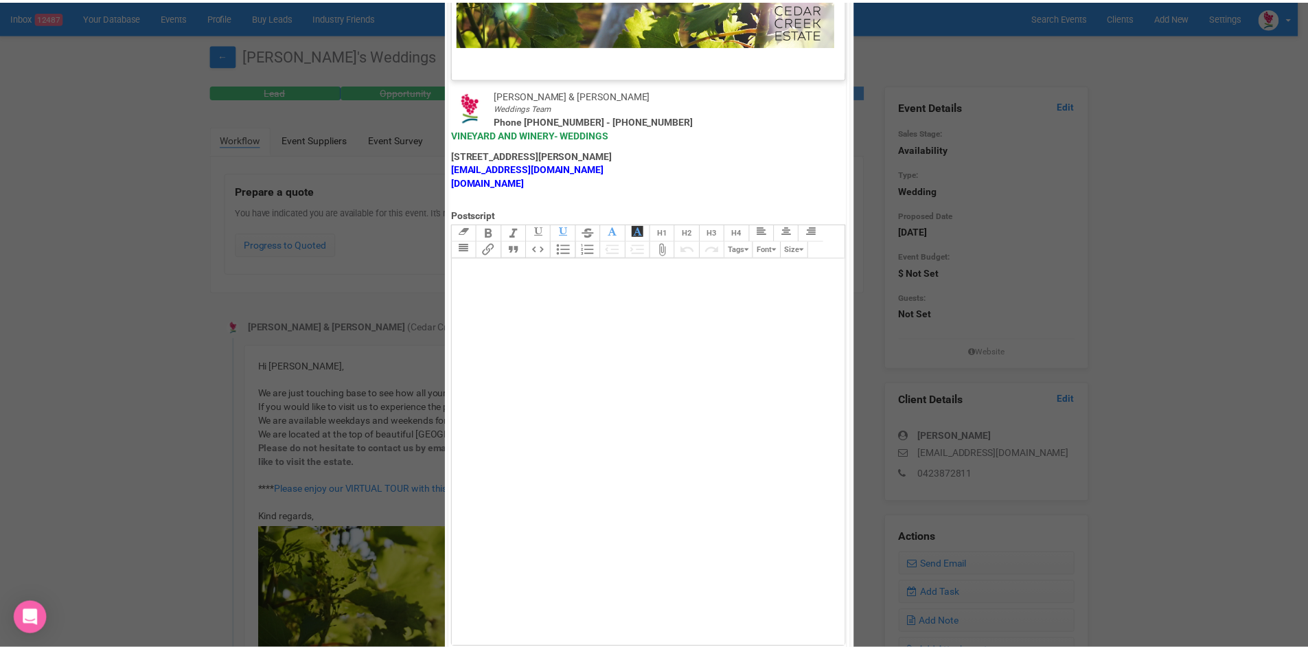
scroll to position [681, 0]
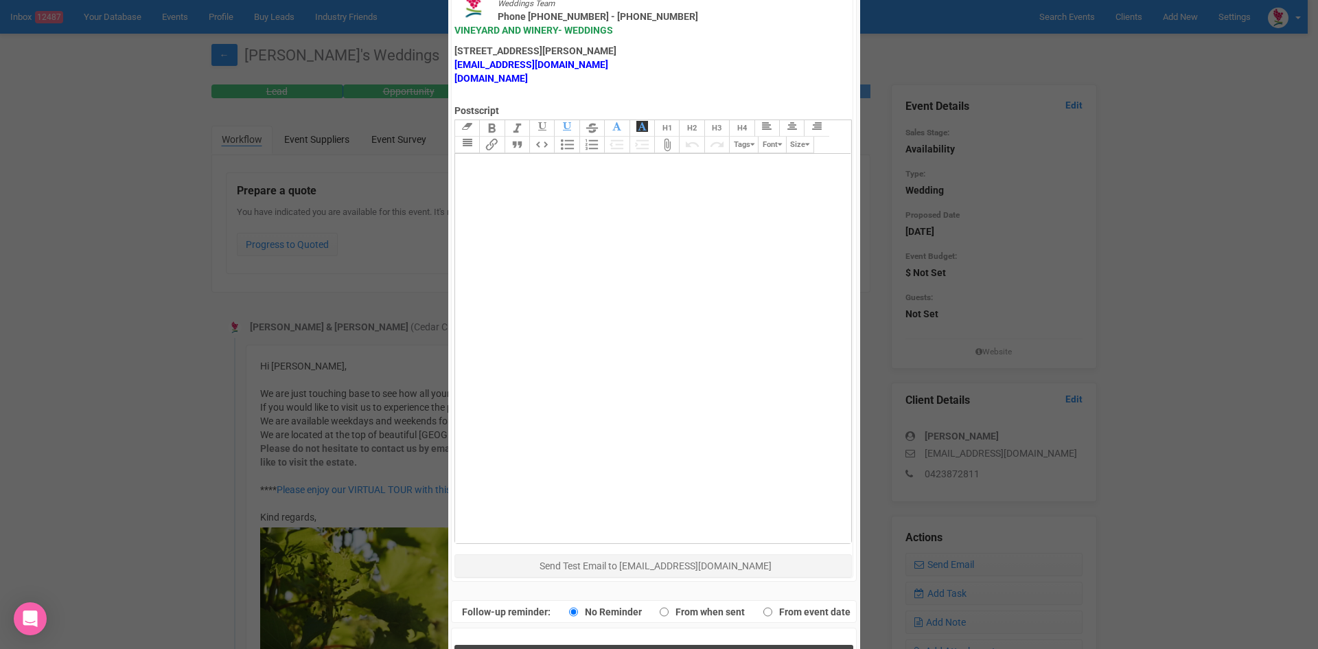
click at [559, 645] on button "Send Response" at bounding box center [654, 659] width 399 height 28
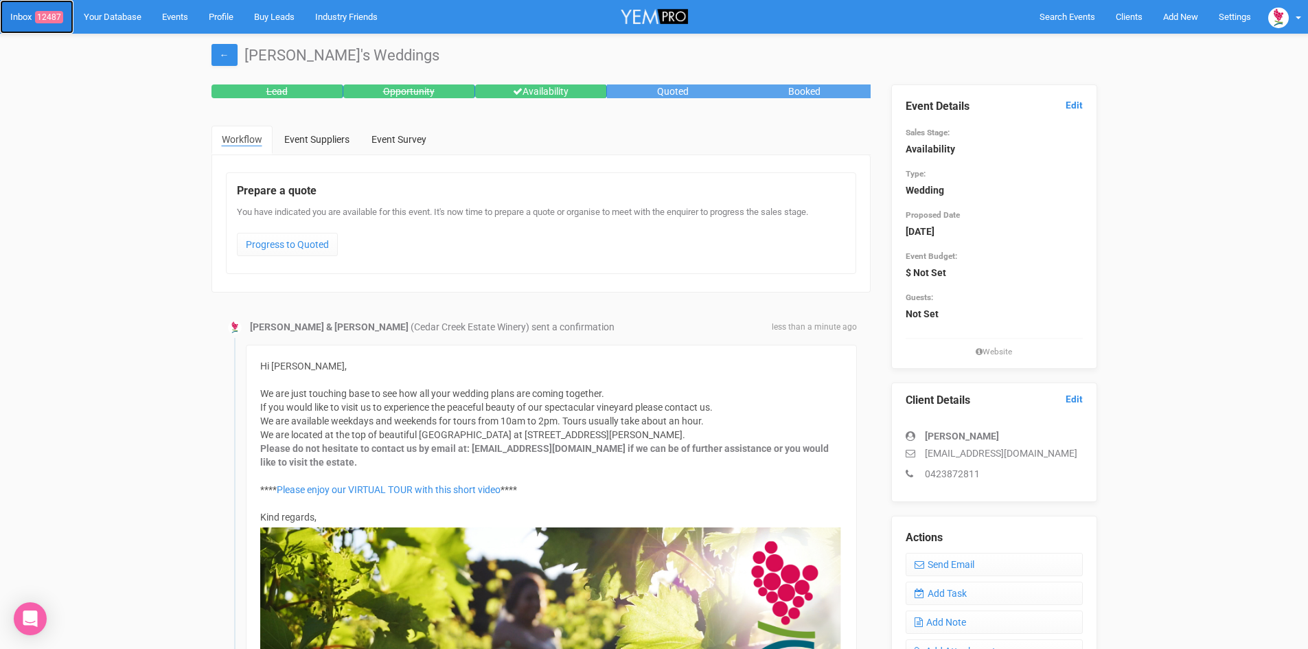
click at [53, 8] on link "Inbox 12487" at bounding box center [36, 17] width 73 height 34
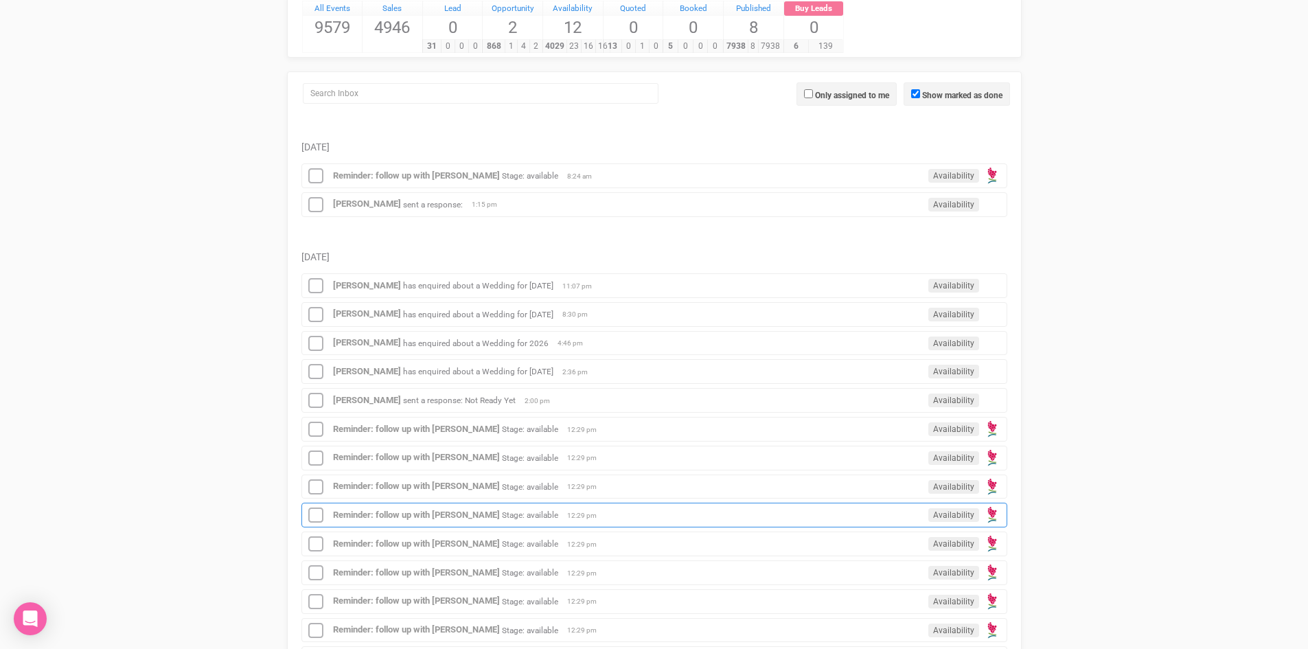
scroll to position [343, 0]
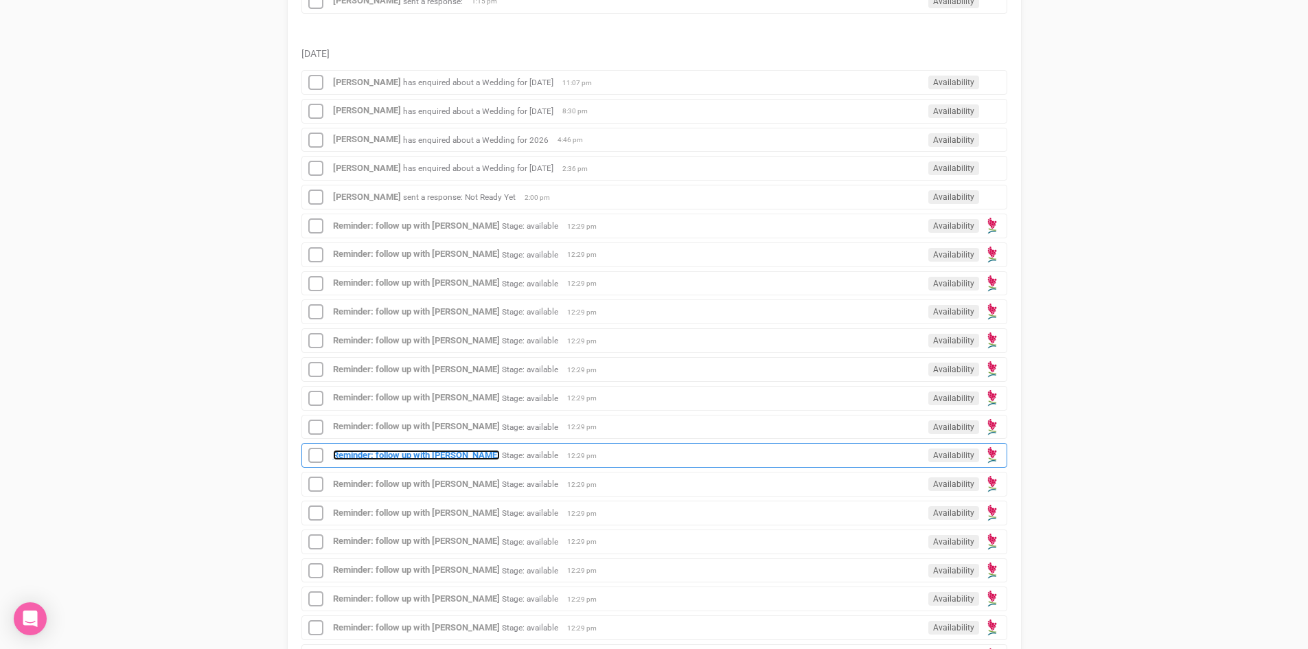
click at [383, 452] on strong "Reminder: follow up with [PERSON_NAME]" at bounding box center [416, 455] width 167 height 10
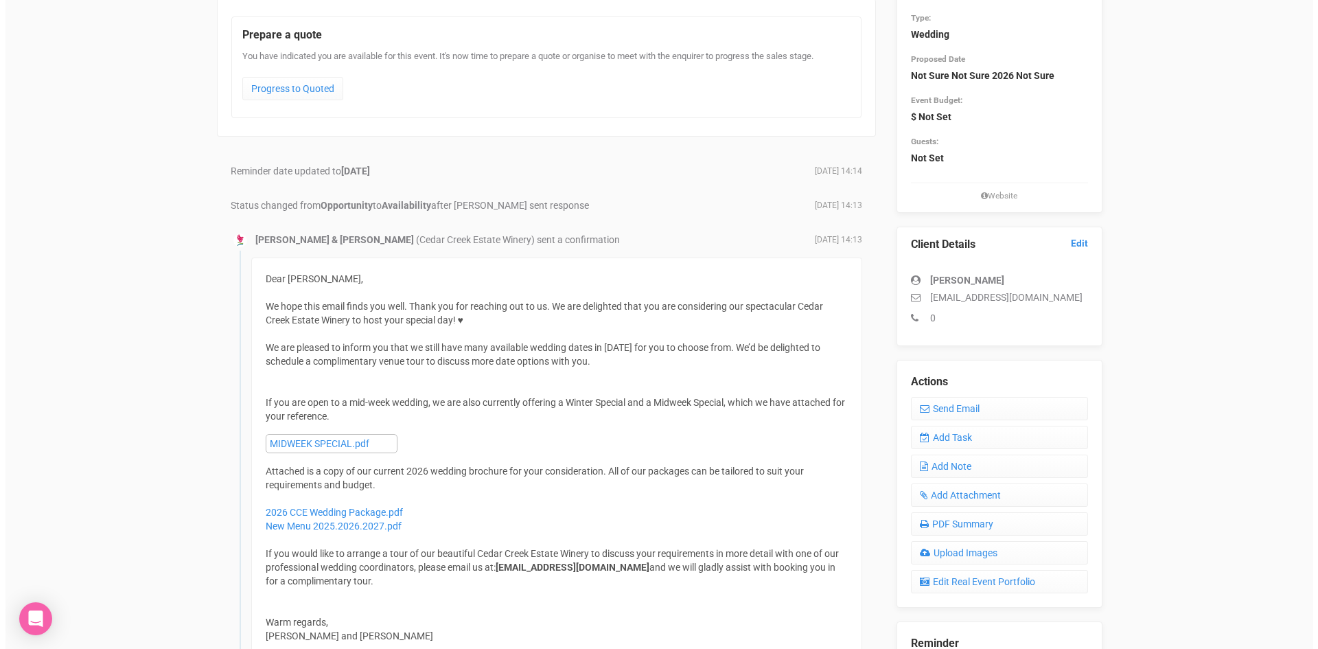
scroll to position [206, 0]
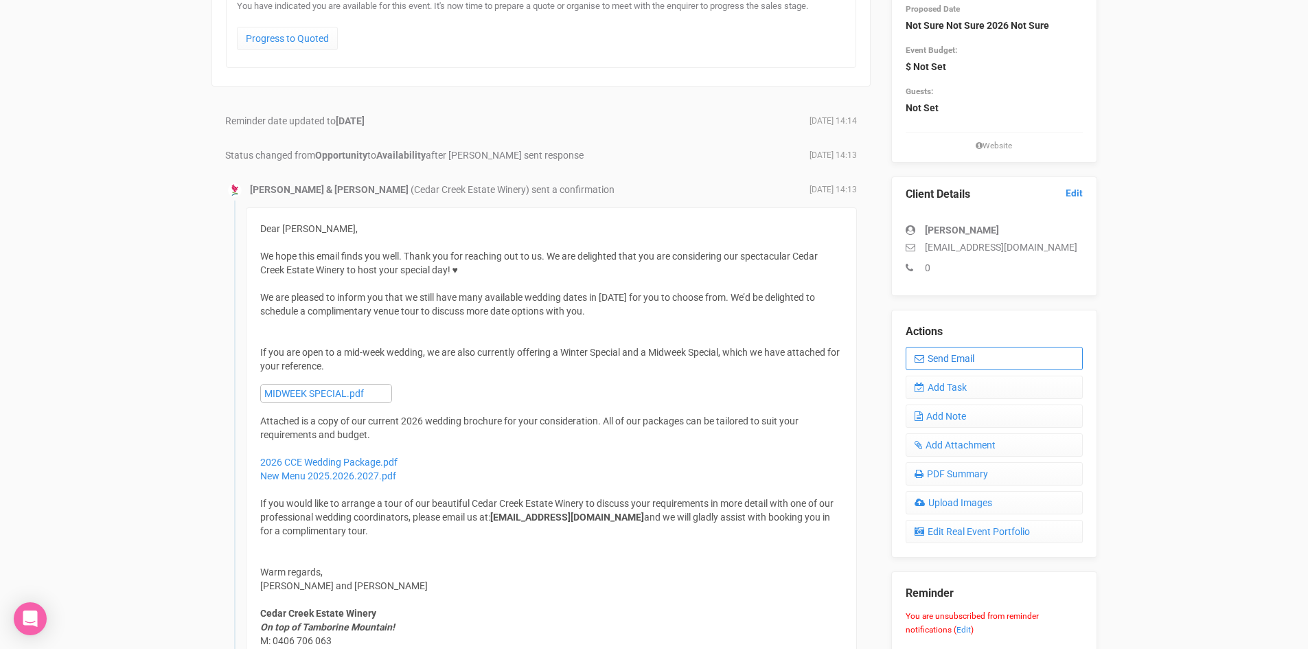
click at [956, 351] on link "Send Email" at bounding box center [994, 358] width 177 height 23
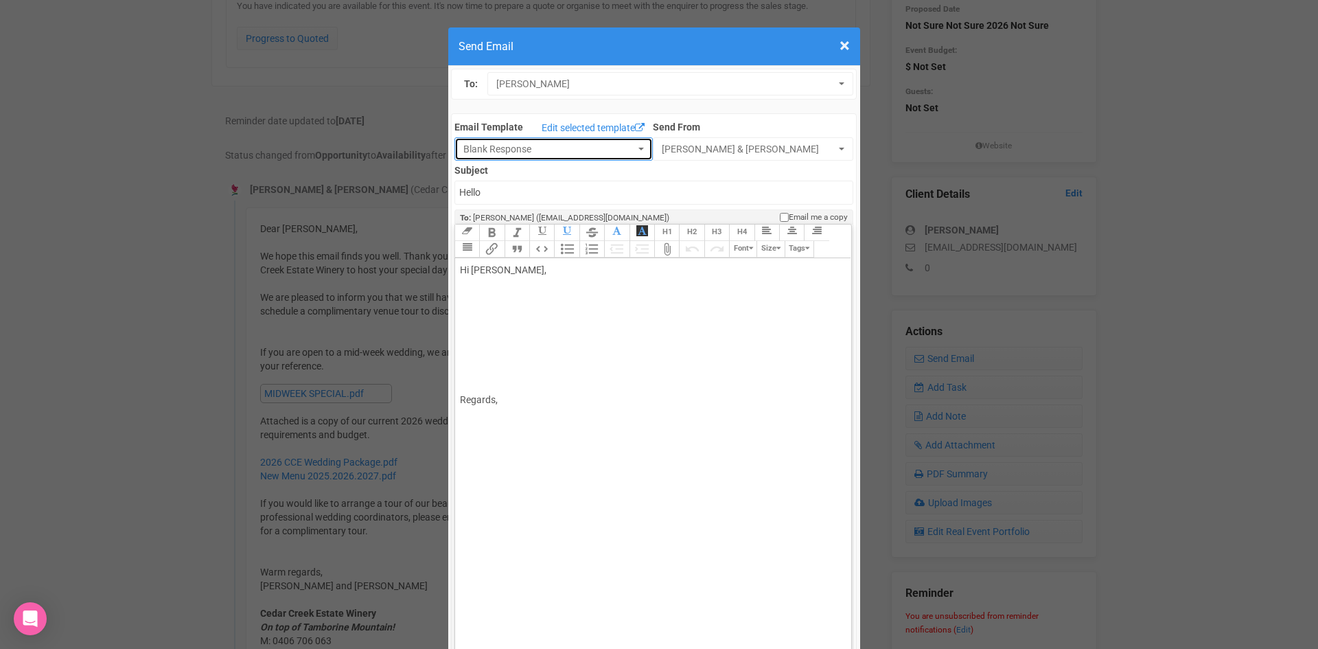
click at [634, 143] on button "Blank Response" at bounding box center [554, 148] width 198 height 23
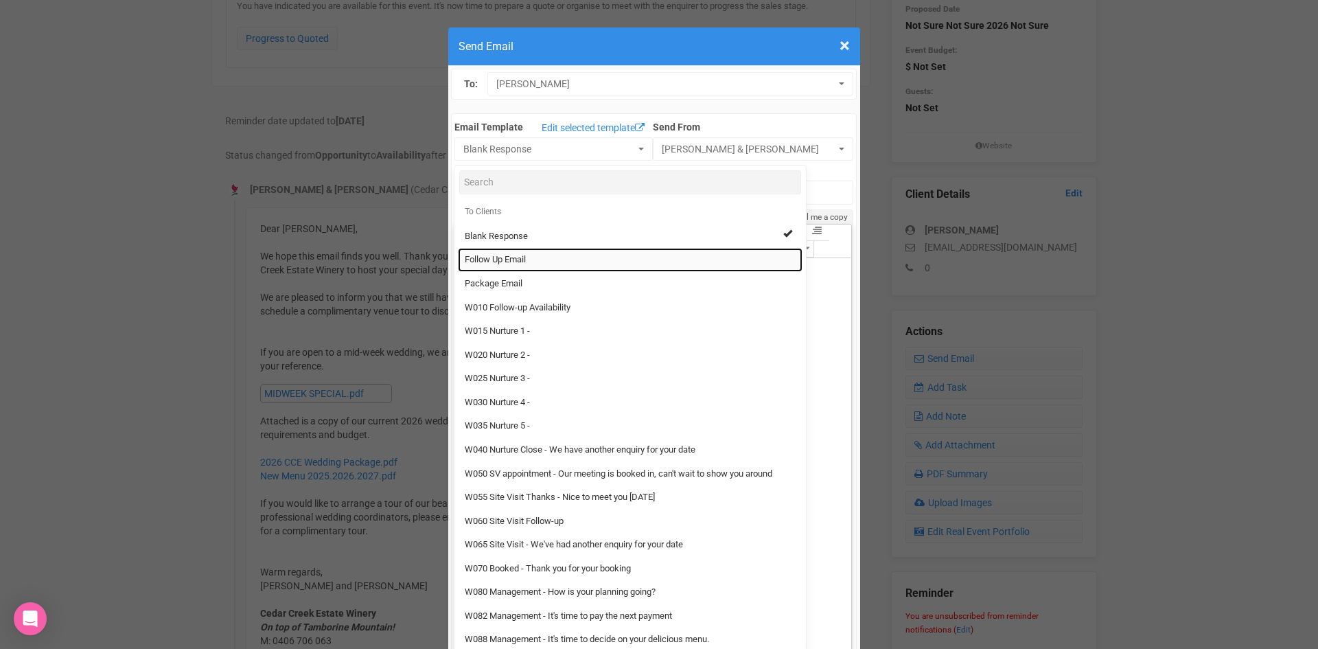
click at [497, 253] on link "Follow Up Email" at bounding box center [630, 260] width 345 height 24
select select "88639"
type input "[GEOGRAPHIC_DATA] - Follow Up"
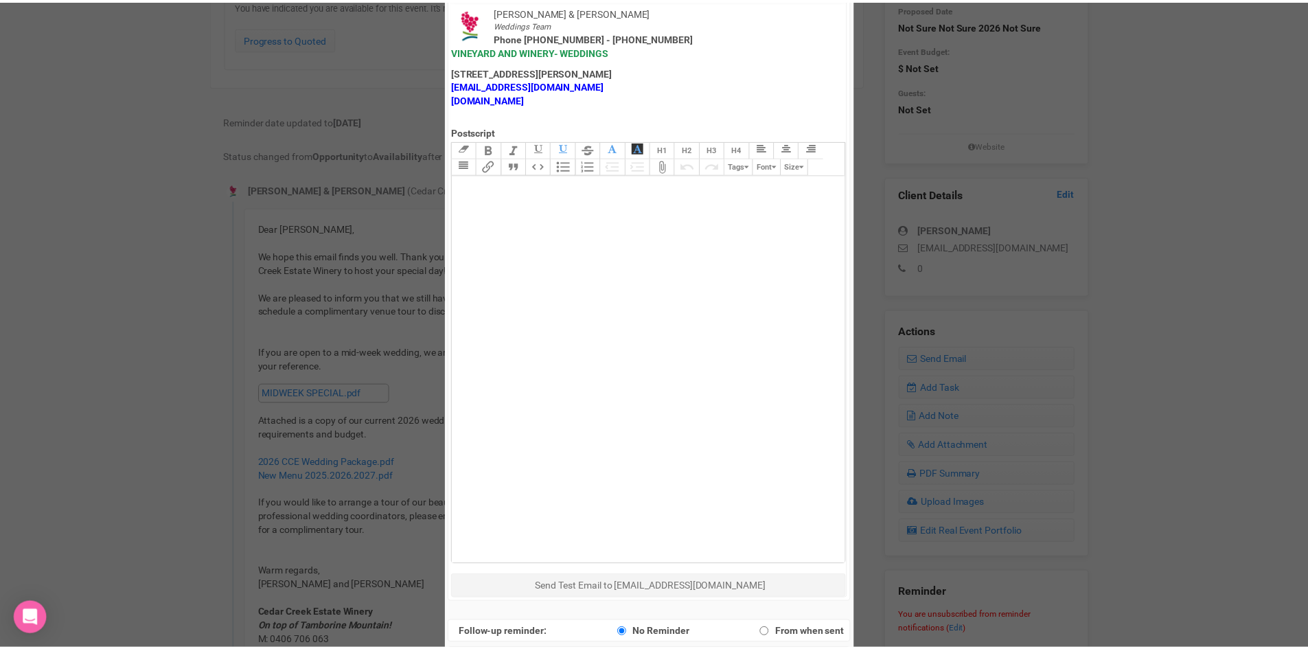
scroll to position [681, 0]
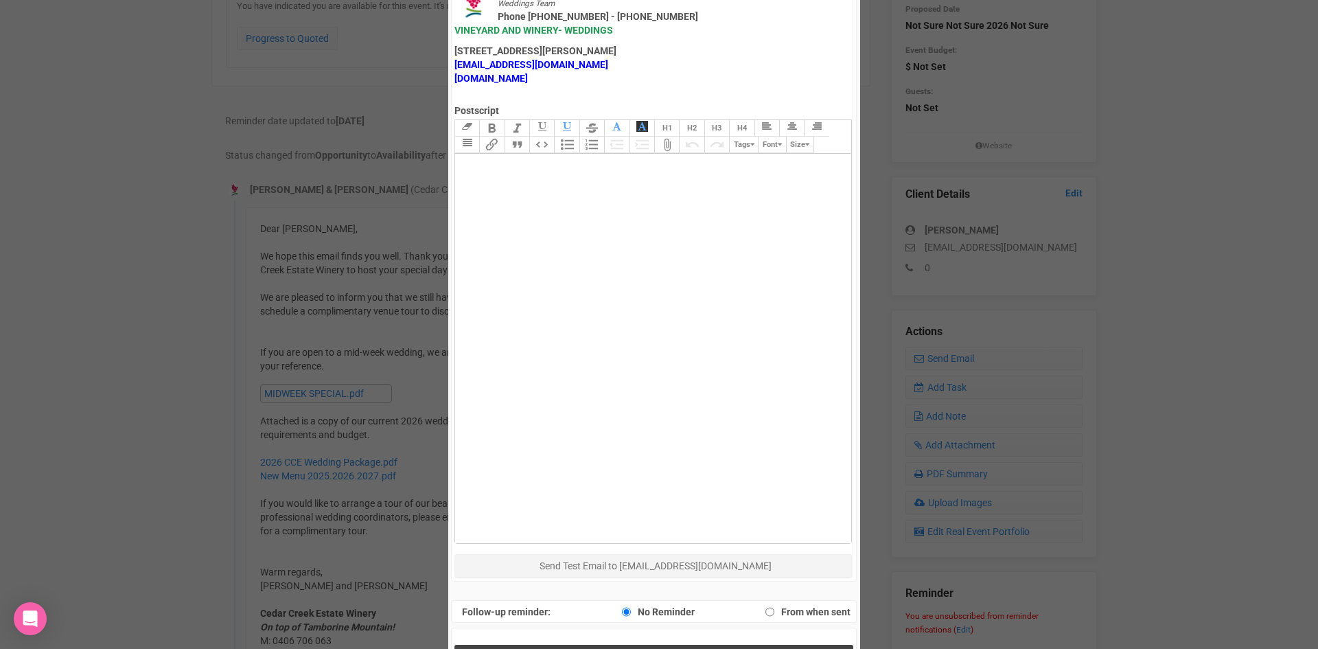
click at [582, 645] on button "Send Response" at bounding box center [654, 659] width 399 height 28
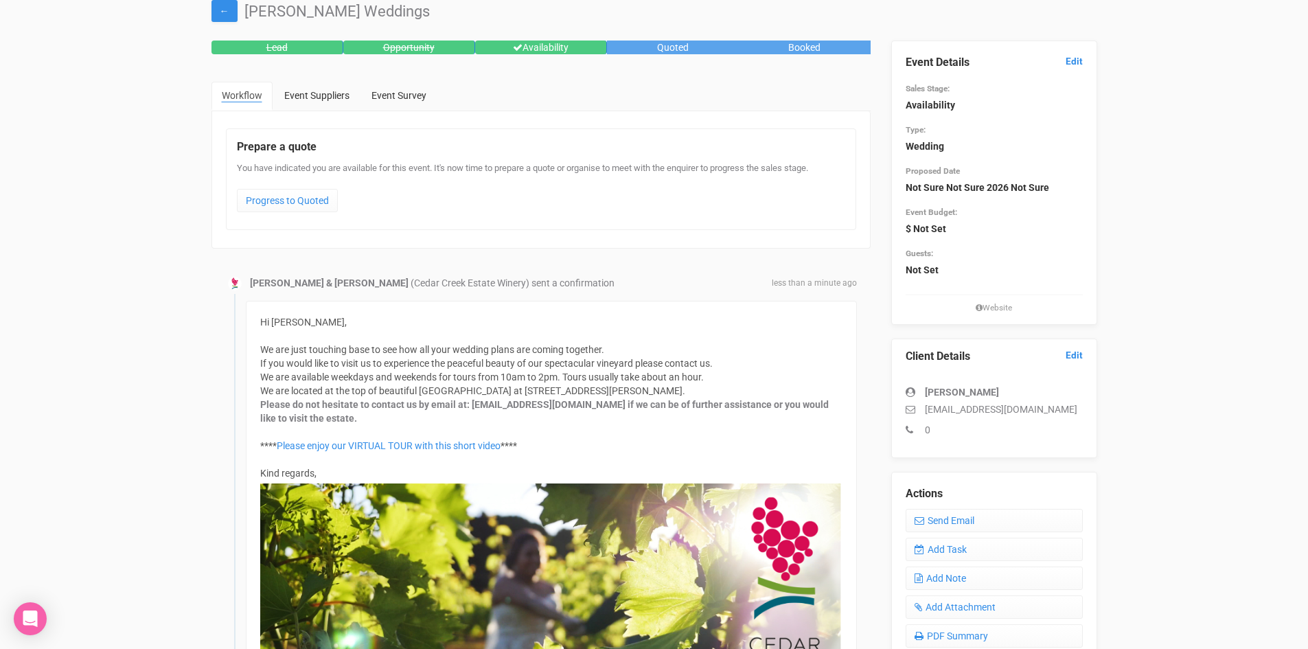
scroll to position [0, 0]
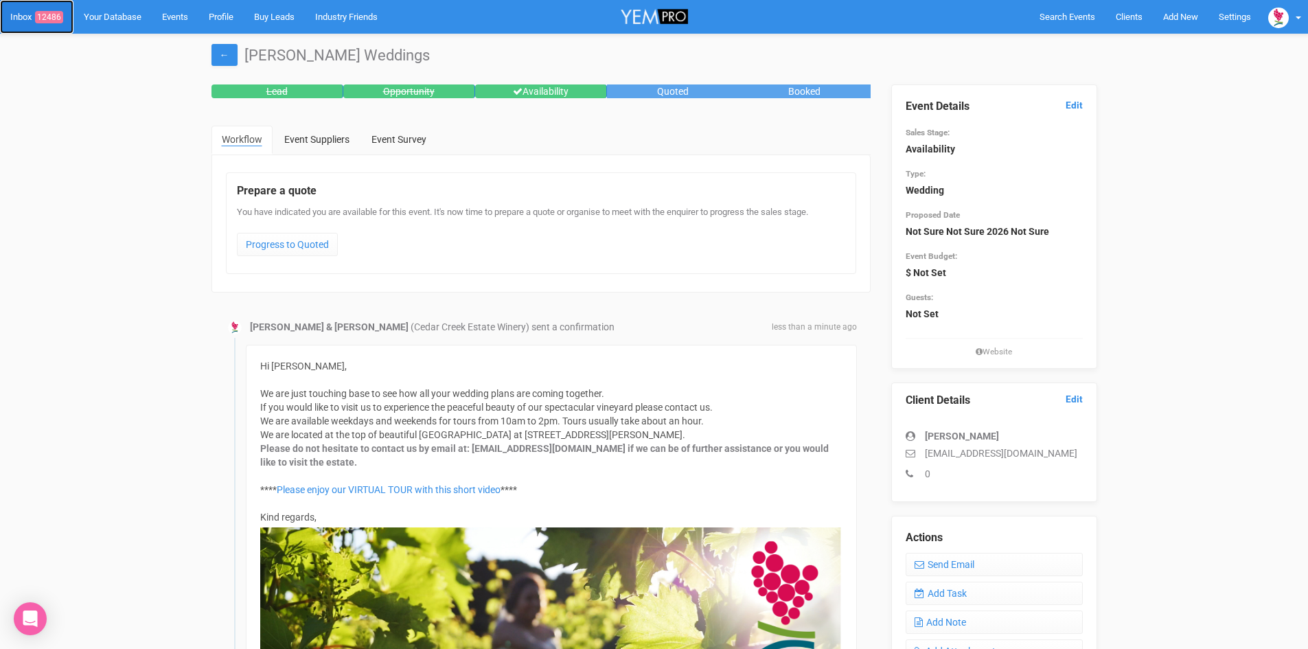
click at [50, 12] on span "12486" at bounding box center [49, 17] width 28 height 12
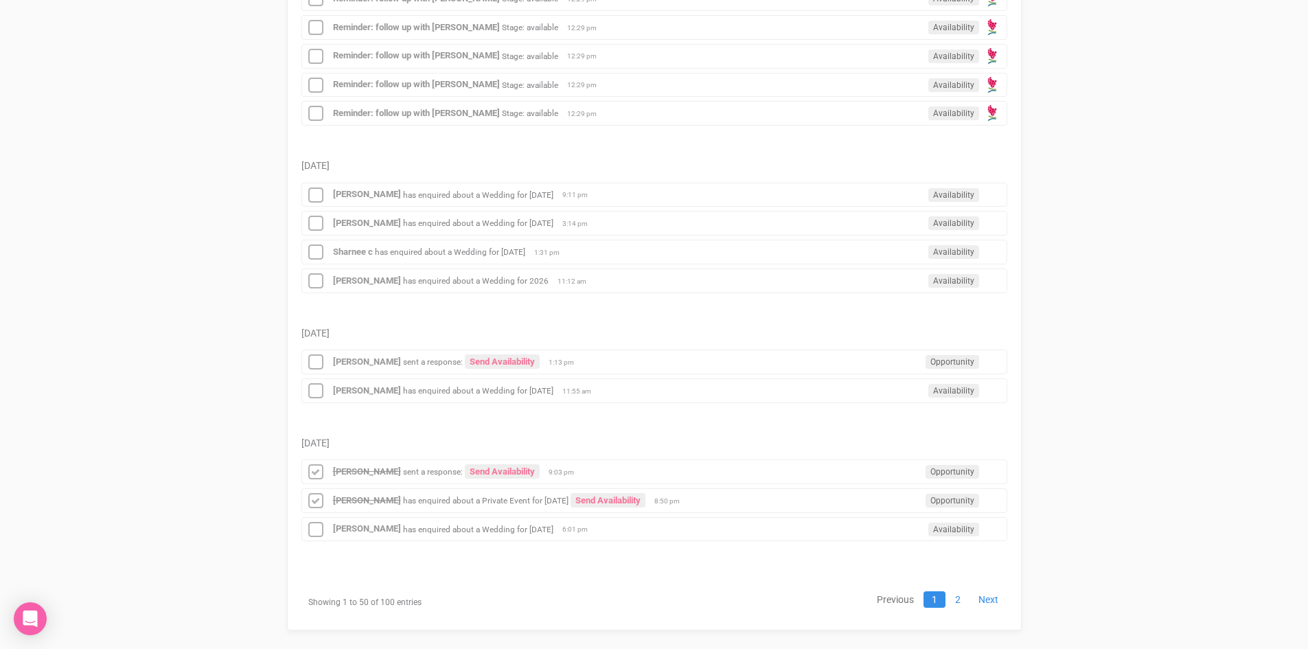
scroll to position [1419, 0]
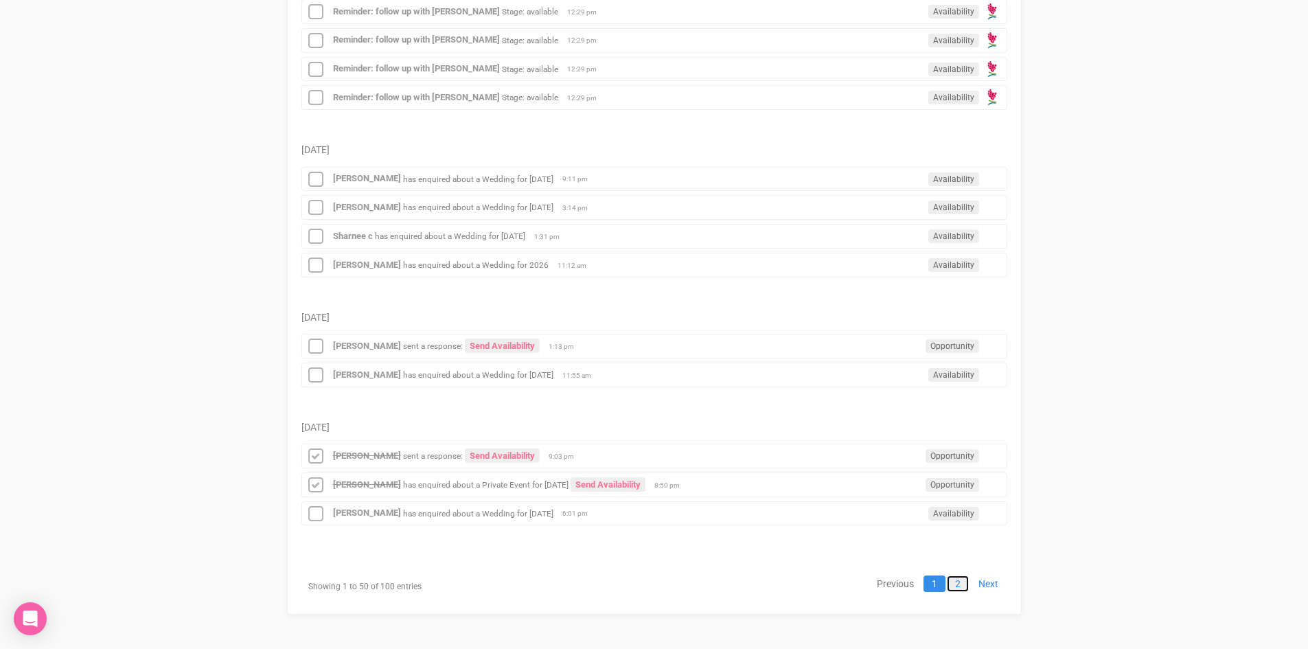
click at [959, 583] on link "2" at bounding box center [958, 583] width 22 height 16
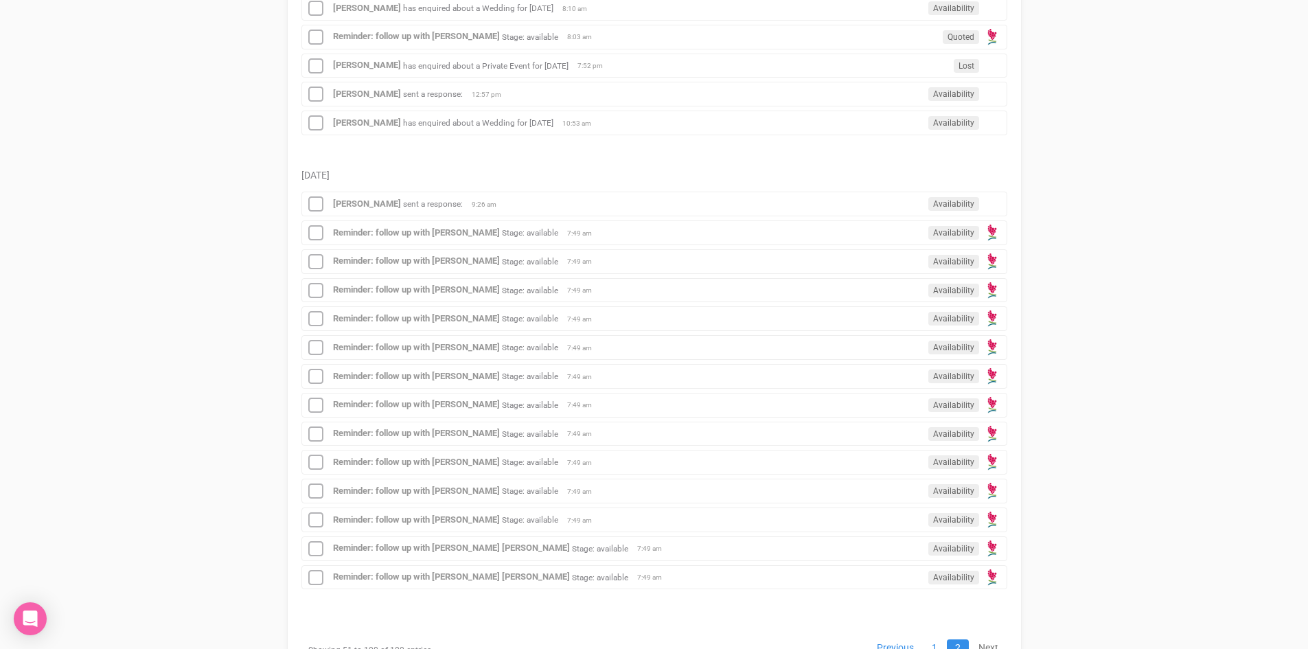
scroll to position [1681, 0]
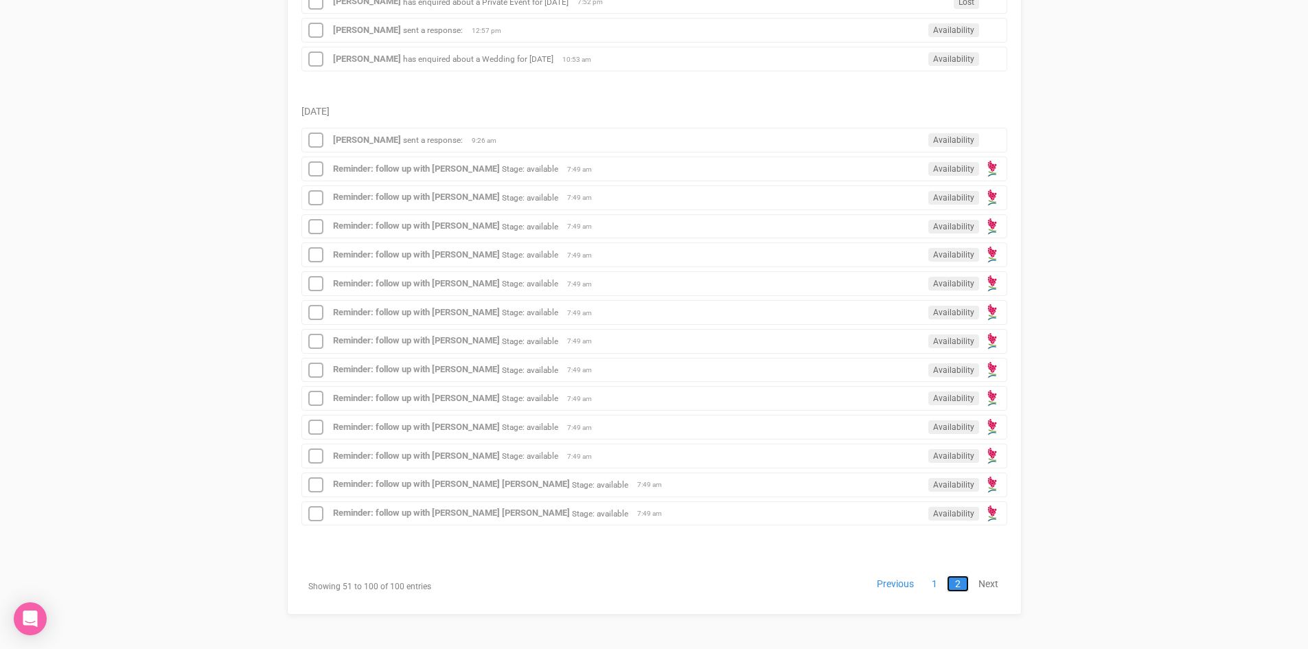
click at [957, 581] on link "2" at bounding box center [958, 583] width 22 height 16
click at [992, 576] on link "Next" at bounding box center [988, 583] width 36 height 16
